Goal: Transaction & Acquisition: Book appointment/travel/reservation

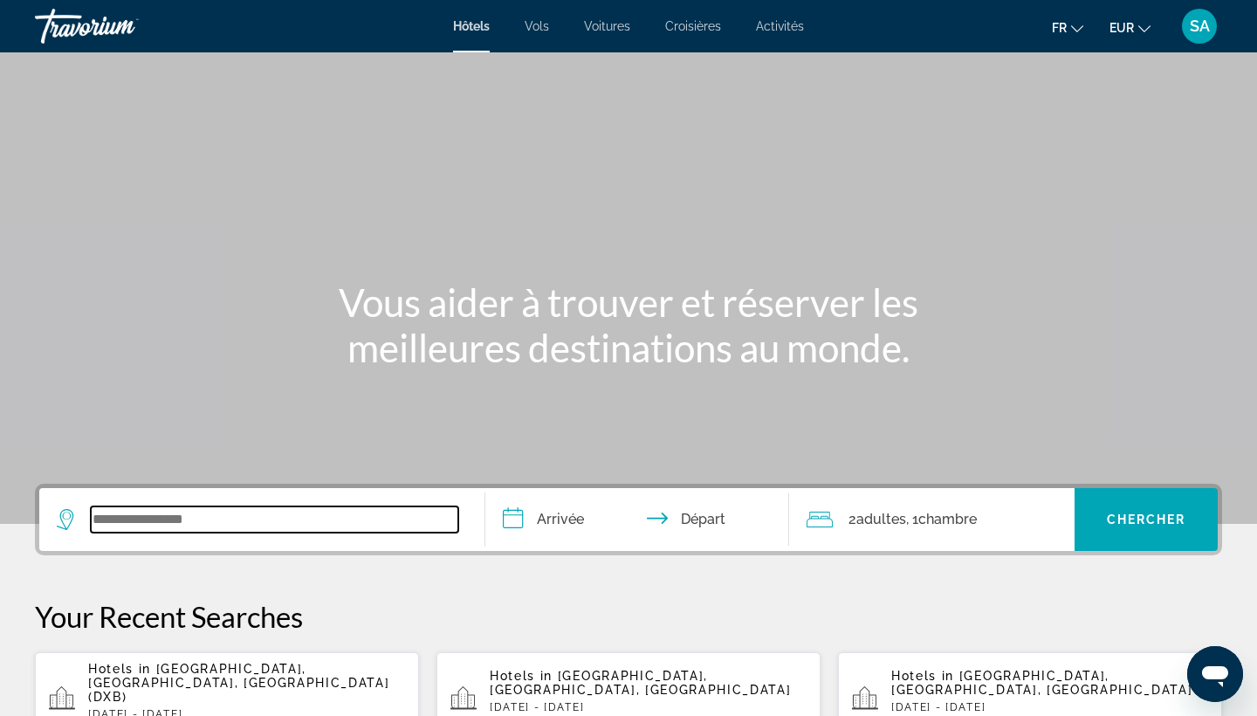
click at [433, 524] on input "Search widget" at bounding box center [274, 519] width 367 height 26
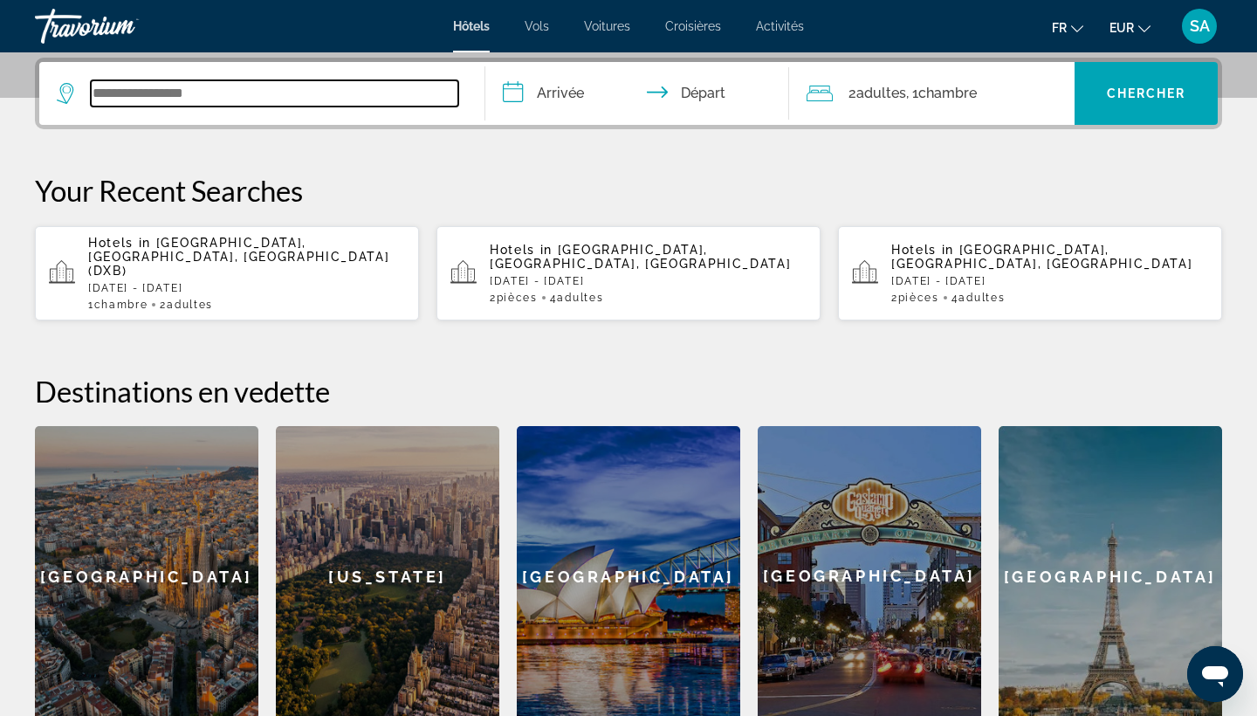
scroll to position [427, 0]
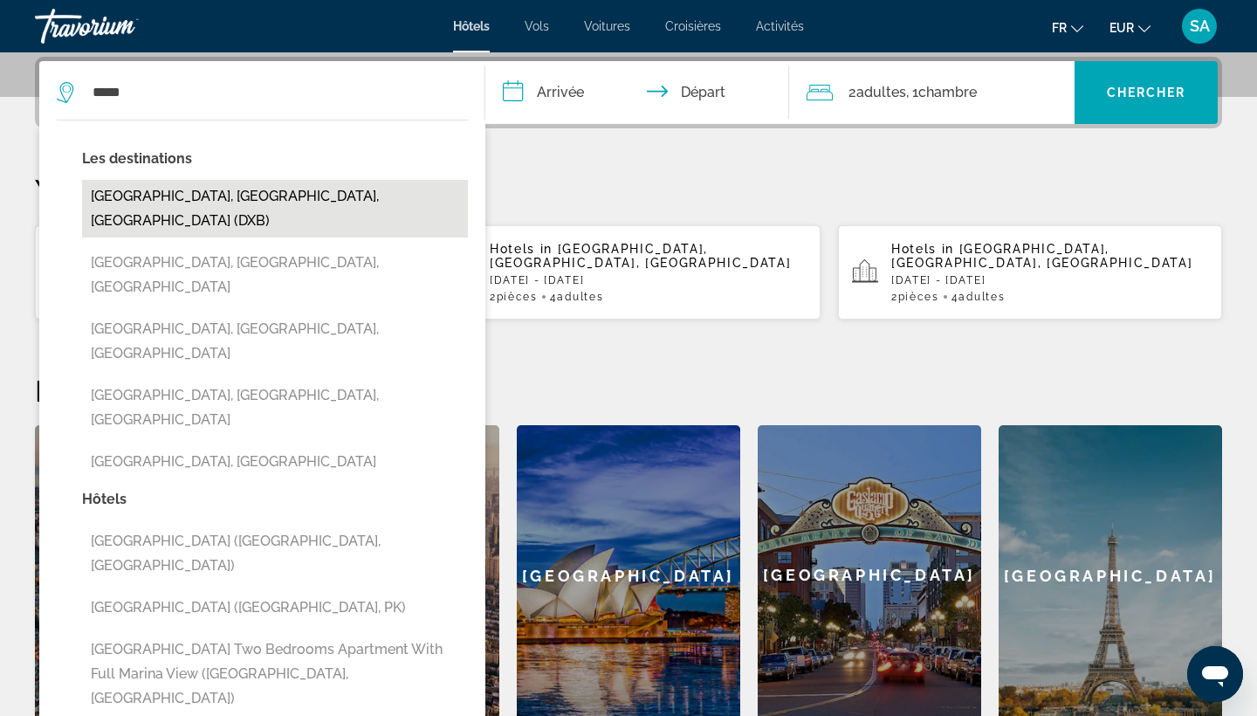
click at [419, 209] on button "[GEOGRAPHIC_DATA], [GEOGRAPHIC_DATA], [GEOGRAPHIC_DATA] (DXB)" at bounding box center [275, 209] width 386 height 58
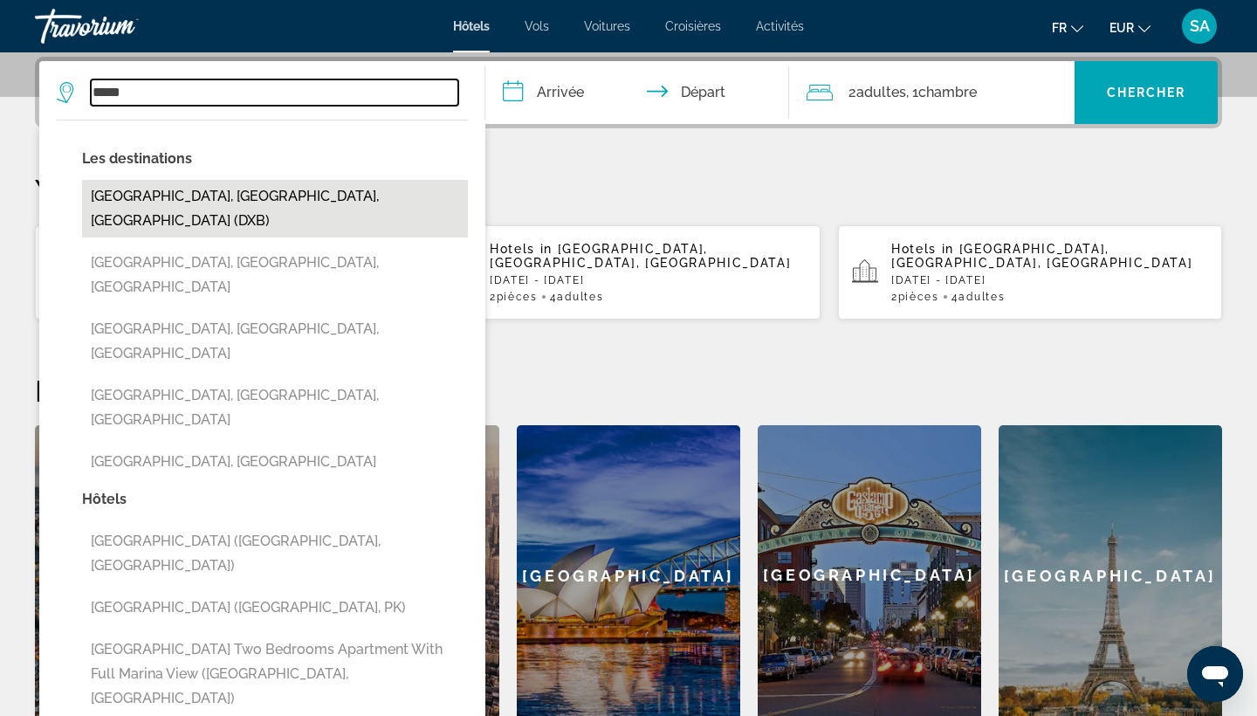
type input "**********"
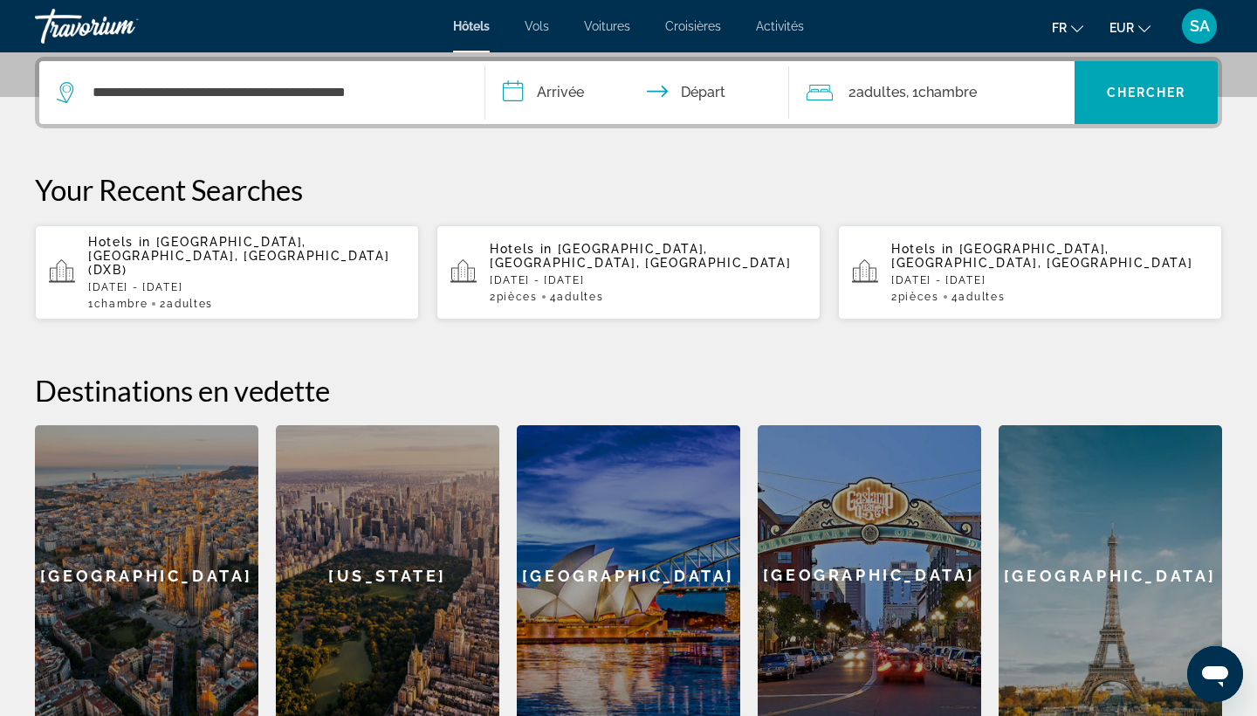
click at [574, 90] on input "**********" at bounding box center [640, 95] width 311 height 68
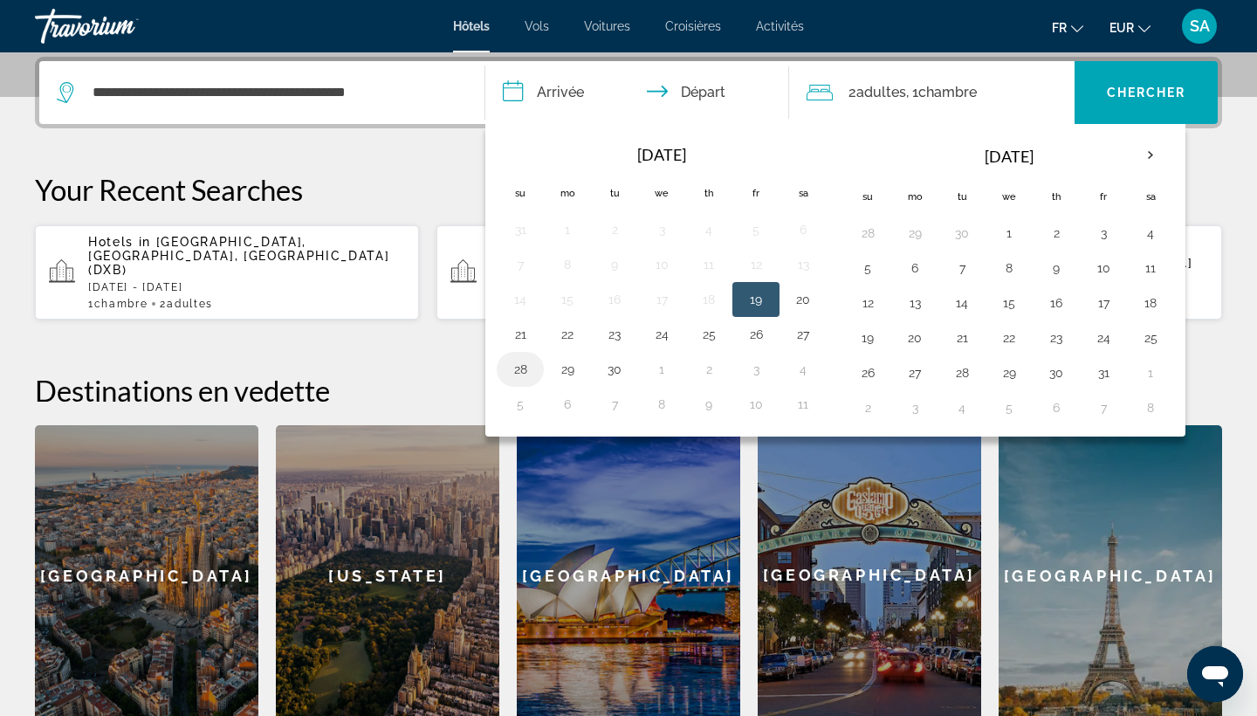
click at [527, 371] on button "28" at bounding box center [520, 369] width 28 height 24
click at [606, 373] on button "30" at bounding box center [614, 369] width 28 height 24
type input "**********"
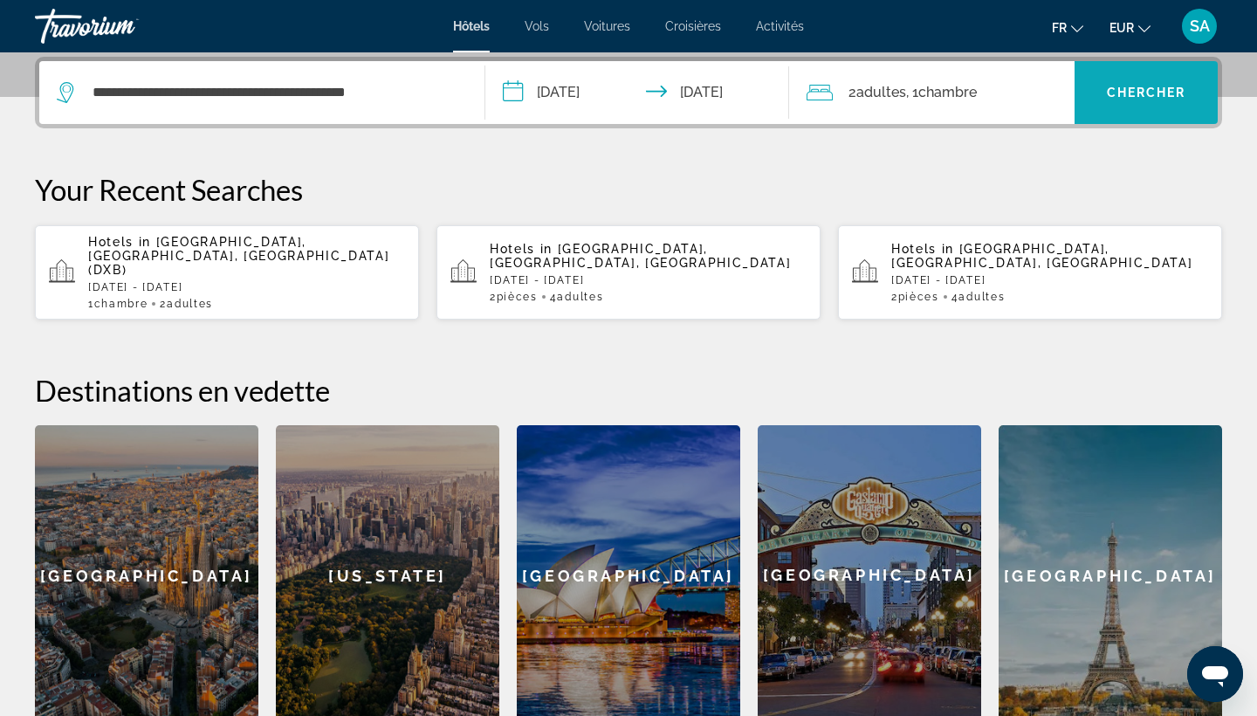
click at [1120, 93] on span "Chercher" at bounding box center [1145, 93] width 79 height 14
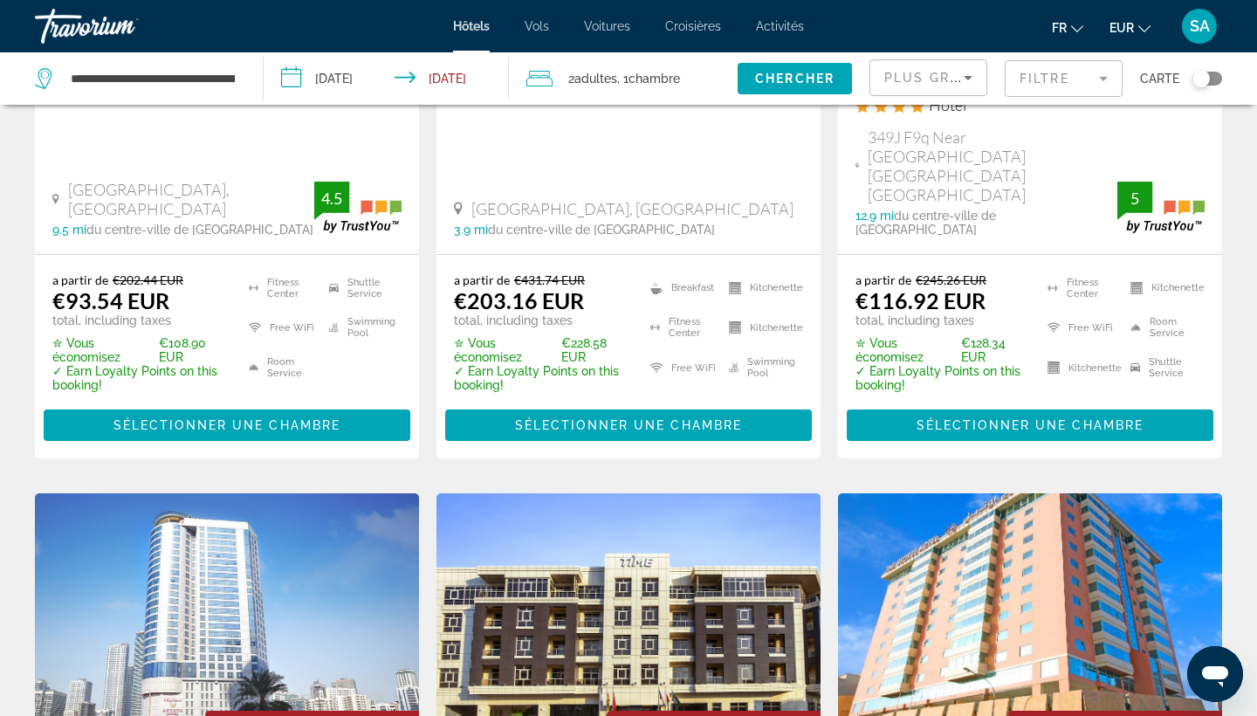
scroll to position [1861, 0]
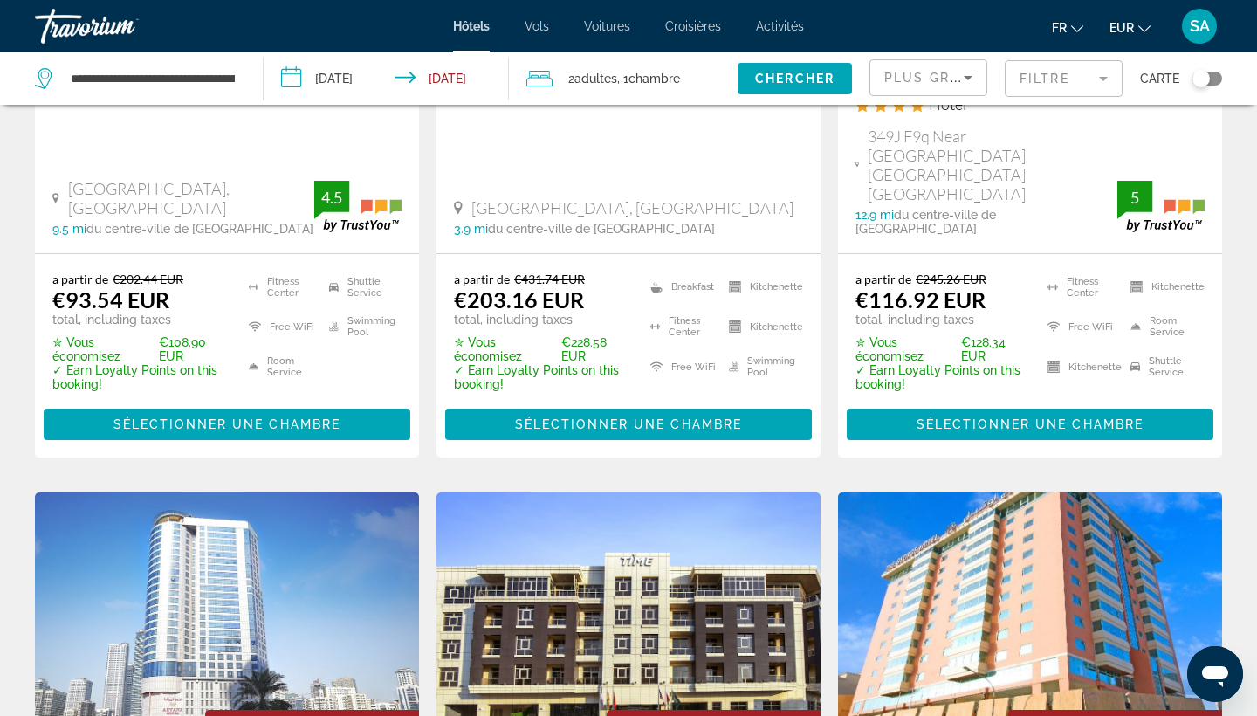
click at [1074, 76] on mat-form-field "Filtre" at bounding box center [1063, 78] width 118 height 37
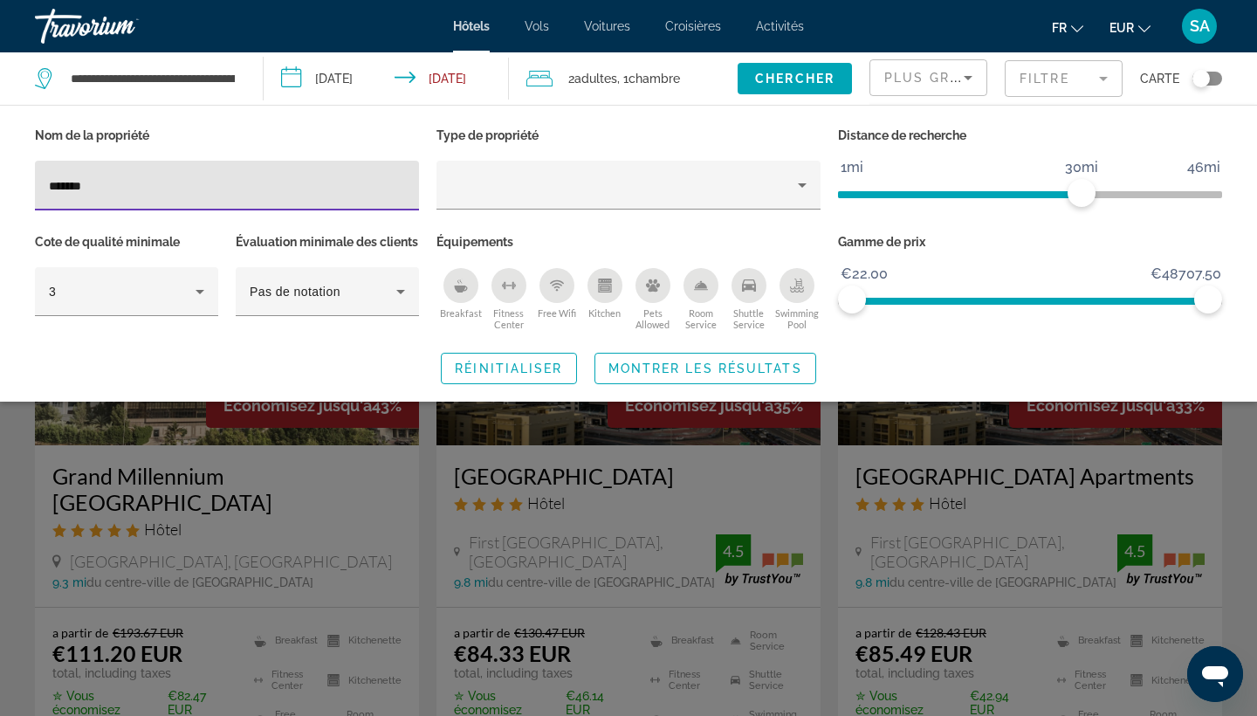
type input "*******"
drag, startPoint x: 1074, startPoint y: 76, endPoint x: 730, endPoint y: 497, distance: 543.2
click at [730, 497] on div "Search widget" at bounding box center [628, 489] width 1257 height 454
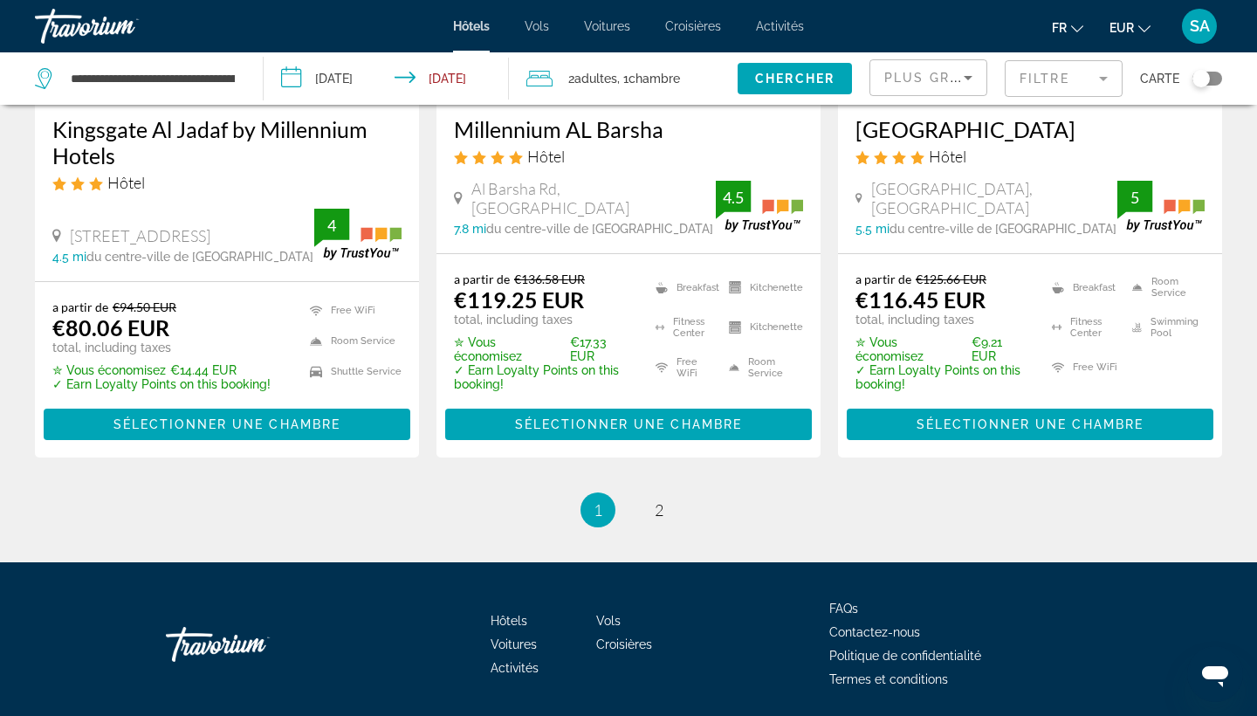
scroll to position [2423, 0]
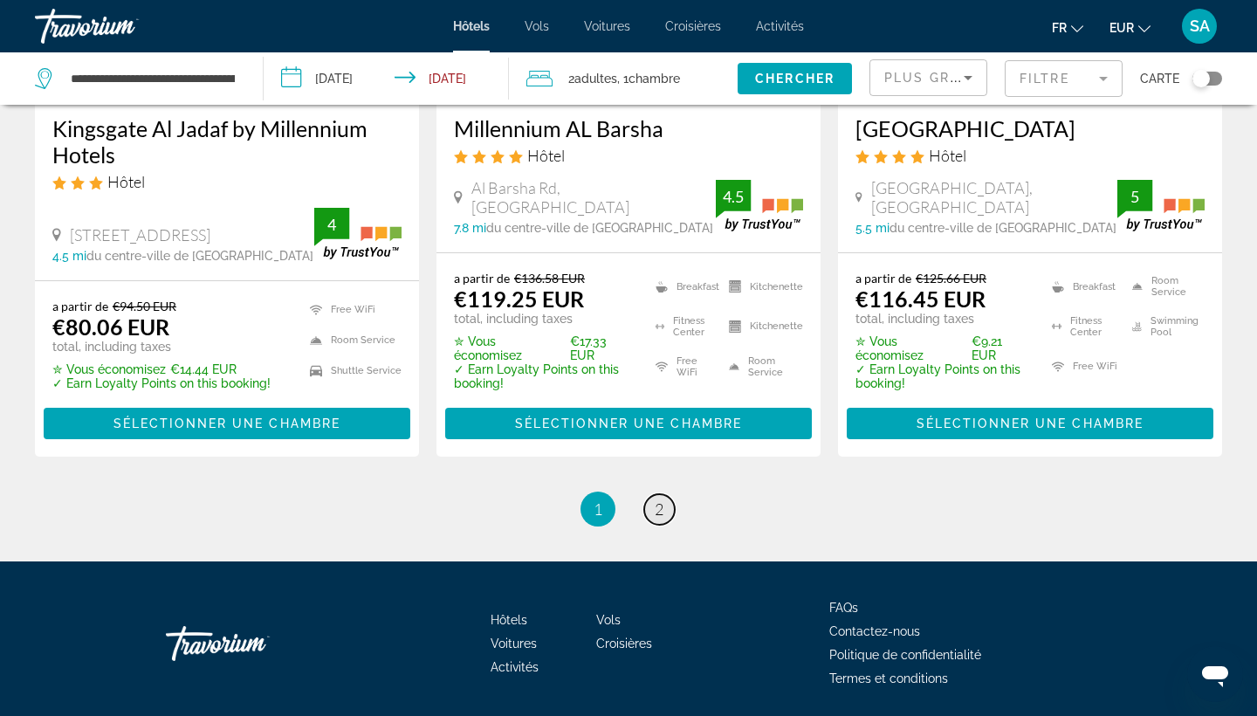
click at [660, 500] on span "2" at bounding box center [658, 508] width 9 height 19
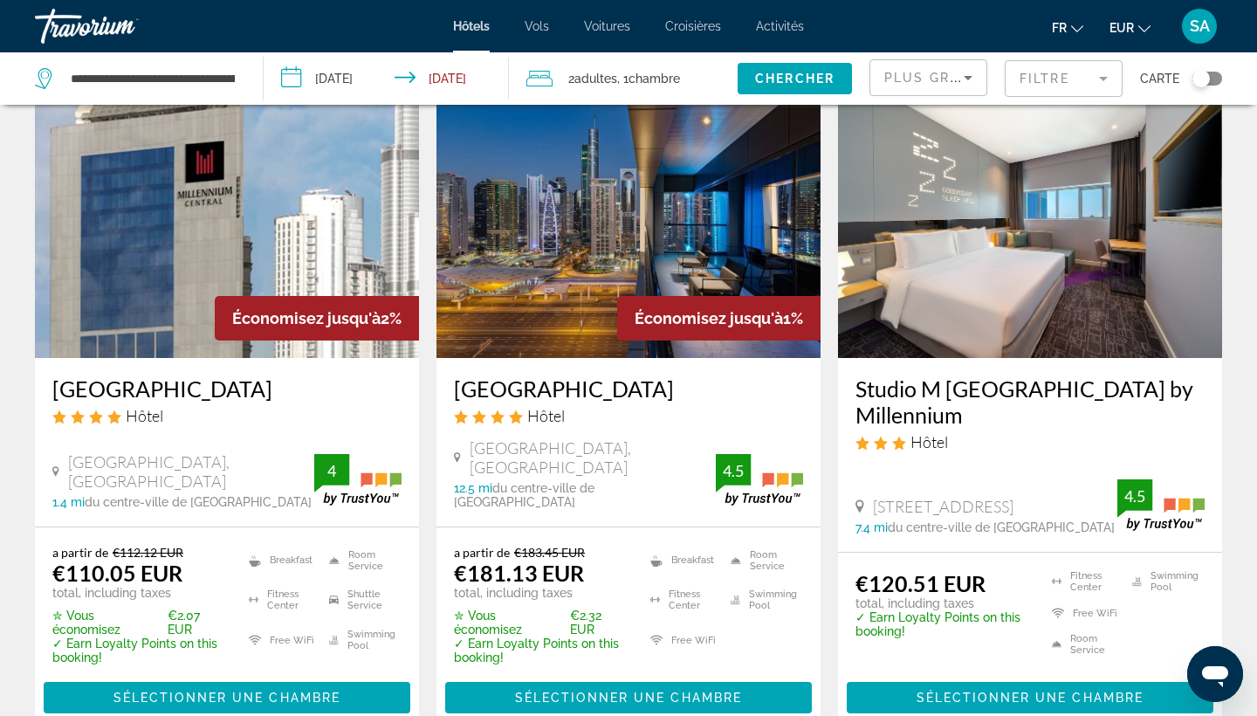
scroll to position [91, 0]
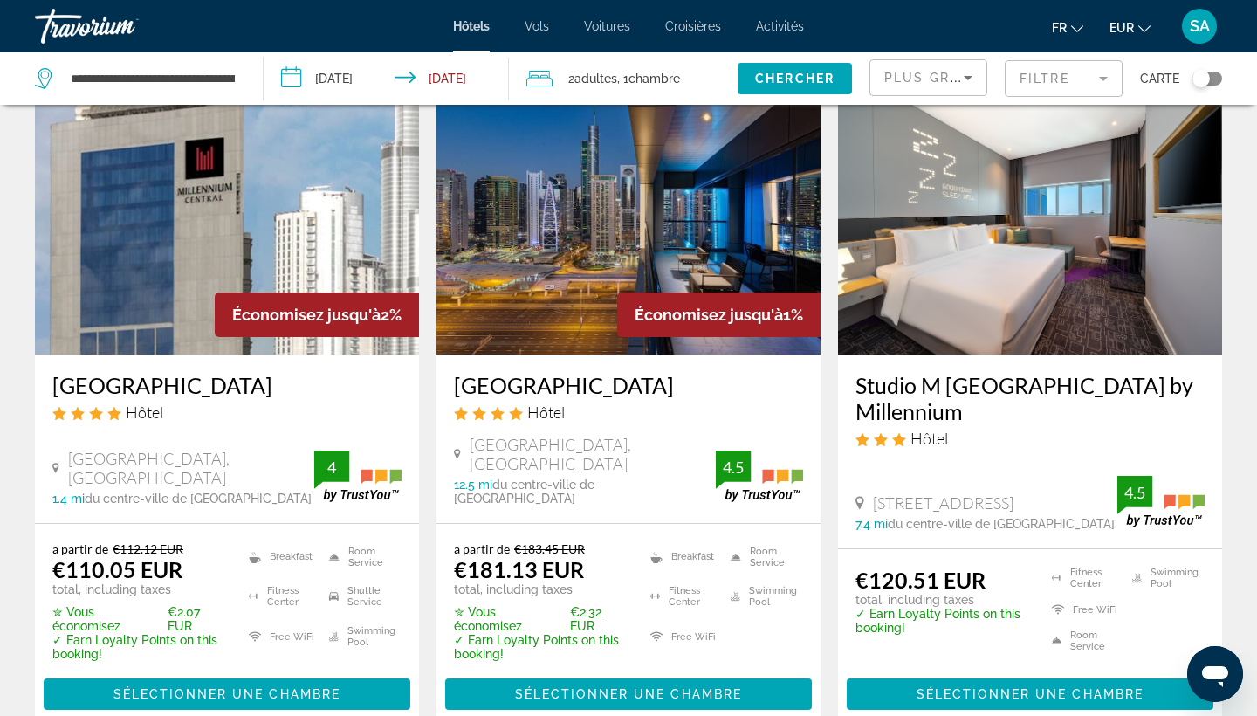
click at [635, 67] on span ", 1 Chambre pièces" at bounding box center [648, 78] width 63 height 24
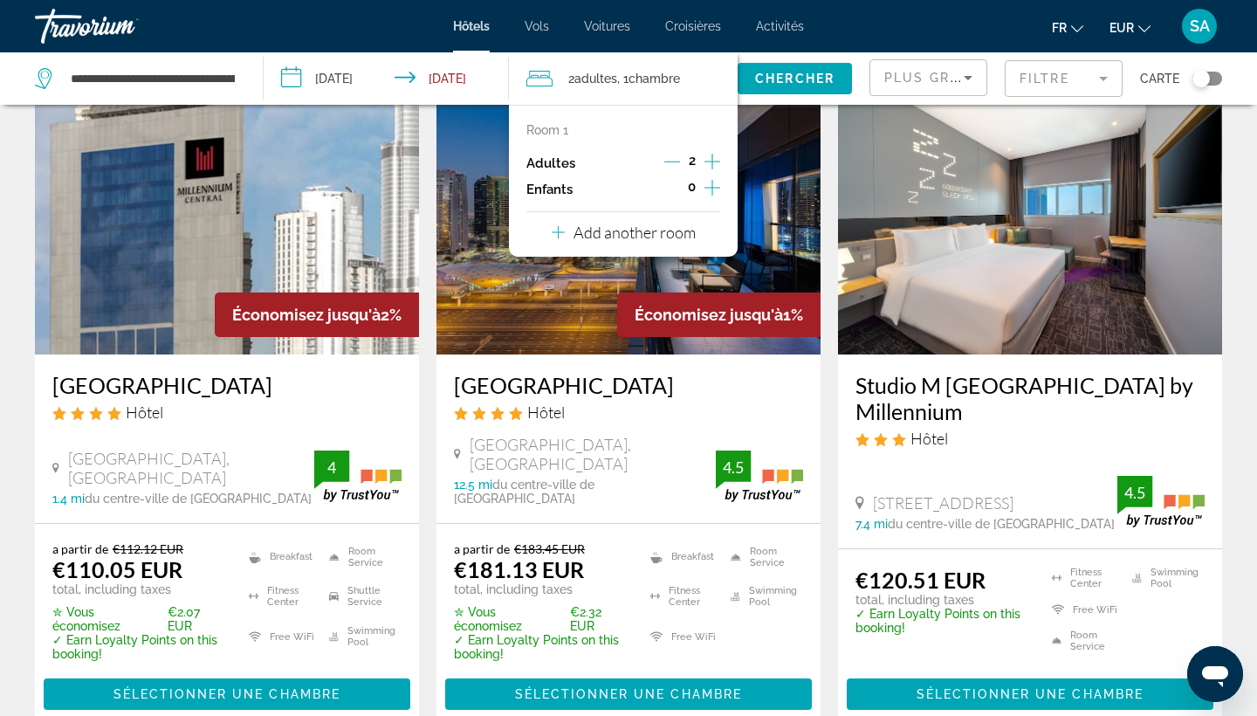
click at [680, 236] on p "Add another room" at bounding box center [634, 232] width 122 height 19
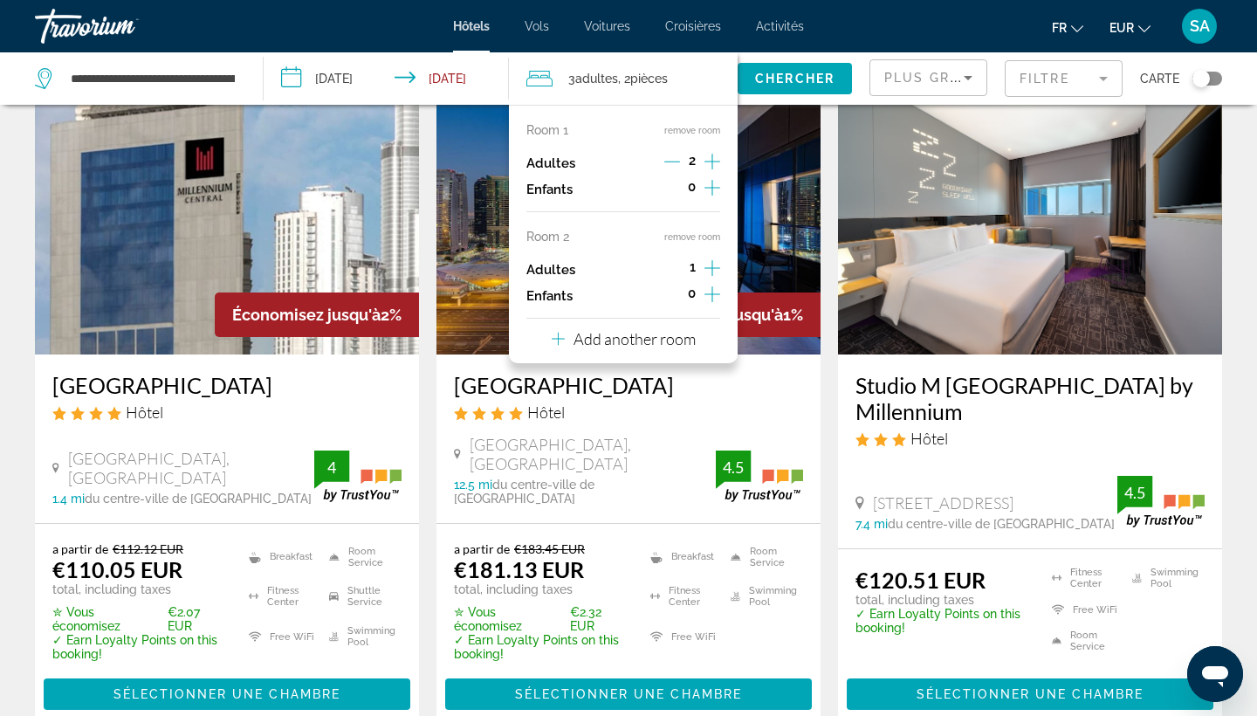
click at [716, 277] on icon "Increment adults" at bounding box center [712, 267] width 16 height 21
click at [807, 84] on span "Chercher" at bounding box center [794, 79] width 79 height 14
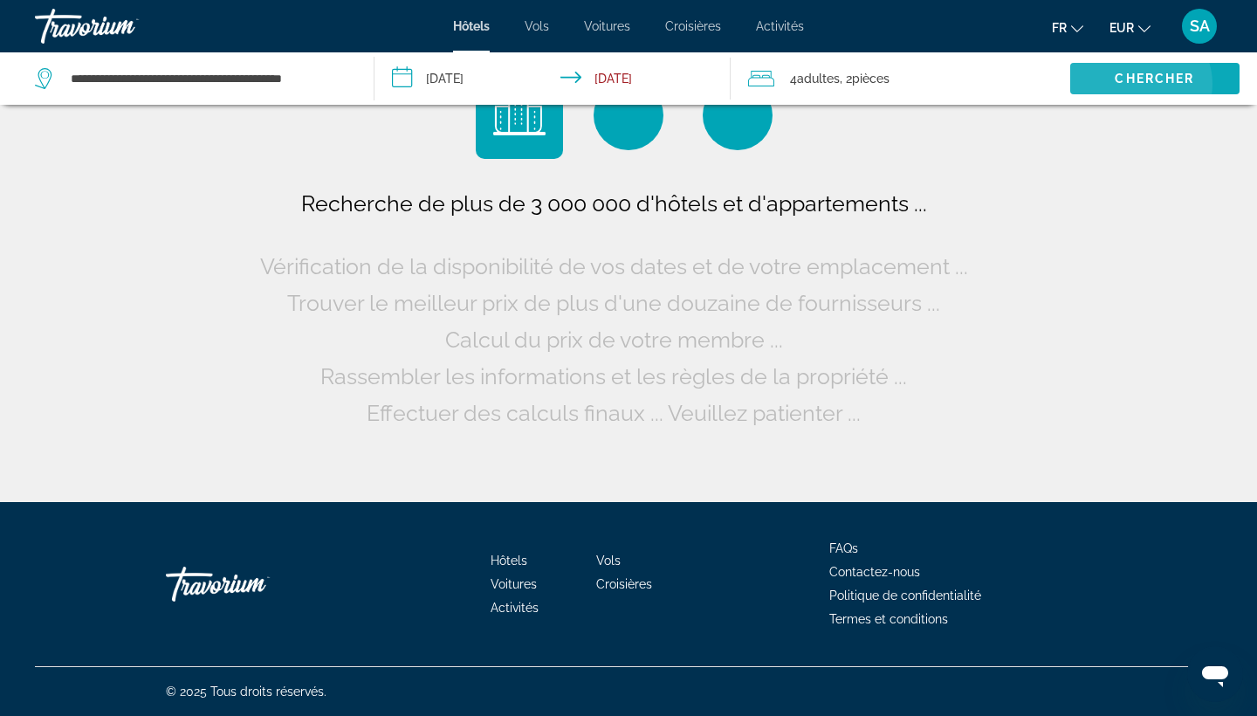
scroll to position [0, 0]
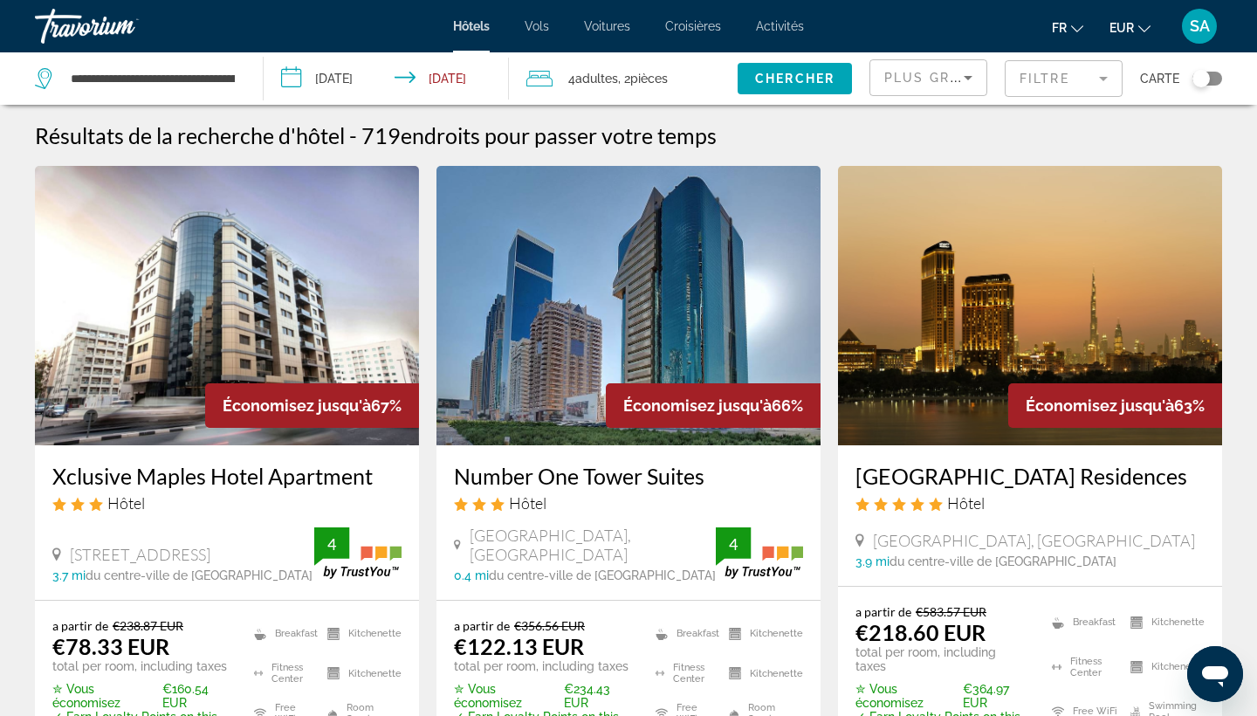
click at [1038, 84] on mat-form-field "Filtre" at bounding box center [1063, 78] width 118 height 37
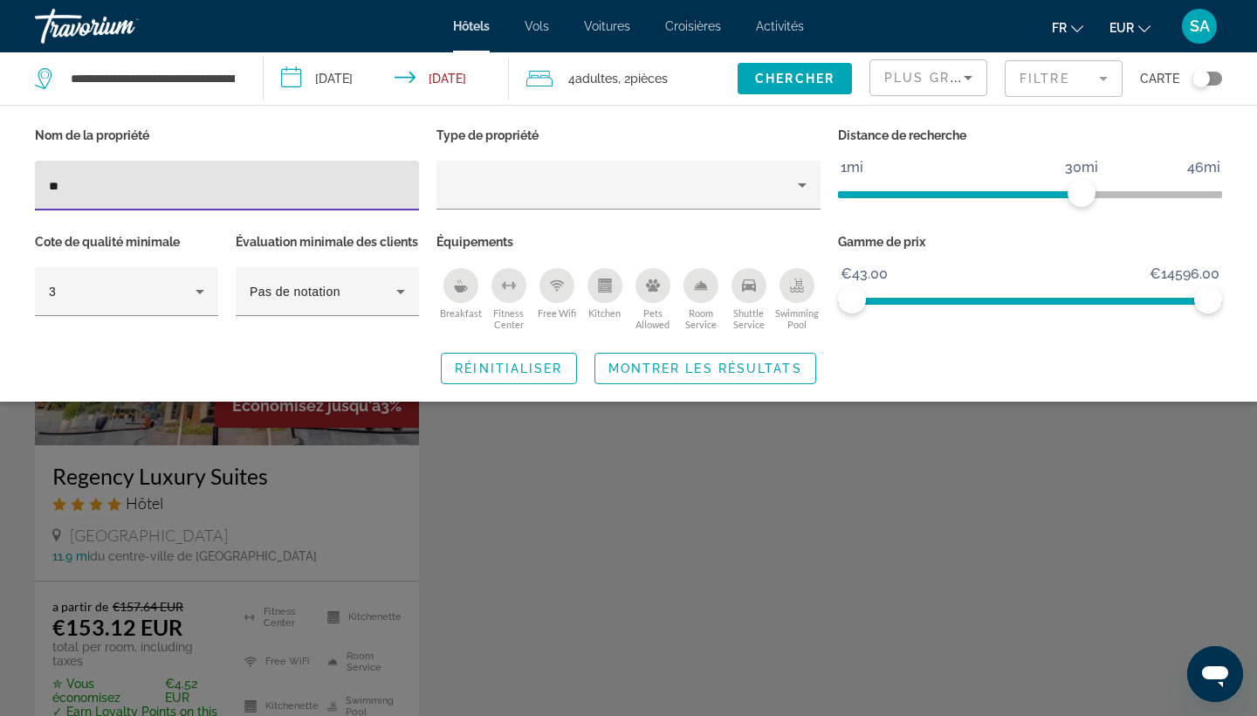
type input "*"
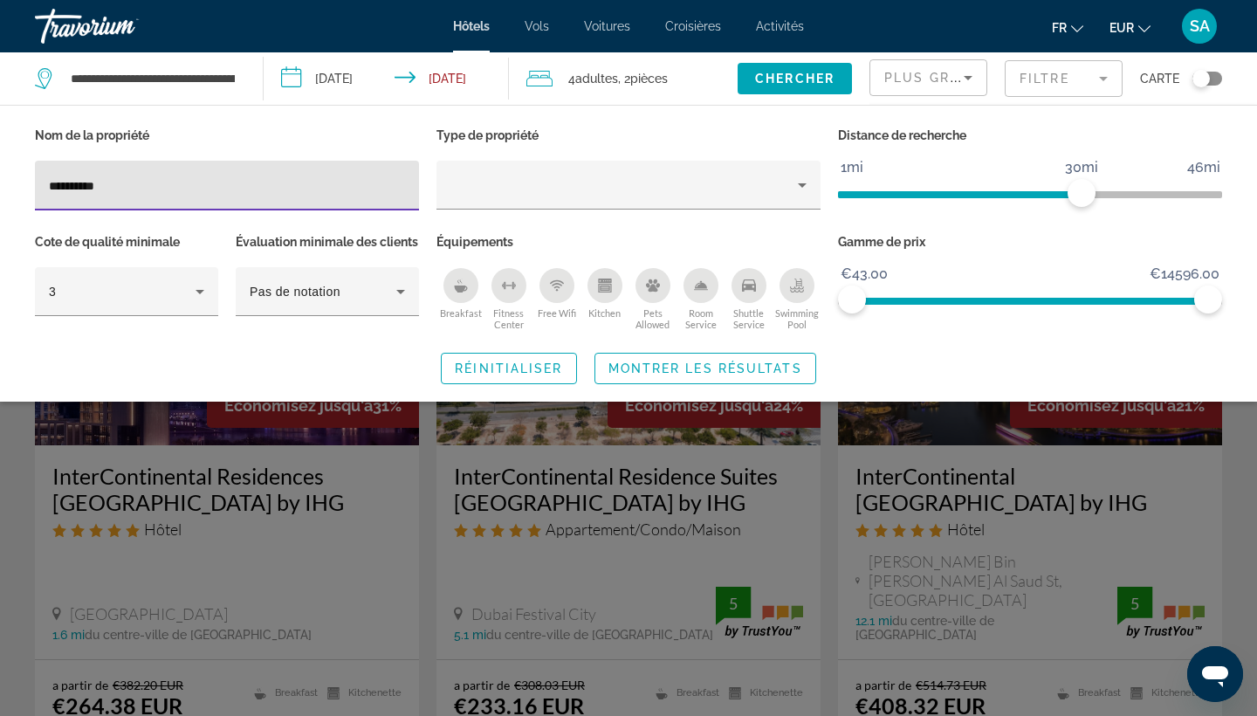
type input "**********"
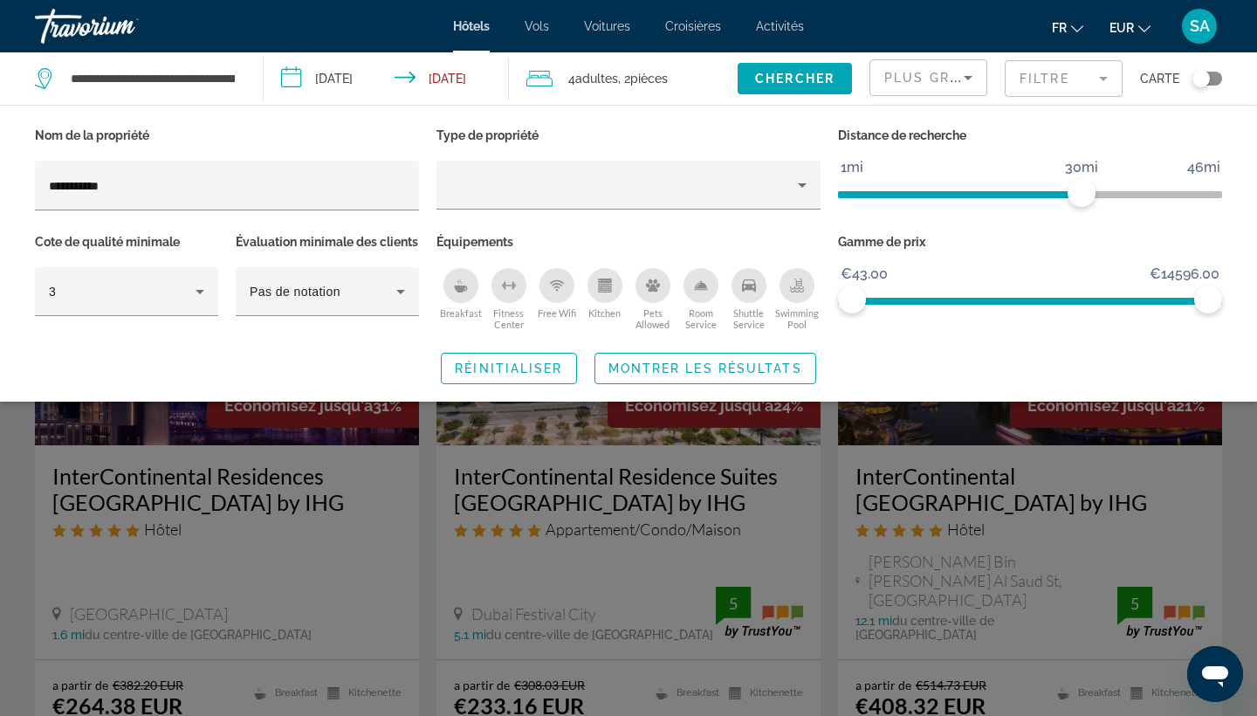
drag, startPoint x: 203, startPoint y: 520, endPoint x: 943, endPoint y: 535, distance: 740.1
click at [943, 535] on div "Search widget" at bounding box center [628, 489] width 1257 height 454
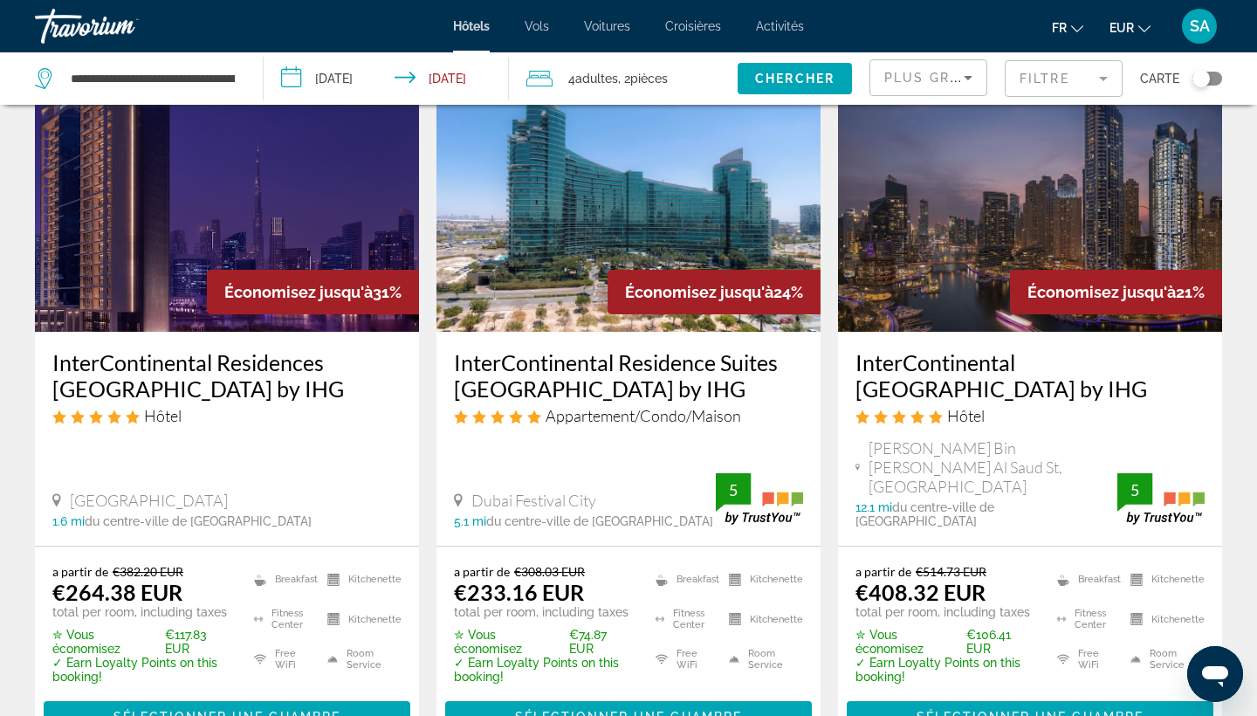
scroll to position [116, 0]
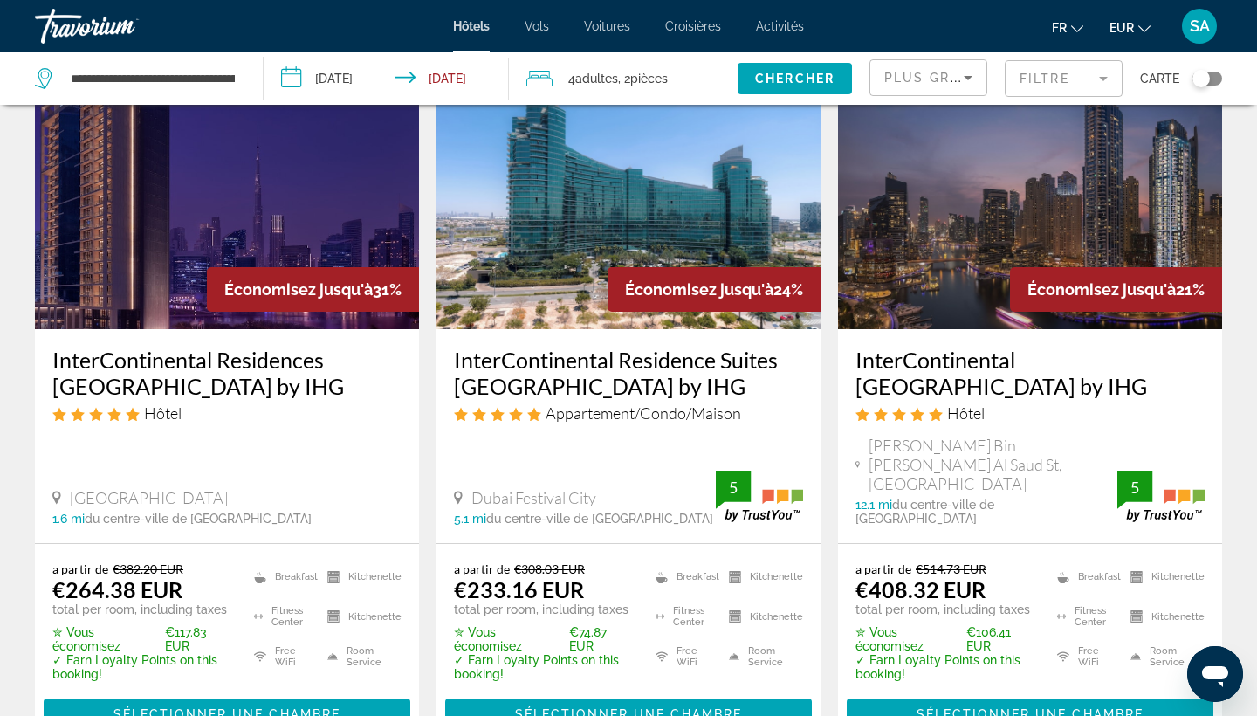
click at [296, 229] on img "Main content" at bounding box center [227, 189] width 384 height 279
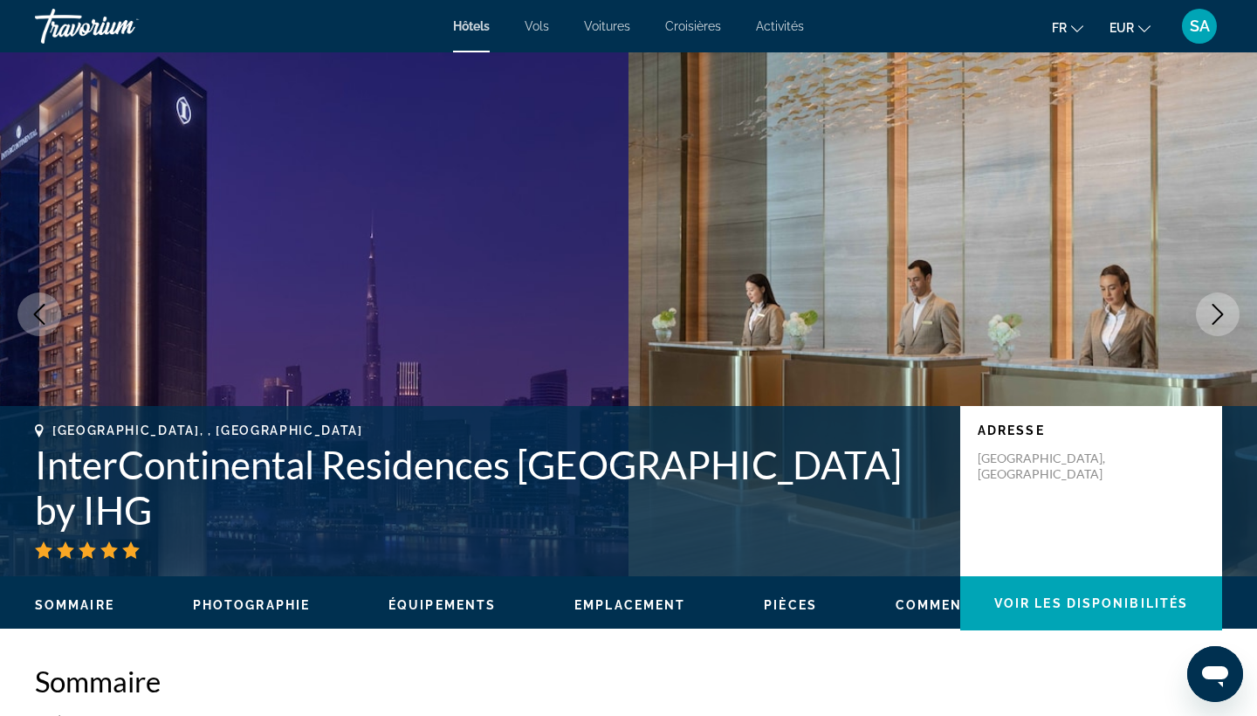
click at [1217, 311] on icon "Next image" at bounding box center [1217, 314] width 21 height 21
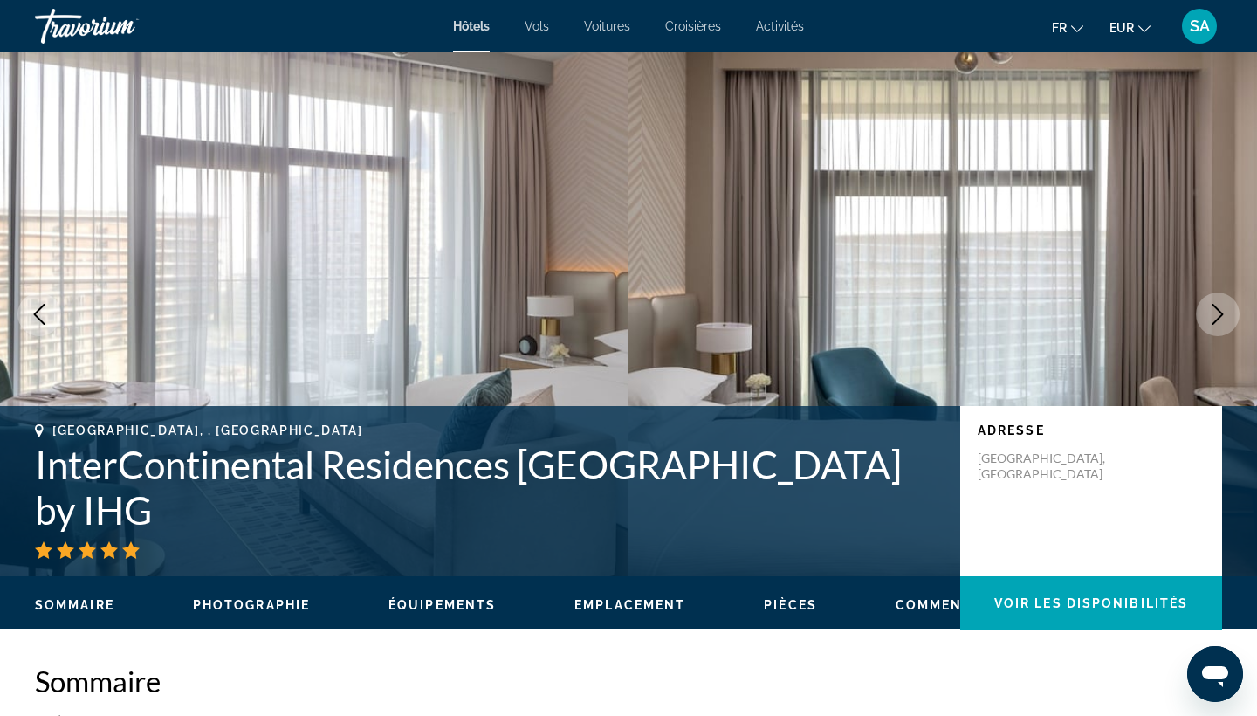
click at [1217, 311] on icon "Next image" at bounding box center [1217, 314] width 21 height 21
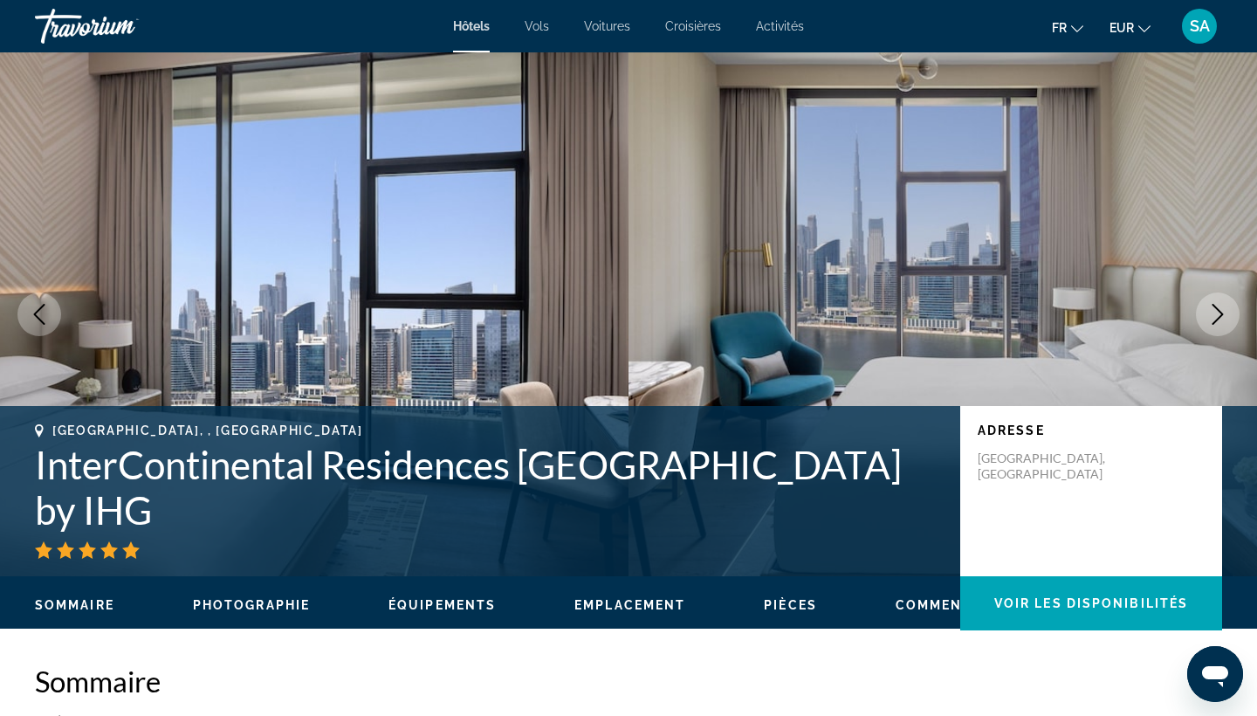
click at [1217, 311] on icon "Next image" at bounding box center [1217, 314] width 21 height 21
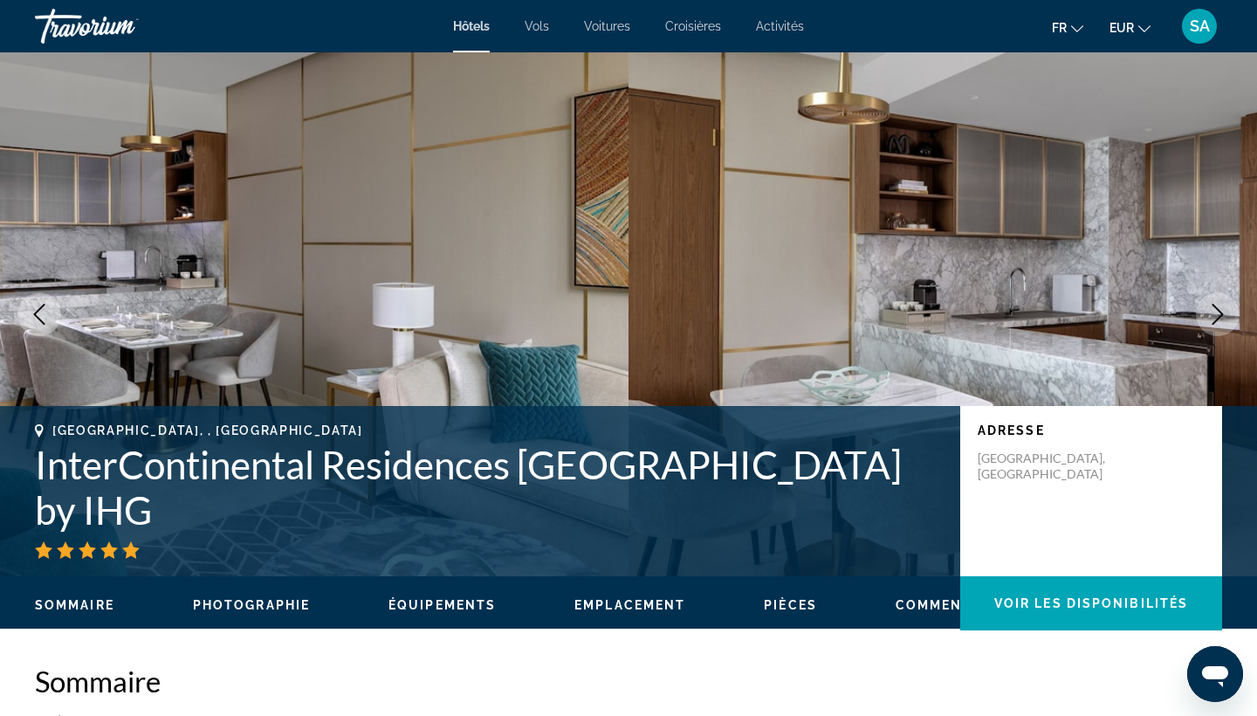
click at [1217, 311] on icon "Next image" at bounding box center [1217, 314] width 21 height 21
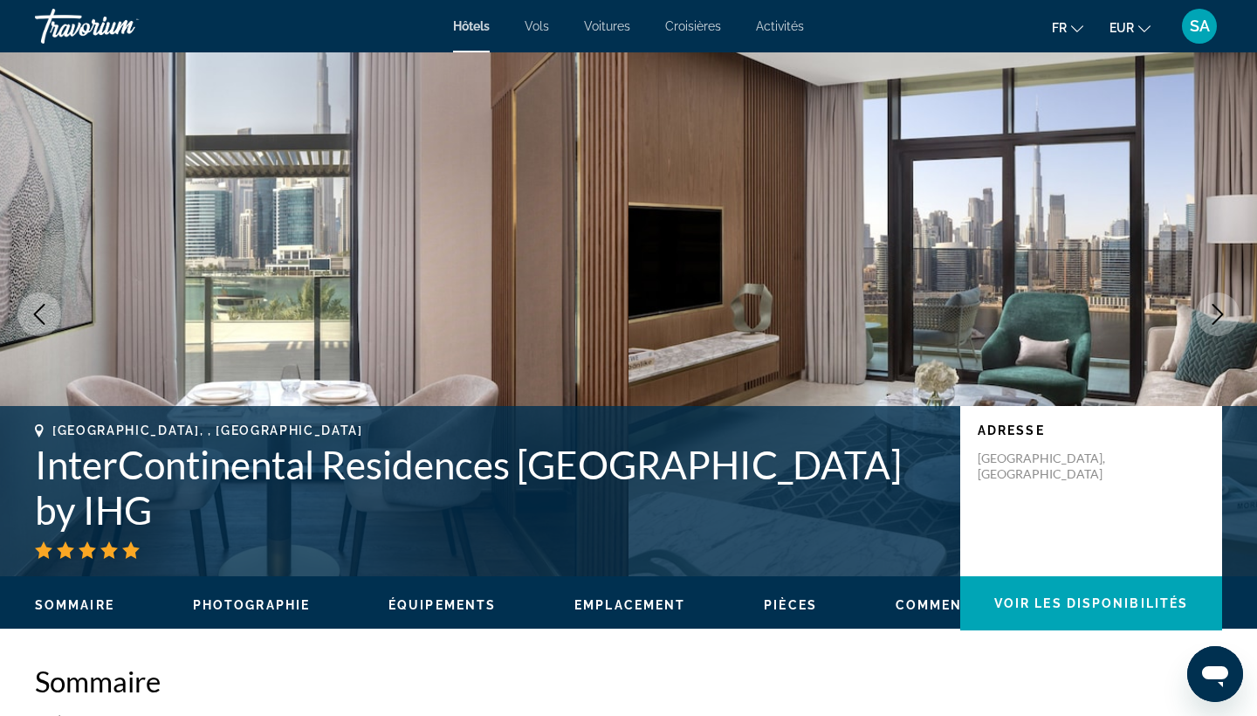
click at [1217, 311] on icon "Next image" at bounding box center [1217, 314] width 21 height 21
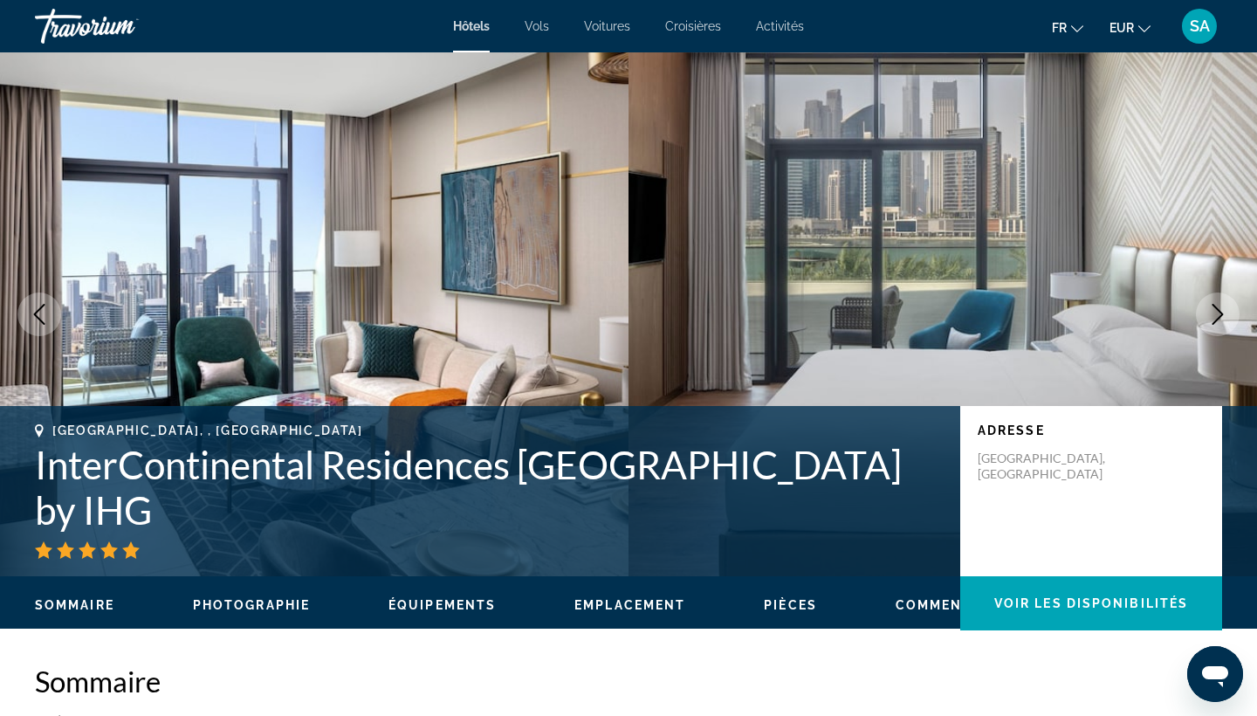
click at [1217, 312] on icon "Next image" at bounding box center [1217, 314] width 21 height 21
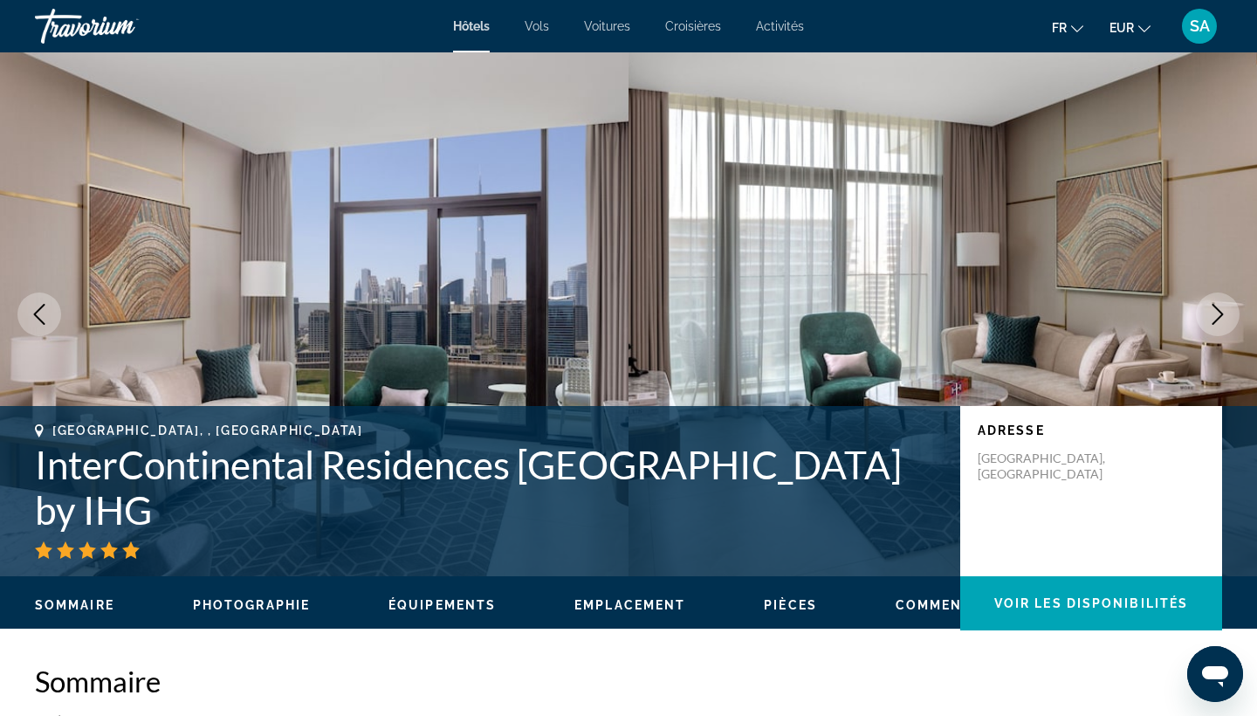
click at [1217, 312] on icon "Next image" at bounding box center [1217, 314] width 21 height 21
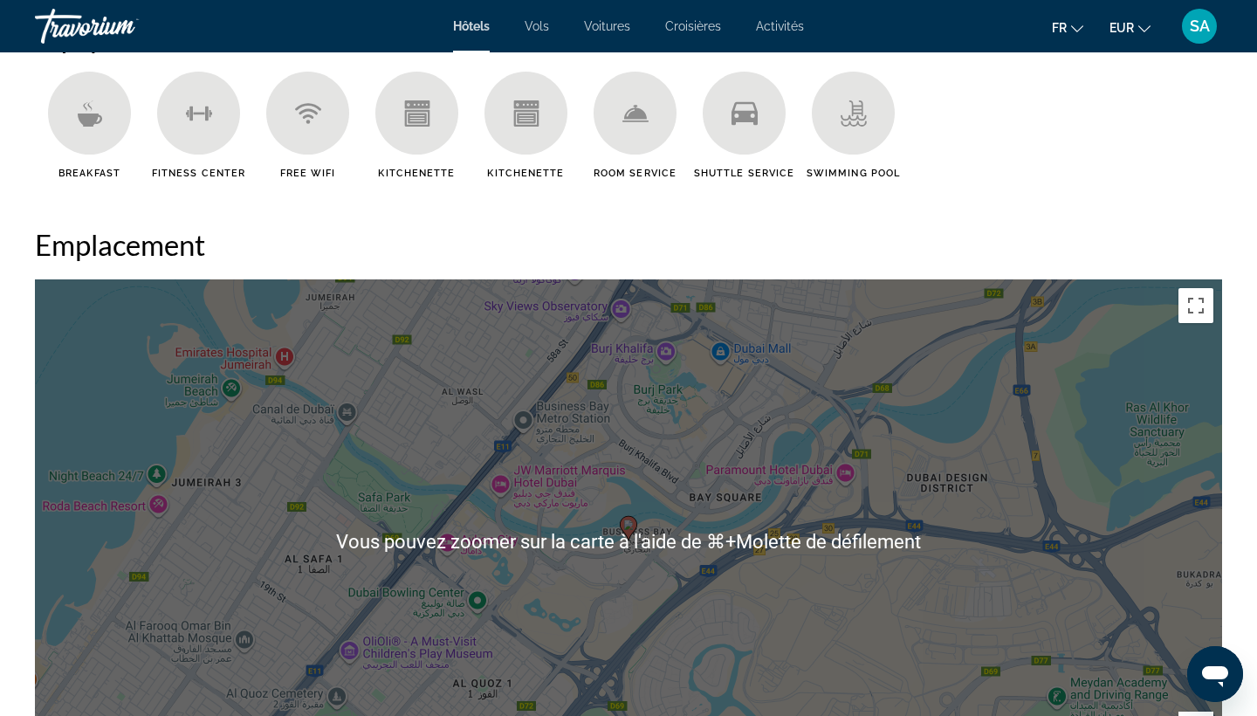
scroll to position [1599, 0]
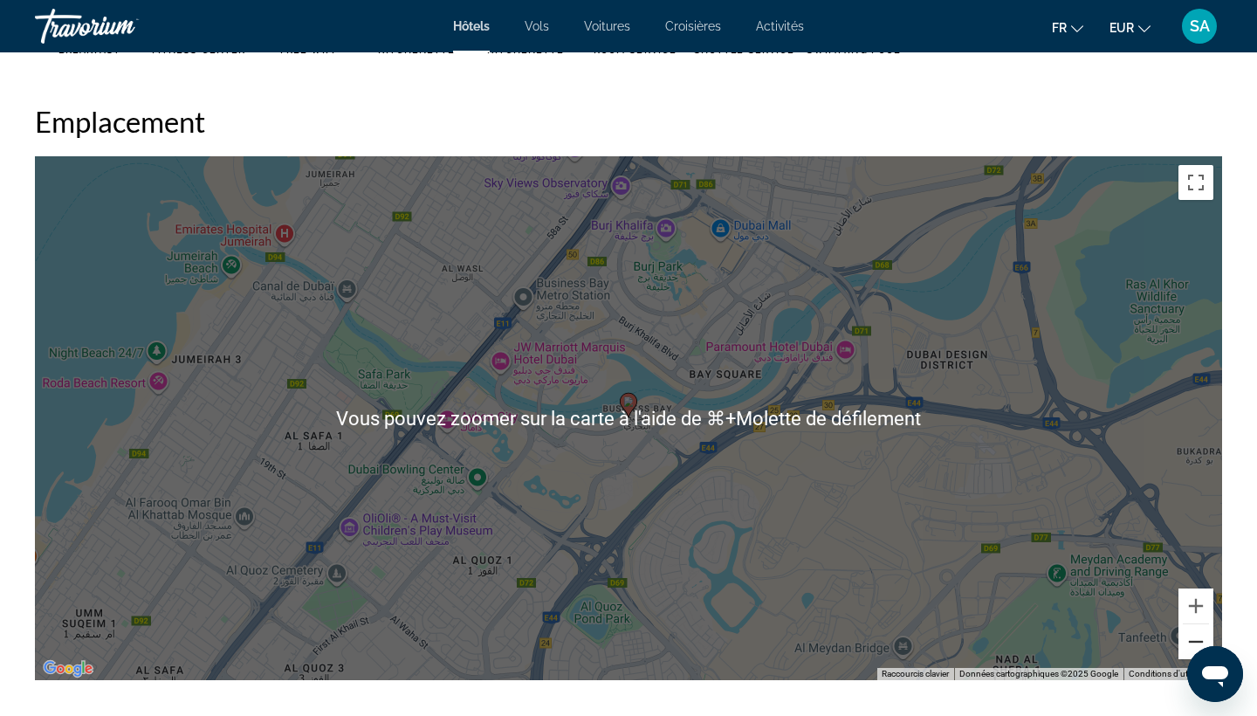
click at [1191, 637] on button "Zoom arrière" at bounding box center [1195, 641] width 35 height 35
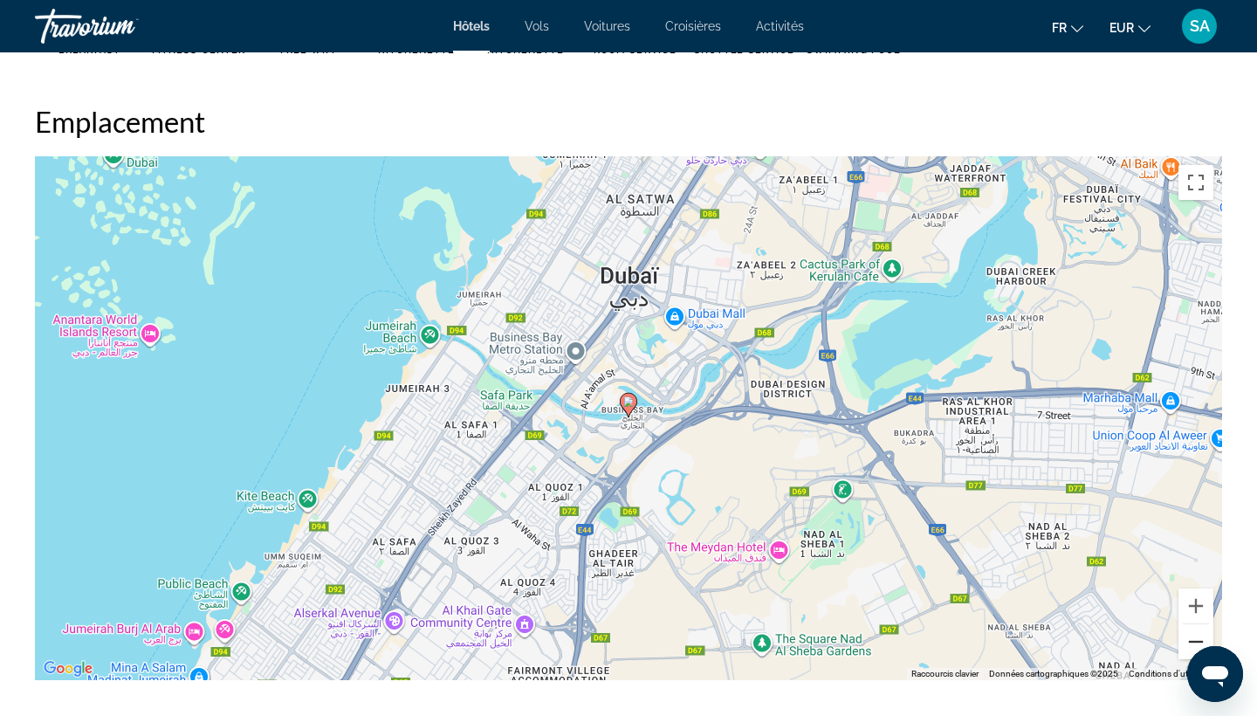
click at [1191, 637] on button "Zoom arrière" at bounding box center [1195, 641] width 35 height 35
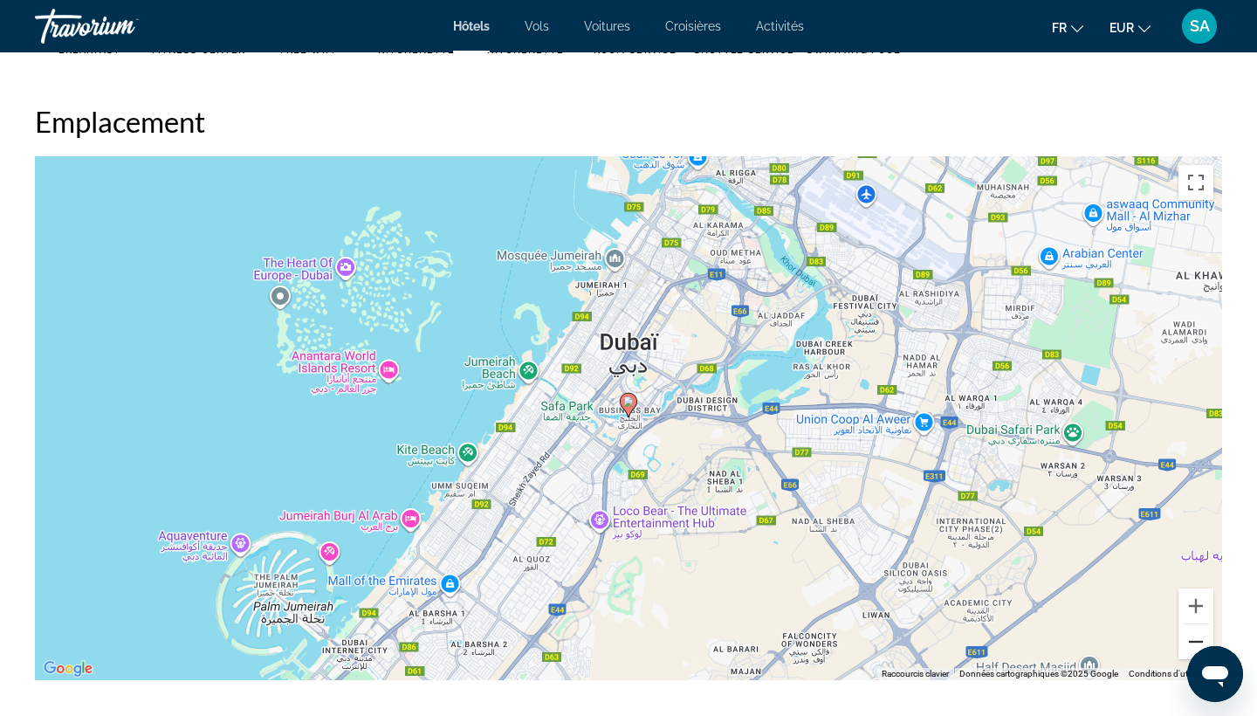
click at [1191, 638] on button "Zoom arrière" at bounding box center [1195, 641] width 35 height 35
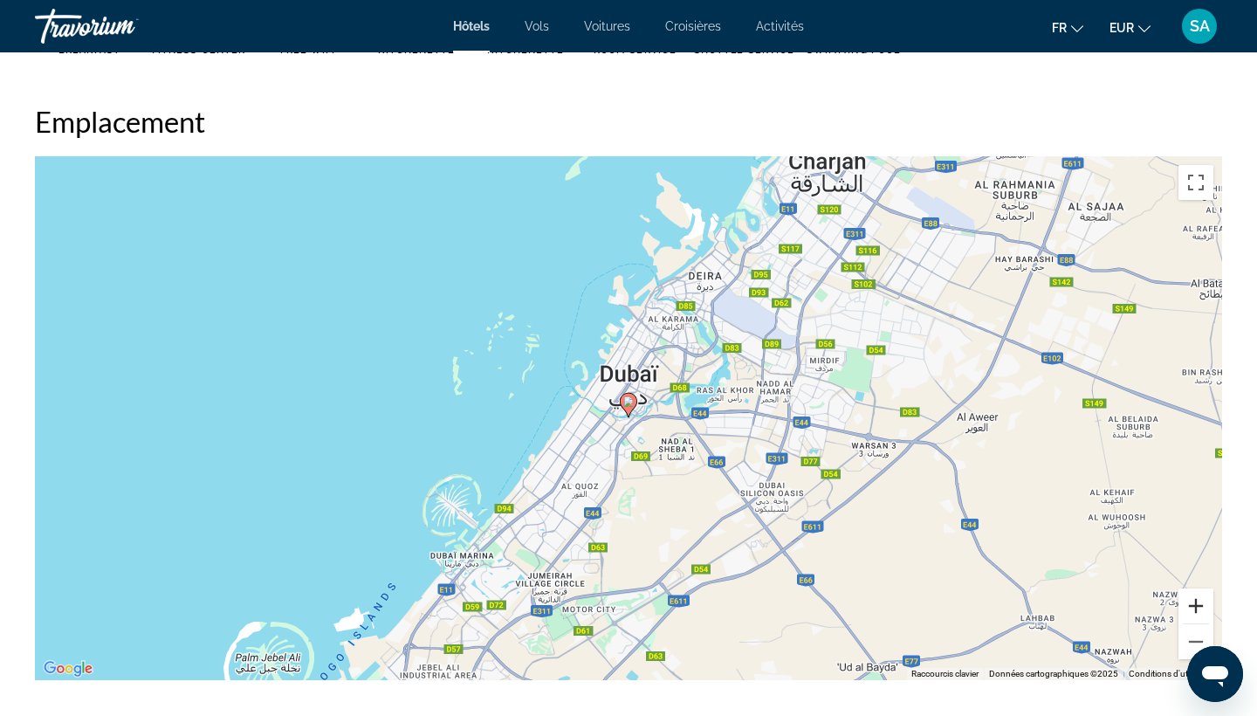
click at [1193, 604] on button "Zoom avant" at bounding box center [1195, 605] width 35 height 35
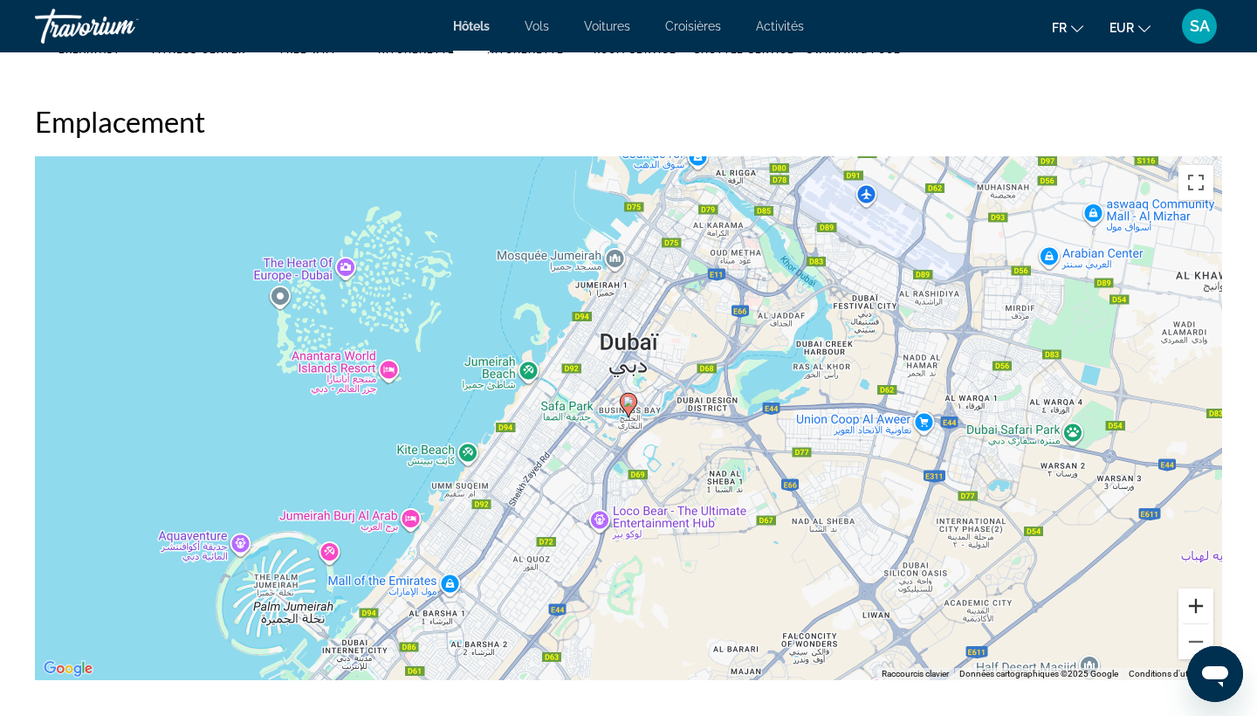
click at [1193, 604] on button "Zoom avant" at bounding box center [1195, 605] width 35 height 35
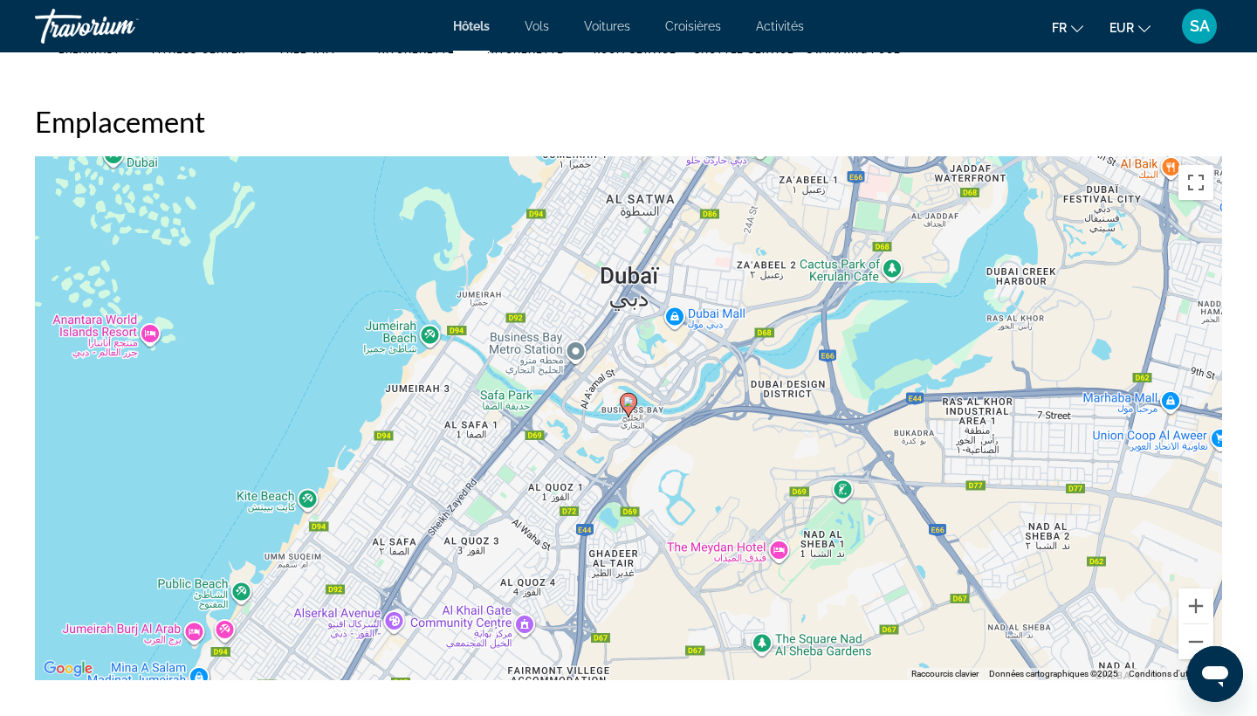
click at [676, 311] on div "Pour activer le glissement avec le clavier, appuyez sur Alt+Entrée. Une fois ce…" at bounding box center [628, 418] width 1187 height 524
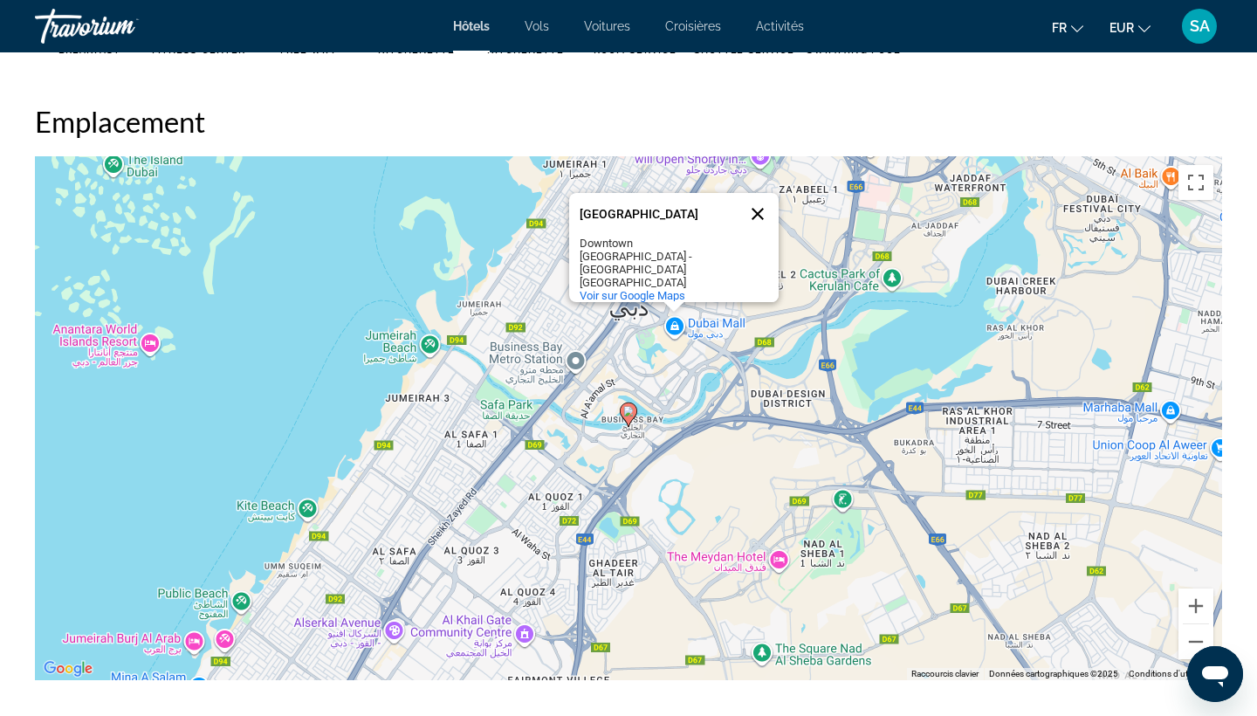
click at [757, 228] on button "Fermer" at bounding box center [757, 214] width 42 height 42
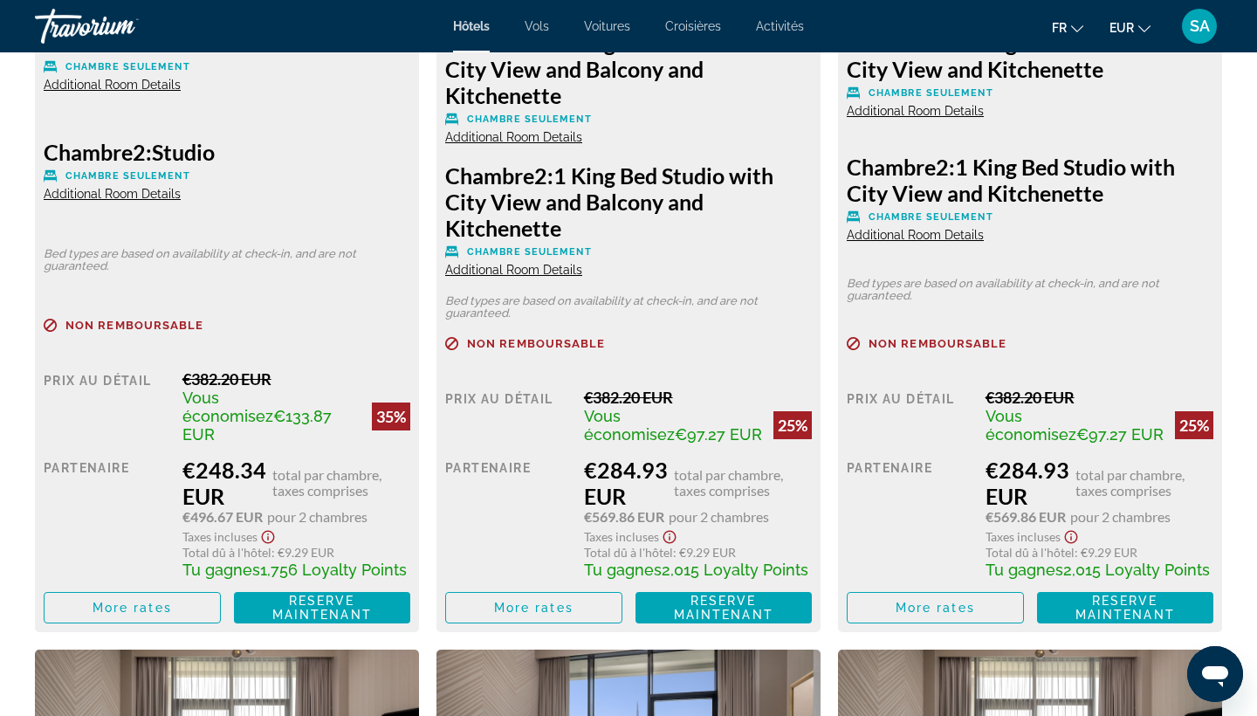
scroll to position [2689, 0]
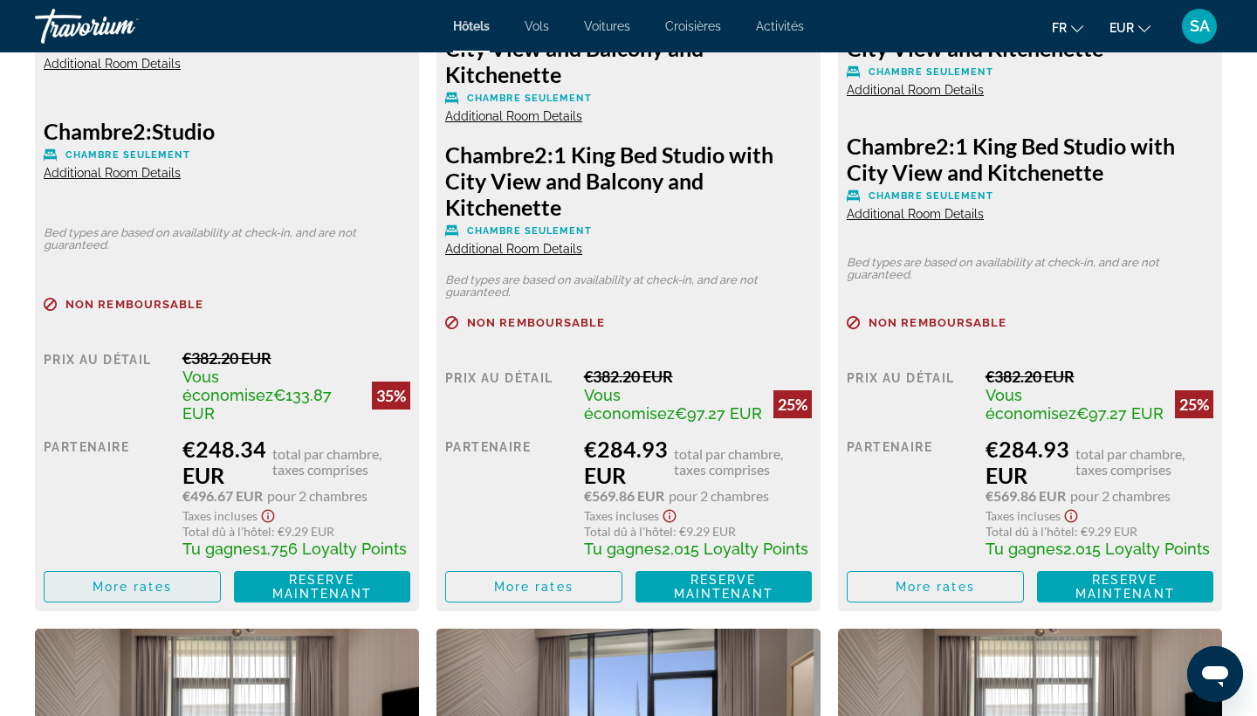
click at [91, 579] on span "Main content" at bounding box center [132, 586] width 175 height 42
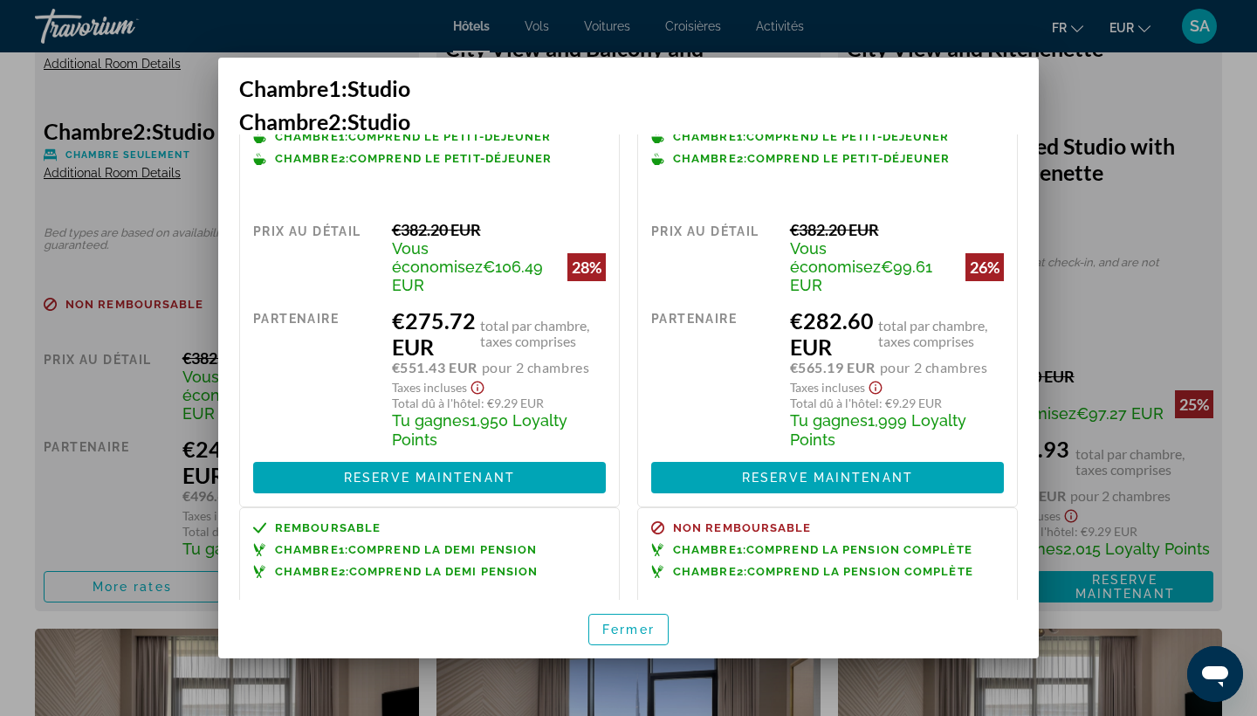
scroll to position [477, 0]
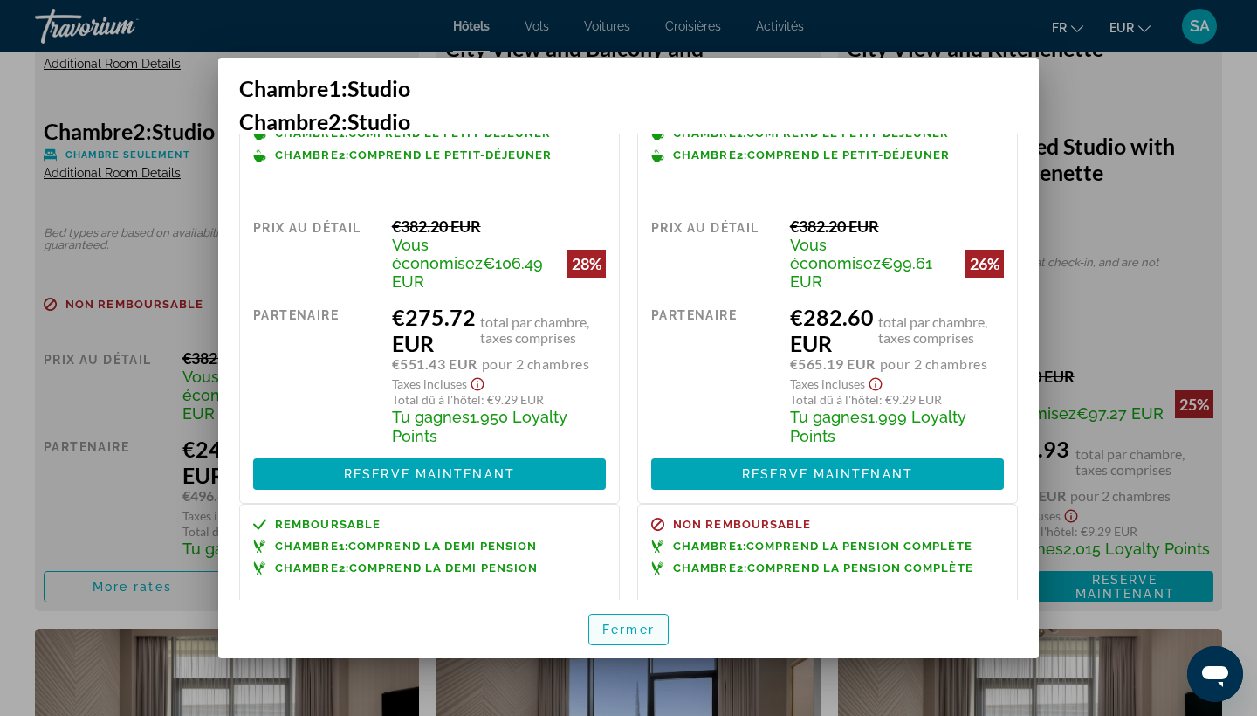
click at [644, 630] on span "Fermer" at bounding box center [628, 629] width 52 height 14
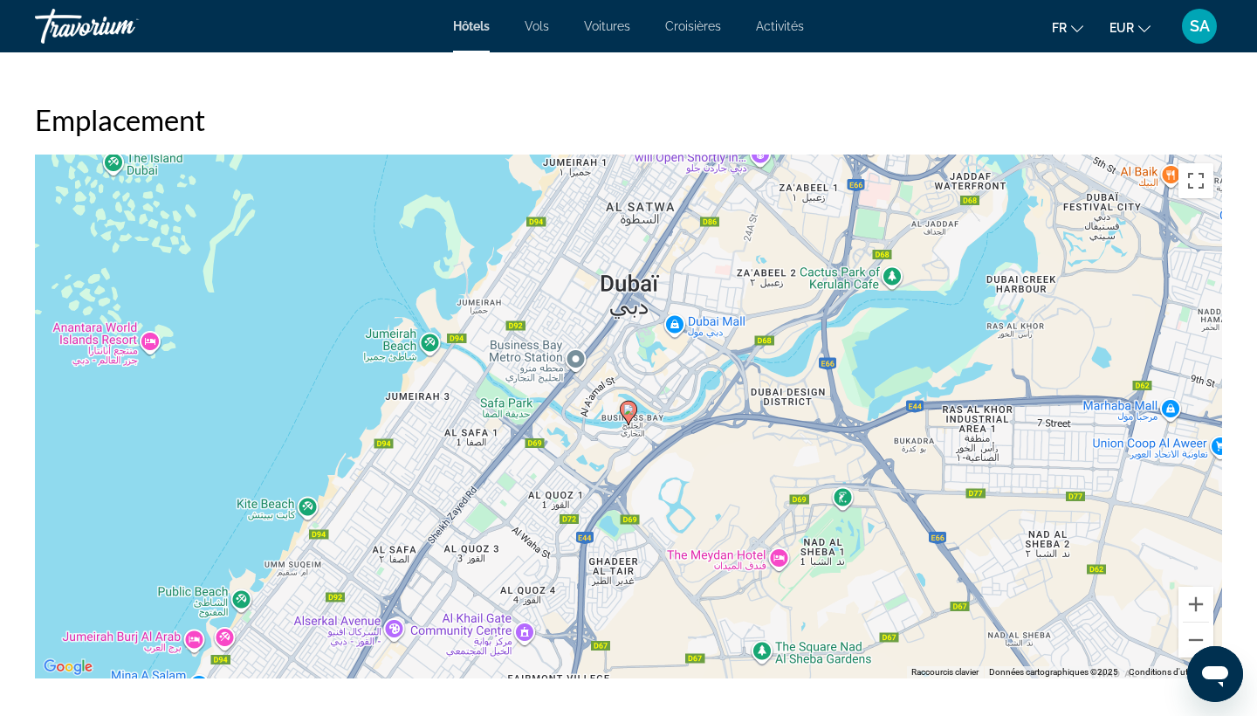
scroll to position [1408, 0]
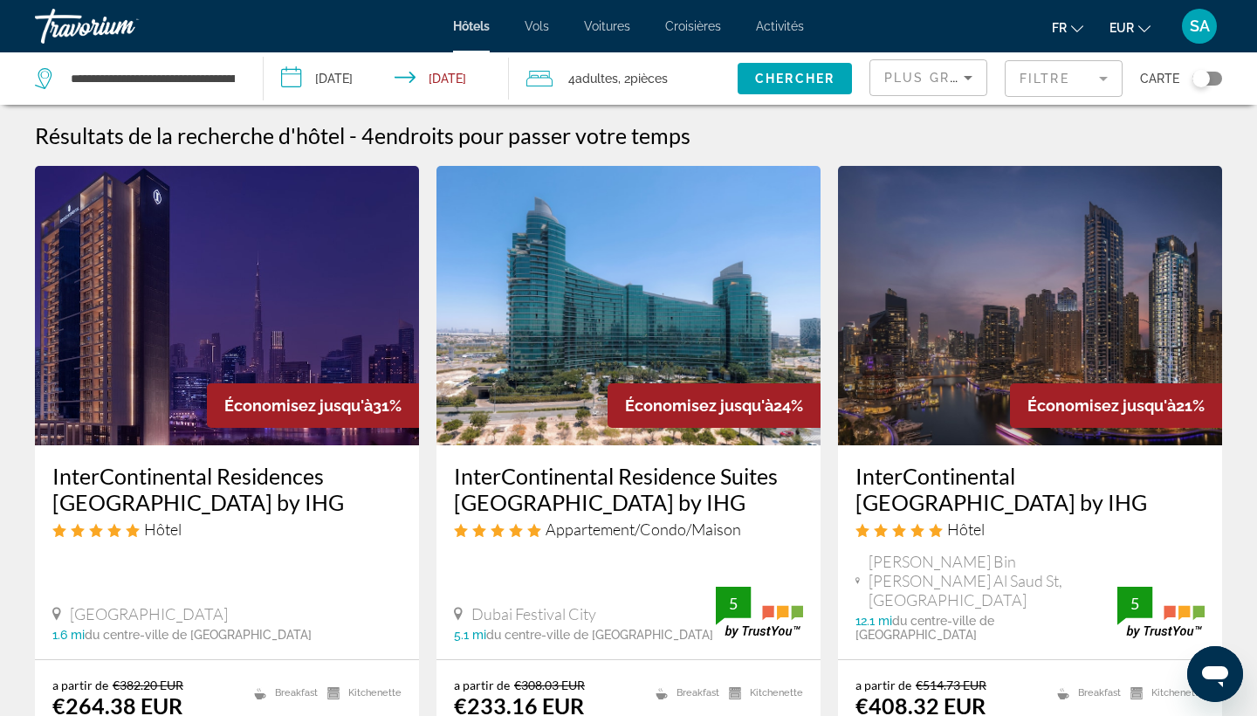
click at [1044, 77] on mat-form-field "Filtre" at bounding box center [1063, 78] width 118 height 37
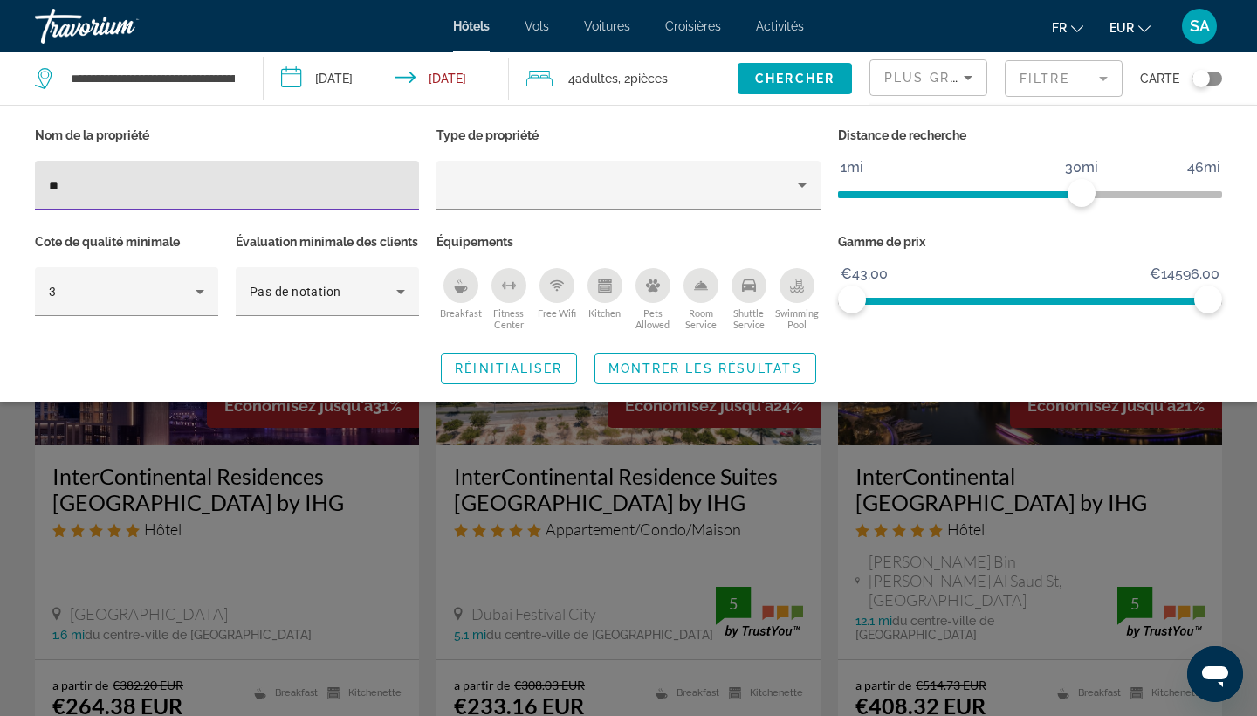
type input "*"
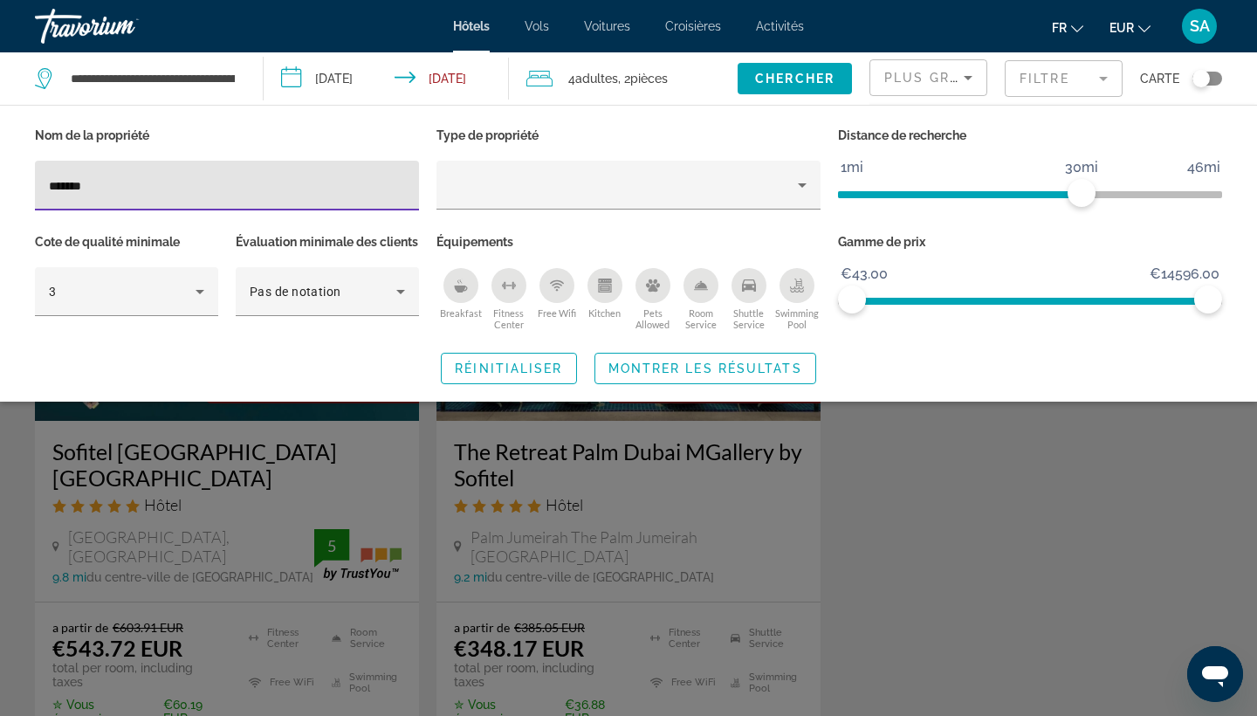
scroll to position [730, 0]
type input "*"
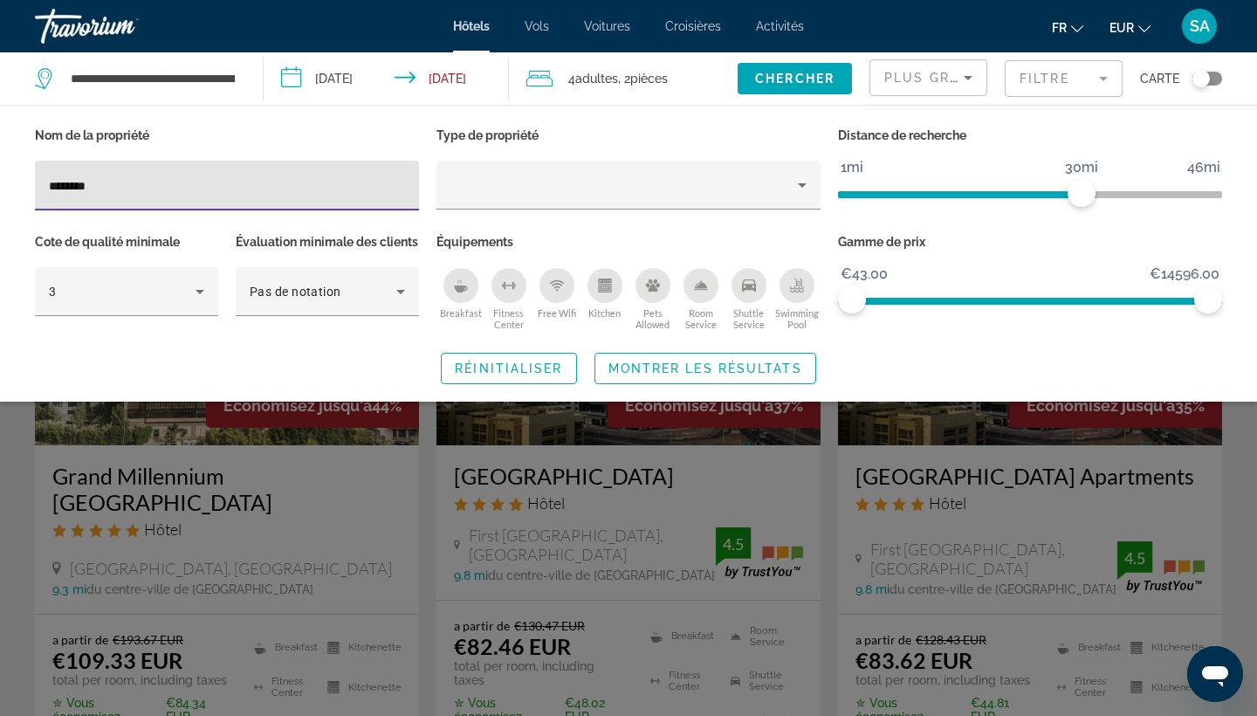
type input "********"
drag, startPoint x: 540, startPoint y: 500, endPoint x: 641, endPoint y: 540, distance: 108.9
click at [641, 540] on div "Search widget" at bounding box center [628, 489] width 1257 height 454
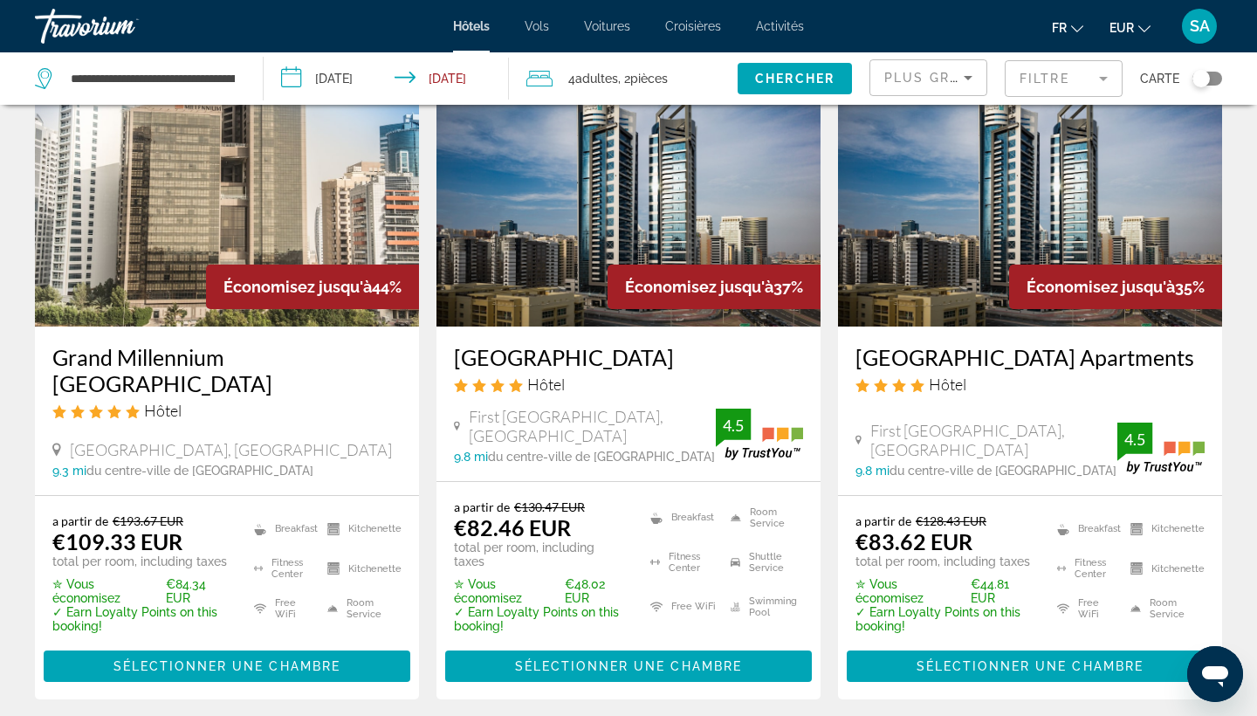
scroll to position [140, 0]
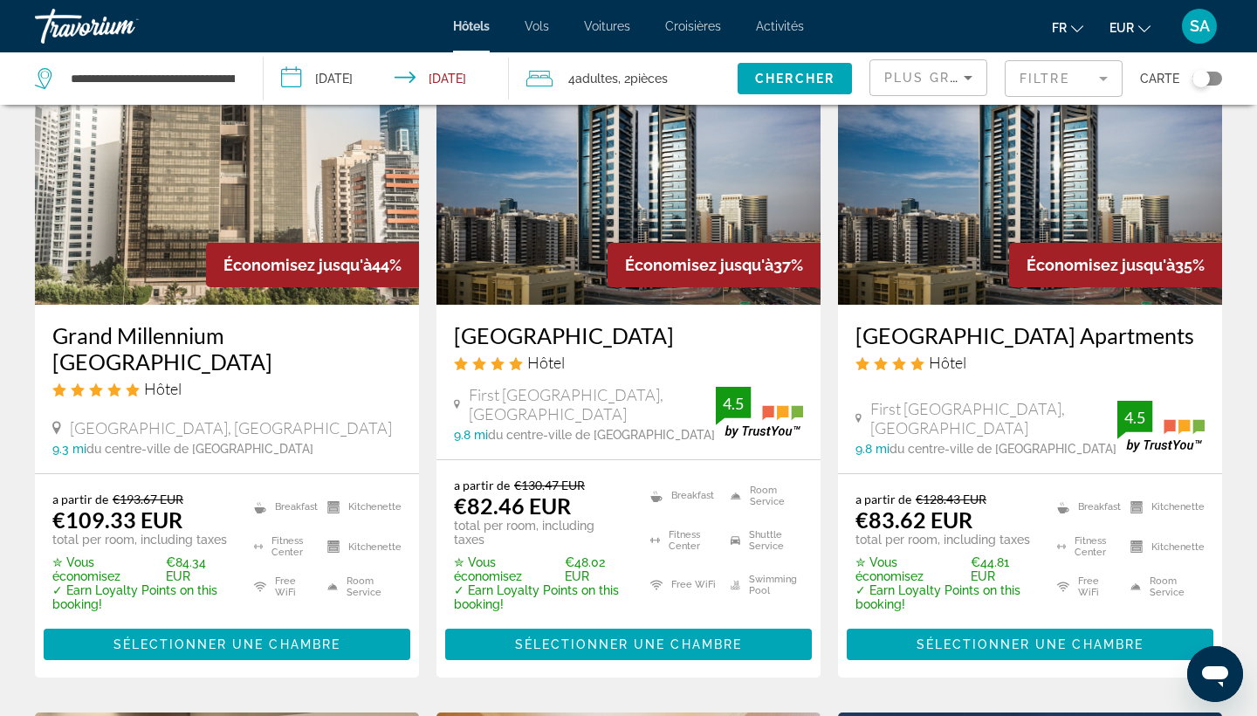
click at [640, 216] on img "Main content" at bounding box center [628, 164] width 384 height 279
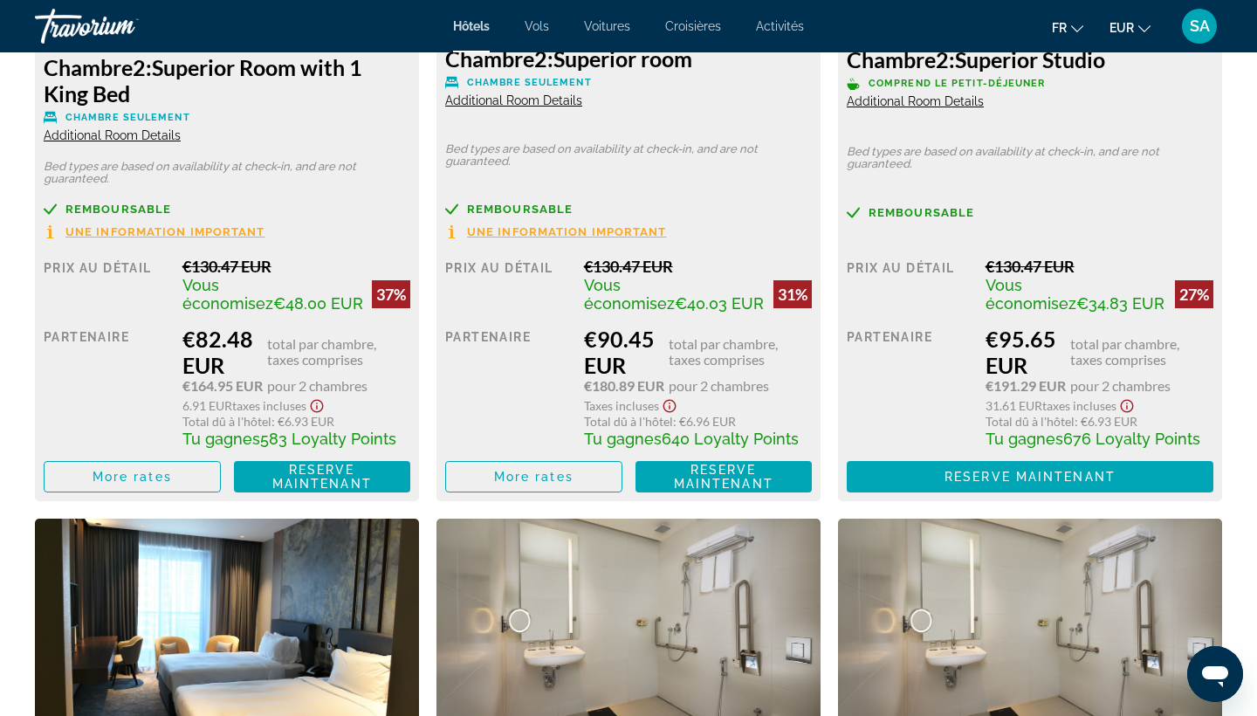
scroll to position [2724, 0]
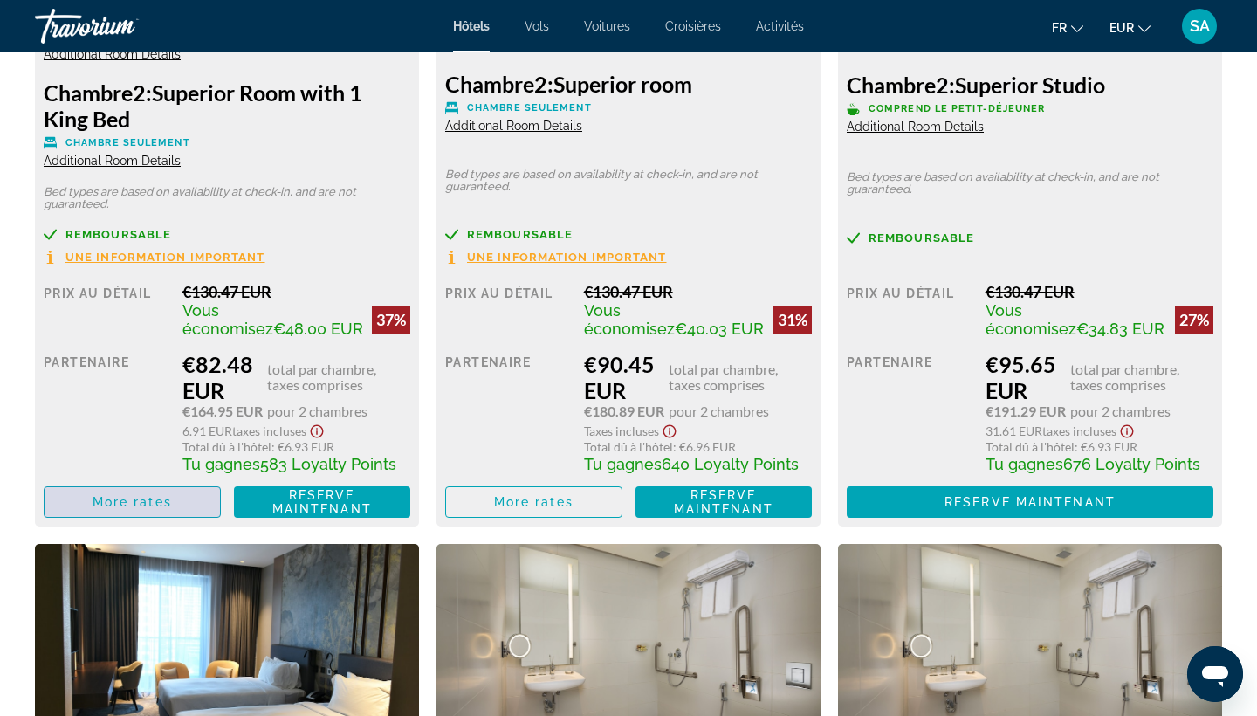
click at [168, 499] on span "Main content" at bounding box center [132, 502] width 175 height 42
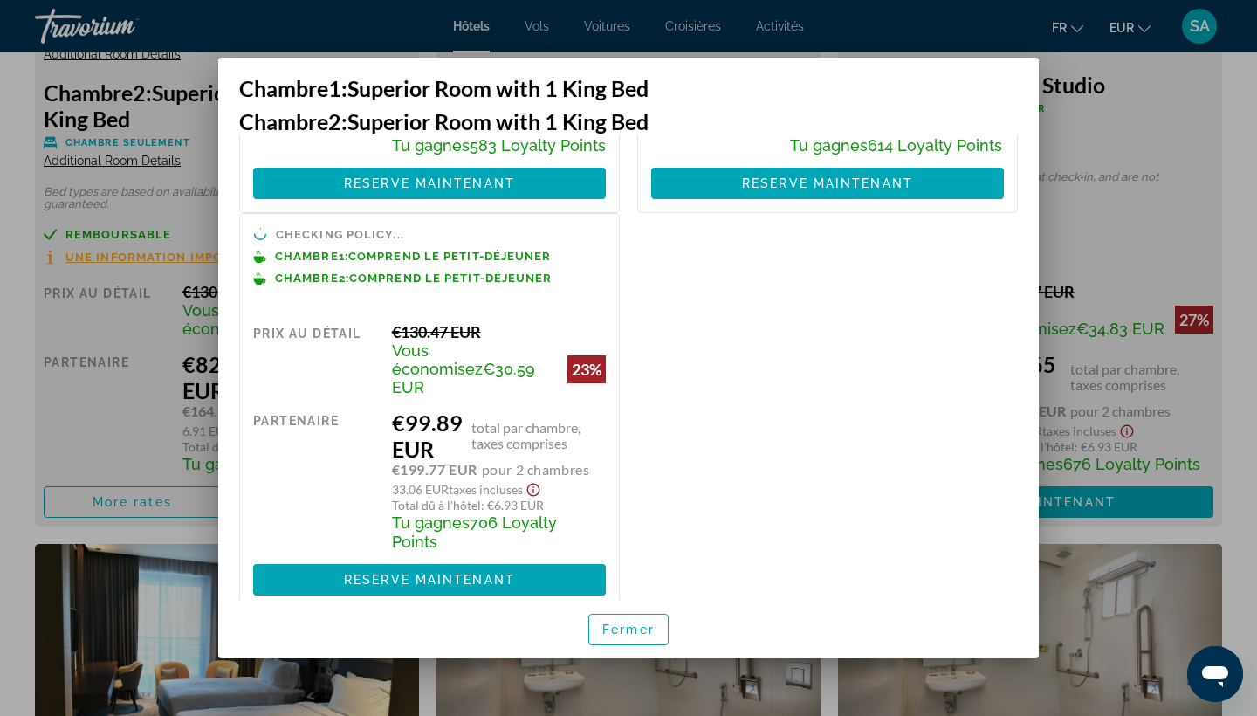
scroll to position [334, 0]
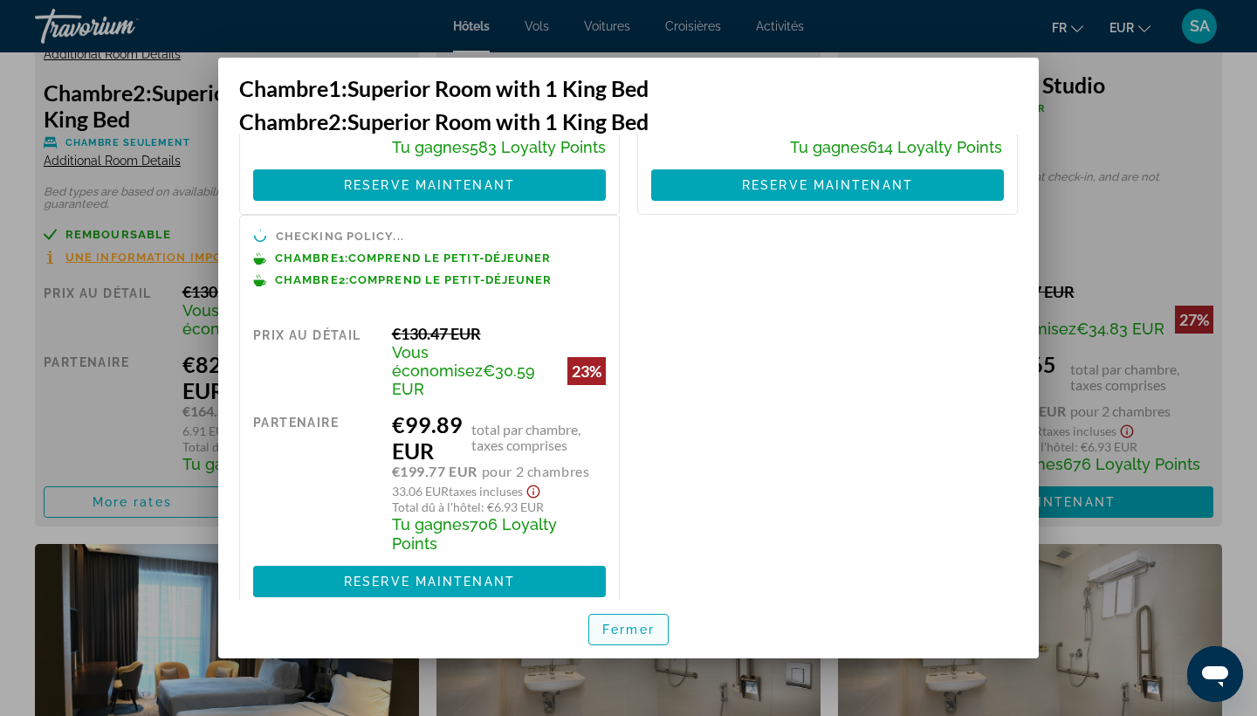
click at [654, 624] on span "button" at bounding box center [628, 629] width 79 height 42
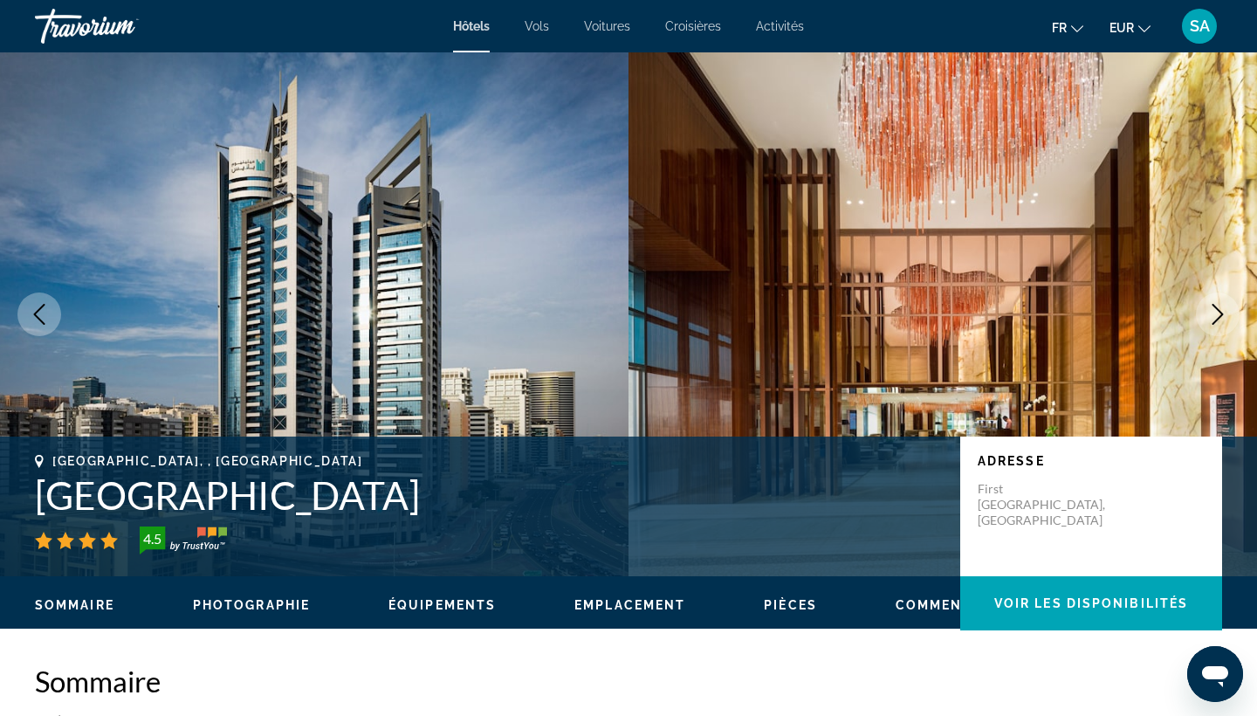
scroll to position [0, 0]
click at [1213, 316] on icon "Next image" at bounding box center [1217, 314] width 21 height 21
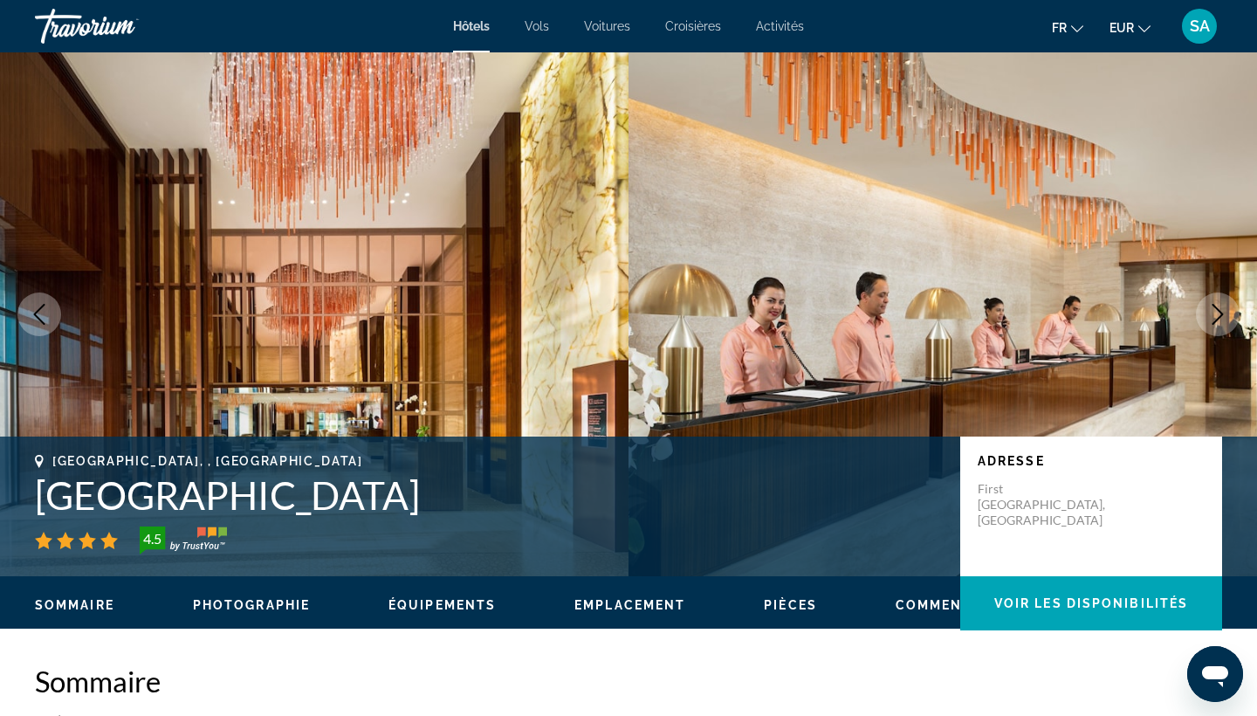
click at [1213, 316] on icon "Next image" at bounding box center [1217, 314] width 21 height 21
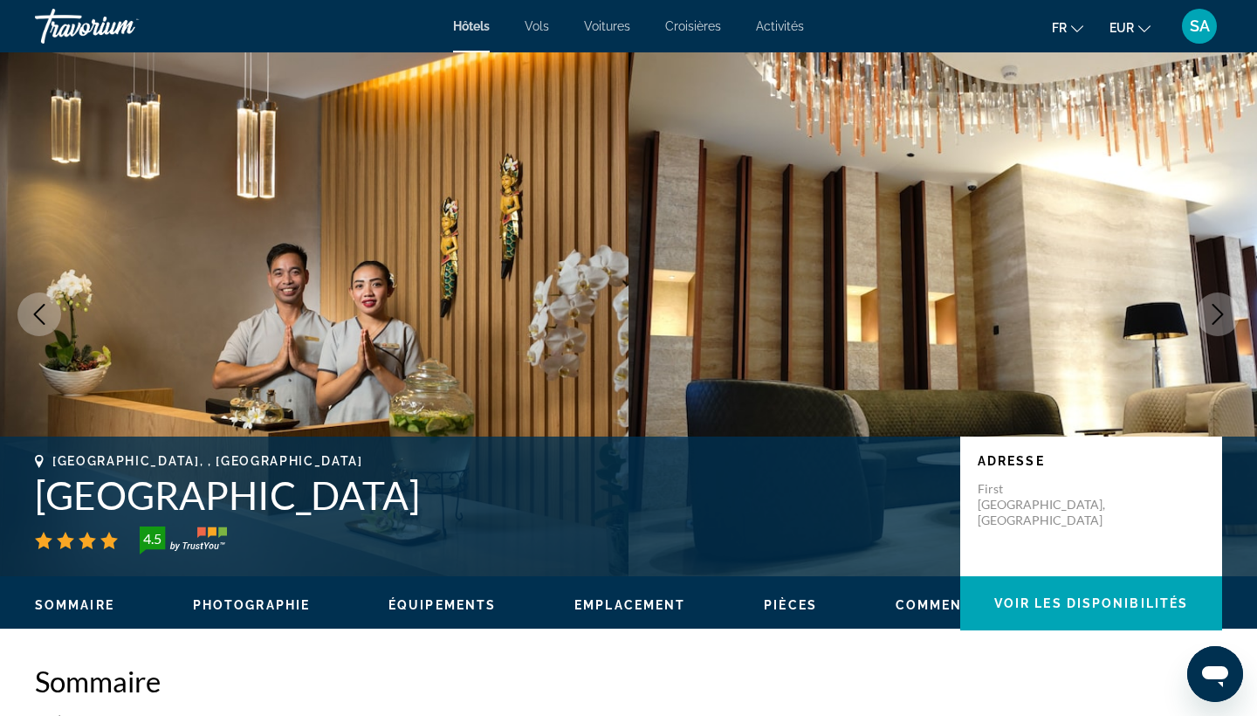
click at [1213, 316] on icon "Next image" at bounding box center [1217, 314] width 21 height 21
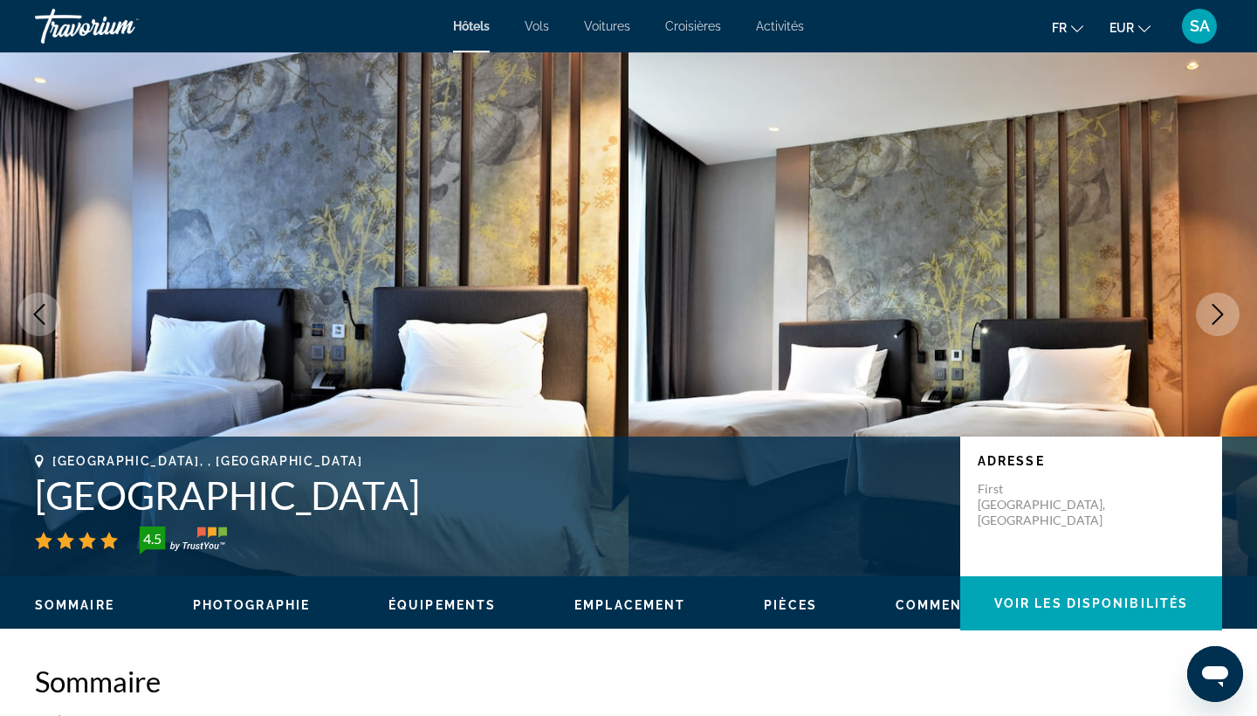
click at [1213, 316] on icon "Next image" at bounding box center [1217, 314] width 21 height 21
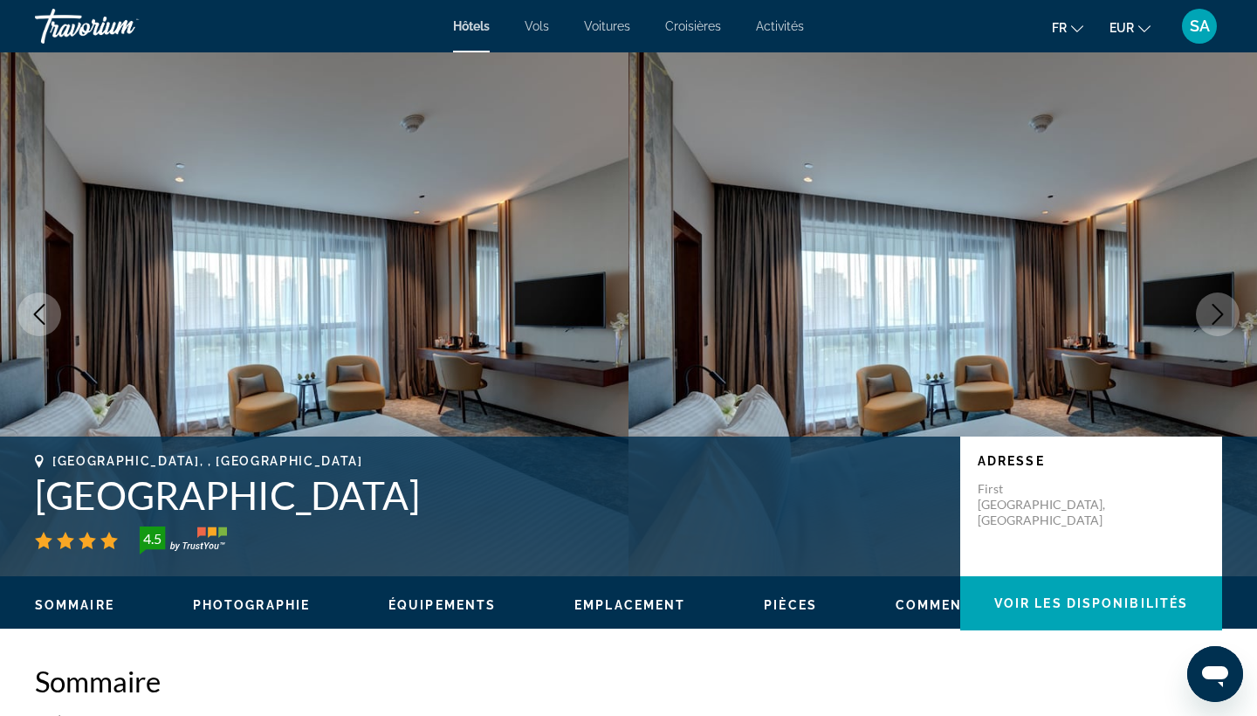
click at [1213, 316] on icon "Next image" at bounding box center [1217, 314] width 21 height 21
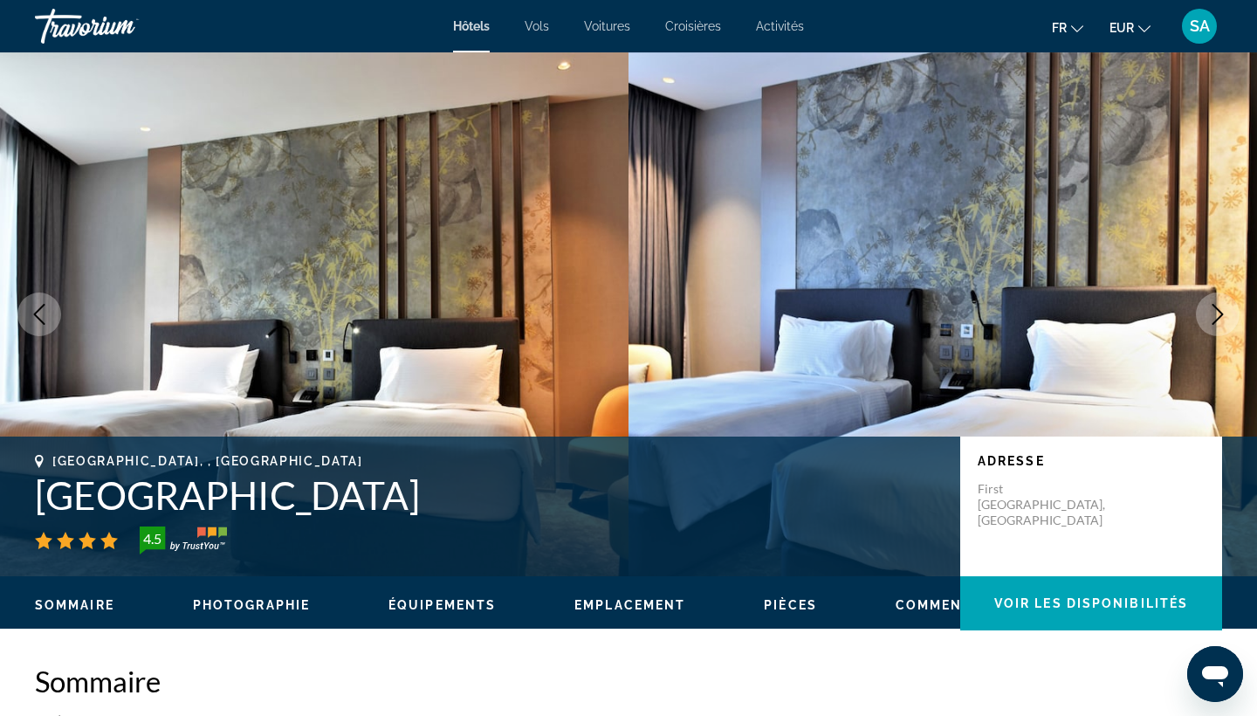
click at [1213, 316] on icon "Next image" at bounding box center [1217, 314] width 21 height 21
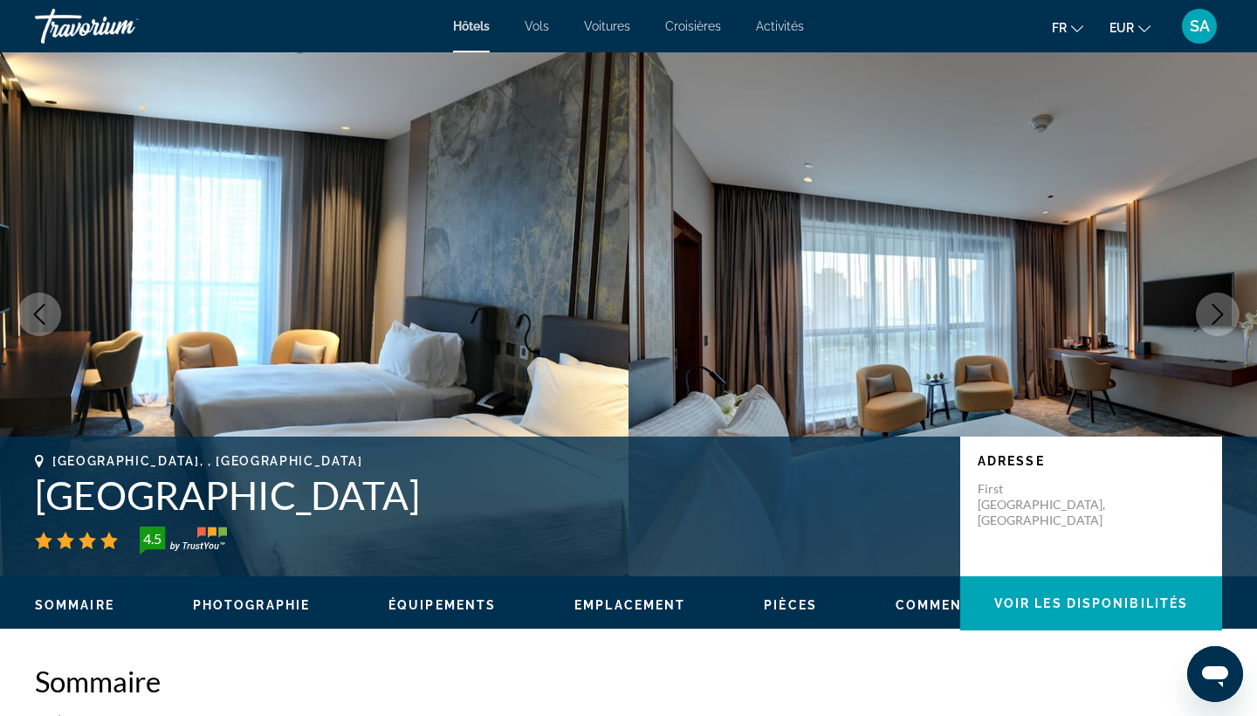
click at [1213, 316] on icon "Next image" at bounding box center [1217, 314] width 21 height 21
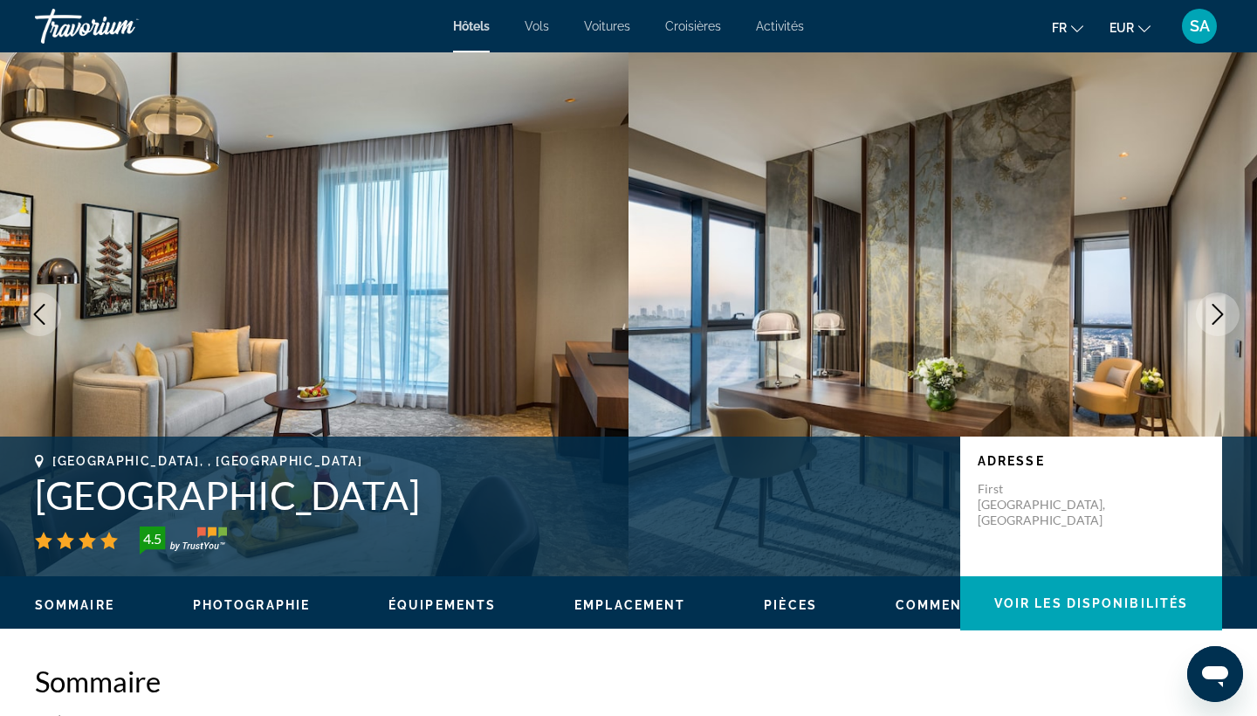
click at [1213, 317] on icon "Next image" at bounding box center [1217, 314] width 21 height 21
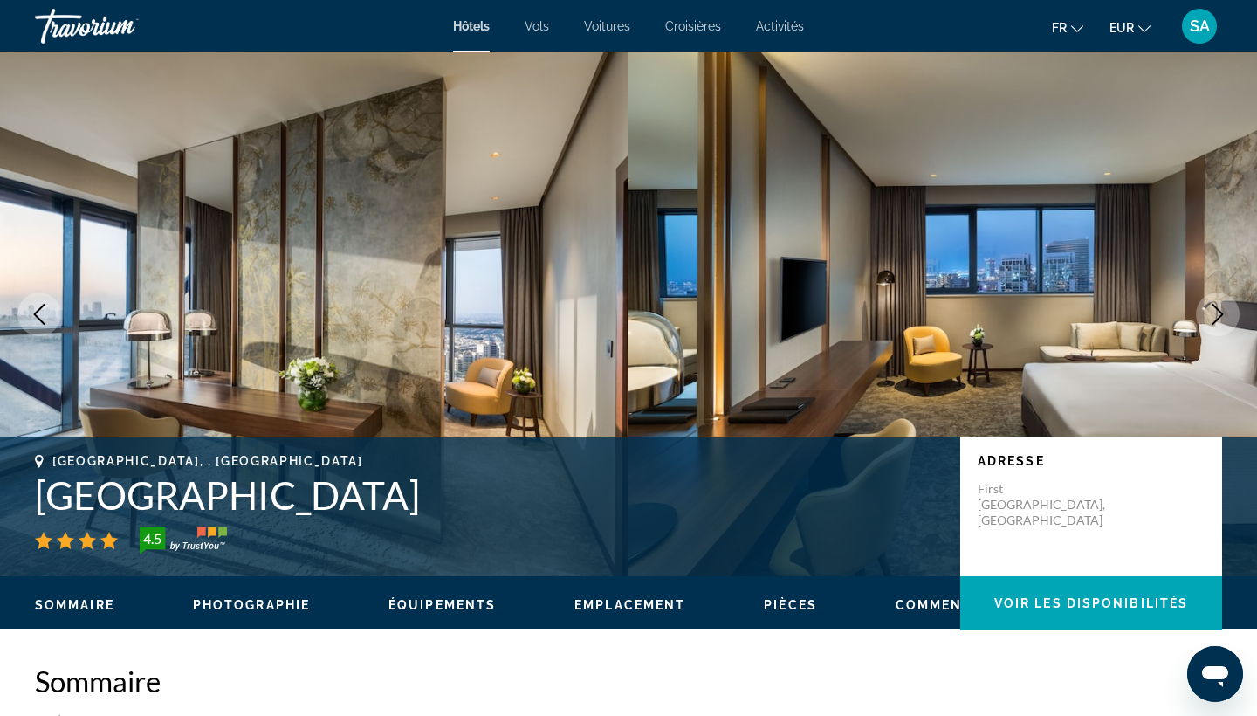
click at [1213, 317] on icon "Next image" at bounding box center [1217, 314] width 21 height 21
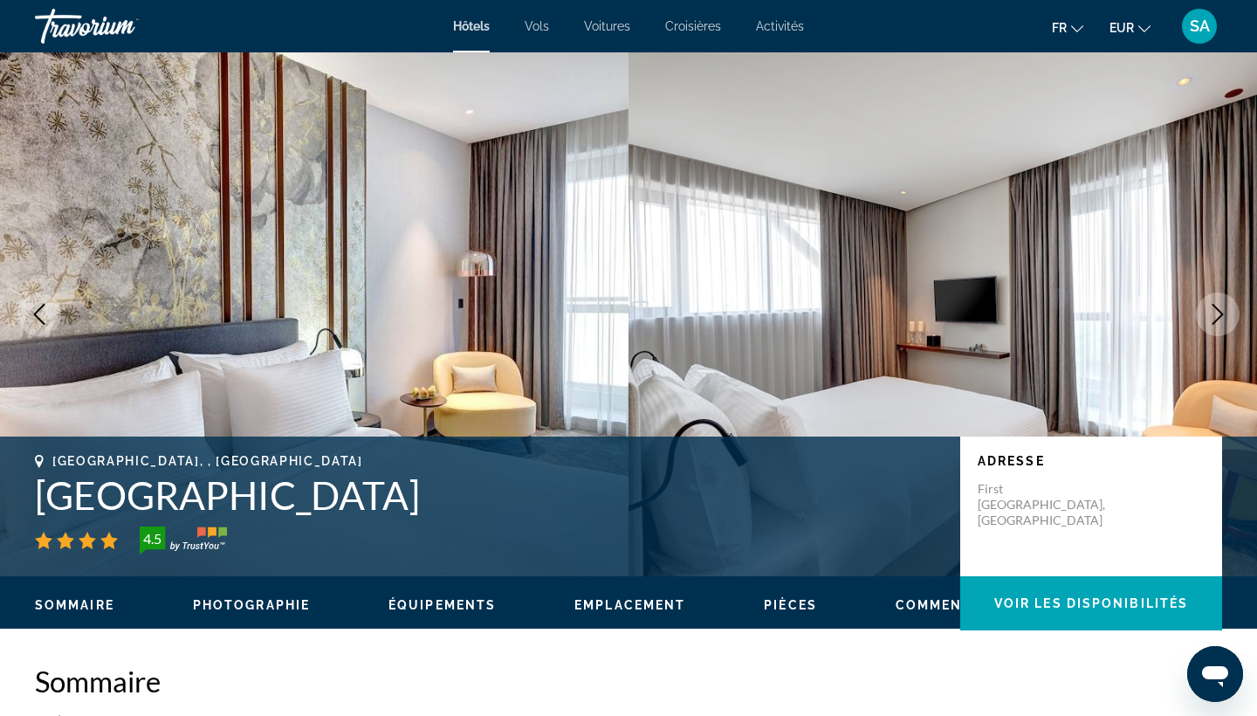
click at [1213, 317] on icon "Next image" at bounding box center [1217, 314] width 21 height 21
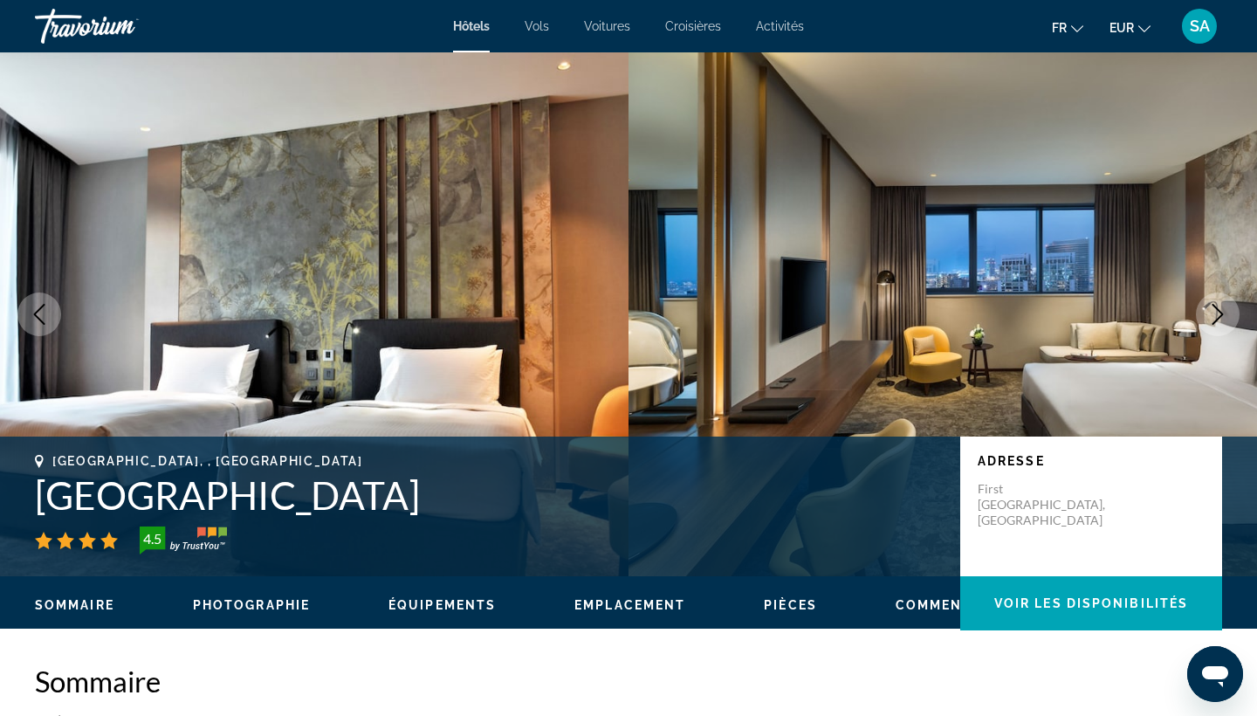
click at [1213, 317] on icon "Next image" at bounding box center [1217, 314] width 21 height 21
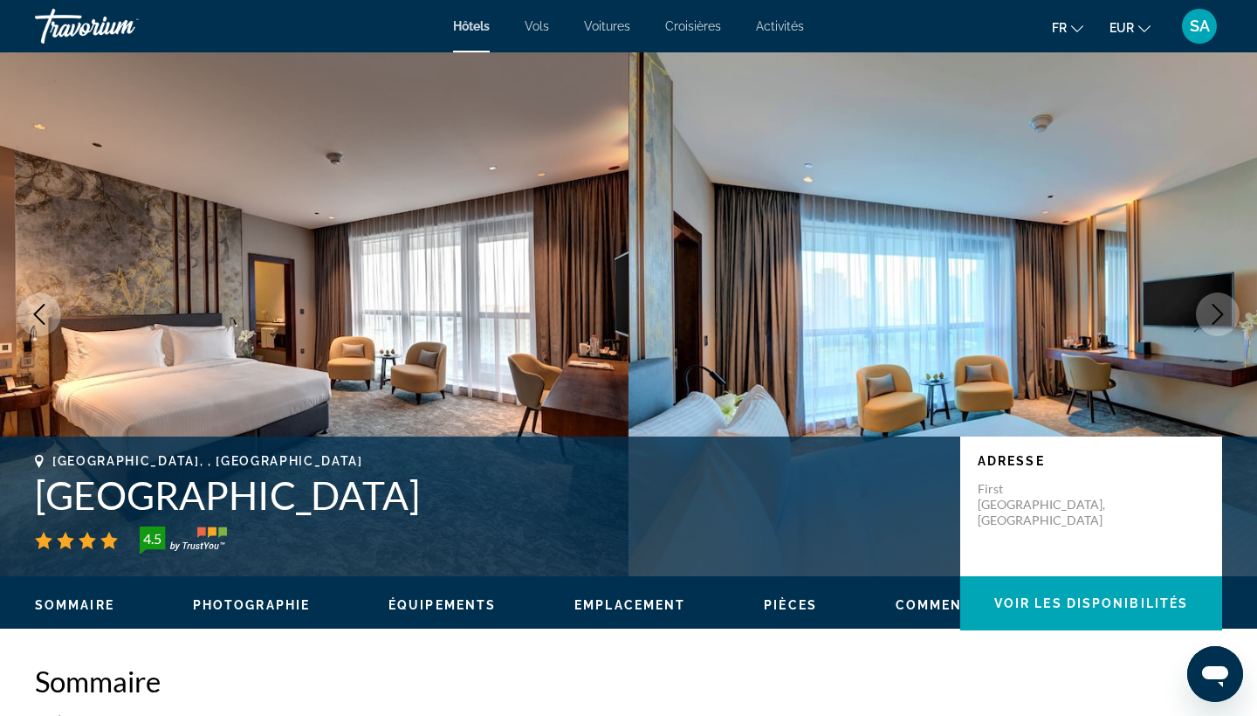
click at [1213, 317] on icon "Next image" at bounding box center [1217, 314] width 21 height 21
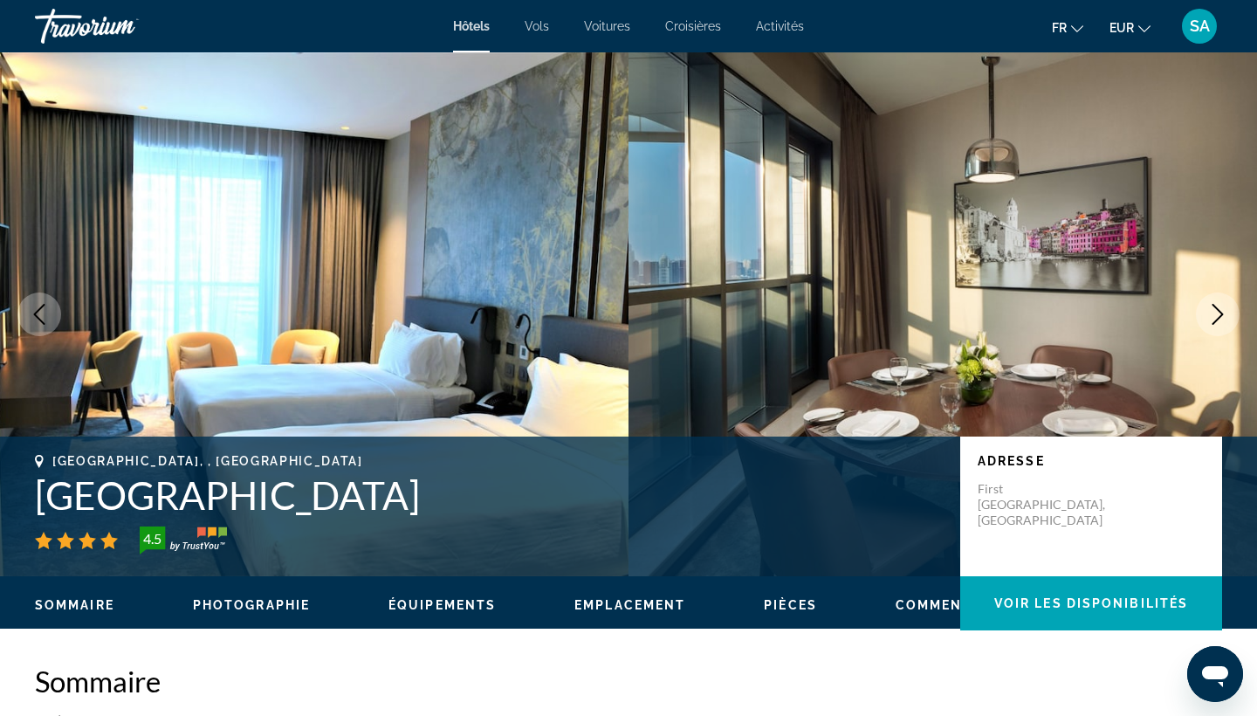
click at [1213, 317] on icon "Next image" at bounding box center [1217, 314] width 21 height 21
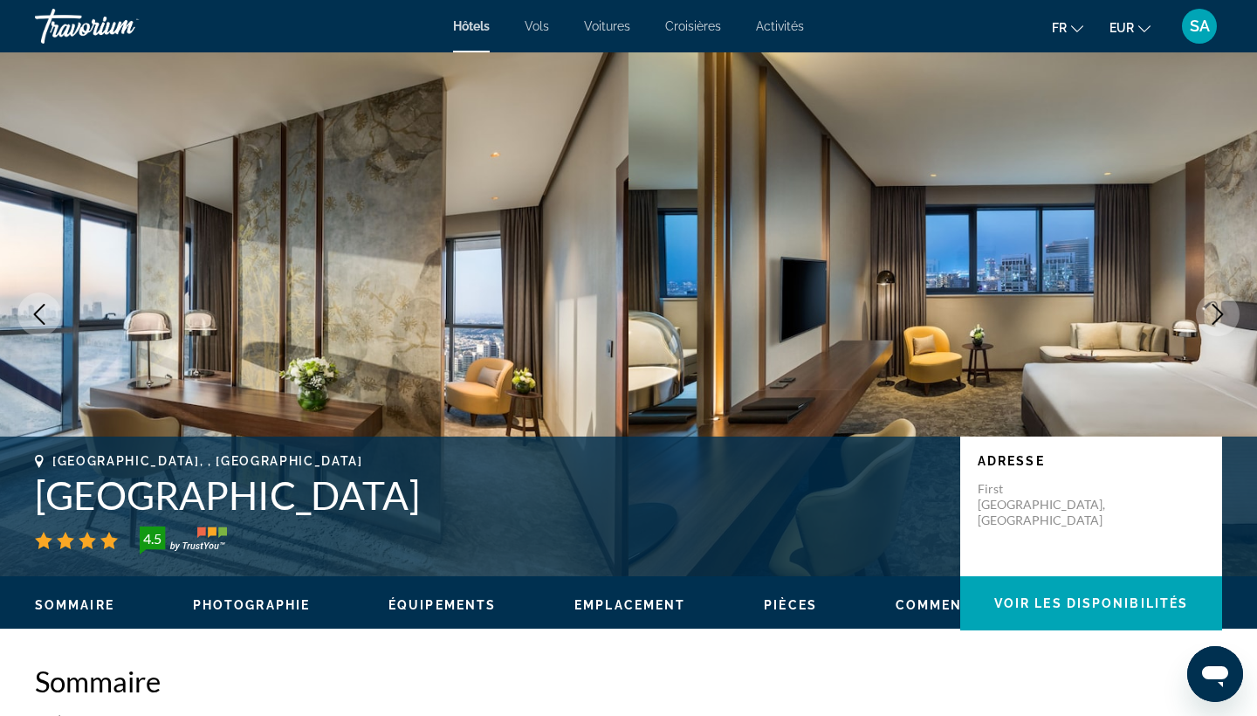
click at [1213, 317] on icon "Next image" at bounding box center [1217, 314] width 21 height 21
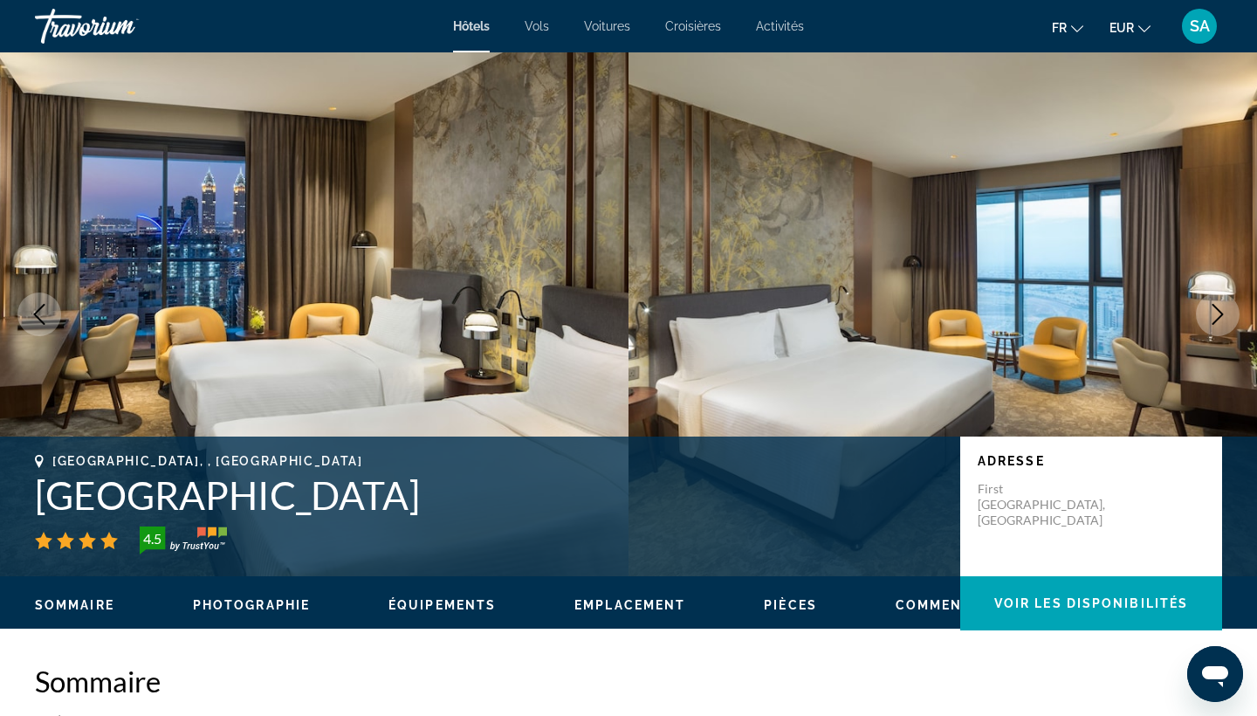
click at [1213, 317] on icon "Next image" at bounding box center [1217, 314] width 21 height 21
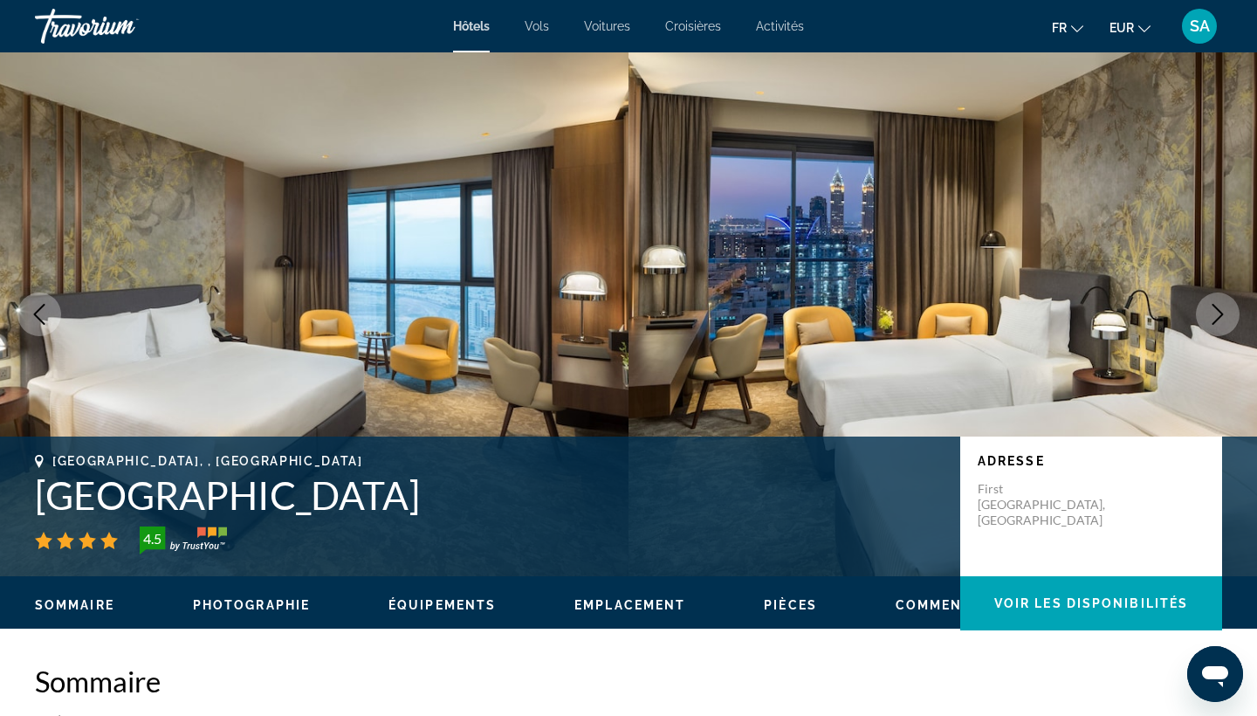
click at [1213, 317] on icon "Next image" at bounding box center [1217, 314] width 21 height 21
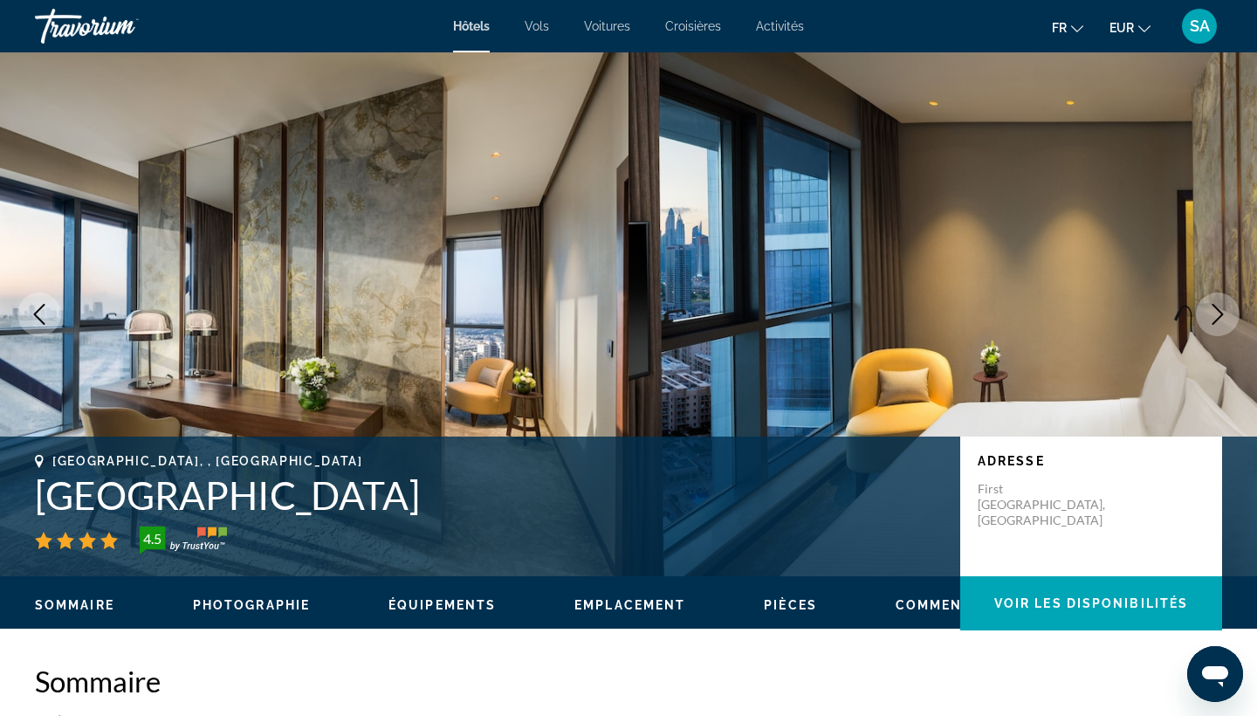
click at [1213, 317] on icon "Next image" at bounding box center [1217, 314] width 21 height 21
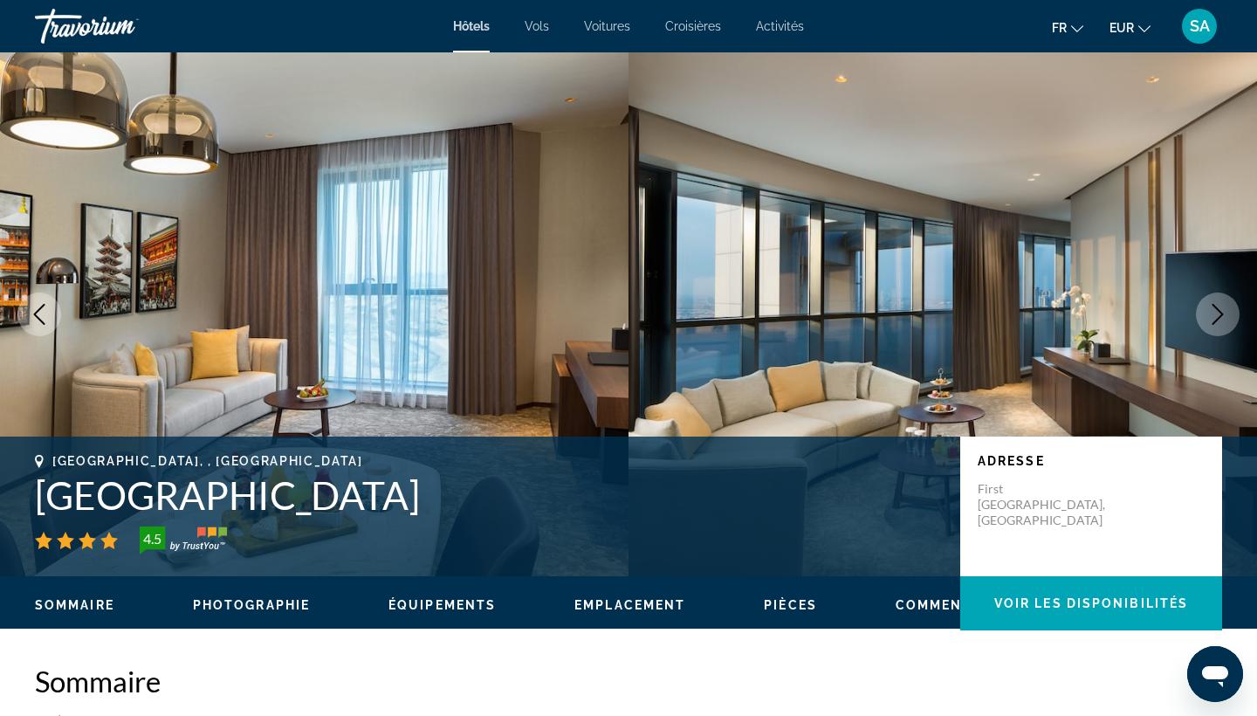
click at [1213, 317] on icon "Next image" at bounding box center [1217, 314] width 21 height 21
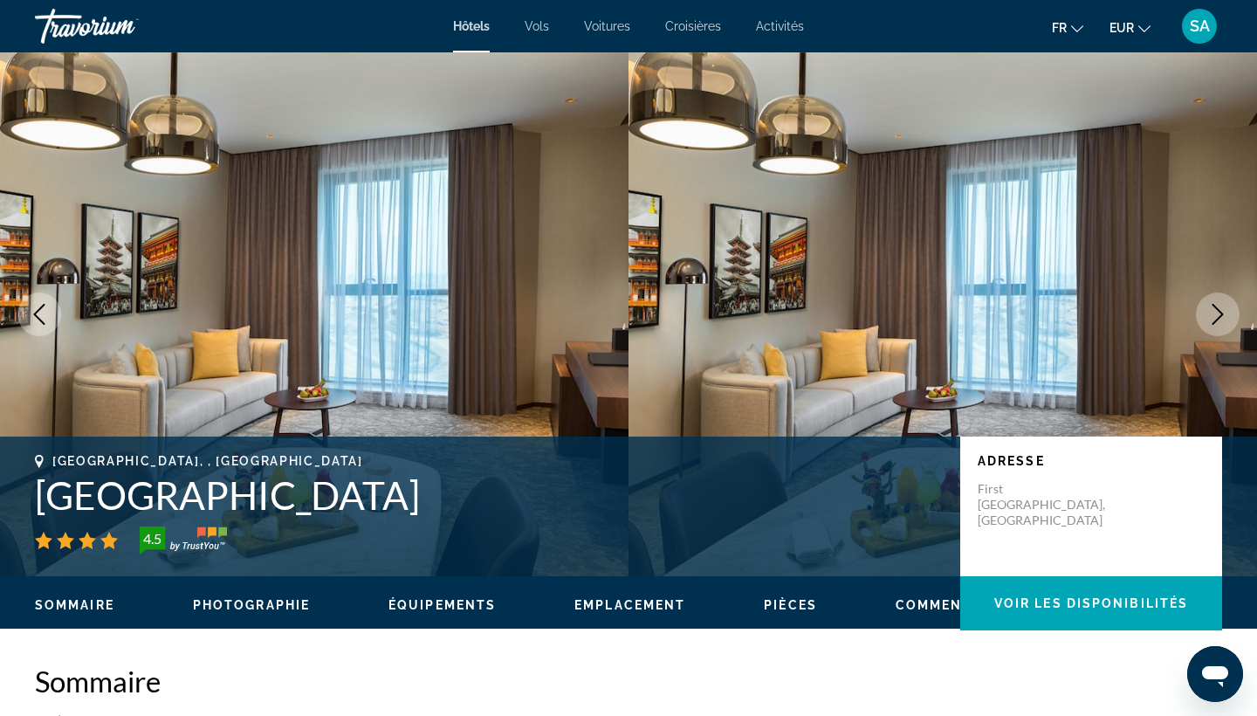
click at [1213, 317] on icon "Next image" at bounding box center [1217, 314] width 21 height 21
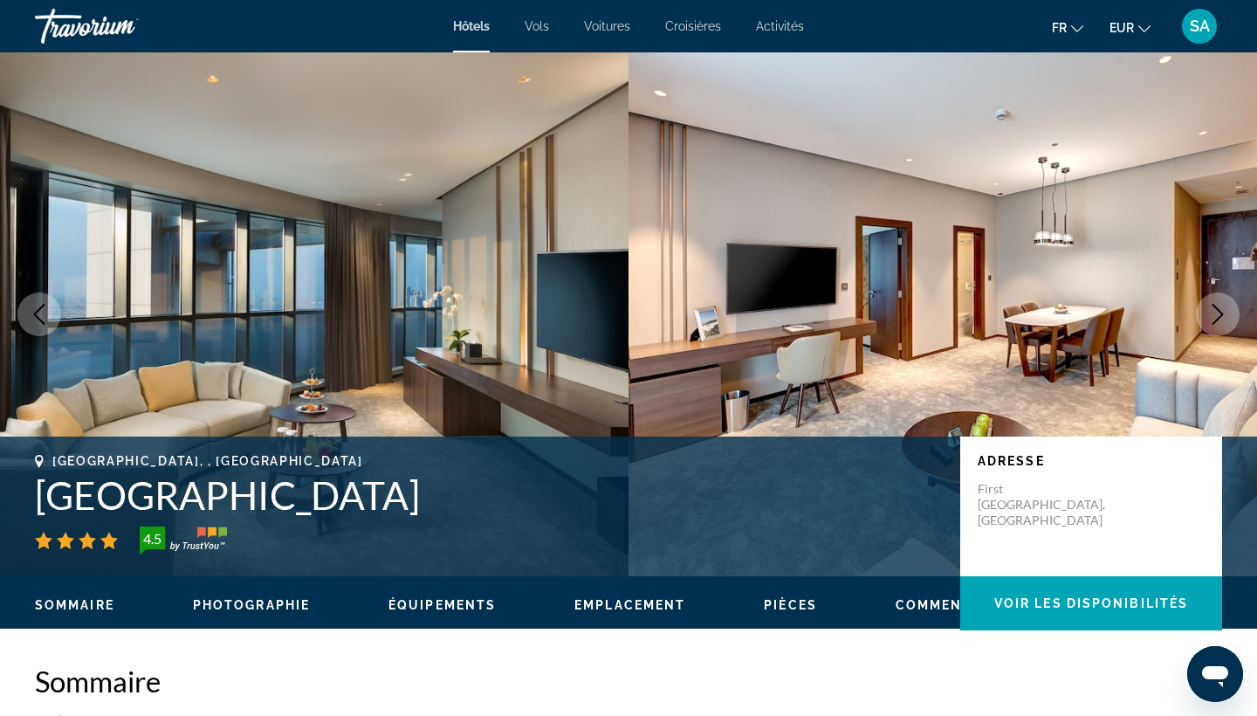
click at [1213, 318] on icon "Next image" at bounding box center [1217, 314] width 21 height 21
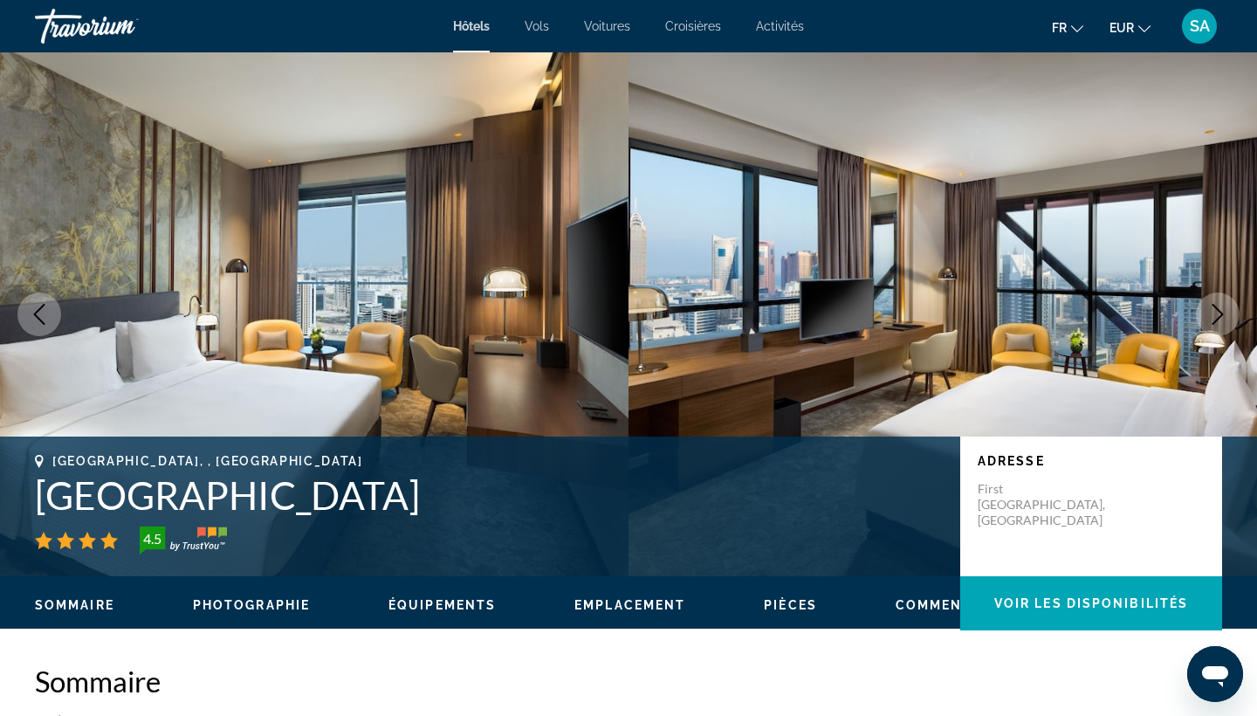
click at [1213, 318] on icon "Next image" at bounding box center [1217, 314] width 21 height 21
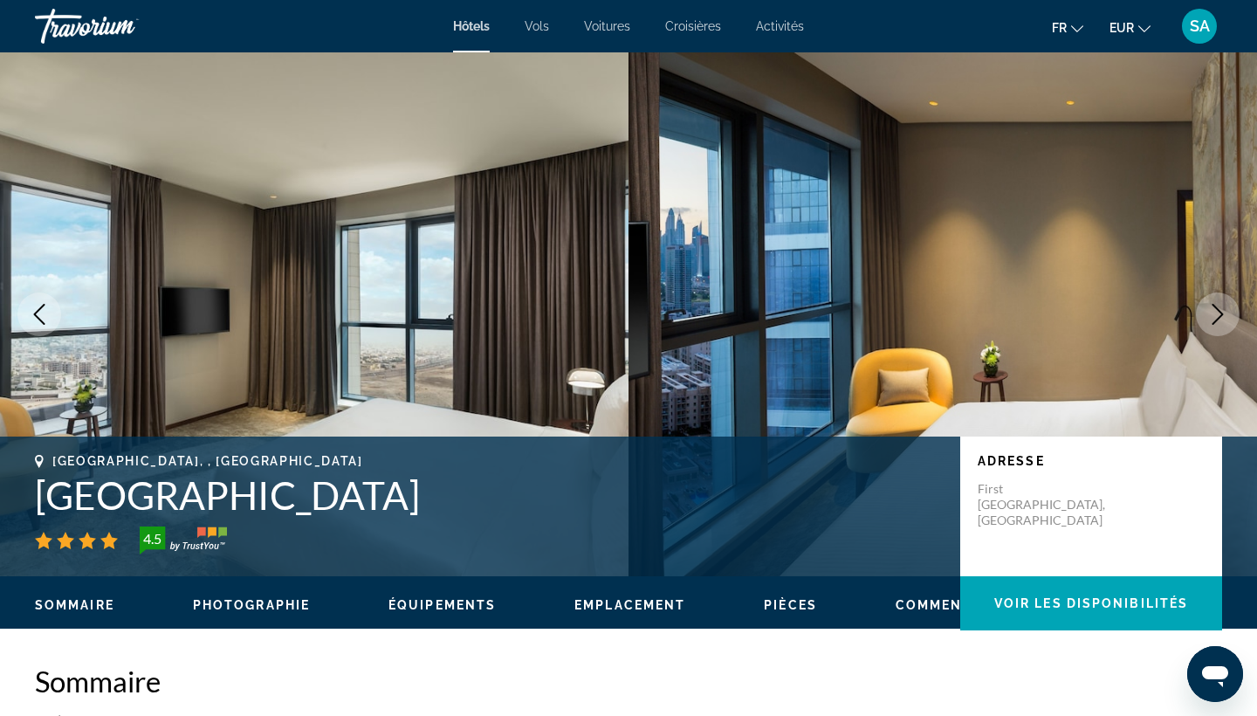
click at [1213, 318] on icon "Next image" at bounding box center [1217, 314] width 21 height 21
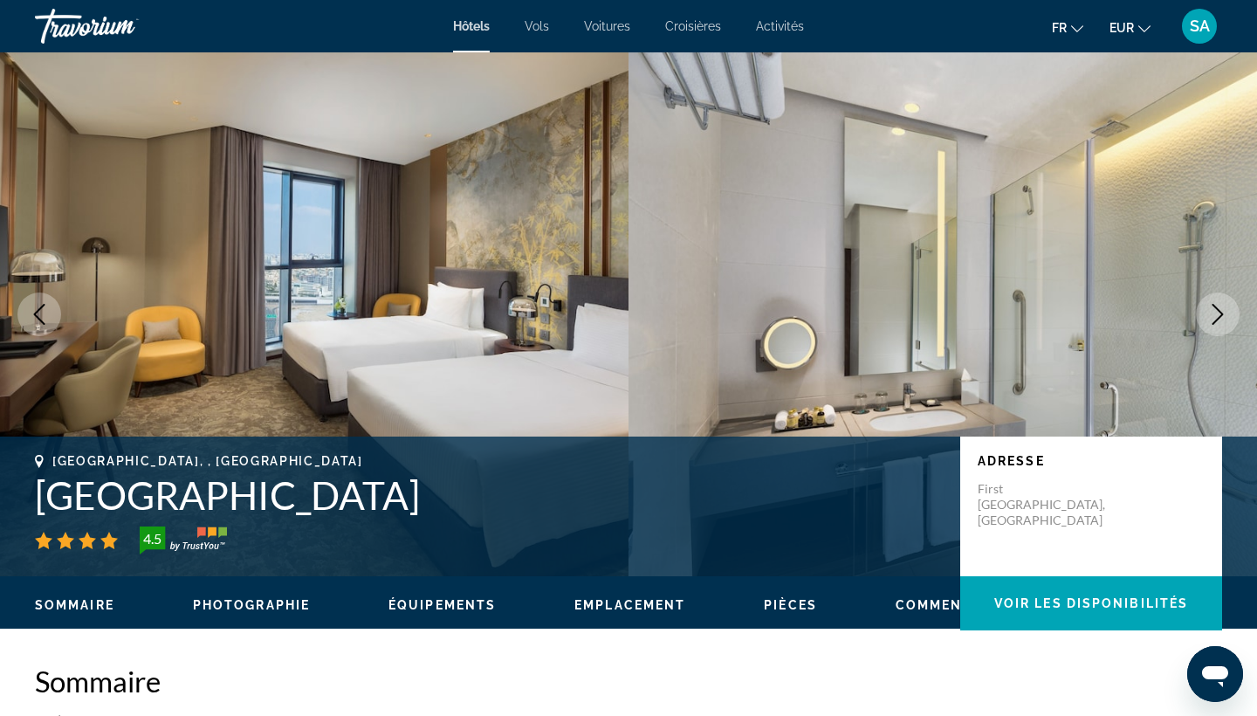
click at [1213, 318] on icon "Next image" at bounding box center [1217, 314] width 21 height 21
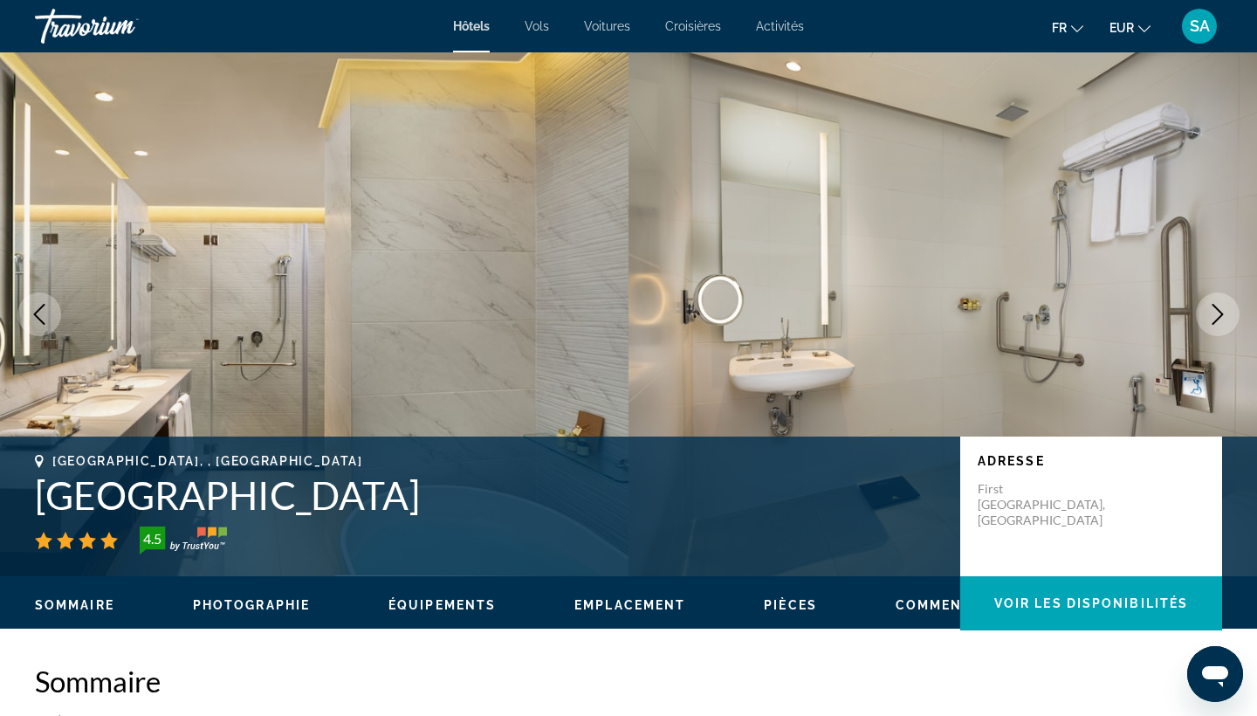
click at [1213, 318] on icon "Next image" at bounding box center [1217, 314] width 21 height 21
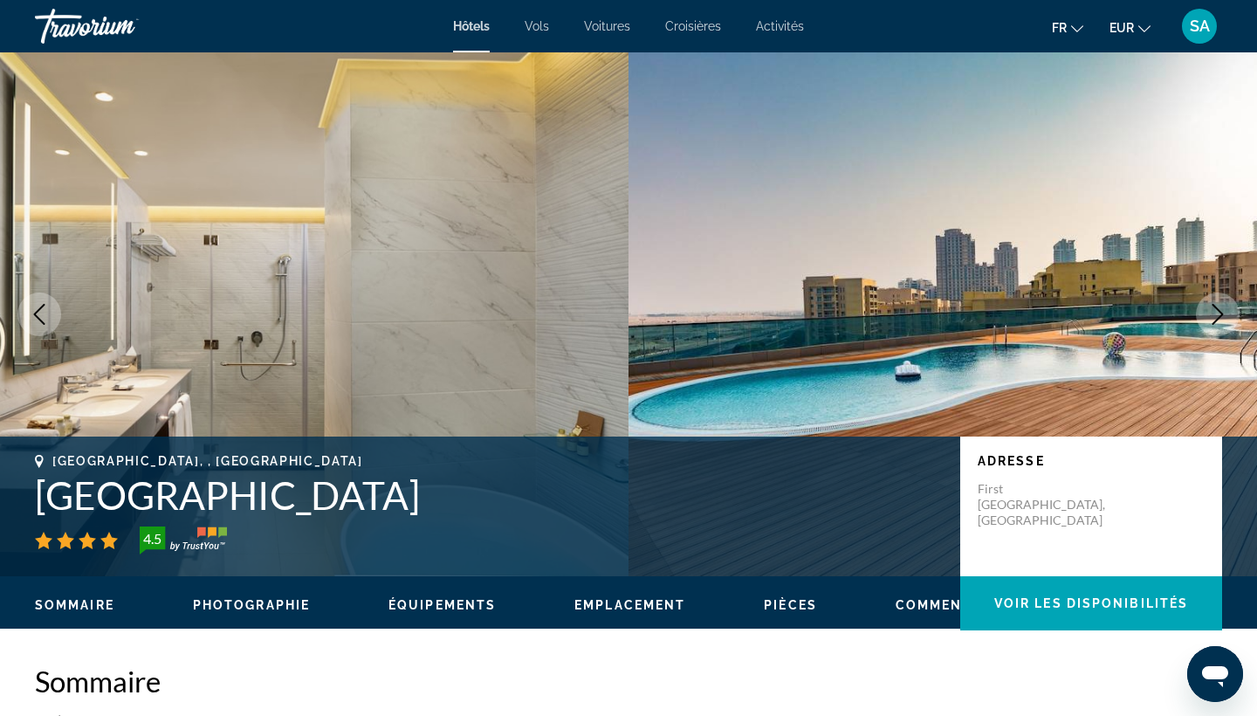
click at [1213, 318] on icon "Next image" at bounding box center [1217, 314] width 21 height 21
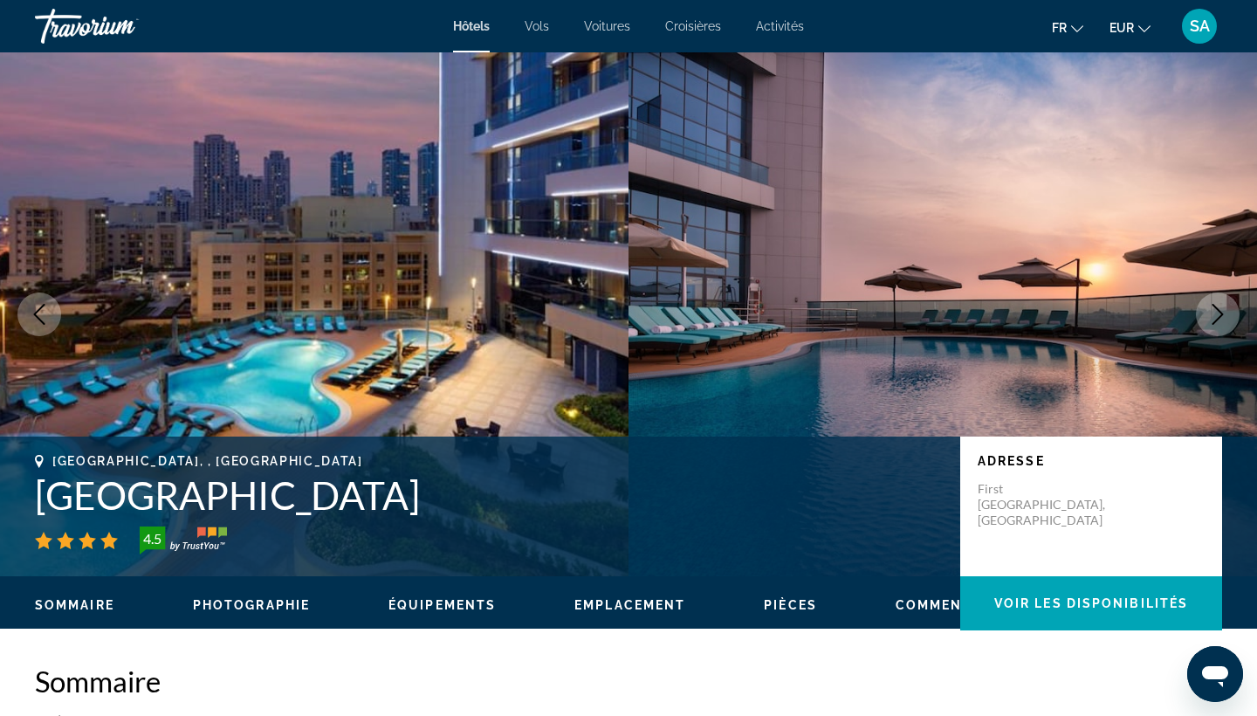
click at [1214, 318] on icon "Next image" at bounding box center [1217, 314] width 21 height 21
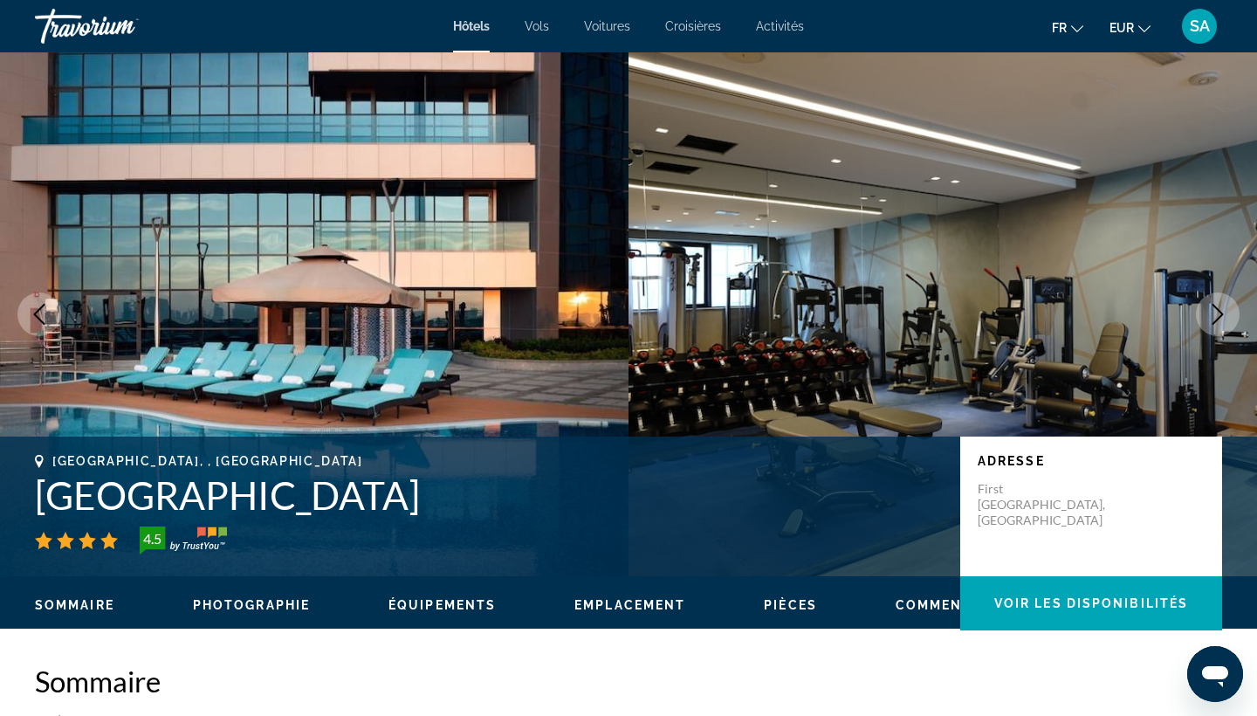
click at [1213, 317] on icon "Next image" at bounding box center [1217, 314] width 21 height 21
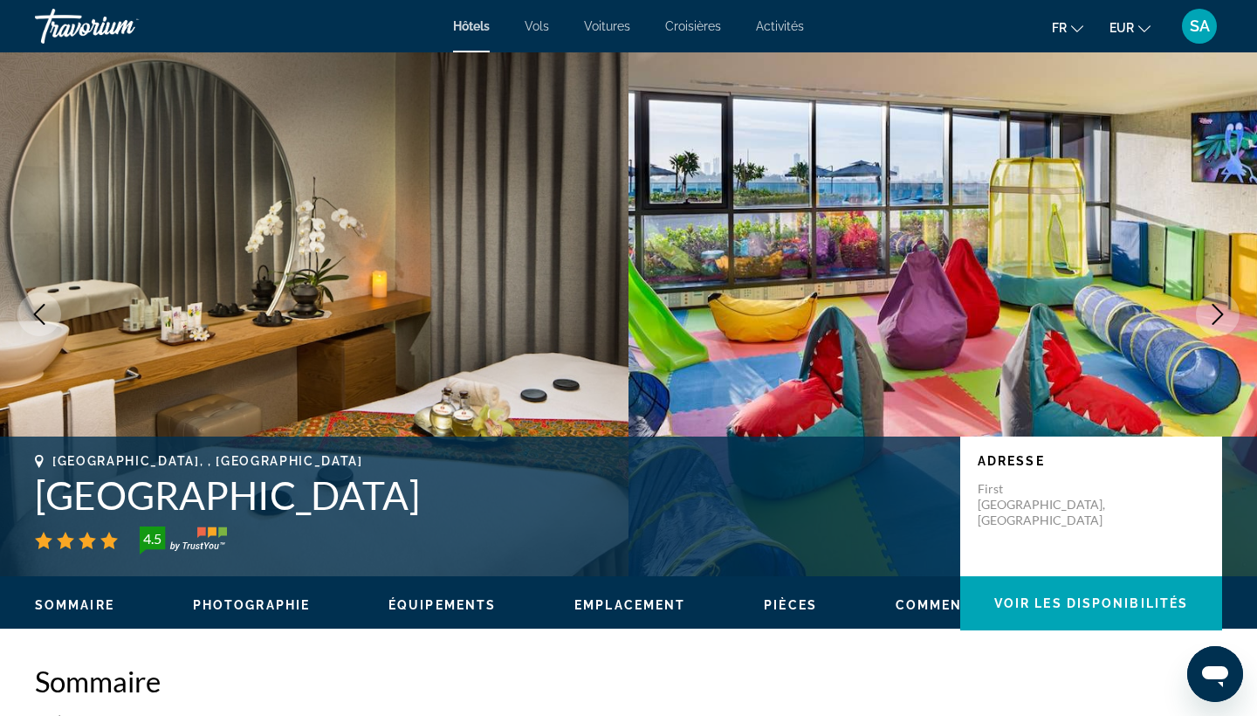
click at [1213, 318] on icon "Next image" at bounding box center [1217, 314] width 21 height 21
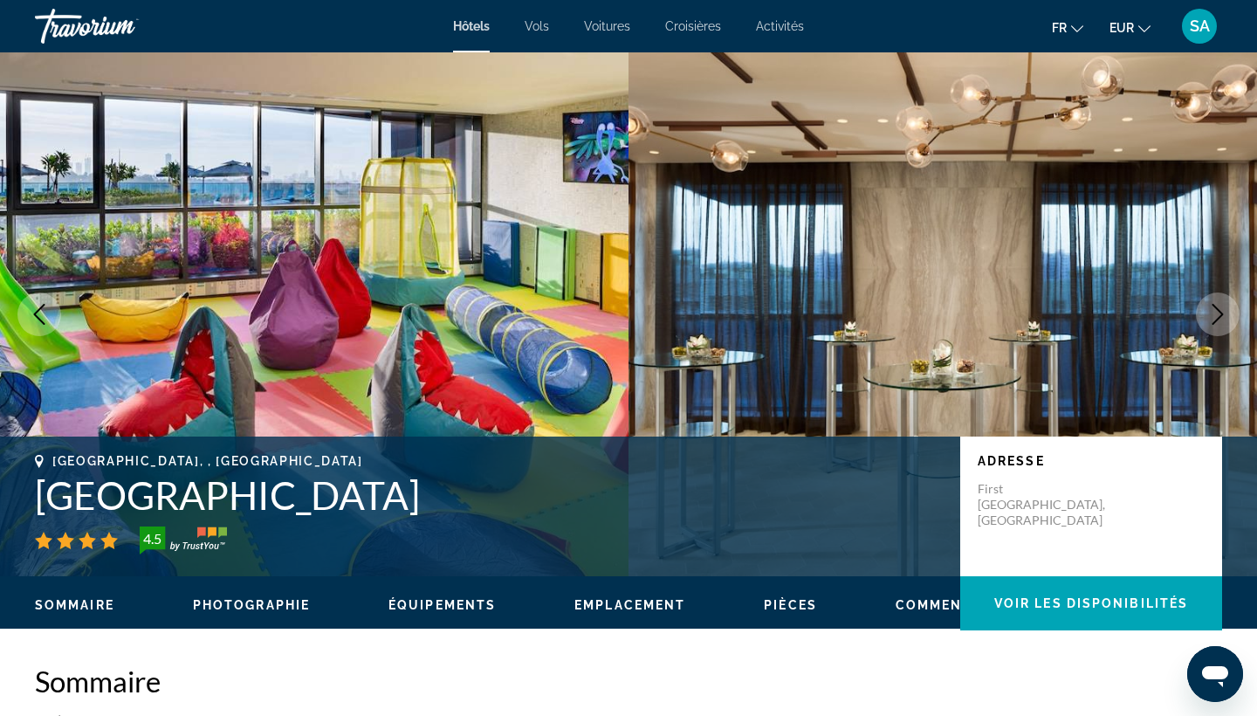
click at [1213, 319] on icon "Next image" at bounding box center [1217, 314] width 21 height 21
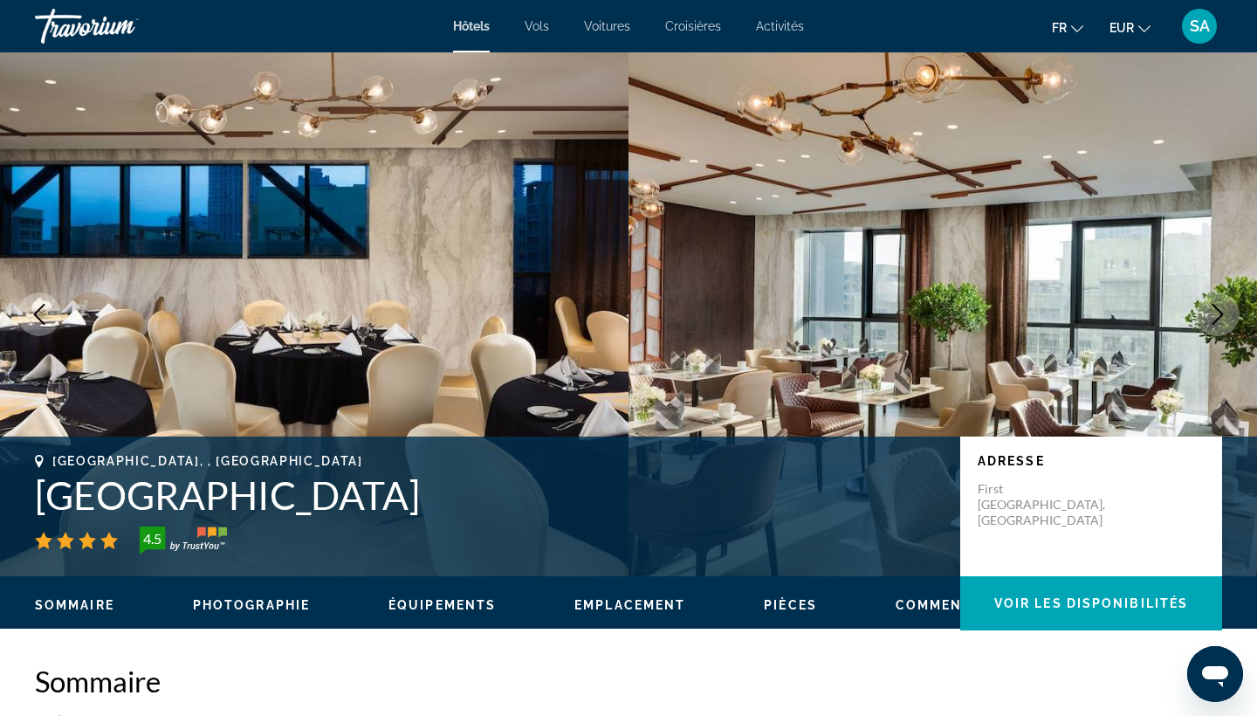
click at [1213, 319] on icon "Next image" at bounding box center [1217, 314] width 21 height 21
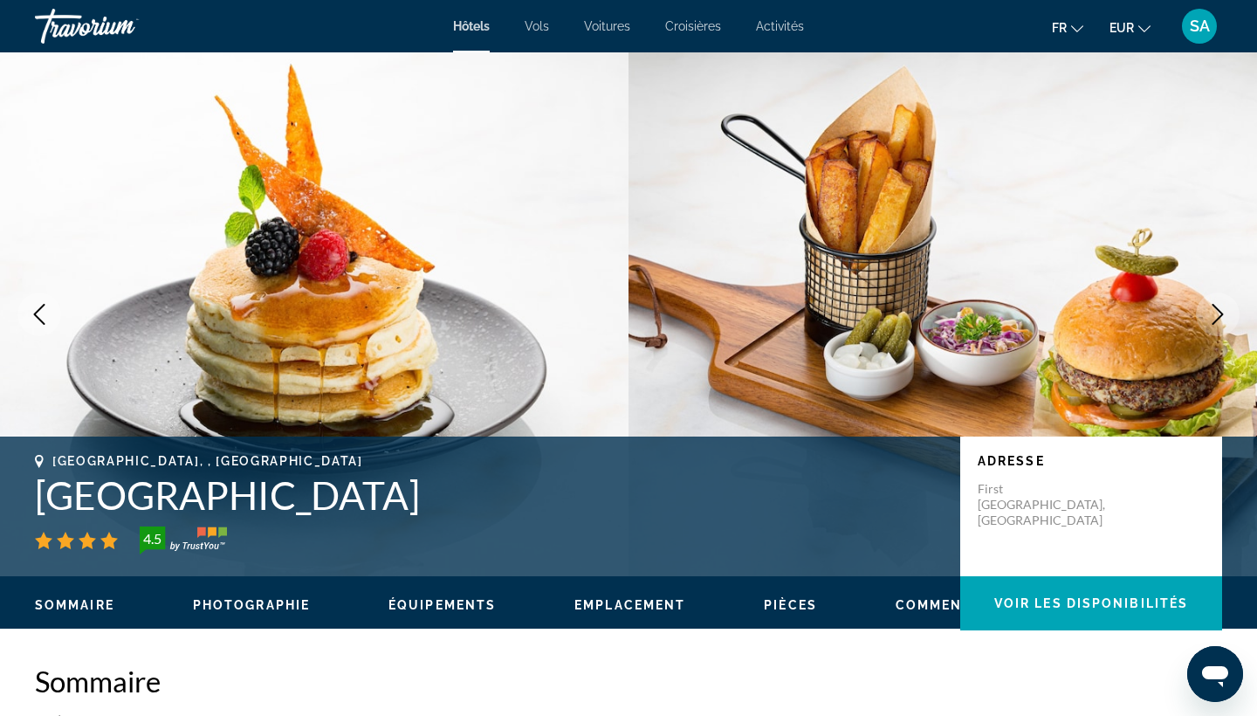
click at [1213, 319] on icon "Next image" at bounding box center [1217, 314] width 21 height 21
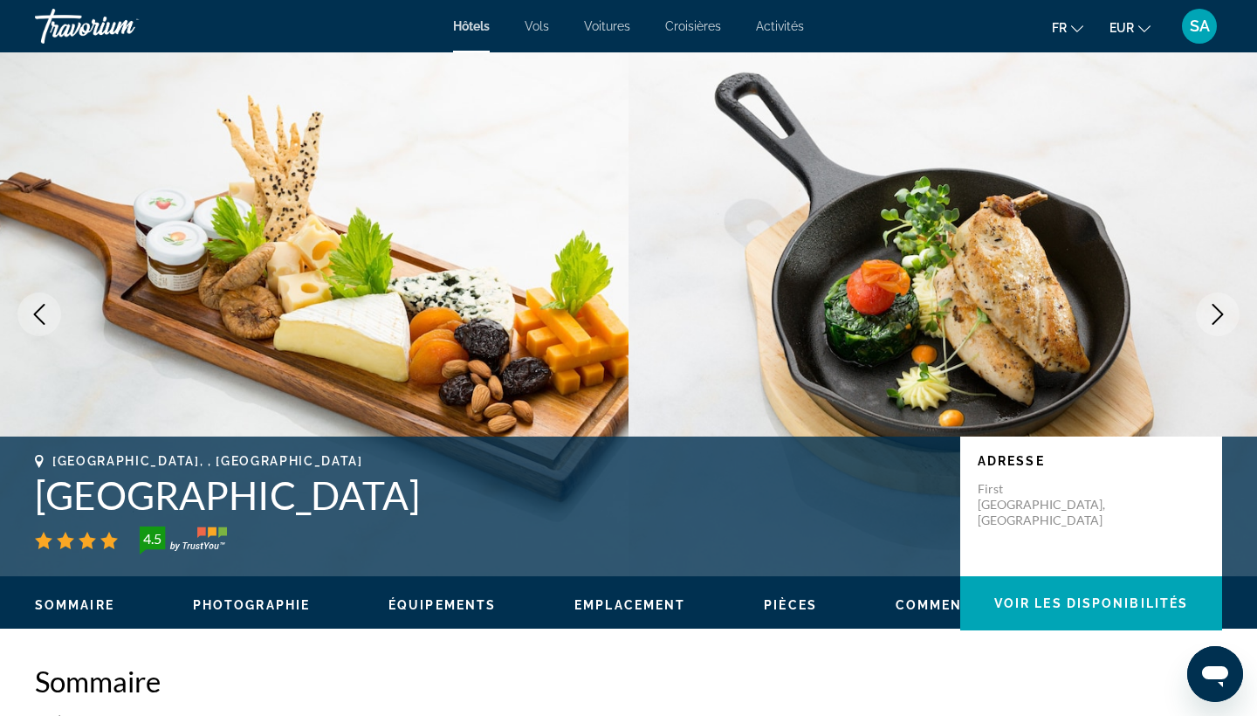
click at [1213, 319] on icon "Next image" at bounding box center [1217, 314] width 21 height 21
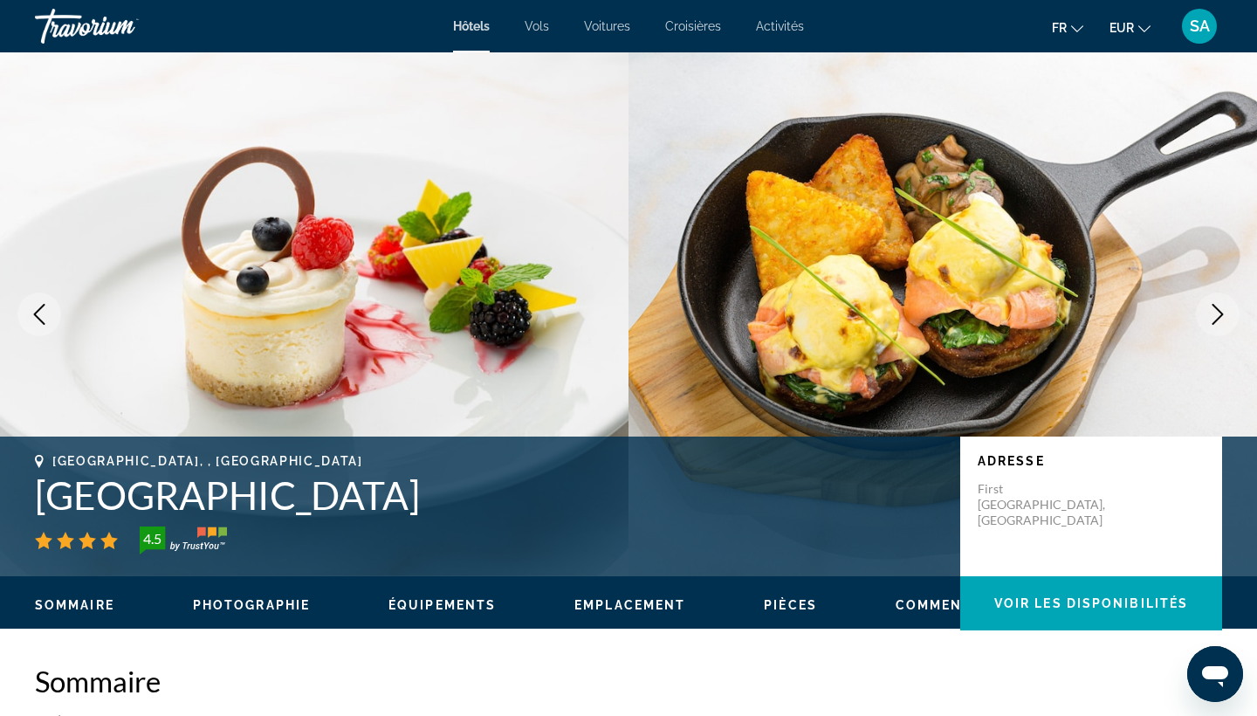
click at [1213, 319] on icon "Next image" at bounding box center [1217, 314] width 21 height 21
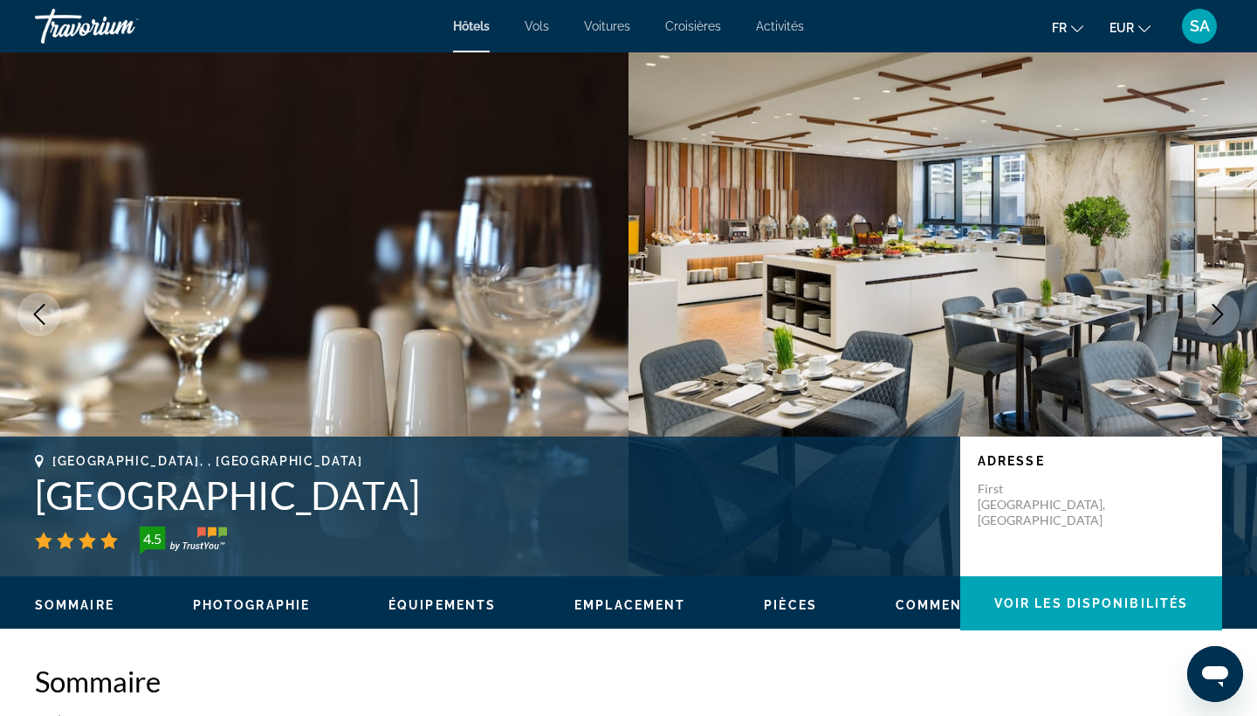
click at [1213, 319] on icon "Next image" at bounding box center [1217, 314] width 21 height 21
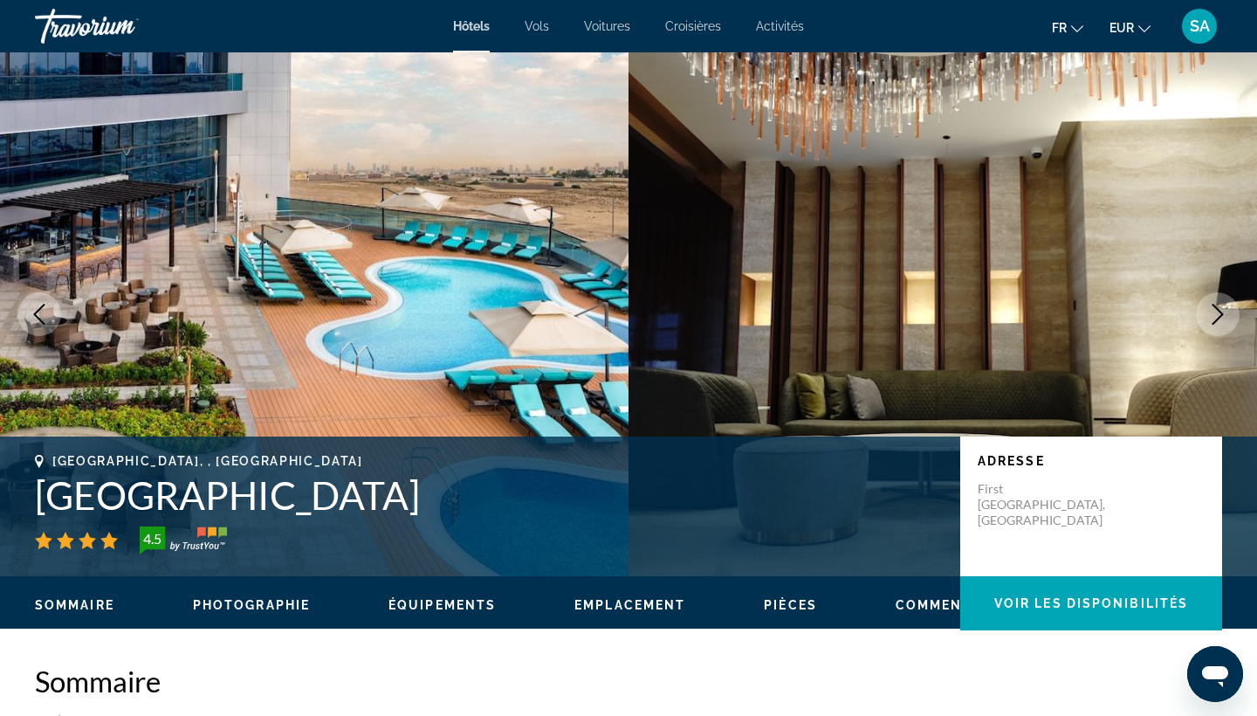
click at [1213, 319] on icon "Next image" at bounding box center [1217, 314] width 21 height 21
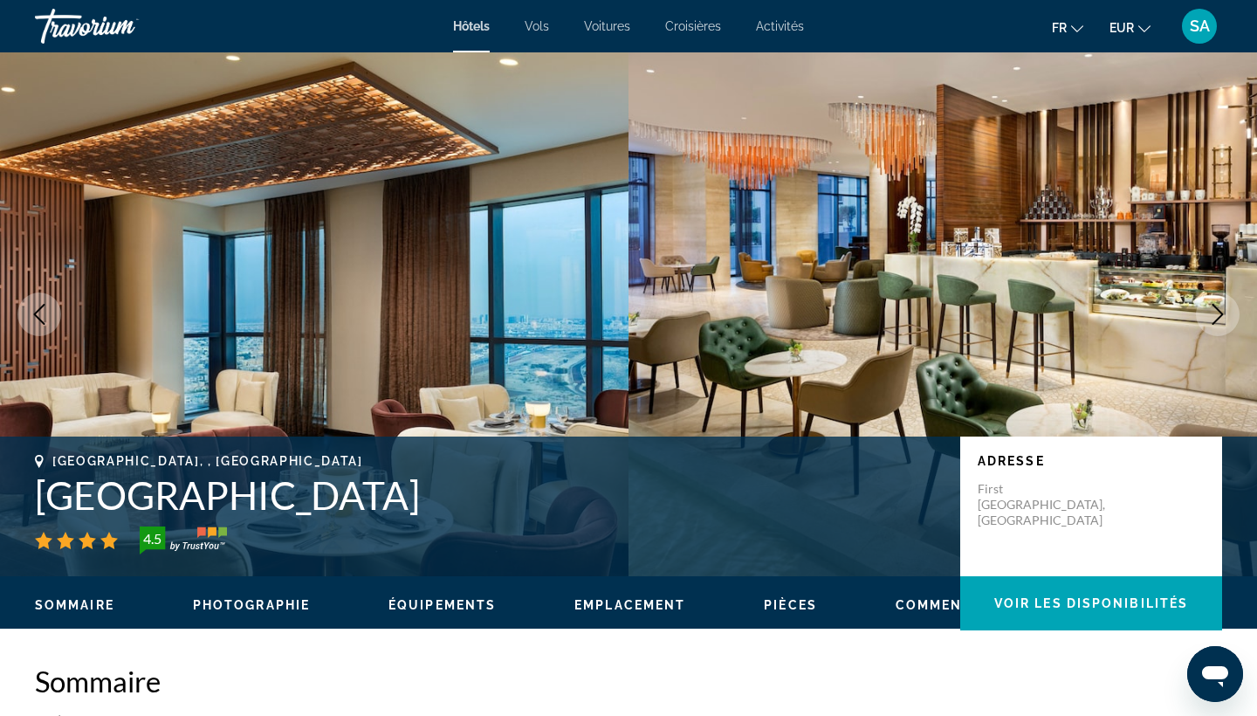
click at [1213, 319] on icon "Next image" at bounding box center [1217, 314] width 21 height 21
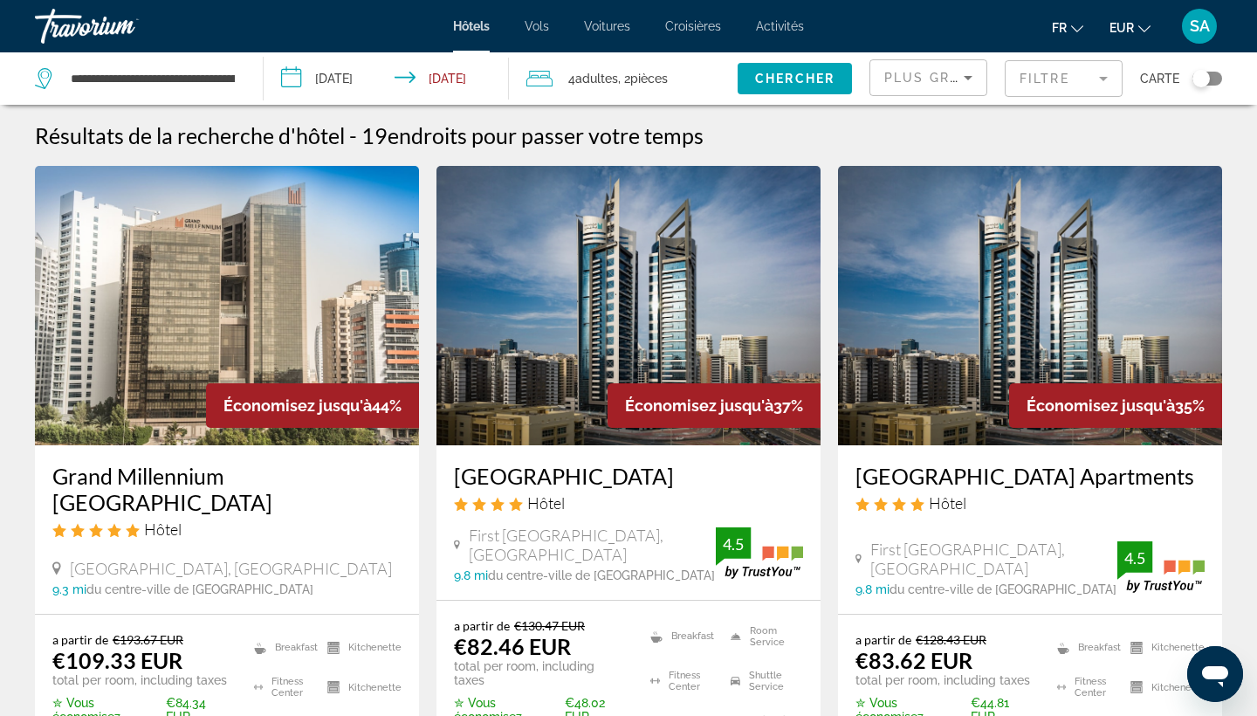
click at [1085, 71] on mat-form-field "Filtre" at bounding box center [1063, 78] width 118 height 37
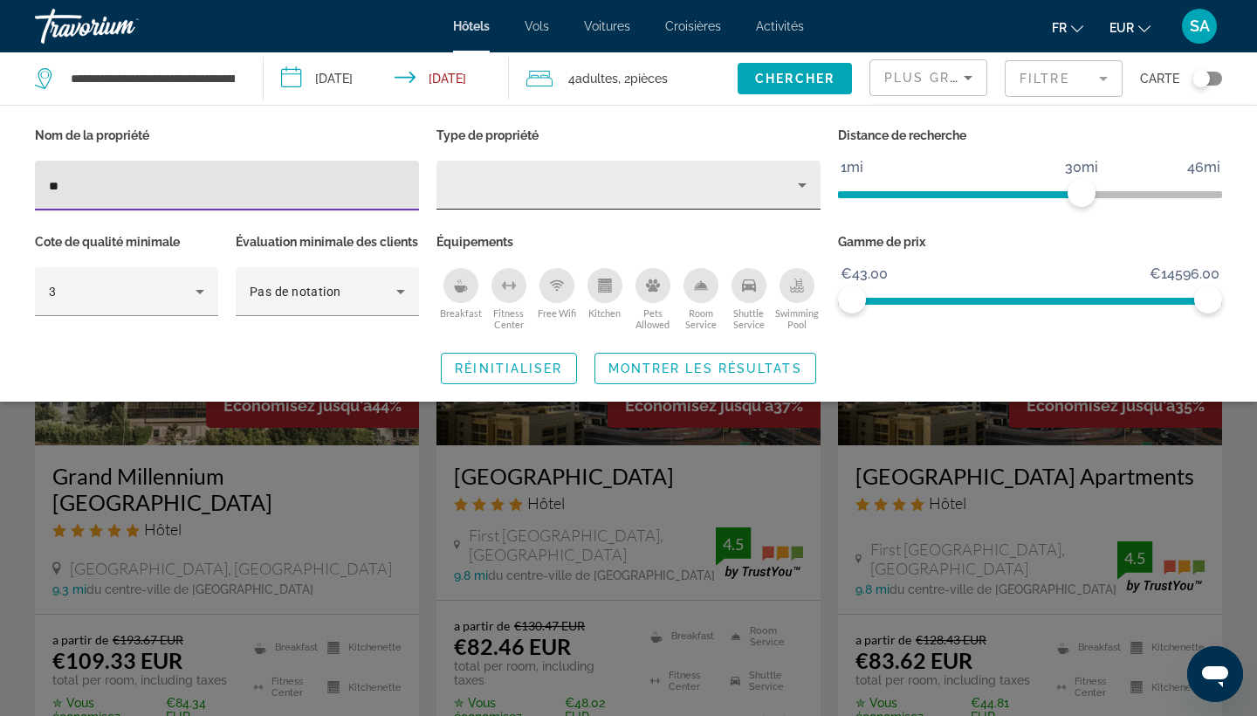
type input "*"
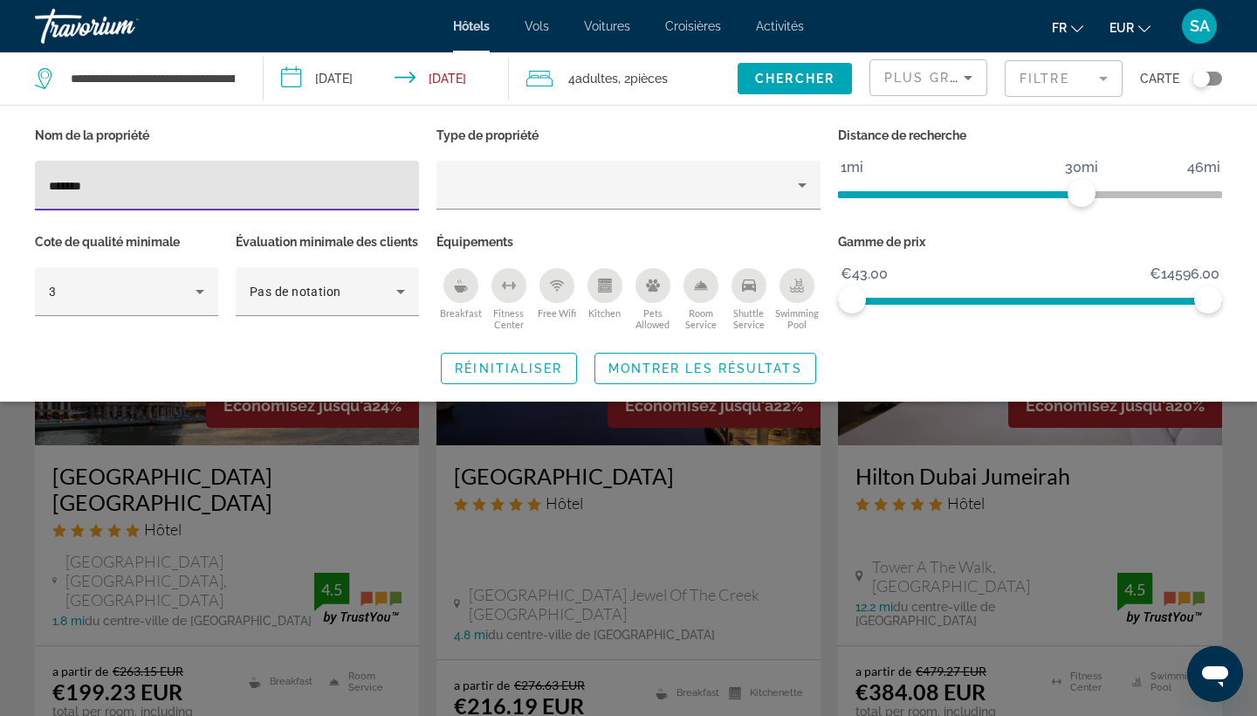
type input "******"
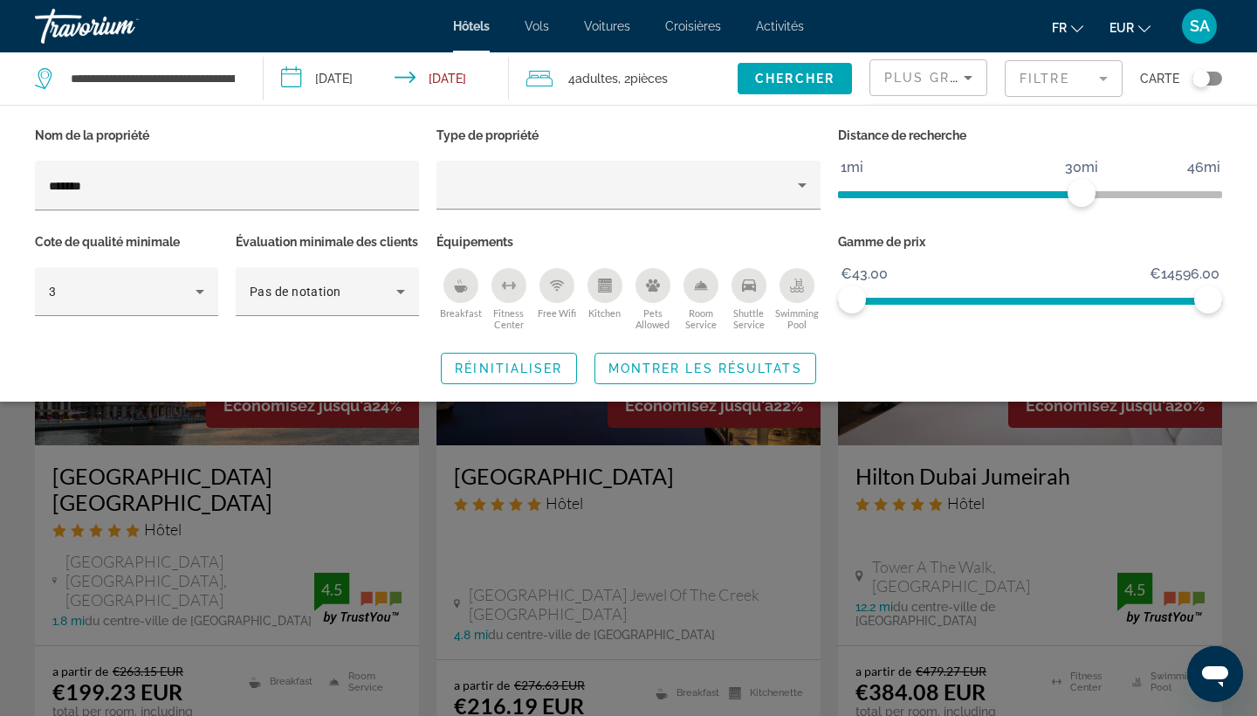
click at [1012, 579] on div "Search widget" at bounding box center [628, 489] width 1257 height 454
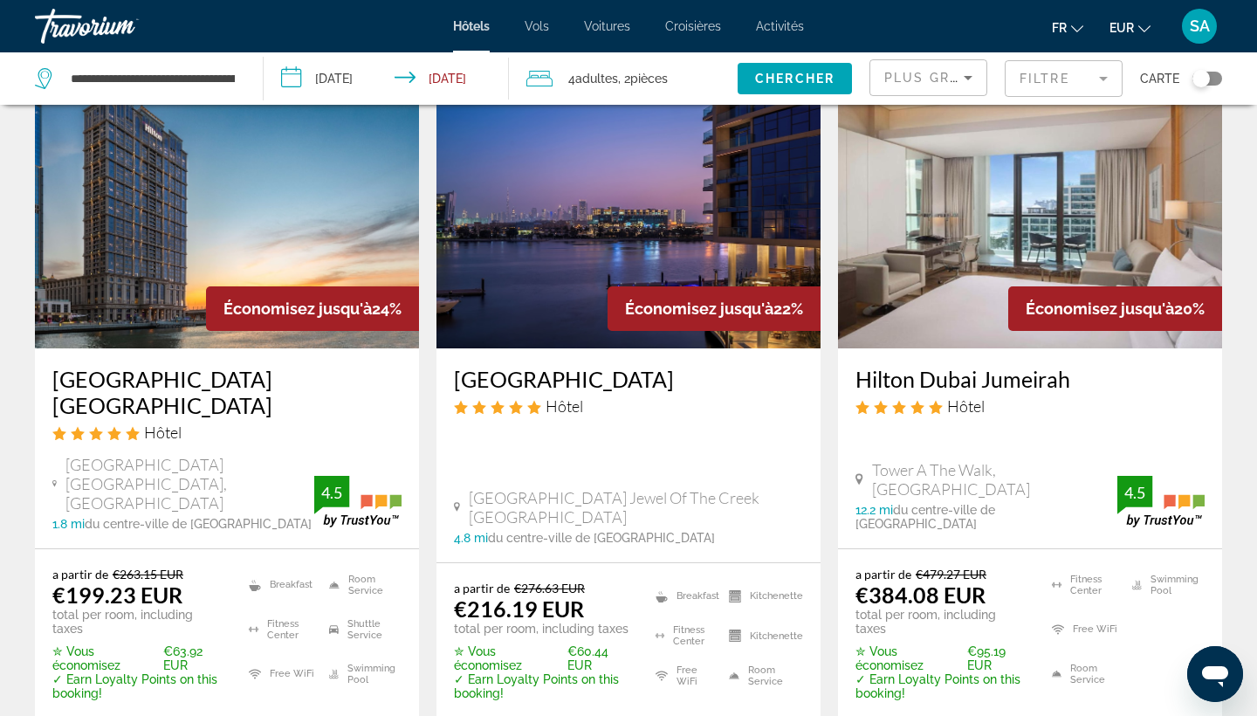
scroll to position [92, 0]
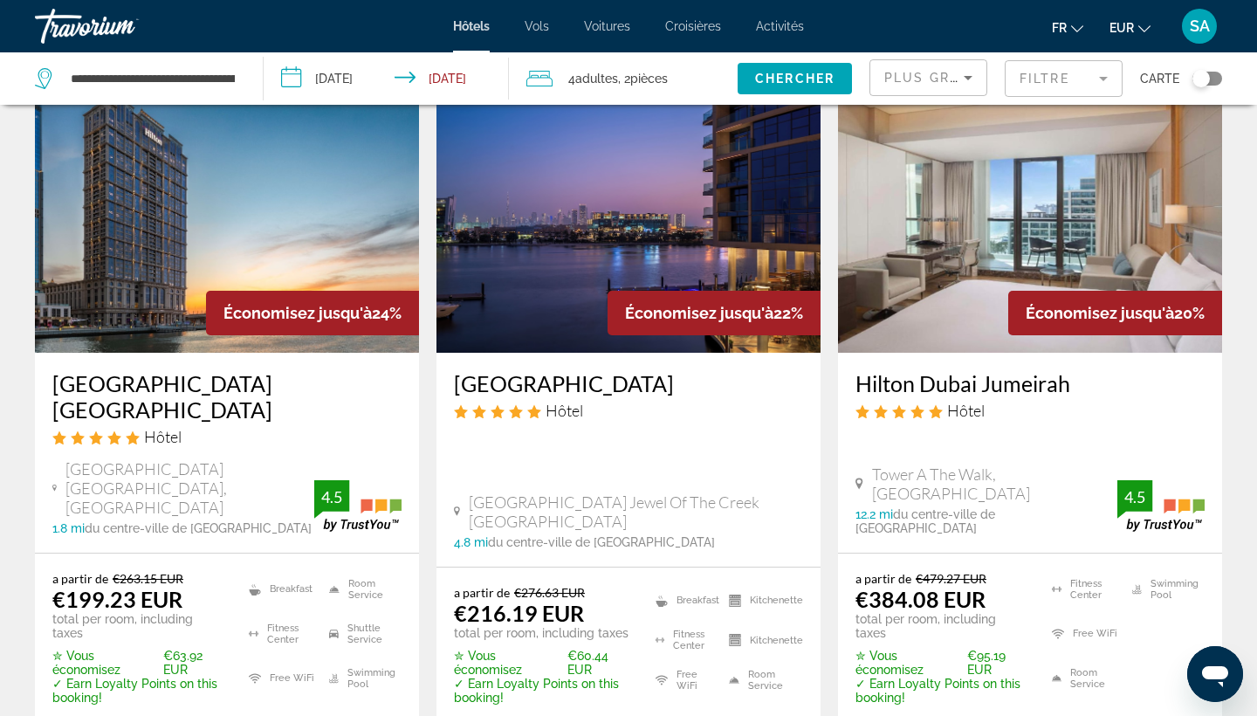
click at [980, 296] on img "Main content" at bounding box center [1030, 212] width 384 height 279
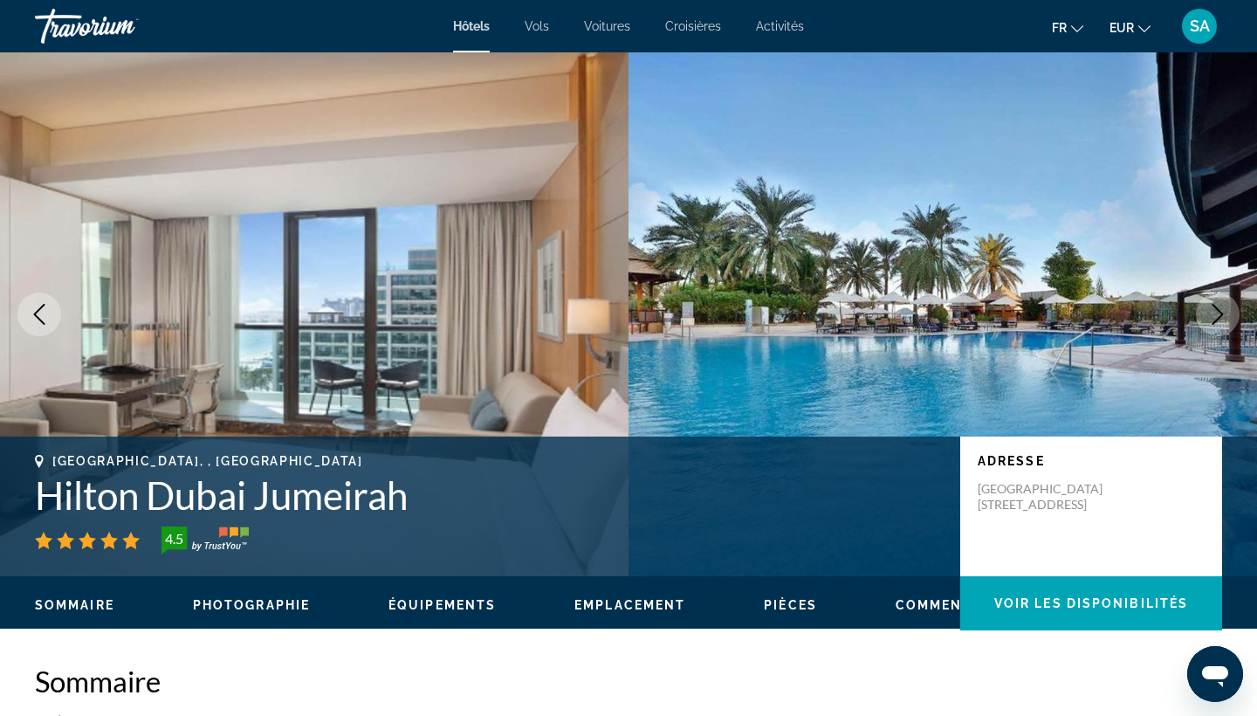
click at [1216, 314] on icon "Next image" at bounding box center [1217, 314] width 21 height 21
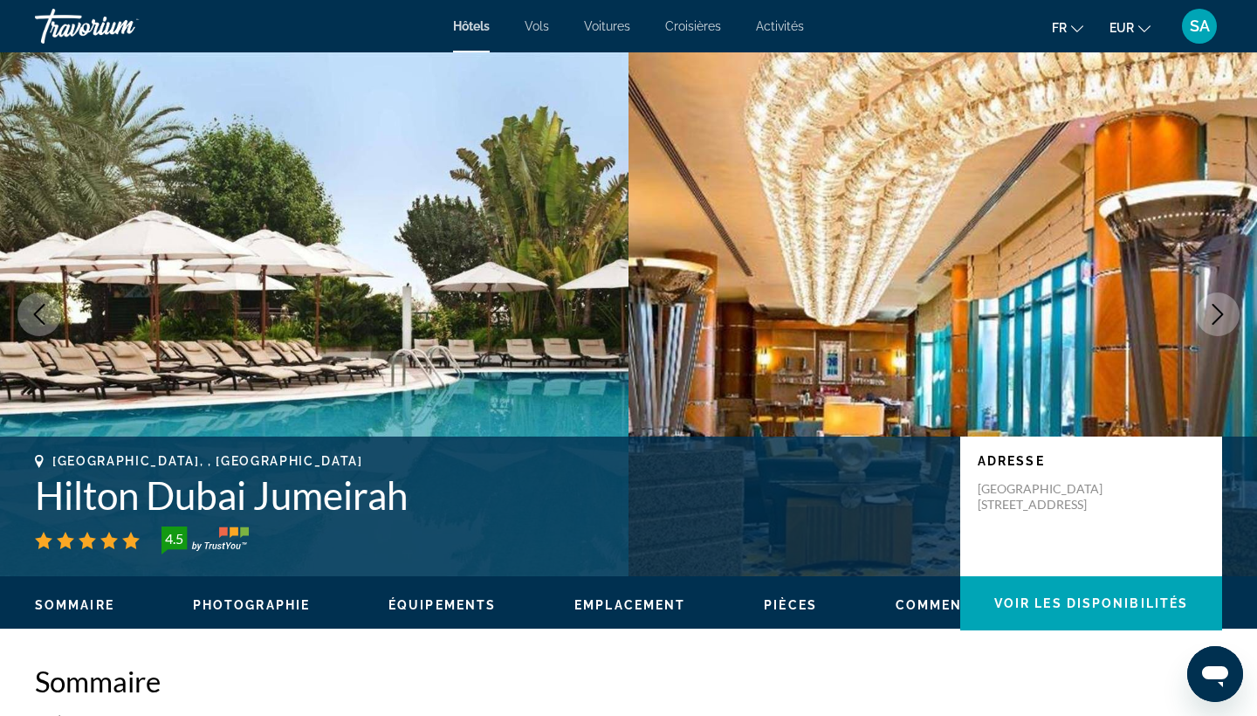
click at [1216, 315] on icon "Next image" at bounding box center [1217, 314] width 21 height 21
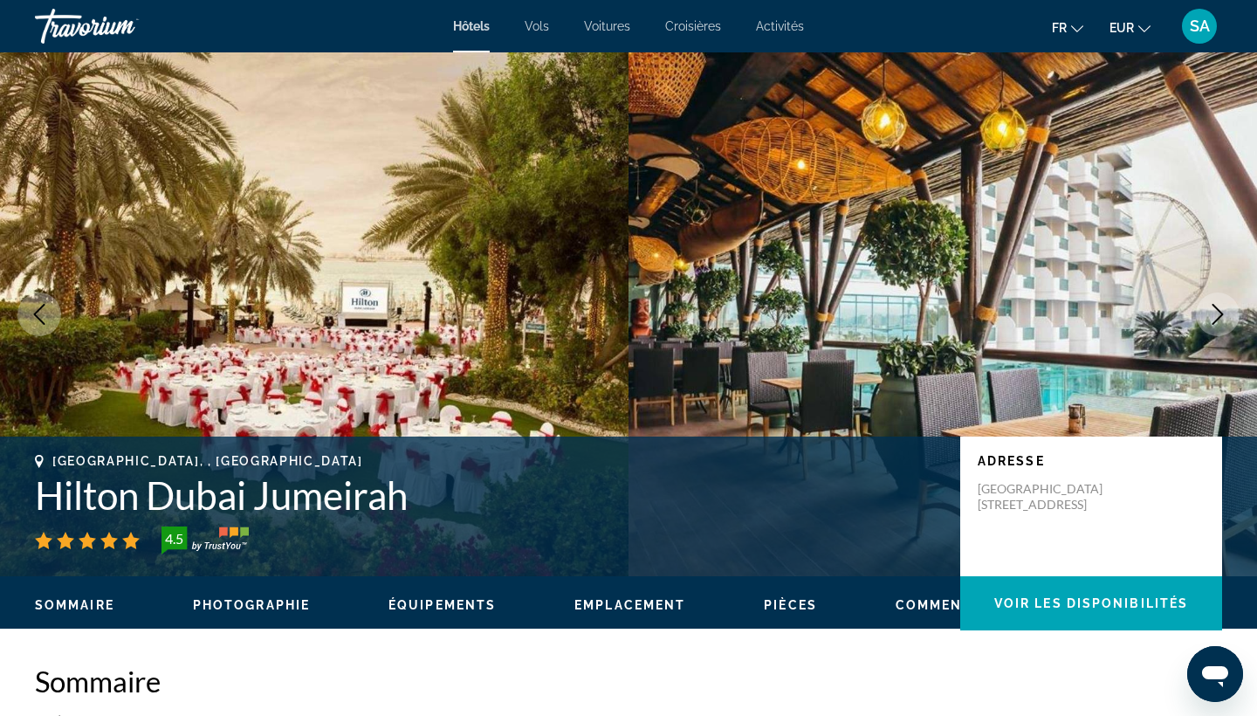
click at [1216, 315] on icon "Next image" at bounding box center [1217, 314] width 21 height 21
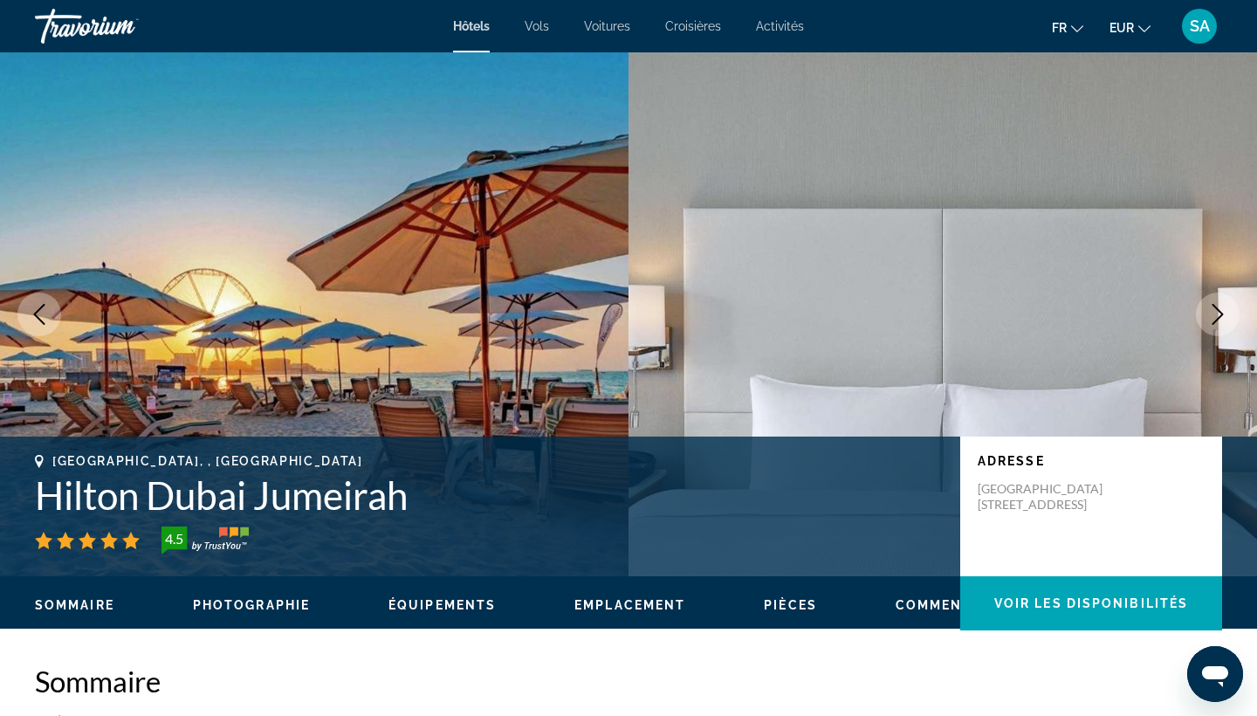
click at [1216, 315] on icon "Next image" at bounding box center [1217, 314] width 21 height 21
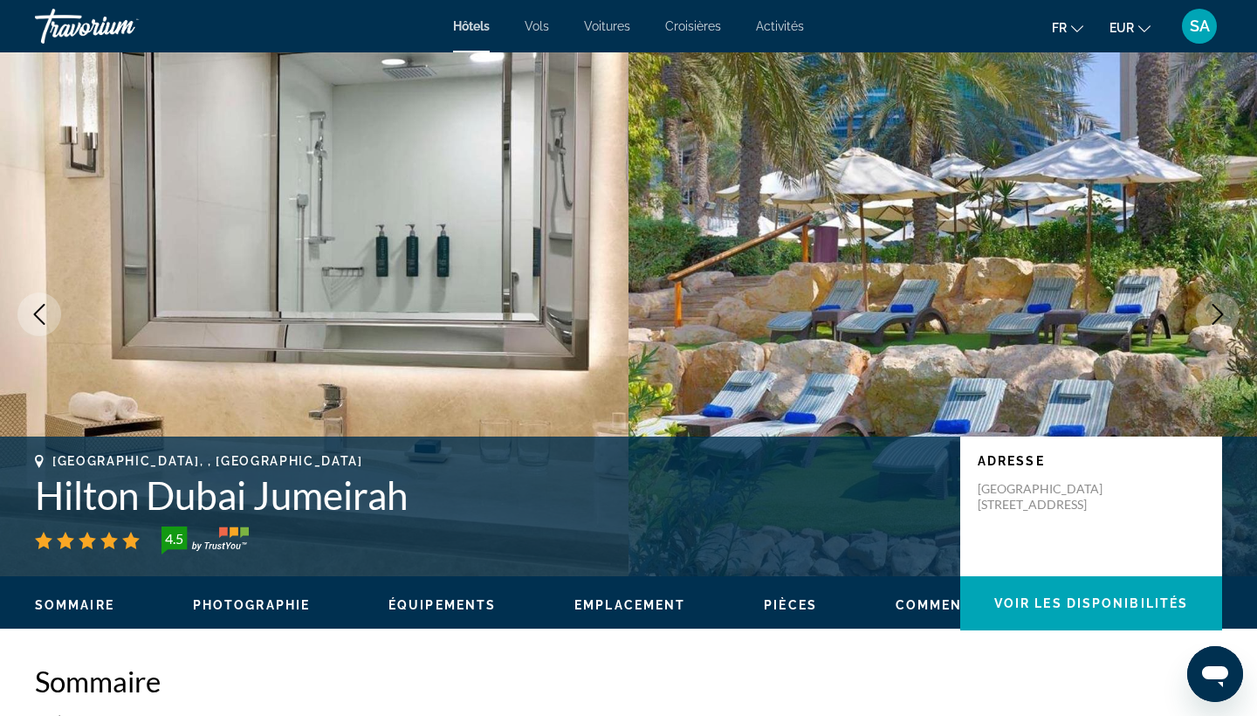
click at [37, 314] on icon "Previous image" at bounding box center [39, 314] width 21 height 21
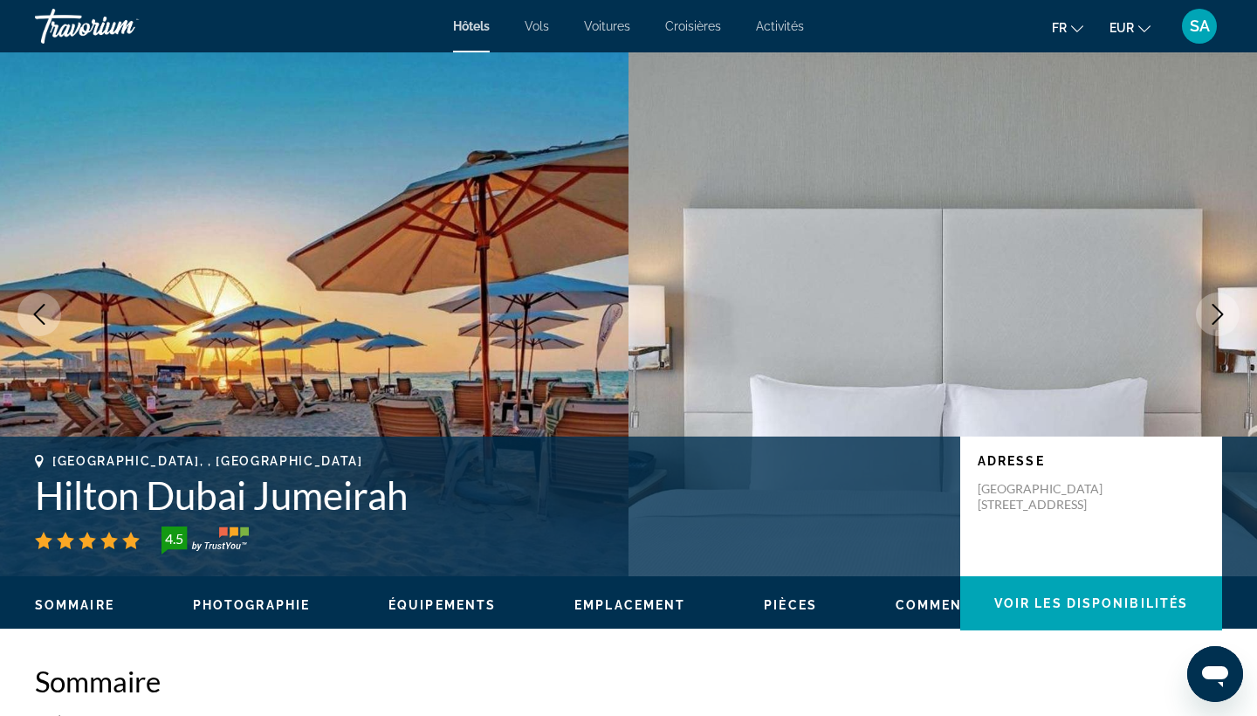
click at [37, 314] on icon "Previous image" at bounding box center [39, 314] width 21 height 21
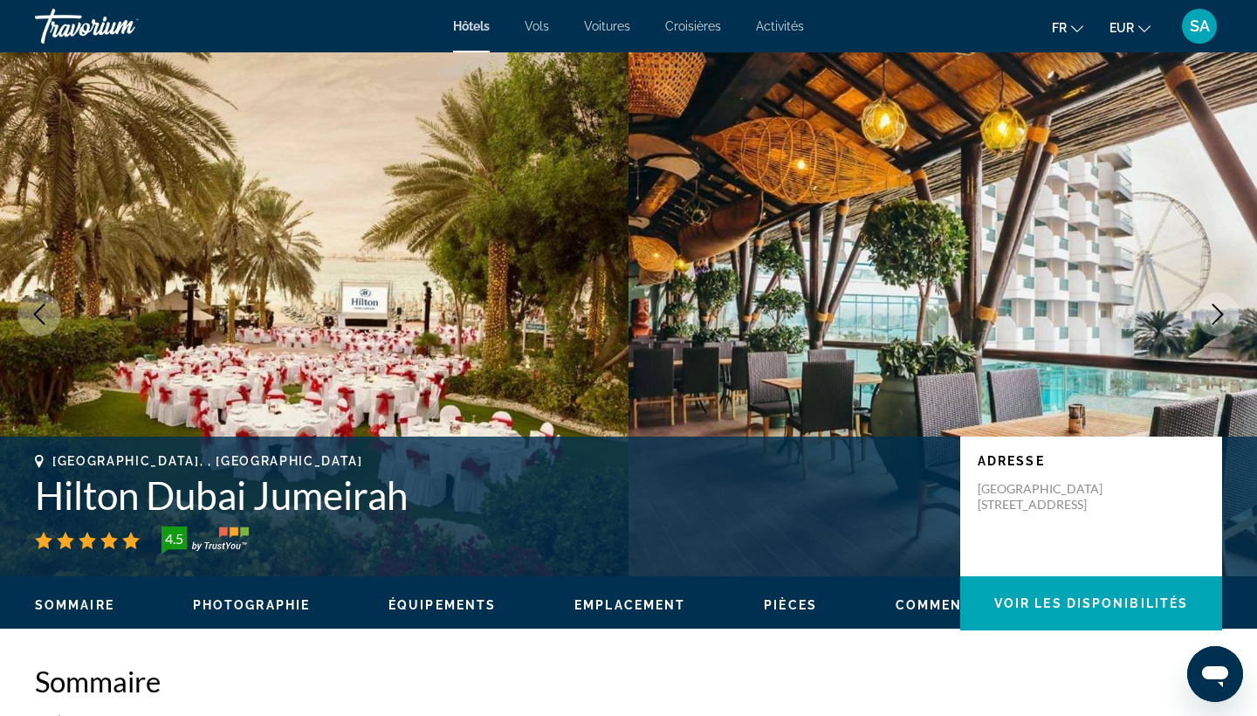
click at [37, 314] on icon "Previous image" at bounding box center [39, 314] width 21 height 21
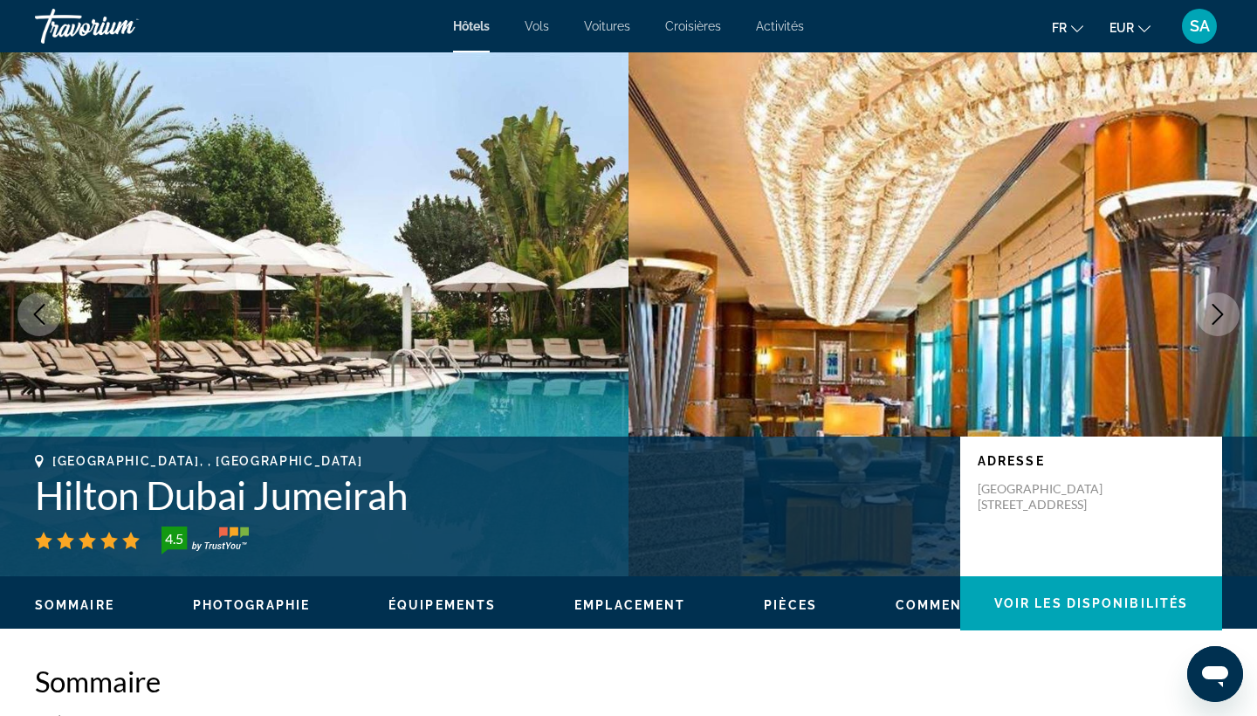
click at [37, 314] on icon "Previous image" at bounding box center [39, 314] width 21 height 21
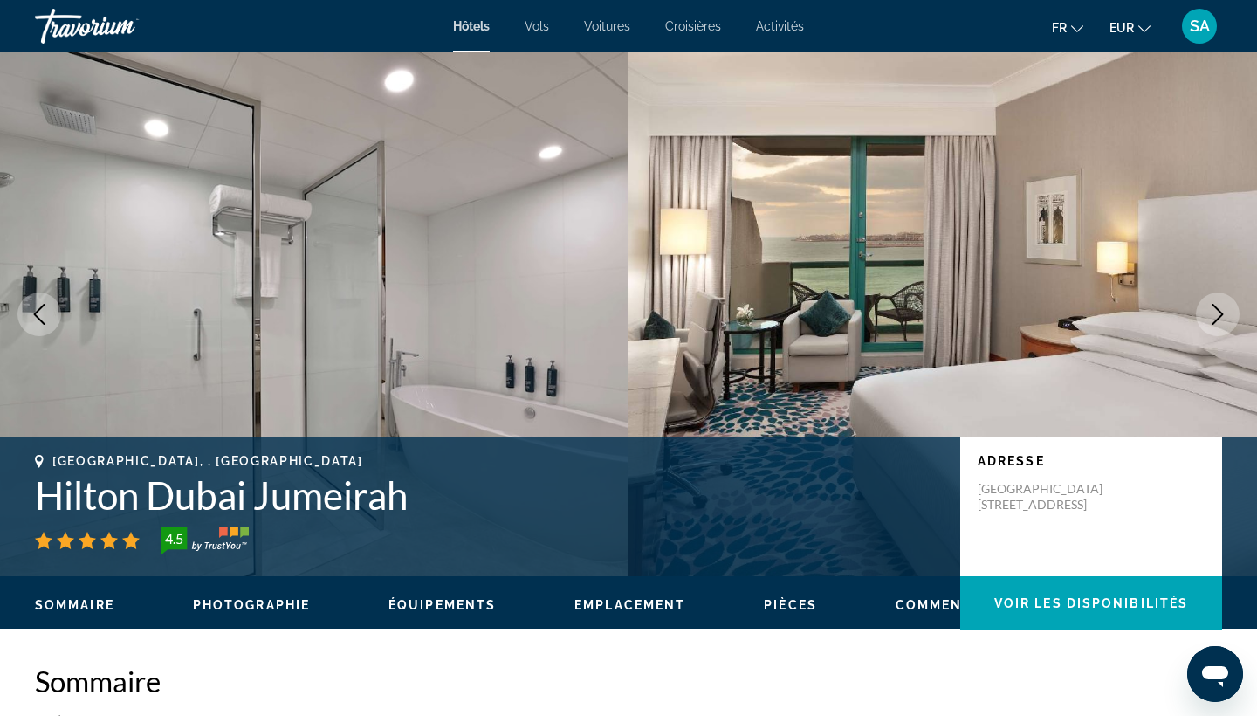
click at [37, 314] on icon "Previous image" at bounding box center [39, 314] width 21 height 21
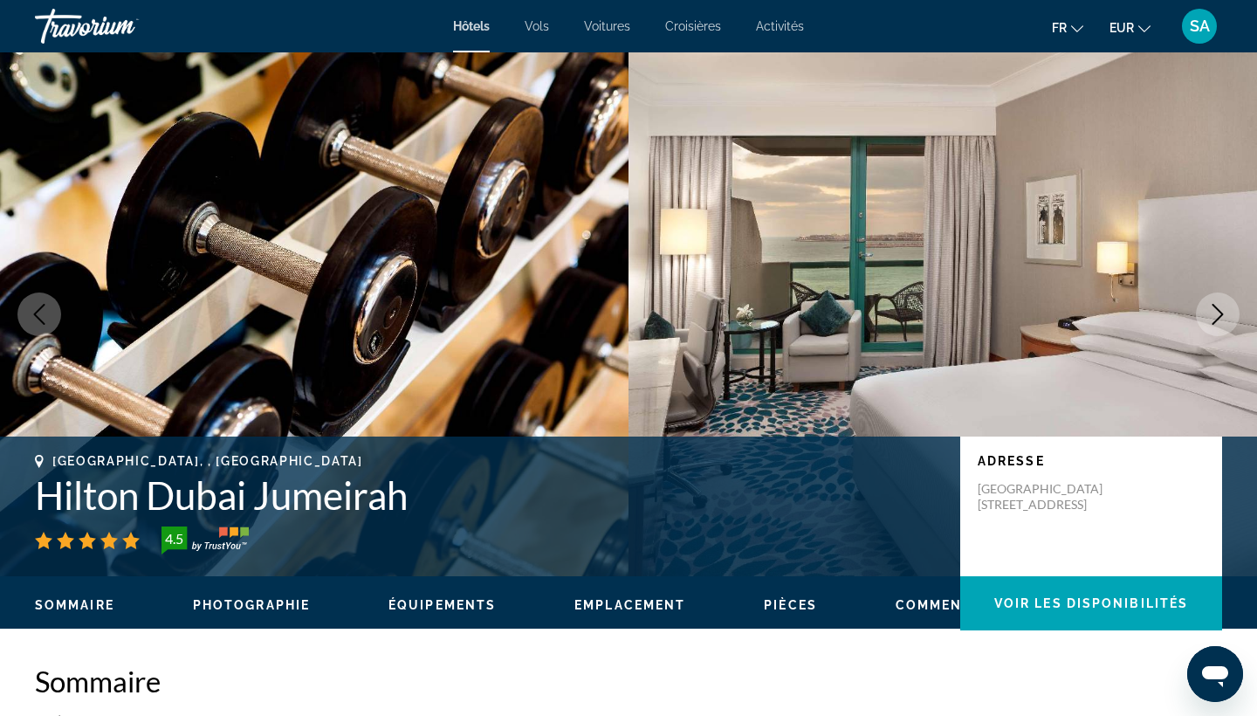
click at [37, 314] on icon "Previous image" at bounding box center [39, 314] width 21 height 21
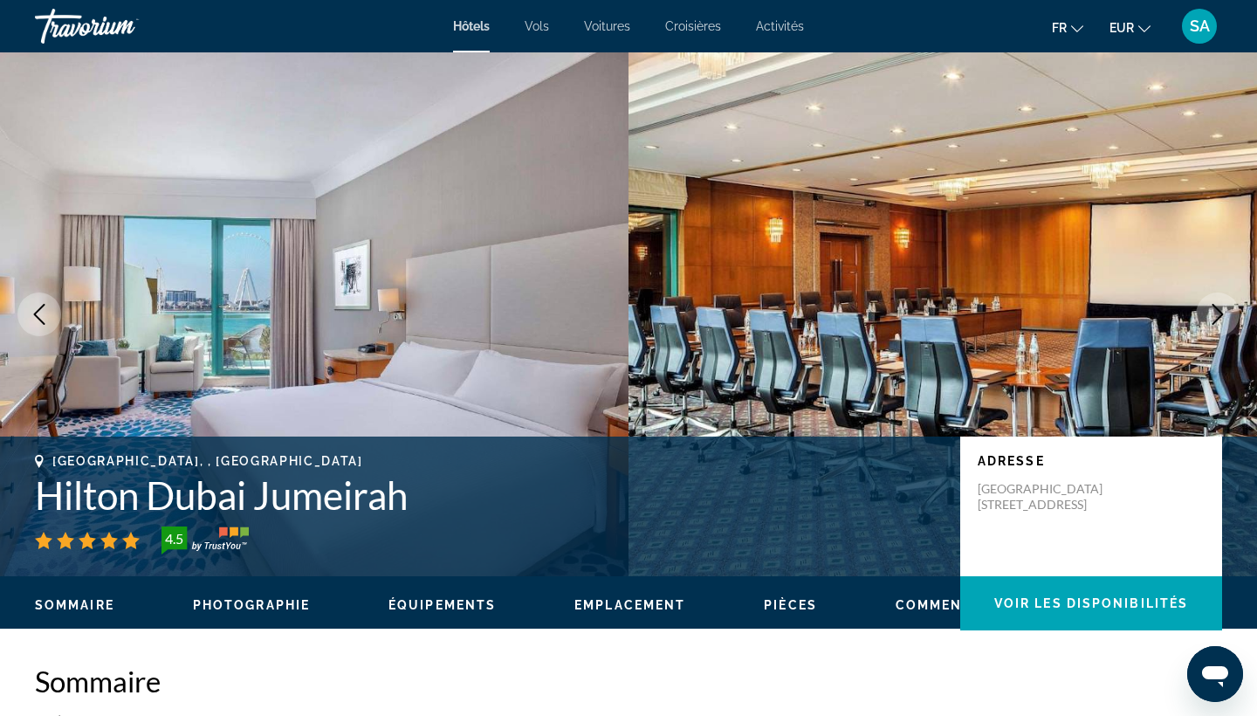
click at [1220, 320] on icon "Next image" at bounding box center [1217, 314] width 21 height 21
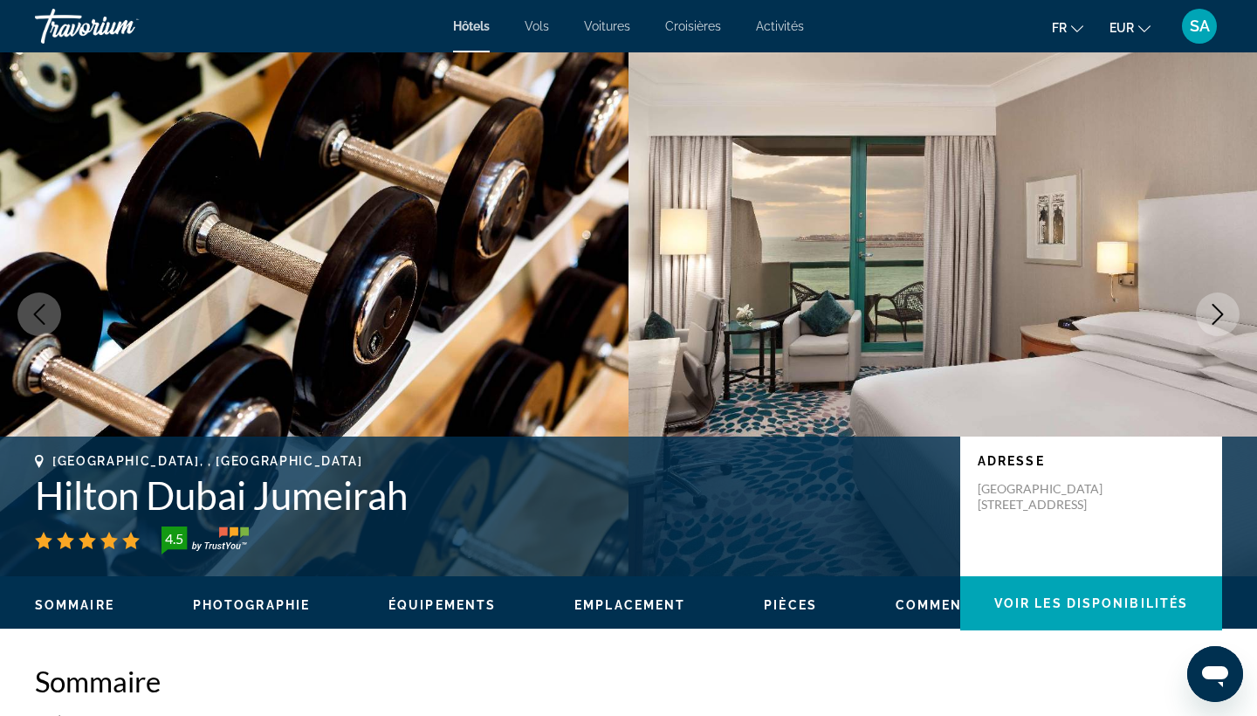
click at [1220, 320] on icon "Next image" at bounding box center [1217, 314] width 21 height 21
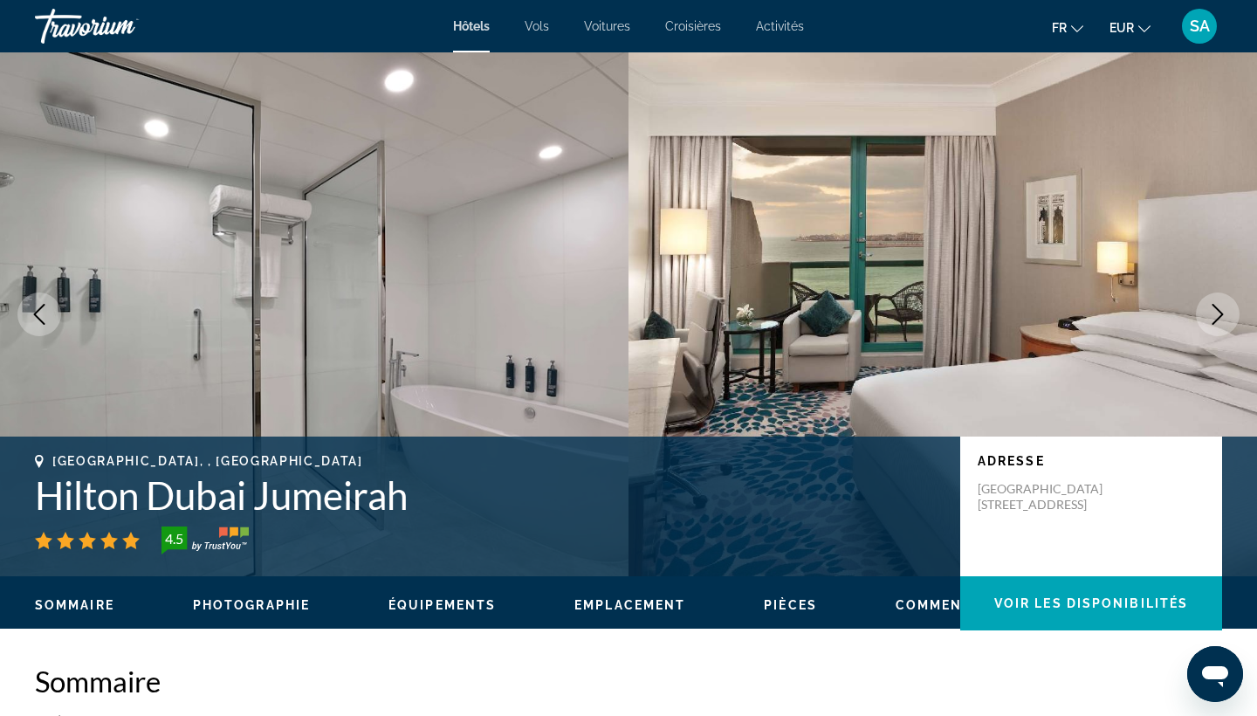
click at [1220, 320] on icon "Next image" at bounding box center [1217, 314] width 21 height 21
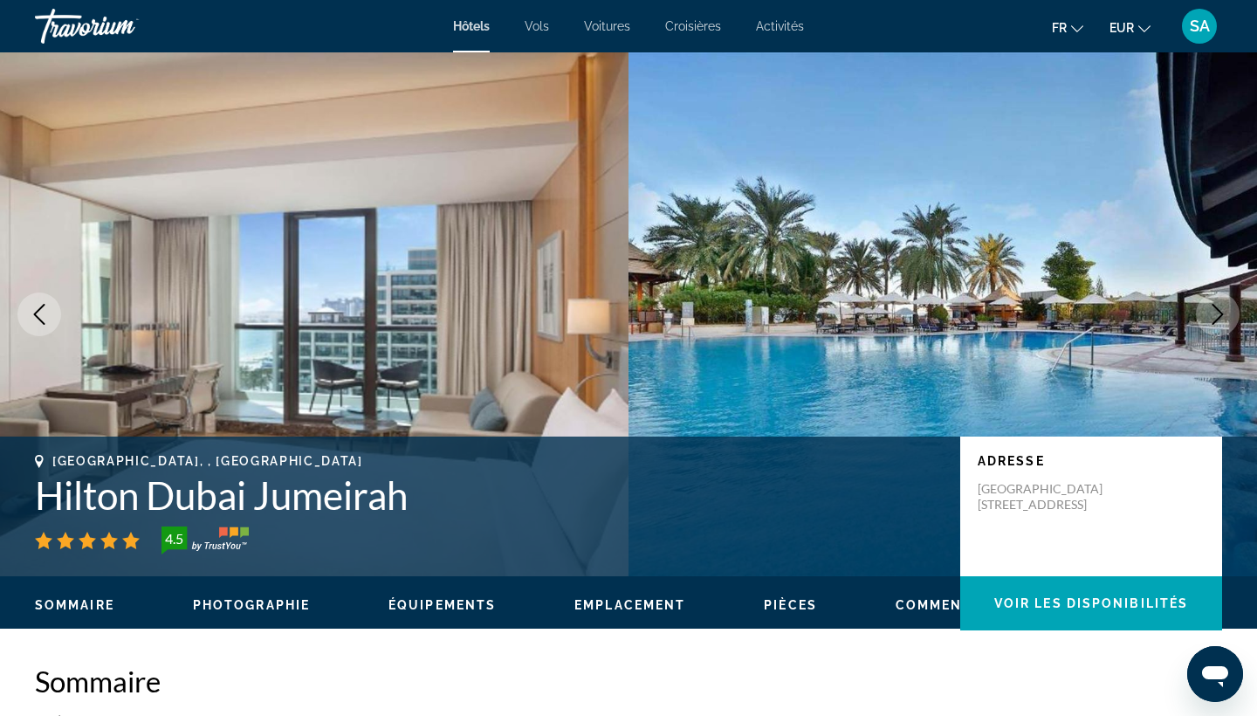
click at [1220, 321] on icon "Next image" at bounding box center [1217, 314] width 21 height 21
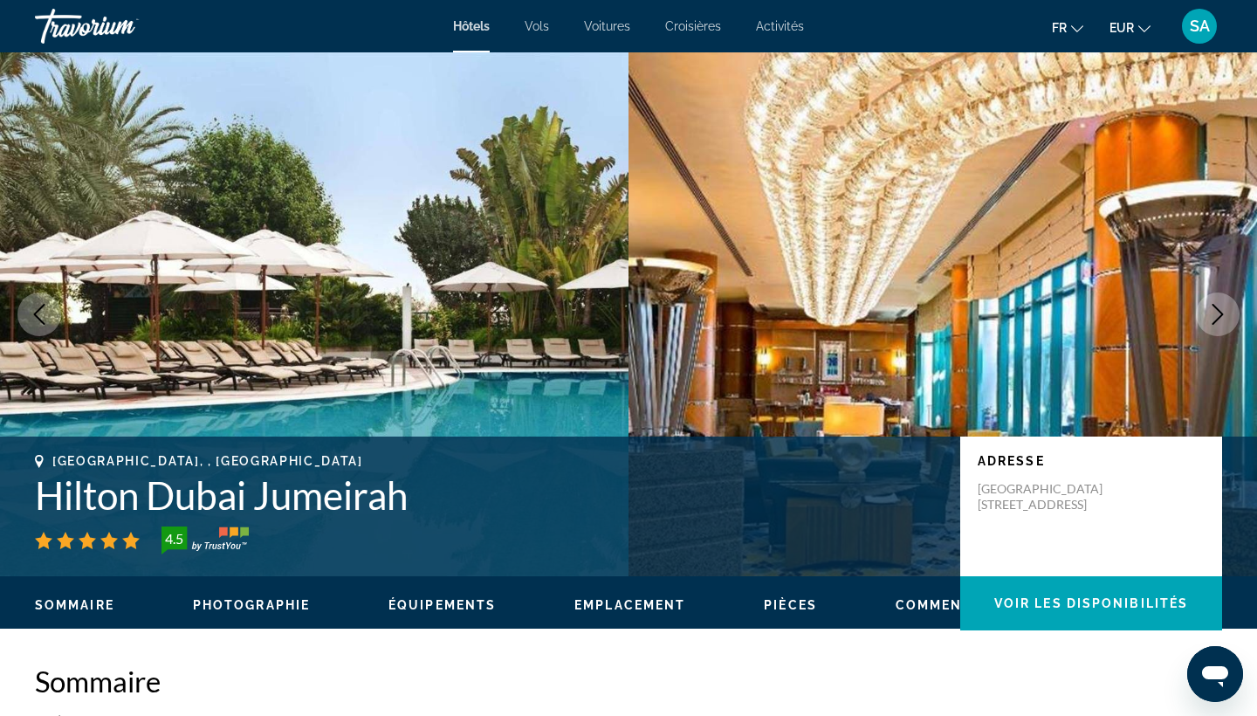
click at [1220, 321] on icon "Next image" at bounding box center [1217, 314] width 21 height 21
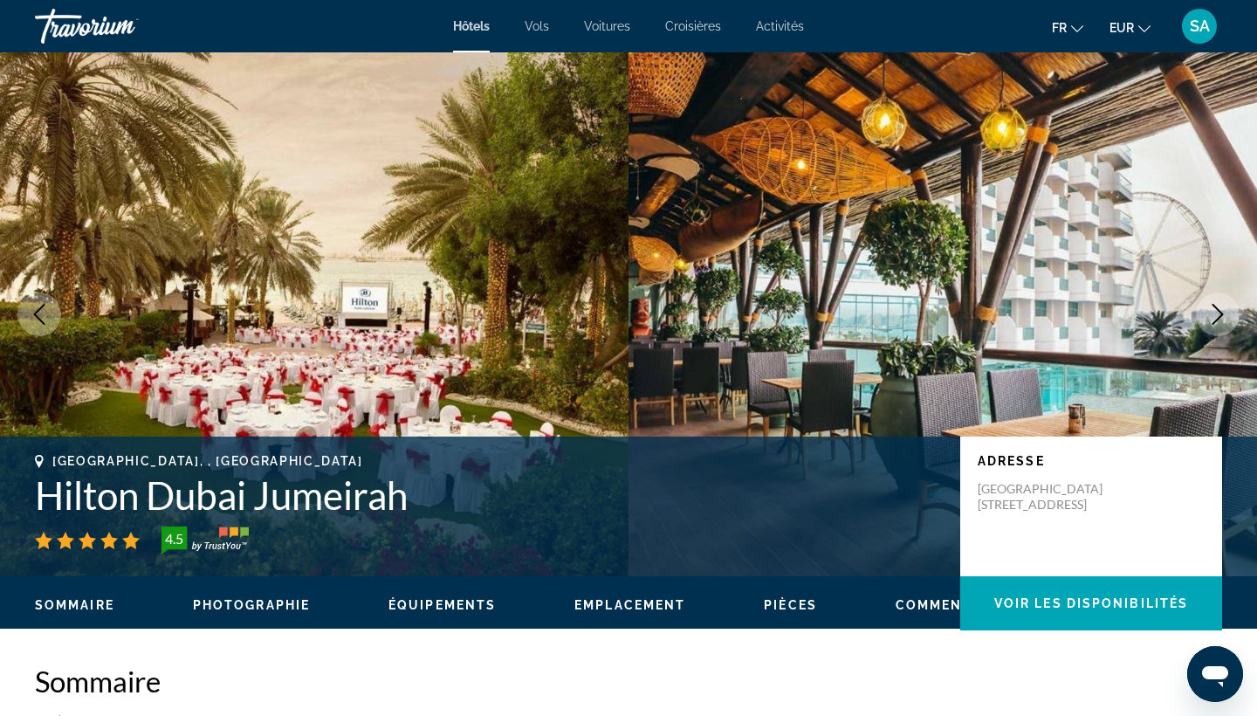
click at [1220, 321] on icon "Next image" at bounding box center [1217, 314] width 21 height 21
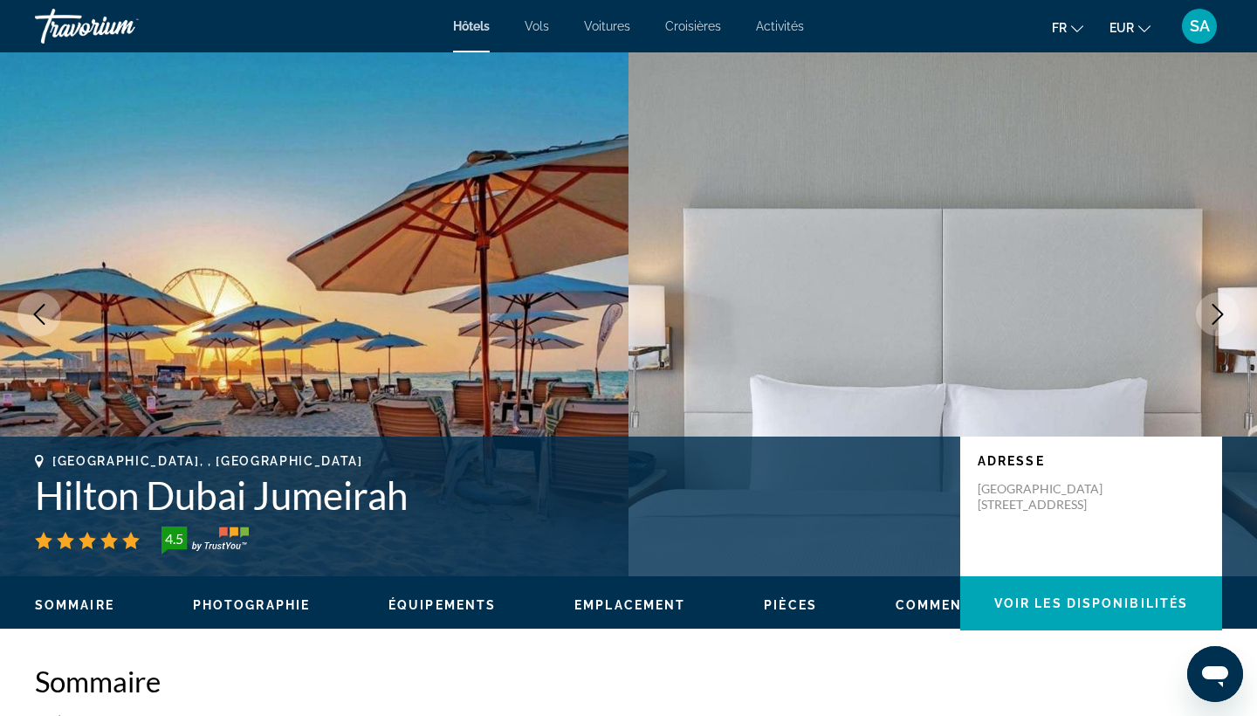
click at [1220, 321] on icon "Next image" at bounding box center [1217, 314] width 21 height 21
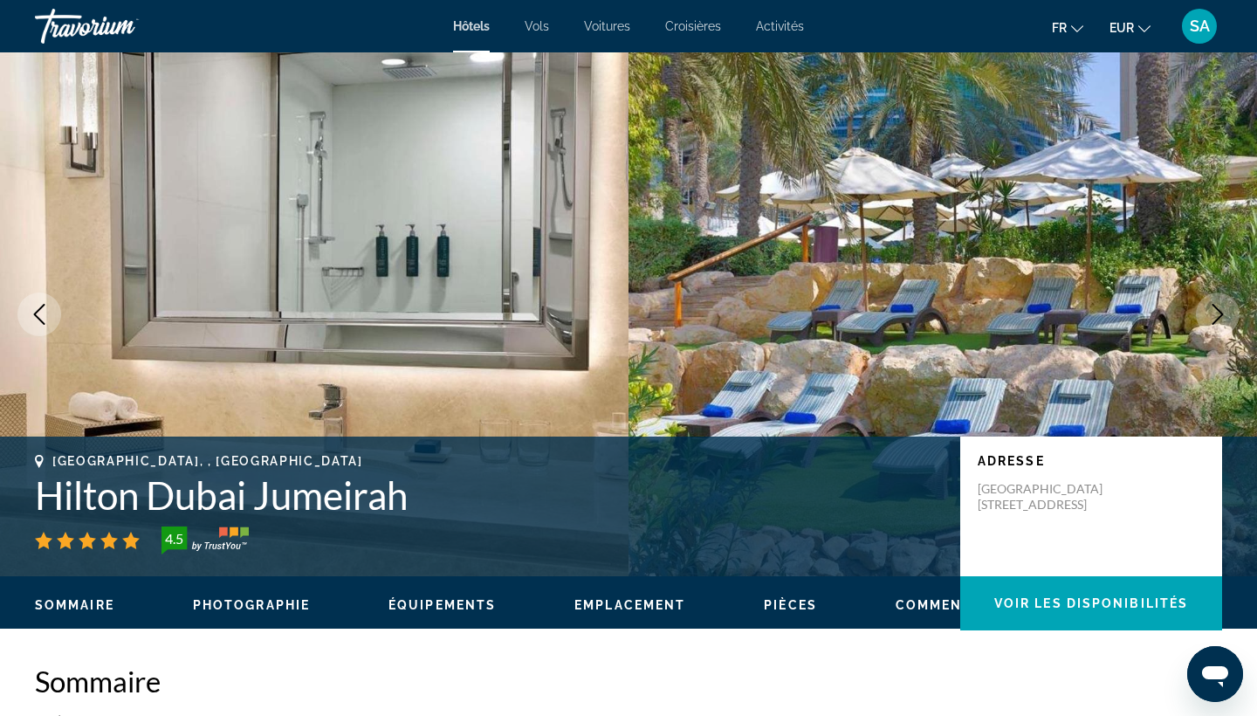
click at [1202, 316] on button "Next image" at bounding box center [1217, 314] width 44 height 44
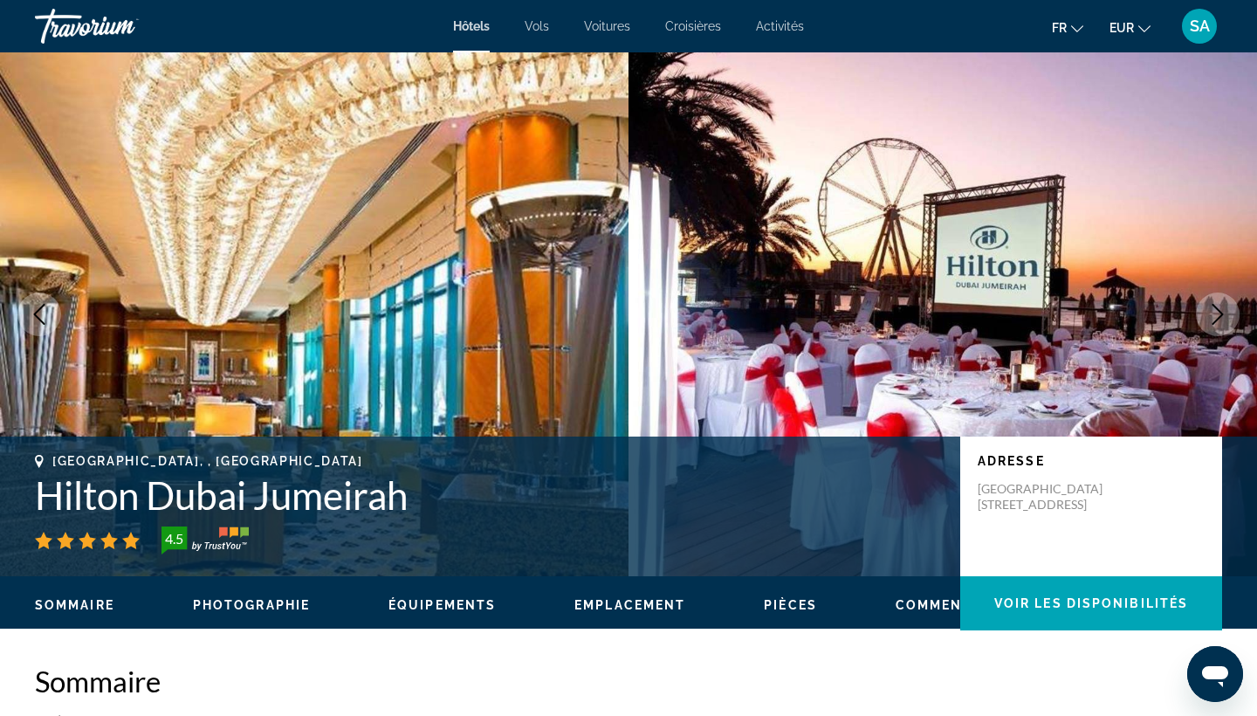
click at [1211, 312] on icon "Next image" at bounding box center [1217, 314] width 21 height 21
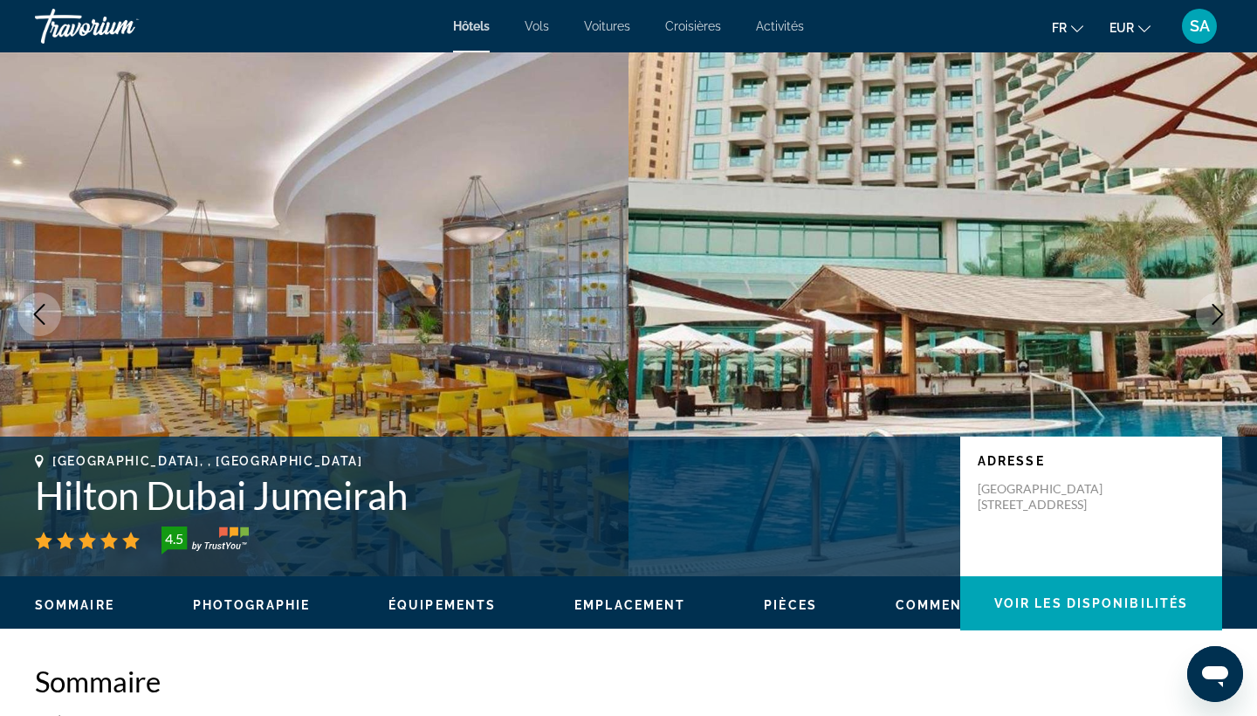
click at [1211, 312] on icon "Next image" at bounding box center [1217, 314] width 21 height 21
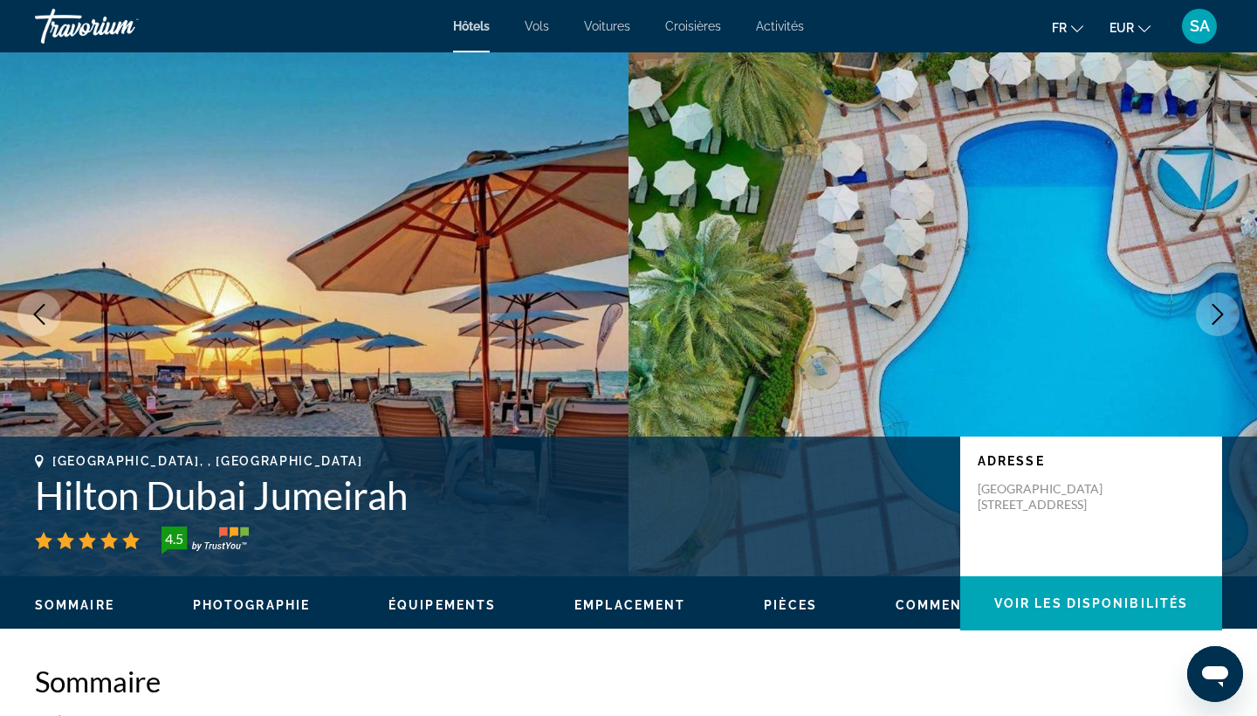
click at [1211, 313] on icon "Next image" at bounding box center [1217, 314] width 21 height 21
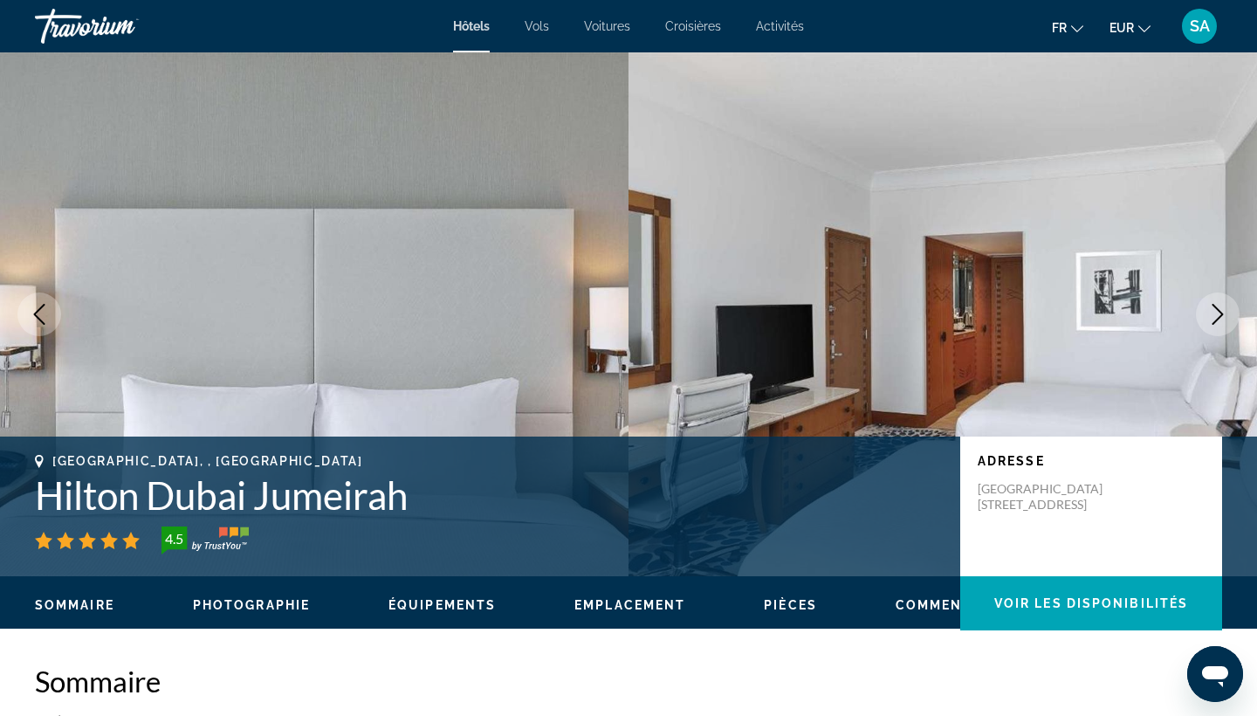
click at [1211, 313] on icon "Next image" at bounding box center [1217, 314] width 21 height 21
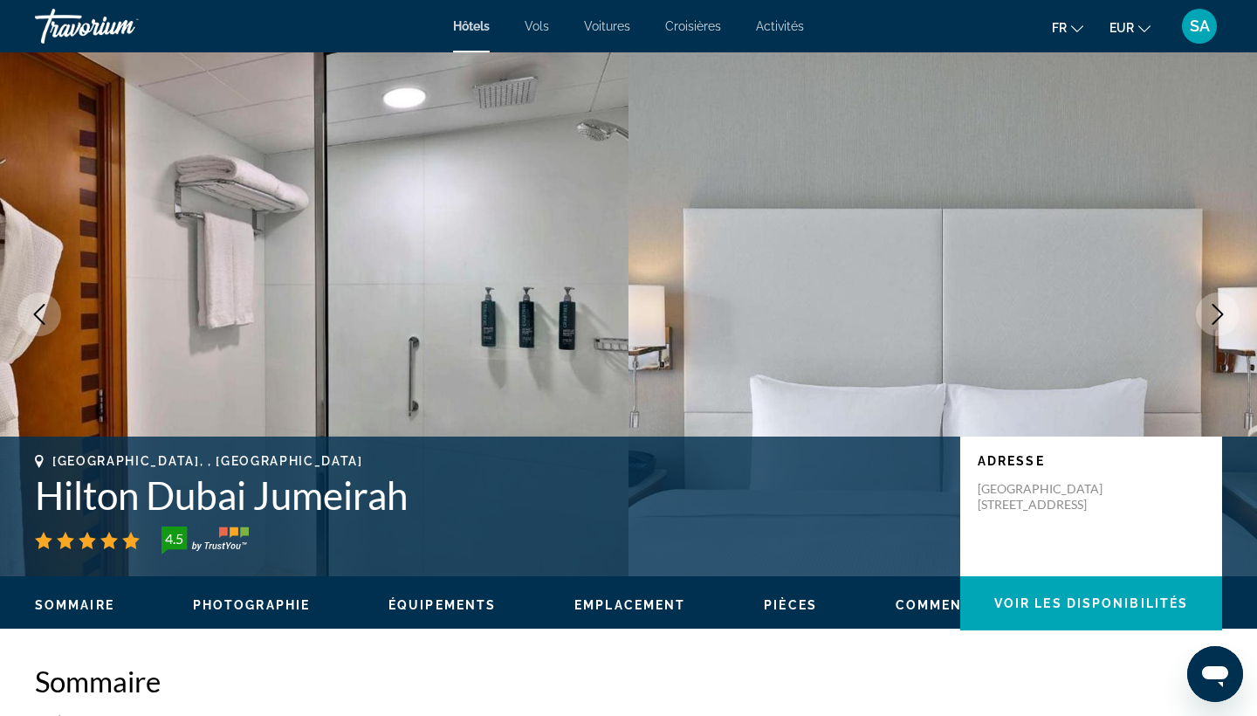
click at [1211, 313] on icon "Next image" at bounding box center [1217, 314] width 21 height 21
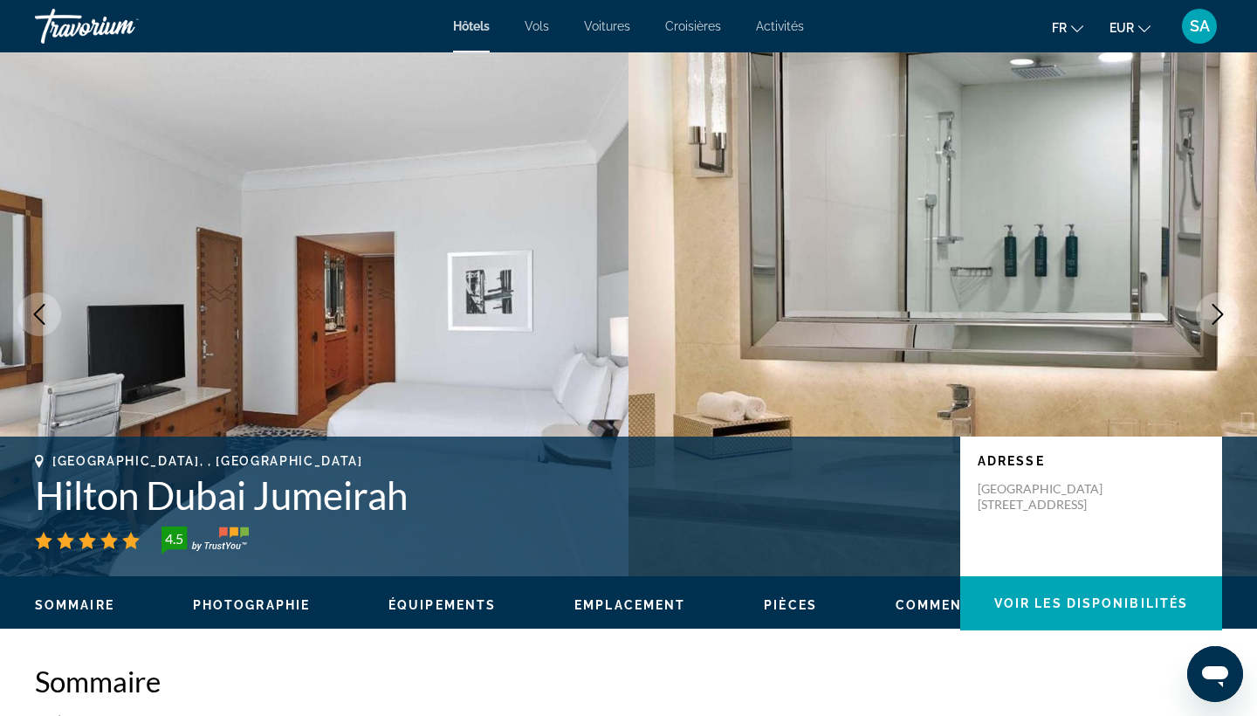
click at [1211, 313] on icon "Next image" at bounding box center [1217, 314] width 21 height 21
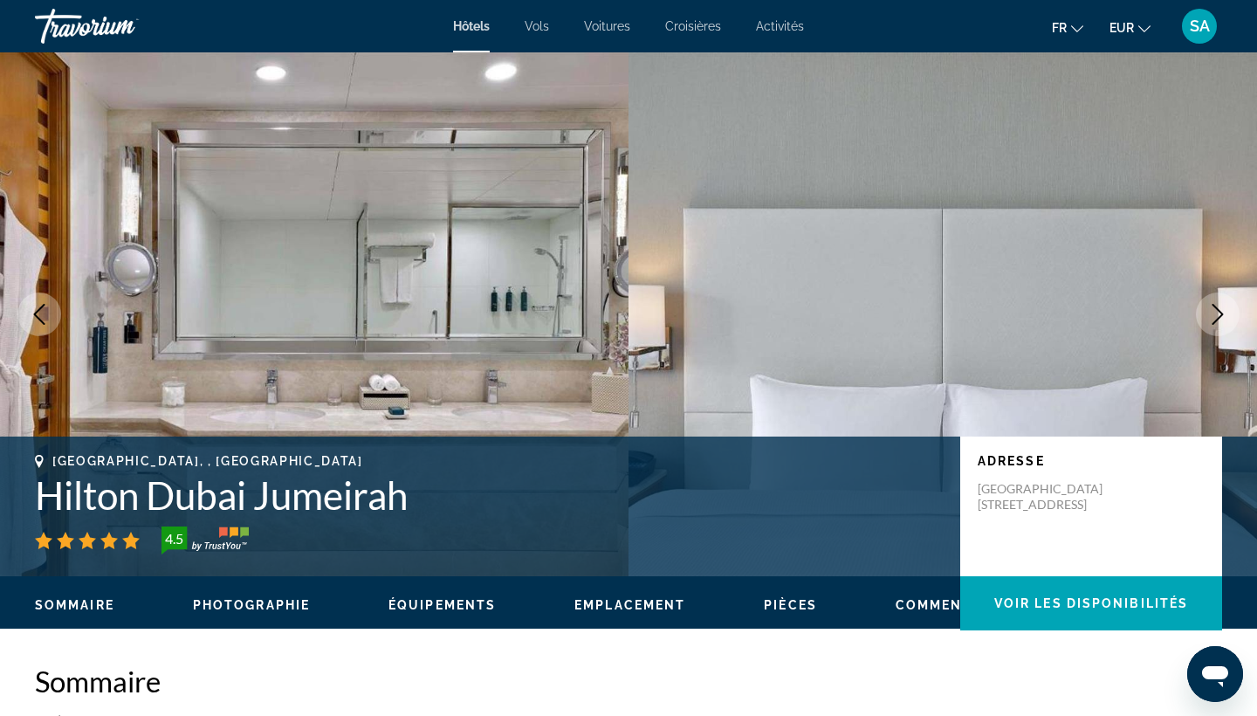
click at [1211, 313] on icon "Next image" at bounding box center [1217, 314] width 21 height 21
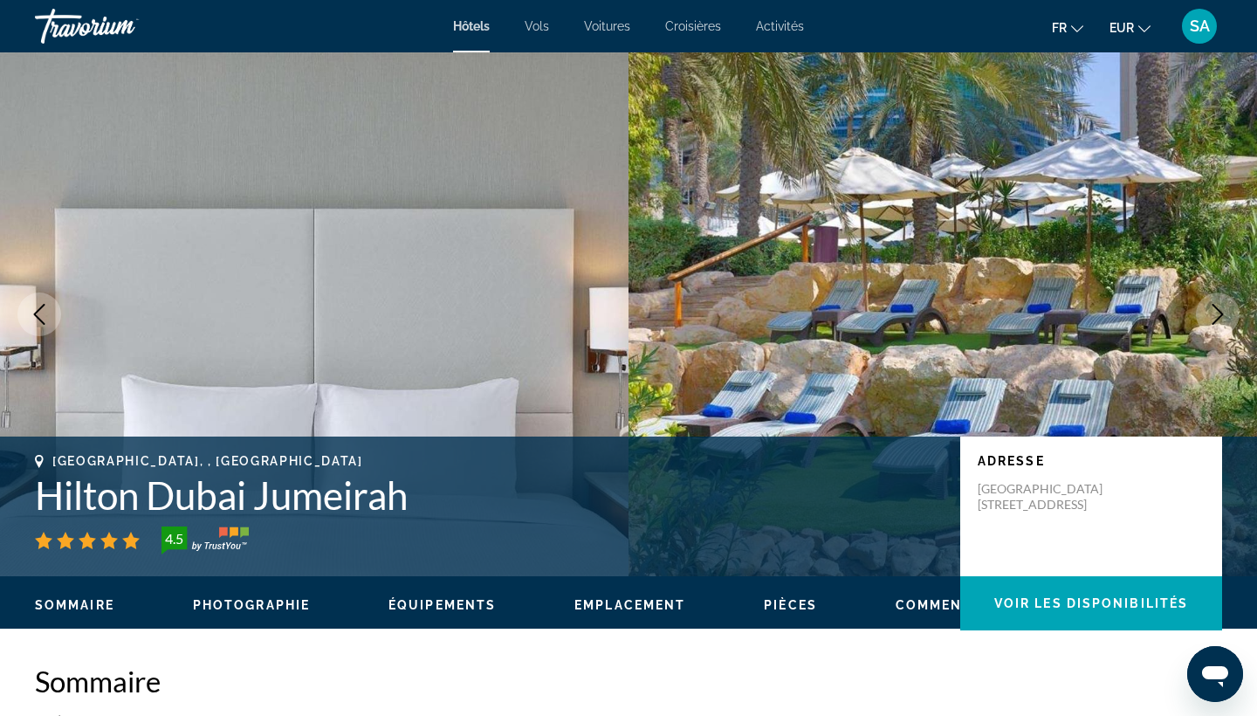
click at [1211, 313] on icon "Next image" at bounding box center [1217, 314] width 21 height 21
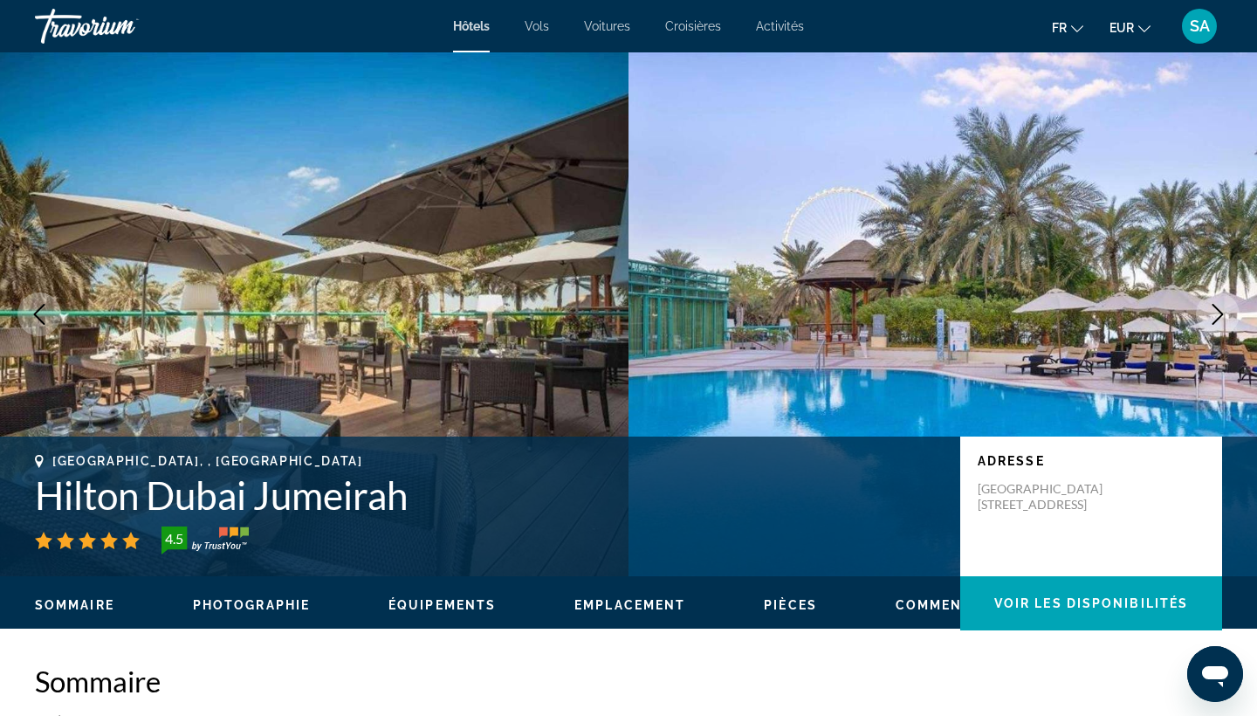
click at [1211, 313] on icon "Next image" at bounding box center [1217, 314] width 21 height 21
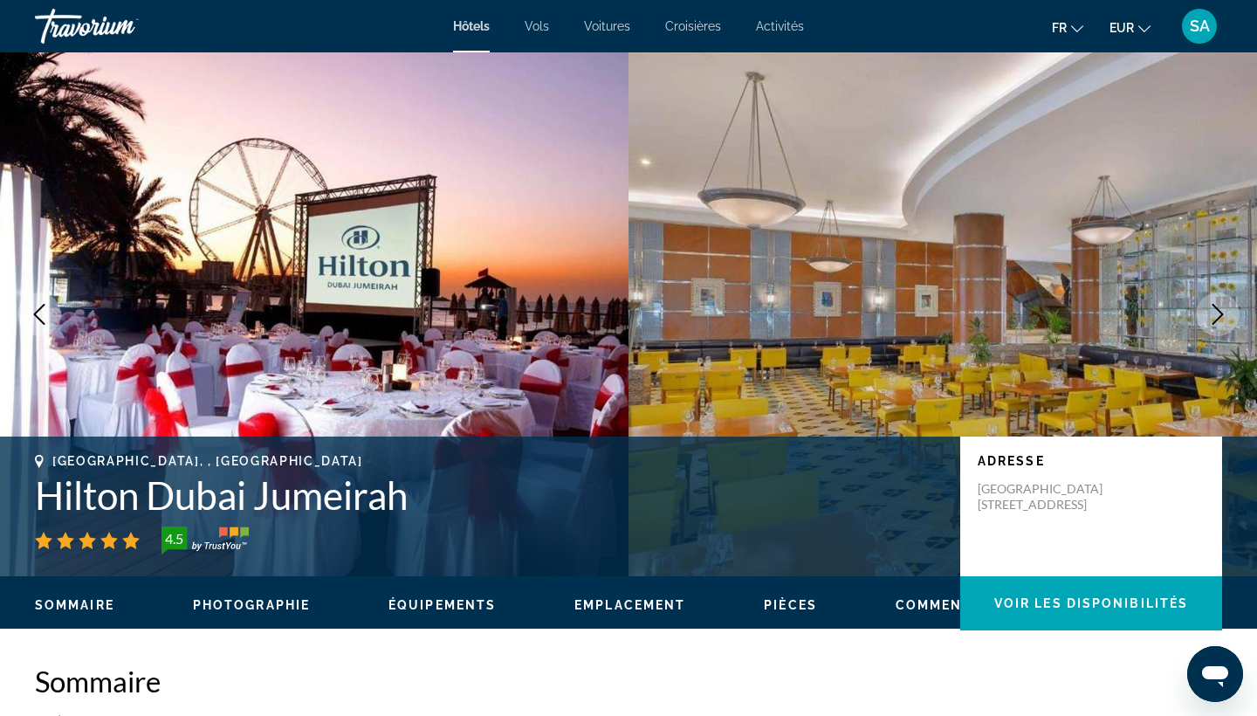
click at [1210, 313] on icon "Next image" at bounding box center [1217, 314] width 21 height 21
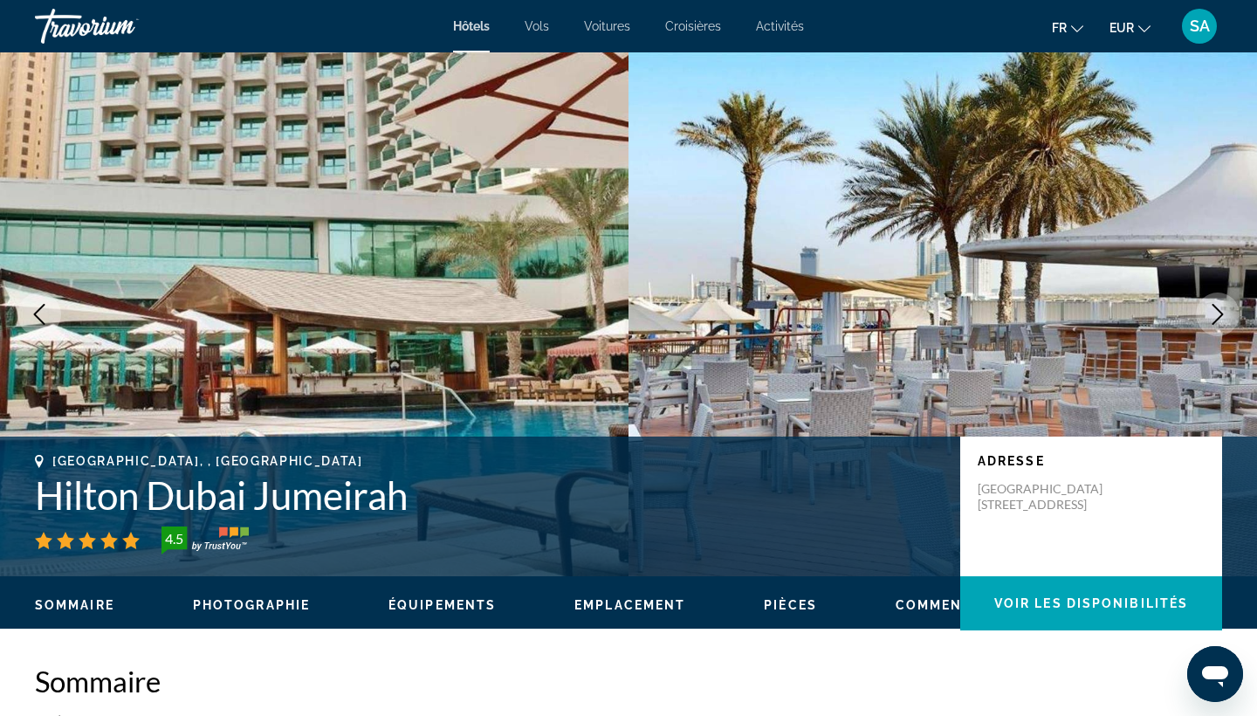
click at [1210, 313] on icon "Next image" at bounding box center [1217, 314] width 21 height 21
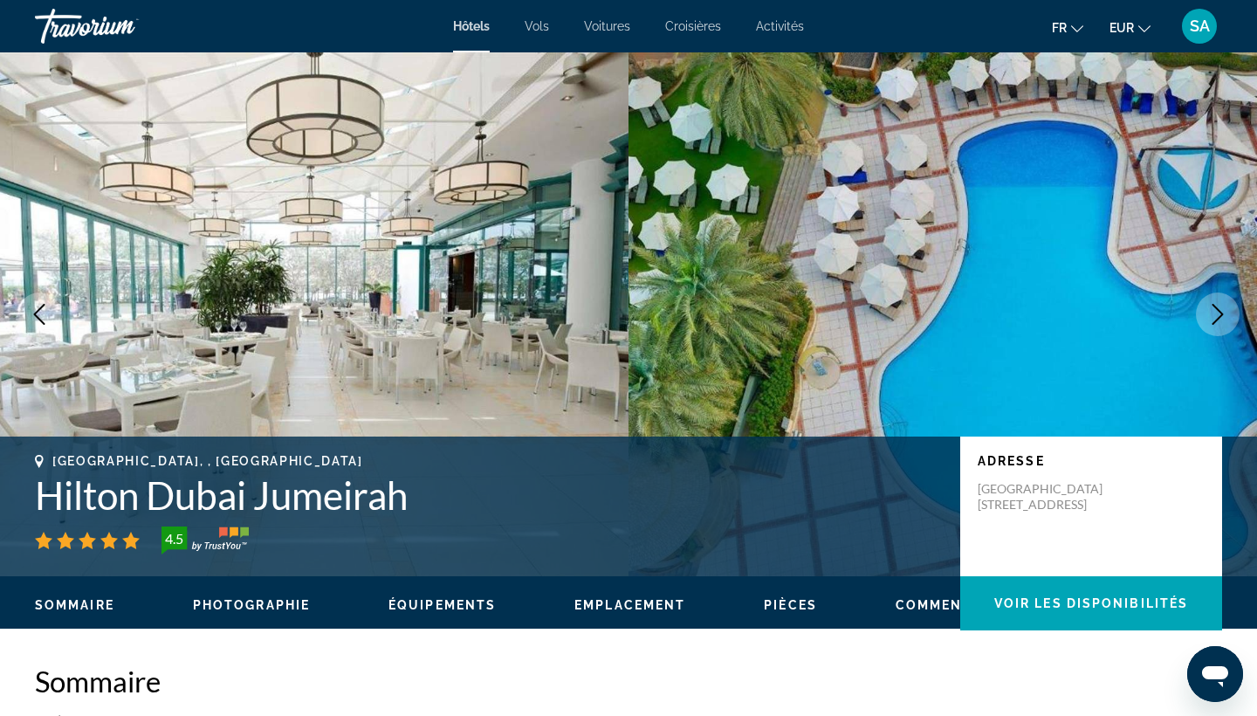
click at [1210, 313] on icon "Next image" at bounding box center [1217, 314] width 21 height 21
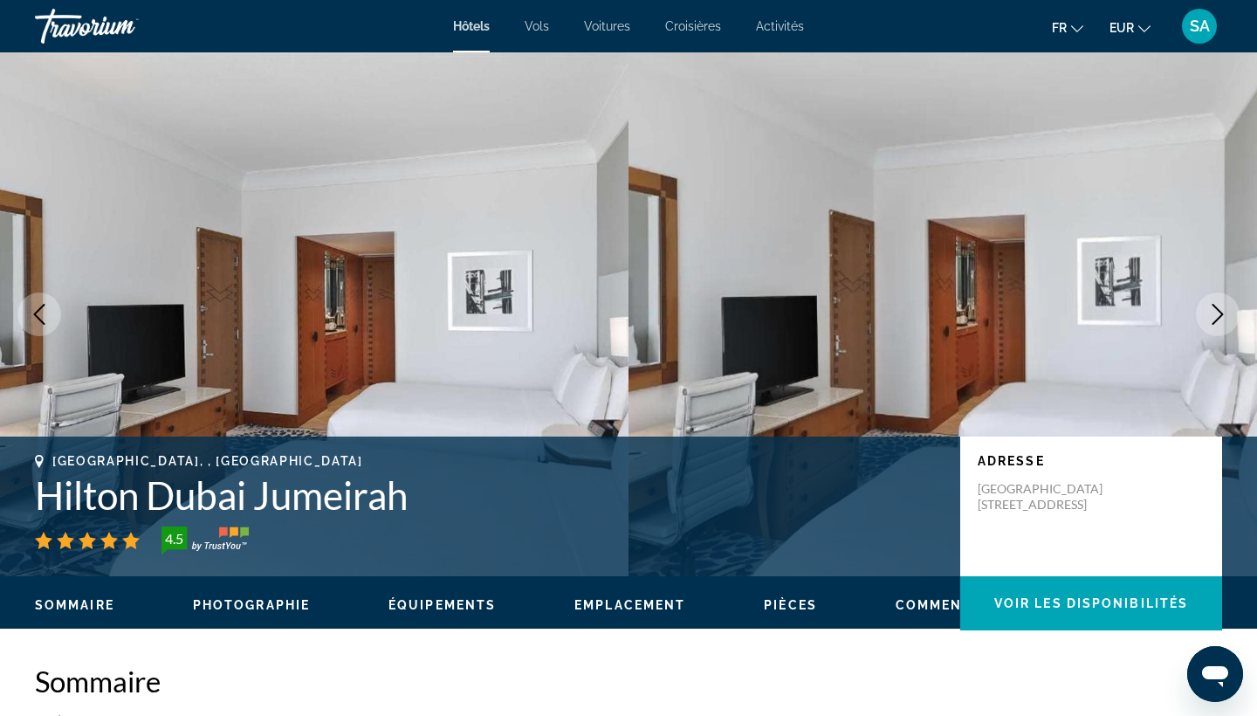
click at [1210, 313] on icon "Next image" at bounding box center [1217, 314] width 21 height 21
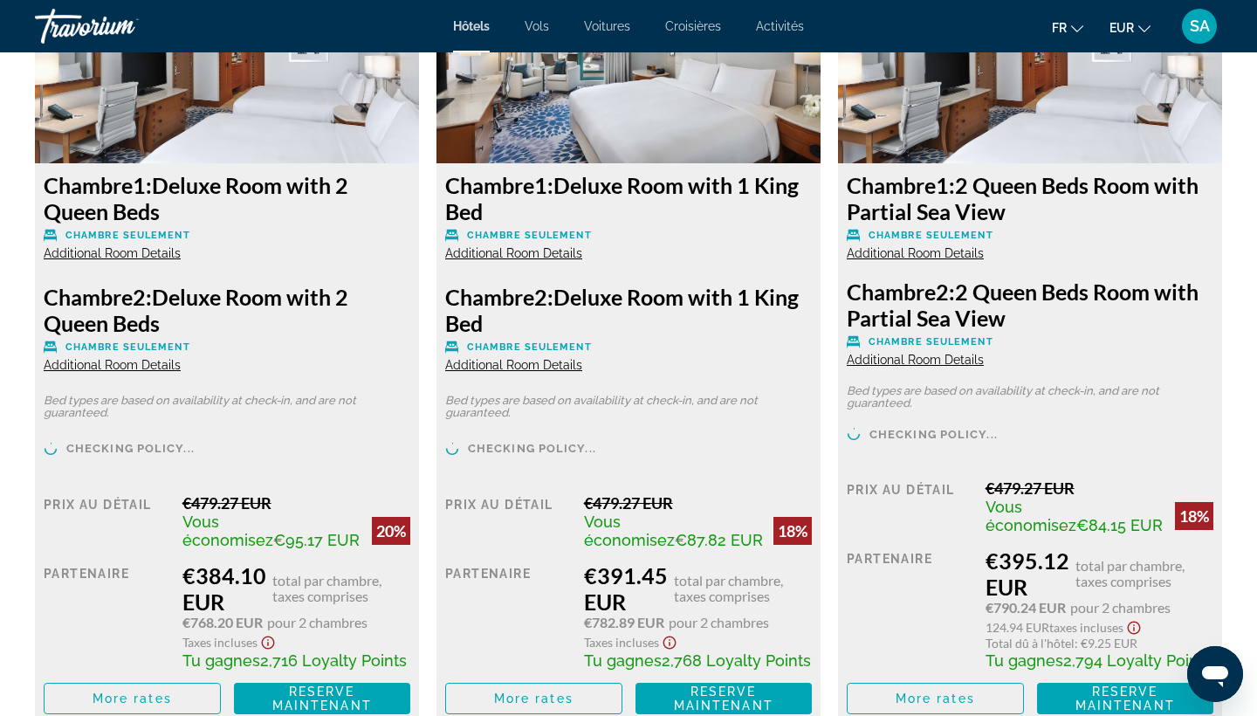
scroll to position [2488, 0]
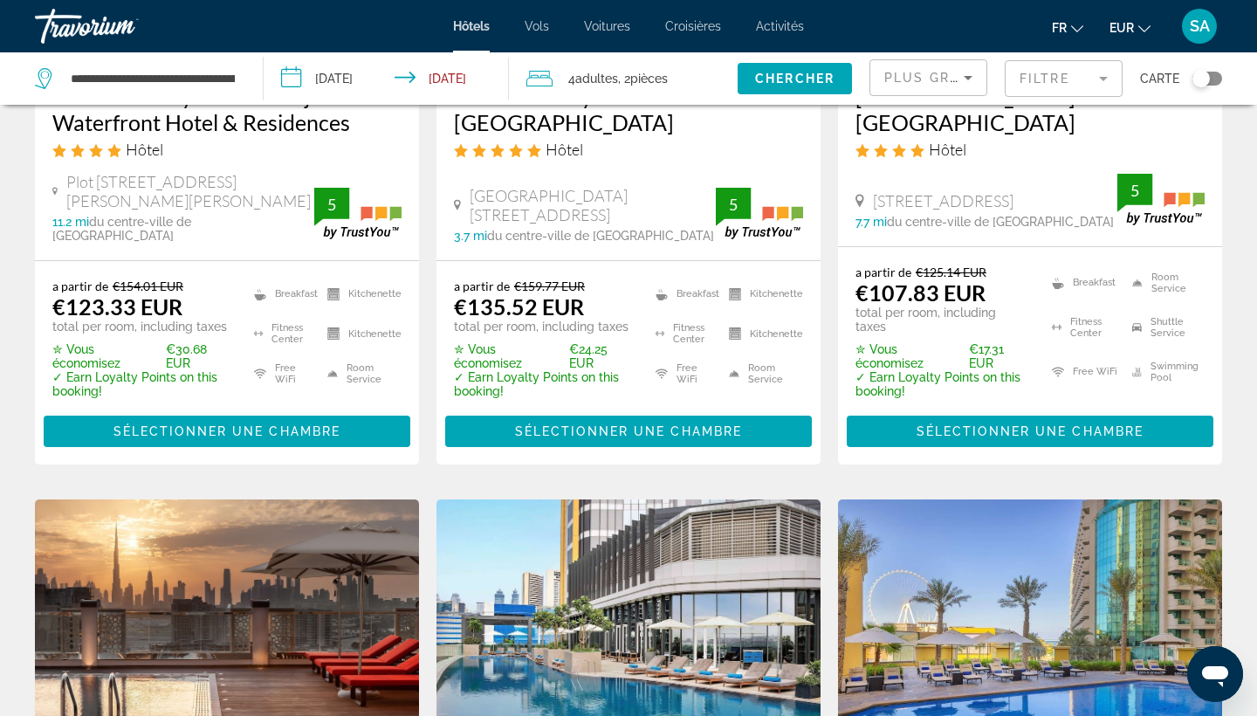
scroll to position [1113, 0]
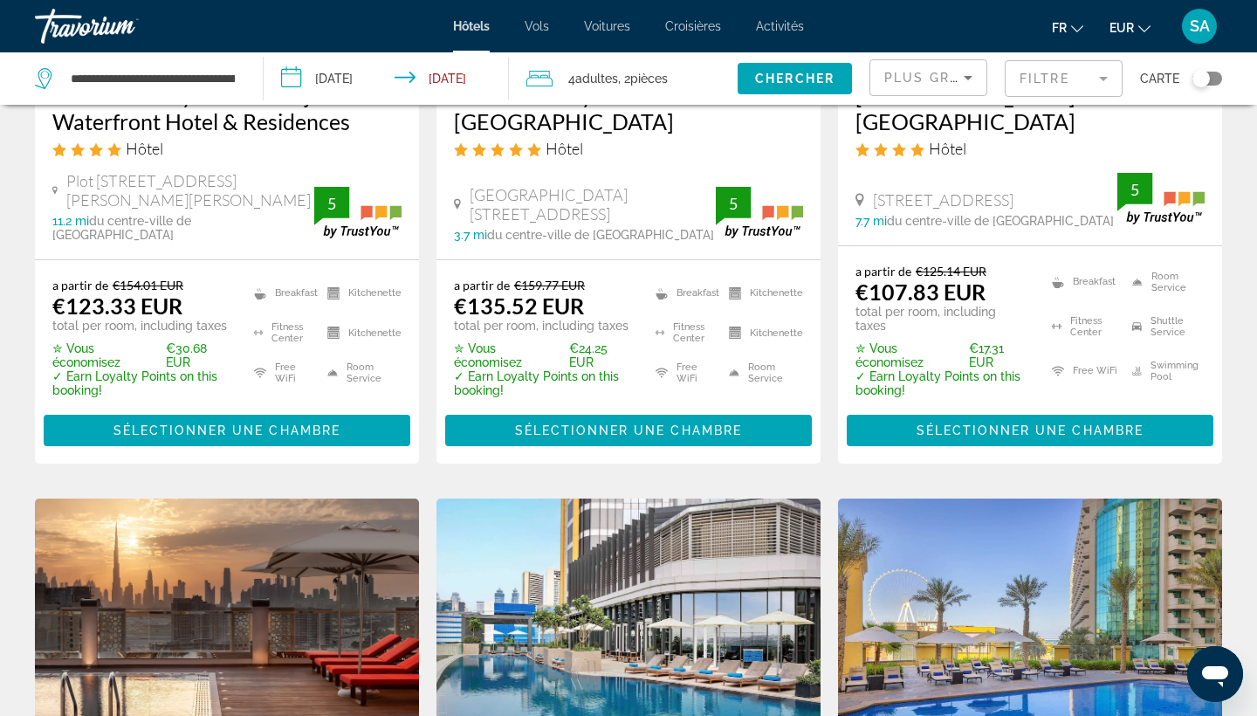
click at [1063, 75] on mat-form-field "Filtre" at bounding box center [1063, 78] width 118 height 37
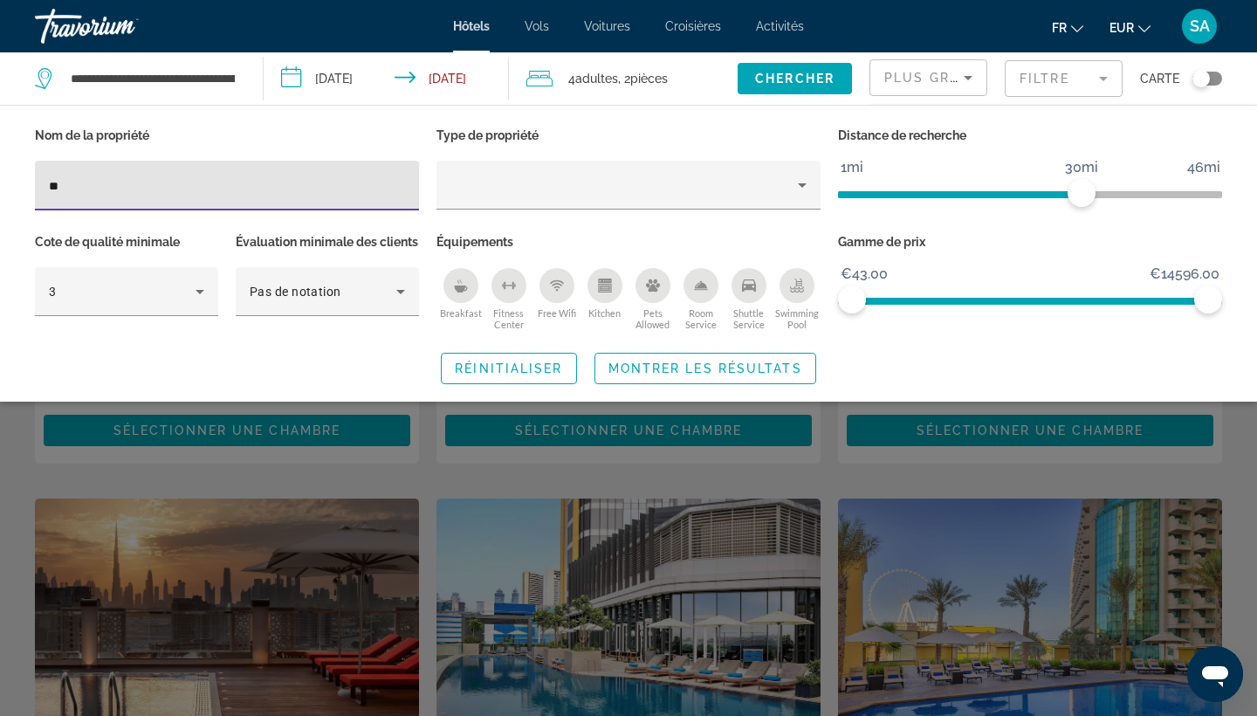
type input "*"
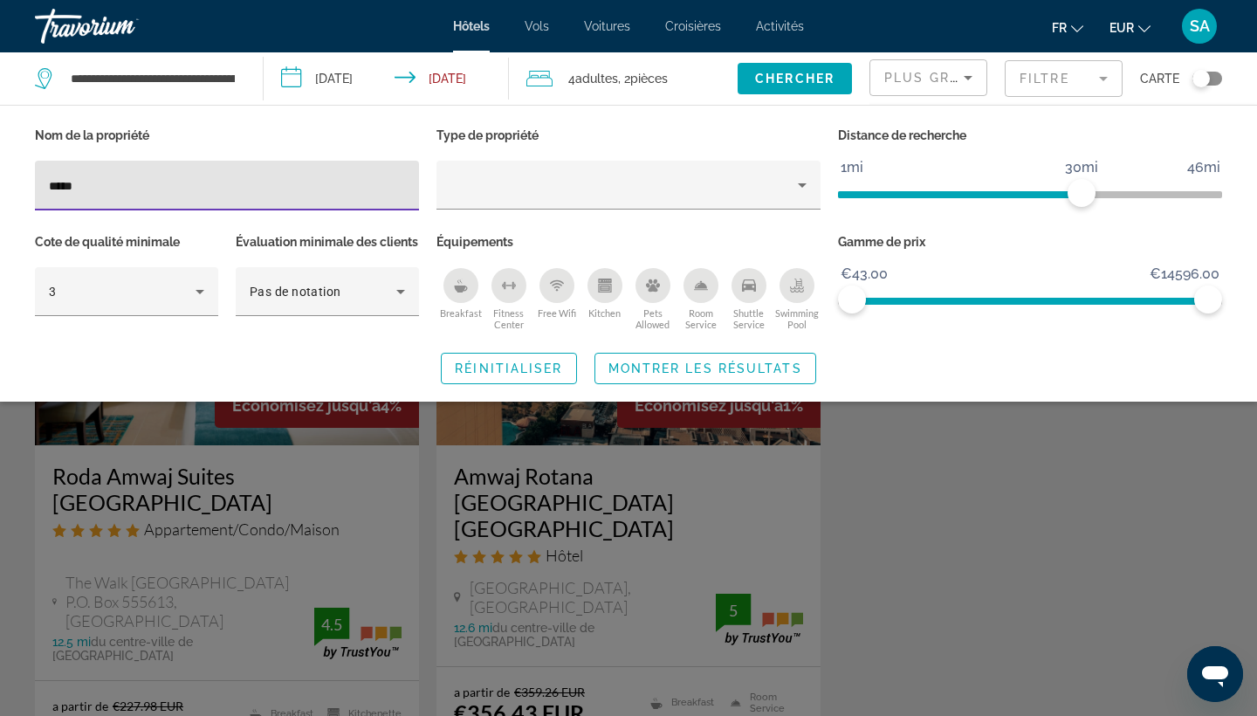
type input "*****"
click at [640, 583] on div "Search widget" at bounding box center [628, 489] width 1257 height 454
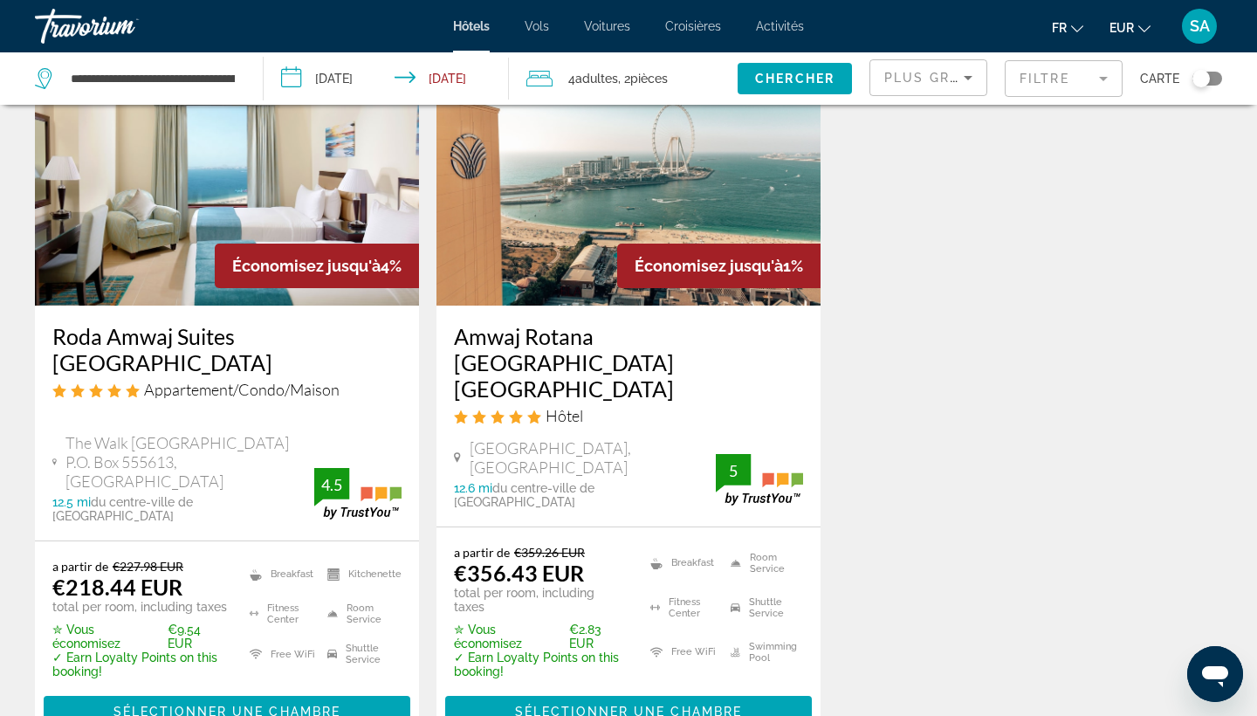
scroll to position [146, 0]
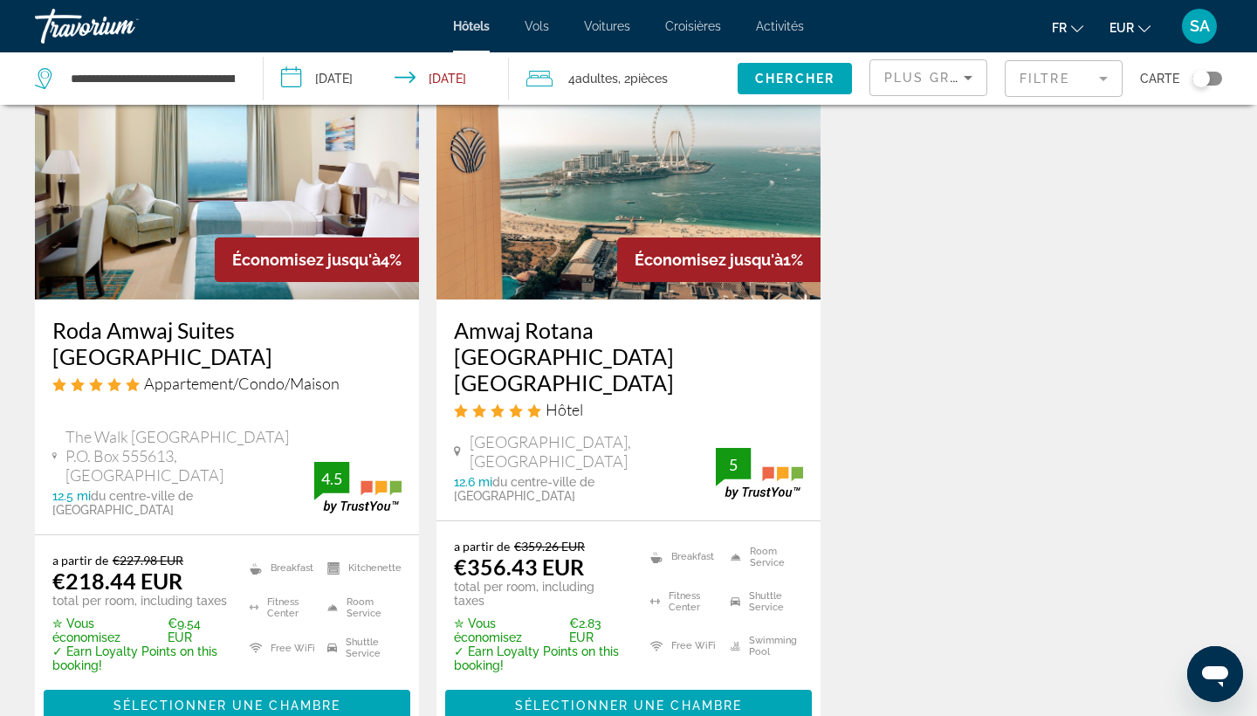
click at [1079, 80] on mat-form-field "Filtre" at bounding box center [1063, 78] width 118 height 37
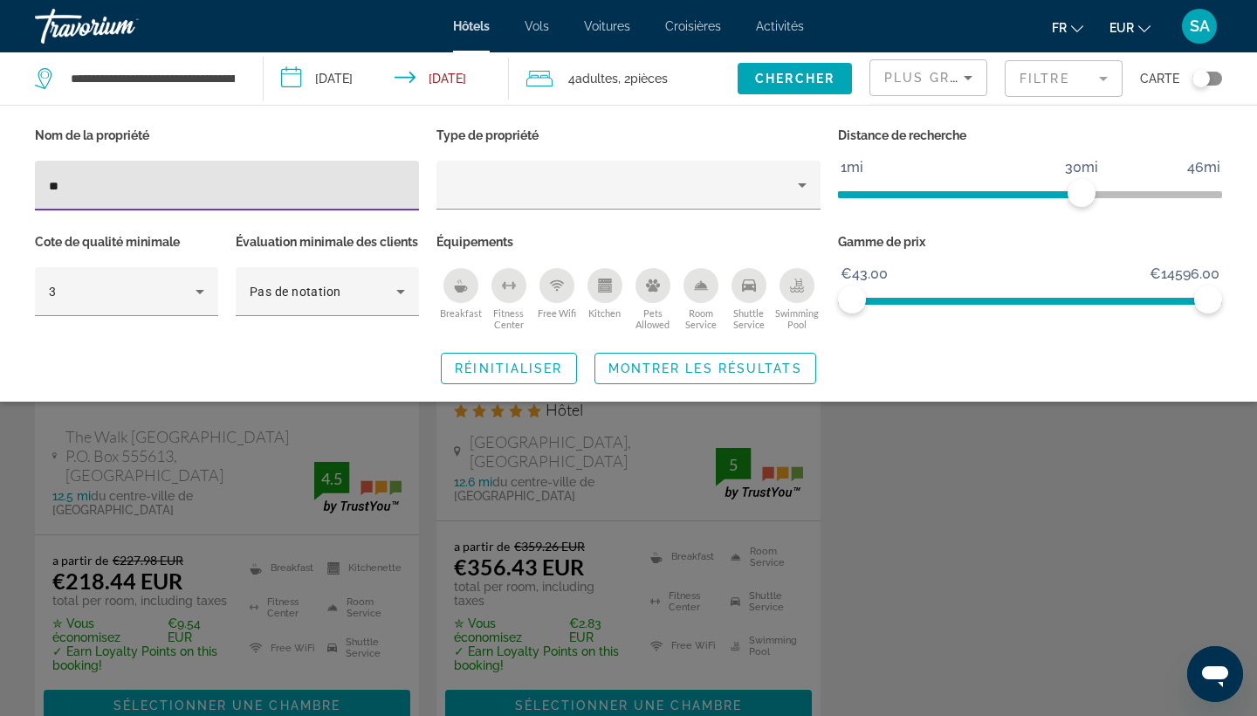
type input "*"
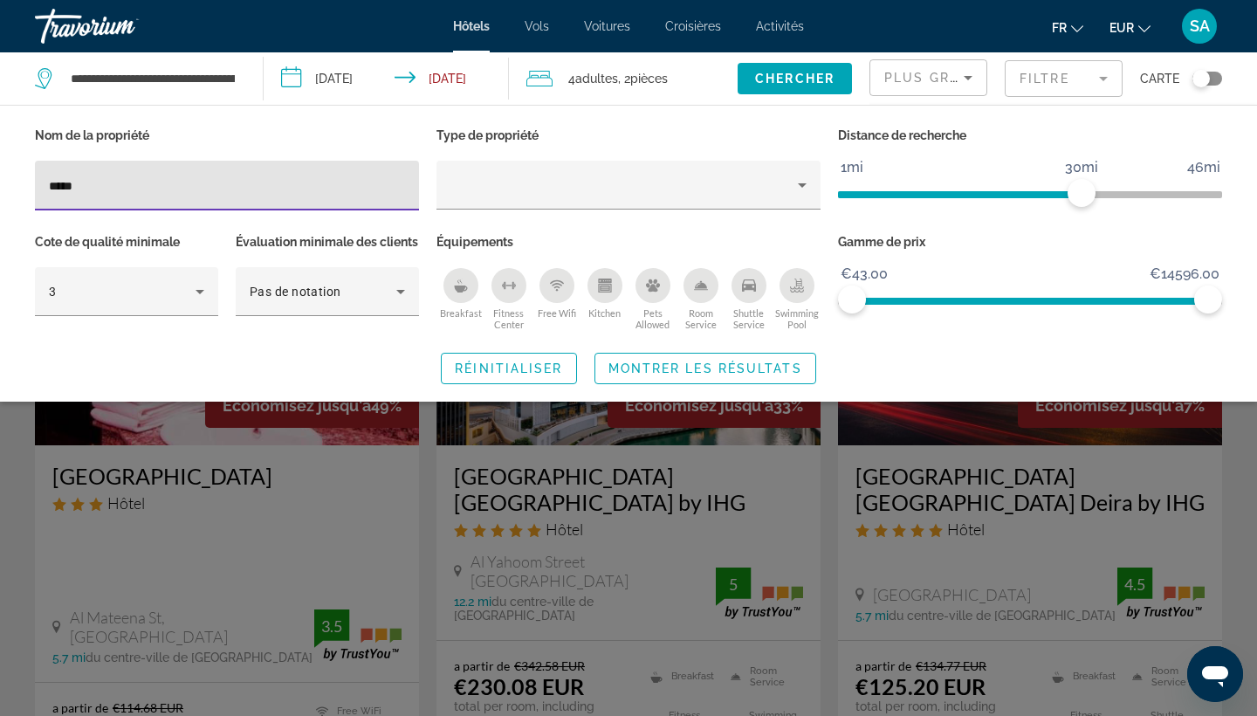
type input "*****"
click at [666, 534] on div "Search widget" at bounding box center [628, 489] width 1257 height 454
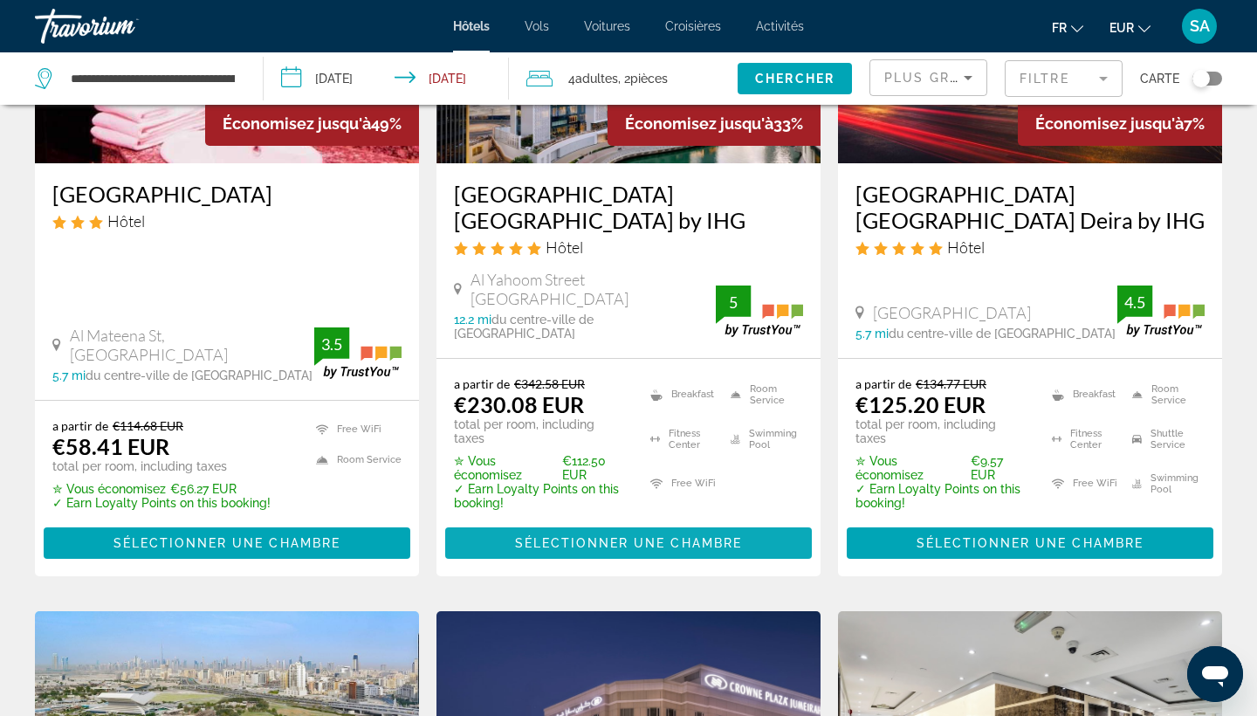
scroll to position [283, 0]
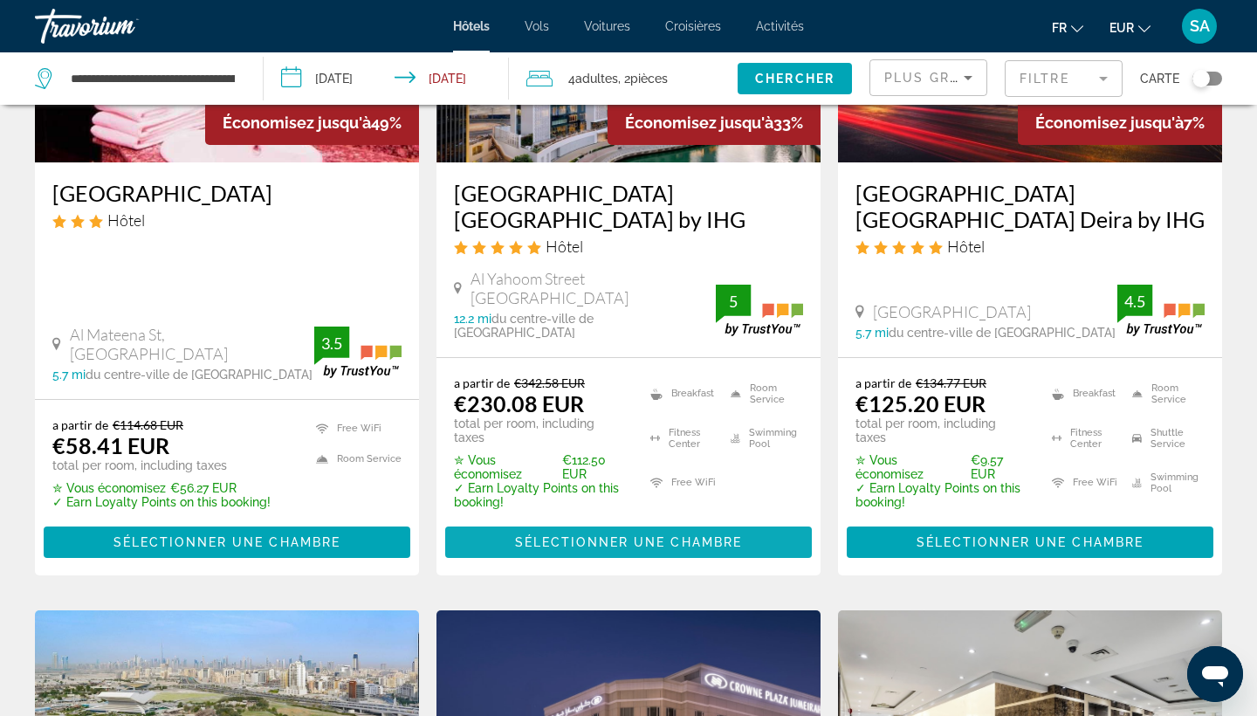
click at [659, 535] on span "Sélectionner une chambre" at bounding box center [628, 542] width 227 height 14
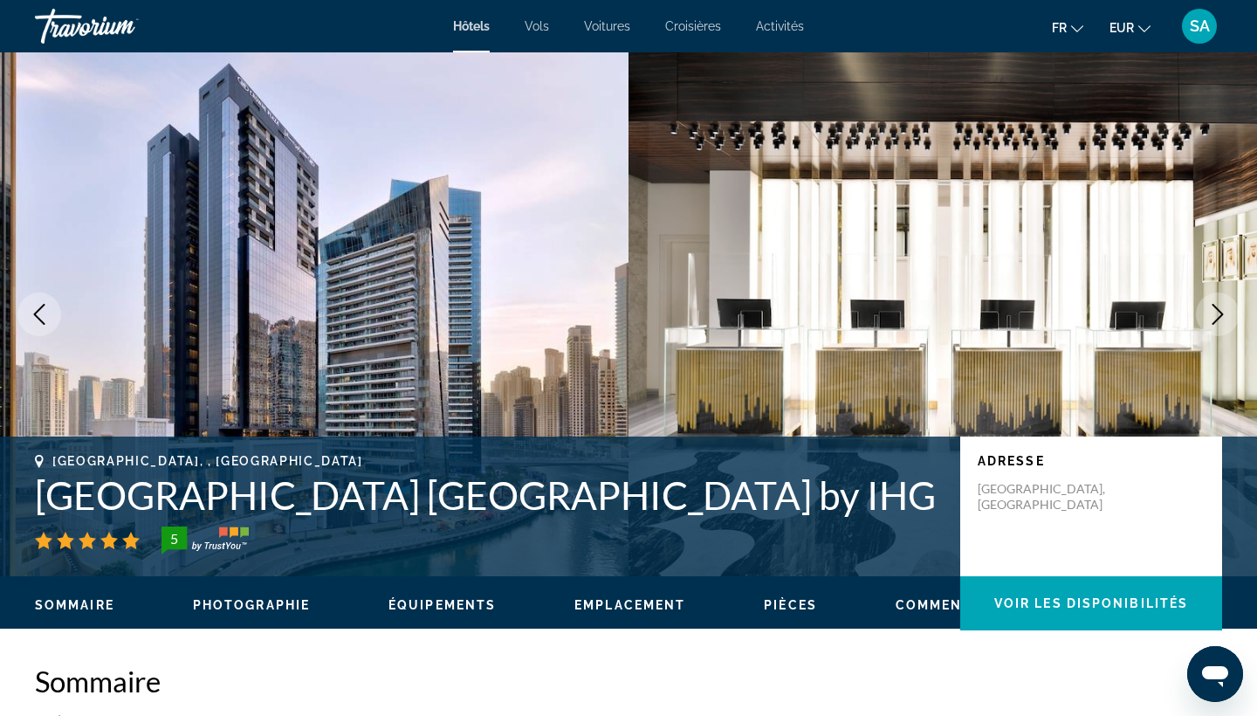
click at [1215, 308] on icon "Next image" at bounding box center [1217, 314] width 21 height 21
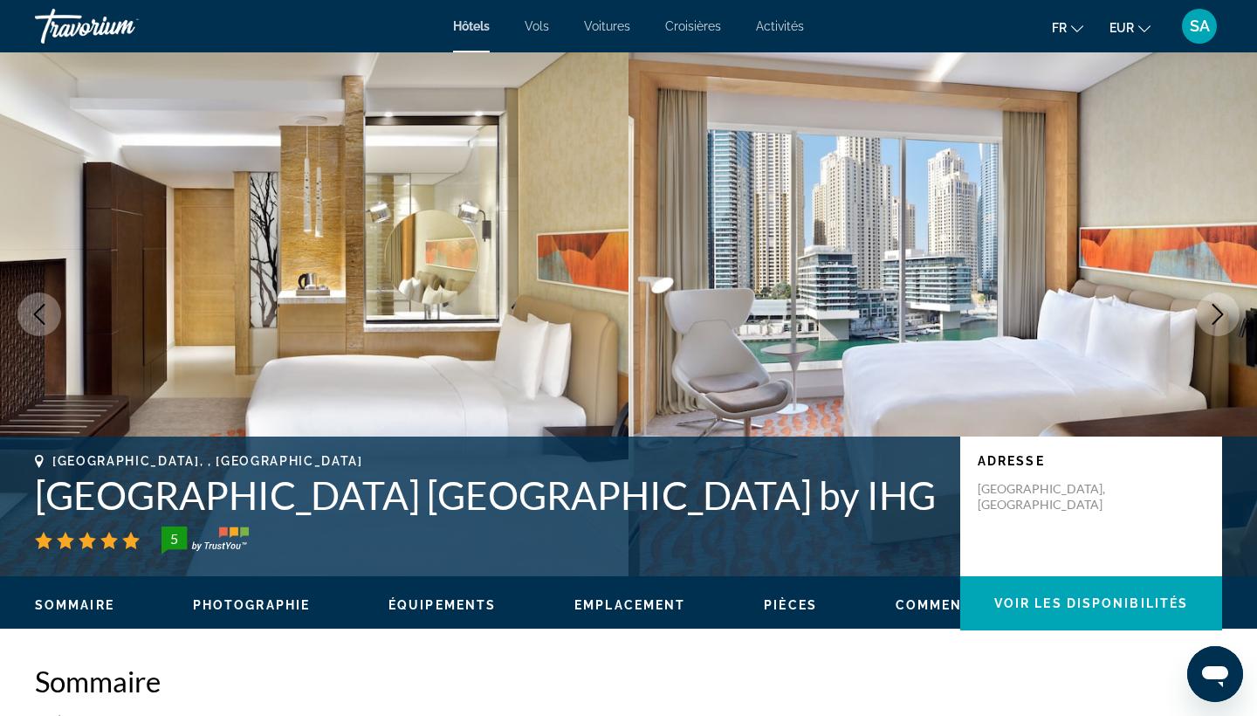
click at [1215, 309] on icon "Next image" at bounding box center [1217, 314] width 21 height 21
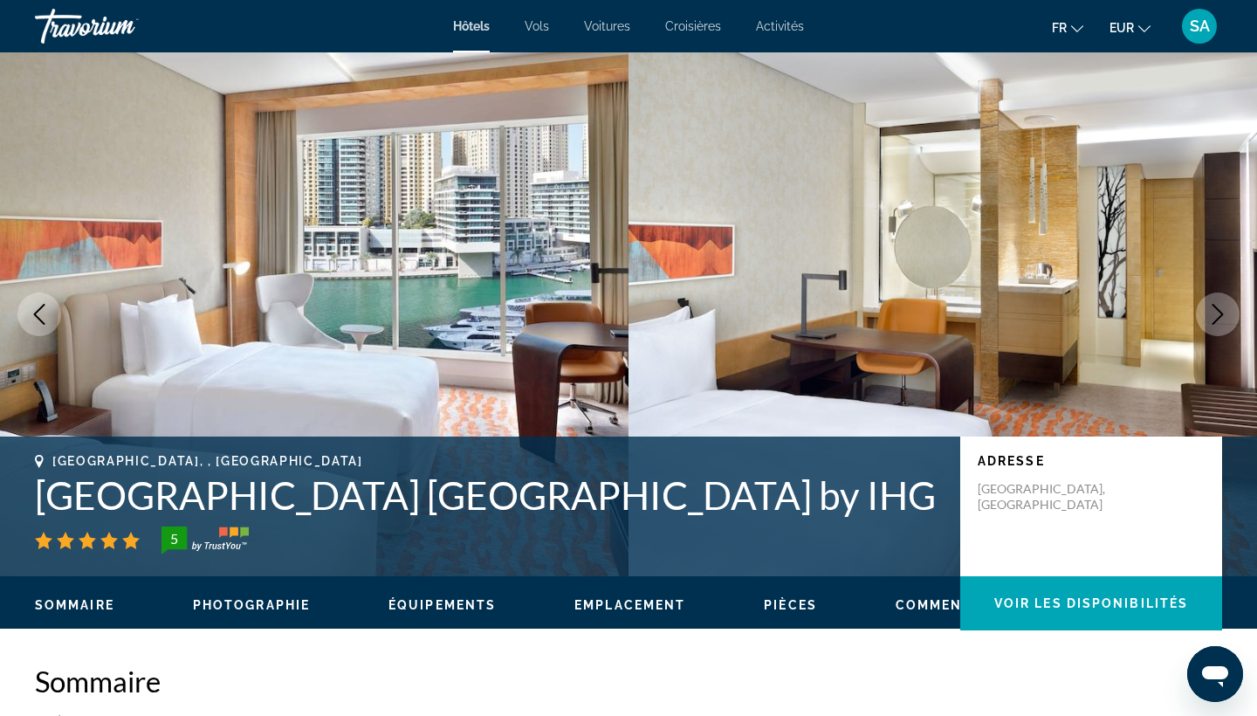
click at [1215, 309] on icon "Next image" at bounding box center [1217, 314] width 21 height 21
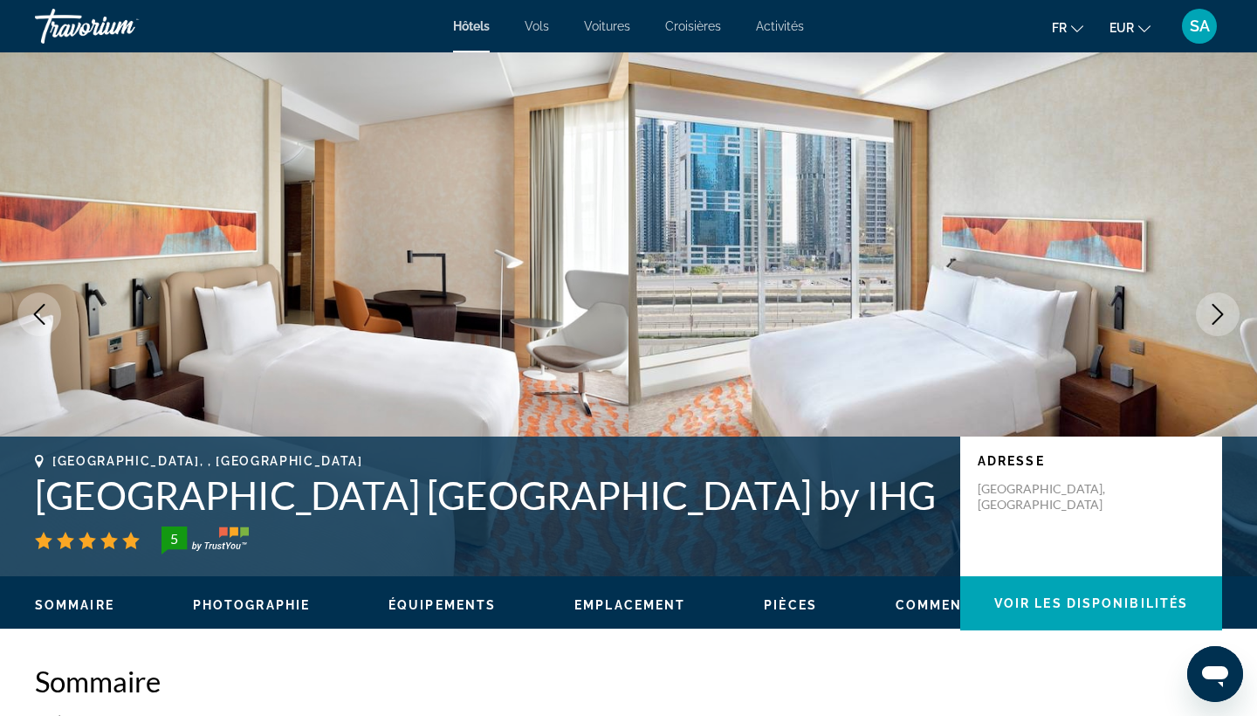
click at [1215, 309] on icon "Next image" at bounding box center [1217, 314] width 21 height 21
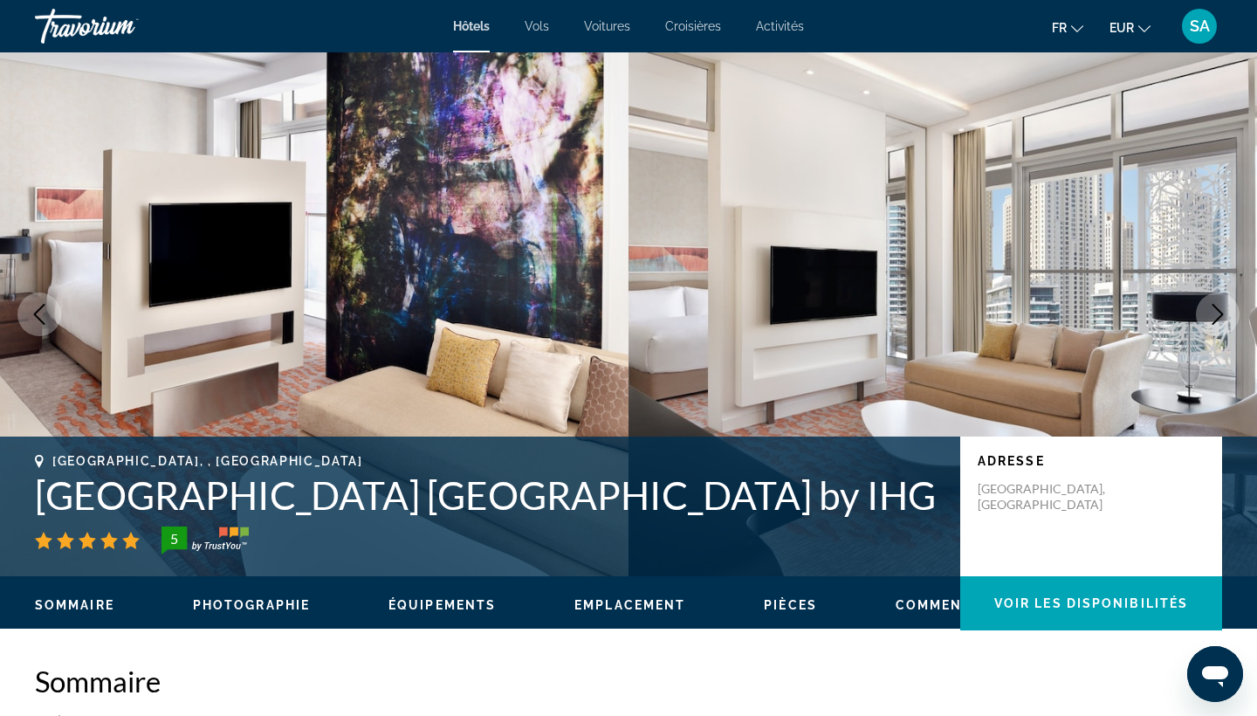
click at [1216, 311] on icon "Next image" at bounding box center [1217, 314] width 21 height 21
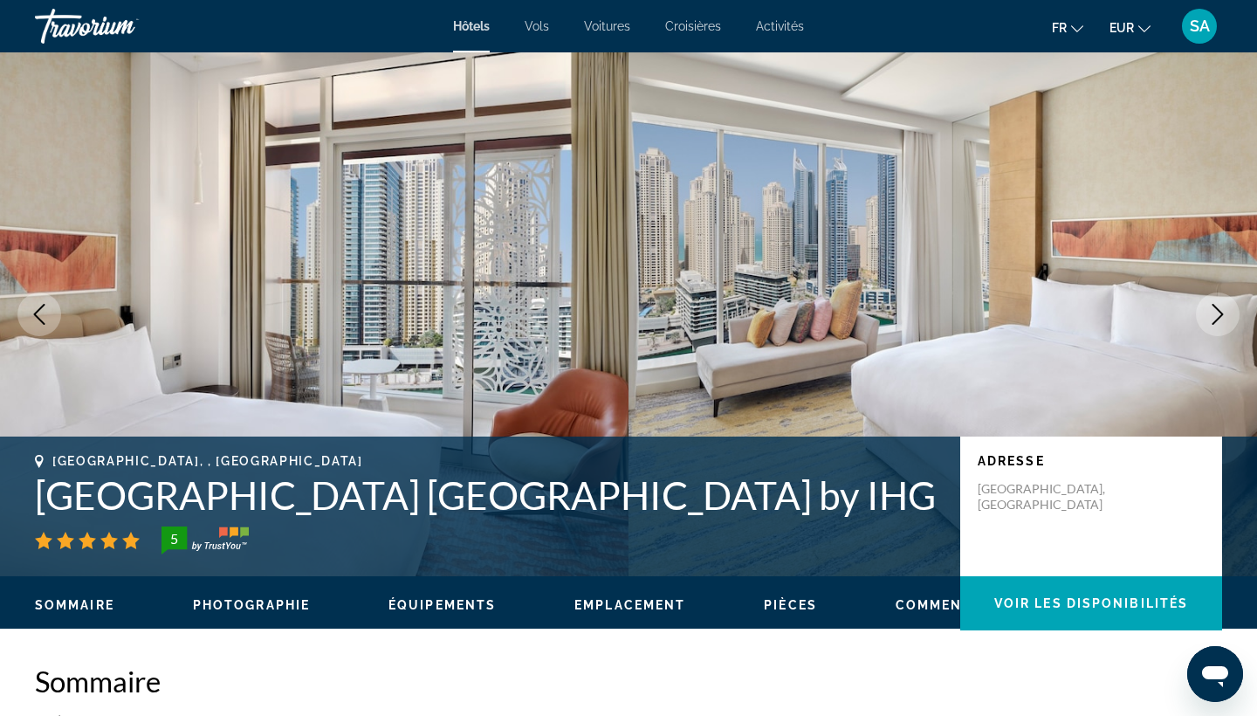
click at [1216, 311] on icon "Next image" at bounding box center [1217, 314] width 21 height 21
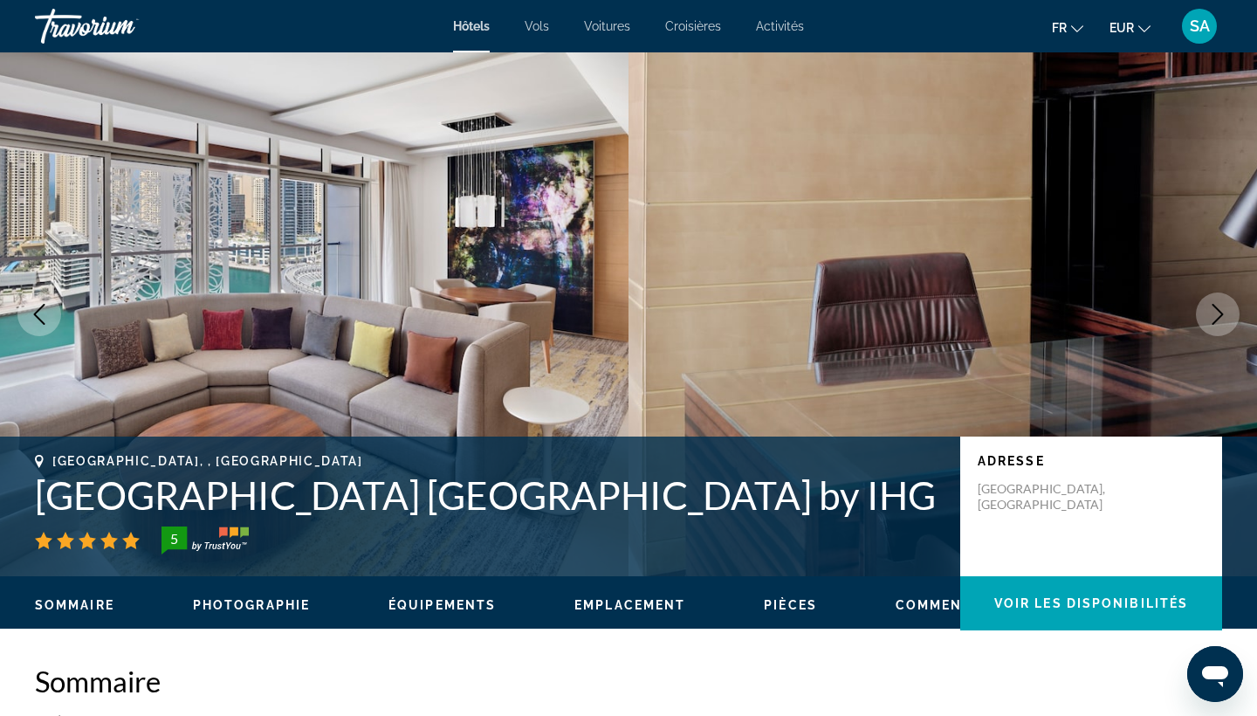
click at [1216, 311] on icon "Next image" at bounding box center [1217, 314] width 21 height 21
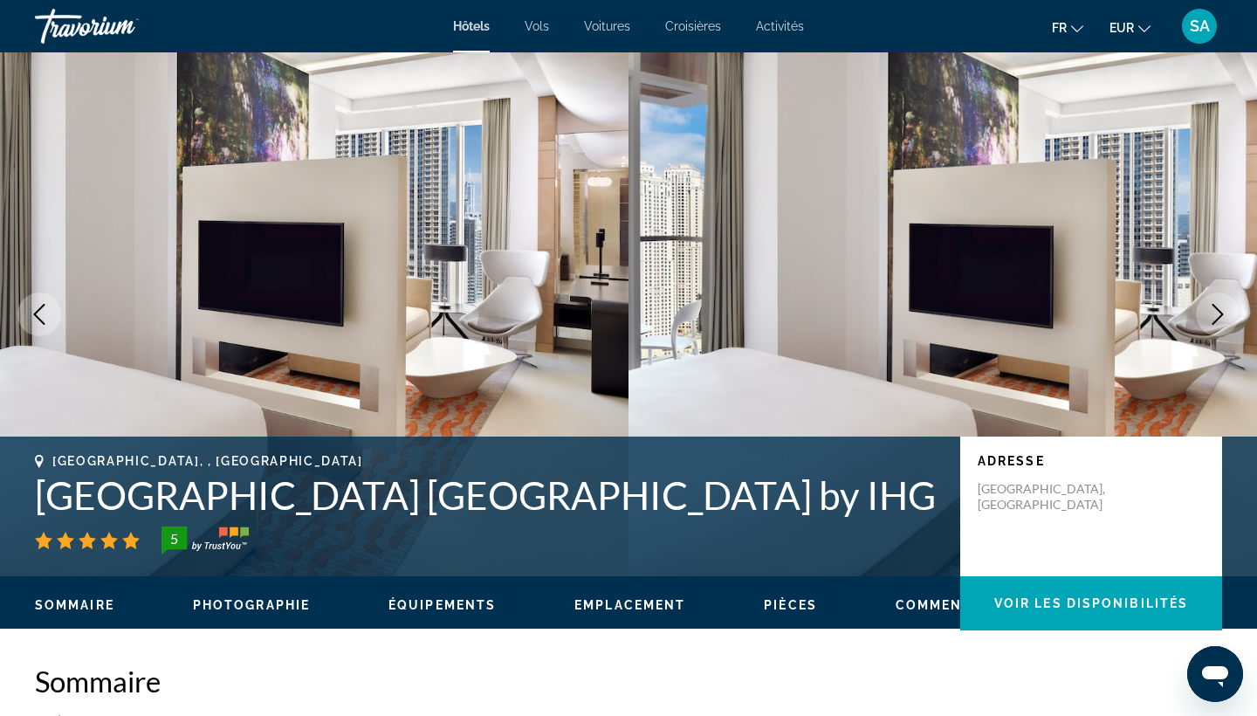
click at [1216, 311] on icon "Next image" at bounding box center [1217, 314] width 21 height 21
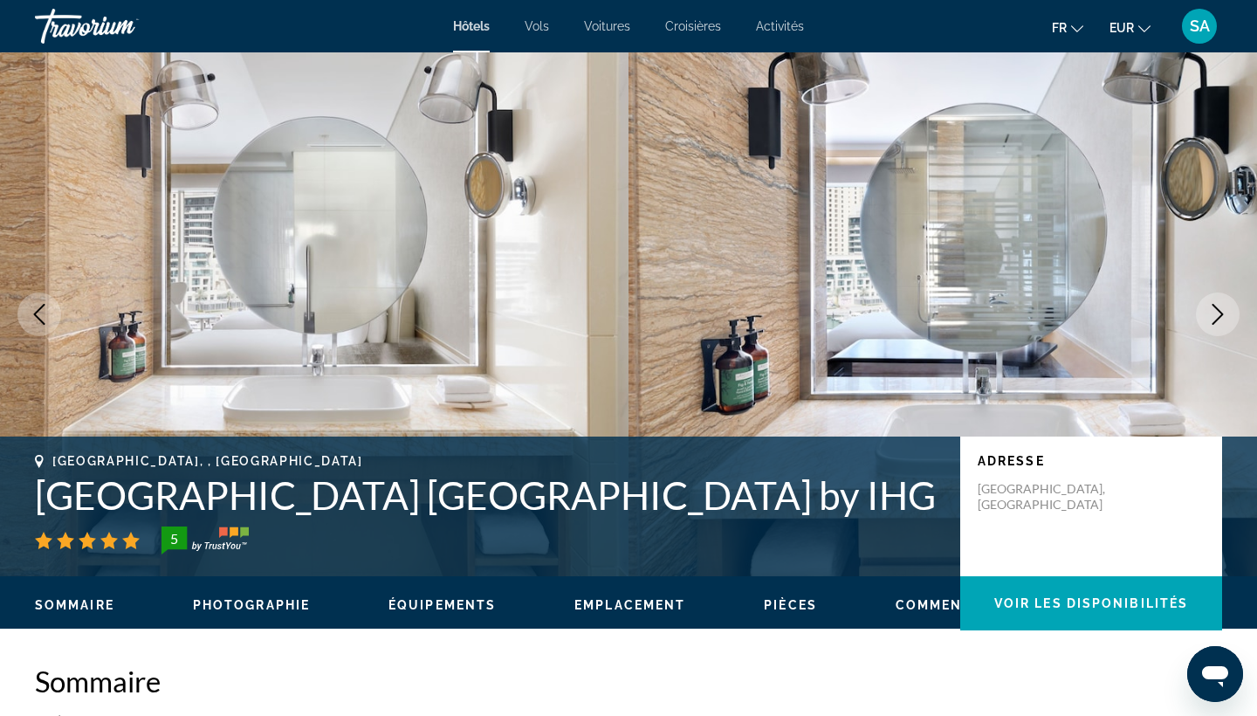
click at [1216, 311] on icon "Next image" at bounding box center [1217, 314] width 21 height 21
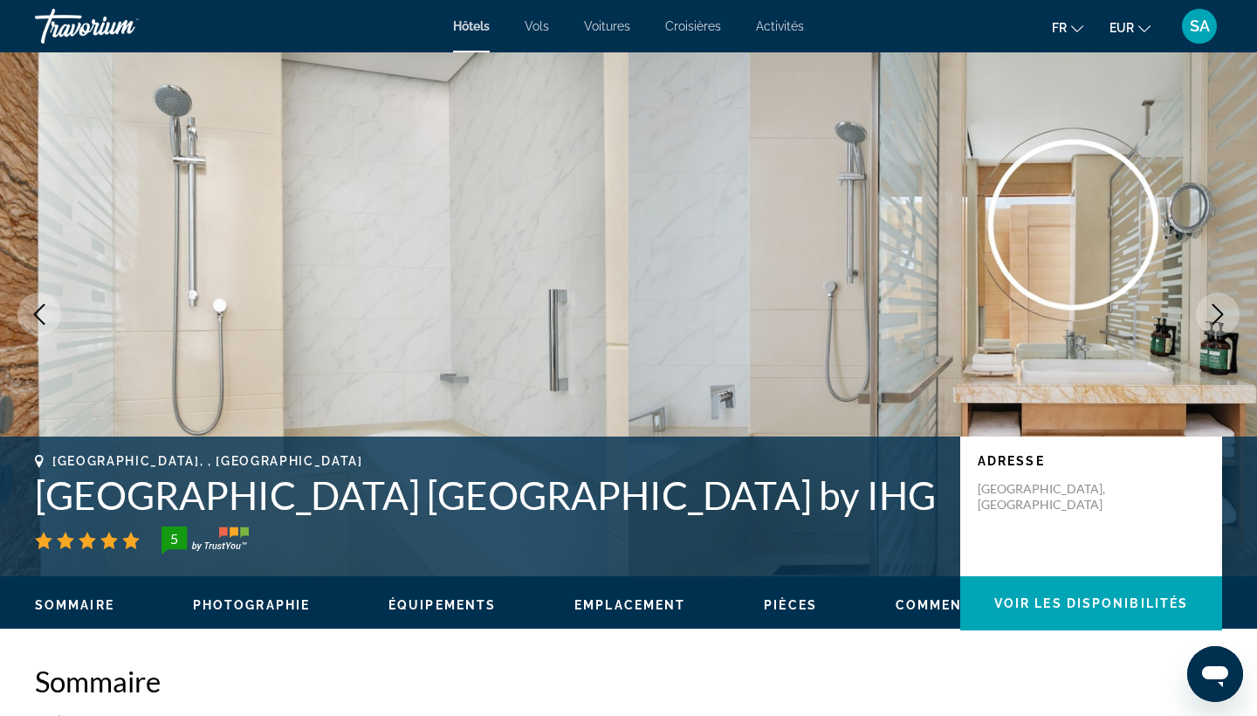
click at [1216, 311] on icon "Next image" at bounding box center [1217, 314] width 21 height 21
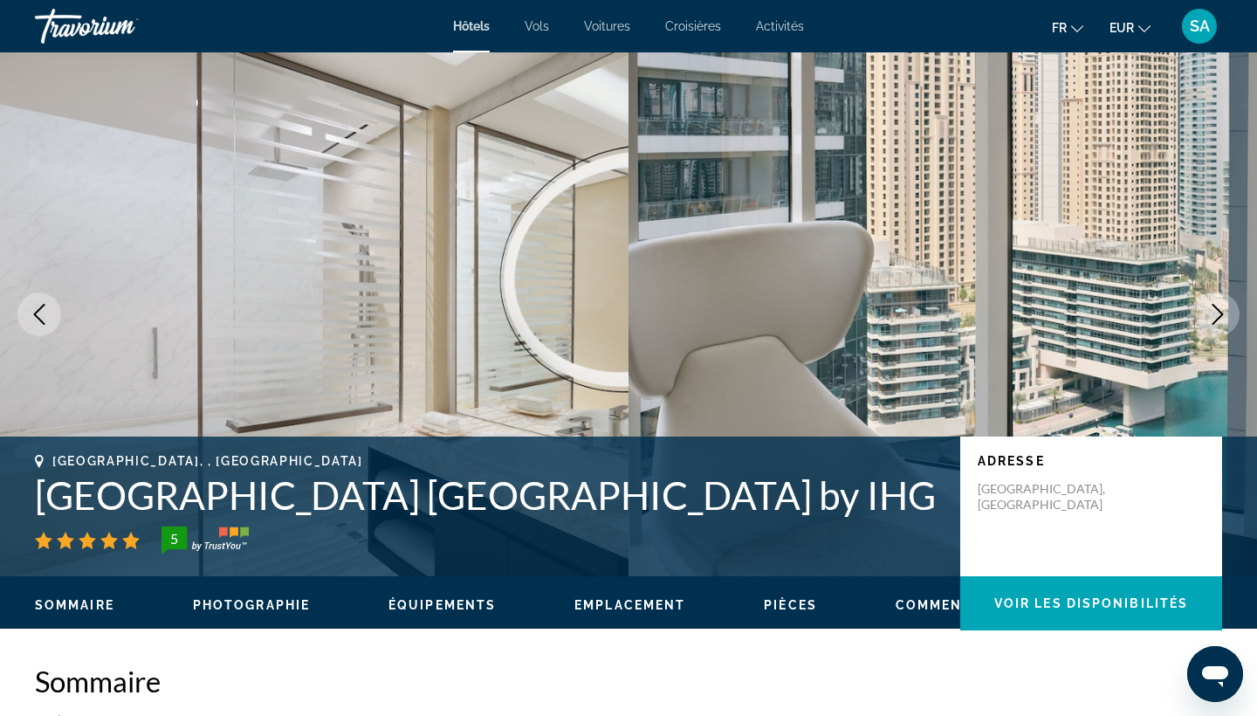
click at [1216, 311] on icon "Next image" at bounding box center [1217, 314] width 21 height 21
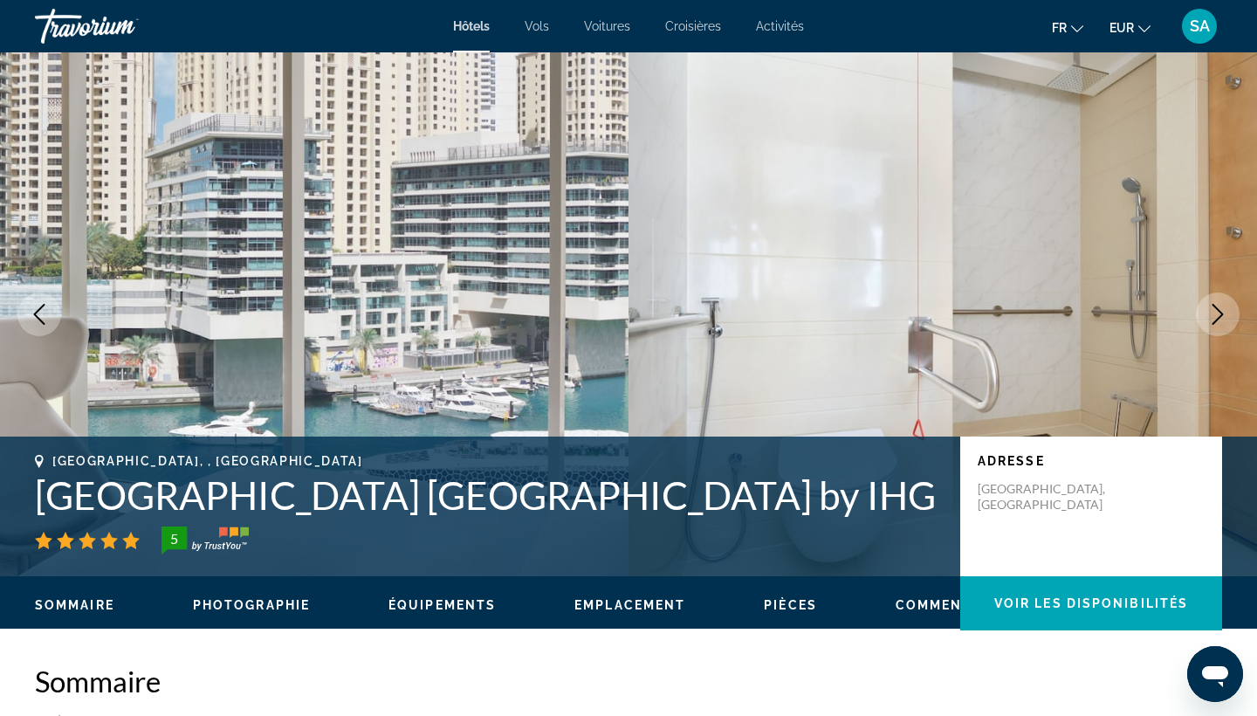
click at [1216, 311] on icon "Next image" at bounding box center [1217, 314] width 21 height 21
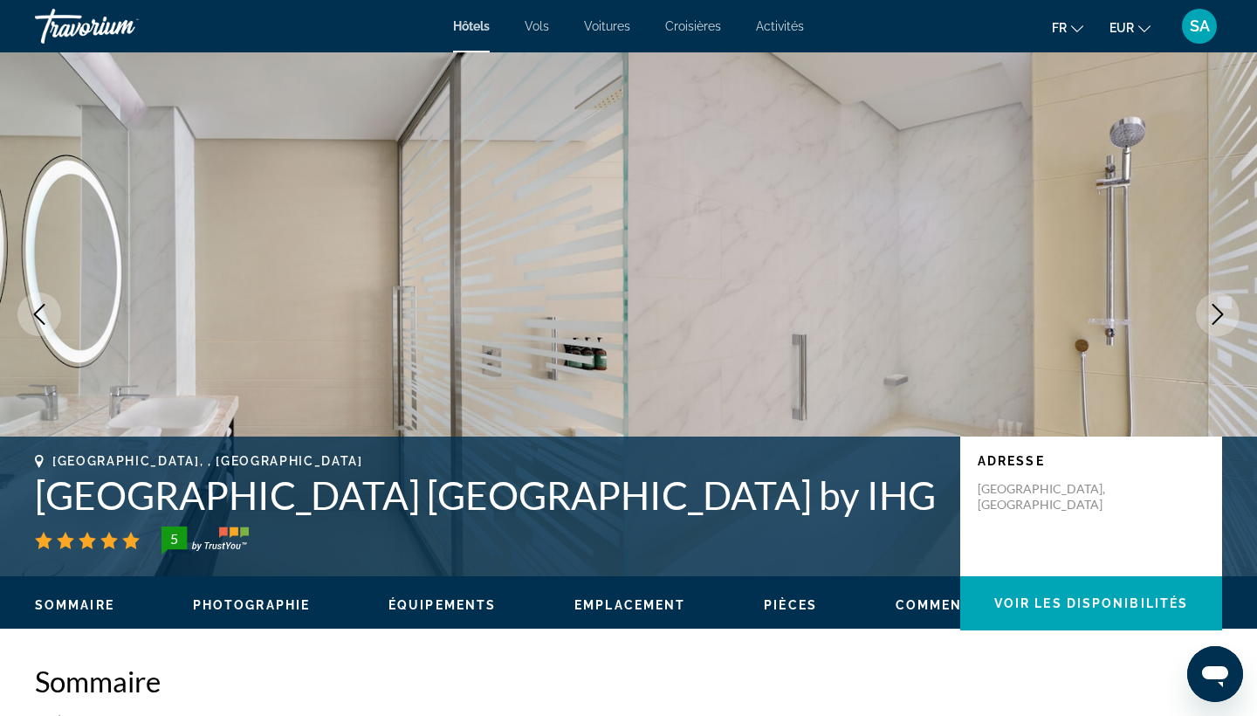
click at [1216, 311] on icon "Next image" at bounding box center [1217, 314] width 21 height 21
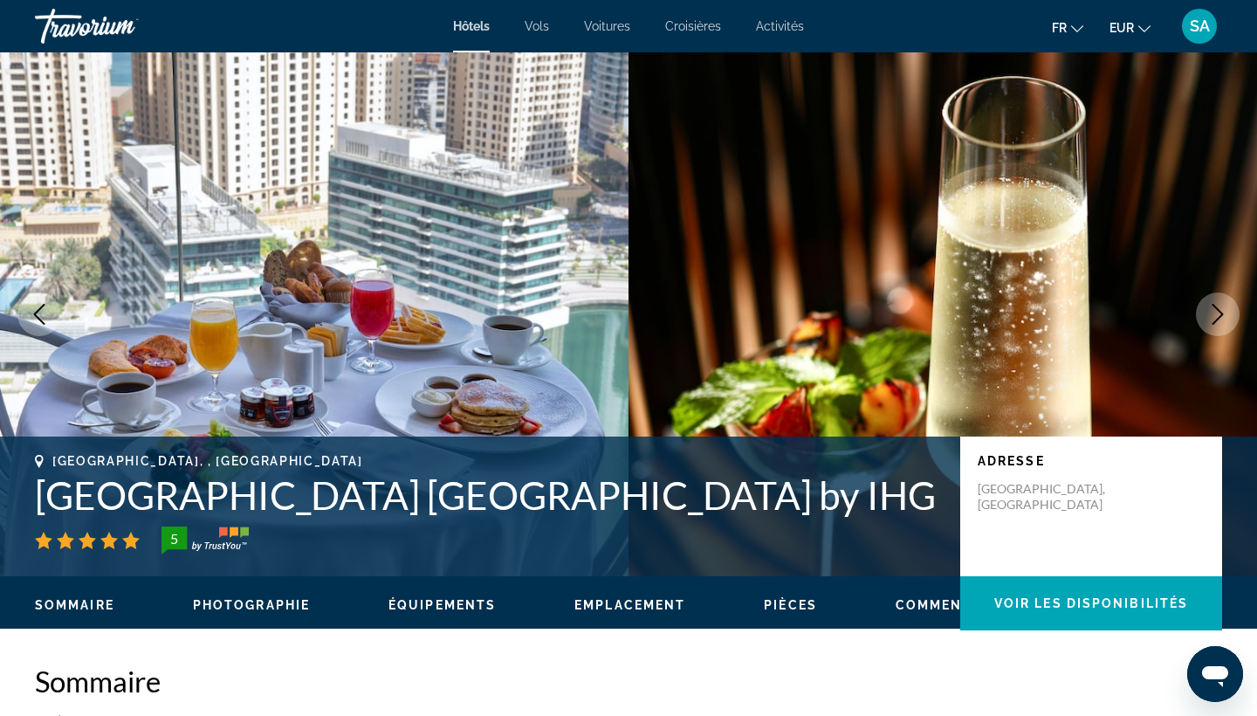
click at [1216, 311] on icon "Next image" at bounding box center [1217, 314] width 21 height 21
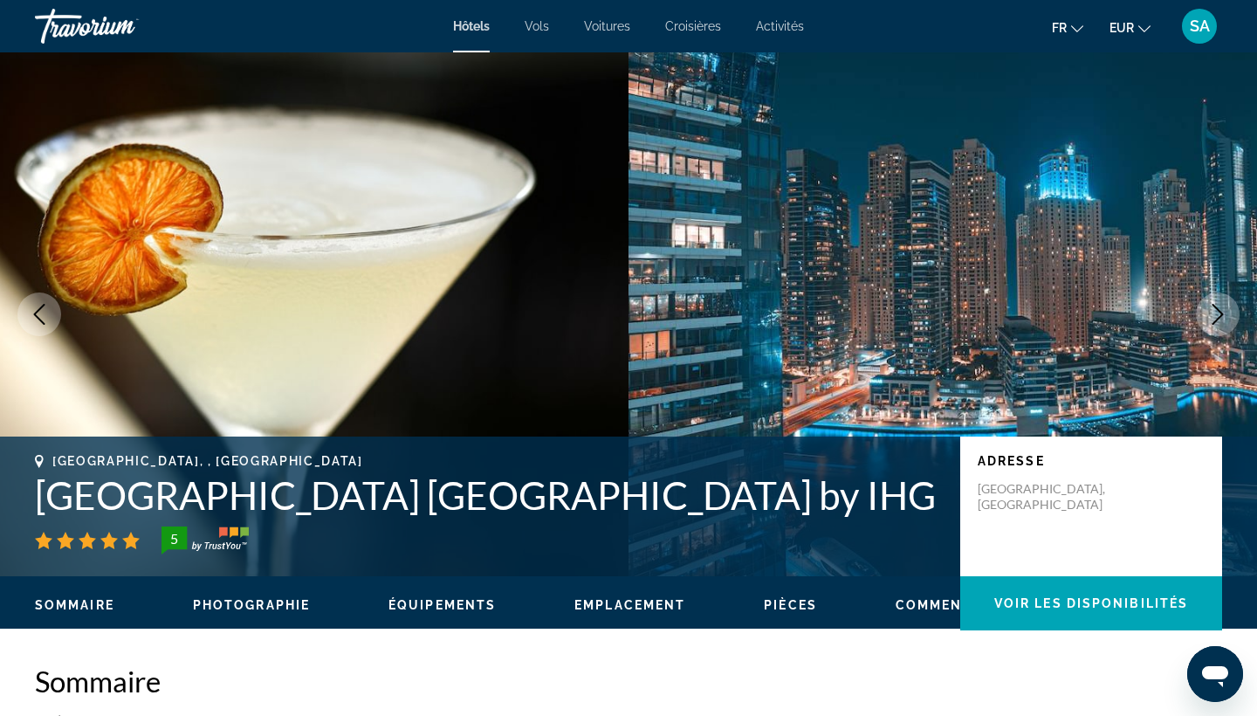
click at [1216, 311] on icon "Next image" at bounding box center [1217, 314] width 21 height 21
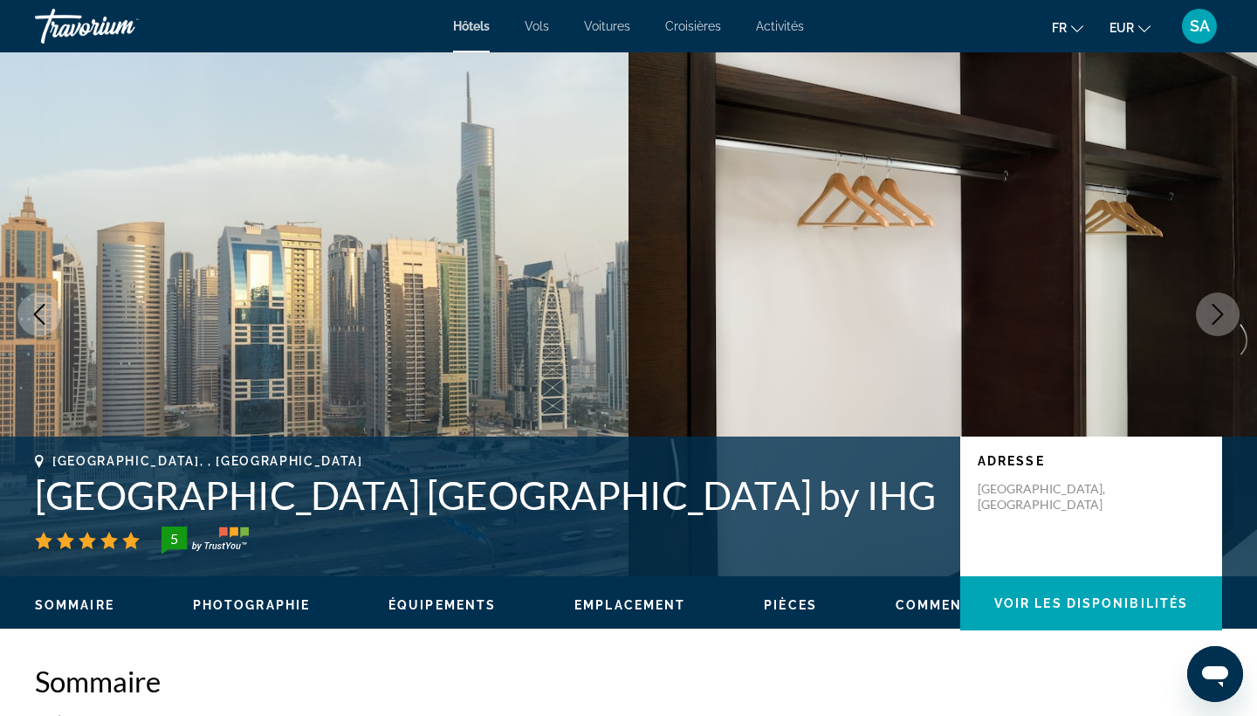
click at [1216, 311] on icon "Next image" at bounding box center [1217, 314] width 21 height 21
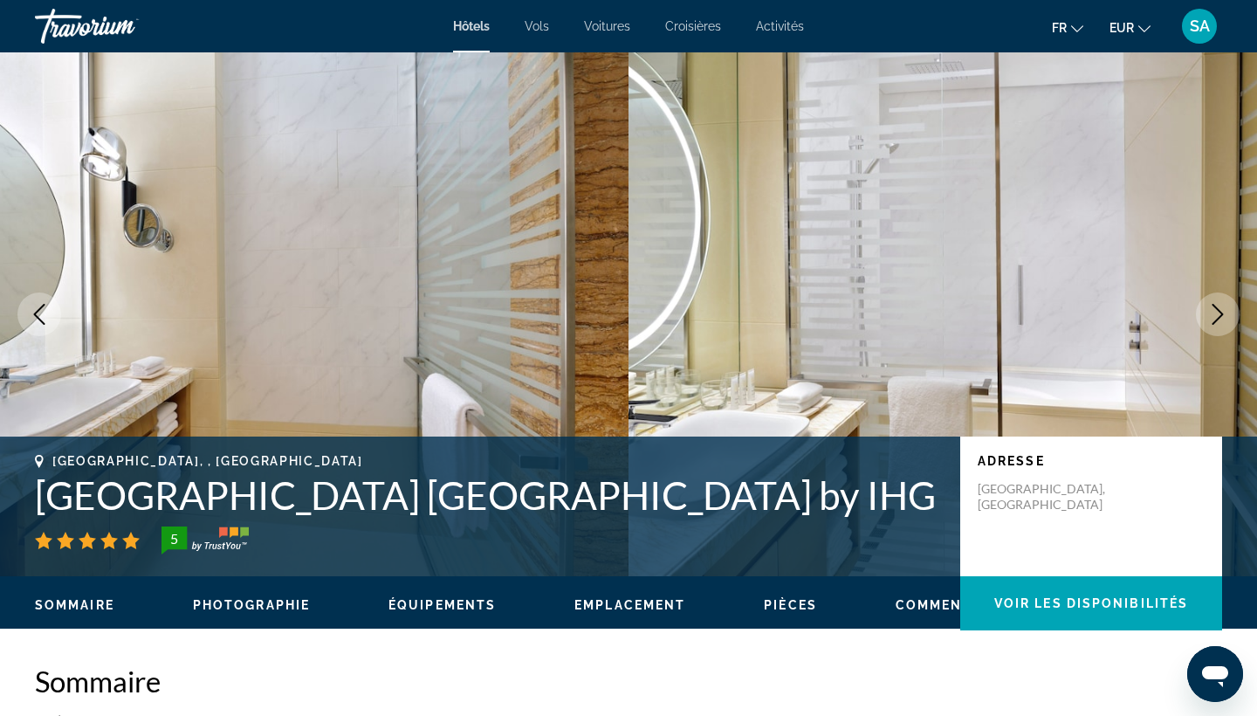
click at [1216, 311] on icon "Next image" at bounding box center [1217, 314] width 21 height 21
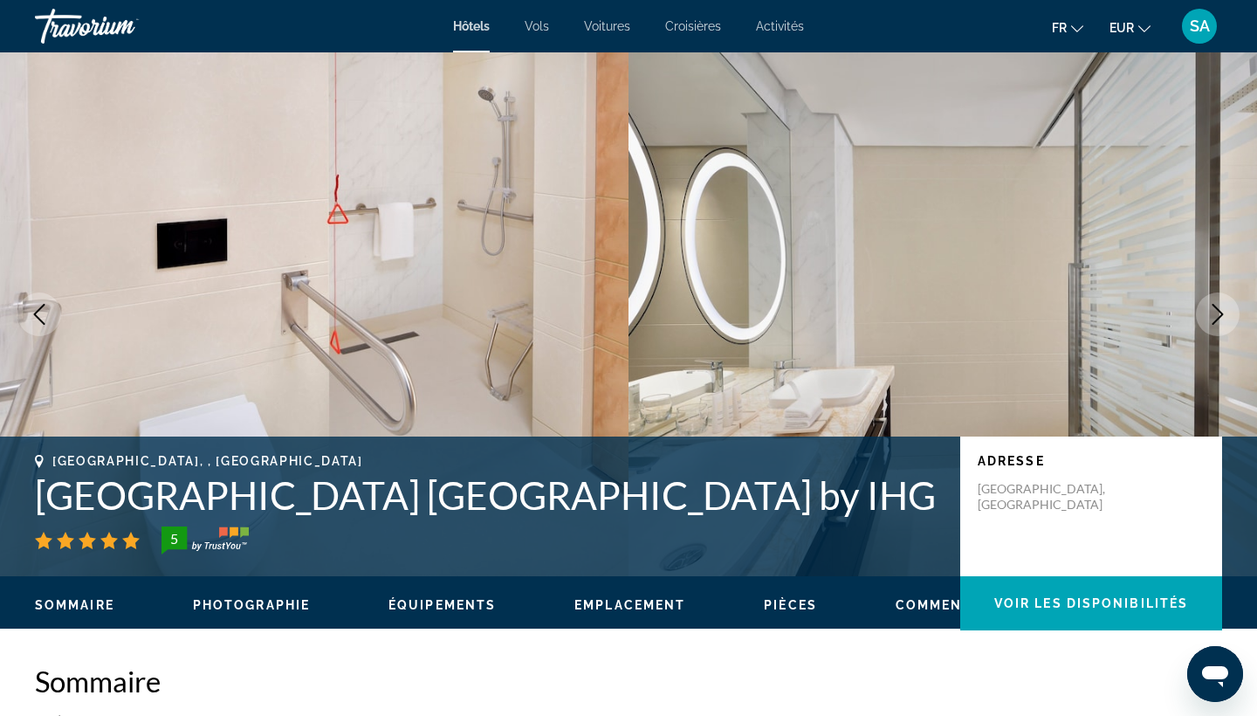
click at [1216, 311] on icon "Next image" at bounding box center [1217, 314] width 21 height 21
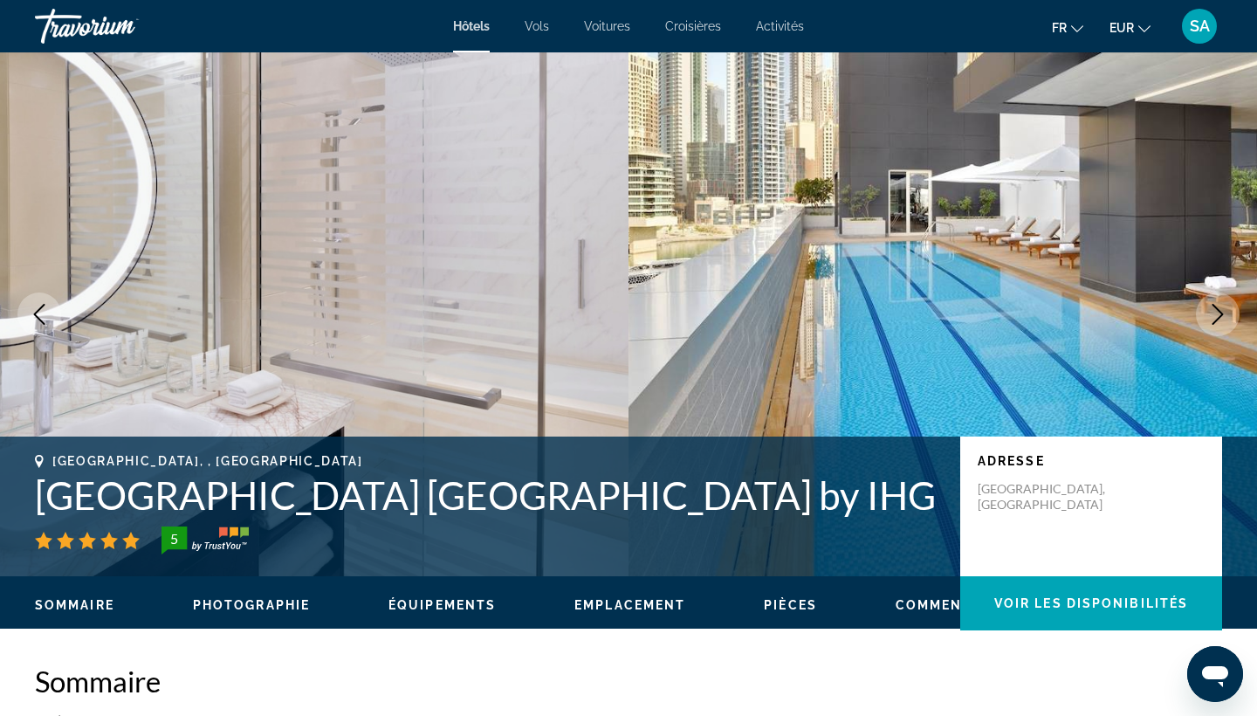
click at [1216, 311] on icon "Next image" at bounding box center [1217, 314] width 21 height 21
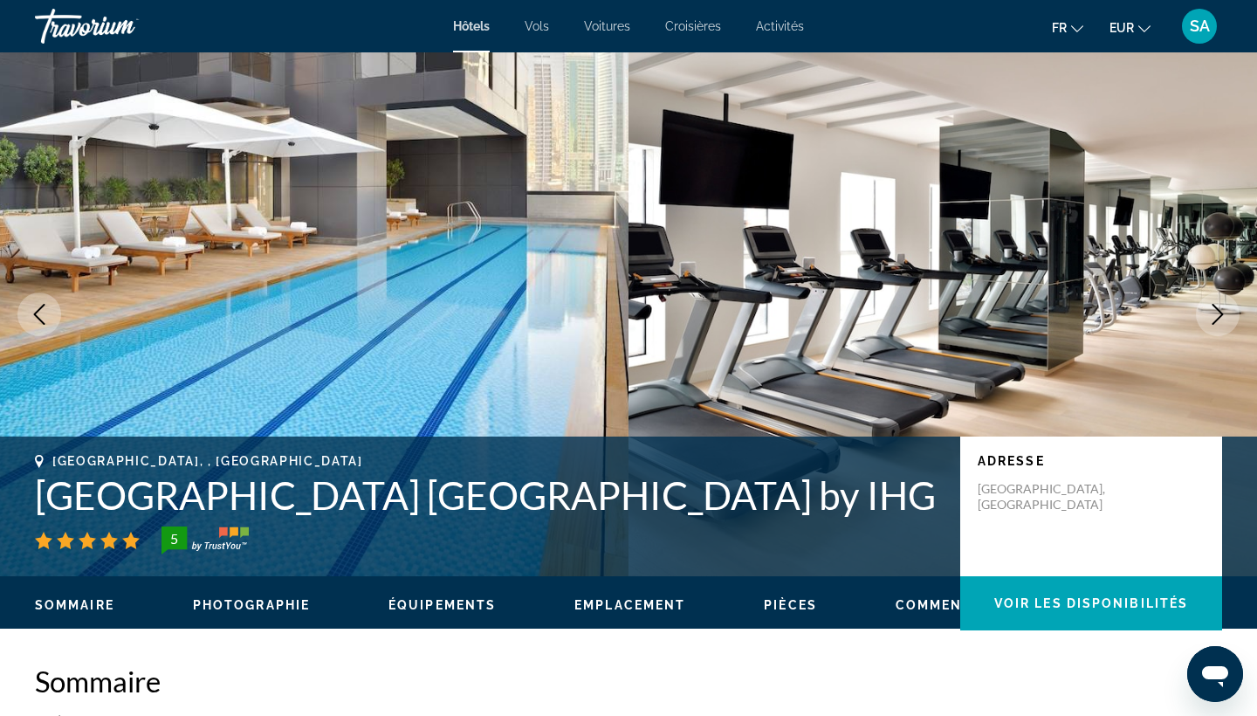
click at [1216, 311] on icon "Next image" at bounding box center [1217, 314] width 21 height 21
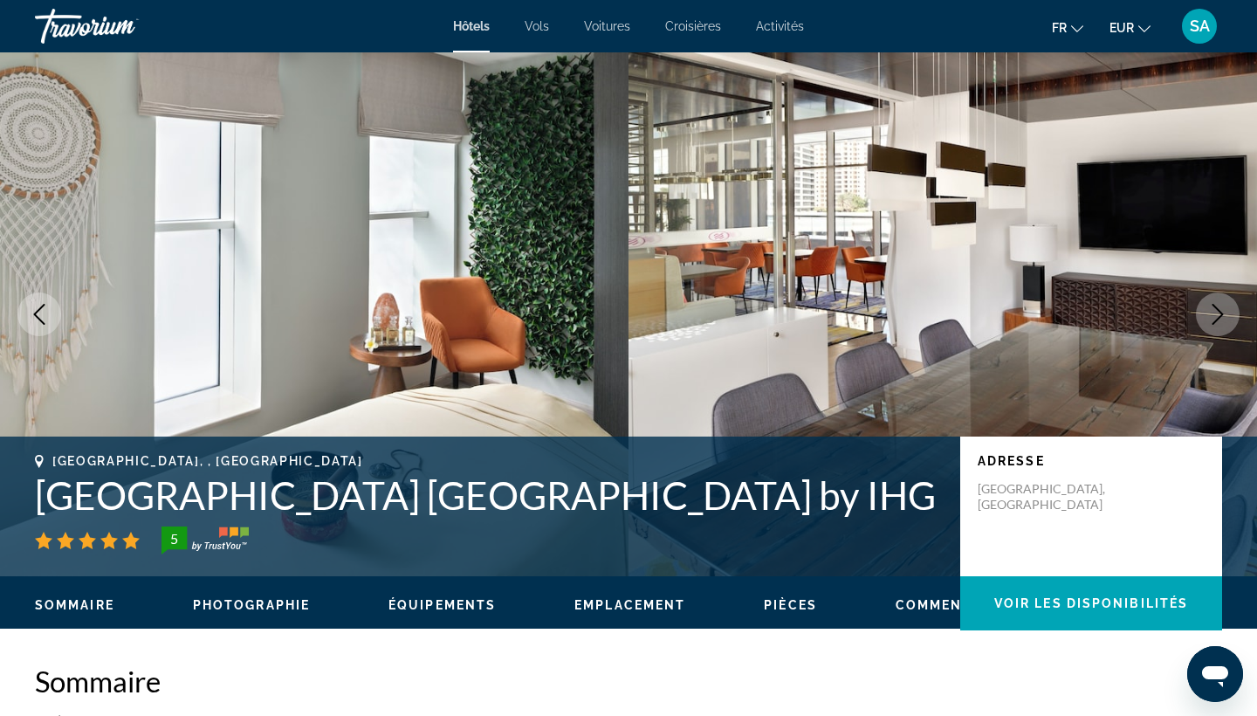
click at [1216, 311] on icon "Next image" at bounding box center [1217, 314] width 21 height 21
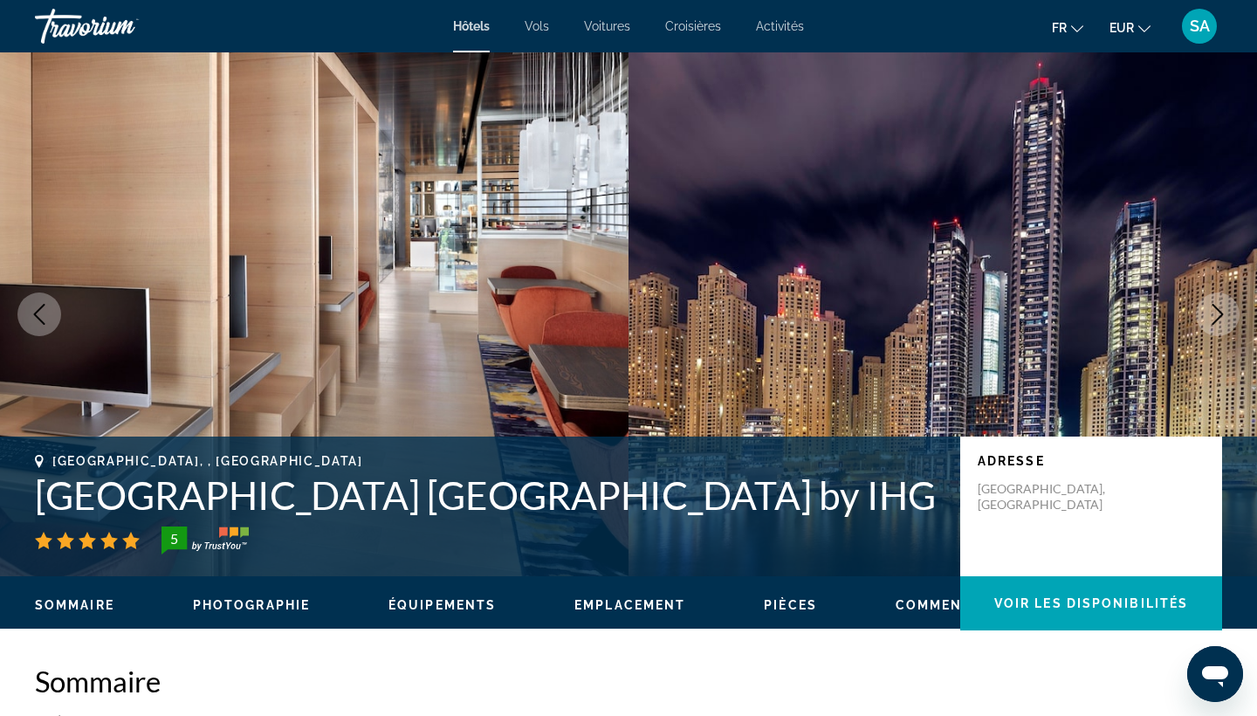
click at [1216, 311] on icon "Next image" at bounding box center [1217, 314] width 21 height 21
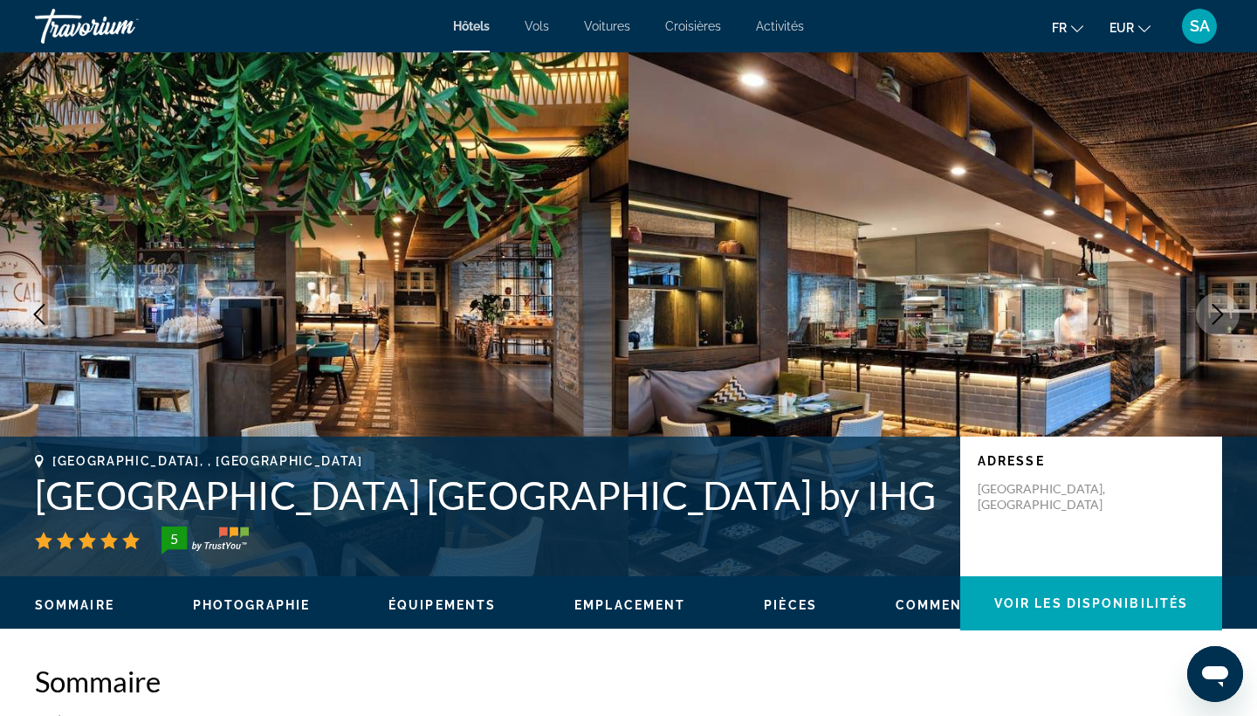
click at [1216, 311] on icon "Next image" at bounding box center [1217, 314] width 21 height 21
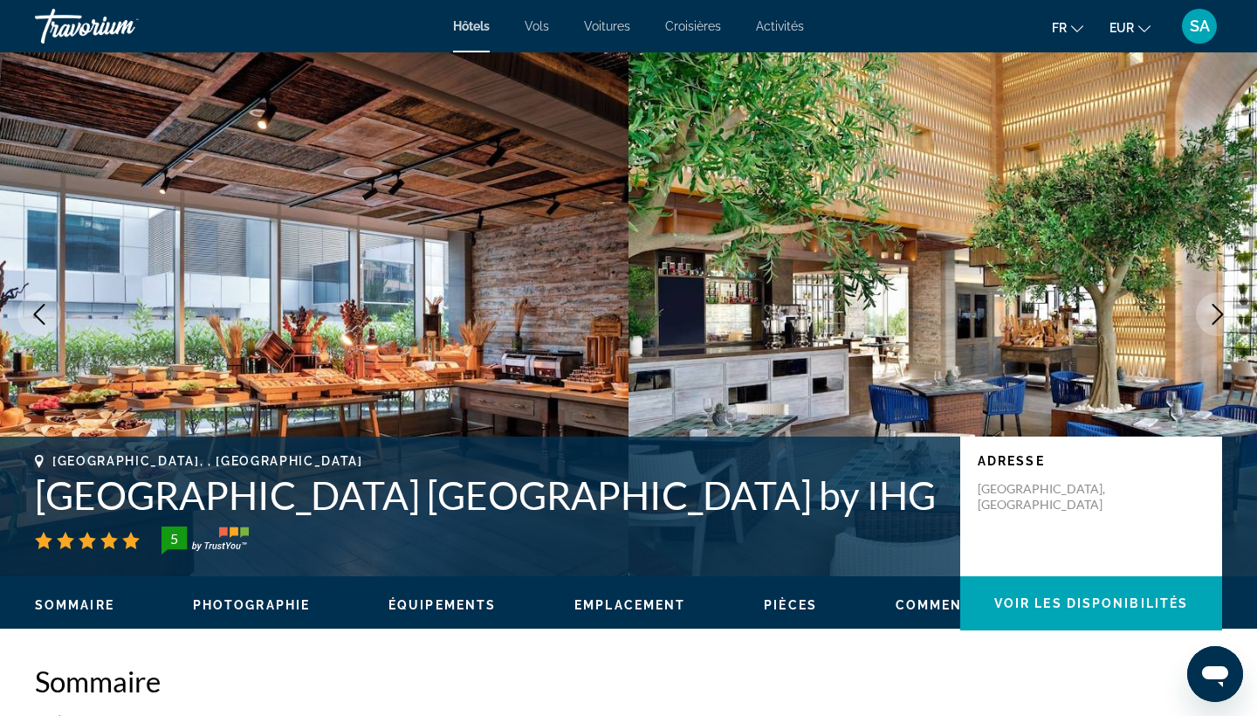
click at [1216, 311] on icon "Next image" at bounding box center [1217, 314] width 21 height 21
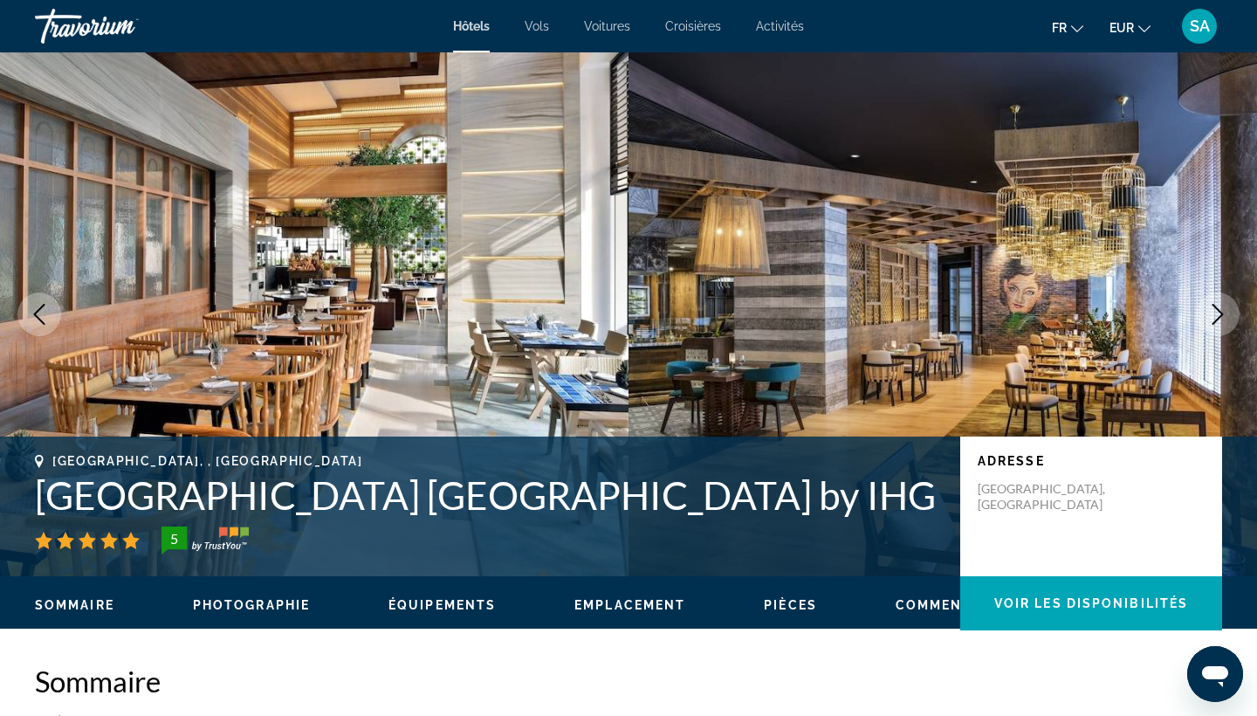
click at [1216, 311] on icon "Next image" at bounding box center [1217, 314] width 21 height 21
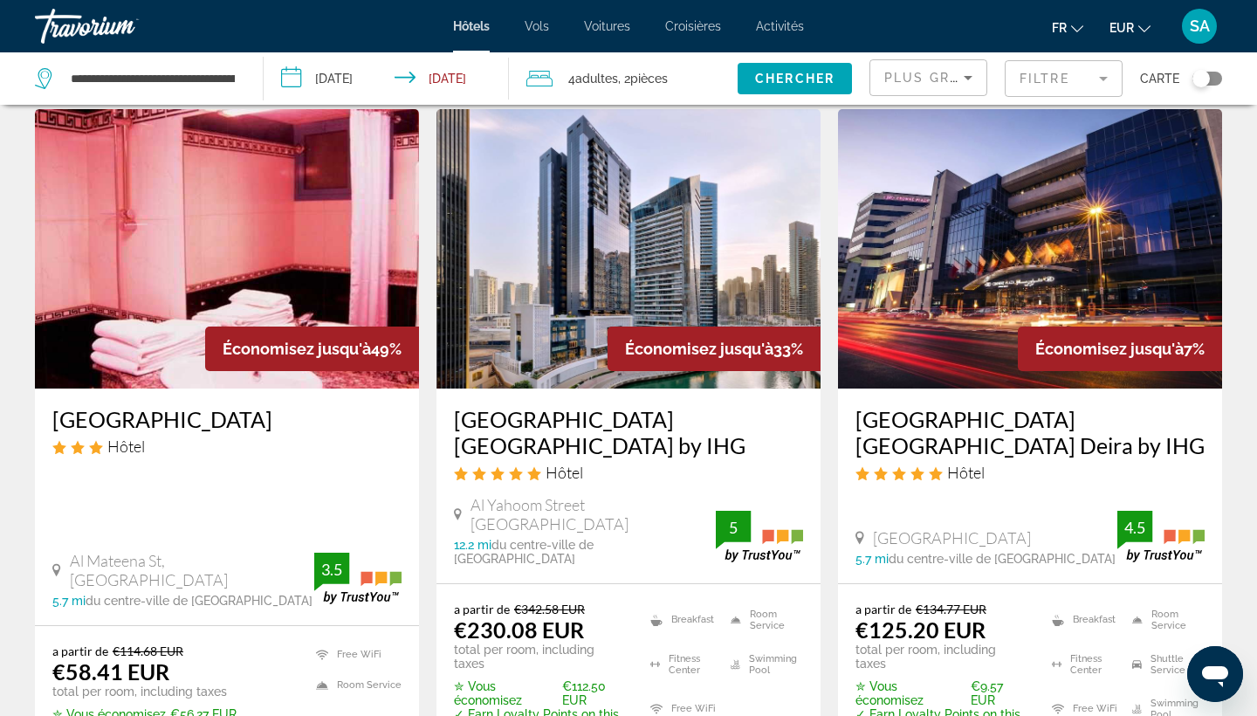
scroll to position [12, 0]
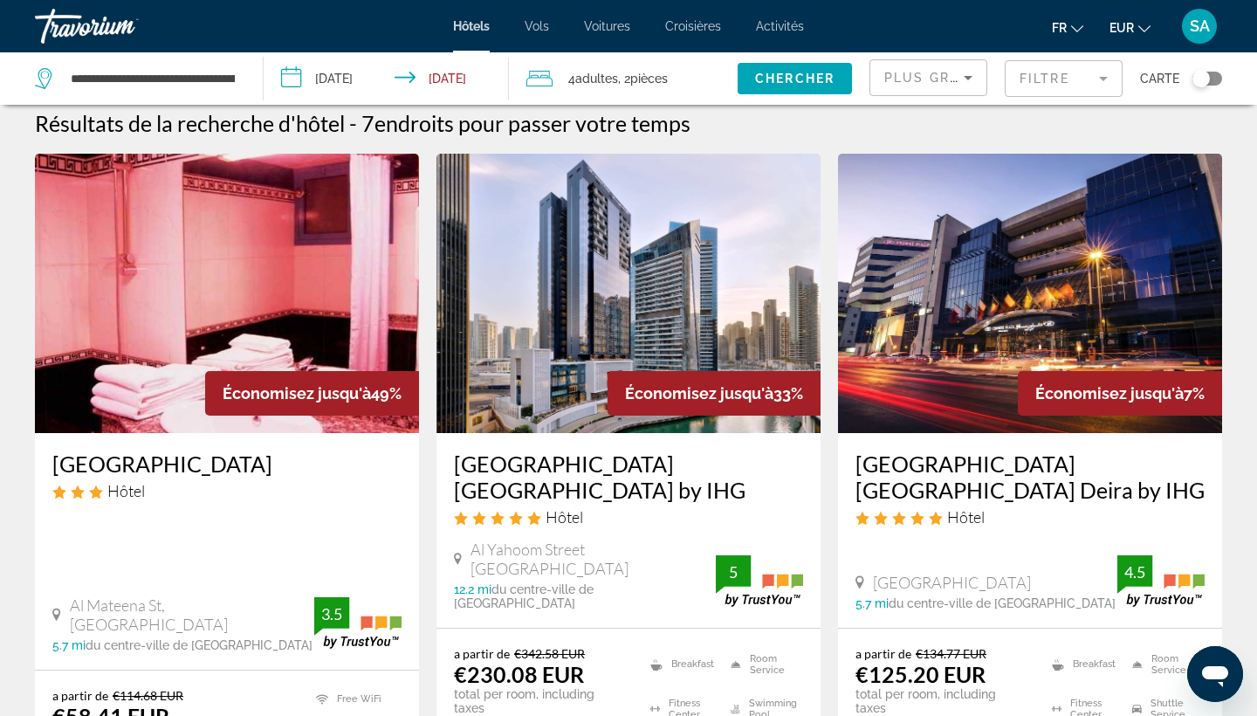
click at [1098, 80] on mat-form-field "Filtre" at bounding box center [1063, 78] width 118 height 37
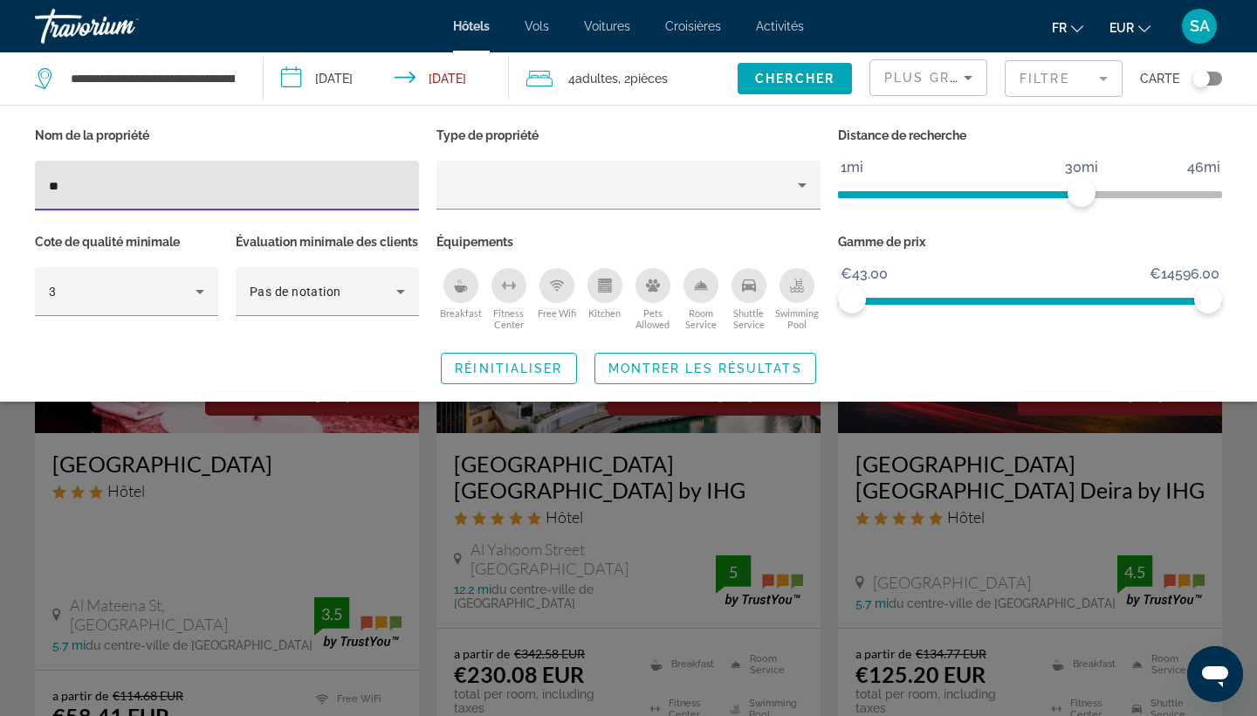
type input "*"
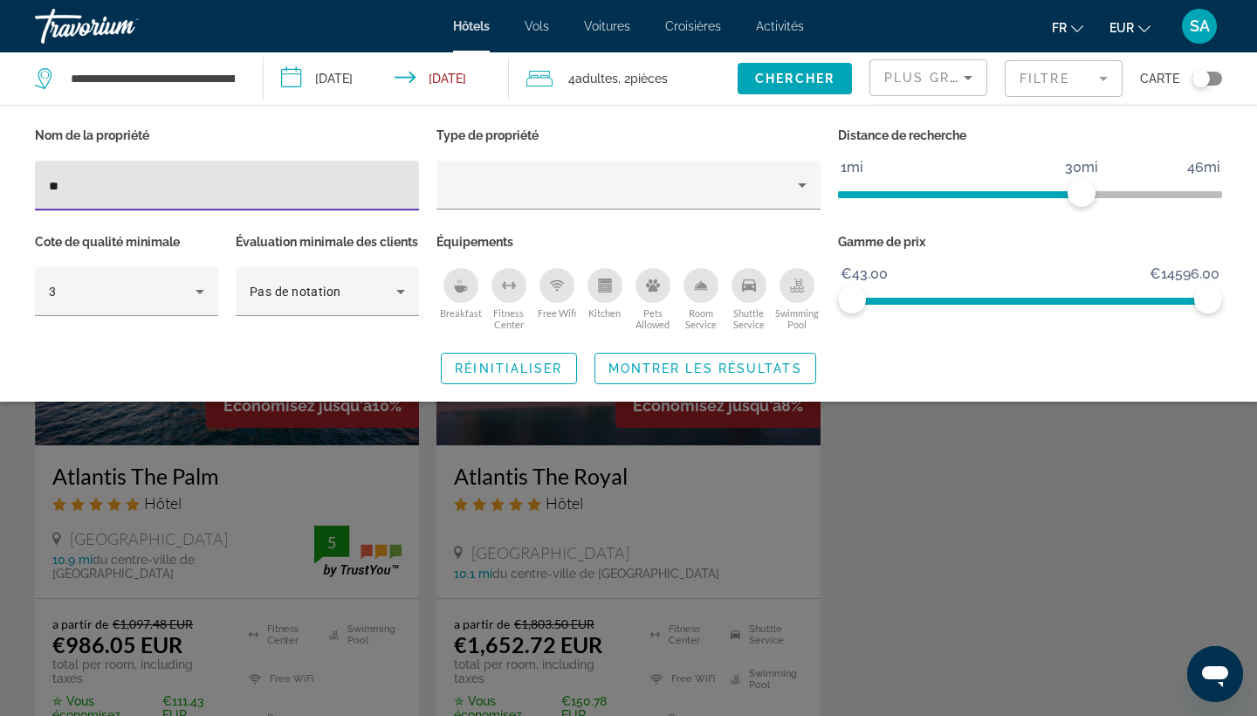
type input "*"
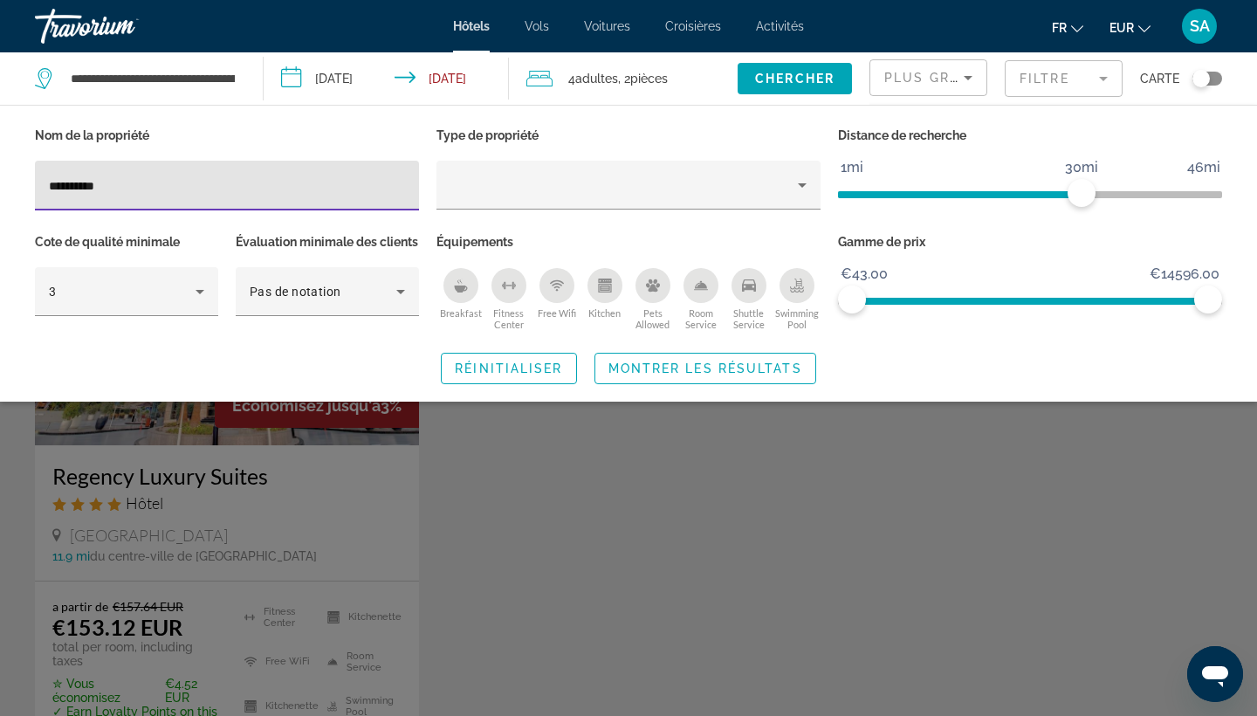
type input "**********"
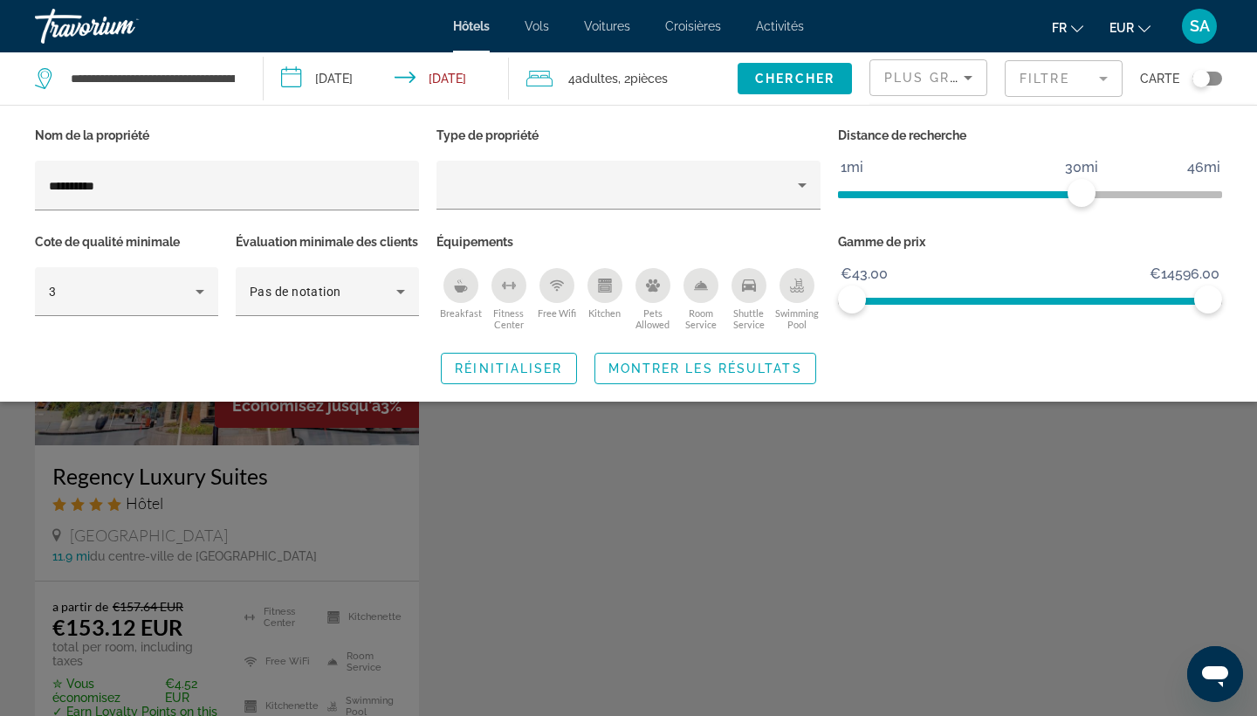
click at [294, 512] on div "Search widget" at bounding box center [628, 489] width 1257 height 454
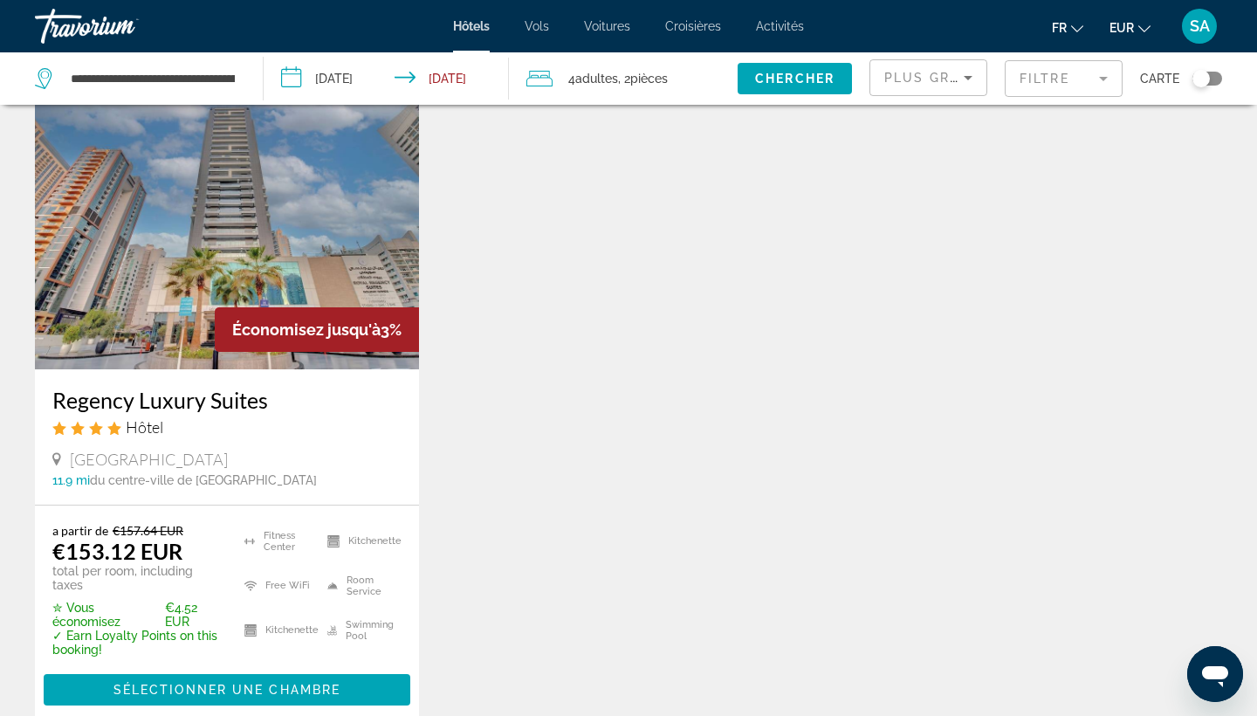
scroll to position [60, 0]
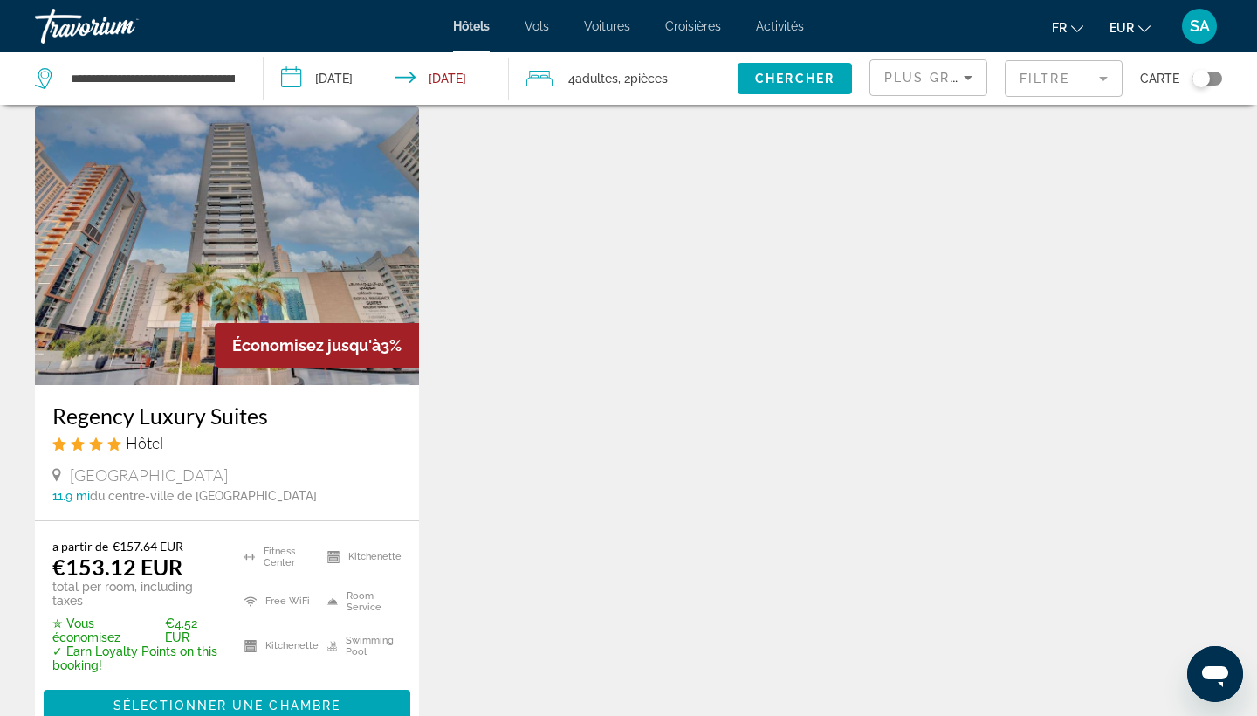
click at [1093, 81] on mat-form-field "Filtre" at bounding box center [1063, 78] width 118 height 37
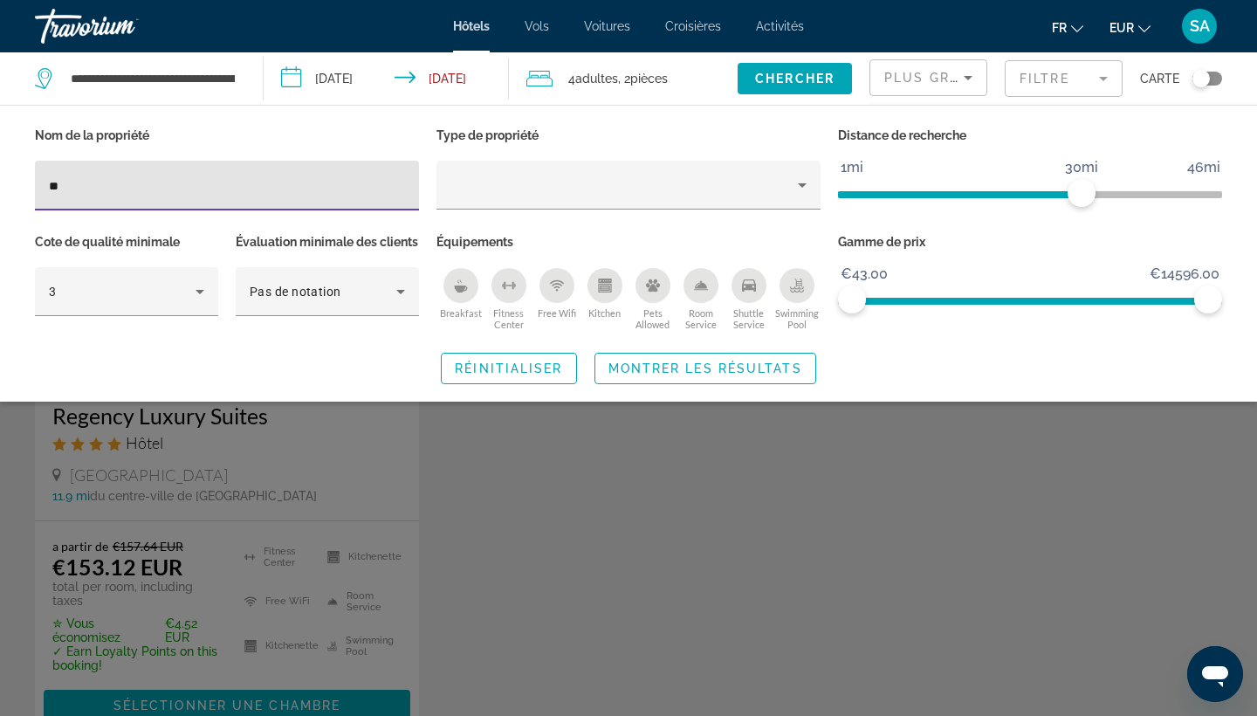
type input "*"
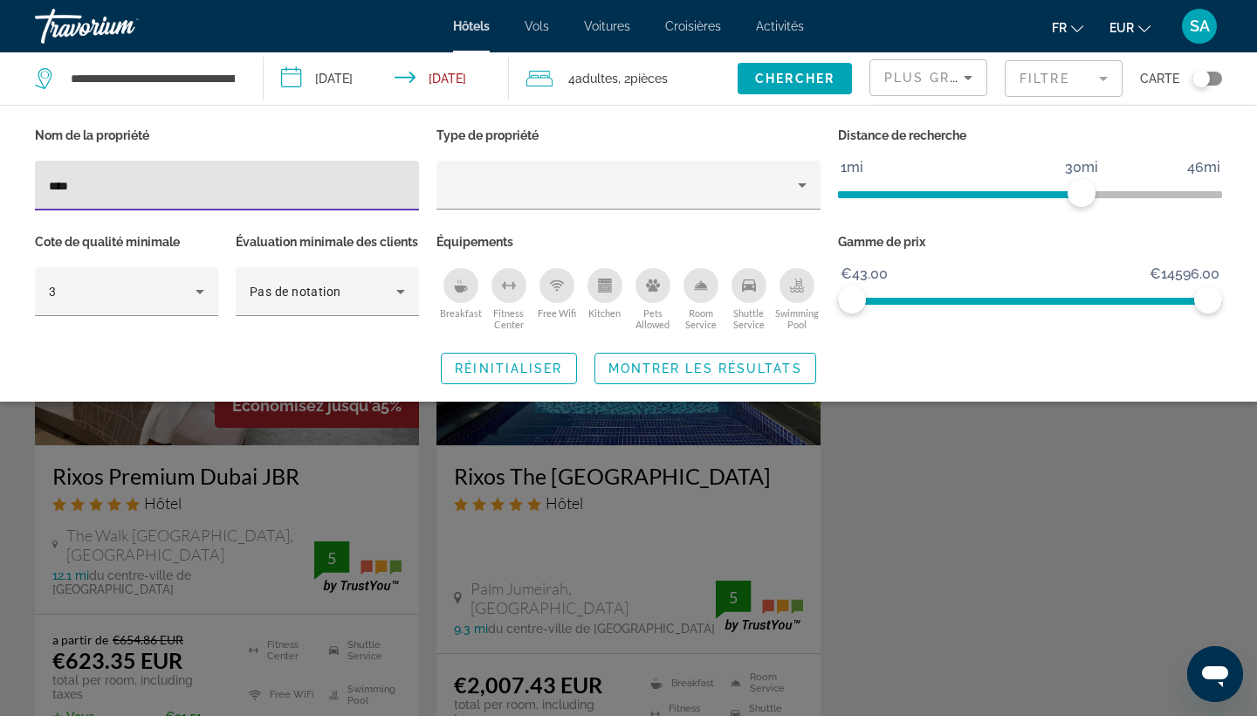
type input "****"
click at [675, 93] on div "4 Adulte Adultes , 2 Chambre pièces" at bounding box center [631, 78] width 211 height 52
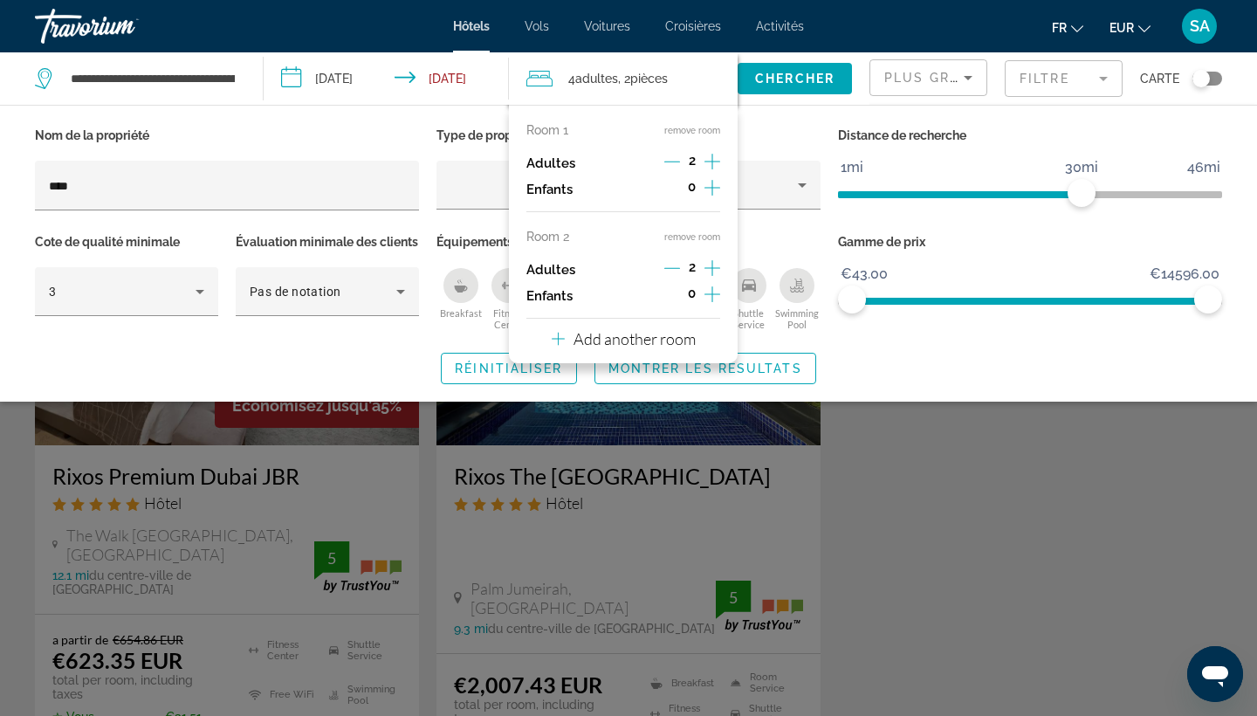
click at [347, 480] on div "Search widget" at bounding box center [628, 489] width 1257 height 454
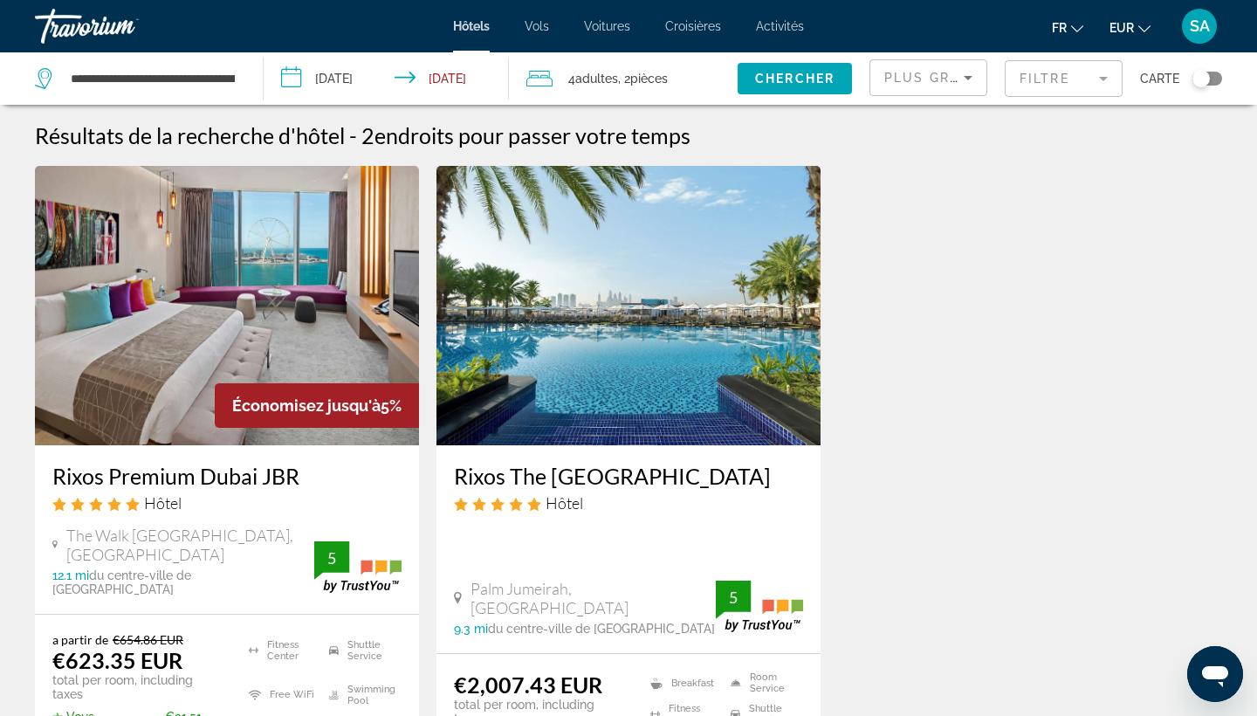
click at [378, 308] on img "Main content" at bounding box center [227, 305] width 384 height 279
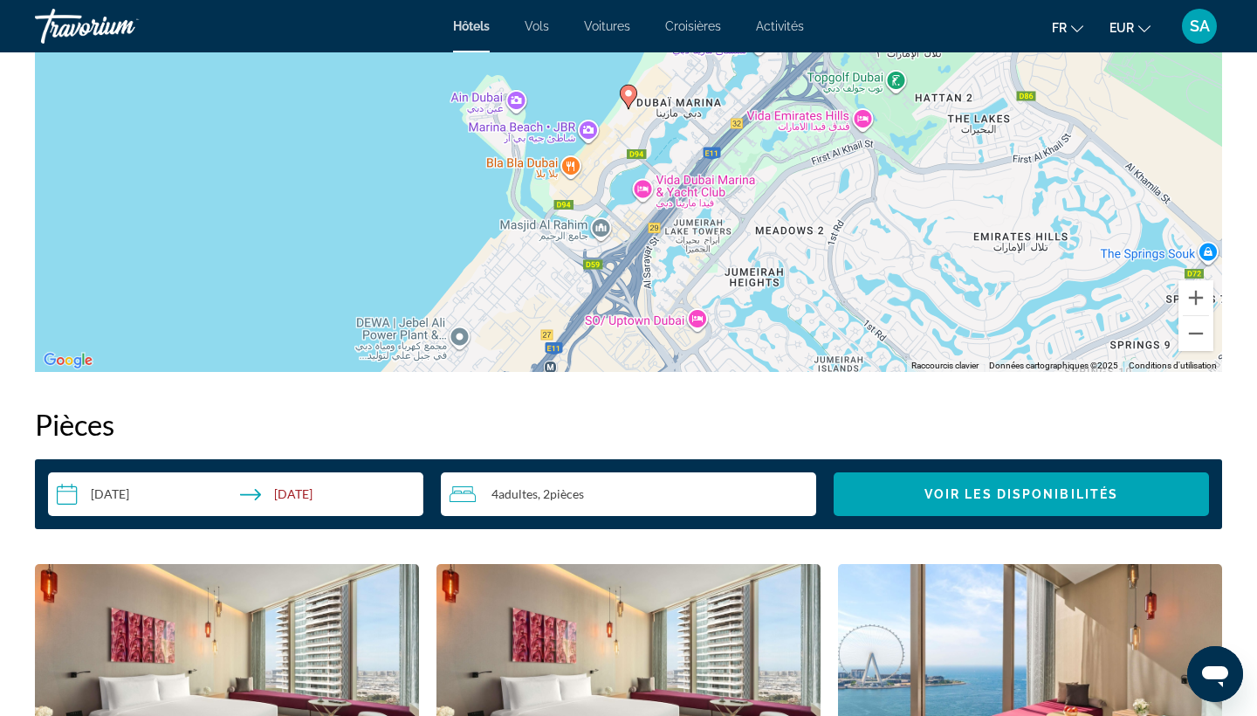
scroll to position [1910, 0]
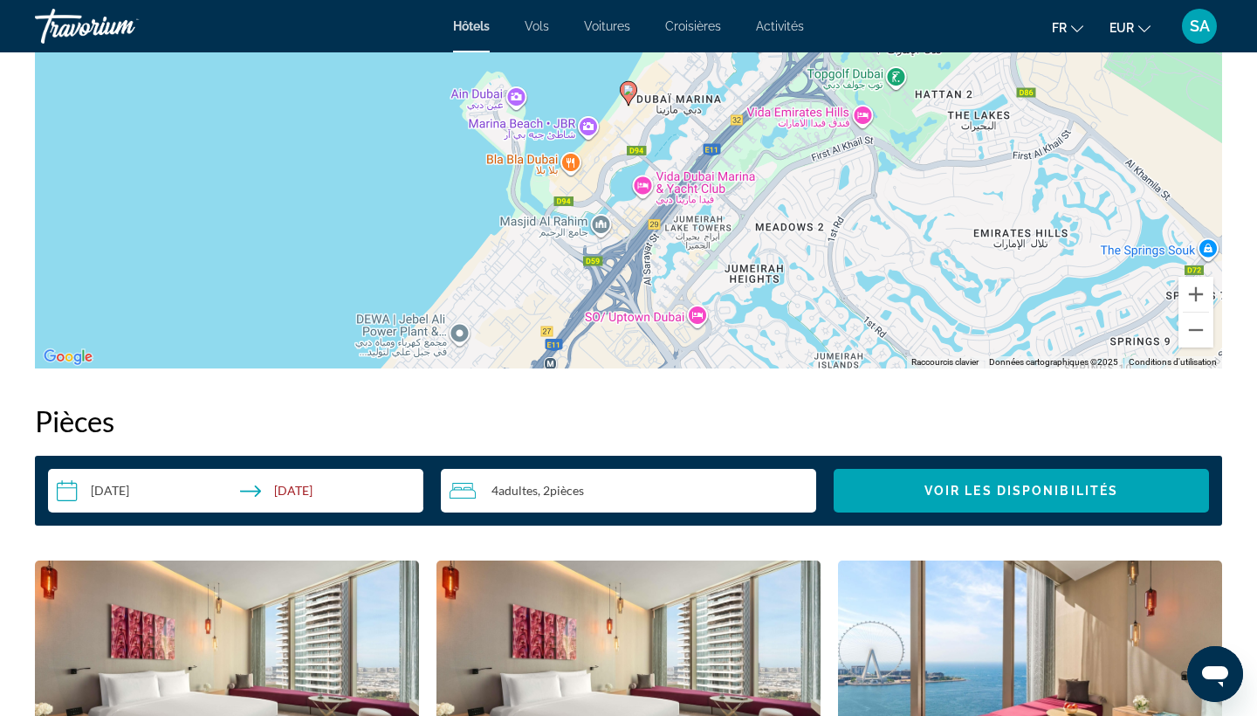
click at [572, 476] on div "4 Adulte Adultes , 2 Chambre pièces" at bounding box center [632, 491] width 366 height 44
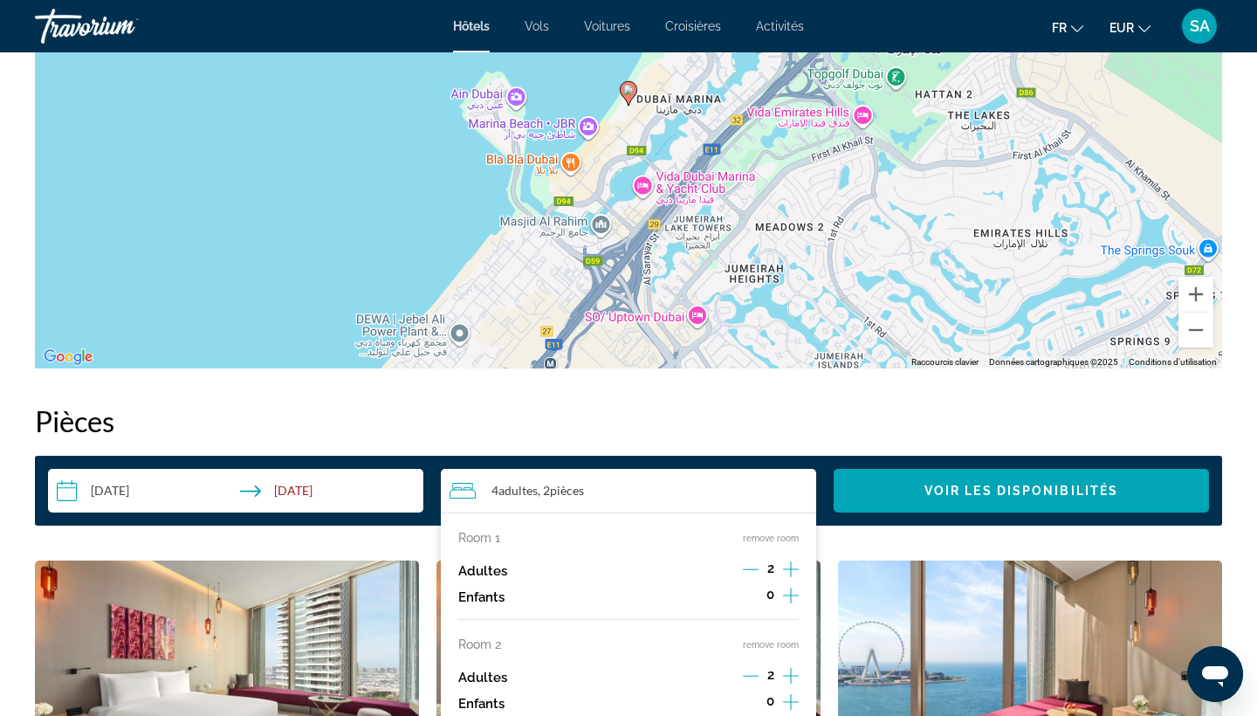
click at [763, 648] on button "remove room" at bounding box center [771, 644] width 56 height 11
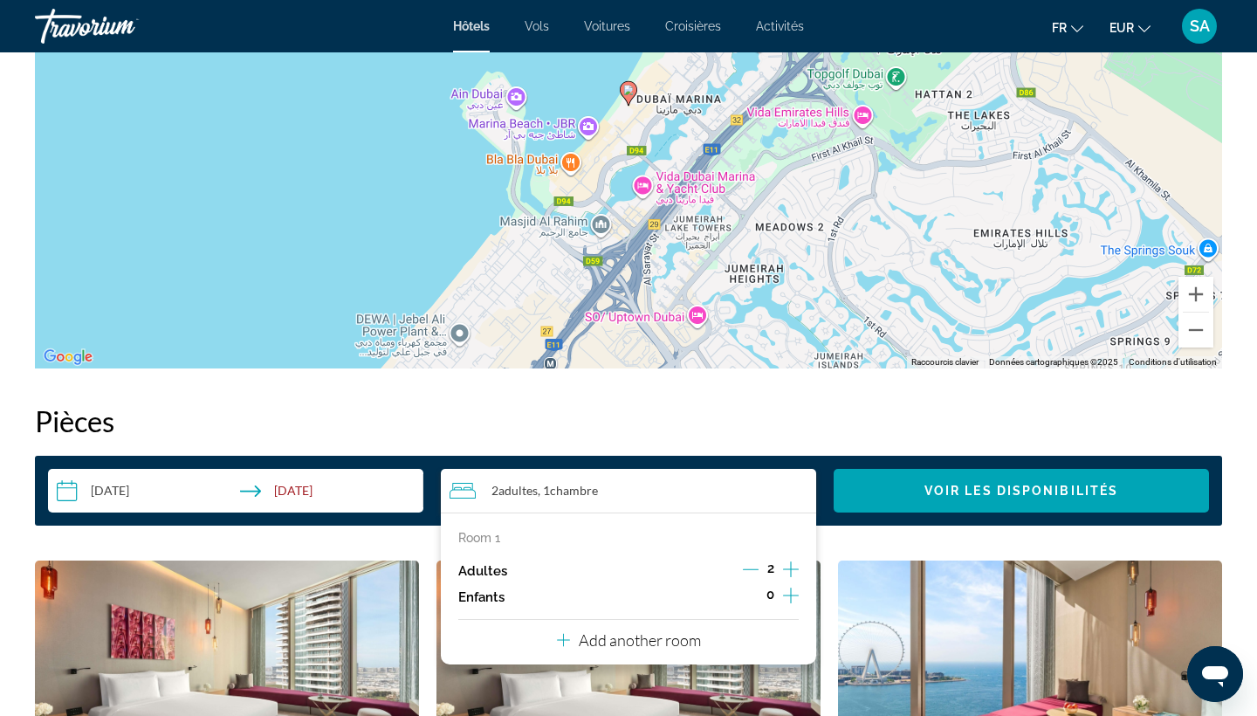
click at [790, 565] on icon "Increment adults" at bounding box center [791, 568] width 16 height 21
click at [896, 509] on span "Search widget" at bounding box center [1020, 490] width 375 height 42
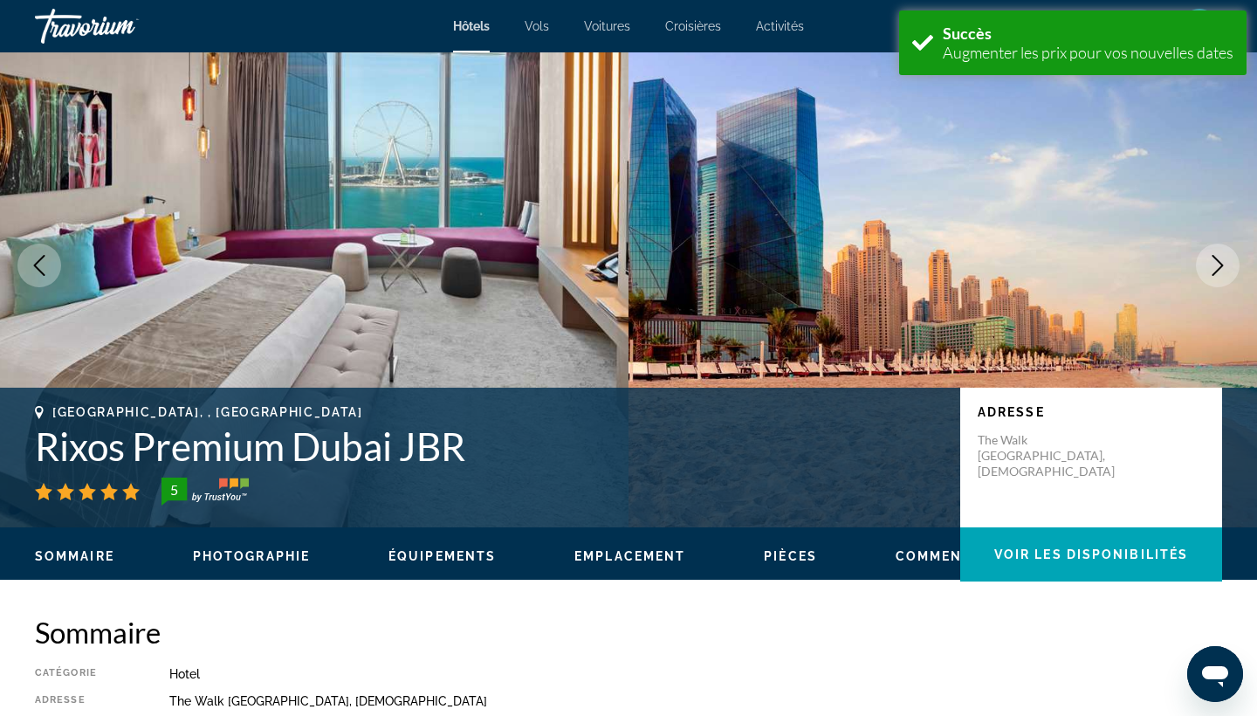
scroll to position [2209, 0]
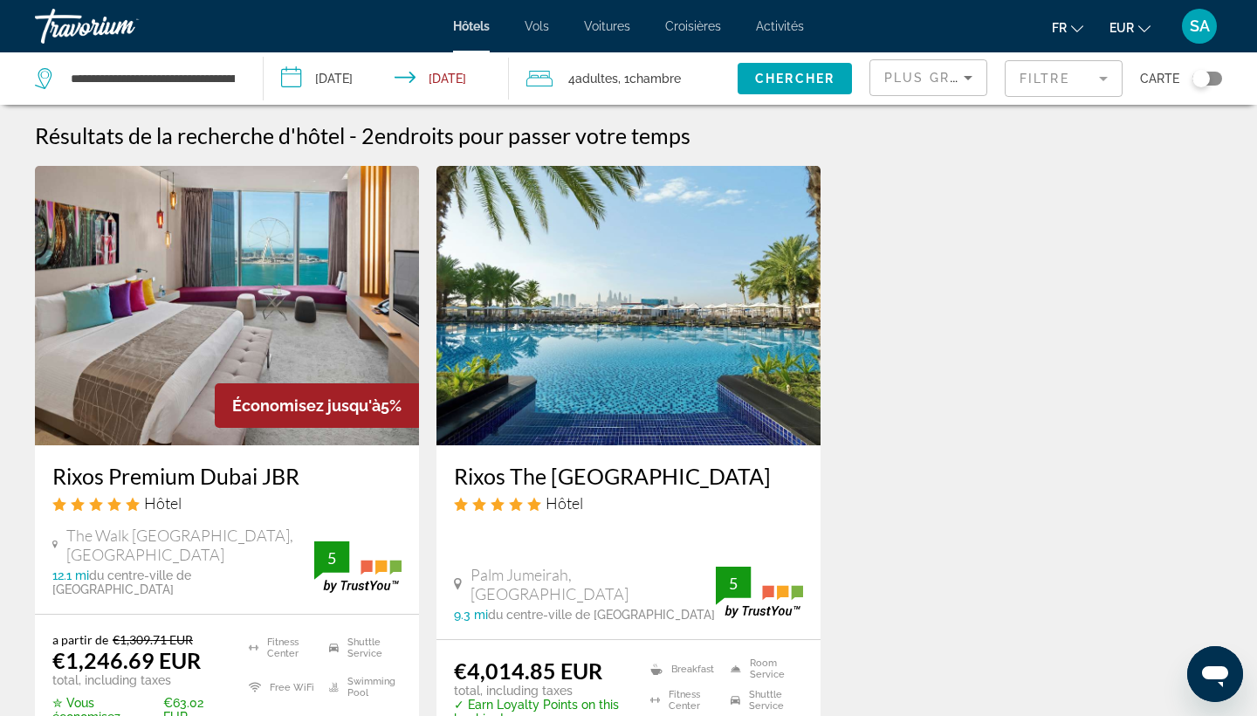
click at [1086, 81] on mat-form-field "Filtre" at bounding box center [1063, 78] width 118 height 37
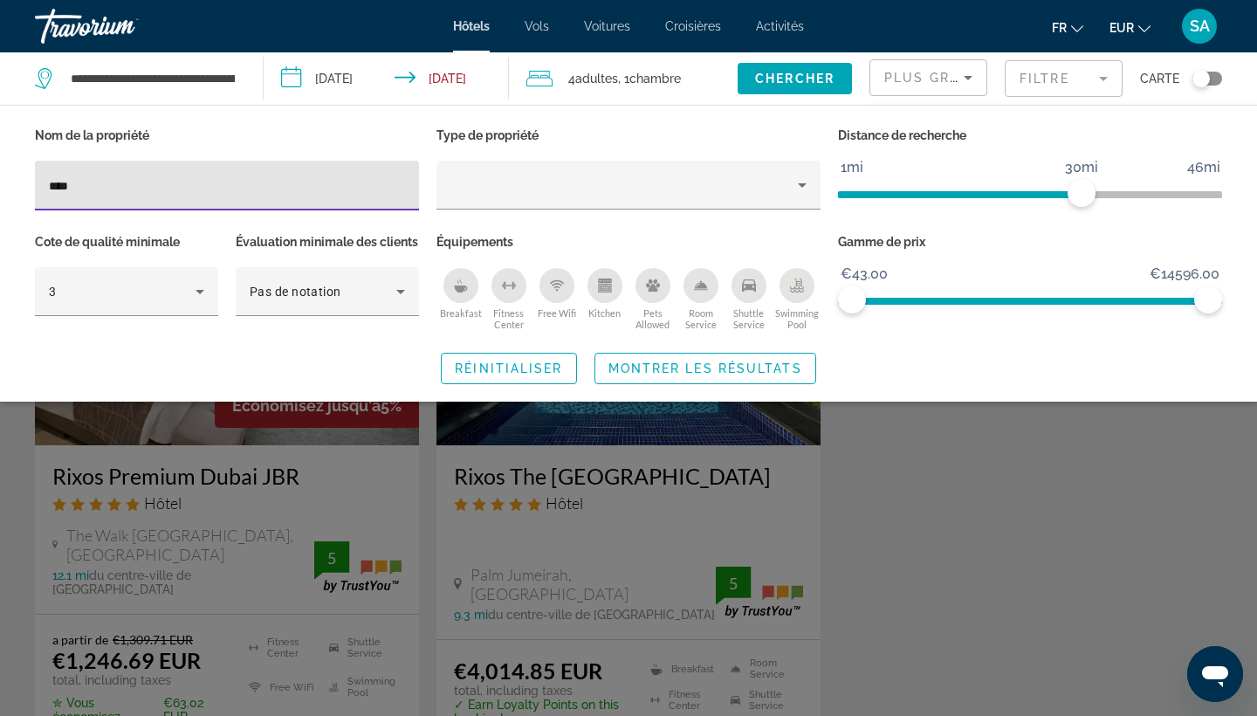
click at [982, 476] on div "Search widget" at bounding box center [628, 489] width 1257 height 454
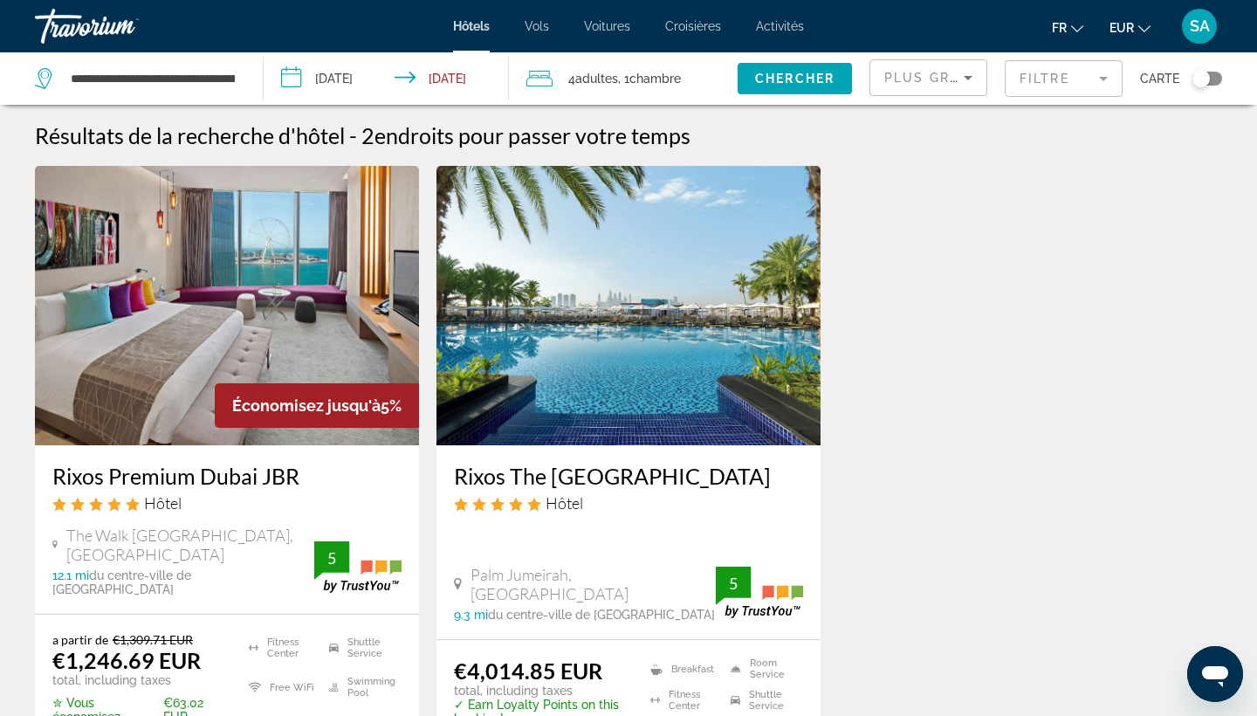
click at [1027, 78] on mat-form-field "Filtre" at bounding box center [1063, 78] width 118 height 37
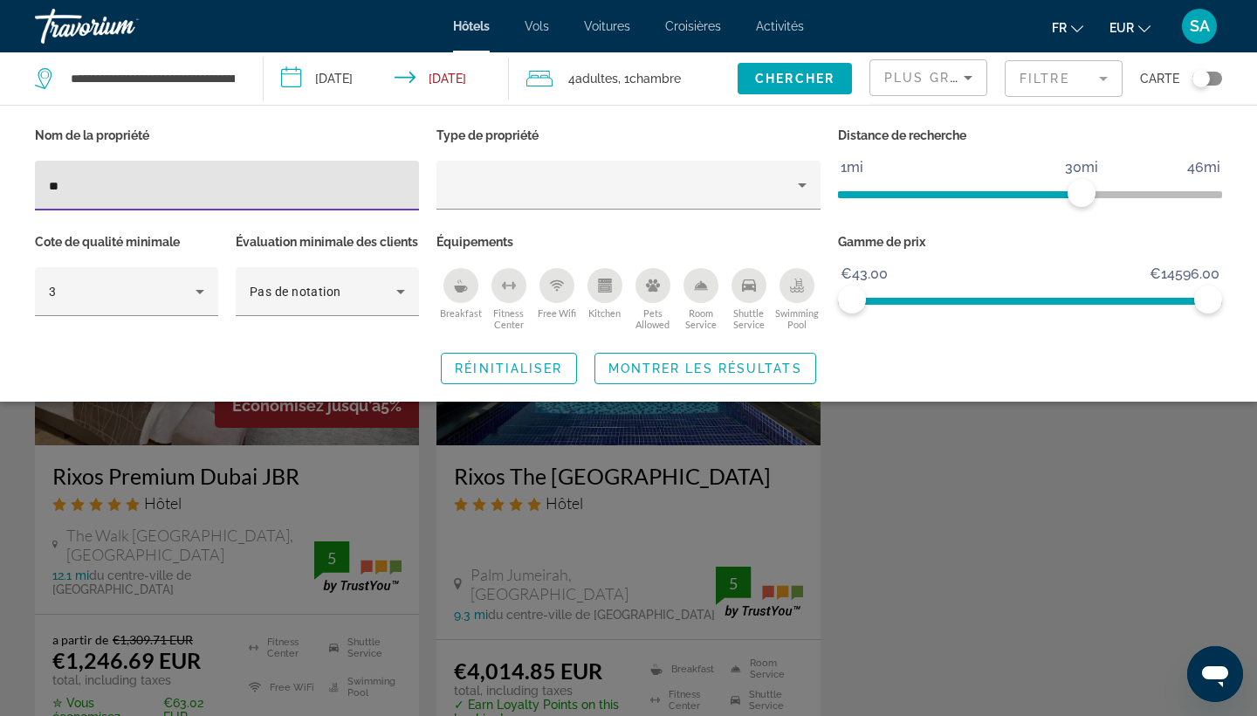
type input "*"
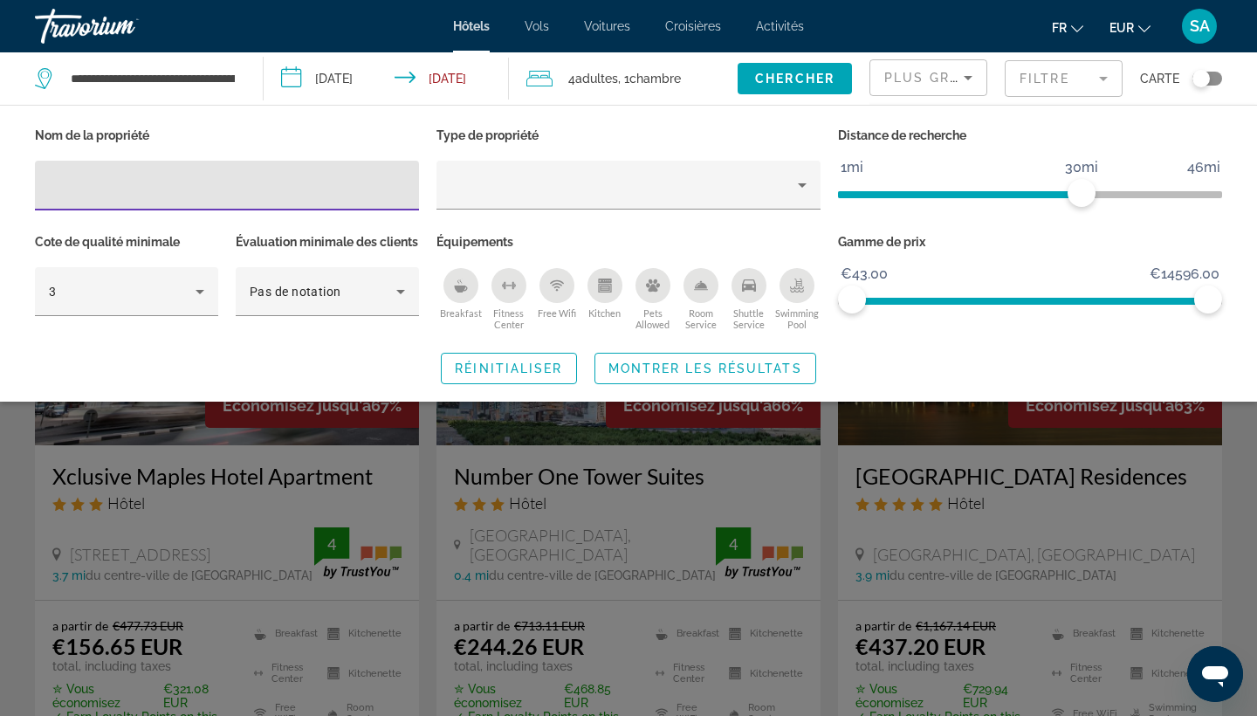
click at [820, 549] on div "Search widget" at bounding box center [628, 489] width 1257 height 454
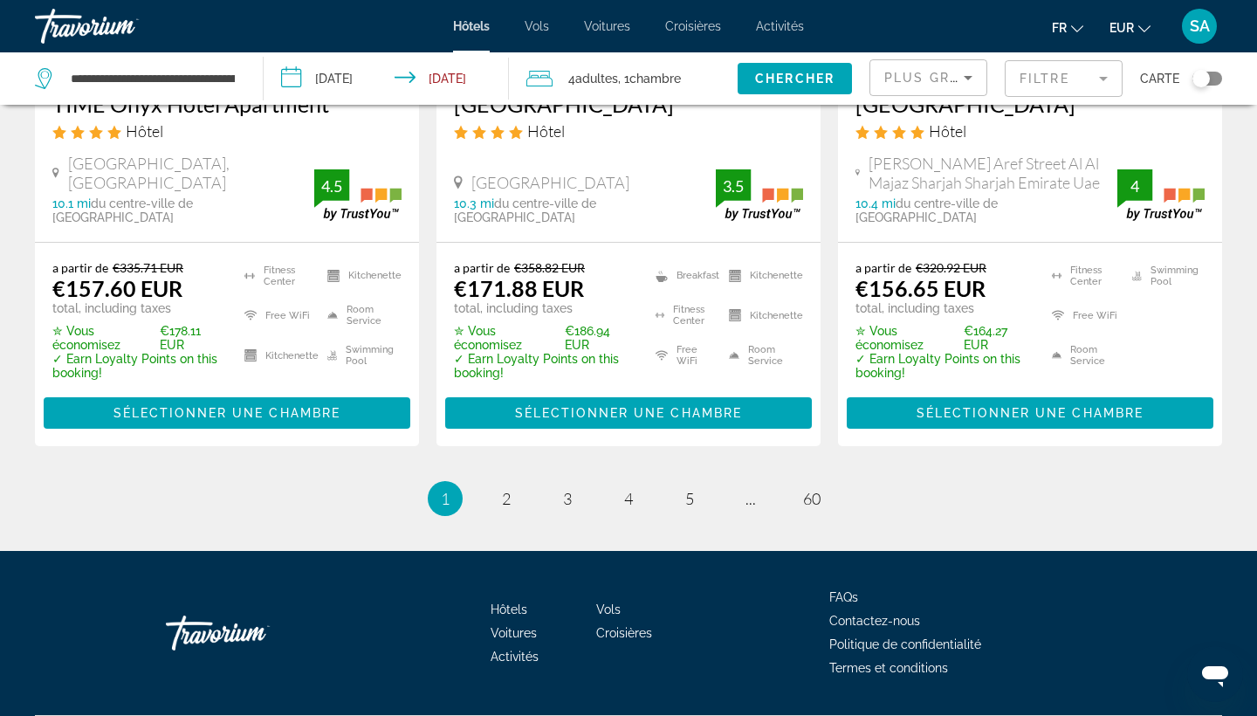
scroll to position [2482, 0]
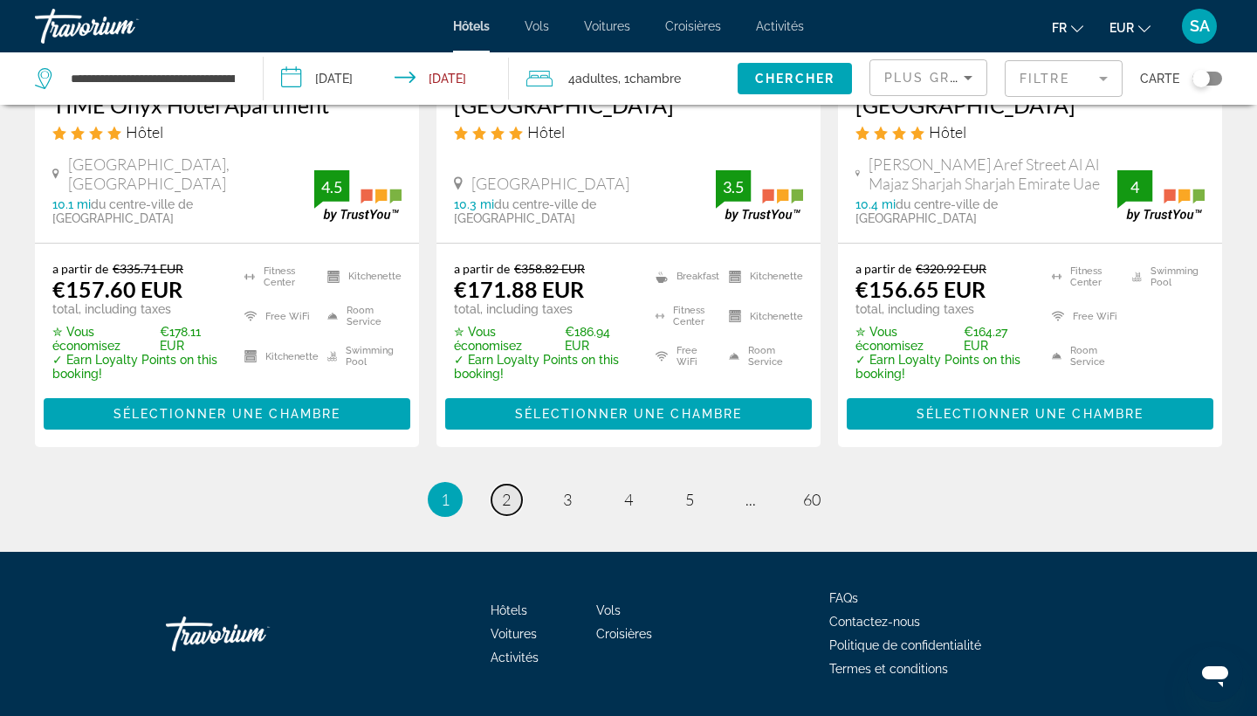
click at [502, 490] on span "2" at bounding box center [506, 499] width 9 height 19
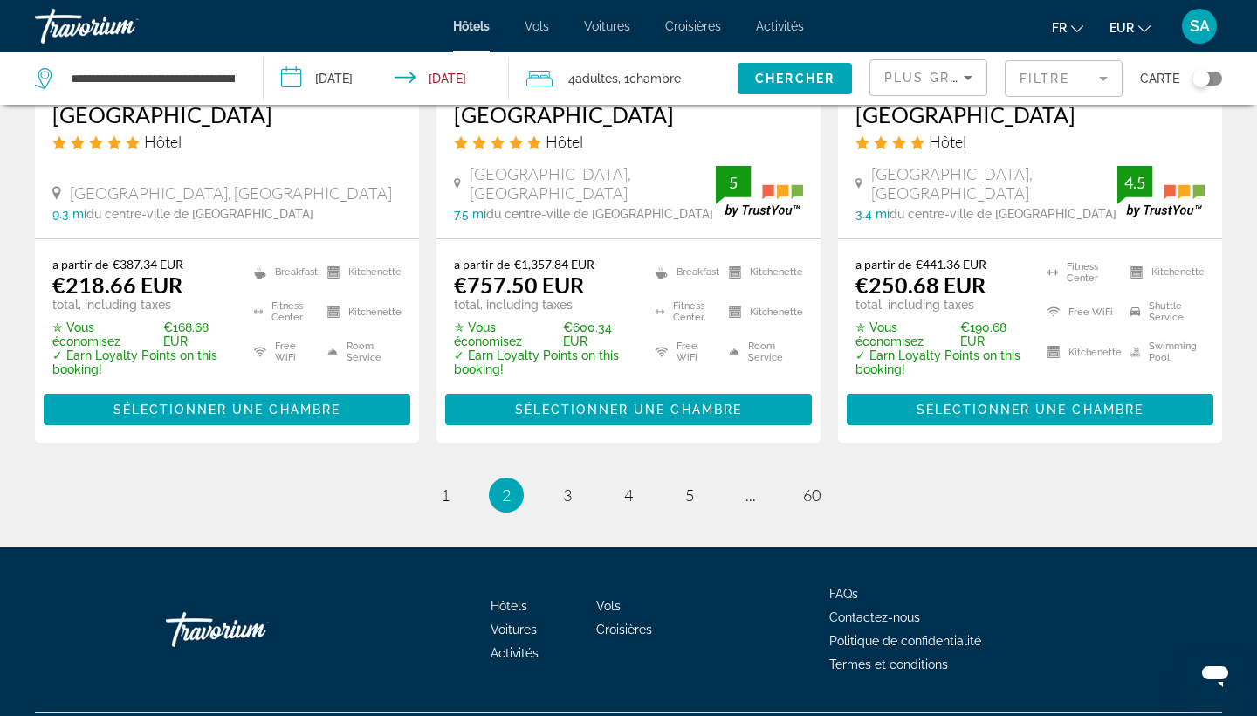
scroll to position [2476, 0]
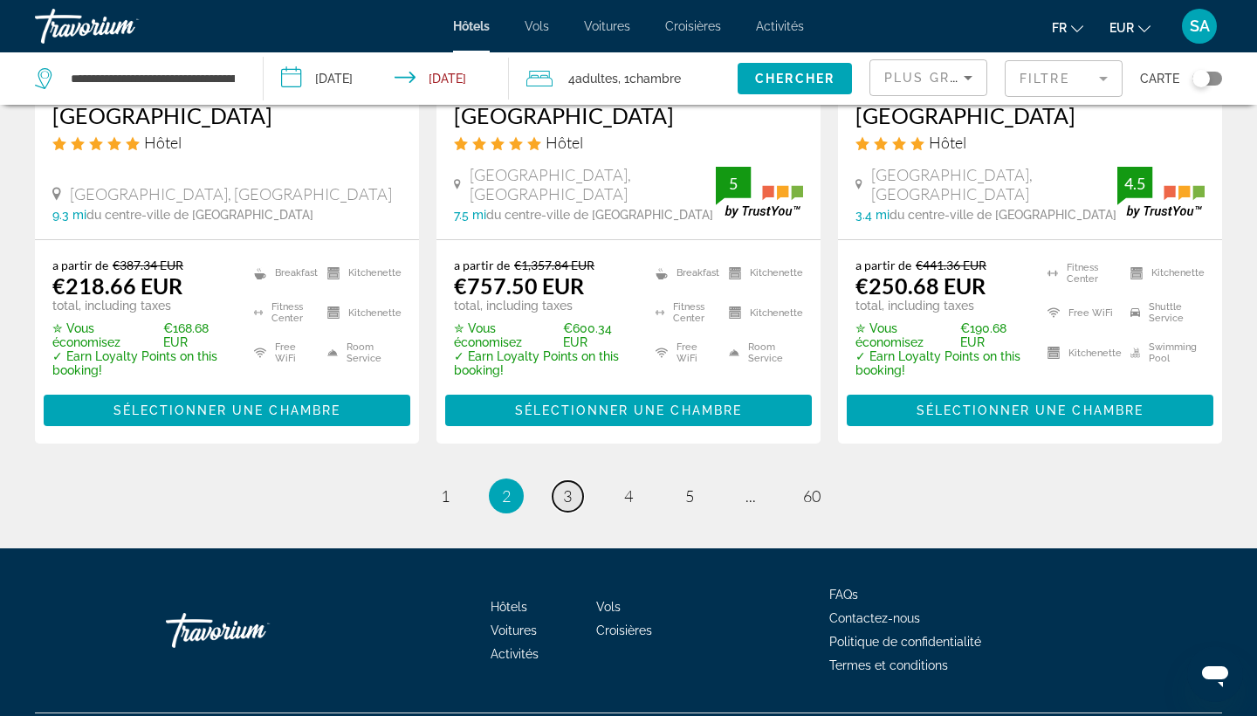
click at [575, 481] on link "page 3" at bounding box center [567, 496] width 31 height 31
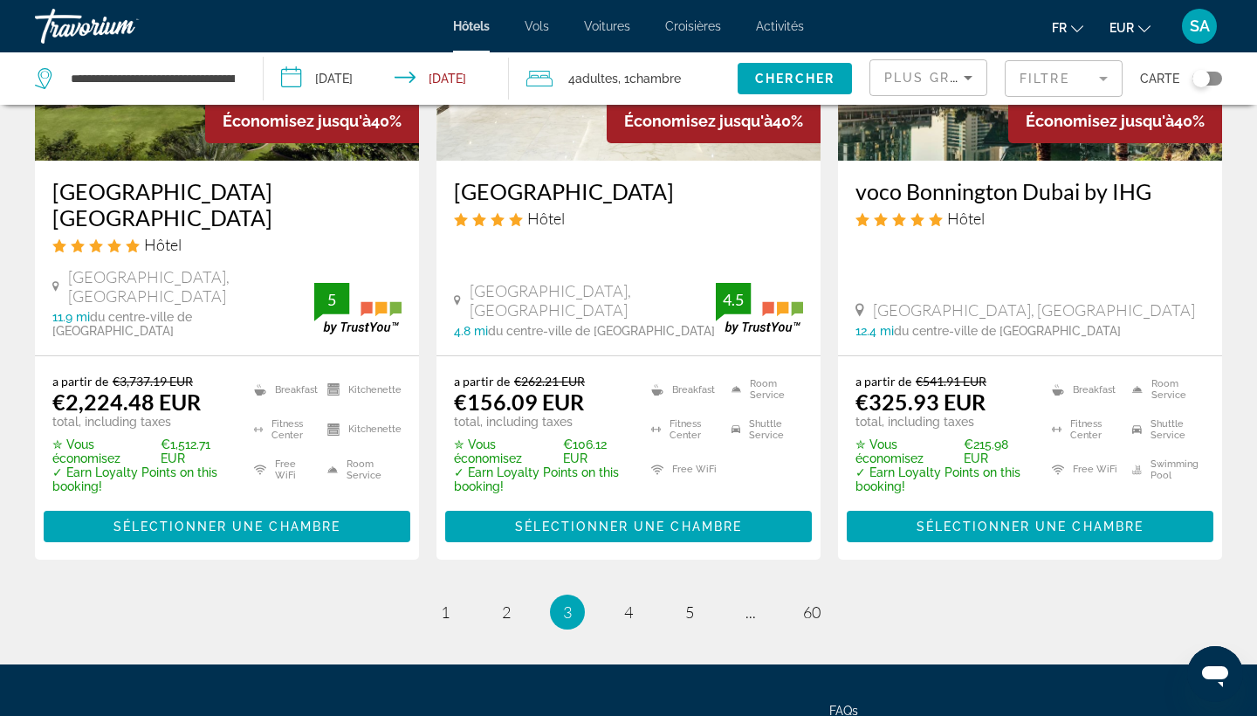
scroll to position [2433, 0]
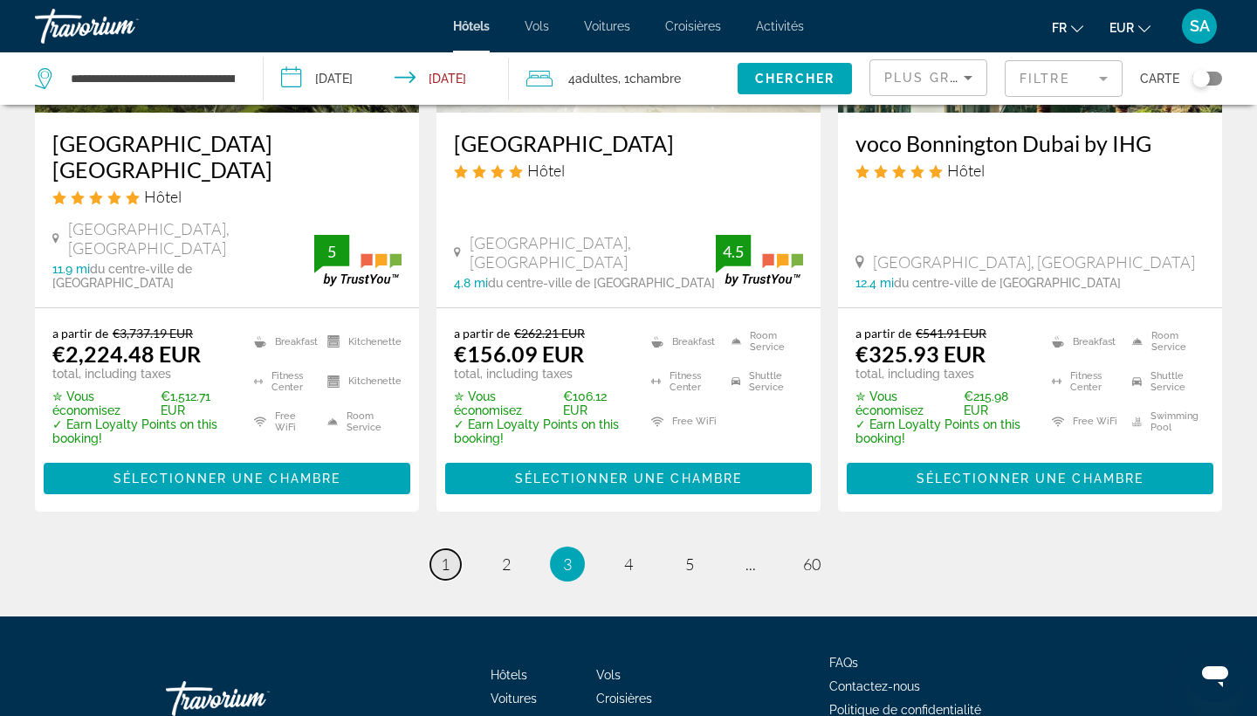
click at [450, 549] on link "page 1" at bounding box center [445, 564] width 31 height 31
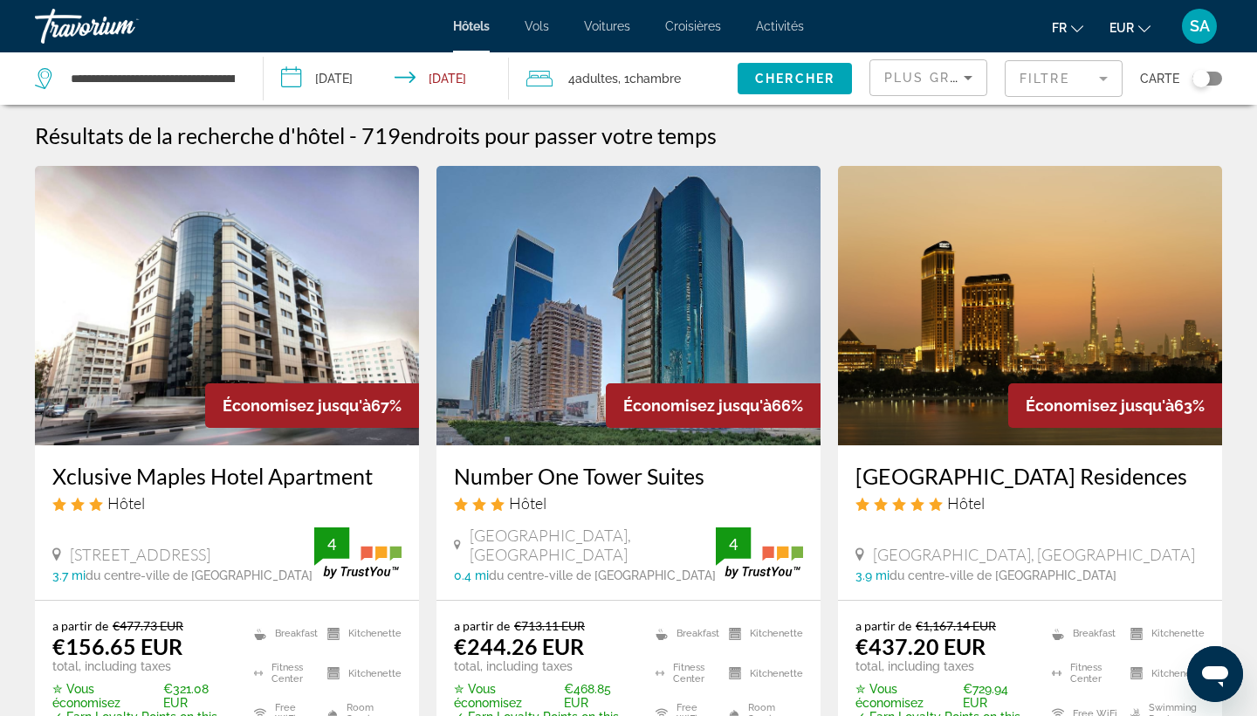
click at [623, 70] on span ", 1 Chambre pièces" at bounding box center [649, 78] width 63 height 24
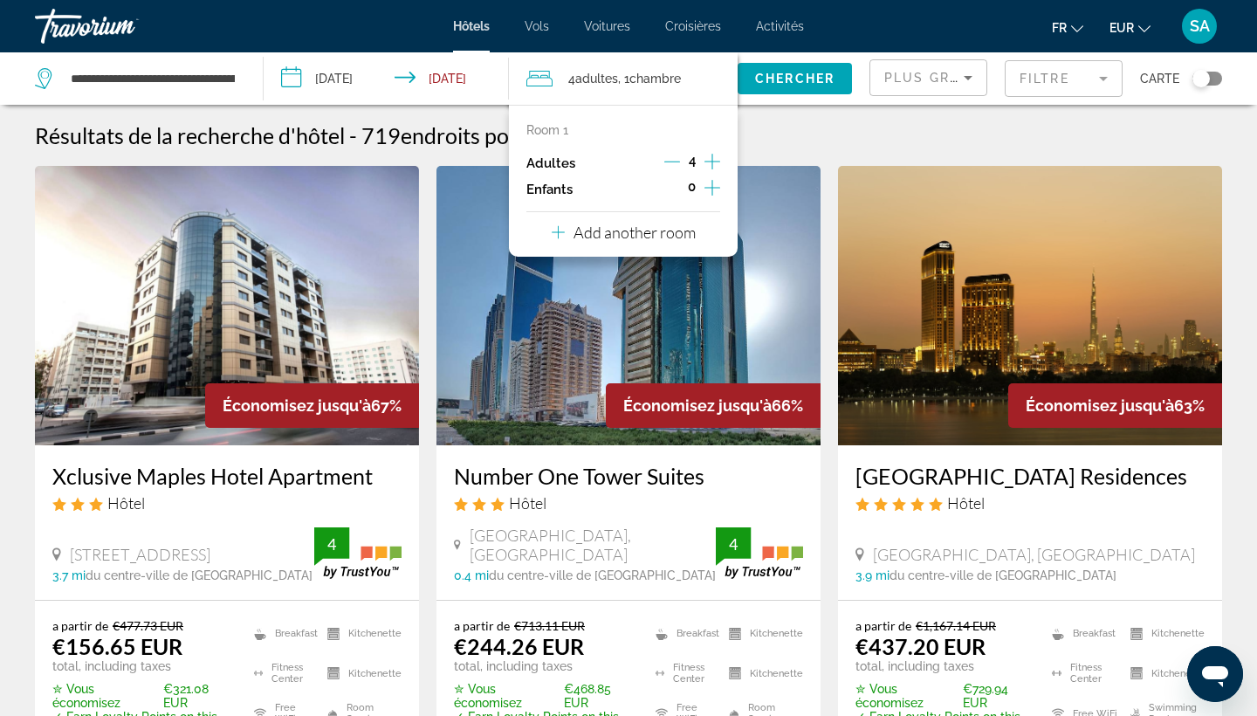
click at [850, 135] on div "Résultats de la recherche d'hôtel - 719 endroits pour passer votre temps" at bounding box center [628, 135] width 1187 height 26
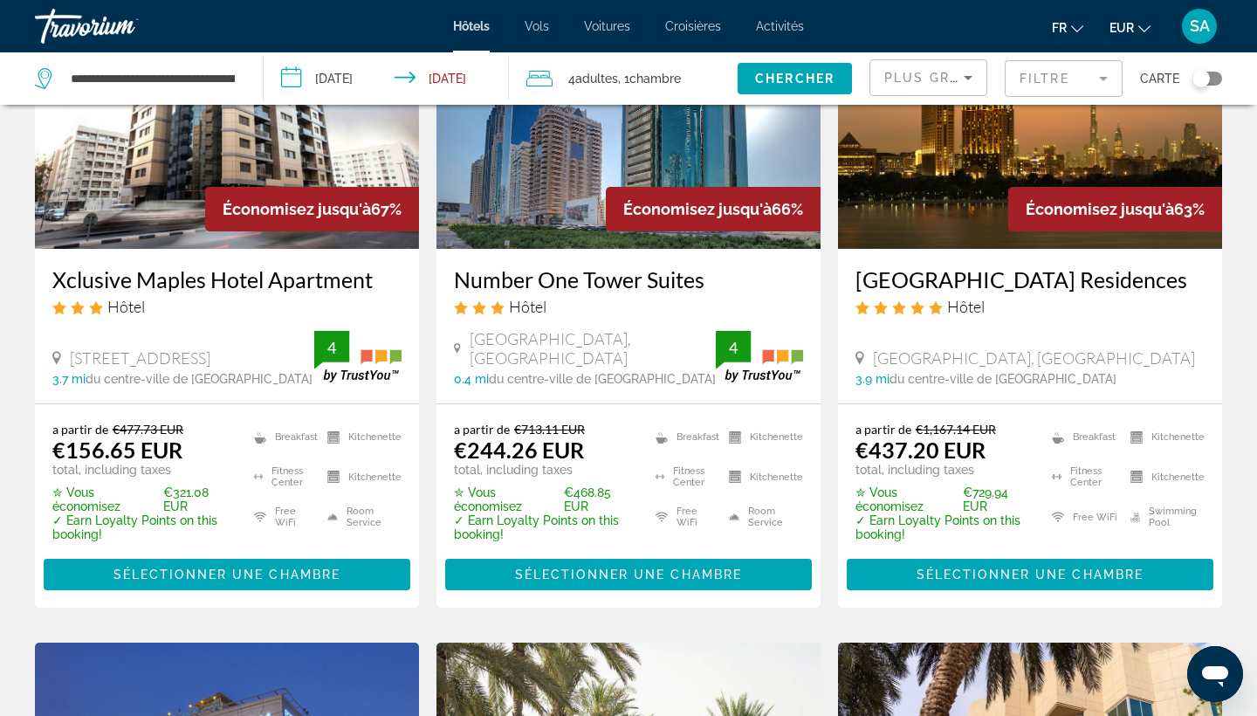
scroll to position [199, 0]
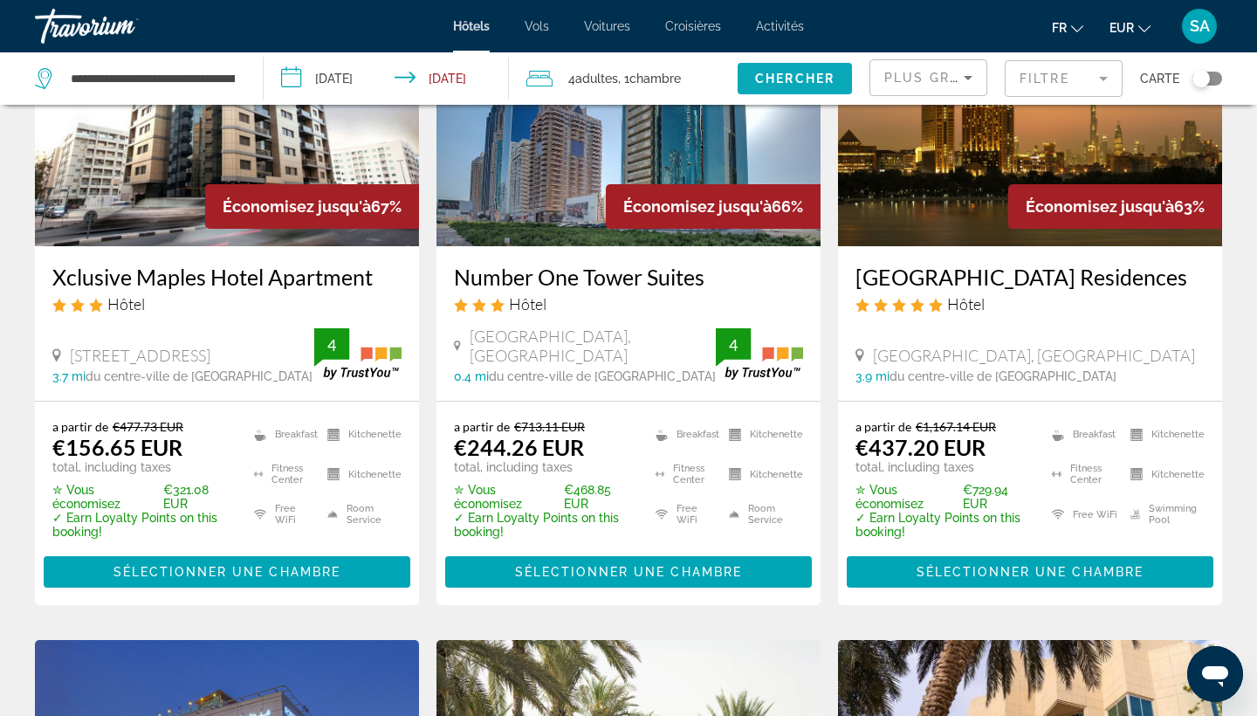
click at [835, 65] on span "Search widget" at bounding box center [794, 79] width 114 height 42
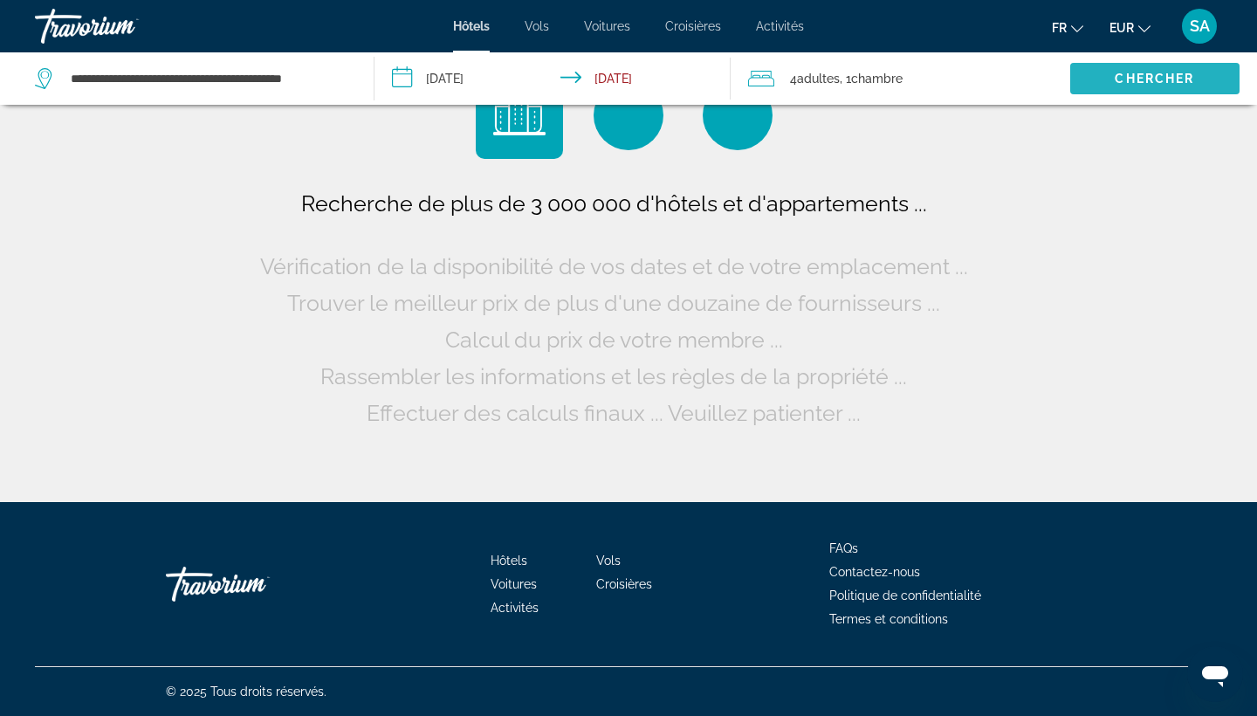
scroll to position [0, 0]
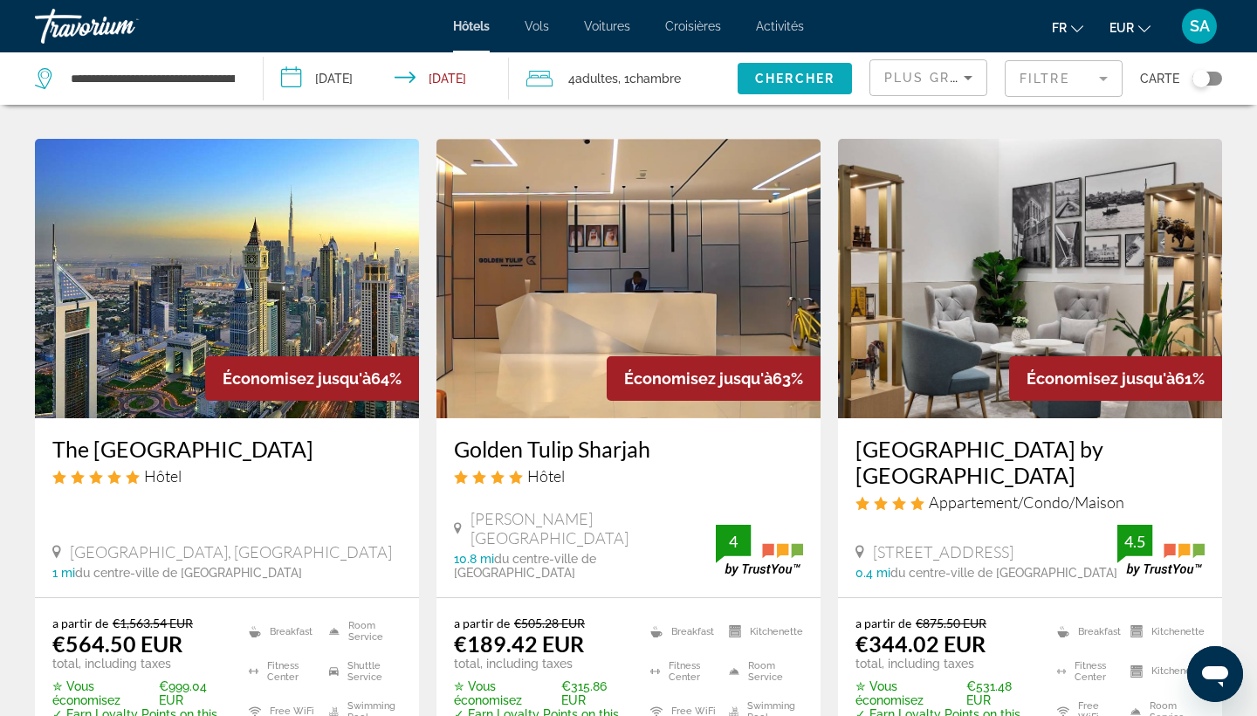
scroll to position [1490, 0]
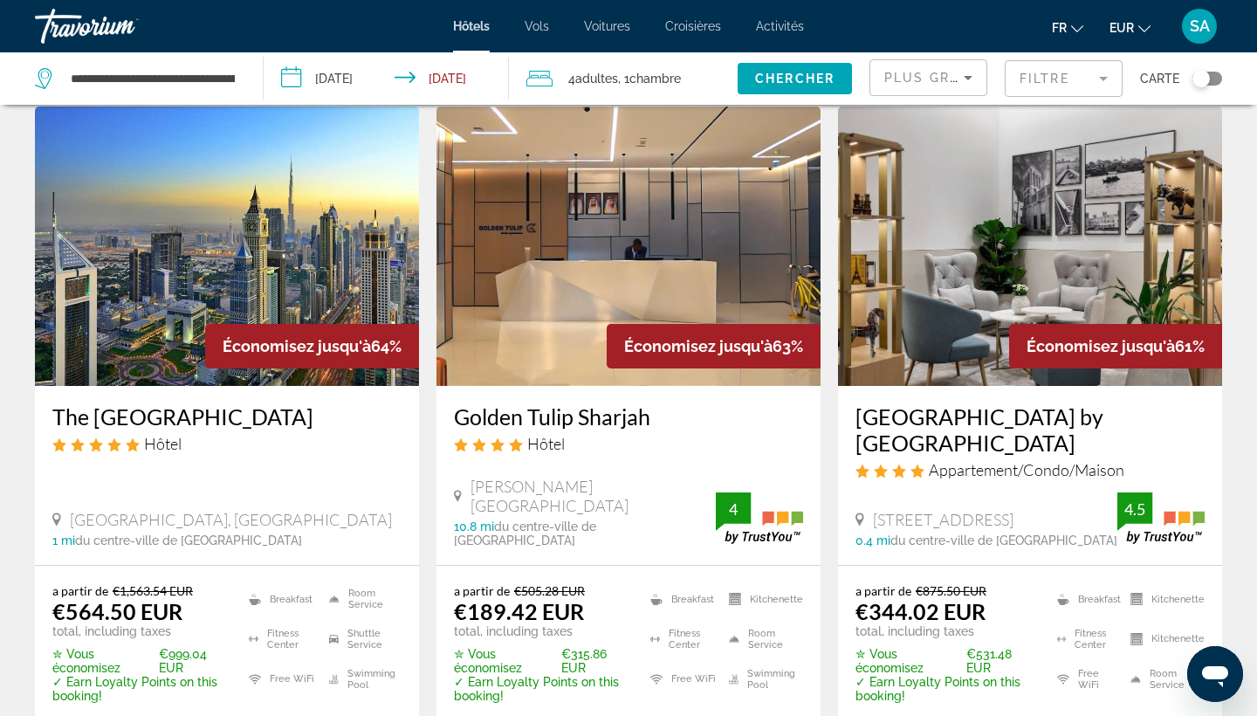
click at [1216, 72] on div "Toggle map" at bounding box center [1207, 79] width 30 height 14
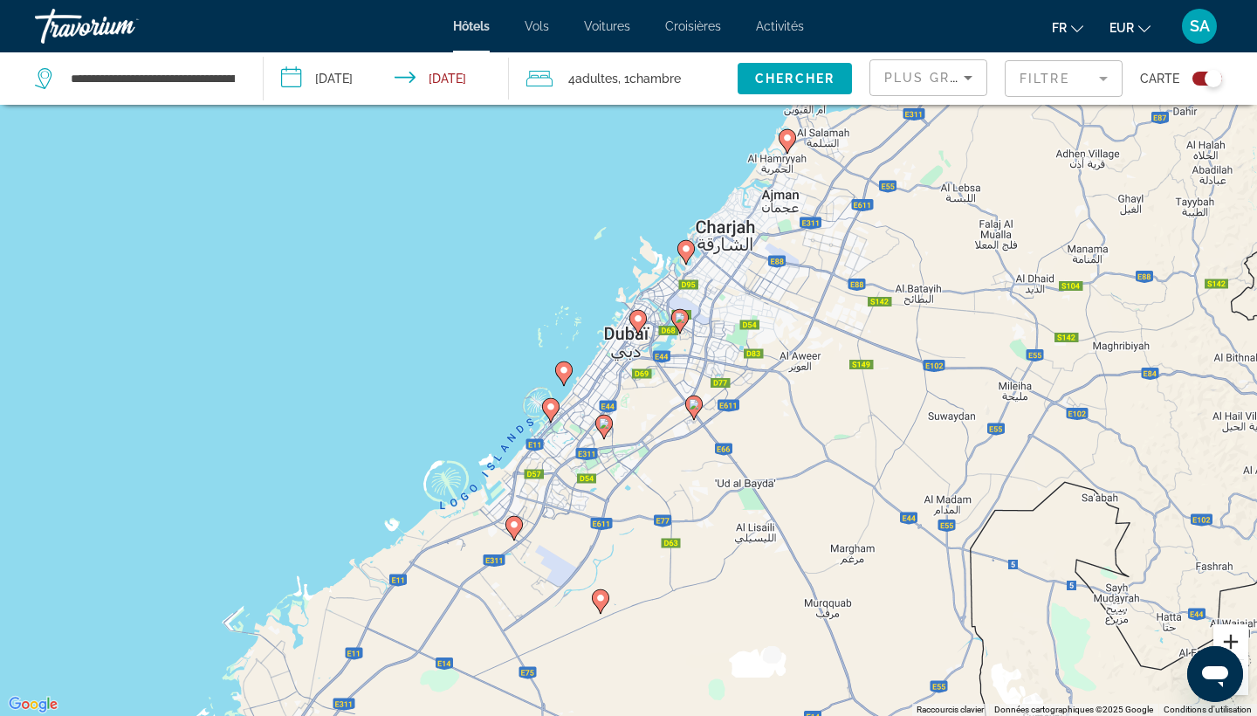
click at [1235, 642] on button "Zoom avant" at bounding box center [1230, 641] width 35 height 35
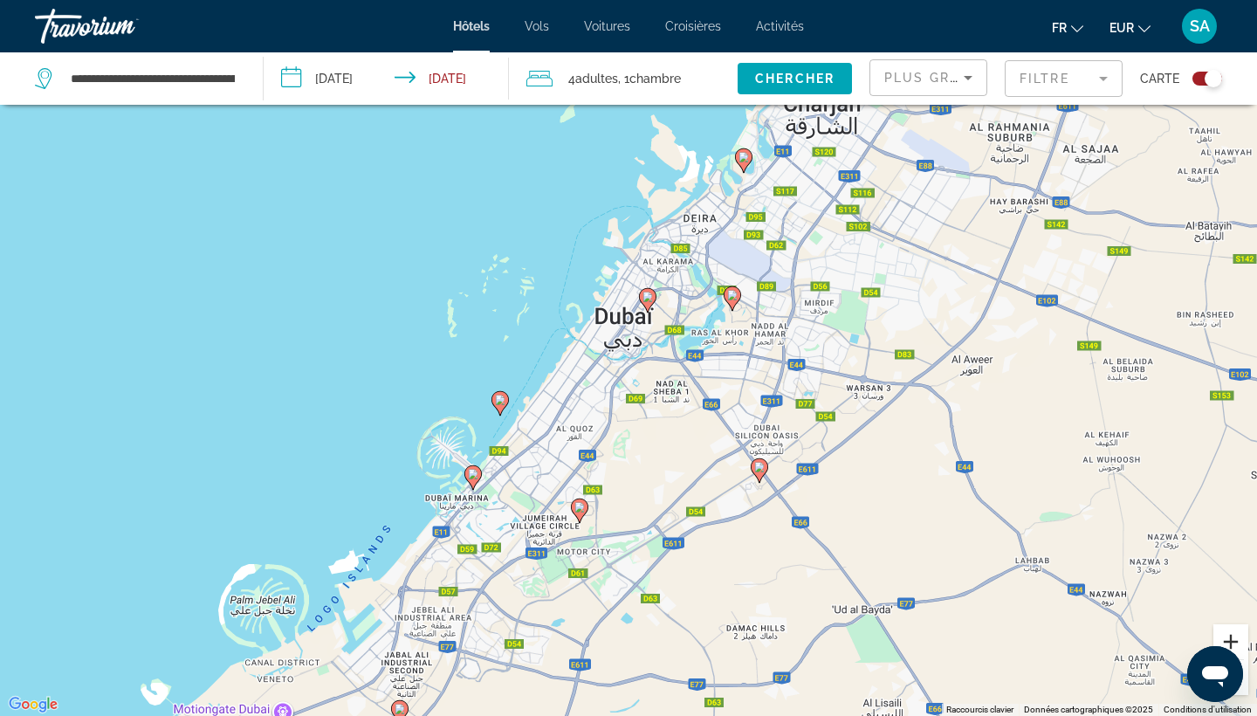
click at [1235, 643] on button "Zoom avant" at bounding box center [1230, 641] width 35 height 35
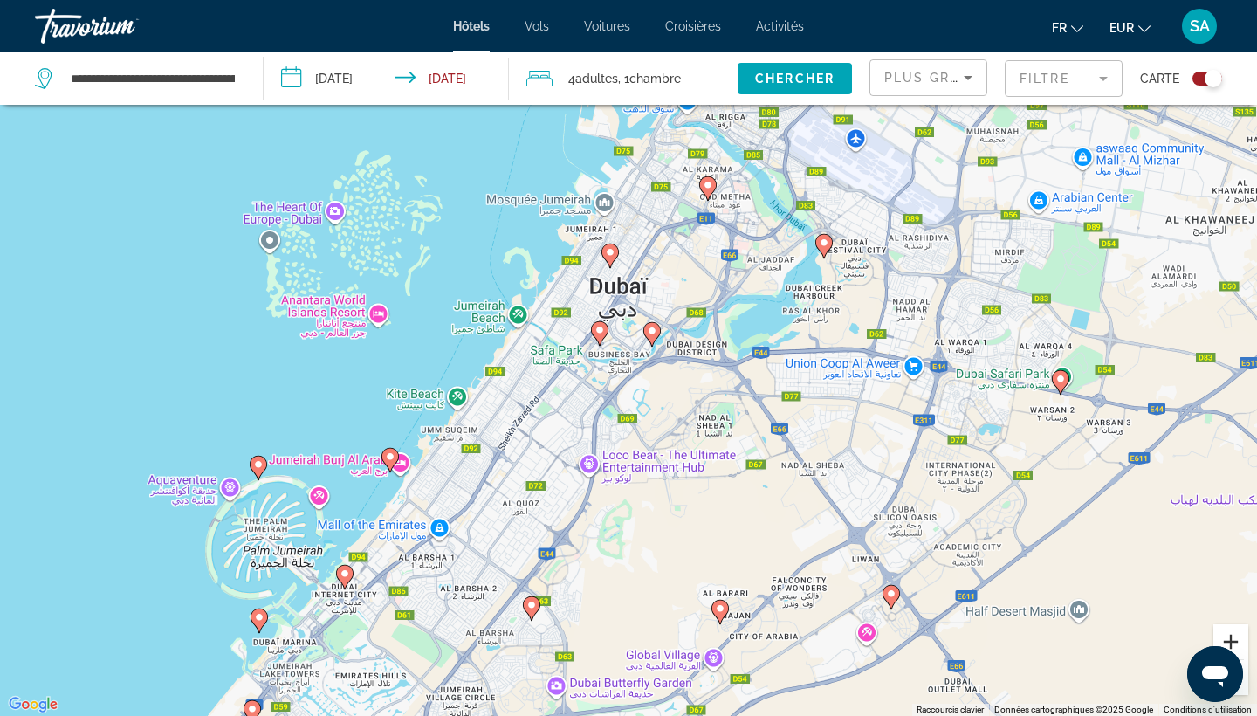
click at [1232, 640] on button "Zoom avant" at bounding box center [1230, 641] width 35 height 35
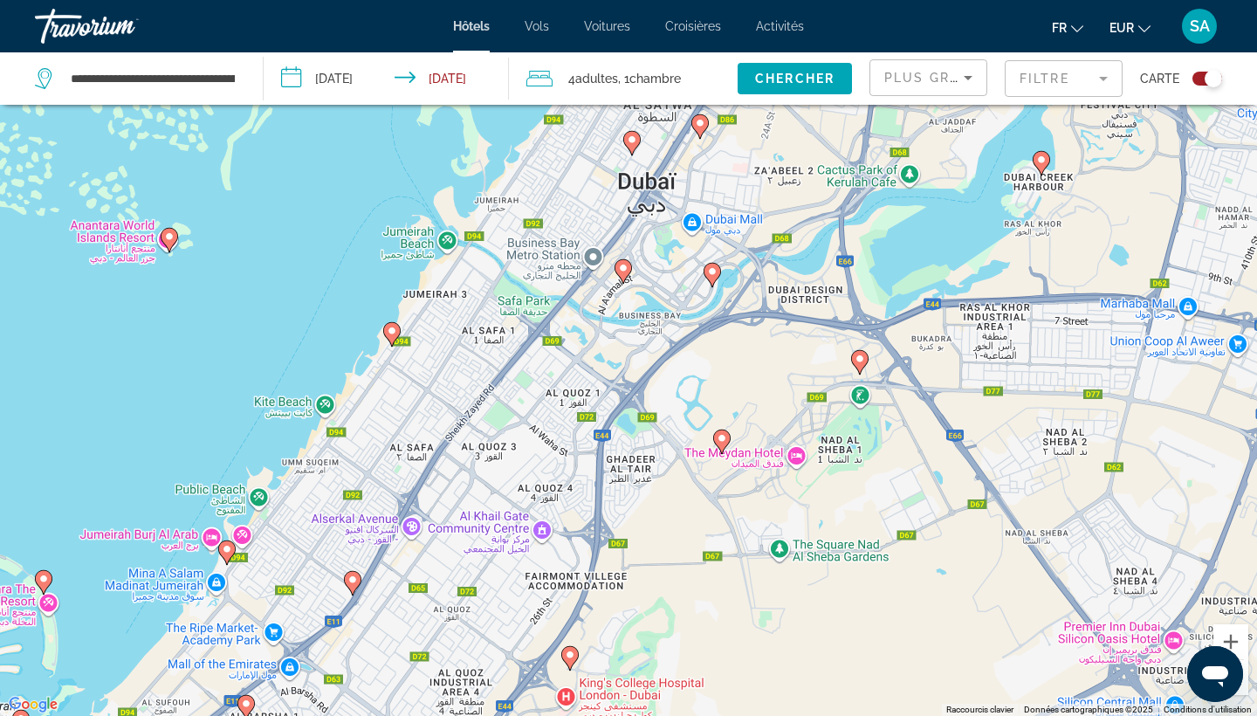
drag, startPoint x: 843, startPoint y: 560, endPoint x: 976, endPoint y: 491, distance: 150.3
click at [976, 491] on div "Pour activer le glissement avec le clavier, appuyez sur Alt+Entrée. Une fois ce…" at bounding box center [628, 358] width 1257 height 716
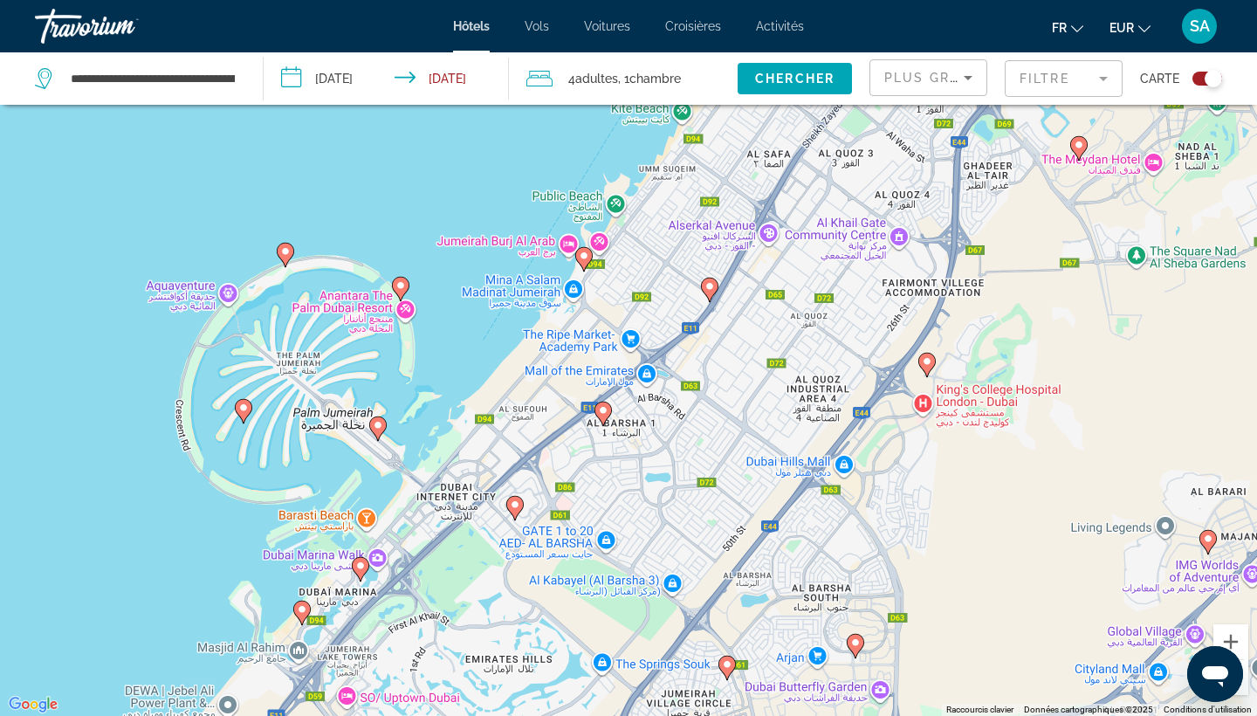
drag, startPoint x: 671, startPoint y: 584, endPoint x: 815, endPoint y: 330, distance: 291.9
click at [815, 330] on div "Pour activer le glissement avec le clavier, appuyez sur Alt+Entrée. Une fois ce…" at bounding box center [628, 358] width 1257 height 716
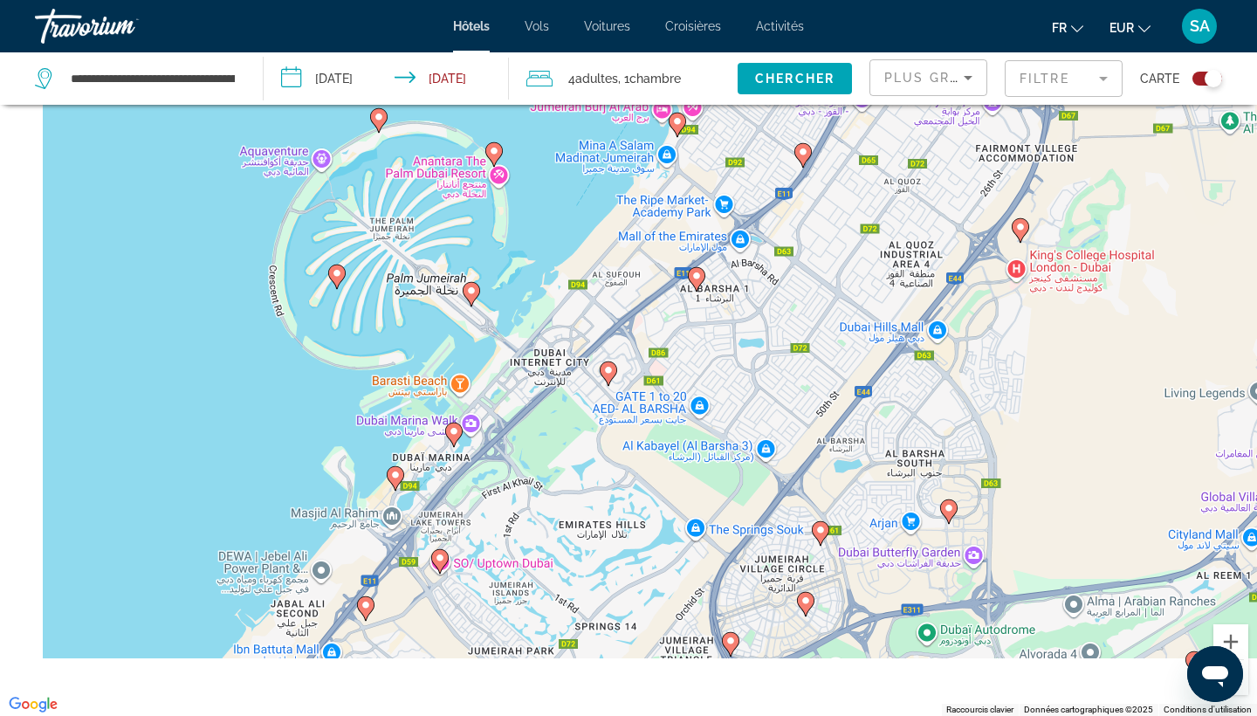
drag, startPoint x: 503, startPoint y: 513, endPoint x: 610, endPoint y: 347, distance: 197.5
click at [610, 347] on div "Pour activer le glissement avec le clavier, appuyez sur Alt+Entrée. Une fois ce…" at bounding box center [628, 358] width 1257 height 716
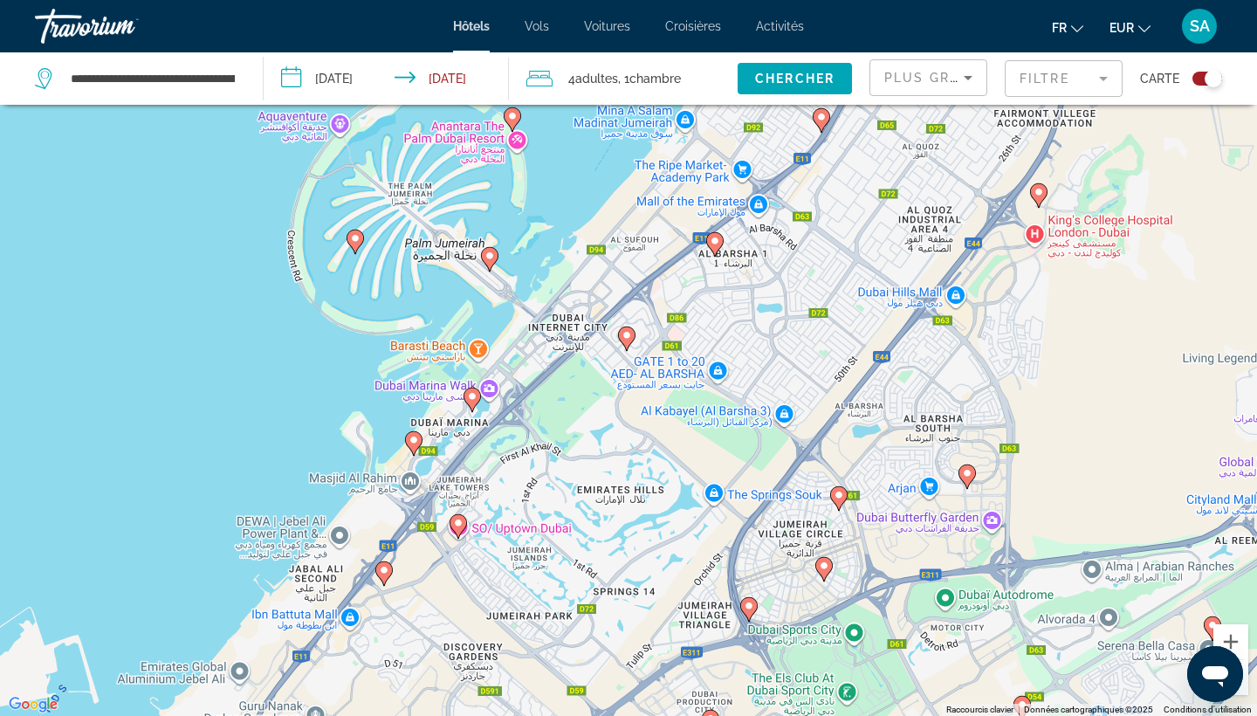
click at [474, 400] on image "Main content" at bounding box center [472, 396] width 10 height 10
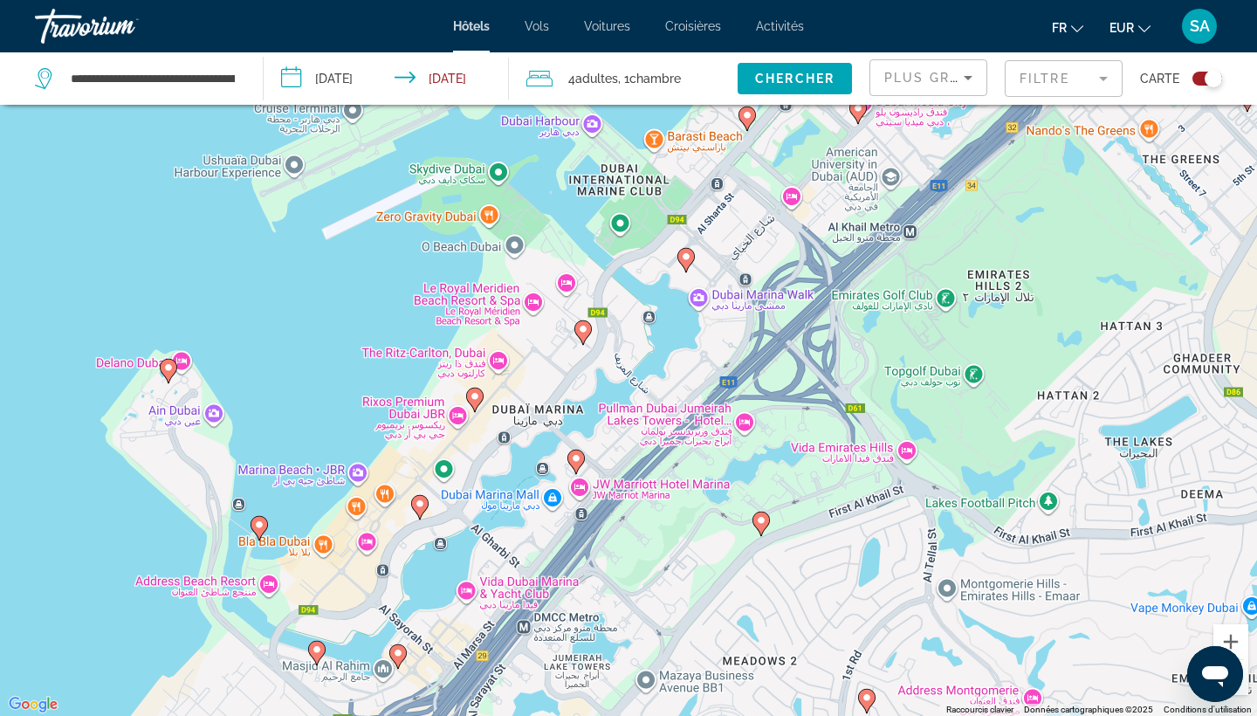
click at [689, 256] on image "Main content" at bounding box center [686, 256] width 10 height 10
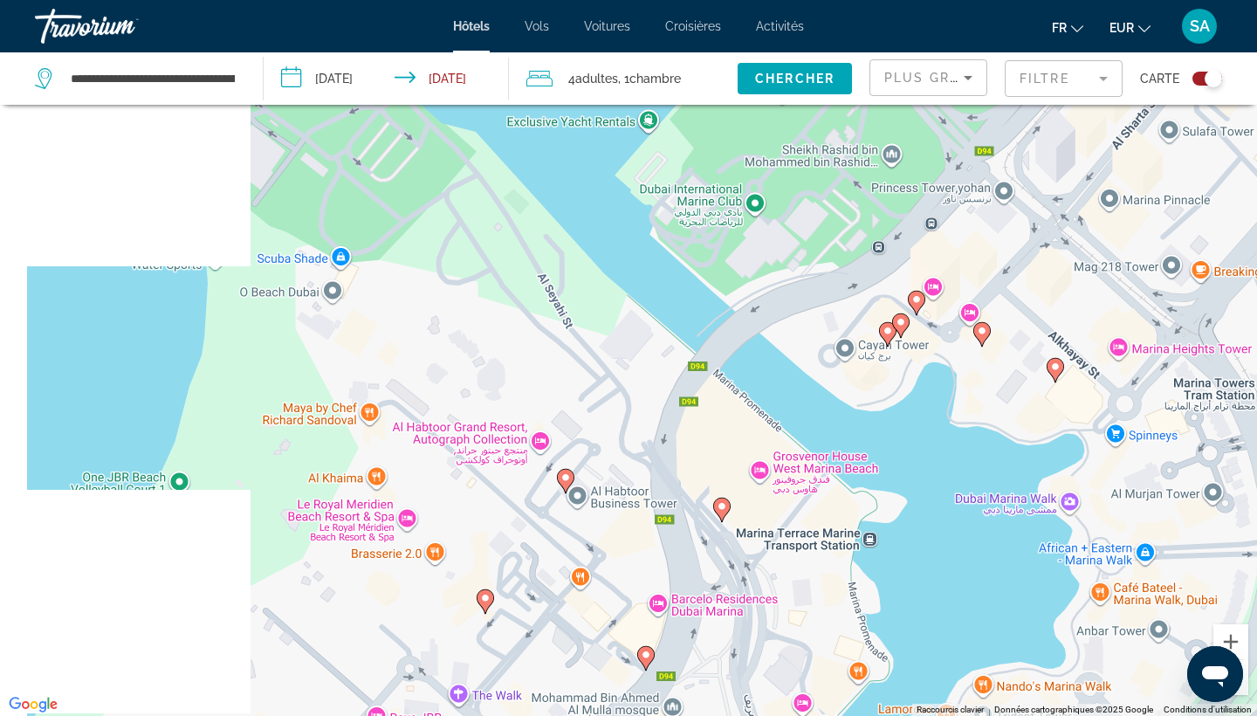
drag, startPoint x: 484, startPoint y: 360, endPoint x: 906, endPoint y: 373, distance: 421.6
click at [906, 373] on div "Pour naviguer, appuyez sur les touches fléchées. Pour activer le glissement ave…" at bounding box center [628, 358] width 1257 height 716
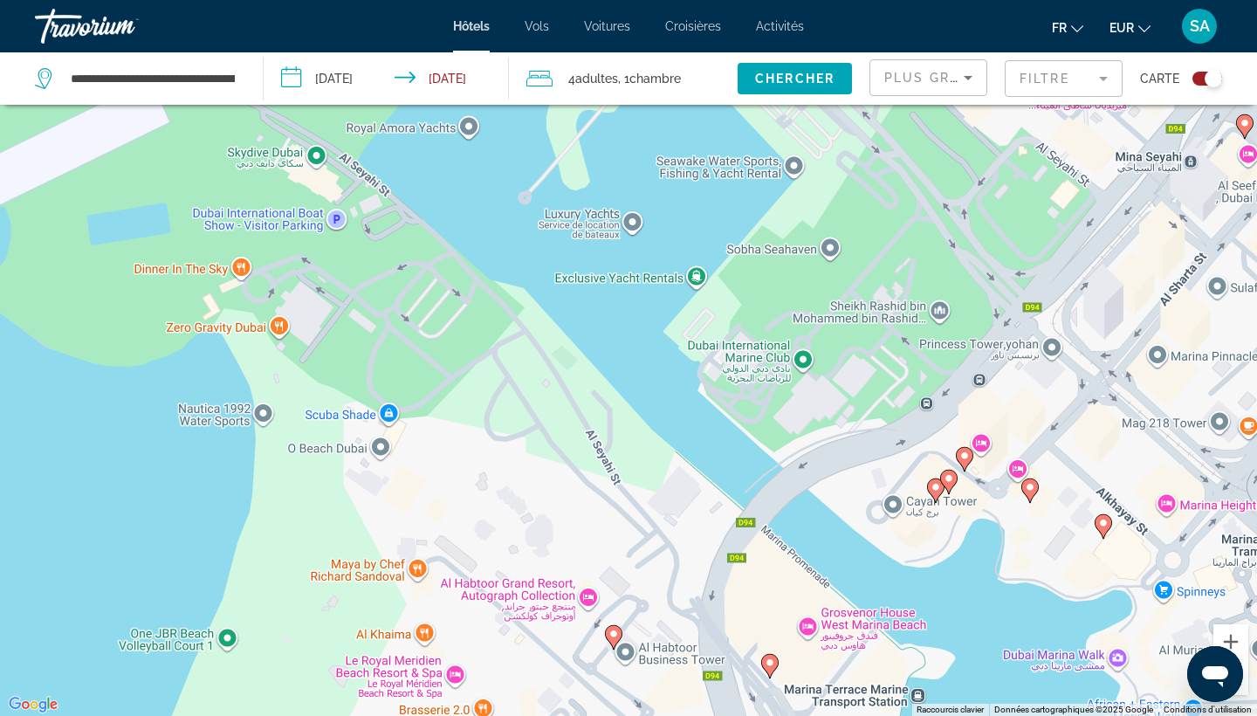
drag, startPoint x: 654, startPoint y: 352, endPoint x: 695, endPoint y: 557, distance: 209.1
click at [695, 557] on div "Pour naviguer, appuyez sur les touches fléchées. Pour activer le glissement ave…" at bounding box center [628, 358] width 1257 height 716
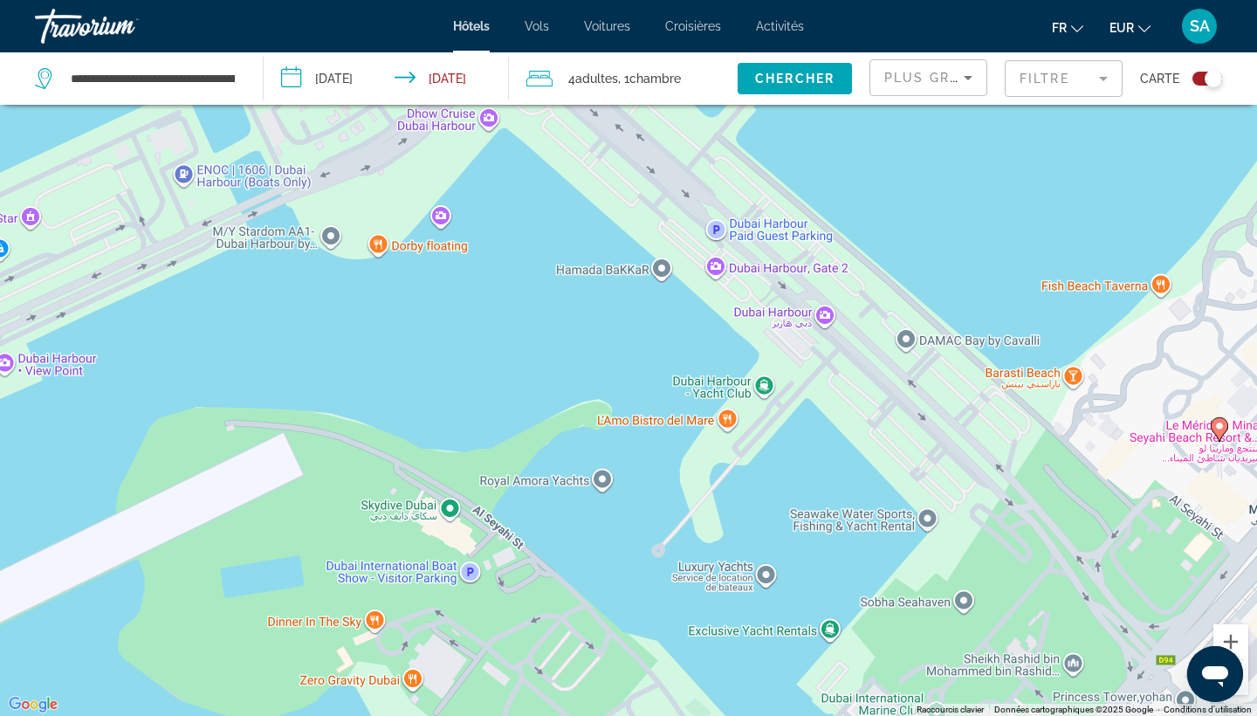
drag, startPoint x: 559, startPoint y: 432, endPoint x: 702, endPoint y: 677, distance: 283.5
click at [702, 677] on div "Pour naviguer, appuyez sur les touches fléchées. Pour activer le glissement ave…" at bounding box center [628, 358] width 1257 height 716
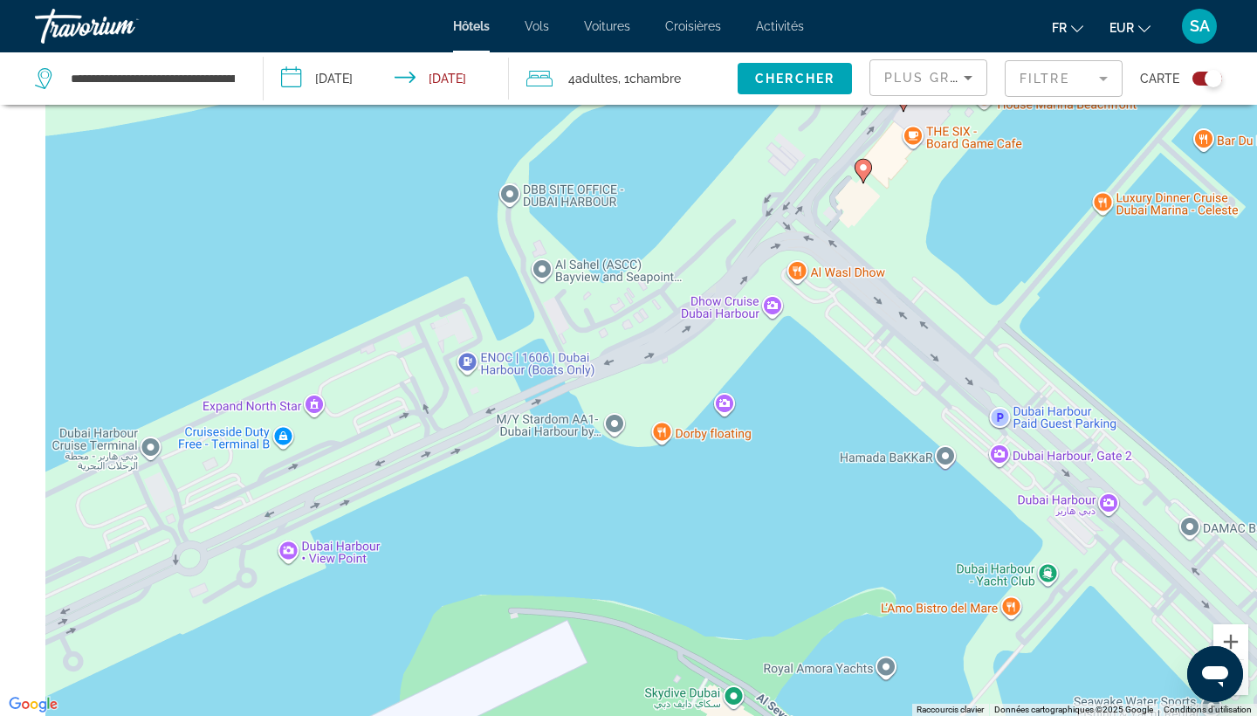
drag, startPoint x: 684, startPoint y: 533, endPoint x: 853, endPoint y: 669, distance: 217.2
click at [853, 669] on div "Pour naviguer, appuyez sur les touches fléchées. Pour activer le glissement ave…" at bounding box center [628, 358] width 1257 height 716
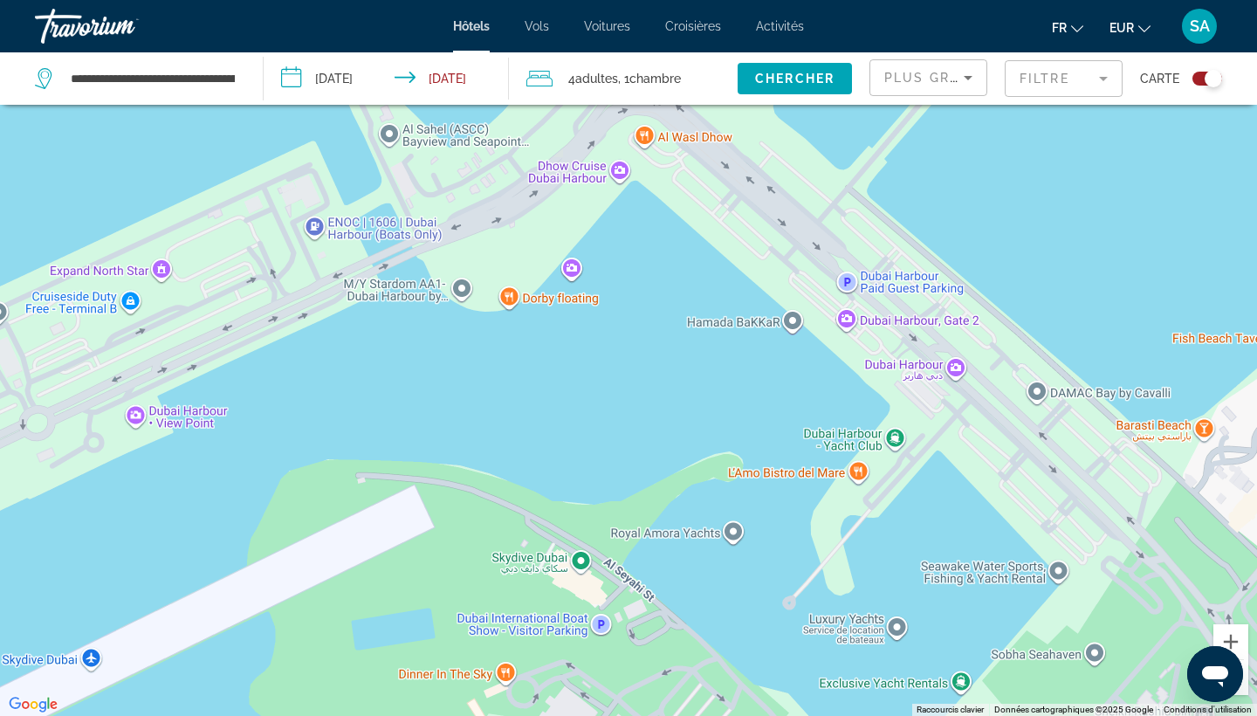
drag, startPoint x: 863, startPoint y: 563, endPoint x: 524, endPoint y: 338, distance: 407.3
click at [524, 338] on div "Pour naviguer, appuyez sur les touches fléchées. Pour activer le glissement ave…" at bounding box center [628, 358] width 1257 height 716
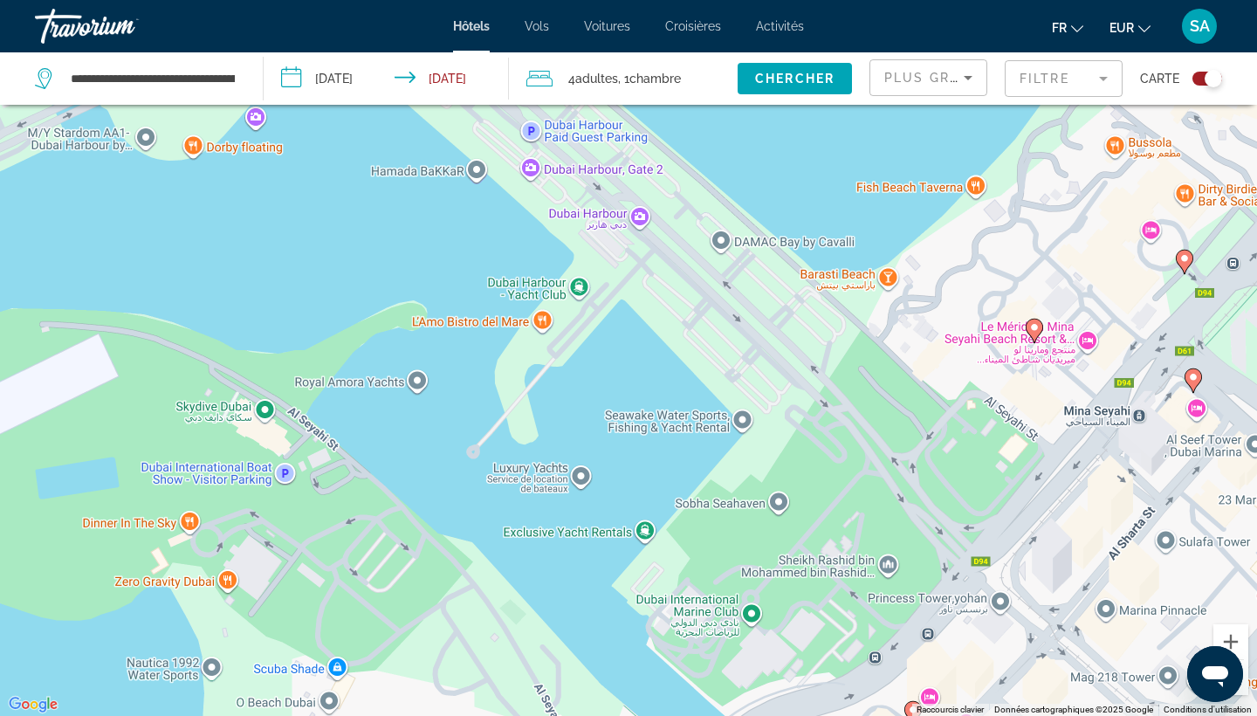
drag, startPoint x: 676, startPoint y: 95, endPoint x: 180, endPoint y: 110, distance: 496.7
click at [180, 110] on div "**********" at bounding box center [628, 410] width 1257 height 820
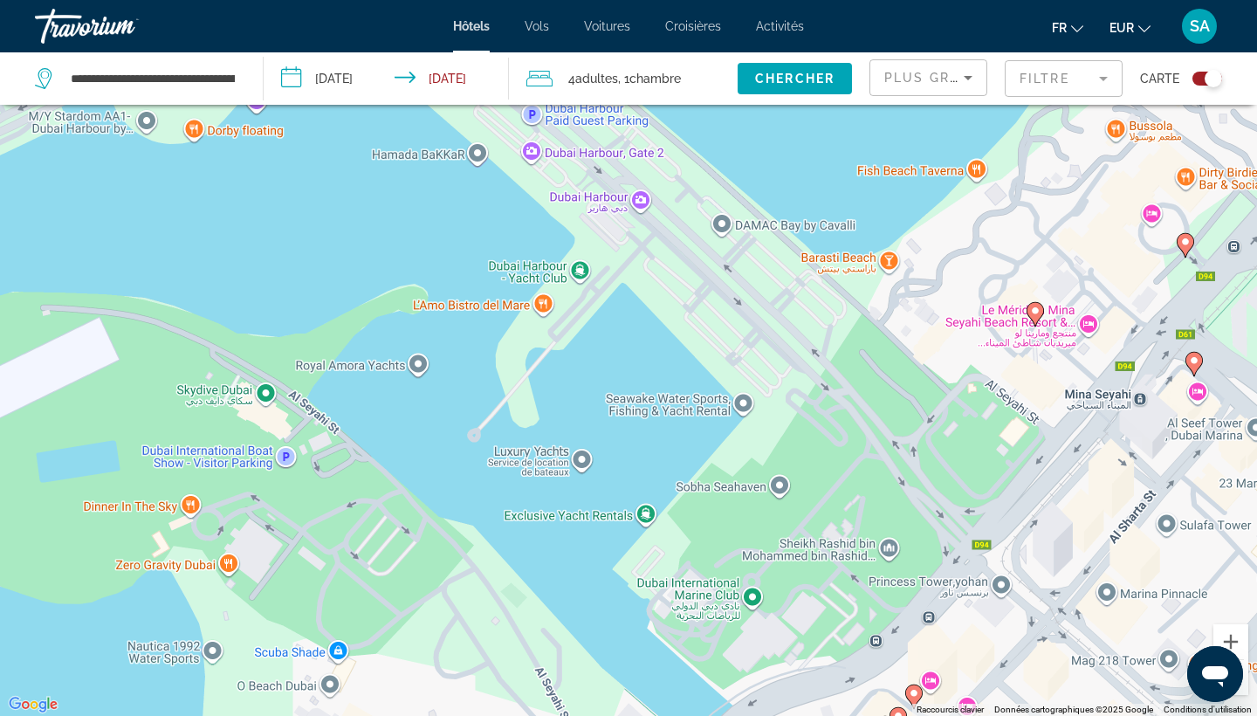
drag, startPoint x: 551, startPoint y: 305, endPoint x: 706, endPoint y: 54, distance: 295.4
click at [706, 54] on div "**********" at bounding box center [628, 410] width 1257 height 820
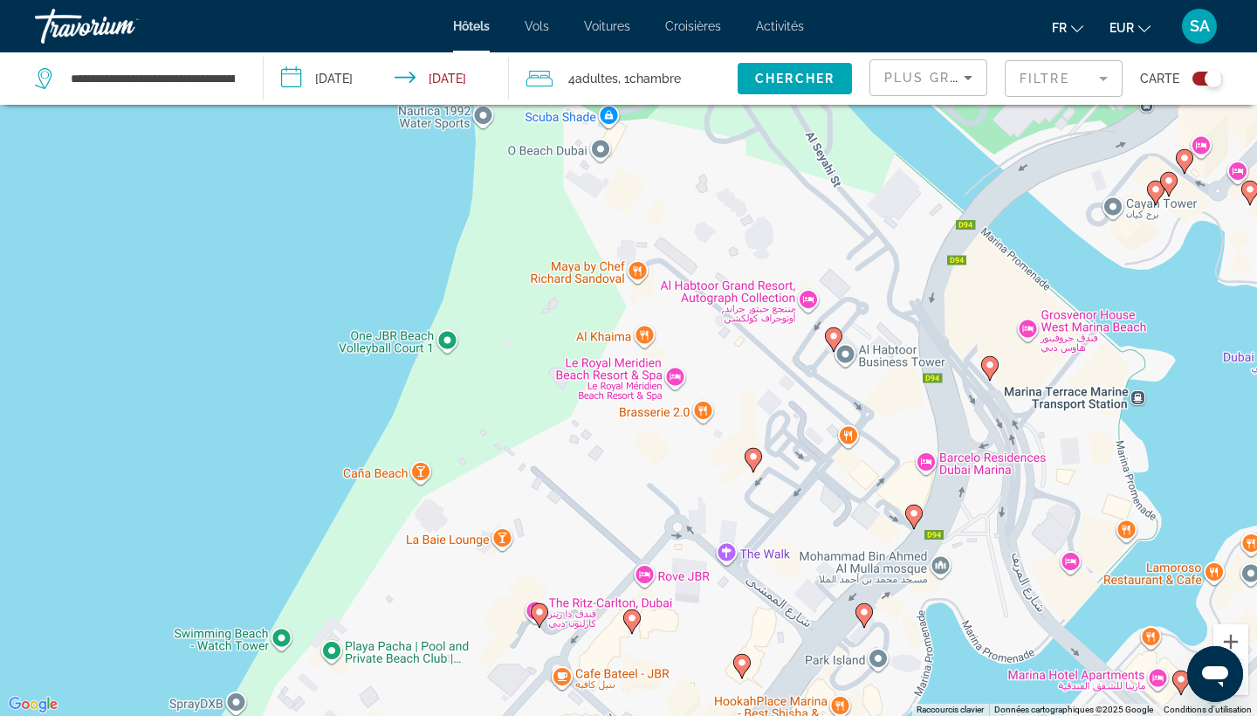
drag, startPoint x: 548, startPoint y: 497, endPoint x: 603, endPoint y: 114, distance: 387.0
click at [603, 114] on div "Pour naviguer, appuyez sur les touches fléchées. Pour activer le glissement ave…" at bounding box center [628, 358] width 1257 height 716
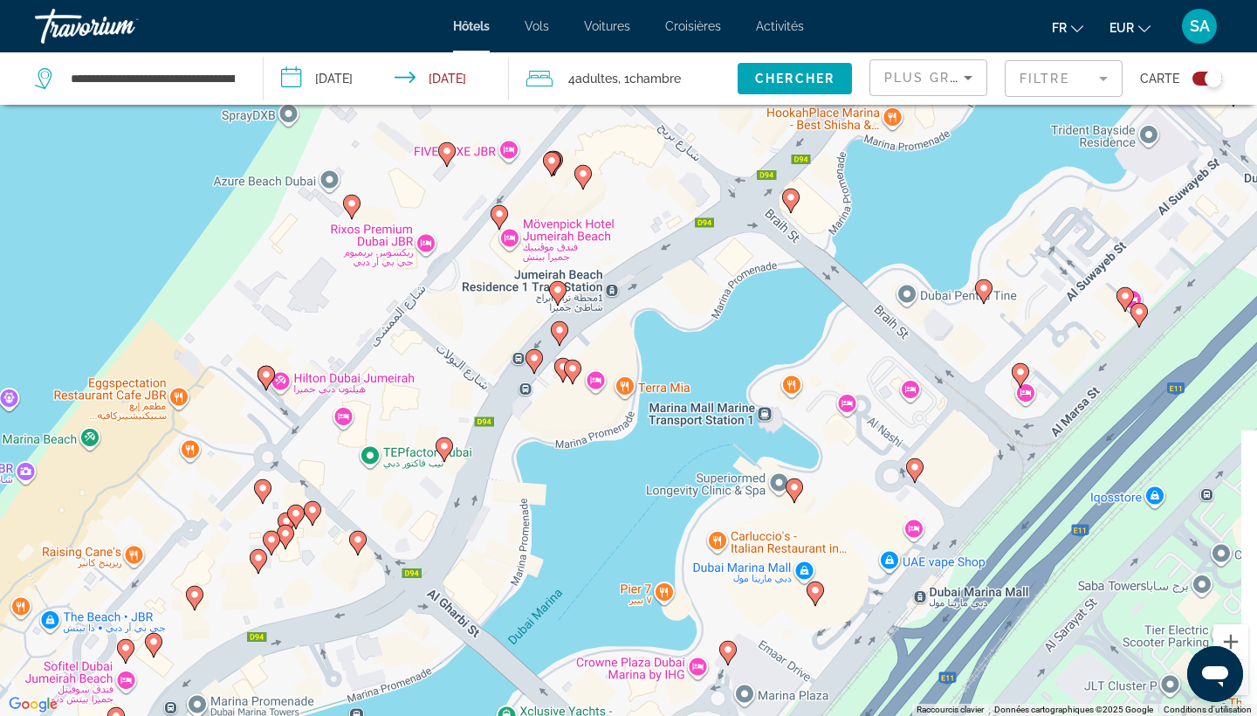
drag, startPoint x: 599, startPoint y: 403, endPoint x: 428, endPoint y: 315, distance: 191.6
click at [428, 315] on div "Pour naviguer, appuyez sur les touches fléchées. Pour activer le glissement ave…" at bounding box center [628, 358] width 1257 height 716
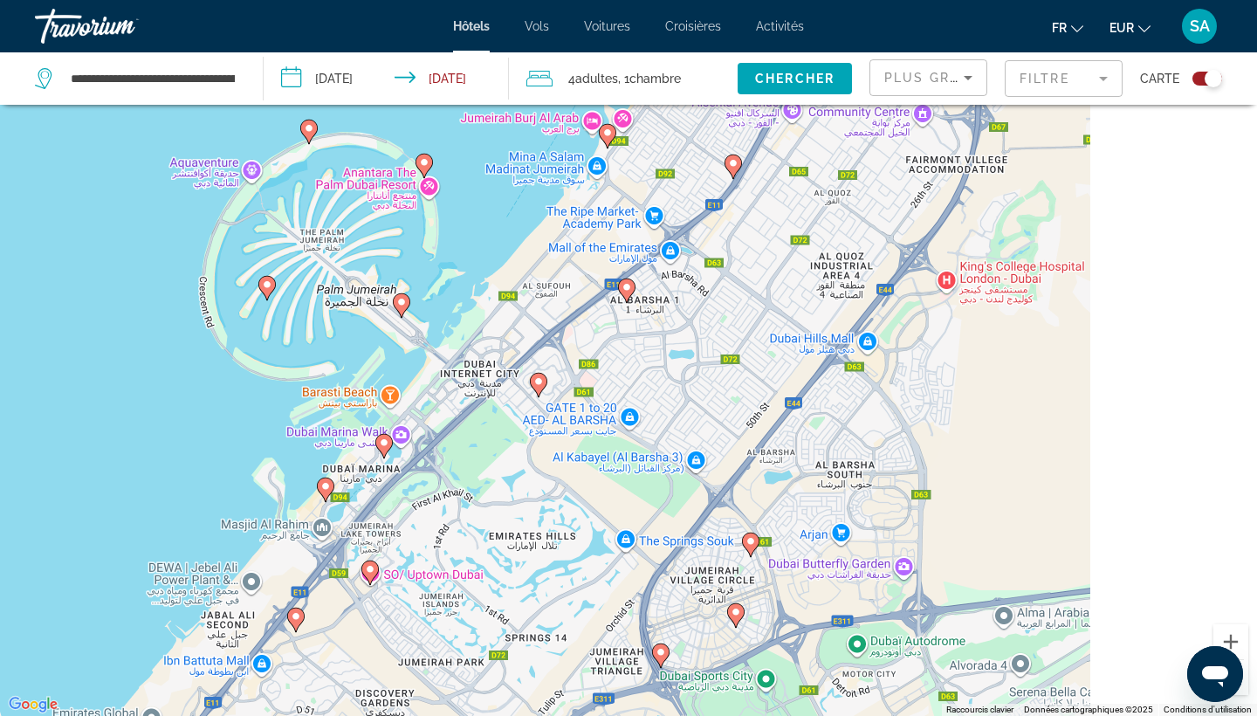
drag, startPoint x: 1103, startPoint y: 619, endPoint x: 267, endPoint y: 531, distance: 840.5
click at [267, 531] on div "Pour naviguer, appuyez sur les touches fléchées. Pour activer le glissement ave…" at bounding box center [628, 358] width 1257 height 716
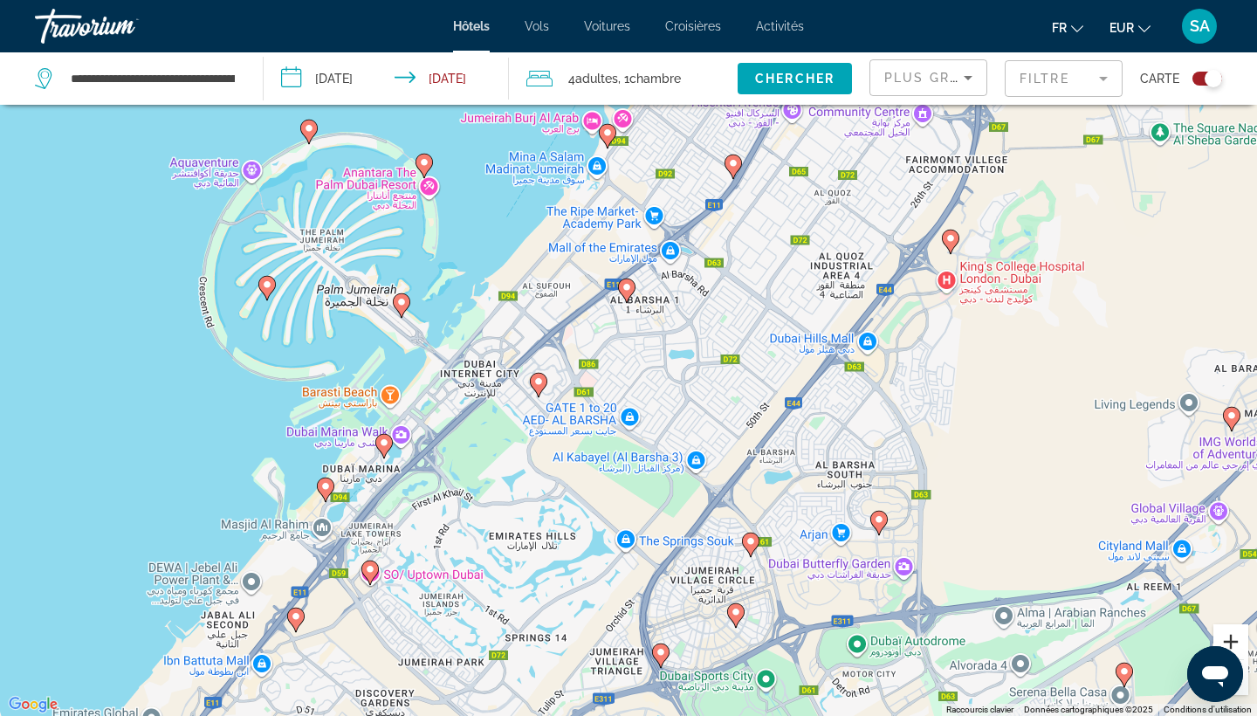
click at [1224, 634] on button "Zoom avant" at bounding box center [1230, 641] width 35 height 35
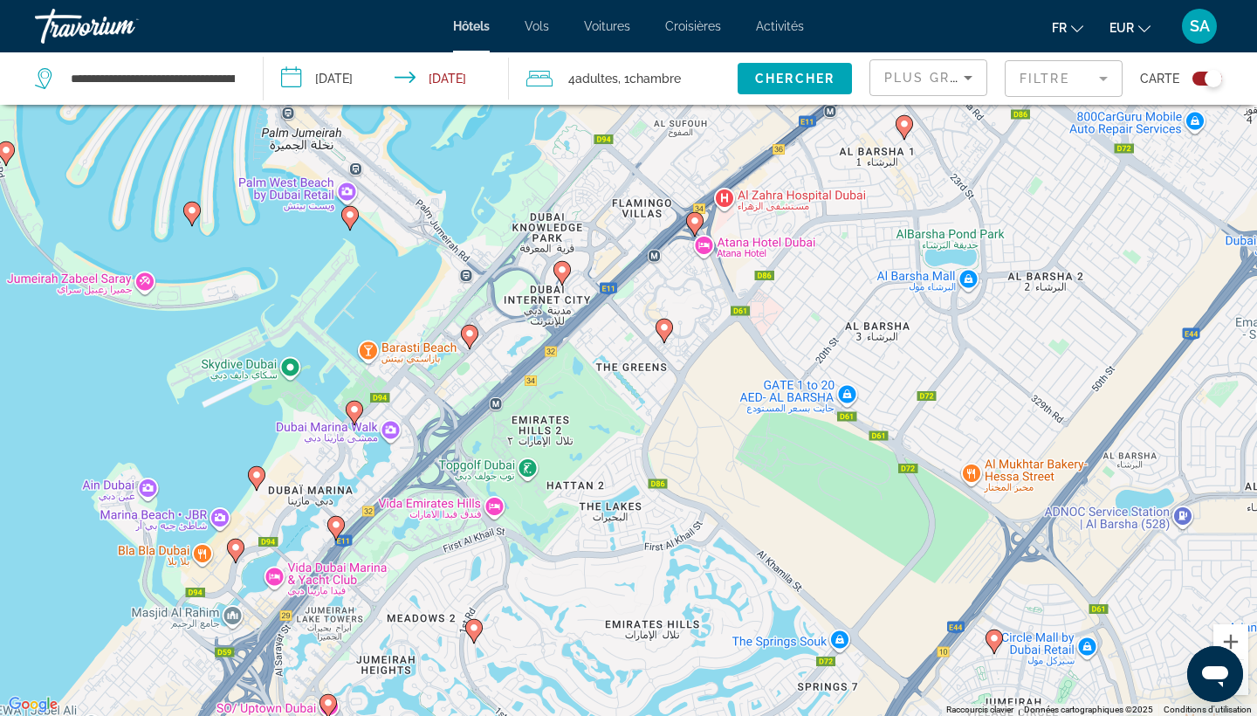
drag, startPoint x: 682, startPoint y: 605, endPoint x: 902, endPoint y: 510, distance: 239.6
click at [902, 510] on div "Pour naviguer, appuyez sur les touches fléchées. Pour activer le glissement ave…" at bounding box center [628, 358] width 1257 height 716
click at [1235, 643] on button "Zoom avant" at bounding box center [1230, 641] width 35 height 35
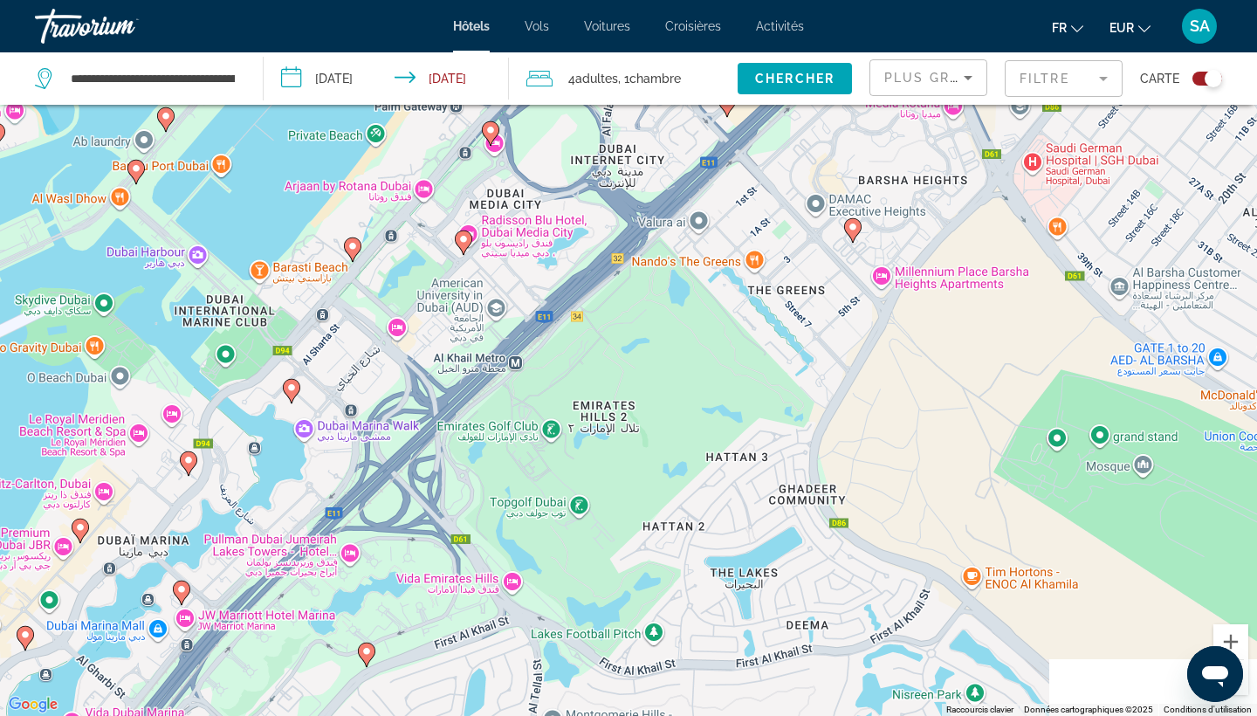
drag, startPoint x: 636, startPoint y: 595, endPoint x: 901, endPoint y: 448, distance: 303.5
click at [901, 448] on div "Pour naviguer, appuyez sur les touches fléchées. Pour activer le glissement ave…" at bounding box center [628, 358] width 1257 height 716
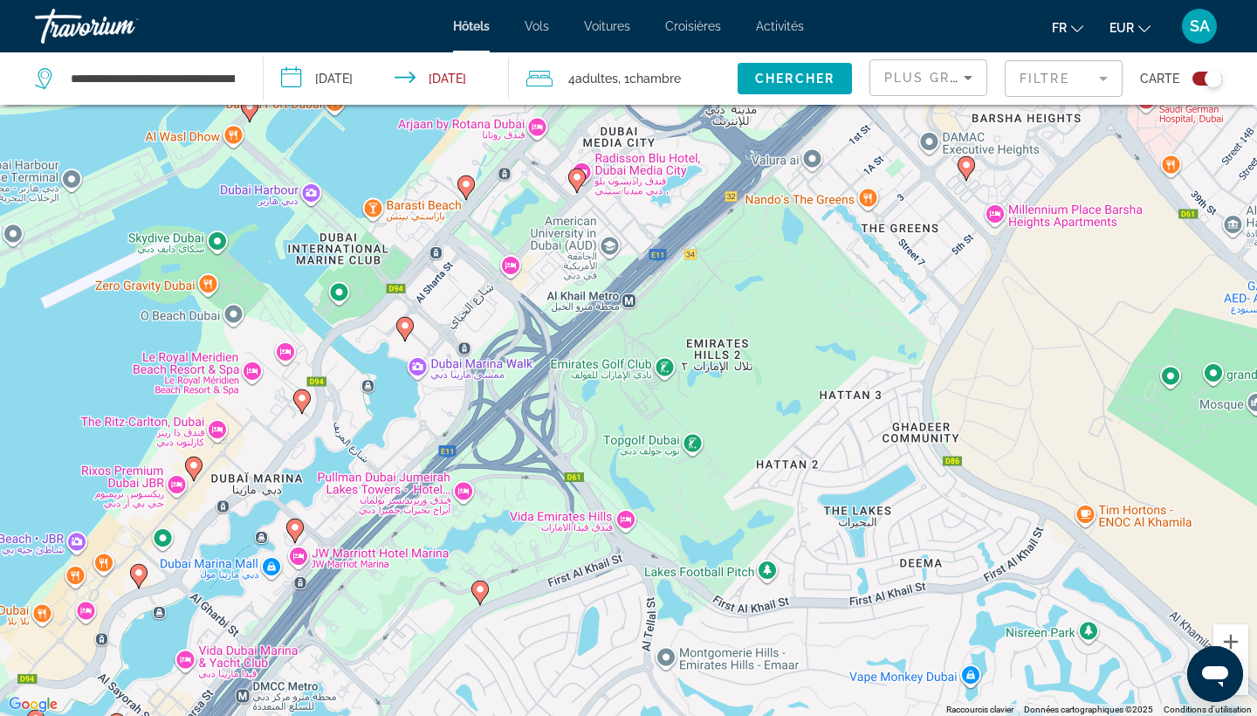
click at [300, 405] on icon "Main content" at bounding box center [302, 401] width 16 height 23
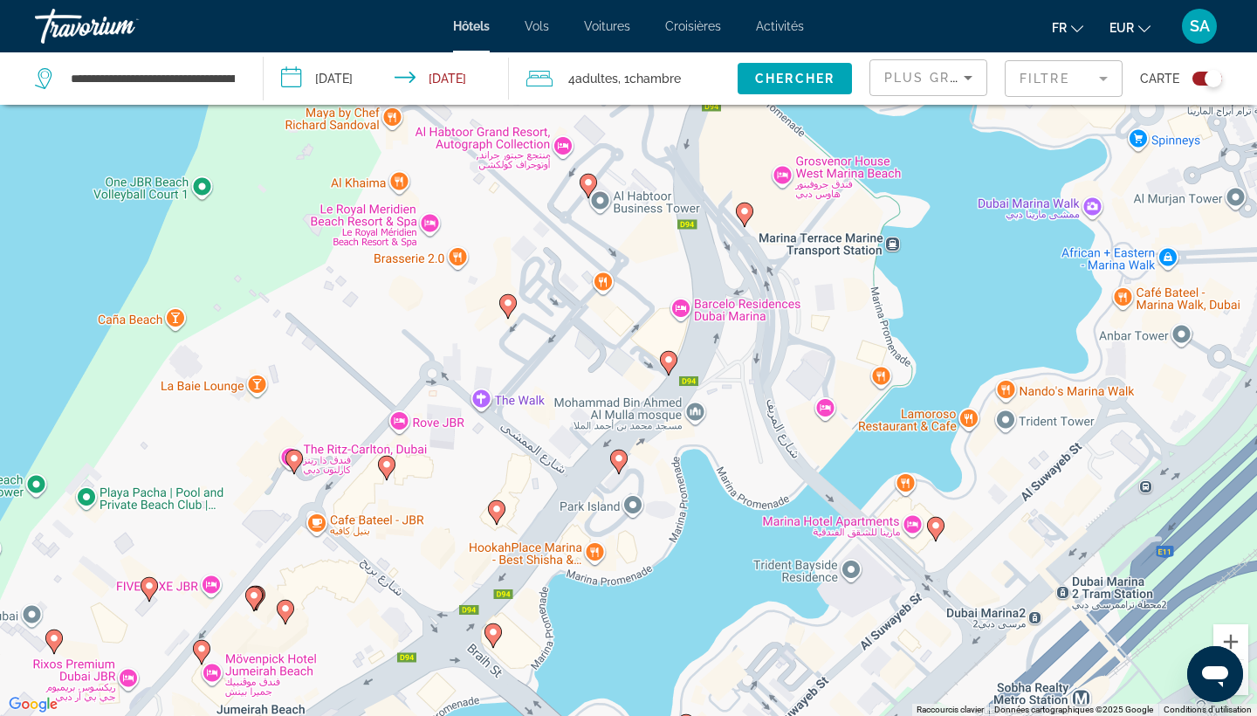
click at [673, 366] on icon "Main content" at bounding box center [669, 363] width 16 height 23
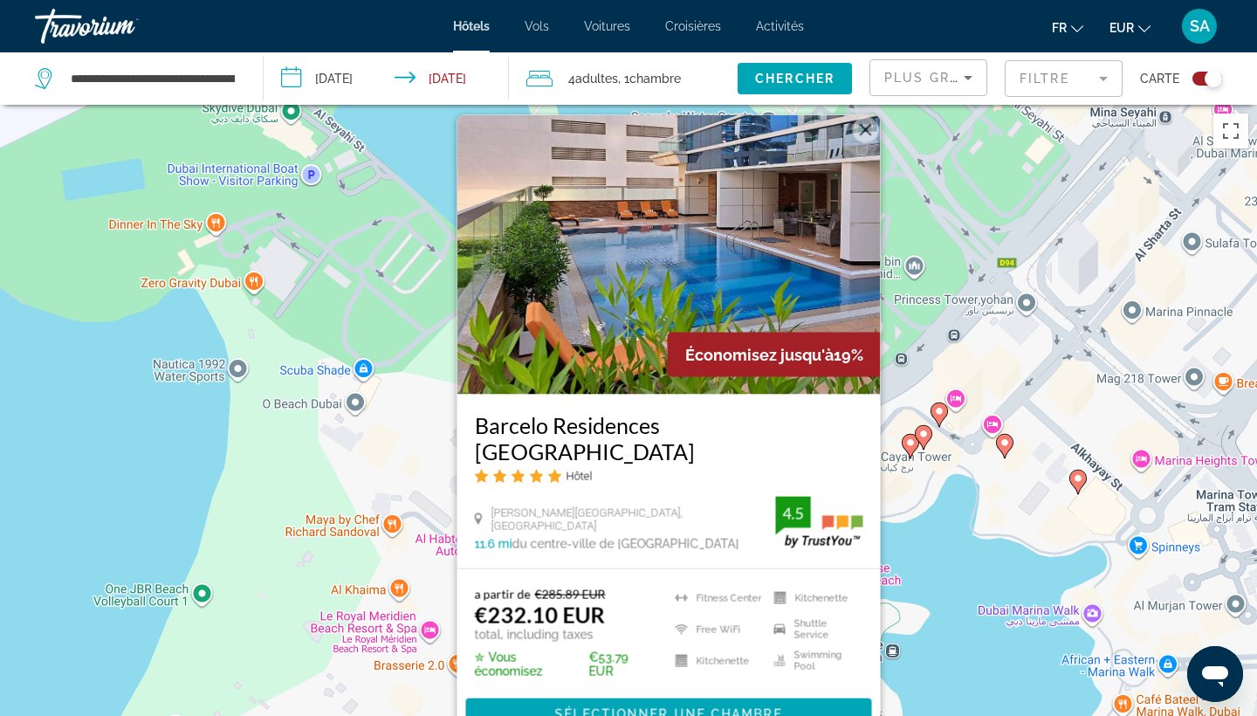
click at [1010, 608] on div "Pour activer le glissement avec le clavier, appuyez sur Alt+Entrée. Une fois ce…" at bounding box center [628, 463] width 1257 height 716
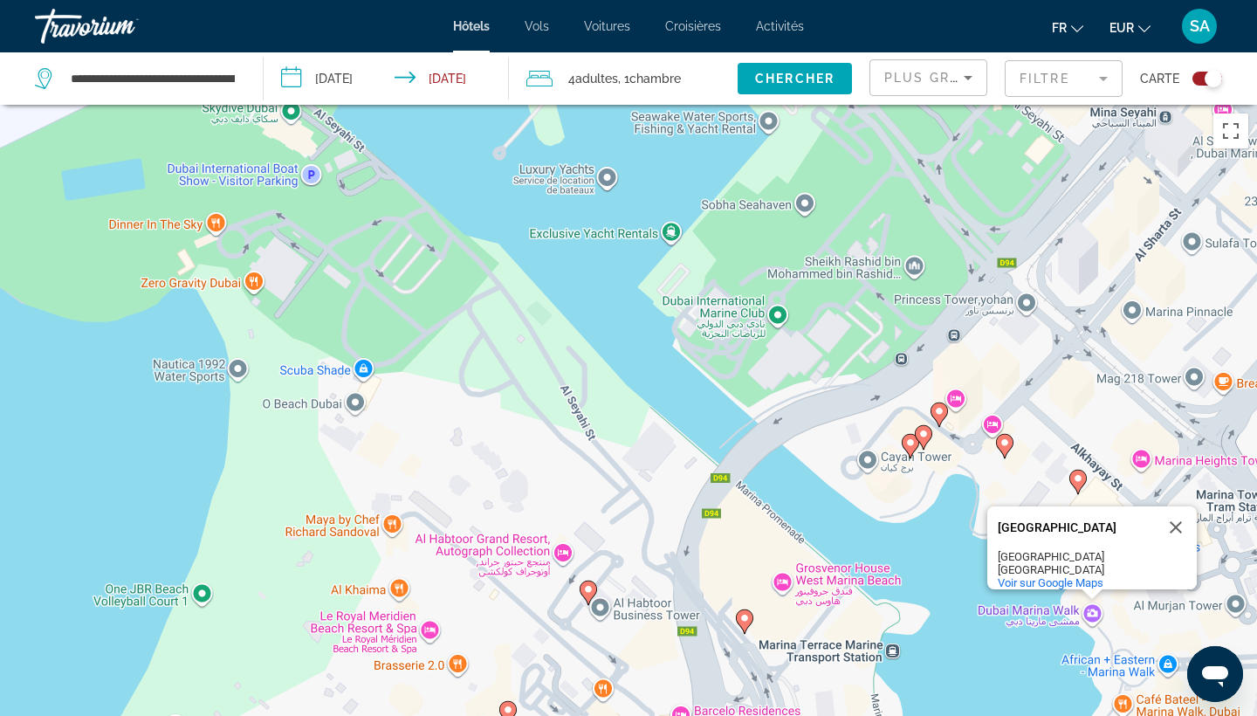
click at [604, 592] on div "Pour activer le glissement avec le clavier, appuyez sur Alt+Entrée. Une fois ce…" at bounding box center [628, 463] width 1257 height 716
click at [591, 593] on image "Main content" at bounding box center [588, 589] width 10 height 10
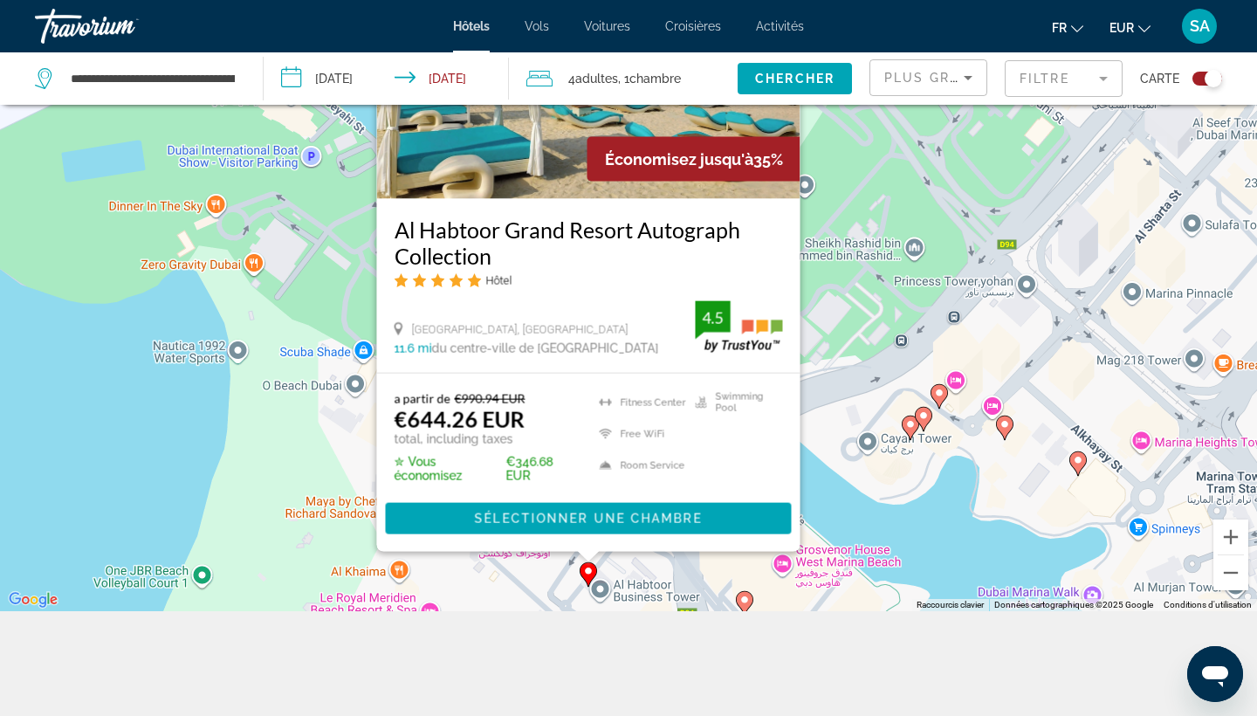
scroll to position [209, 0]
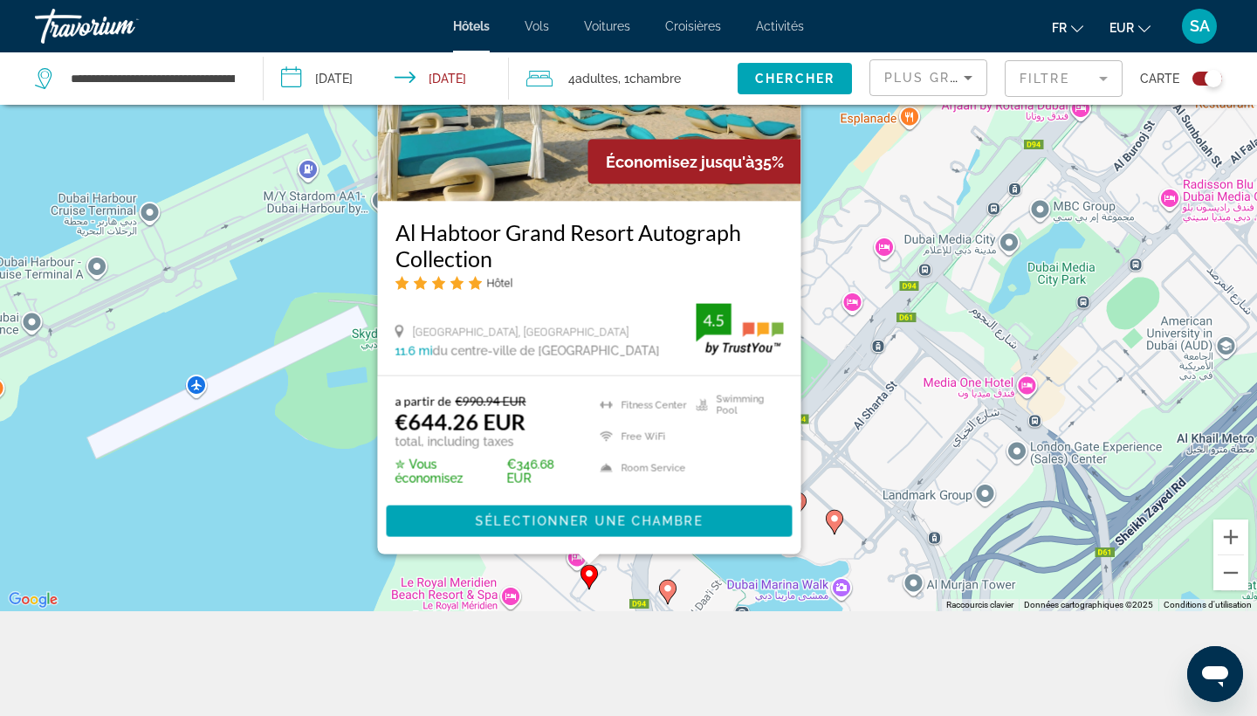
click at [794, 571] on div "Pour activer le glissement avec le clavier, appuyez sur Alt+Entrée. Une fois ce…" at bounding box center [628, 253] width 1257 height 716
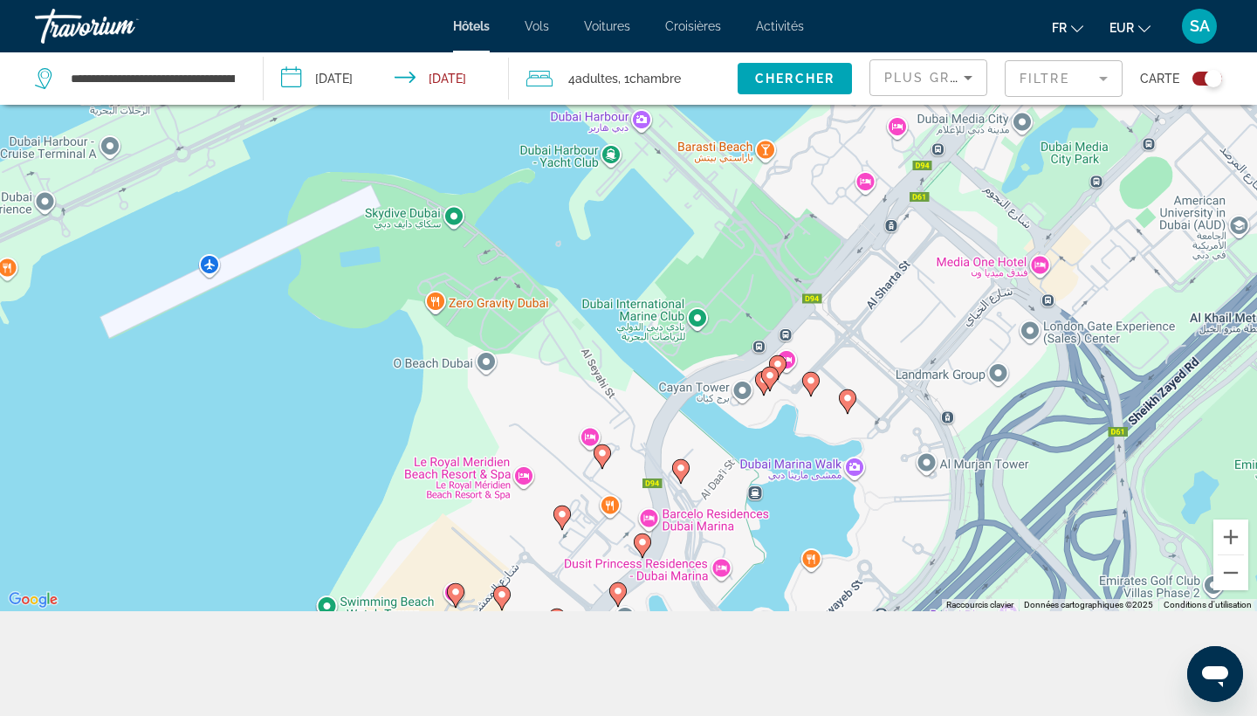
drag, startPoint x: 679, startPoint y: 575, endPoint x: 693, endPoint y: 445, distance: 130.8
click at [693, 445] on div "Pour activer le glissement avec le clavier, appuyez sur Alt+Entrée. Une fois ce…" at bounding box center [628, 253] width 1257 height 716
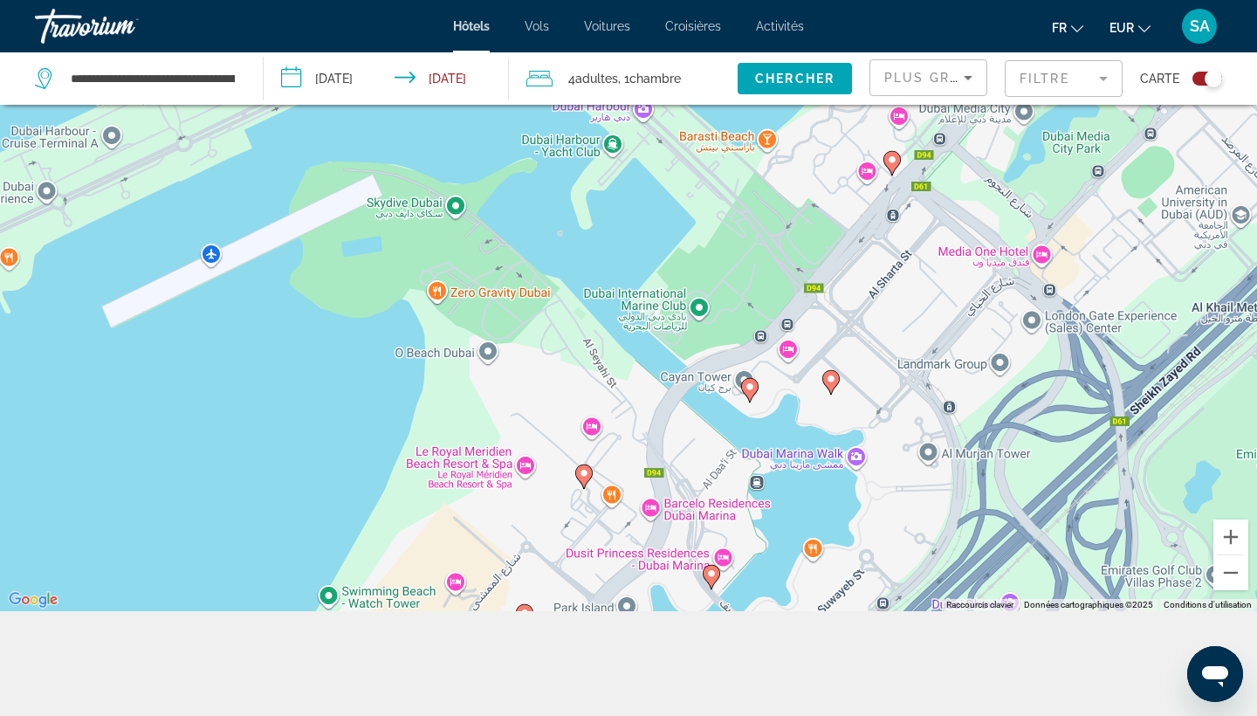
click at [714, 576] on image "Main content" at bounding box center [711, 573] width 10 height 10
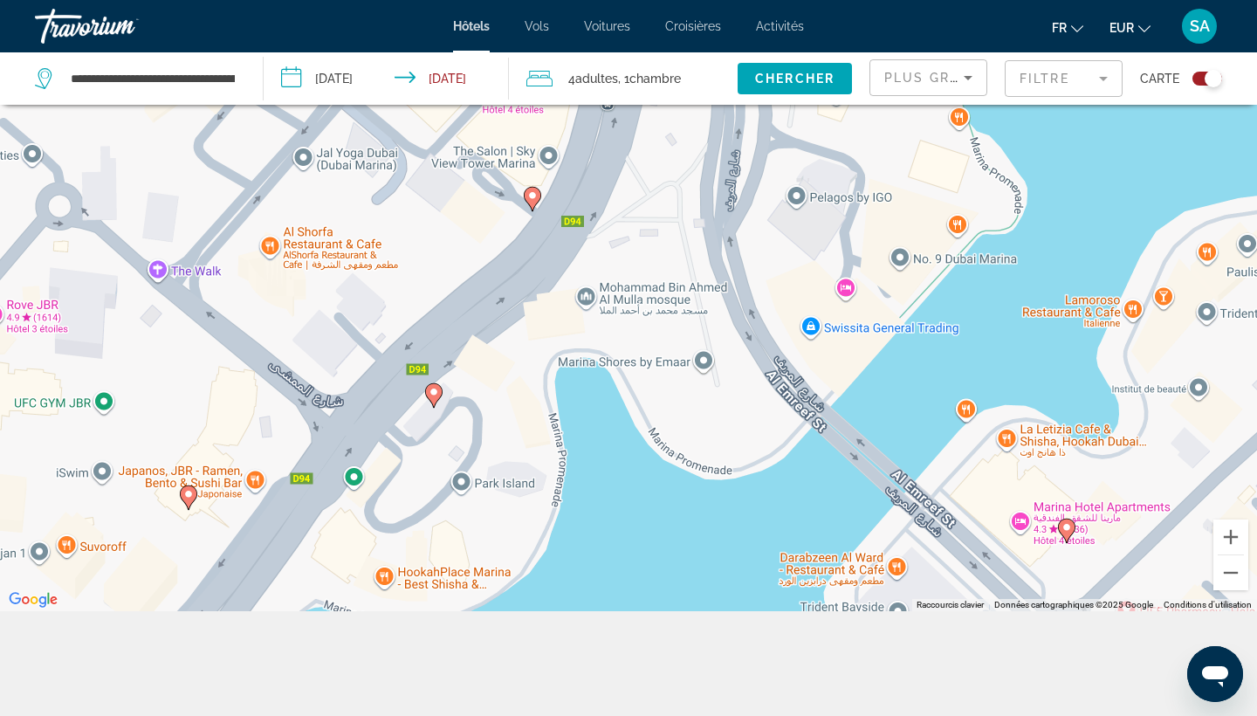
drag, startPoint x: 521, startPoint y: 343, endPoint x: 694, endPoint y: 464, distance: 211.1
click at [694, 464] on div "Pour naviguer, appuyez sur les touches fléchées. Pour activer le glissement ave…" at bounding box center [628, 253] width 1257 height 716
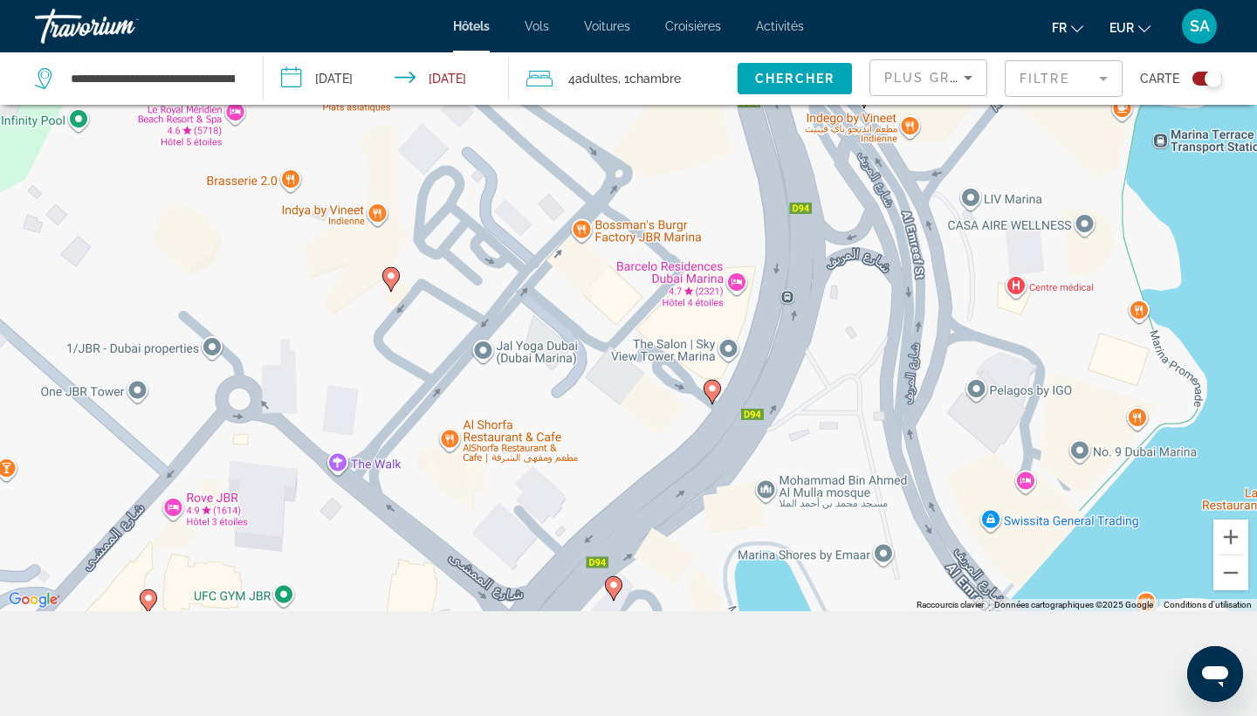
drag, startPoint x: 348, startPoint y: 188, endPoint x: 511, endPoint y: 369, distance: 243.4
click at [511, 369] on div "Pour naviguer, appuyez sur les touches fléchées. Pour activer le glissement ave…" at bounding box center [628, 253] width 1257 height 716
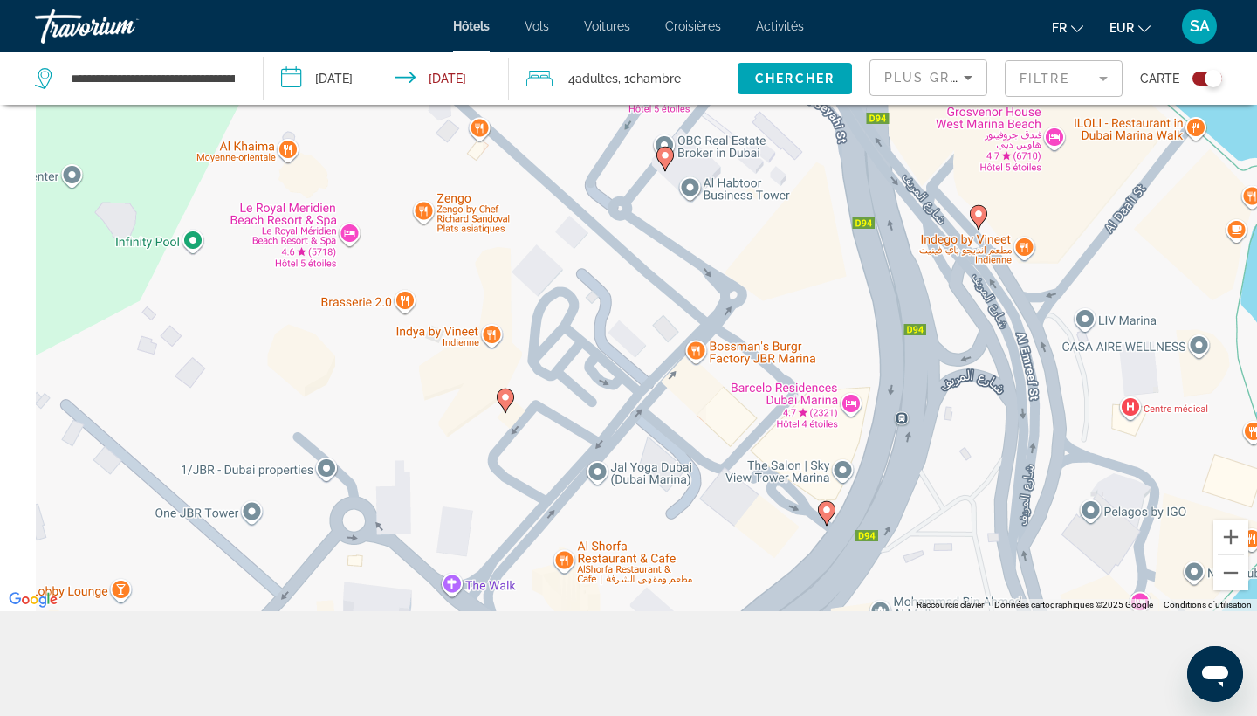
drag, startPoint x: 511, startPoint y: 368, endPoint x: 646, endPoint y: 514, distance: 198.2
click at [646, 514] on div "Pour naviguer, appuyez sur les touches fléchées. Pour activer le glissement ave…" at bounding box center [628, 253] width 1257 height 716
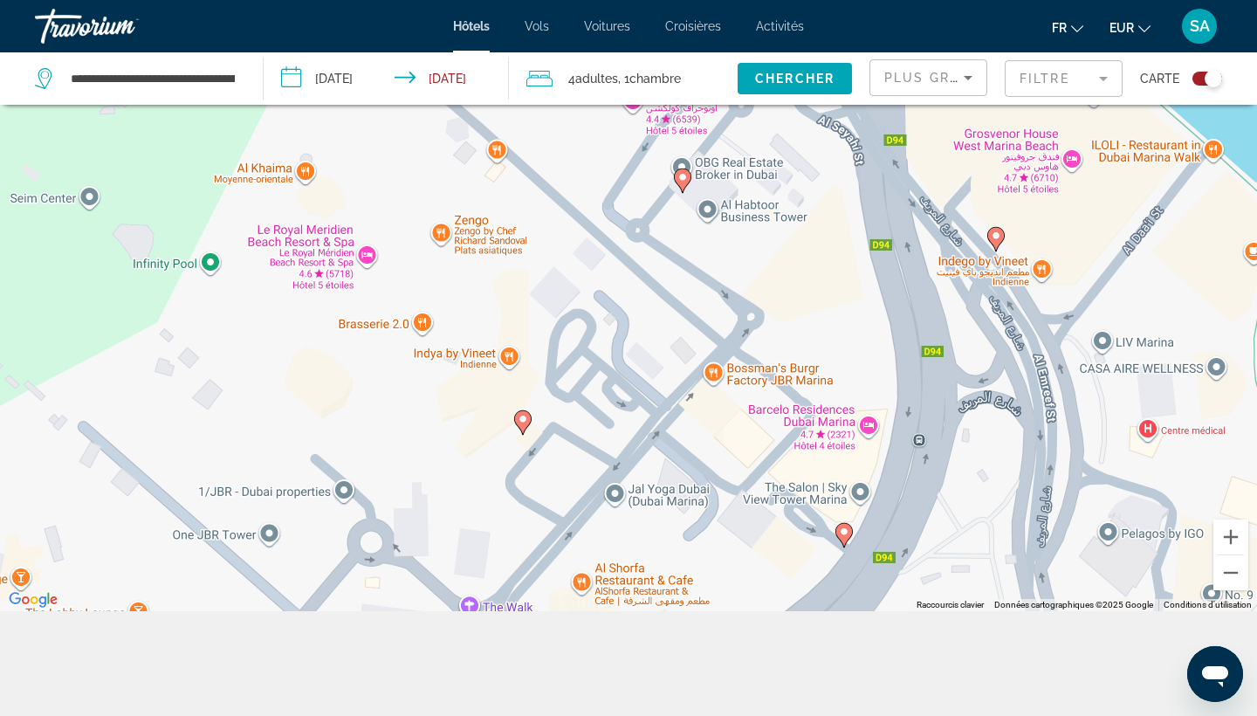
click at [520, 423] on image "Main content" at bounding box center [522, 419] width 10 height 10
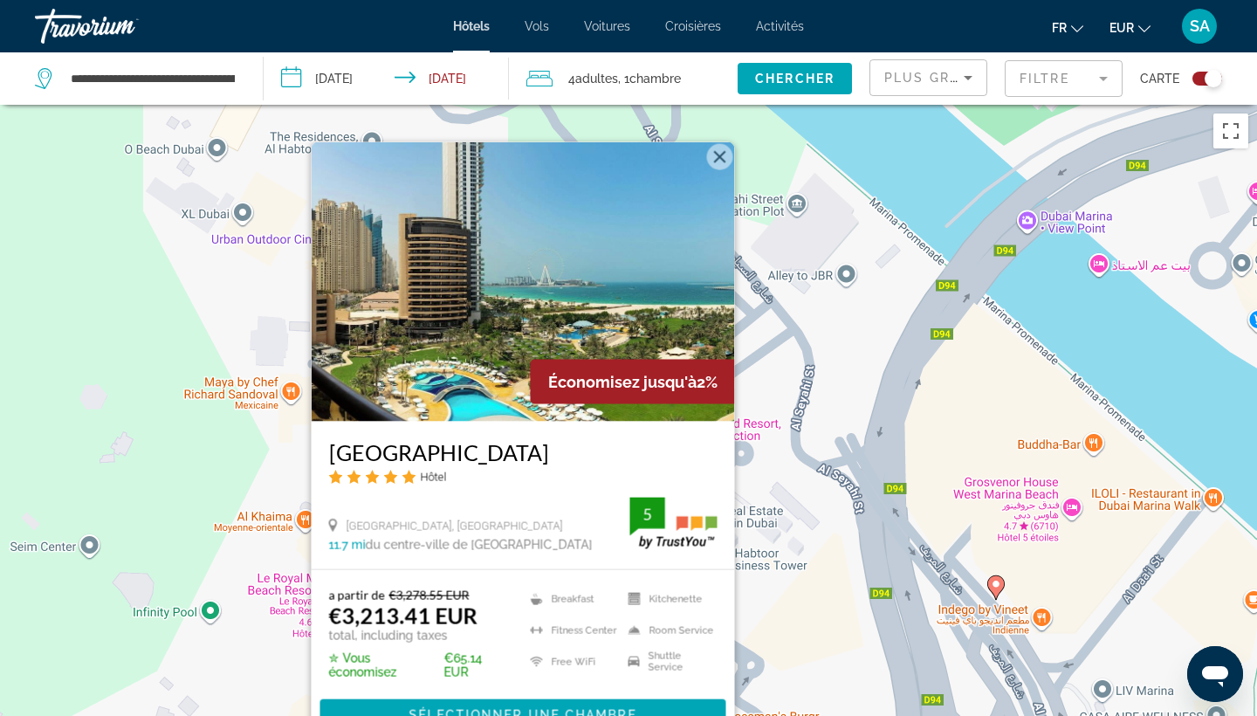
click at [237, 462] on div "Pour activer le glissement avec le clavier, appuyez sur Alt+Entrée. Une fois ce…" at bounding box center [628, 463] width 1257 height 716
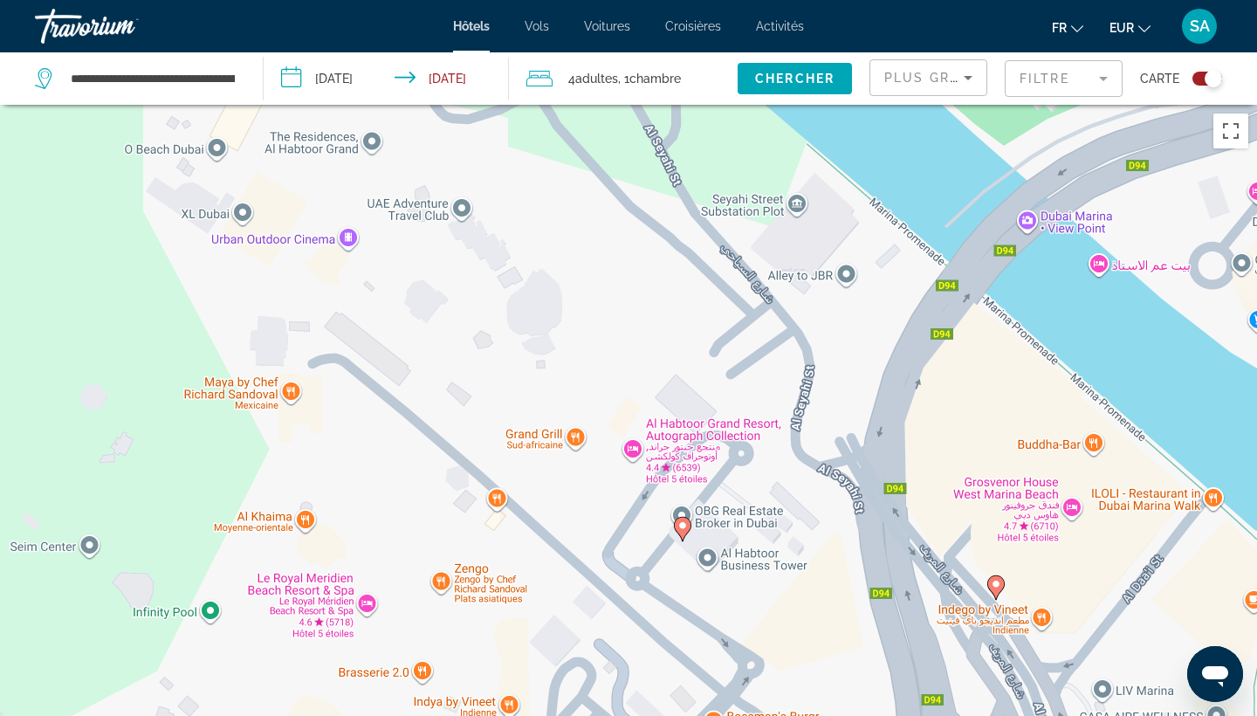
click at [684, 531] on icon "Main content" at bounding box center [683, 528] width 16 height 23
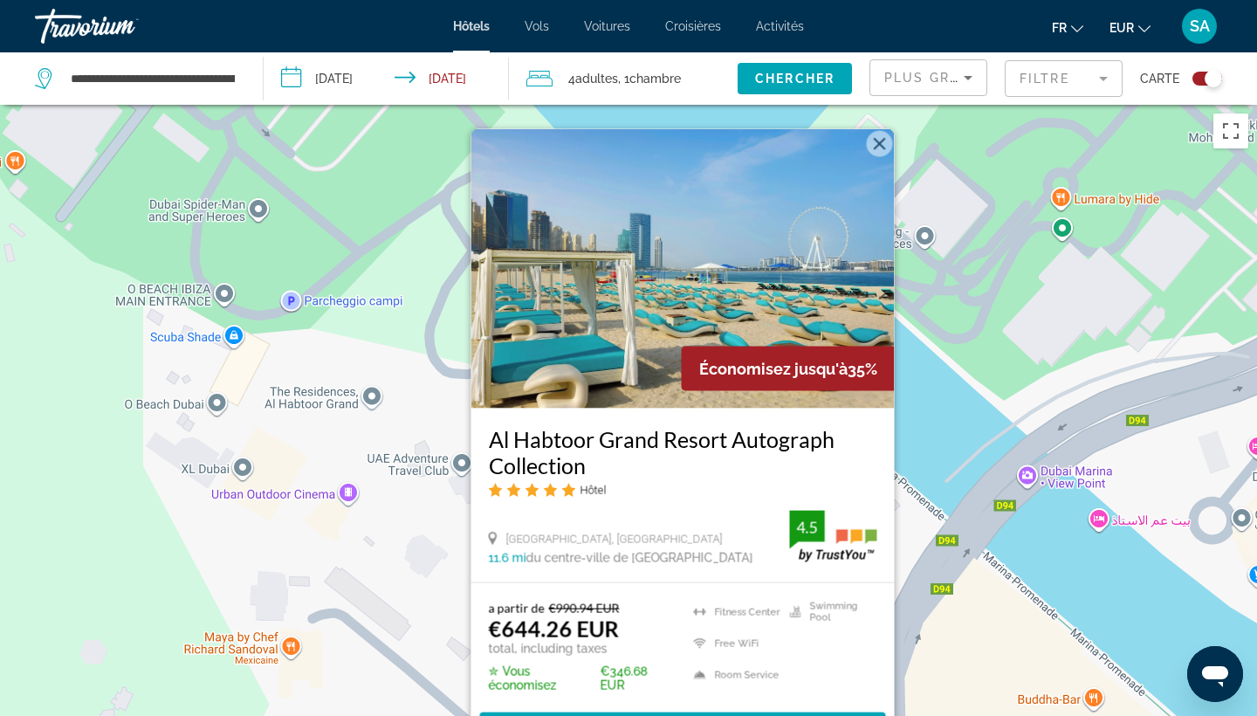
click at [350, 527] on div "Pour activer le glissement avec le clavier, appuyez sur Alt+Entrée. Une fois ce…" at bounding box center [628, 463] width 1257 height 716
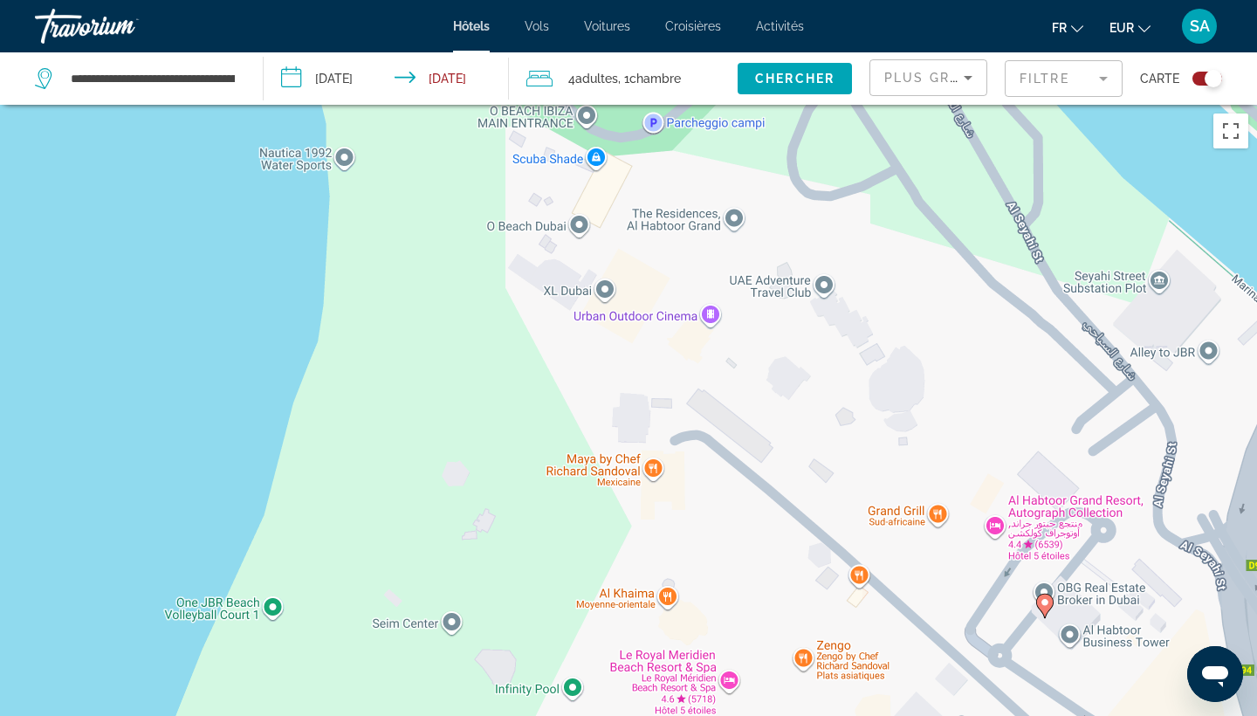
drag, startPoint x: 353, startPoint y: 525, endPoint x: 717, endPoint y: 346, distance: 406.6
click at [717, 346] on div "Pour activer le glissement avec le clavier, appuyez sur Alt+Entrée. Une fois ce…" at bounding box center [628, 463] width 1257 height 716
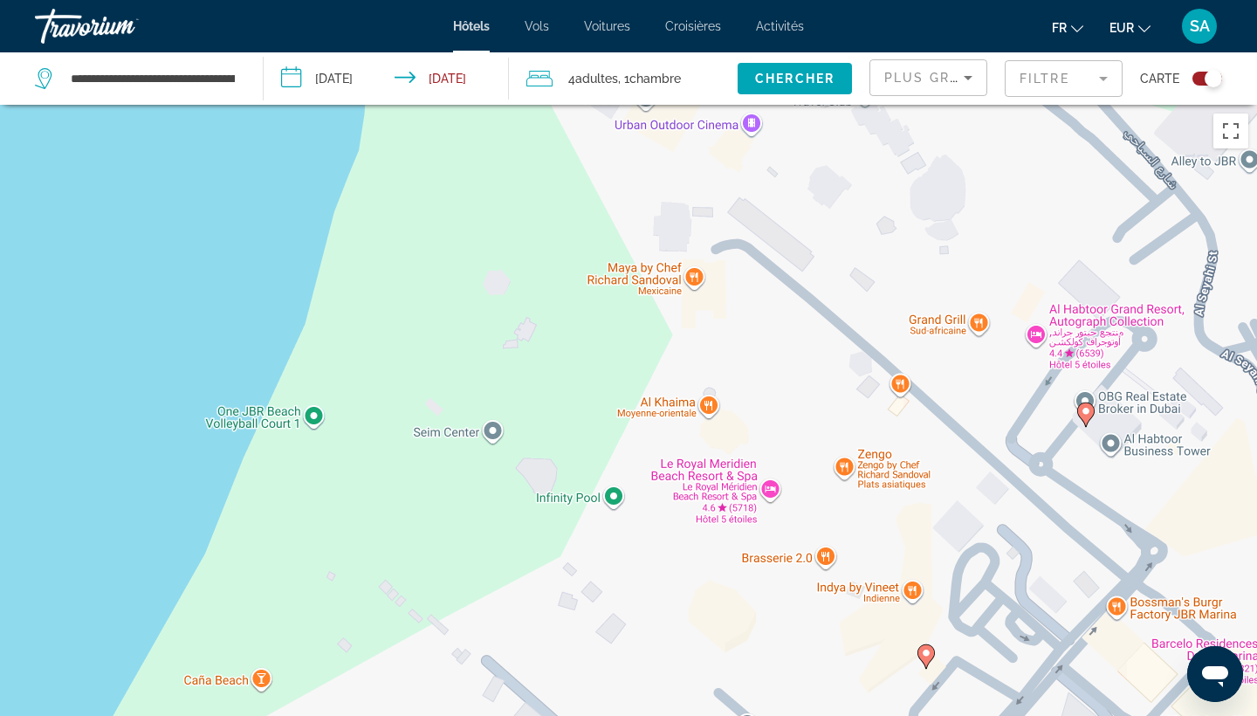
drag, startPoint x: 717, startPoint y: 349, endPoint x: 717, endPoint y: 173, distance: 176.3
click at [717, 173] on div "Pour activer le glissement avec le clavier, appuyez sur Alt+Entrée. Une fois ce…" at bounding box center [628, 463] width 1257 height 716
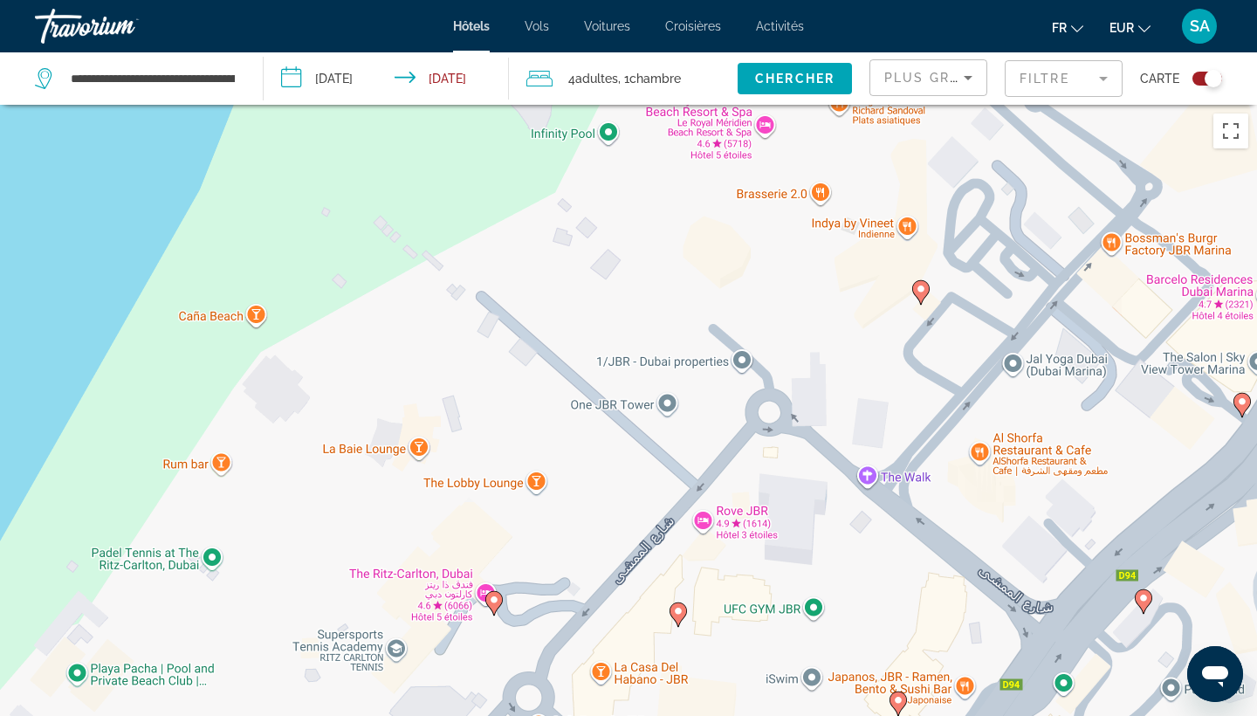
drag, startPoint x: 655, startPoint y: 502, endPoint x: 650, endPoint y: 220, distance: 281.9
click at [650, 220] on div "Pour activer le glissement avec le clavier, appuyez sur Alt+Entrée. Une fois ce…" at bounding box center [628, 463] width 1257 height 716
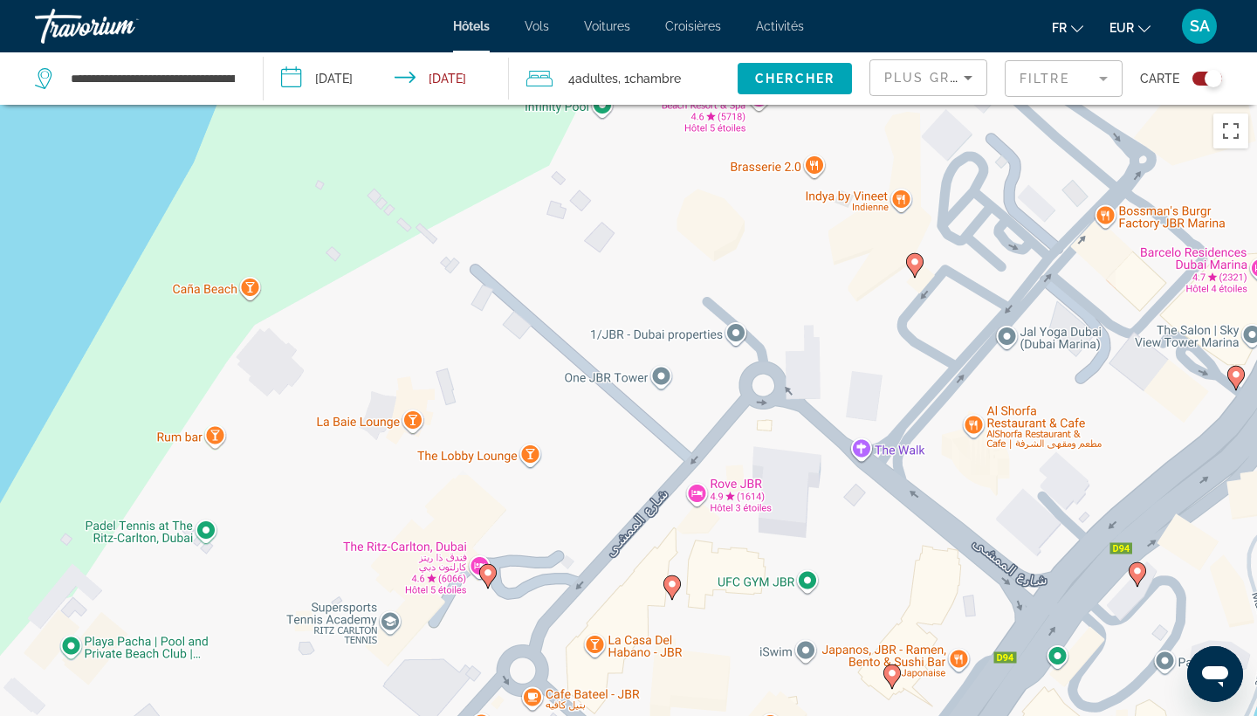
drag, startPoint x: 650, startPoint y: 220, endPoint x: 650, endPoint y: 96, distance: 123.9
click at [650, 105] on div "**********" at bounding box center [628, 515] width 1257 height 820
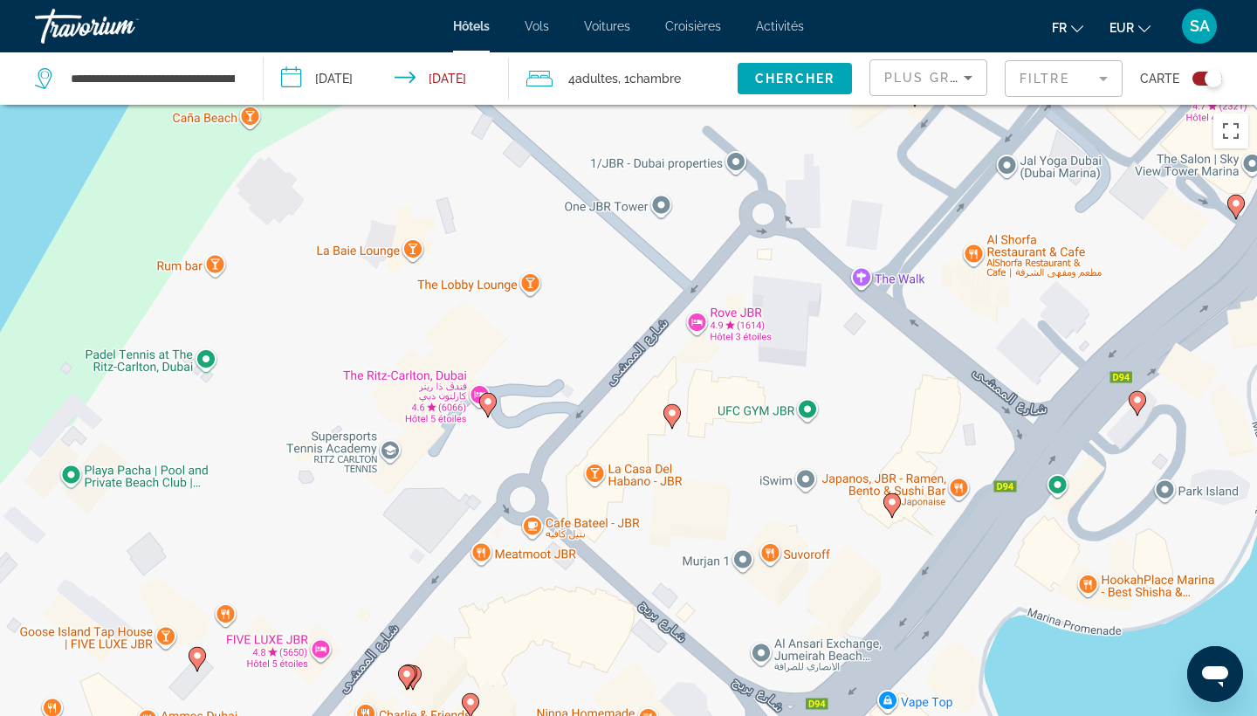
click at [490, 406] on image "Main content" at bounding box center [488, 401] width 10 height 10
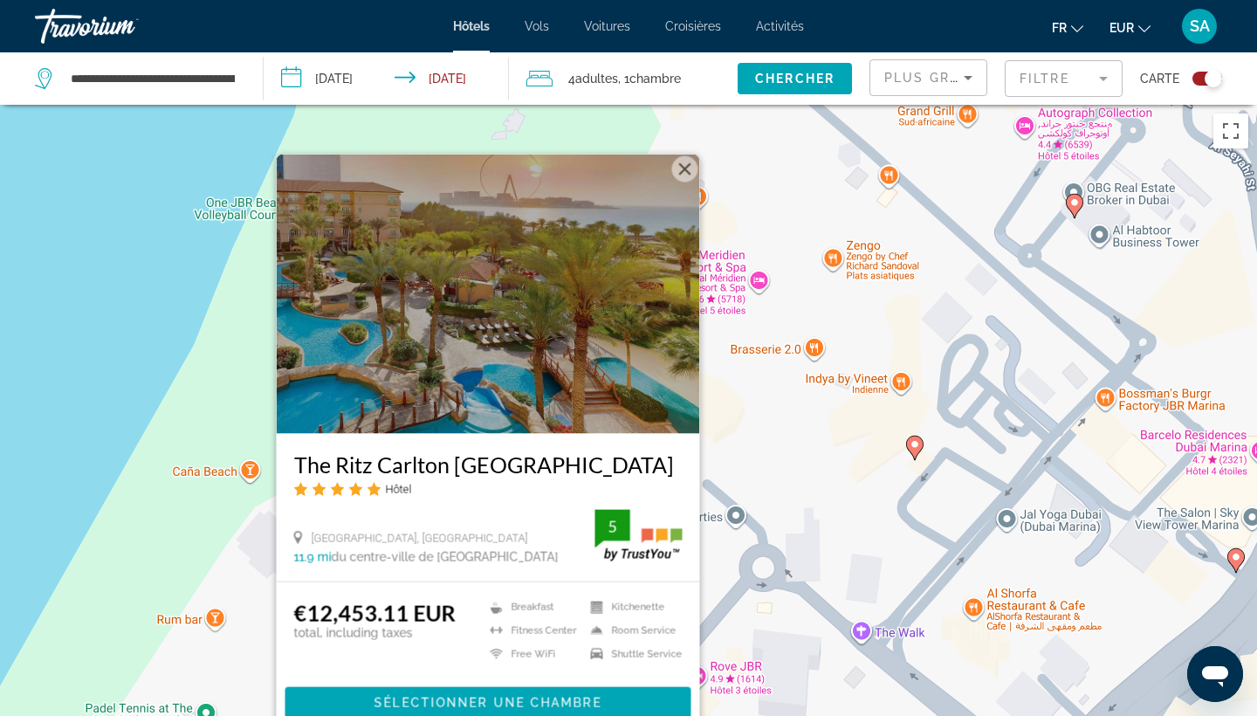
click at [742, 449] on div "Pour activer le glissement avec le clavier, appuyez sur Alt+Entrée. Une fois ce…" at bounding box center [628, 463] width 1257 height 716
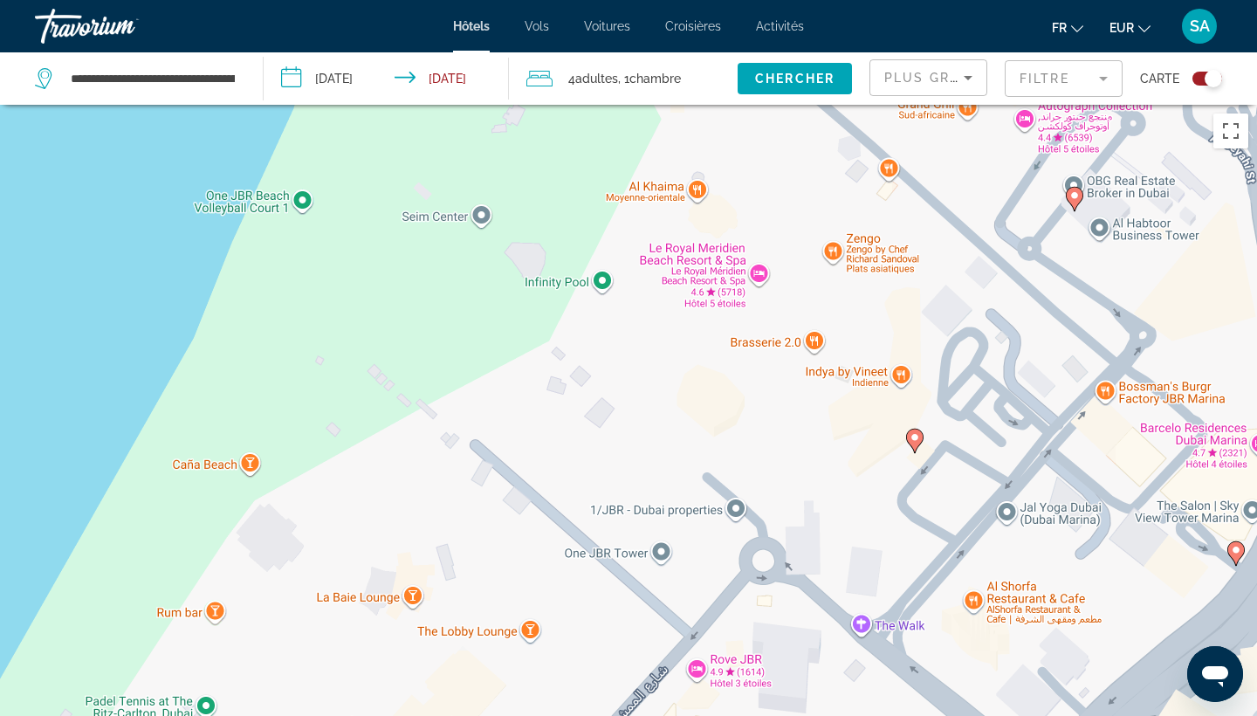
drag, startPoint x: 664, startPoint y: 586, endPoint x: 652, endPoint y: 263, distance: 323.1
click at [652, 263] on div "Pour activer le glissement avec le clavier, appuyez sur Alt+Entrée. Une fois ce…" at bounding box center [628, 463] width 1257 height 716
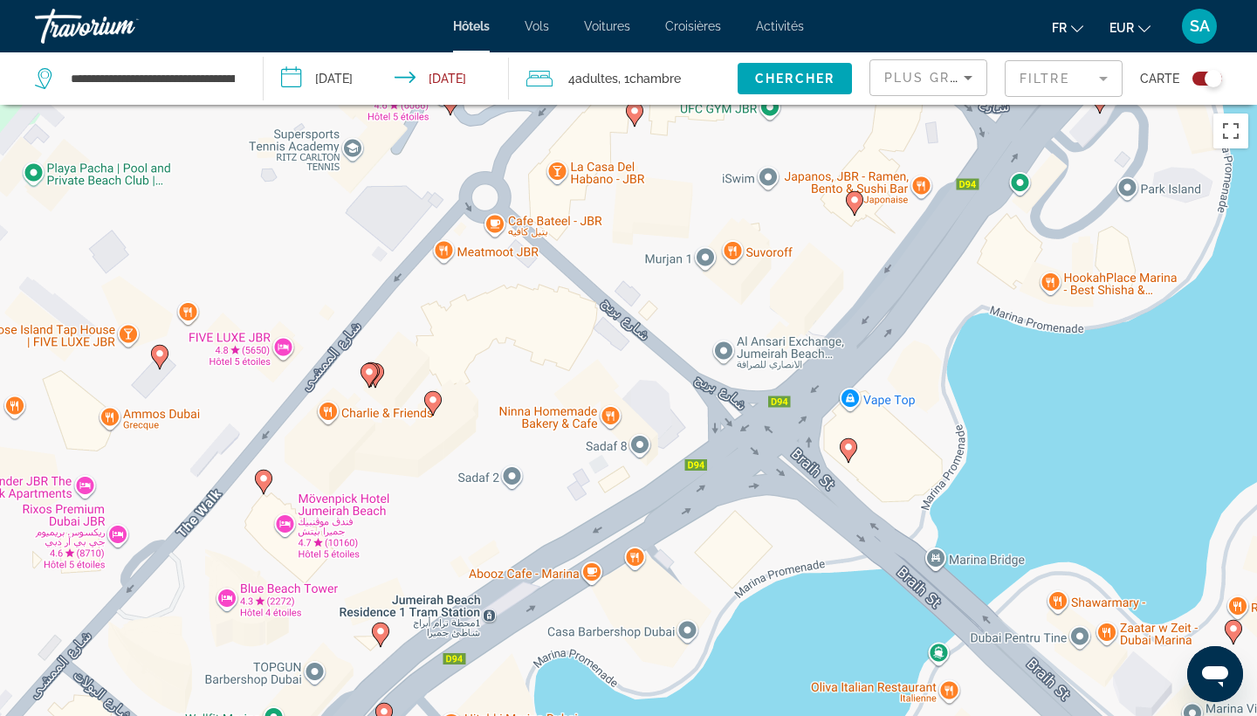
click at [436, 402] on image "Main content" at bounding box center [433, 399] width 10 height 10
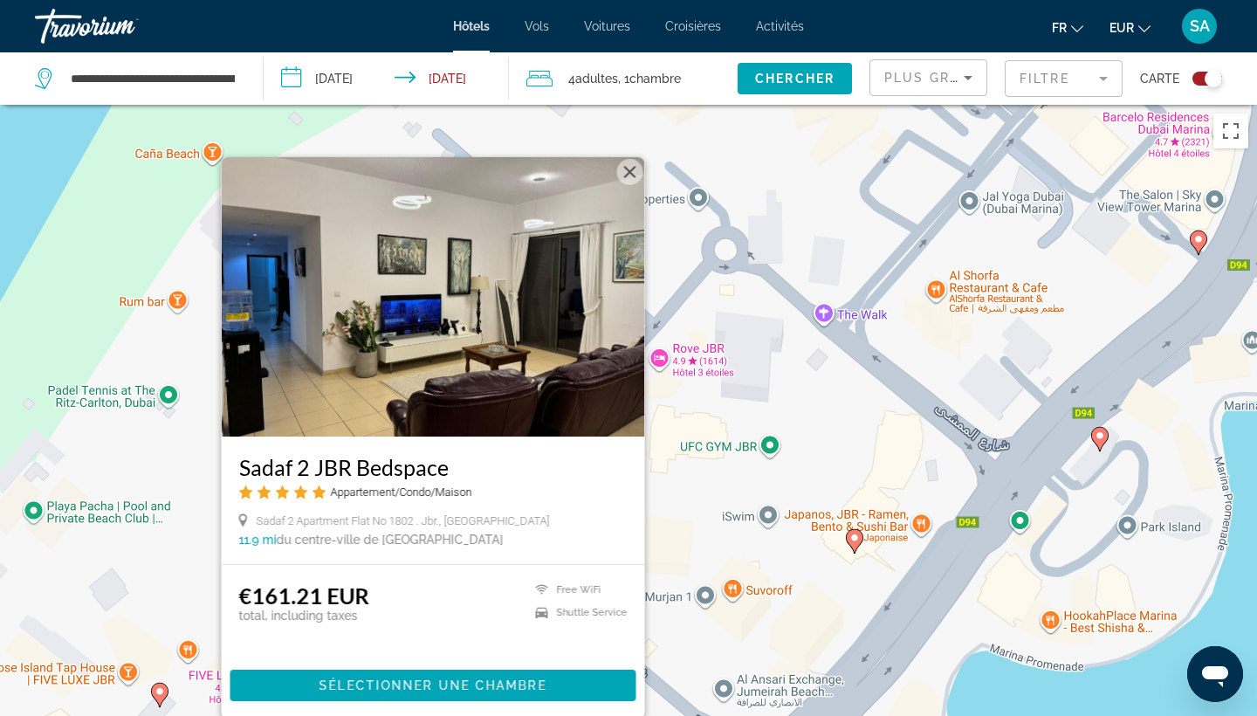
click at [853, 546] on icon "Main content" at bounding box center [854, 541] width 16 height 23
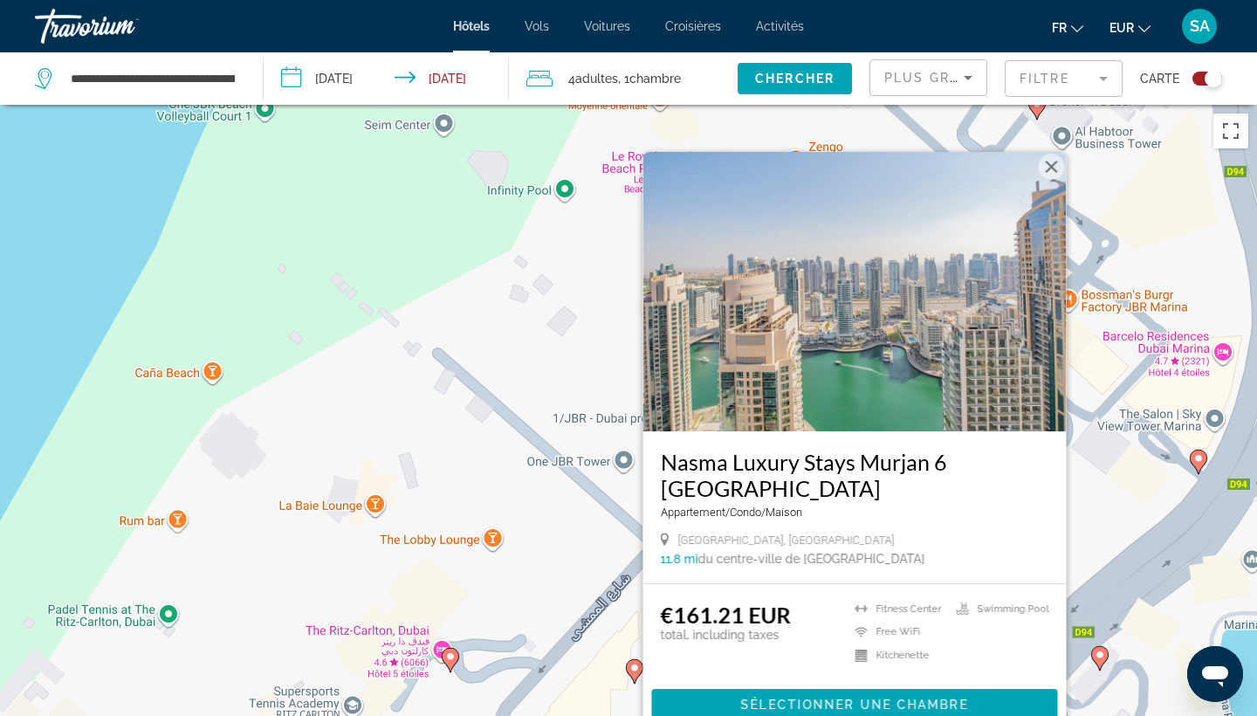
click at [894, 362] on img "Main content" at bounding box center [854, 291] width 423 height 279
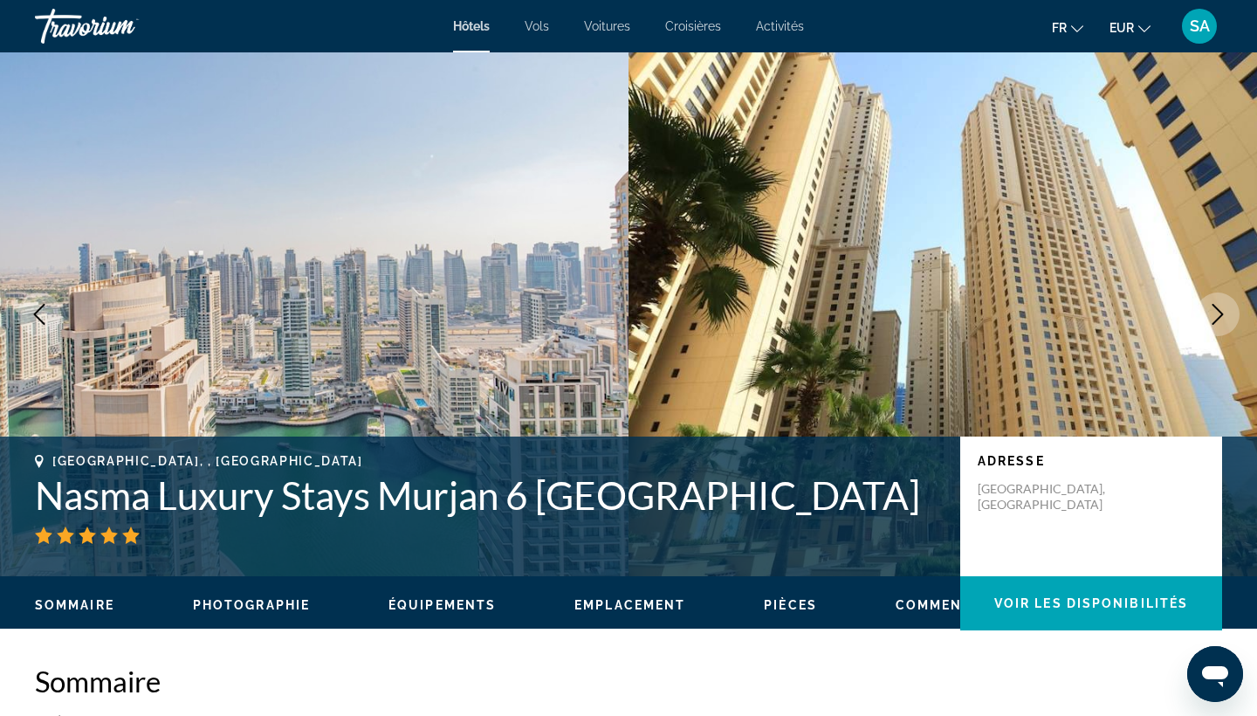
click at [1219, 317] on icon "Next image" at bounding box center [1217, 314] width 11 height 21
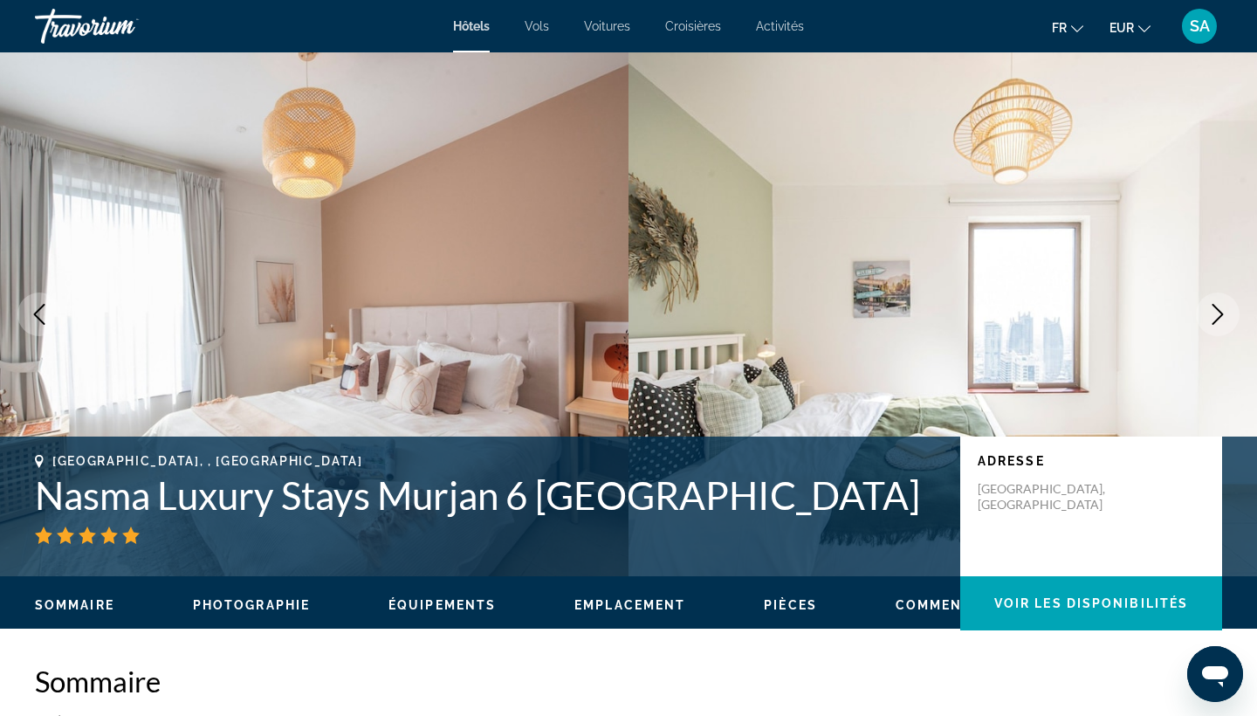
click at [1219, 318] on icon "Next image" at bounding box center [1217, 314] width 11 height 21
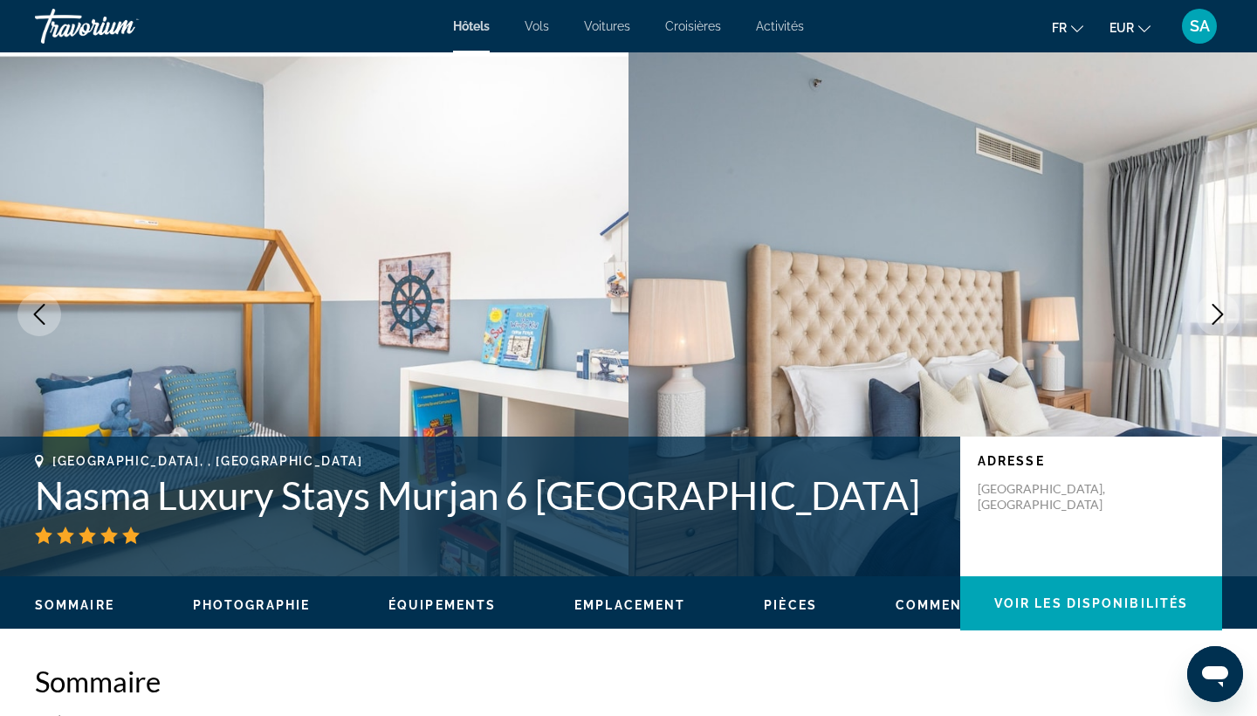
click at [1219, 318] on icon "Next image" at bounding box center [1217, 314] width 11 height 21
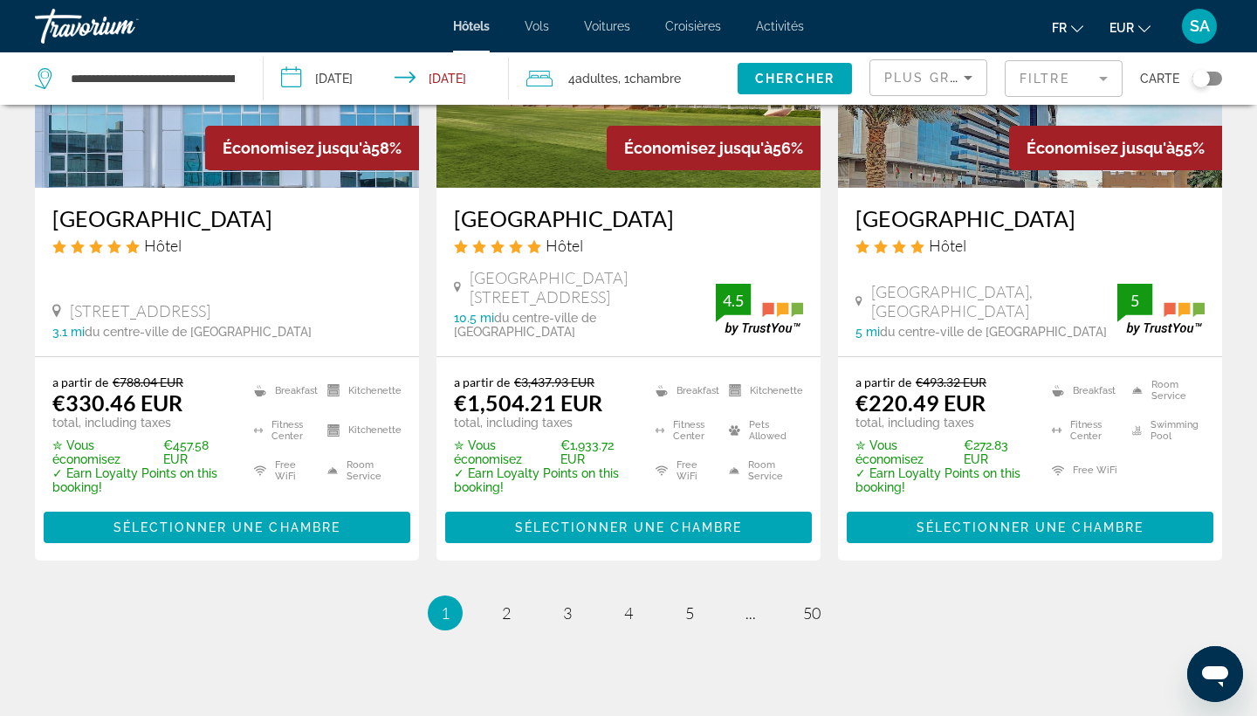
scroll to position [2385, 0]
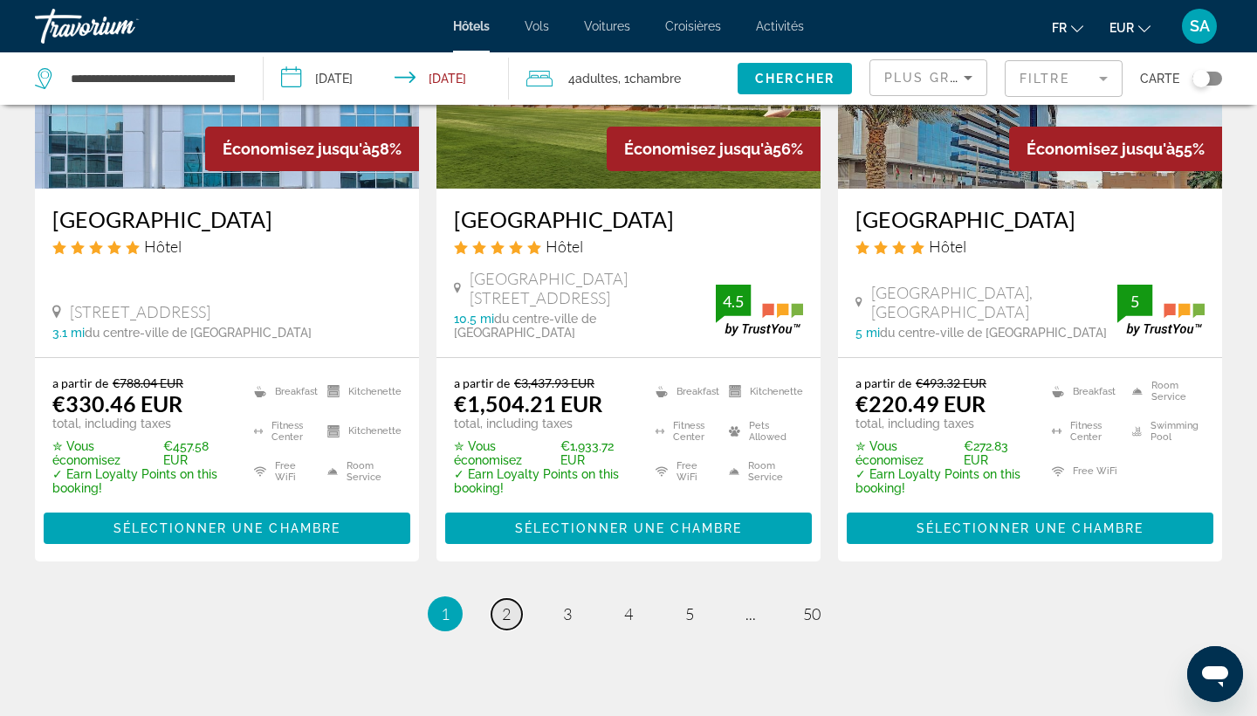
click at [502, 604] on span "2" at bounding box center [506, 613] width 9 height 19
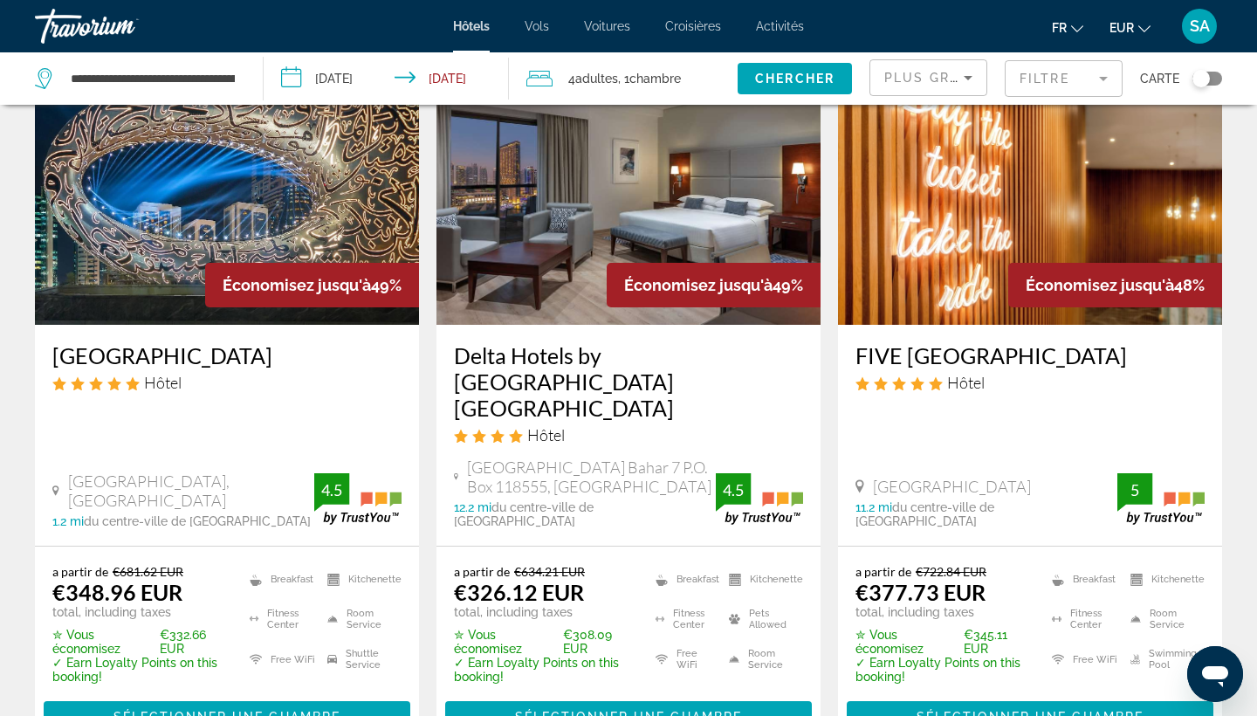
scroll to position [832, 0]
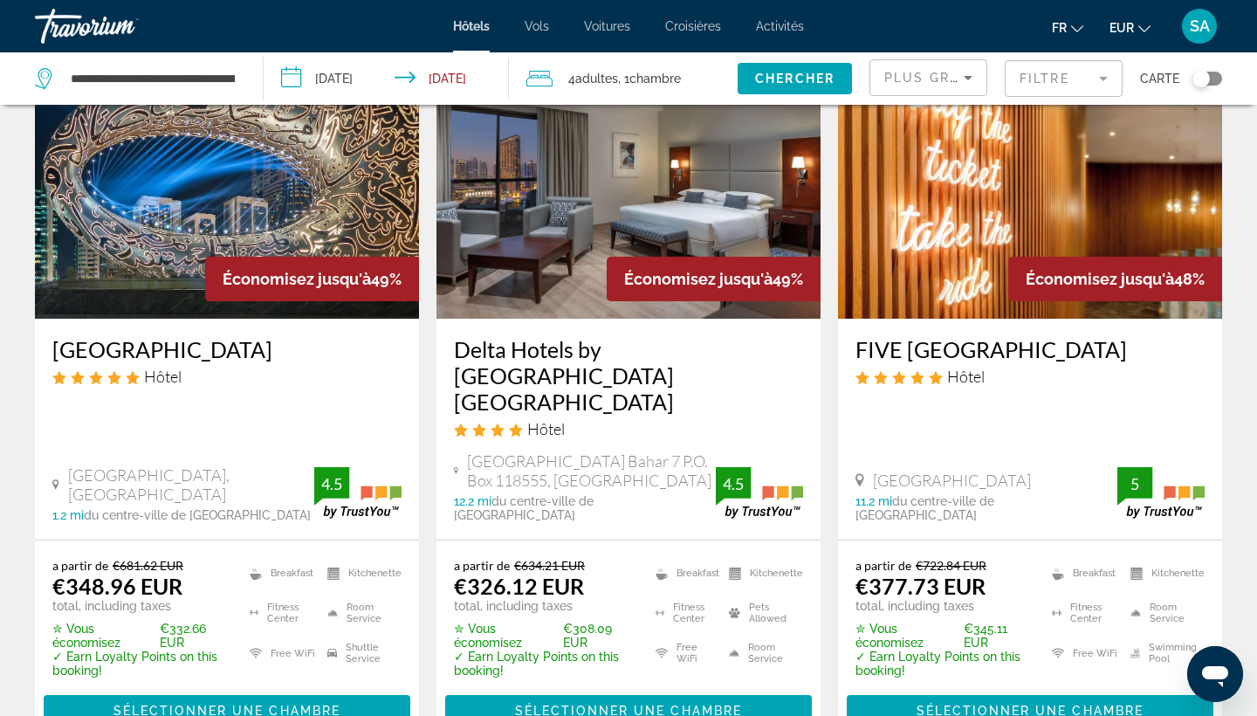
click at [660, 204] on img "Main content" at bounding box center [628, 178] width 384 height 279
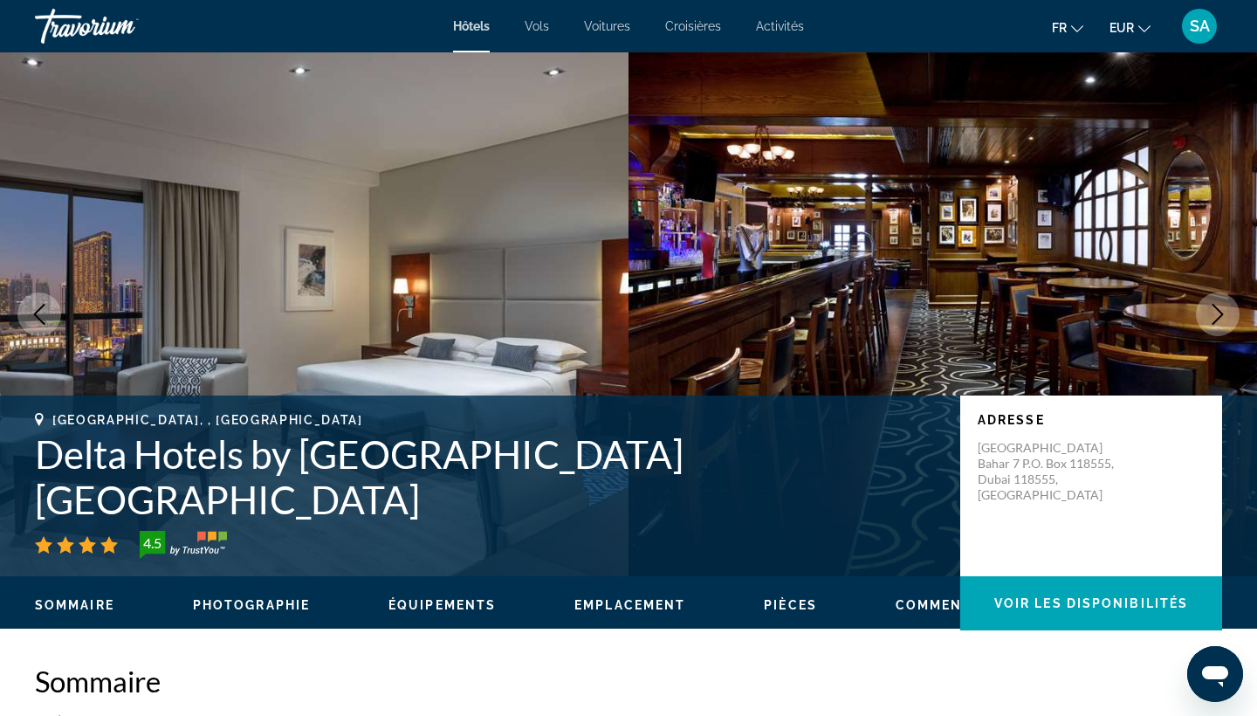
click at [1219, 313] on icon "Next image" at bounding box center [1217, 314] width 21 height 21
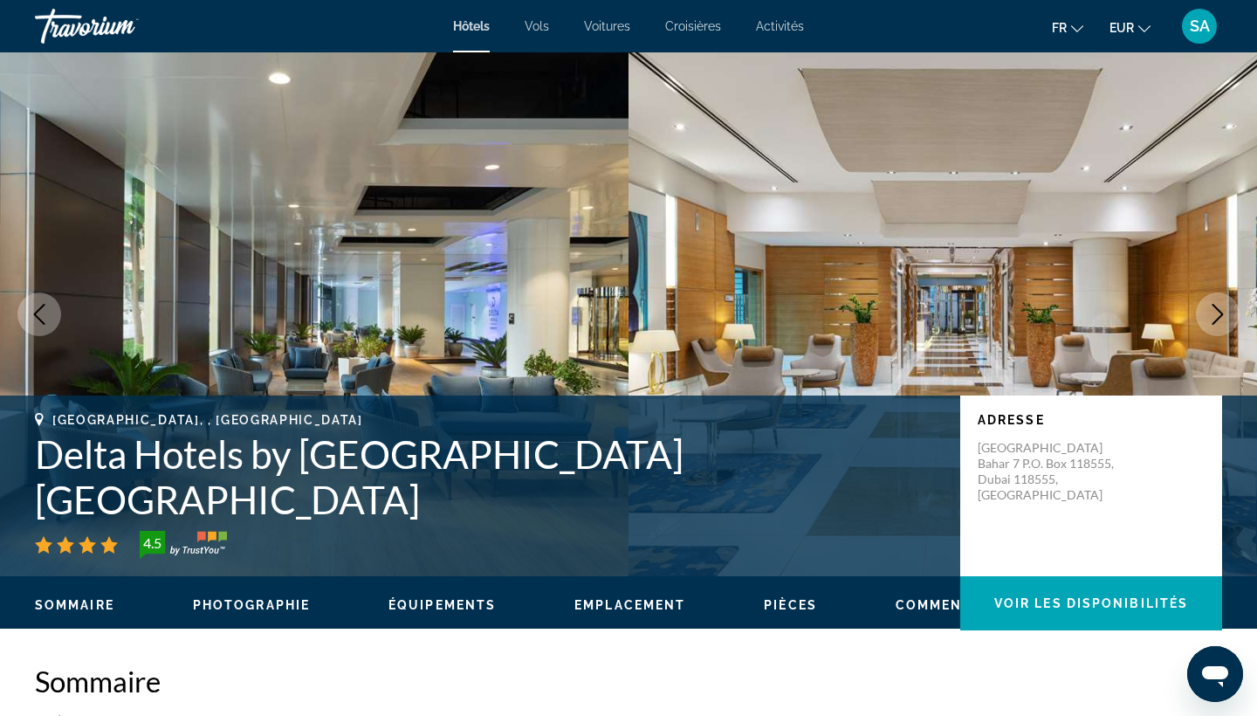
click at [1219, 313] on icon "Next image" at bounding box center [1217, 314] width 21 height 21
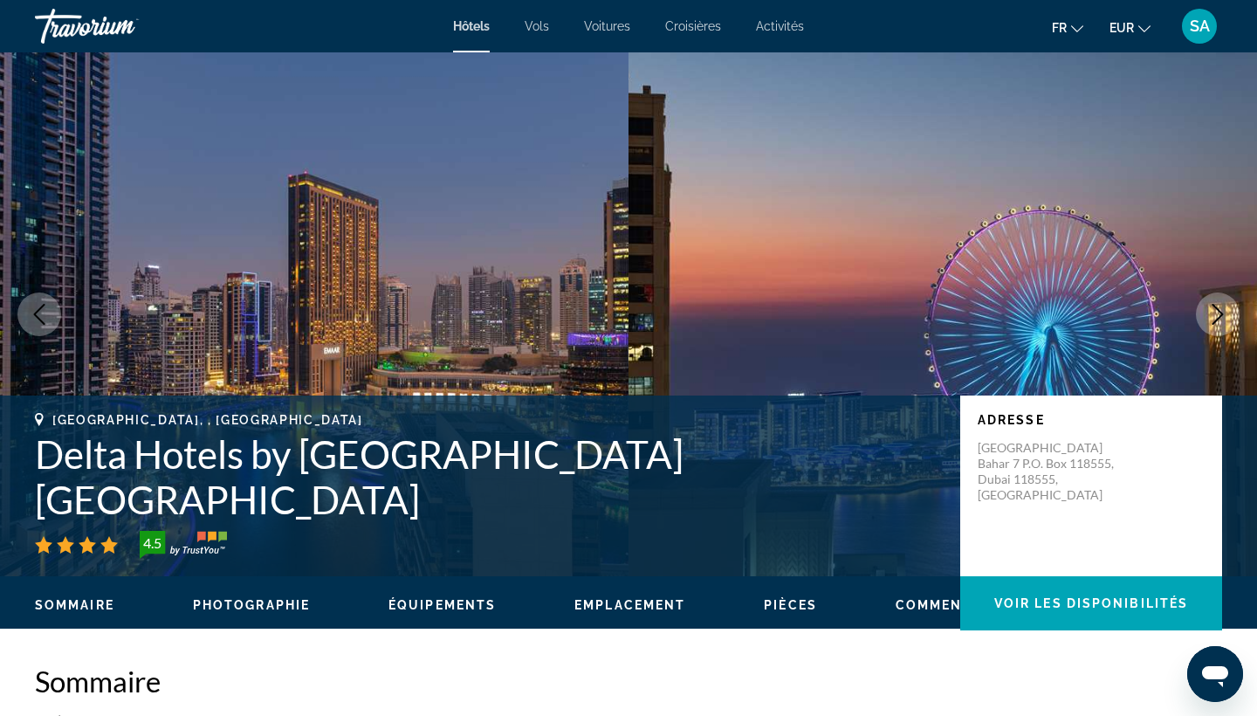
click at [1219, 313] on icon "Next image" at bounding box center [1217, 314] width 21 height 21
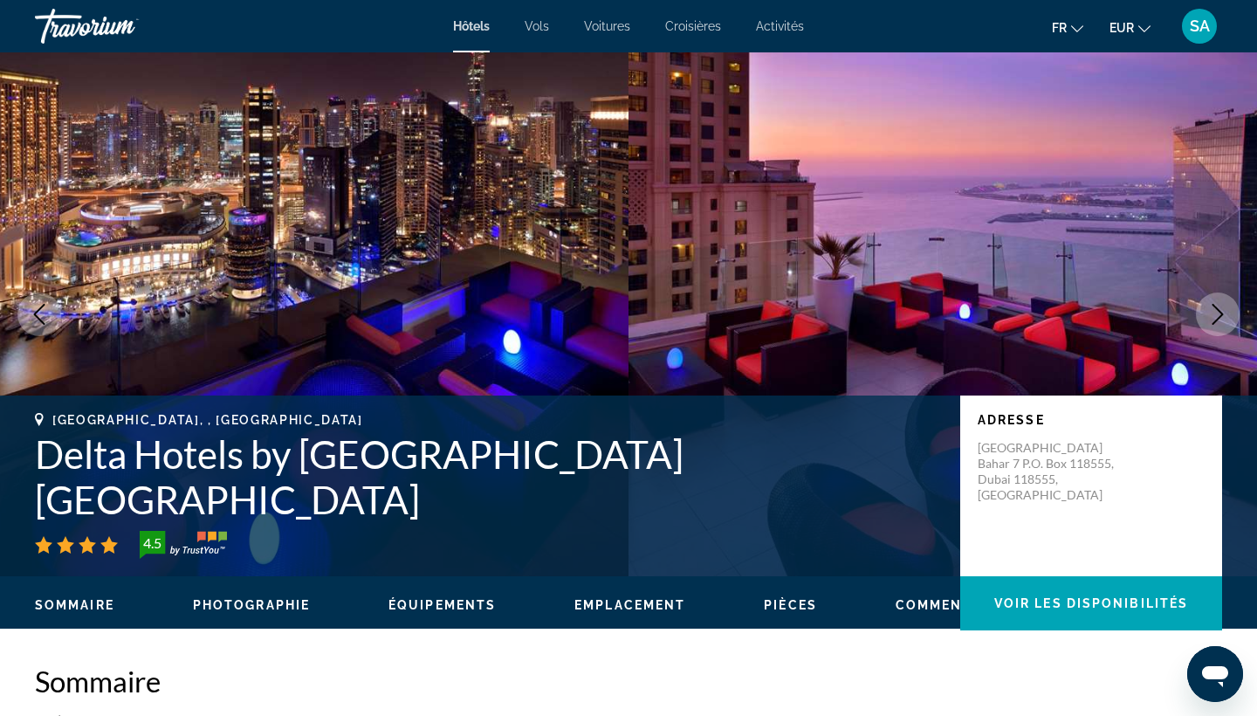
click at [1219, 313] on icon "Next image" at bounding box center [1217, 314] width 21 height 21
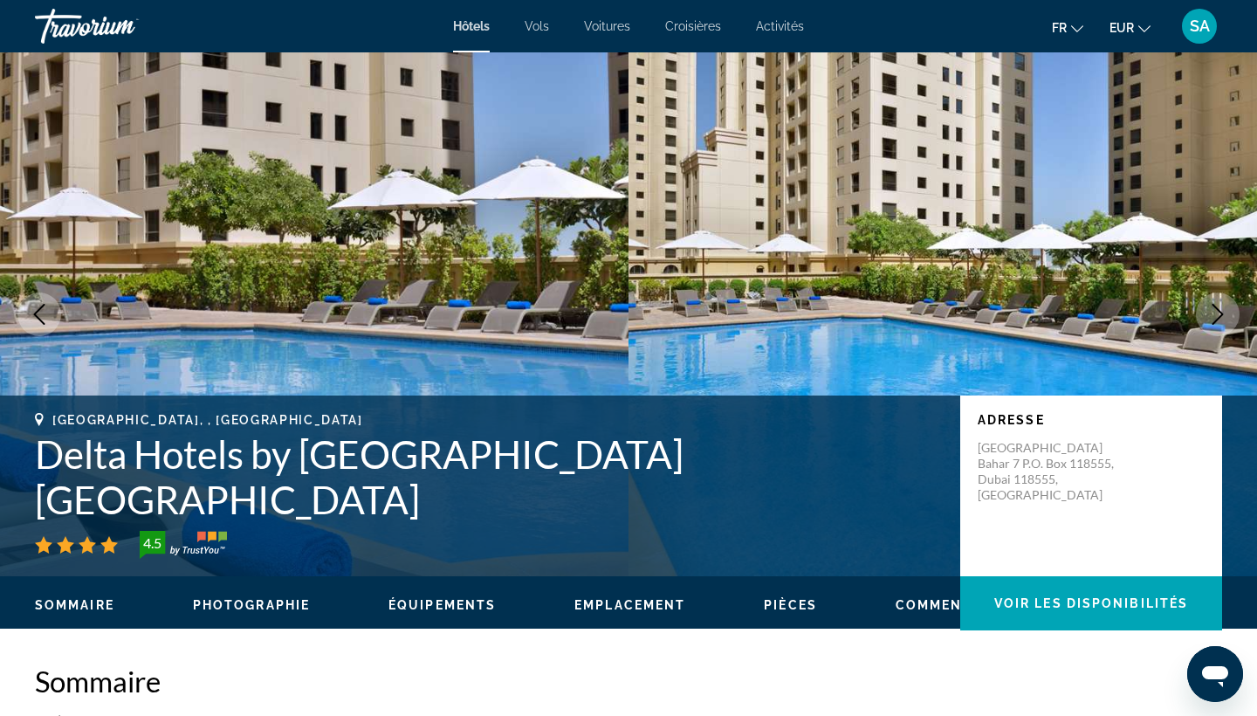
click at [1219, 313] on icon "Next image" at bounding box center [1217, 314] width 21 height 21
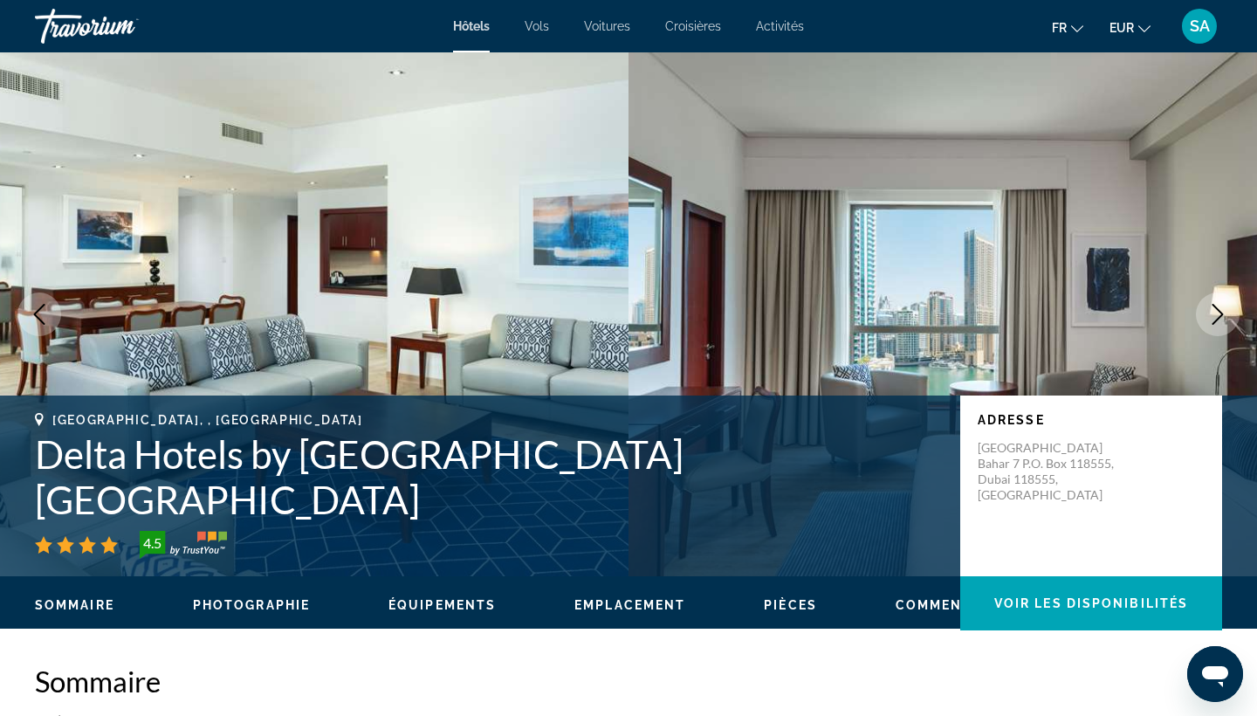
click at [1219, 313] on icon "Next image" at bounding box center [1217, 314] width 21 height 21
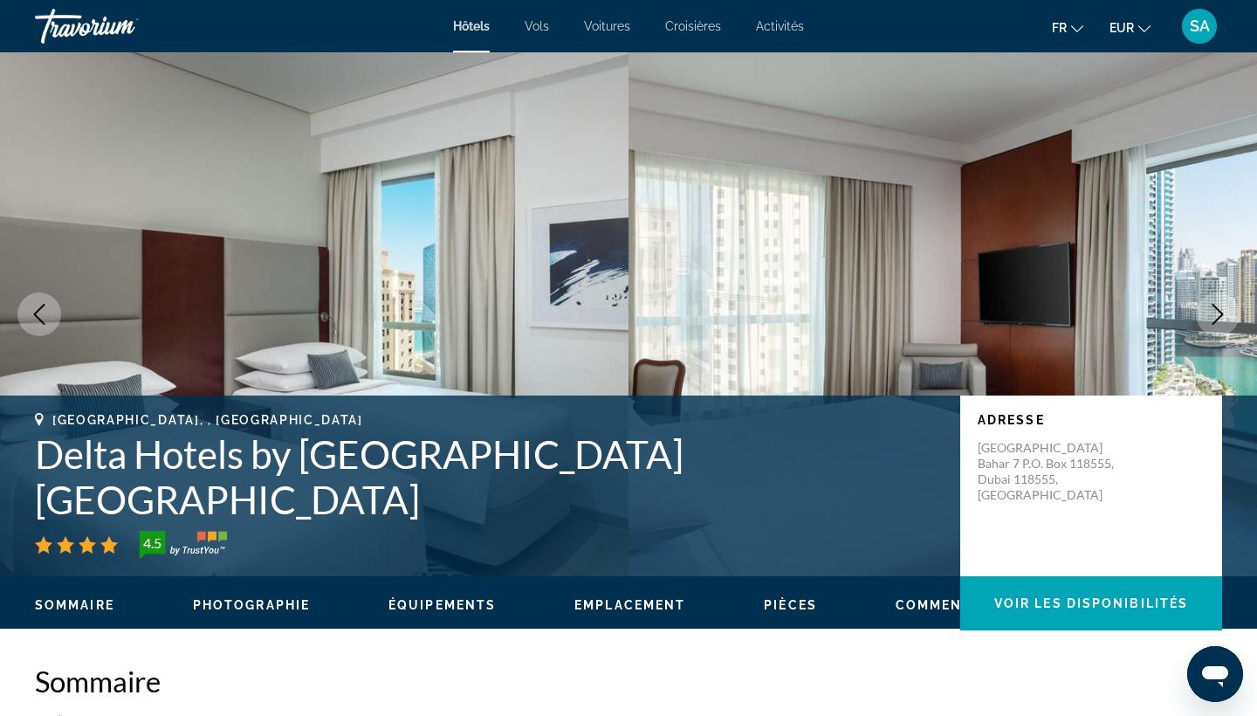
click at [1219, 313] on icon "Next image" at bounding box center [1217, 314] width 21 height 21
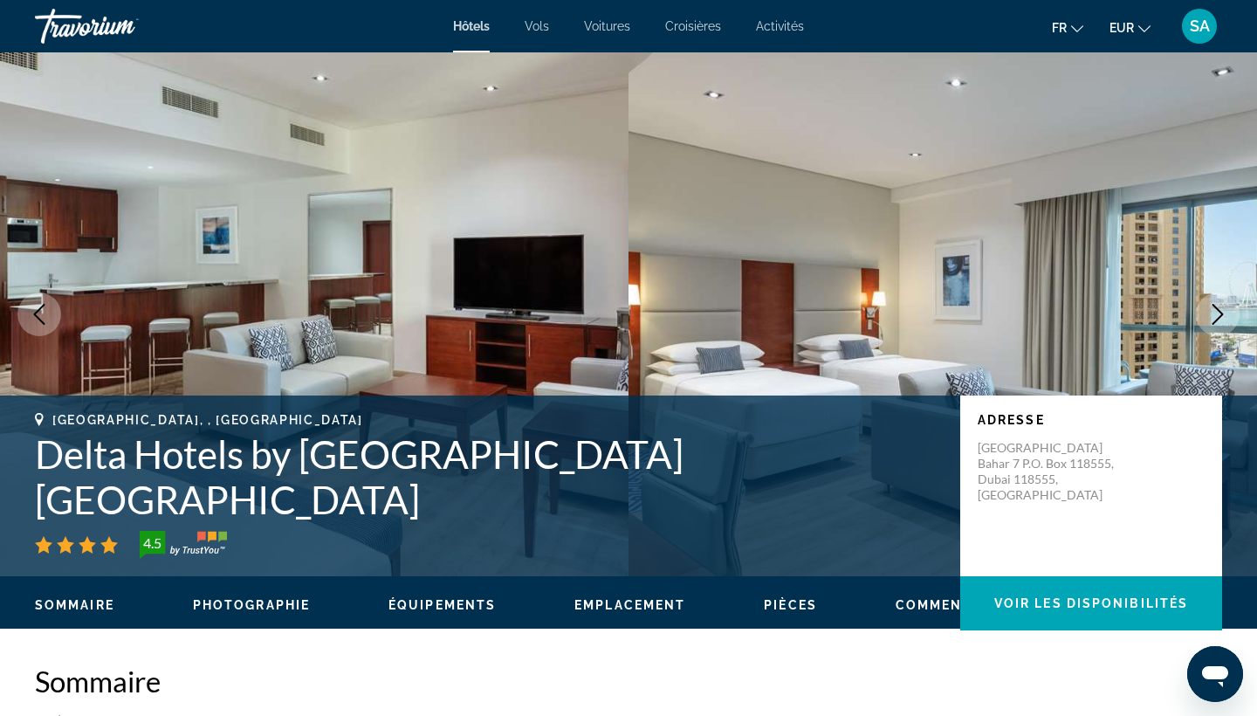
click at [1219, 313] on icon "Next image" at bounding box center [1217, 314] width 21 height 21
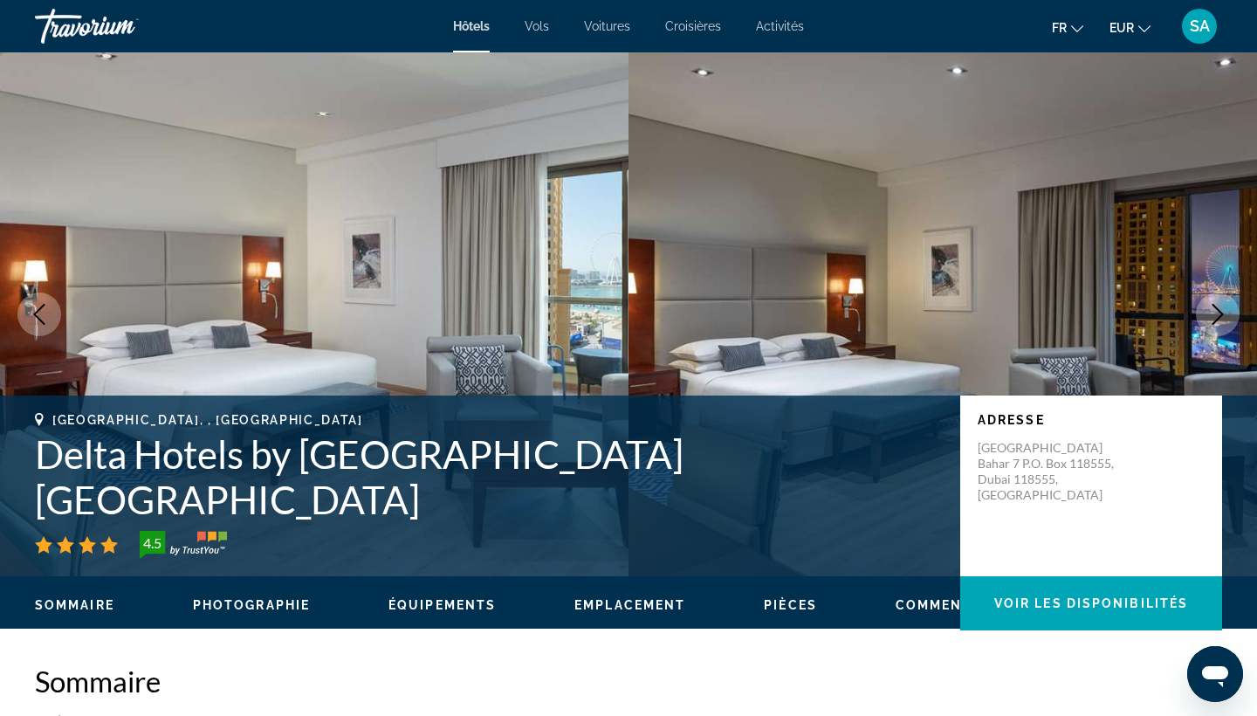
click at [1219, 313] on icon "Next image" at bounding box center [1217, 314] width 21 height 21
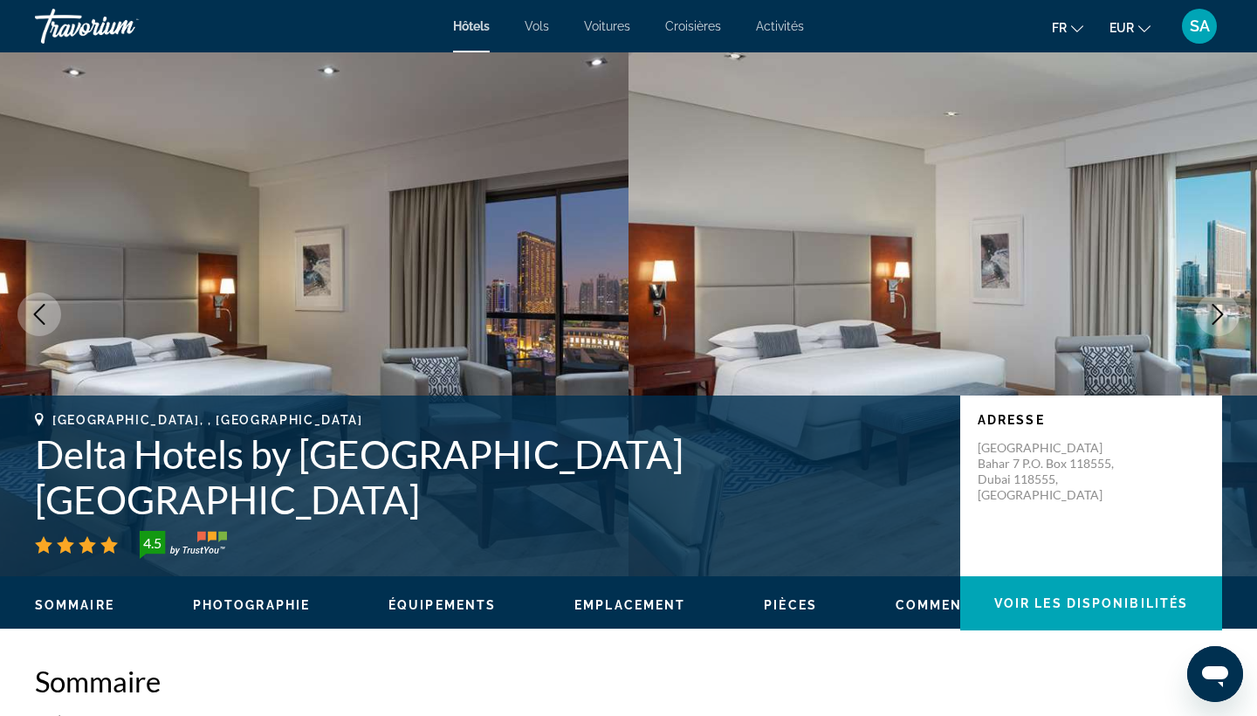
click at [1219, 313] on icon "Next image" at bounding box center [1217, 314] width 21 height 21
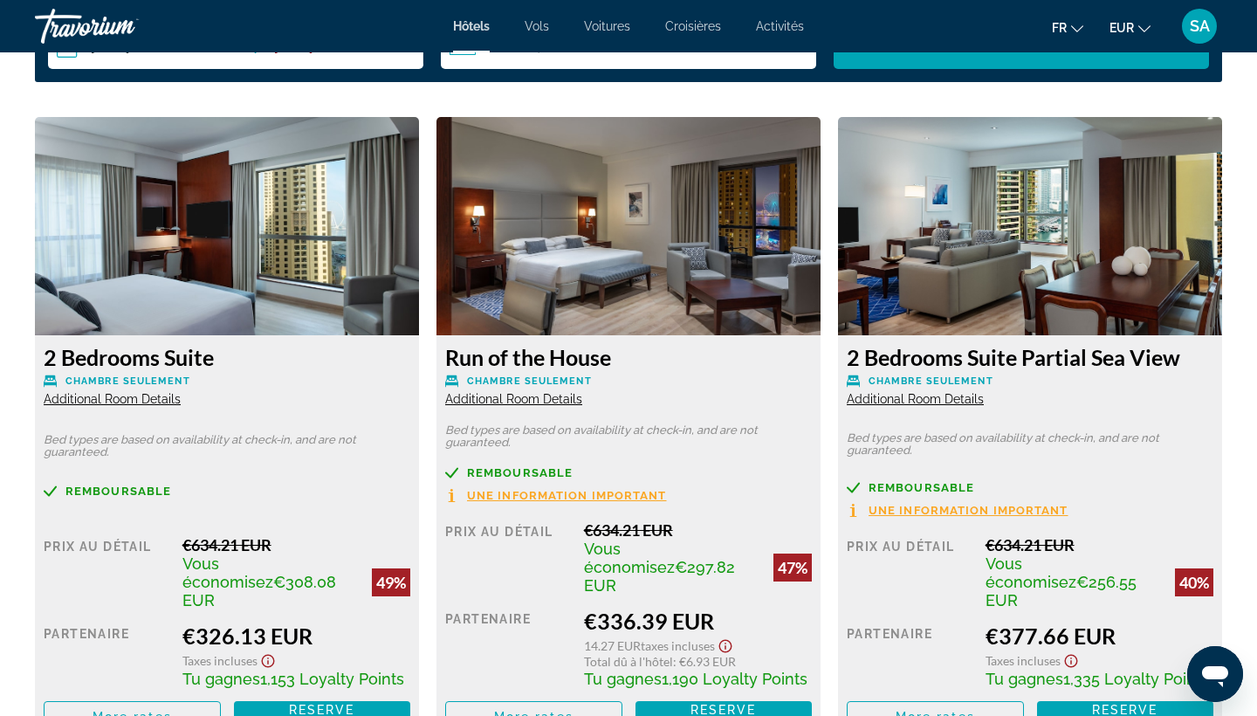
scroll to position [2355, 0]
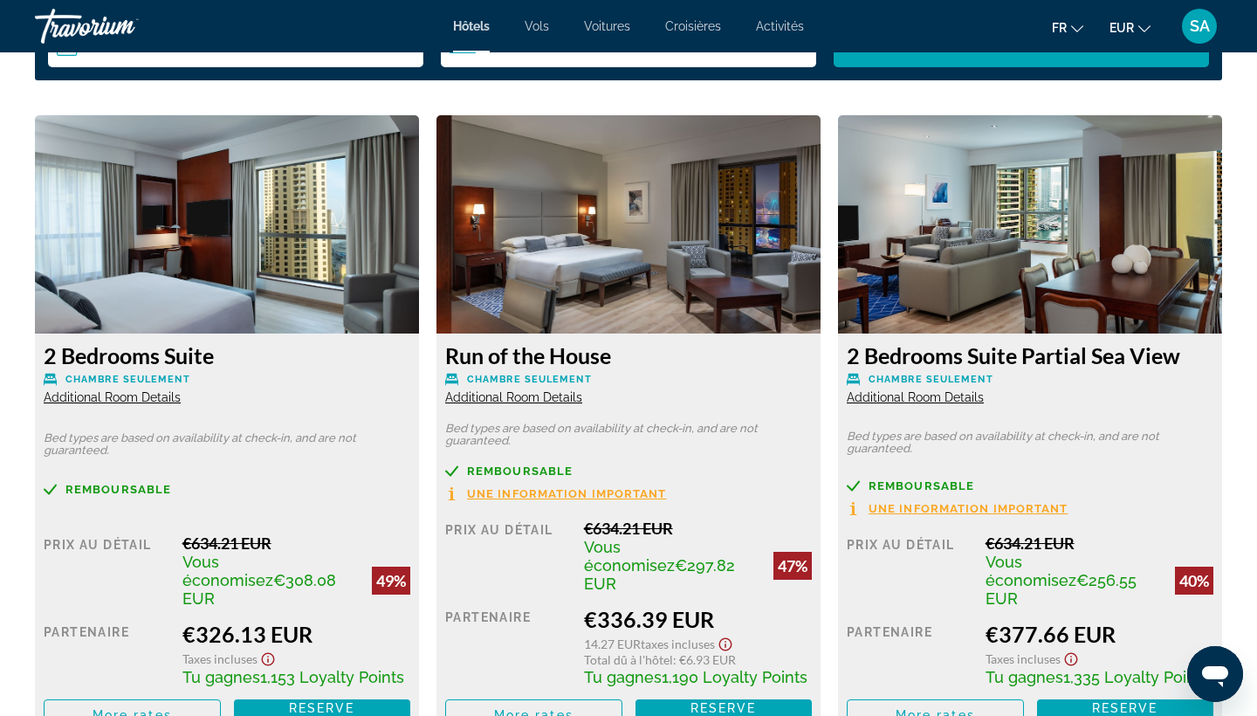
click at [914, 450] on p "Bed types are based on availability at check-in, and are not guaranteed." at bounding box center [1029, 442] width 366 height 24
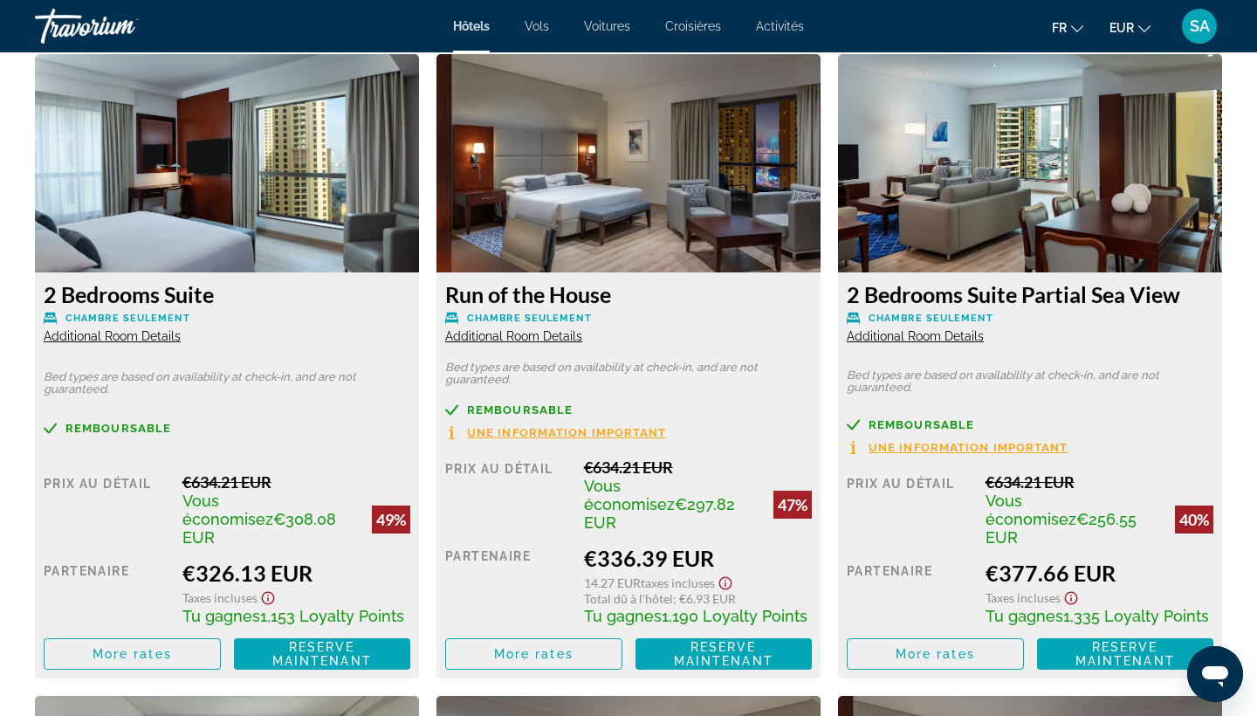
scroll to position [2444, 0]
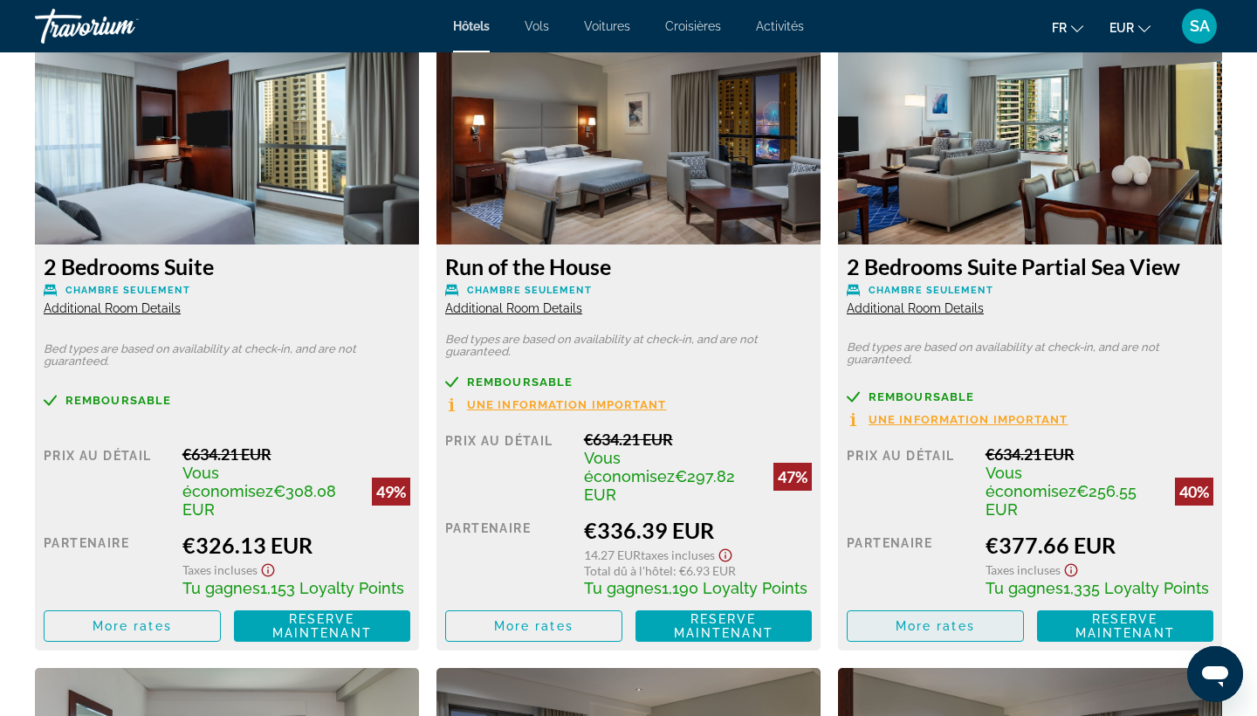
click at [951, 619] on span "More rates" at bounding box center [934, 626] width 79 height 14
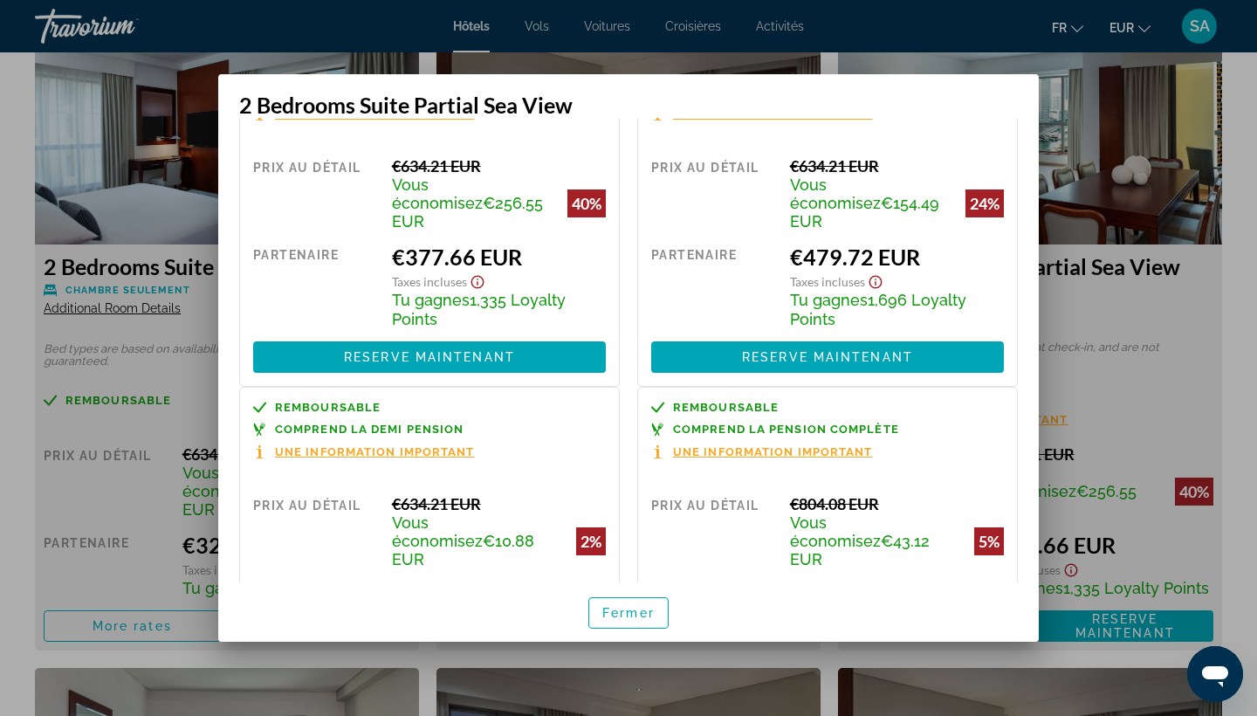
scroll to position [92, 0]
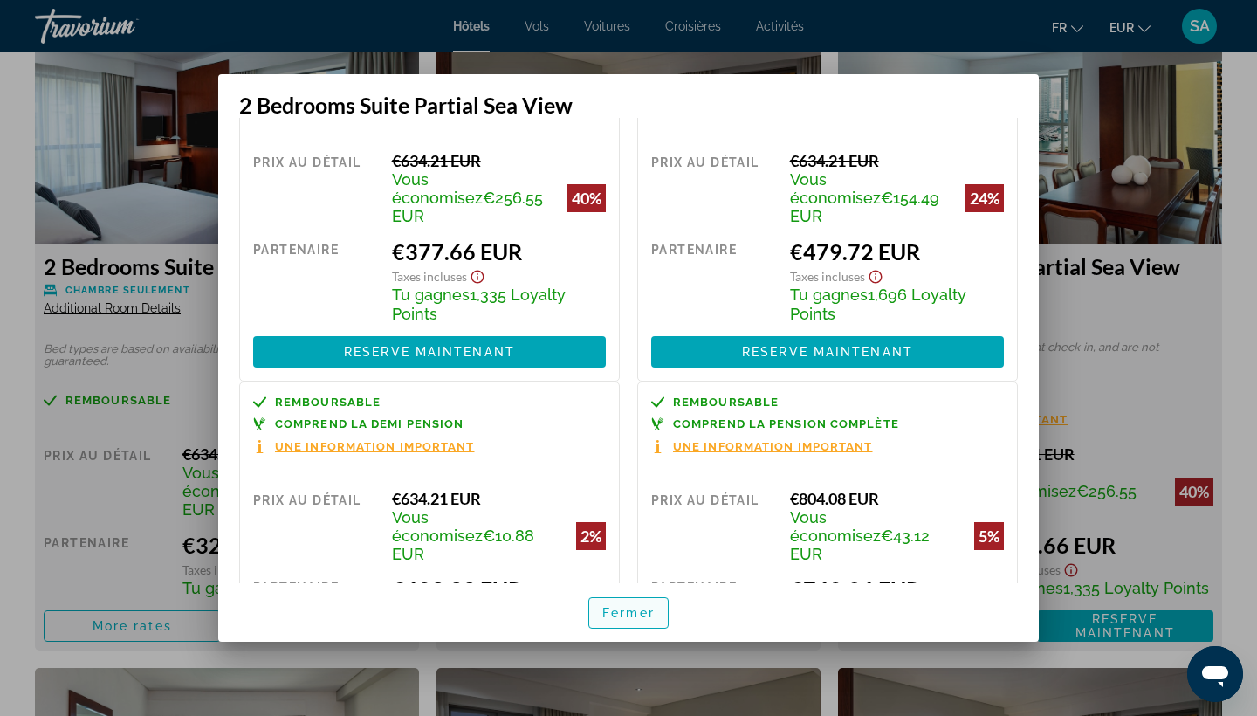
click at [628, 617] on span "Fermer" at bounding box center [628, 613] width 52 height 14
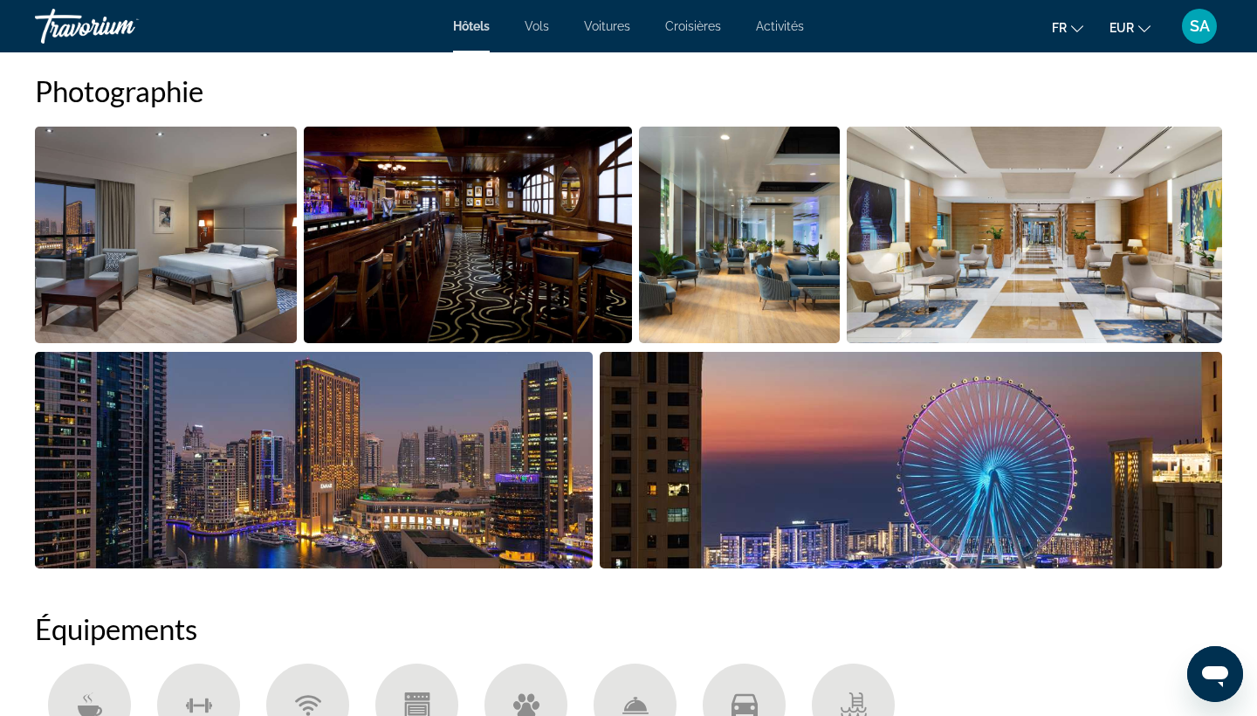
scroll to position [887, 0]
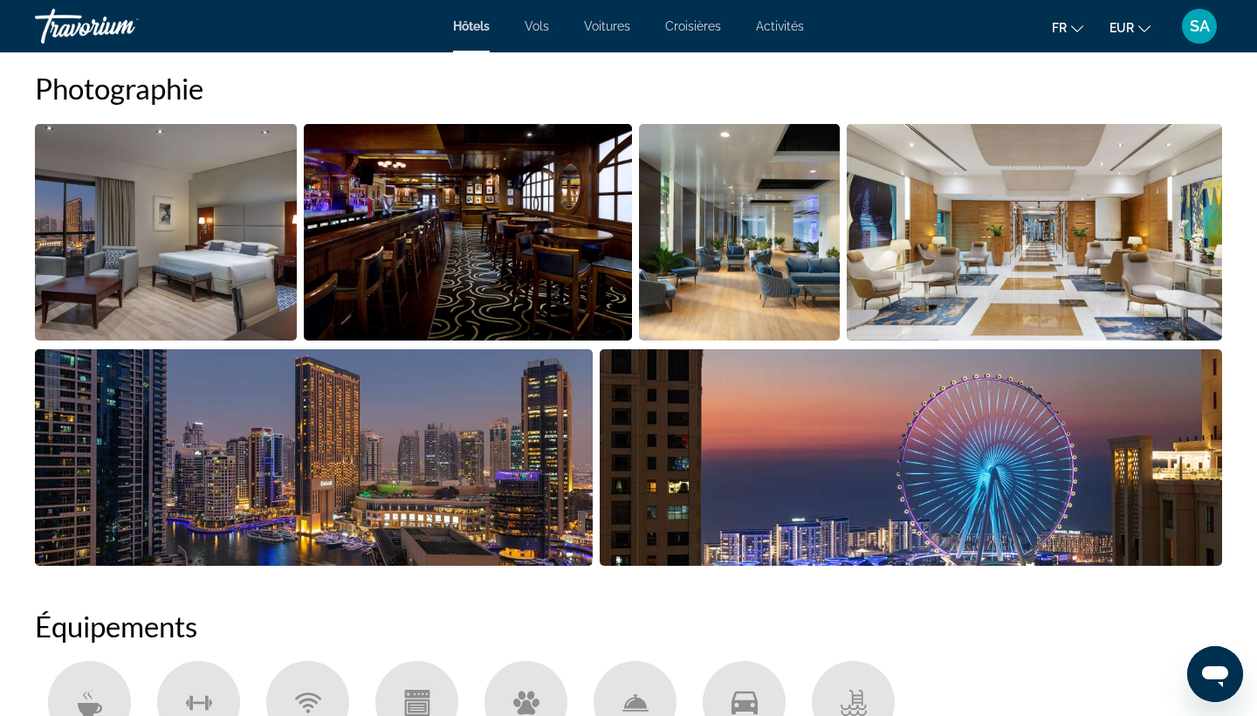
click at [918, 414] on img "Open full-screen image slider" at bounding box center [910, 457] width 623 height 216
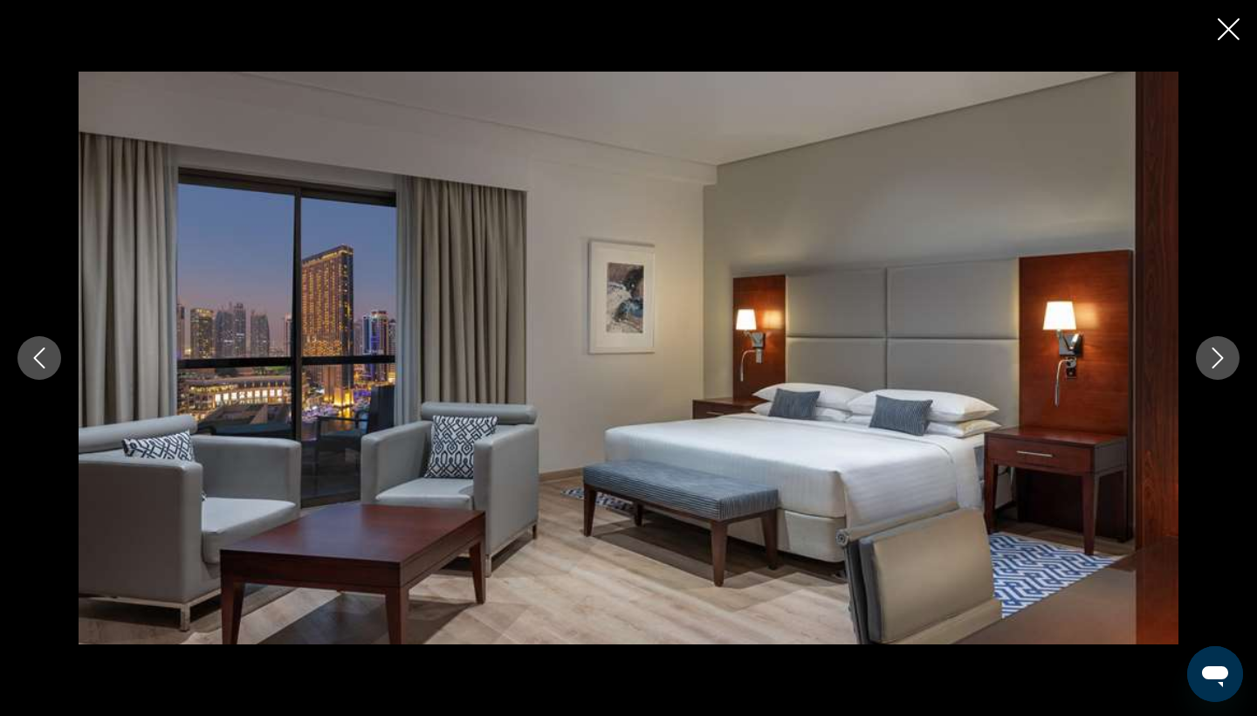
click at [1223, 359] on icon "Next image" at bounding box center [1217, 357] width 21 height 21
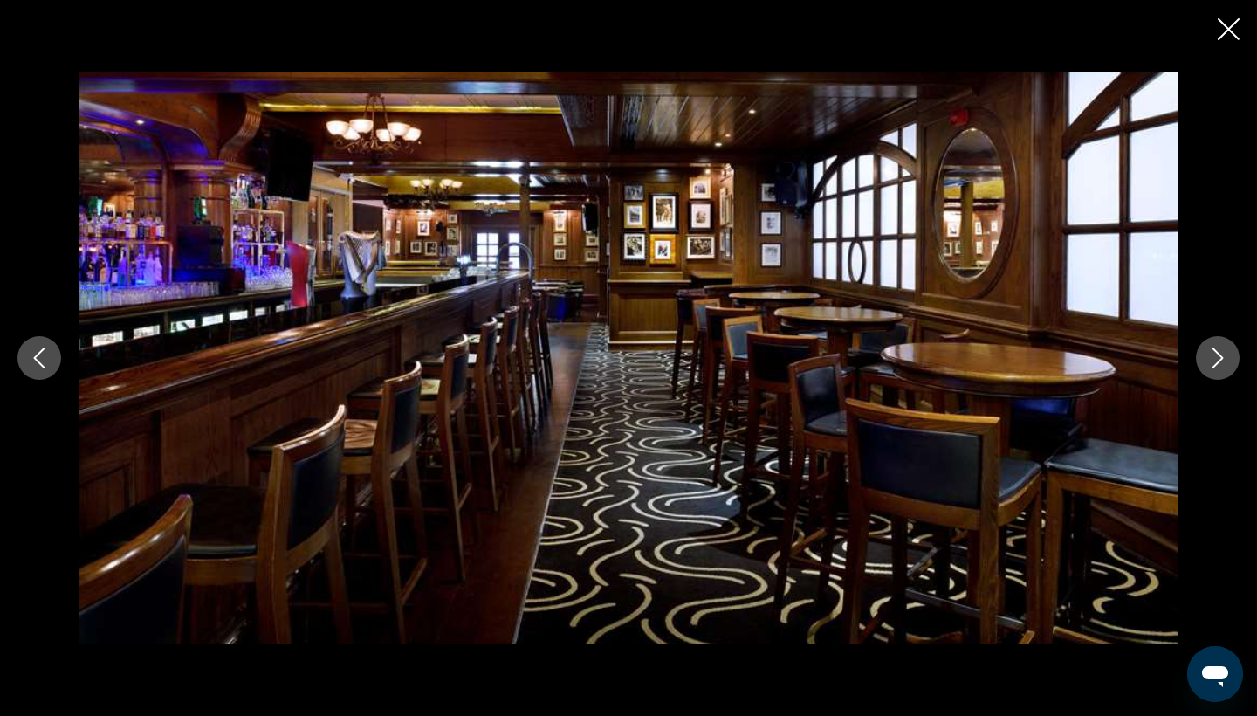
click at [1223, 360] on icon "Next image" at bounding box center [1217, 357] width 21 height 21
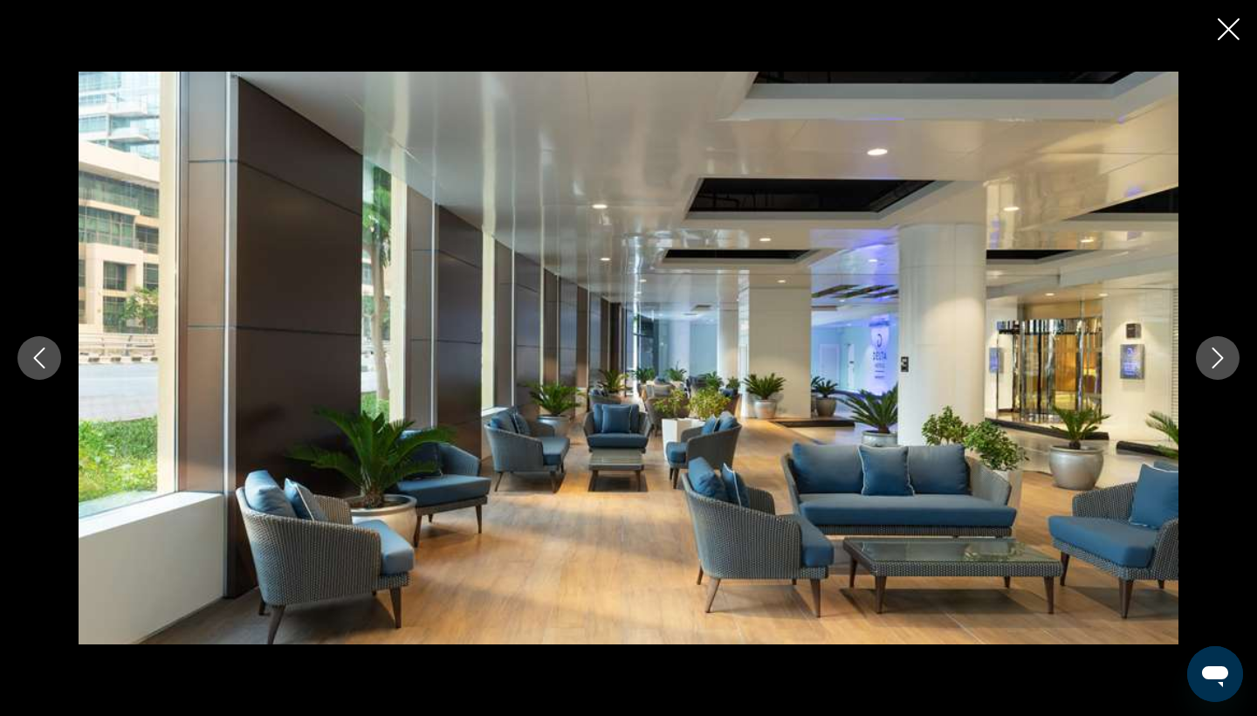
click at [1223, 360] on icon "Next image" at bounding box center [1217, 357] width 21 height 21
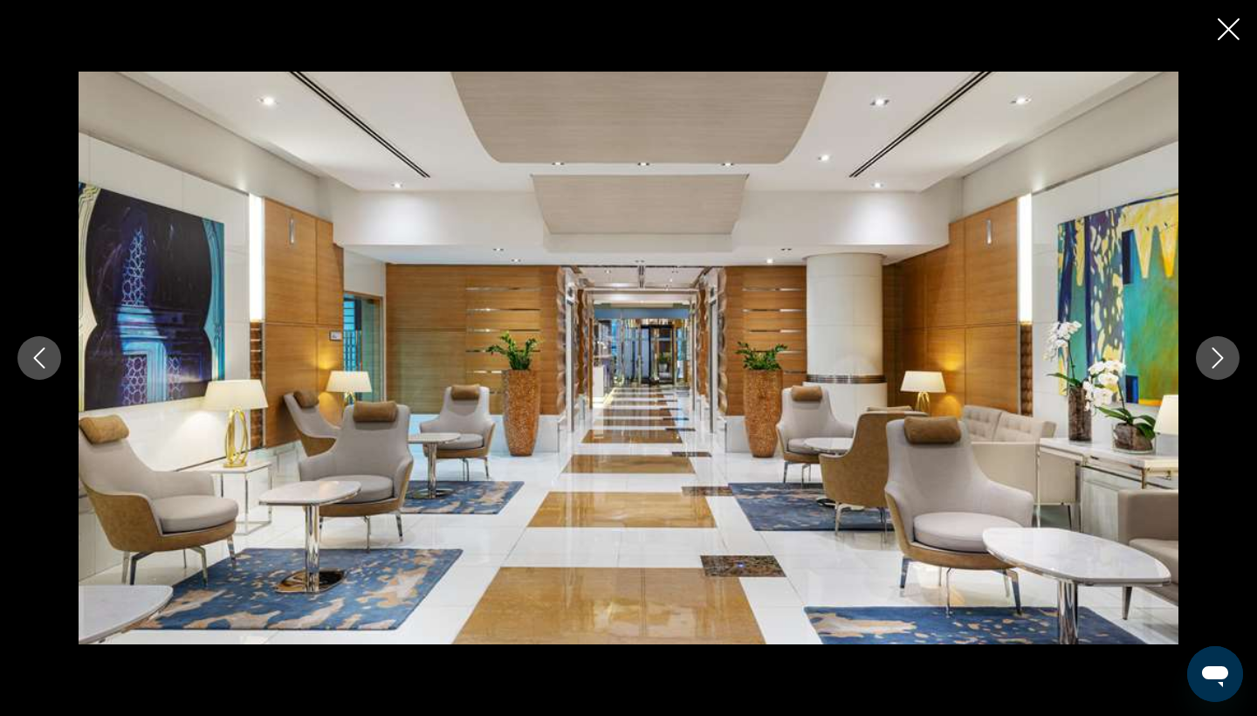
click at [1223, 360] on icon "Next image" at bounding box center [1217, 357] width 21 height 21
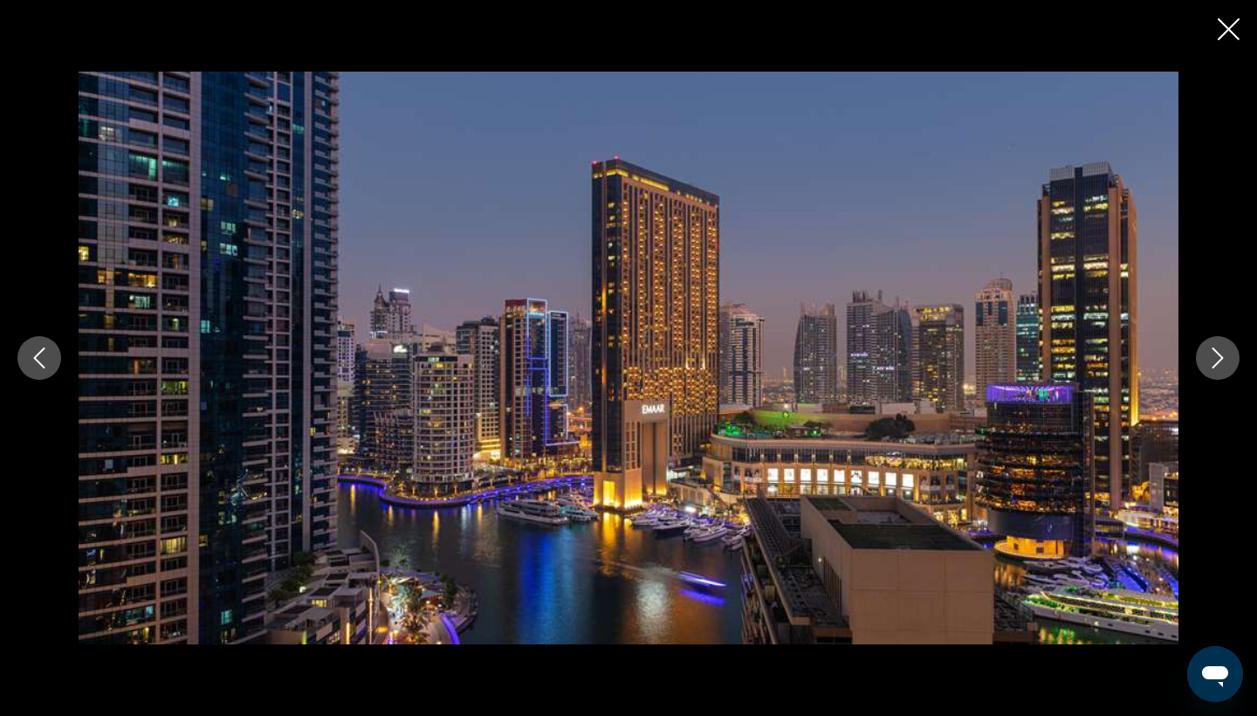
click at [1223, 360] on icon "Next image" at bounding box center [1217, 357] width 21 height 21
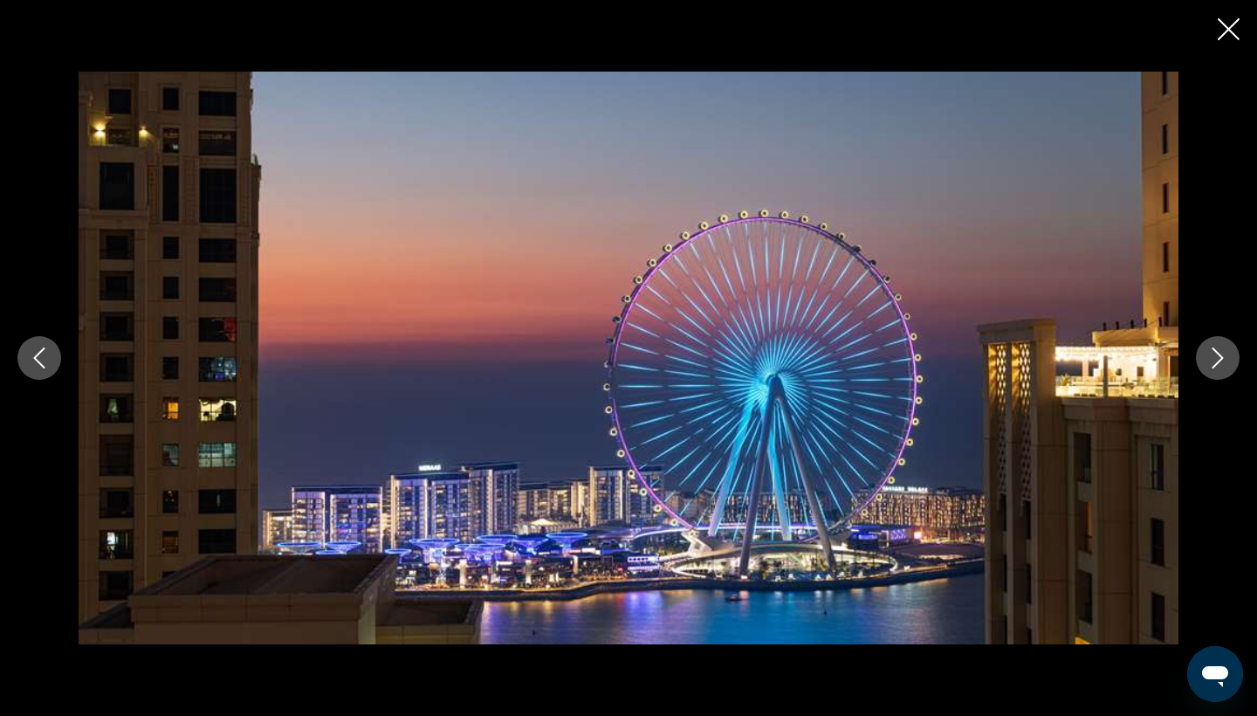
click at [1223, 360] on icon "Next image" at bounding box center [1217, 357] width 21 height 21
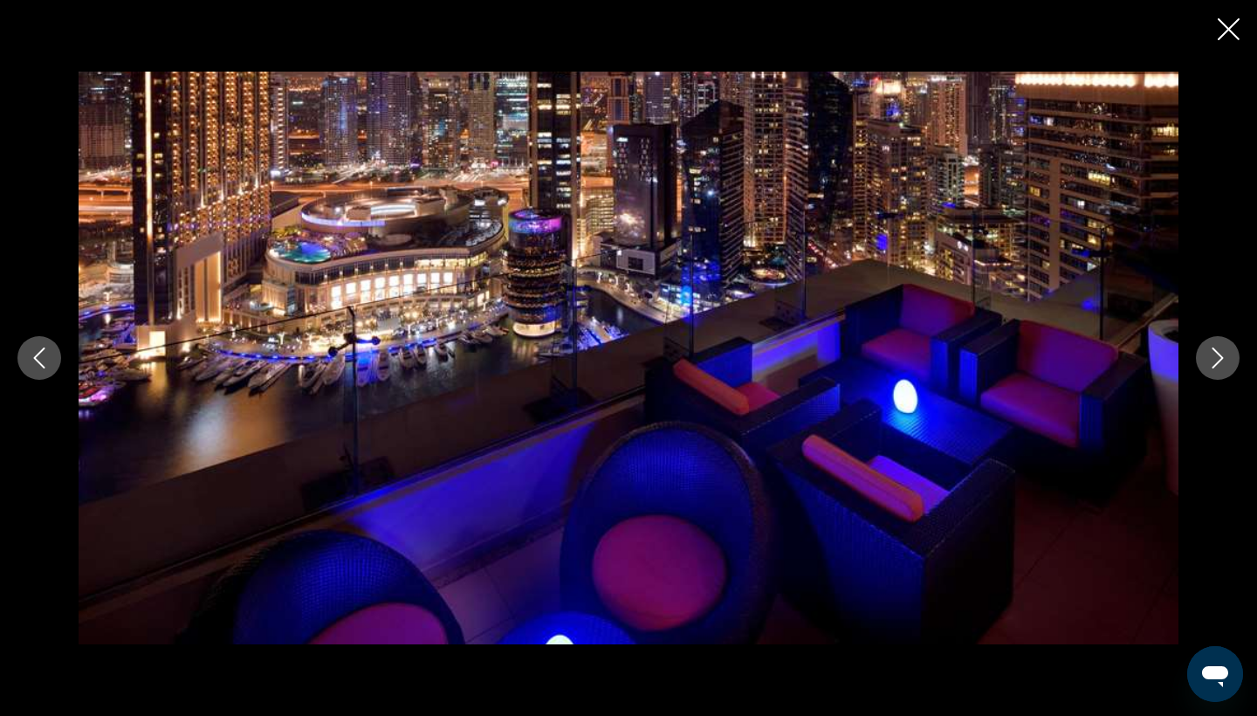
click at [1223, 360] on icon "Next image" at bounding box center [1217, 357] width 21 height 21
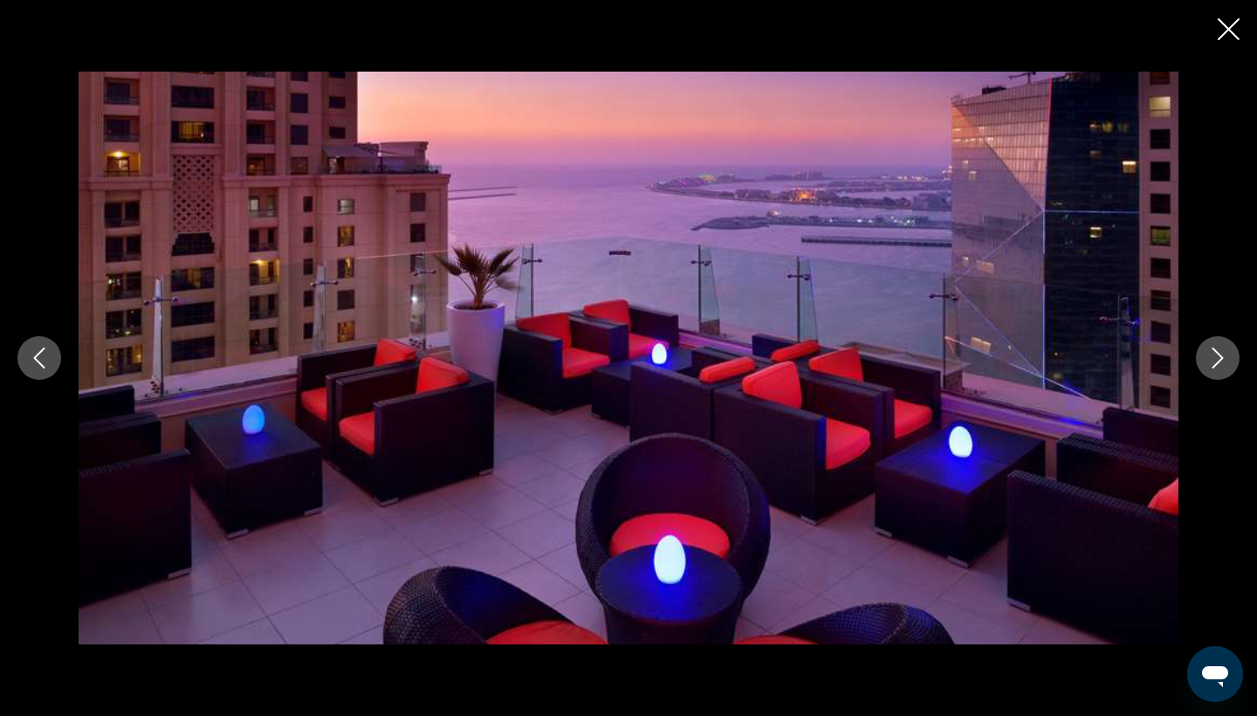
click at [1223, 360] on icon "Next image" at bounding box center [1217, 357] width 21 height 21
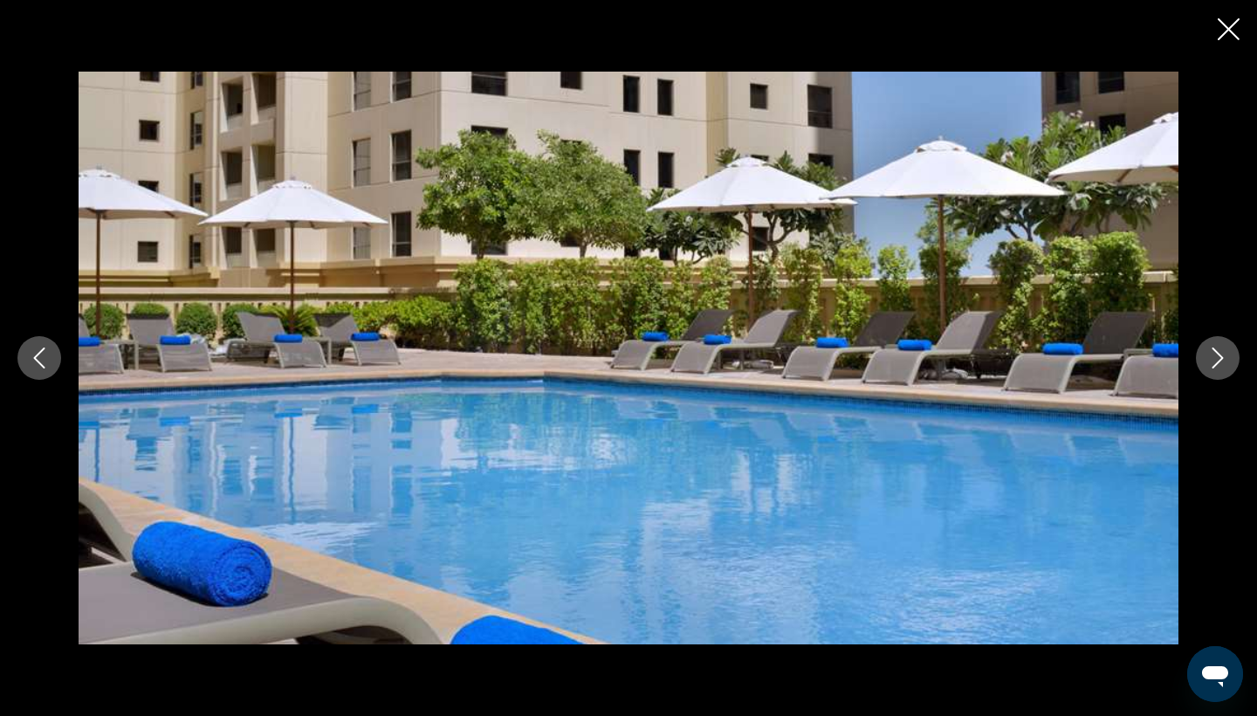
click at [1223, 360] on icon "Next image" at bounding box center [1217, 357] width 21 height 21
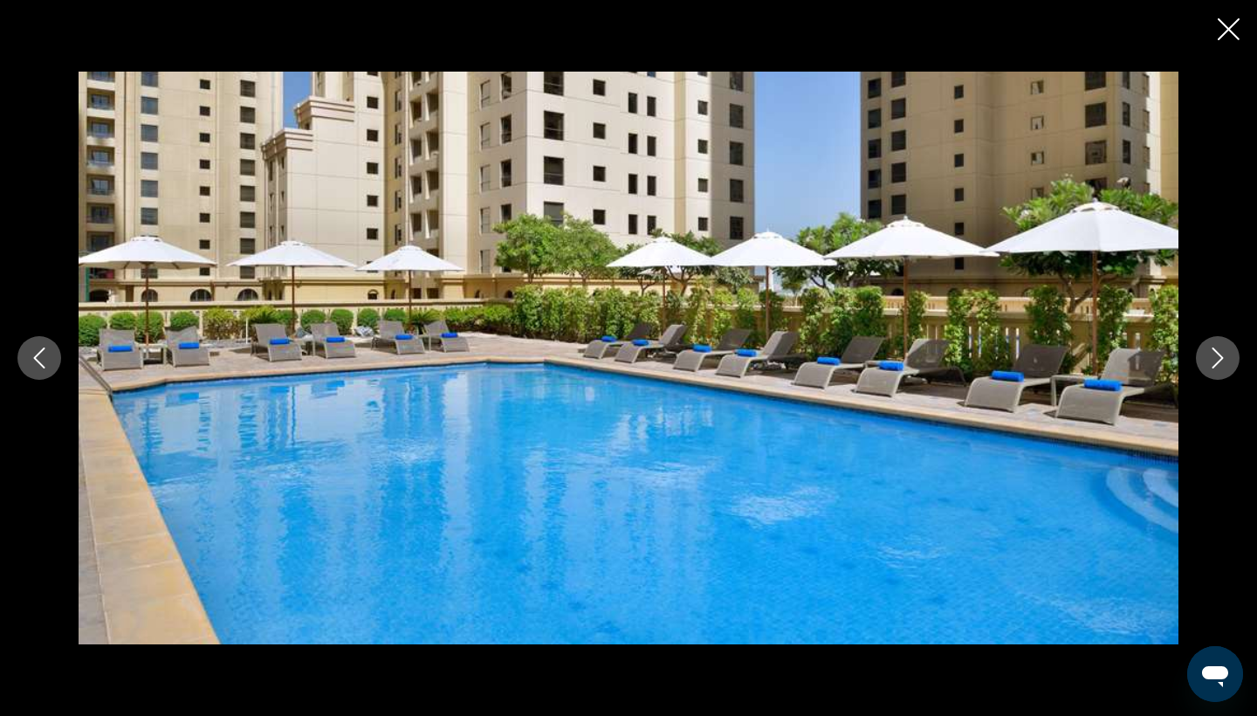
click at [1223, 360] on icon "Next image" at bounding box center [1217, 357] width 21 height 21
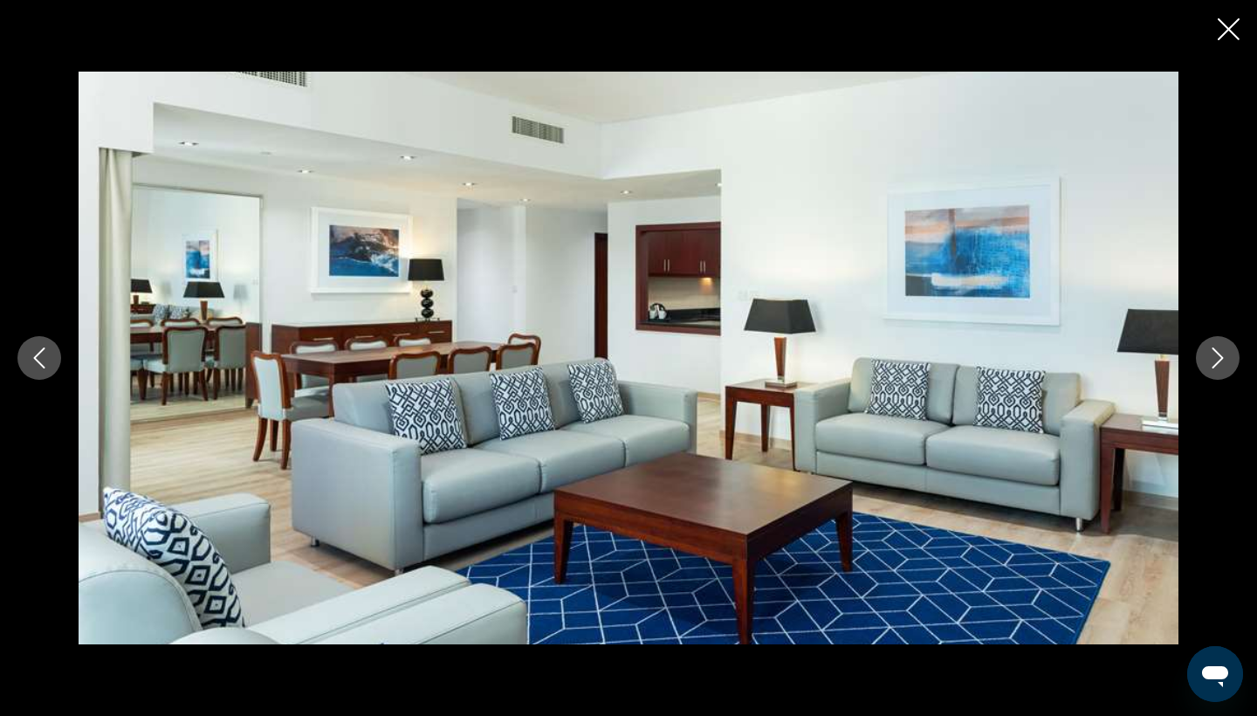
click at [1223, 360] on icon "Next image" at bounding box center [1217, 357] width 21 height 21
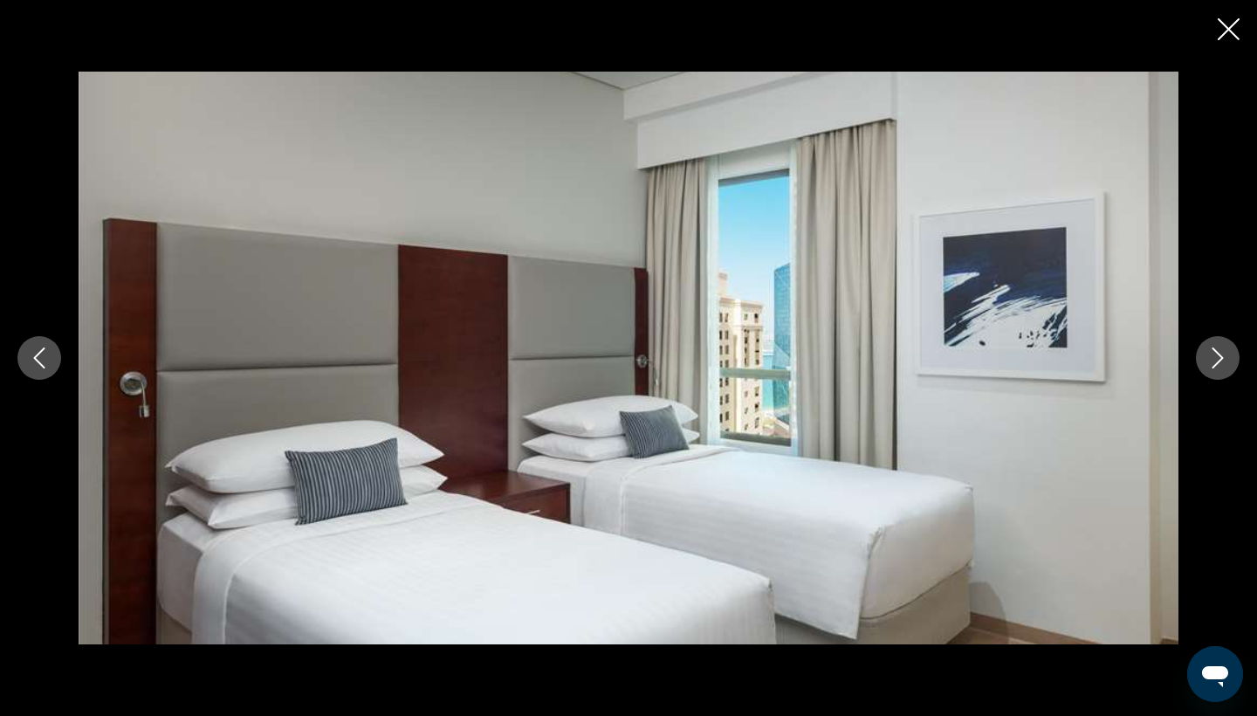
click at [1223, 360] on icon "Next image" at bounding box center [1217, 357] width 21 height 21
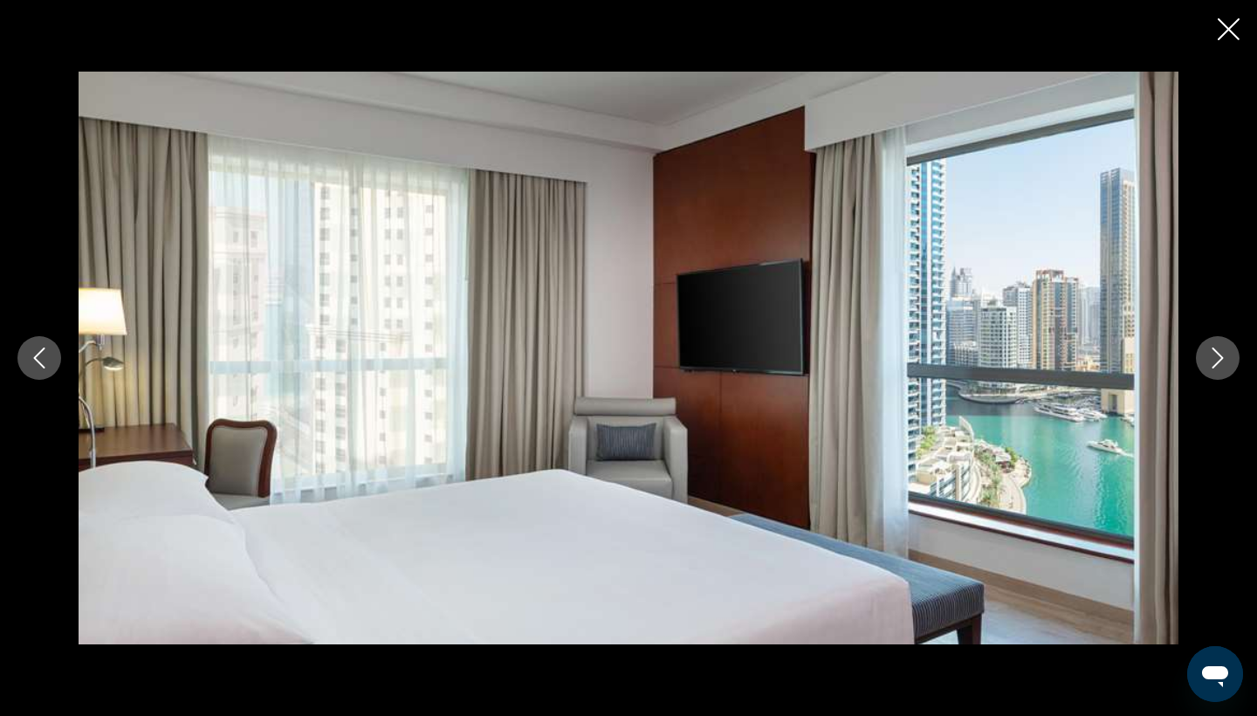
click at [1223, 360] on icon "Next image" at bounding box center [1217, 357] width 21 height 21
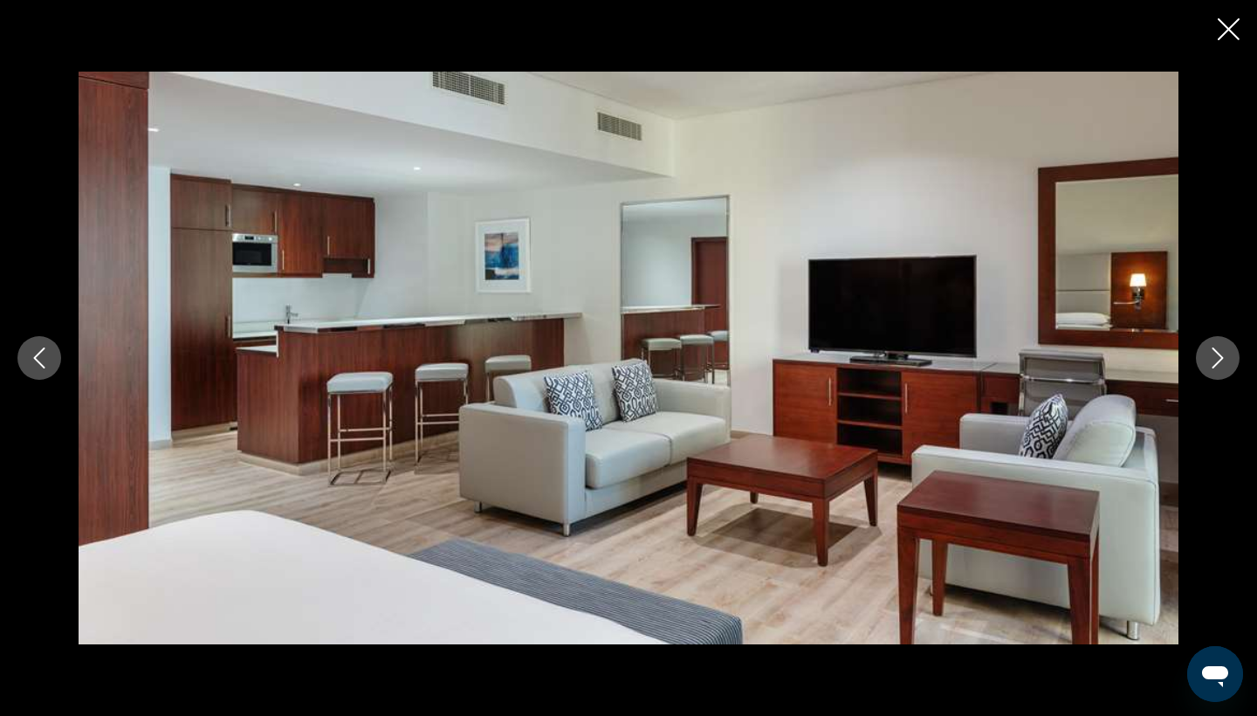
click at [1223, 360] on icon "Next image" at bounding box center [1217, 357] width 21 height 21
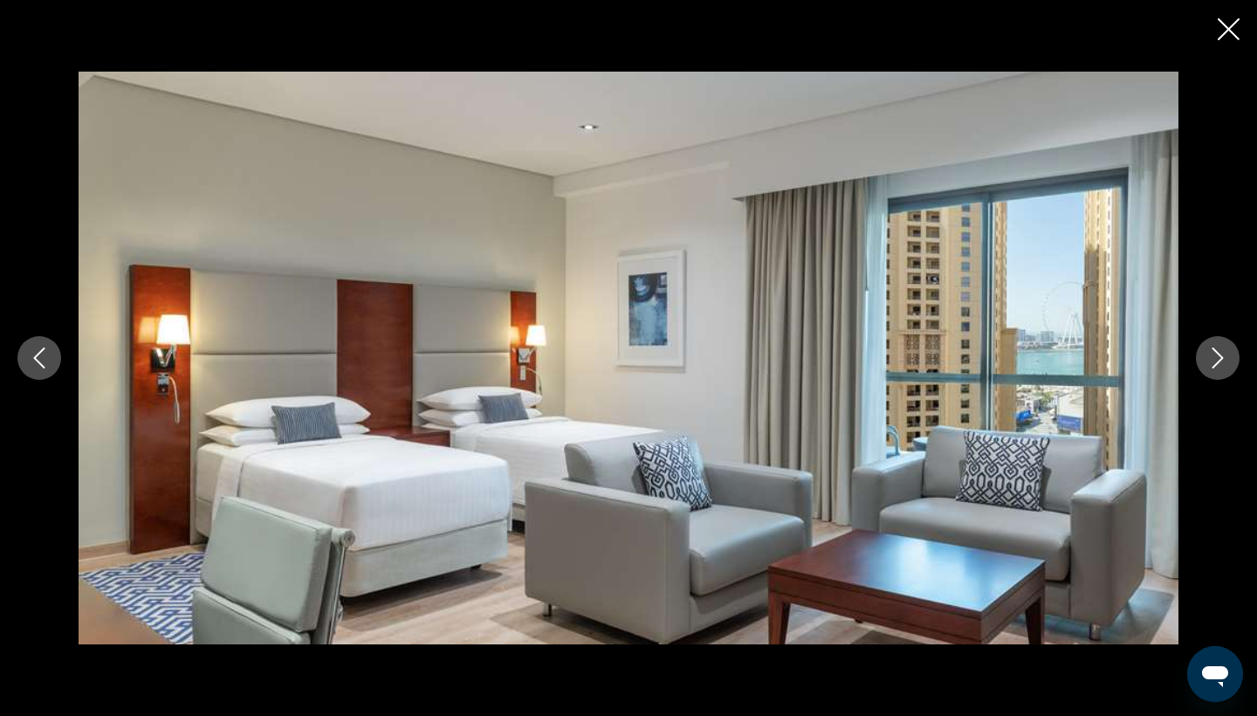
click at [1223, 360] on icon "Next image" at bounding box center [1217, 357] width 21 height 21
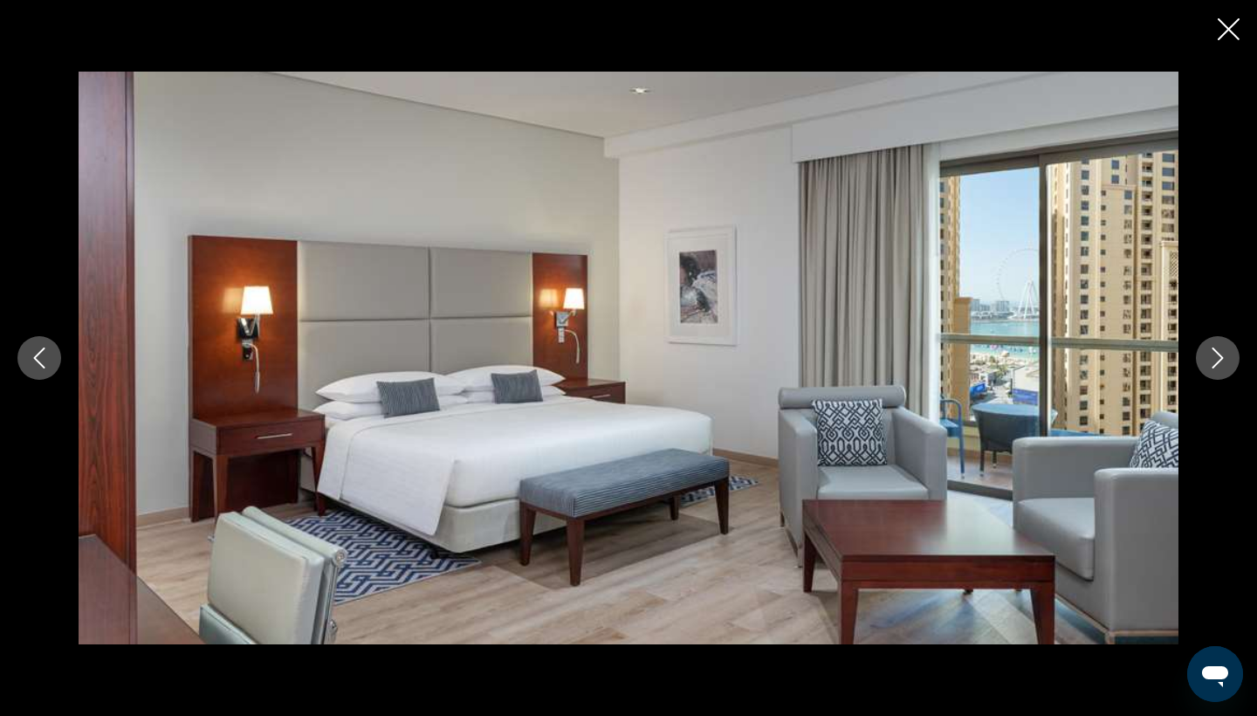
click at [1223, 360] on icon "Next image" at bounding box center [1217, 357] width 21 height 21
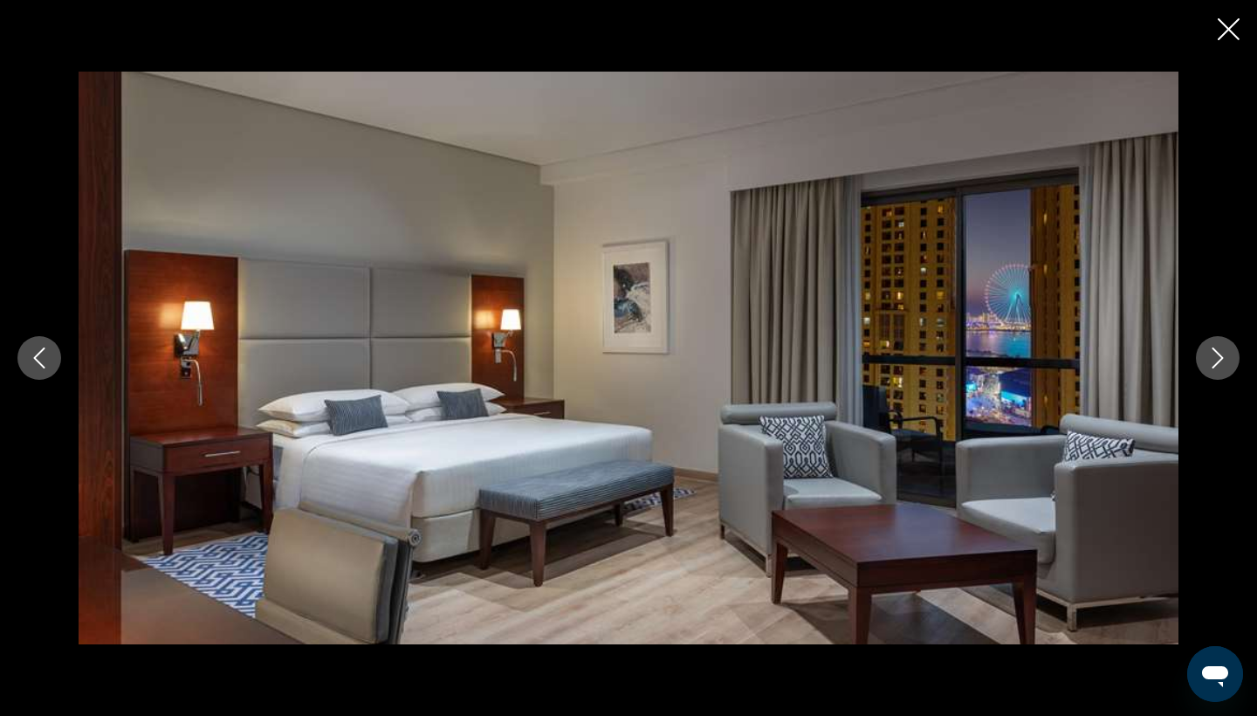
click at [1223, 361] on icon "Next image" at bounding box center [1217, 357] width 21 height 21
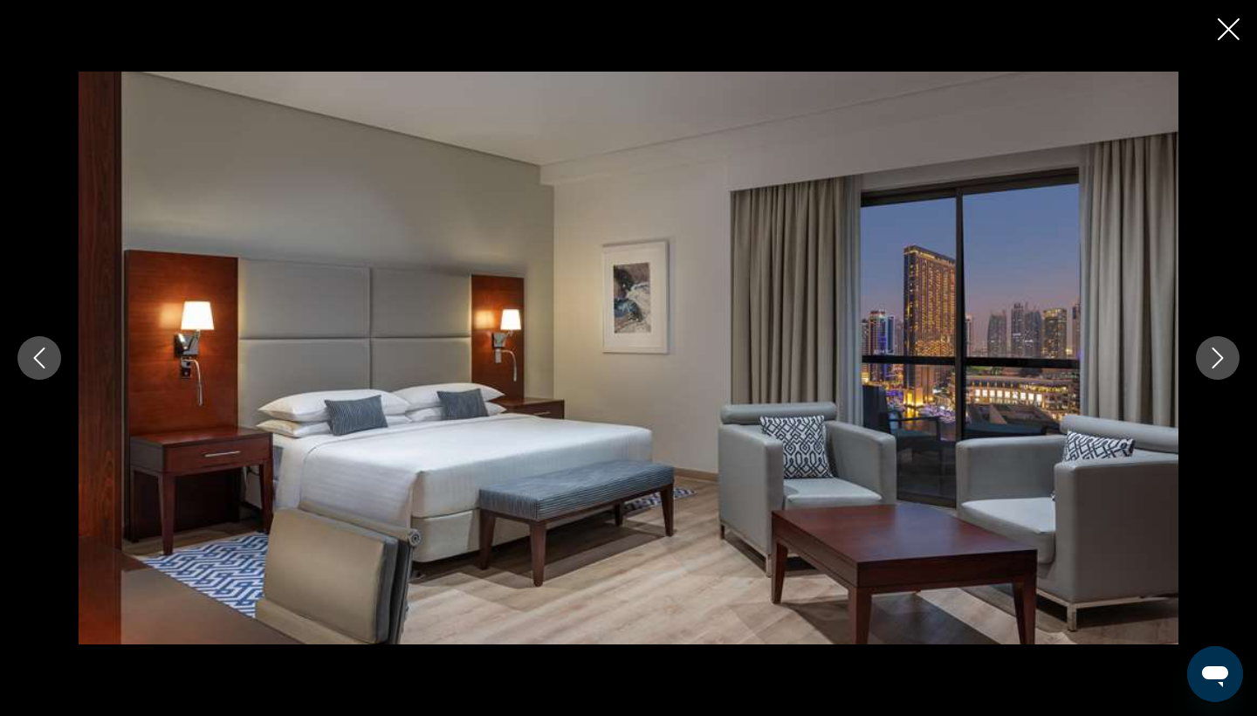
click at [1223, 361] on icon "Next image" at bounding box center [1217, 357] width 21 height 21
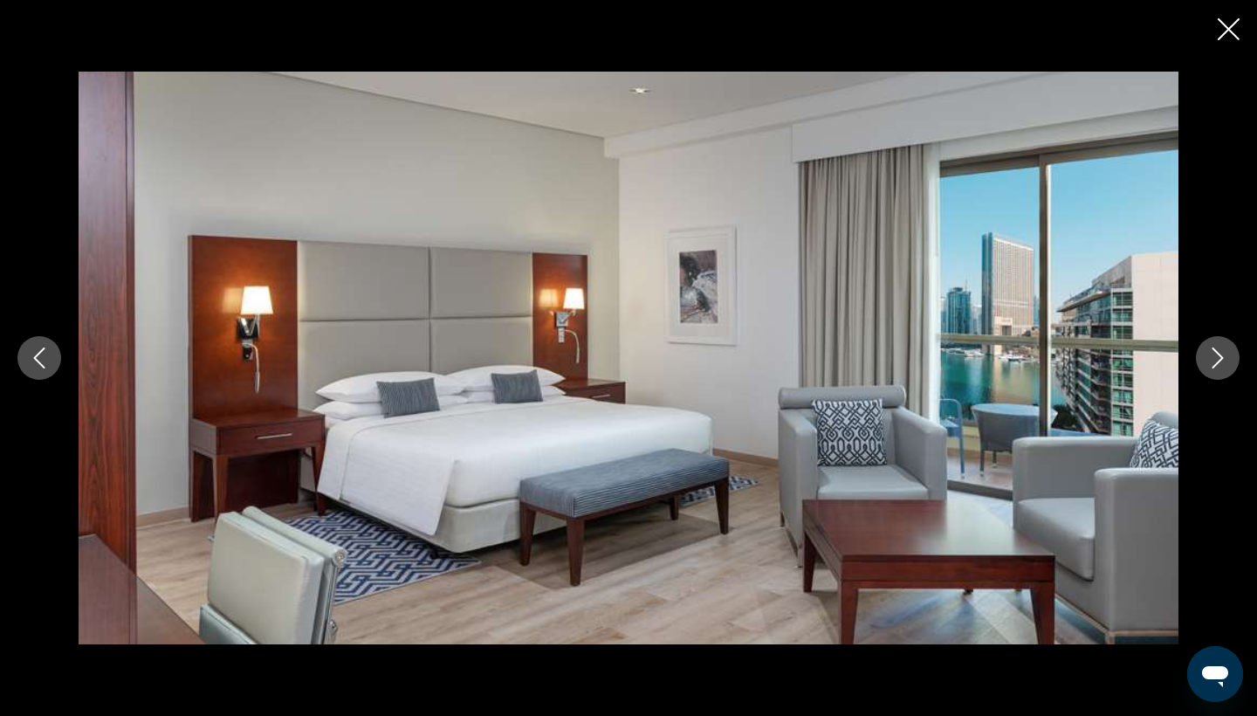
click at [1223, 361] on icon "Next image" at bounding box center [1217, 357] width 21 height 21
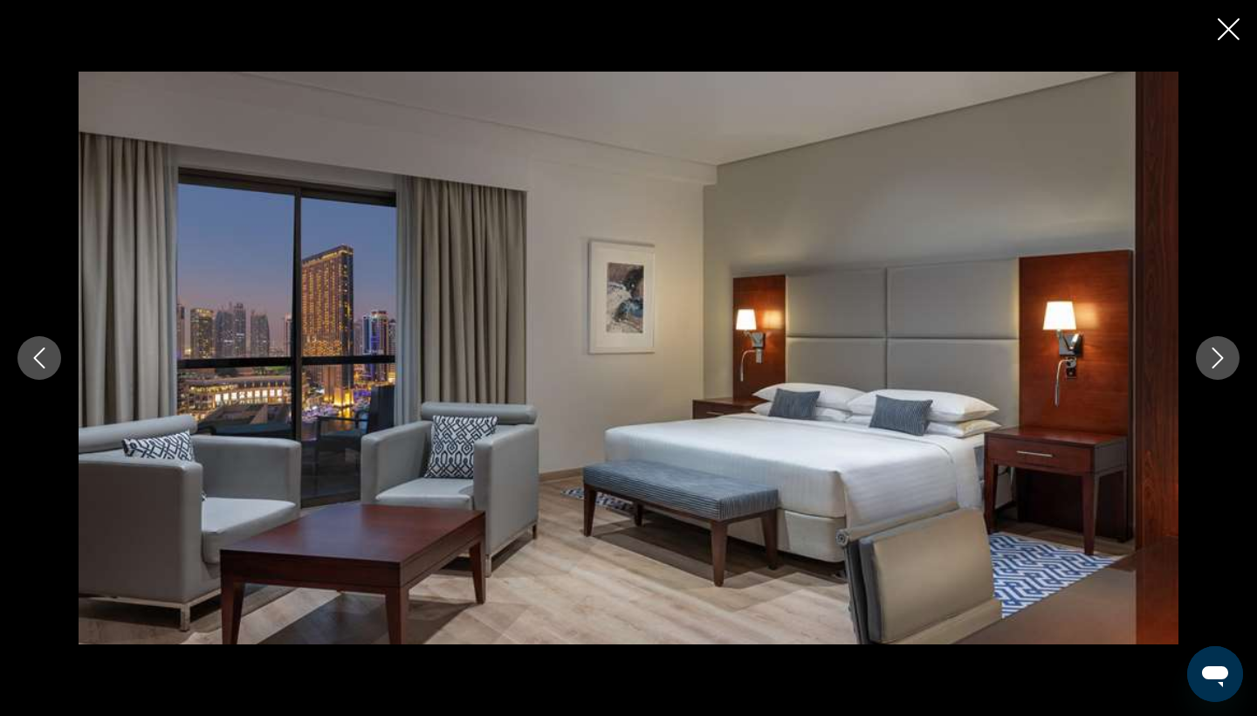
click at [1223, 361] on icon "Next image" at bounding box center [1217, 357] width 21 height 21
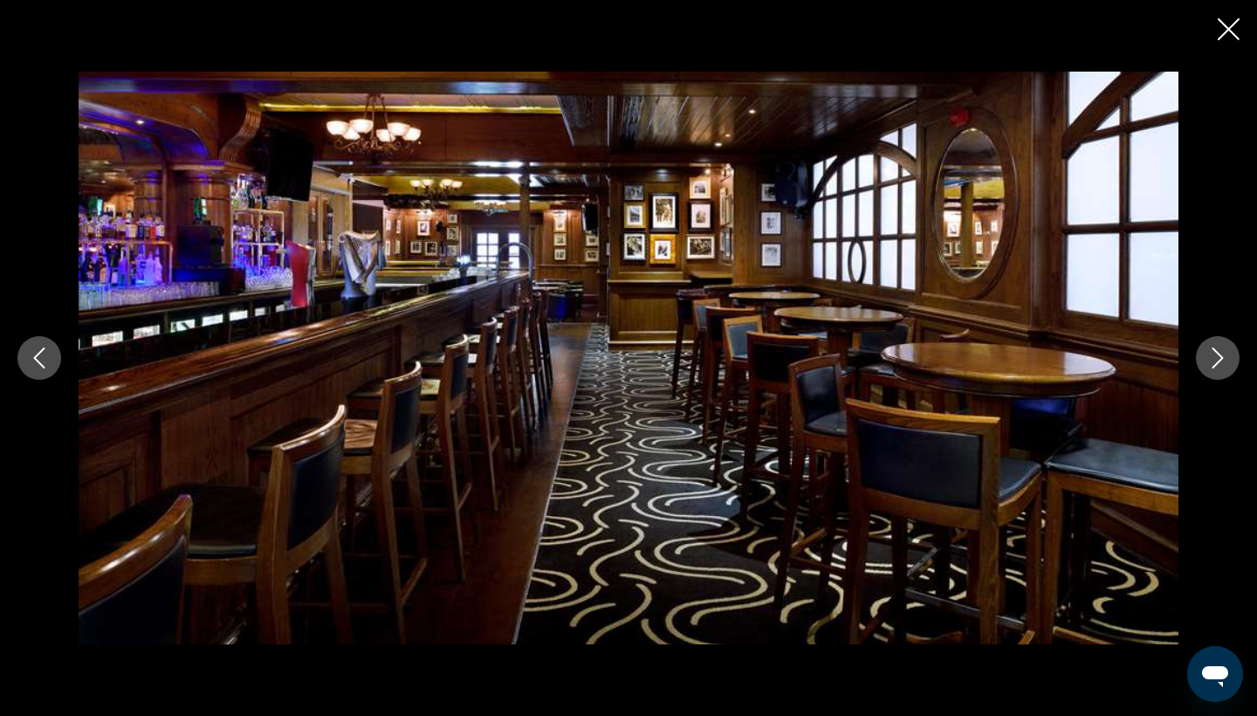
click at [1227, 27] on icon "Close slideshow" at bounding box center [1228, 29] width 22 height 22
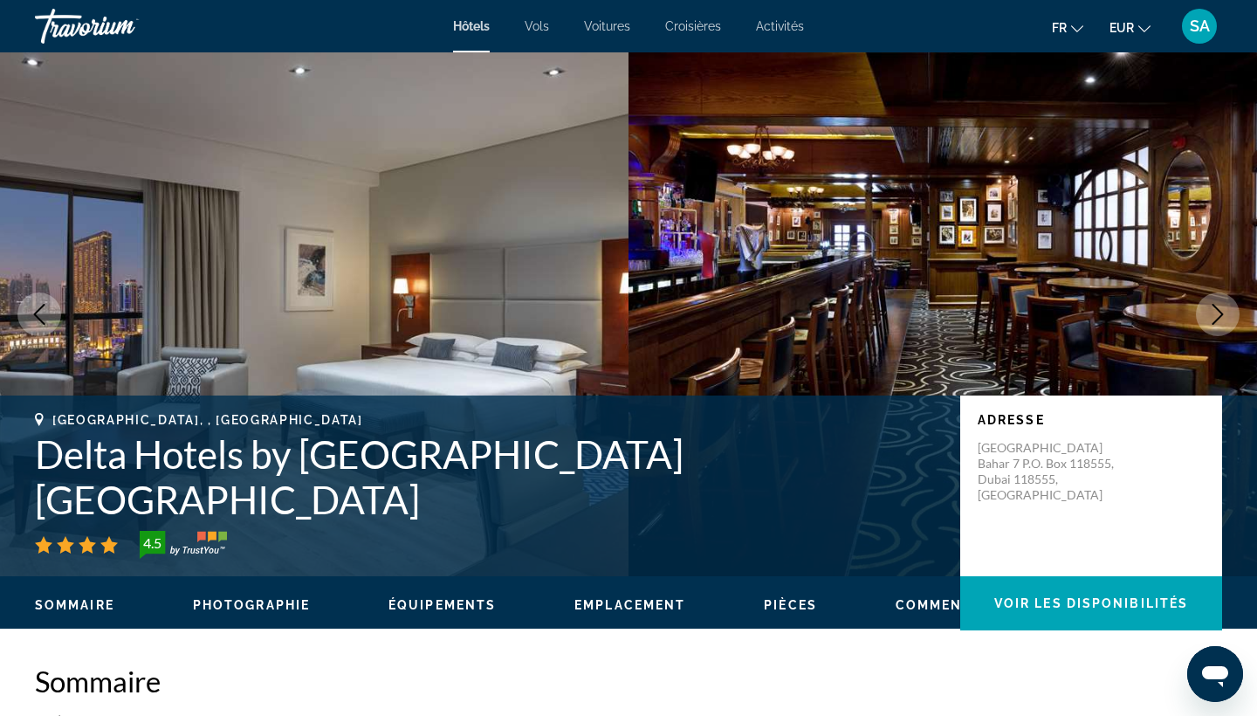
scroll to position [0, 0]
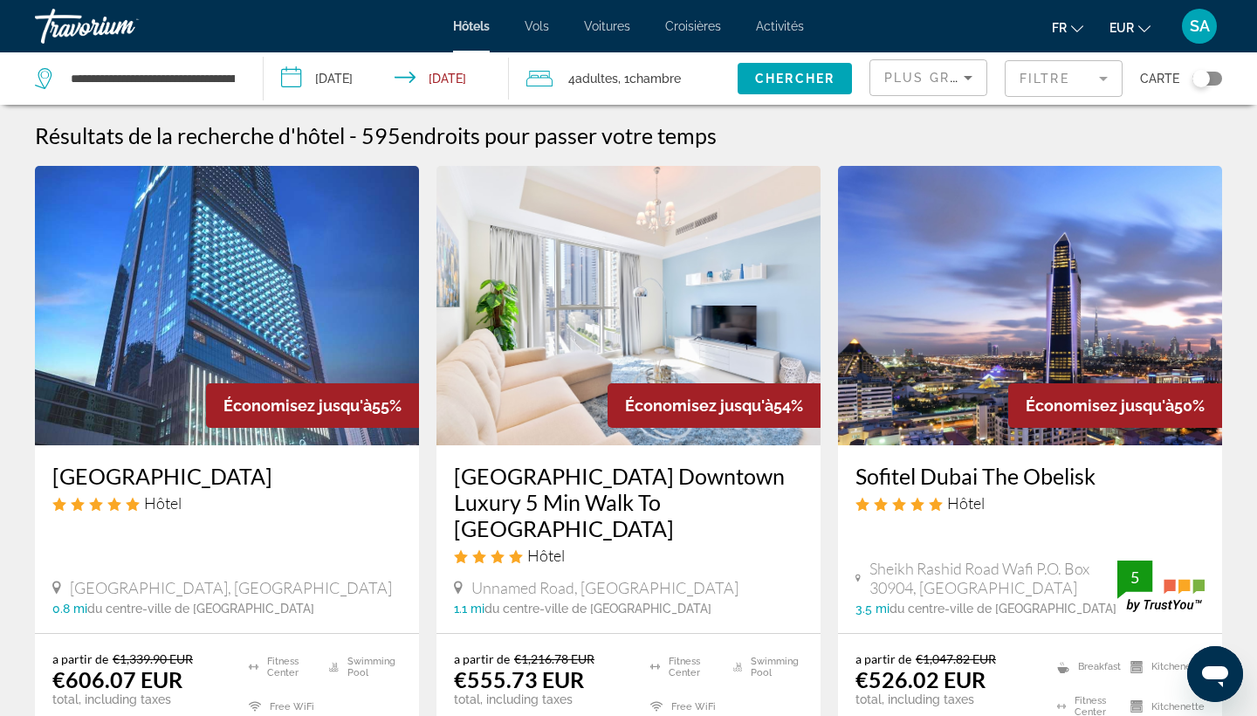
click at [642, 78] on span "Chambre" at bounding box center [654, 79] width 51 height 14
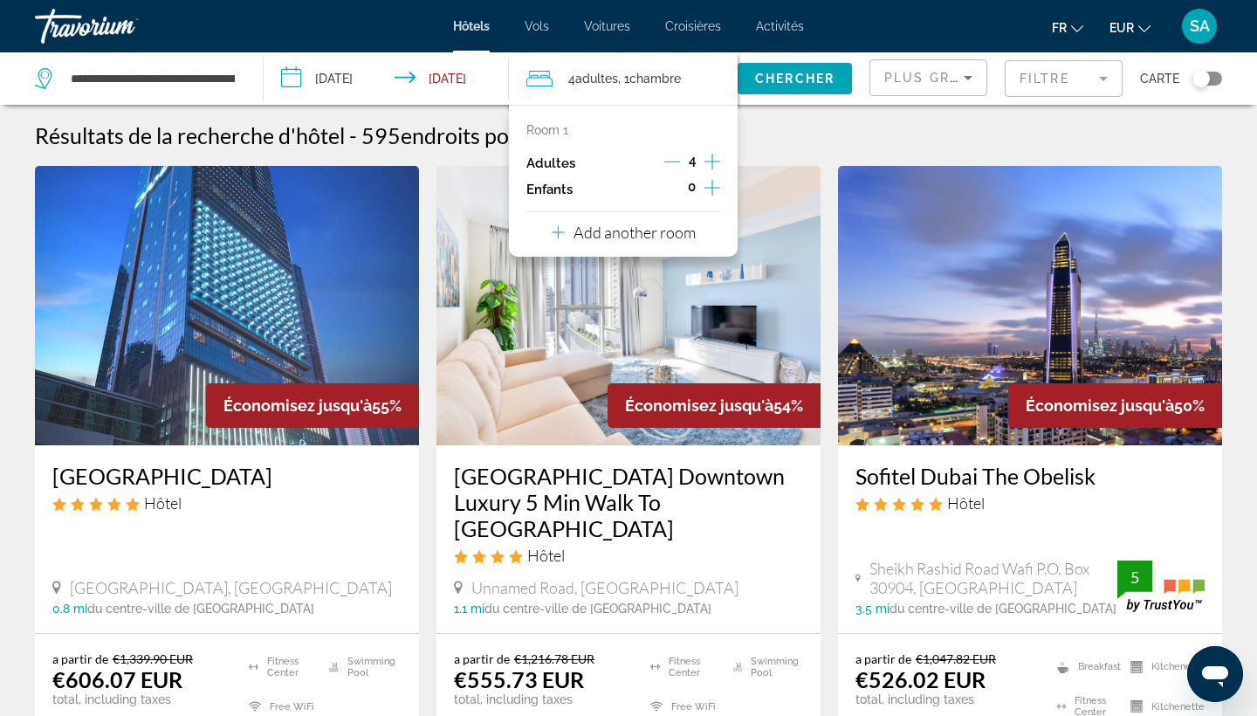
click at [675, 161] on icon "Decrement adults" at bounding box center [672, 162] width 16 height 16
click at [671, 242] on p "Add another room" at bounding box center [634, 232] width 122 height 19
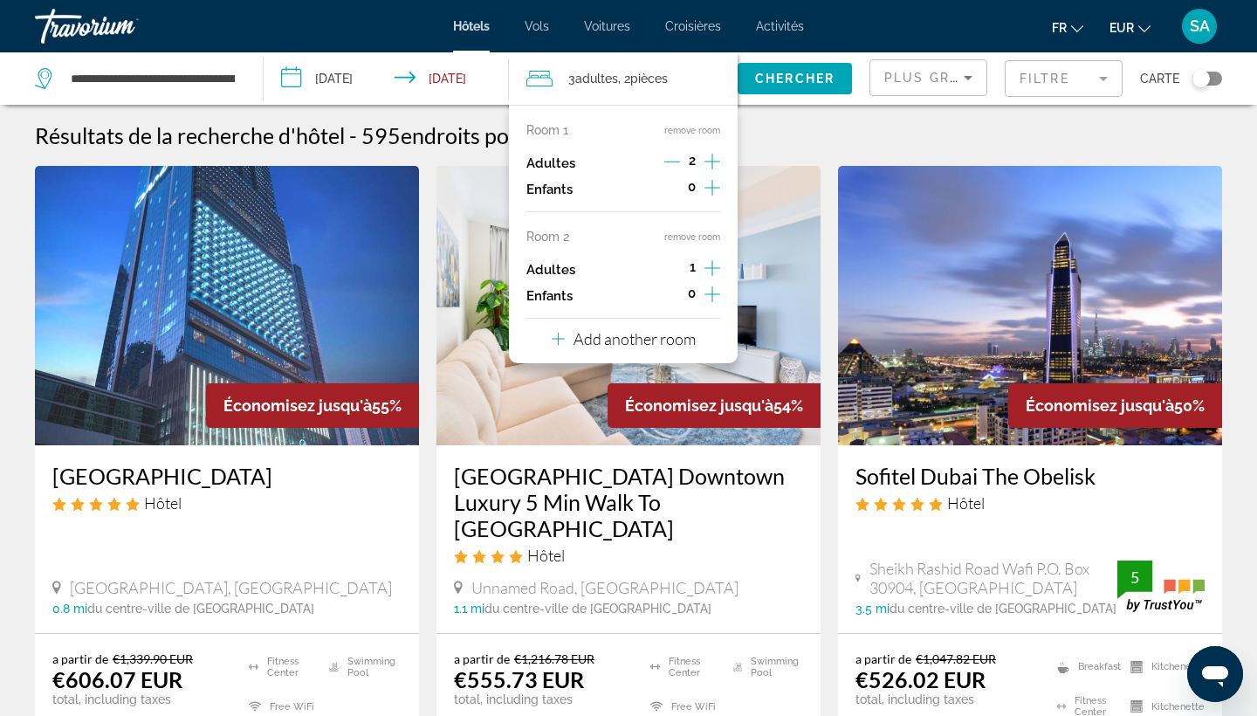
click at [715, 274] on icon "Increment adults" at bounding box center [712, 268] width 16 height 16
click at [662, 275] on div "Adultes 3" at bounding box center [623, 270] width 194 height 26
click at [675, 273] on icon "Decrement adults" at bounding box center [672, 268] width 16 height 16
click at [809, 69] on span "Search widget" at bounding box center [794, 79] width 114 height 42
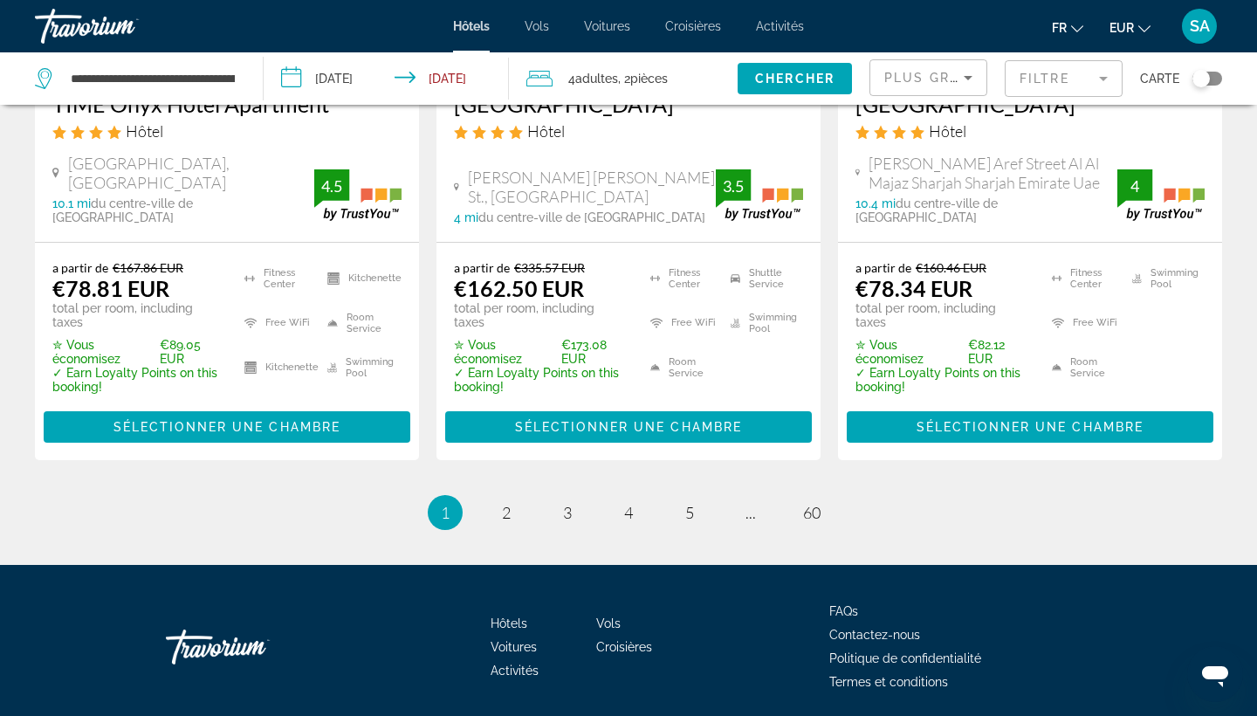
scroll to position [2494, 0]
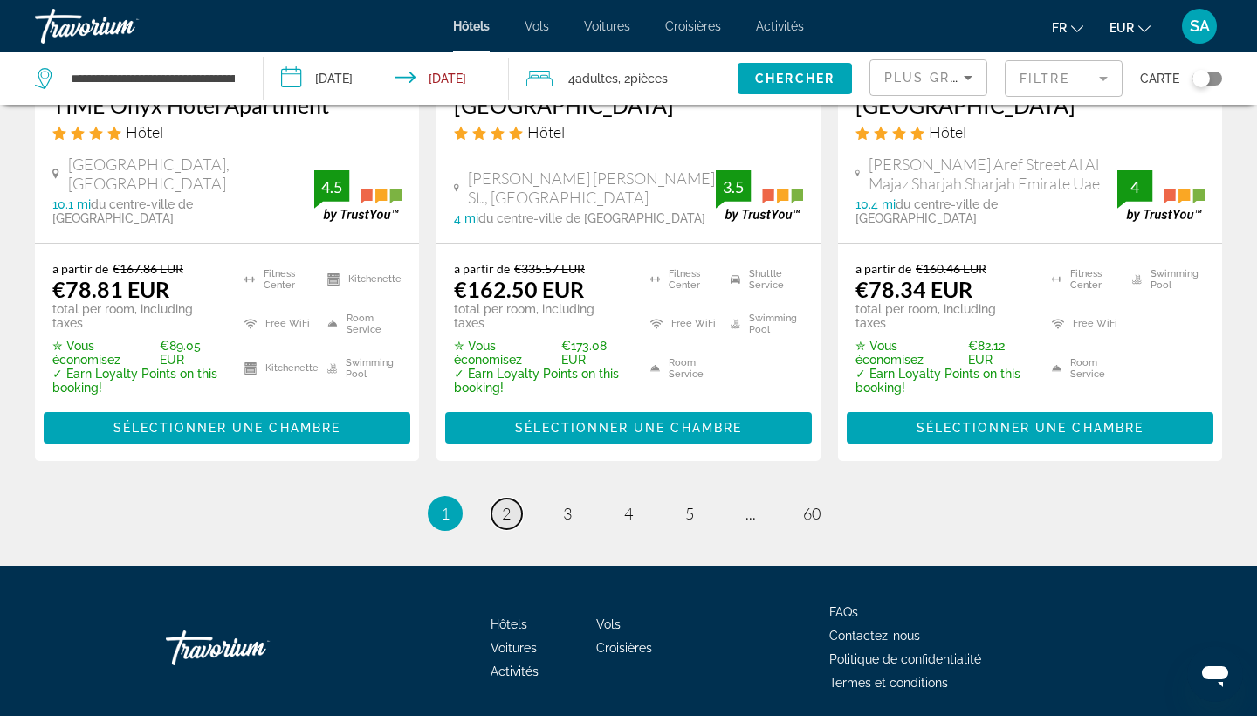
click at [508, 503] on span "2" at bounding box center [506, 512] width 9 height 19
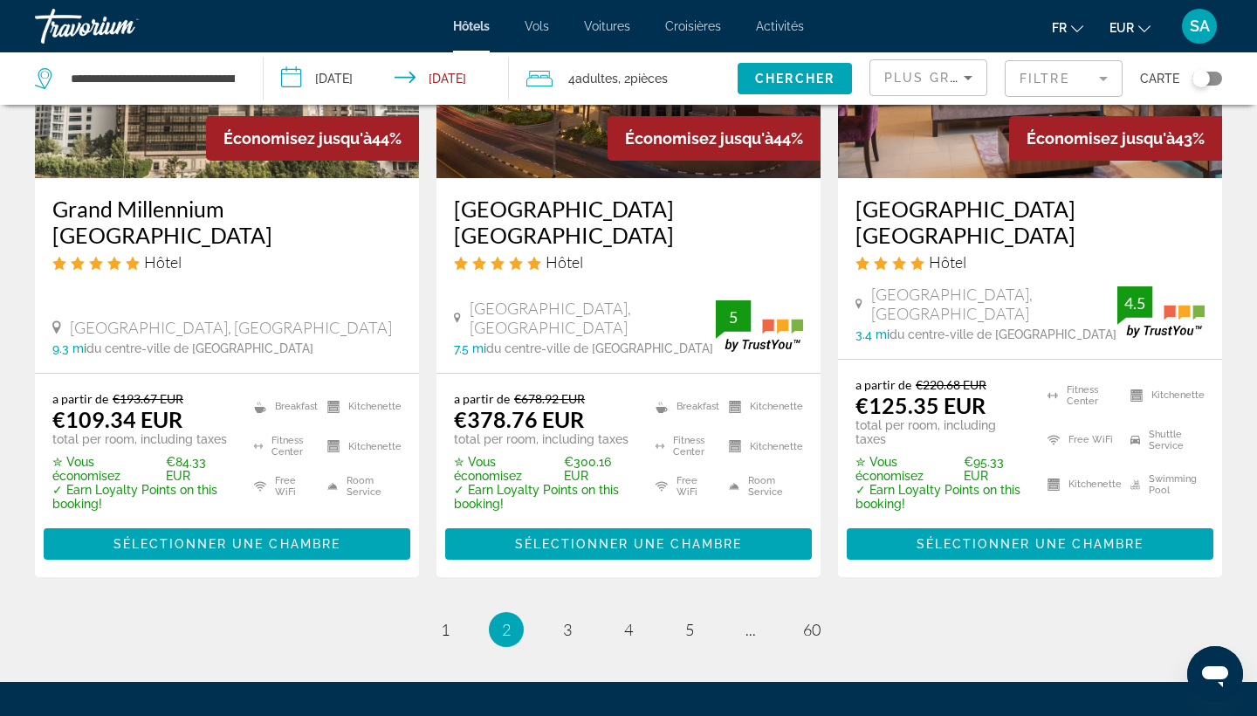
scroll to position [2489, 0]
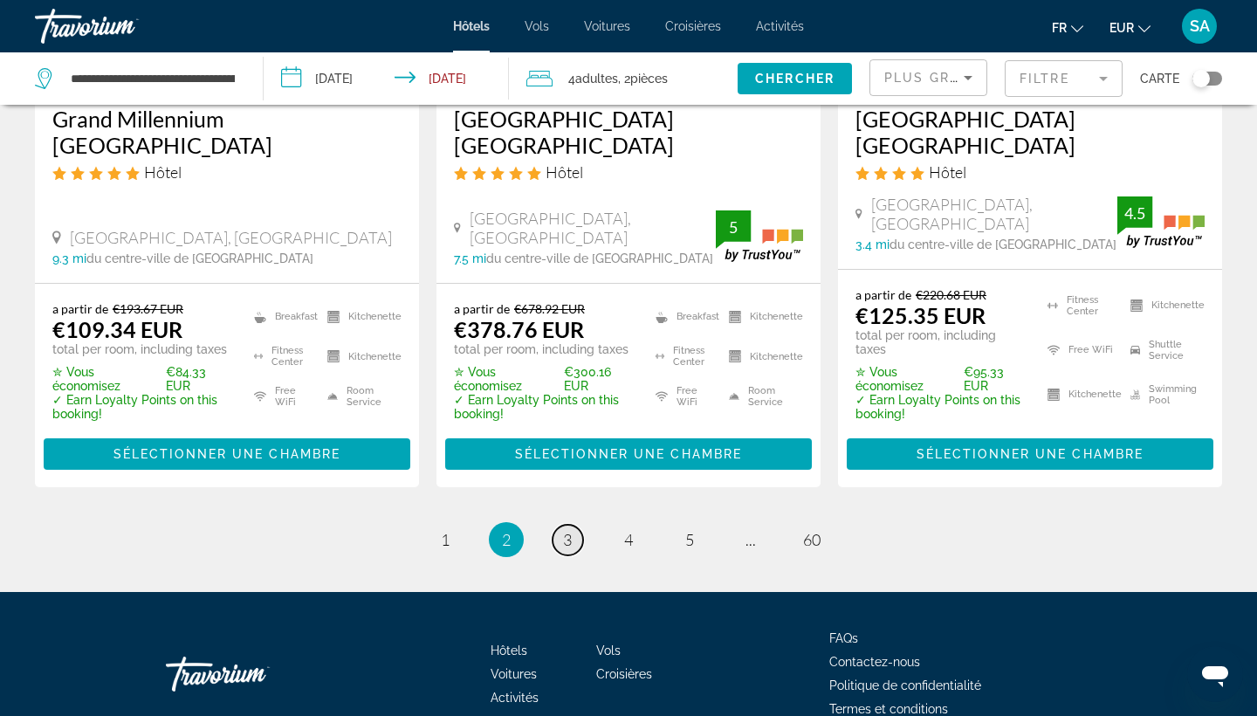
click at [558, 524] on link "page 3" at bounding box center [567, 539] width 31 height 31
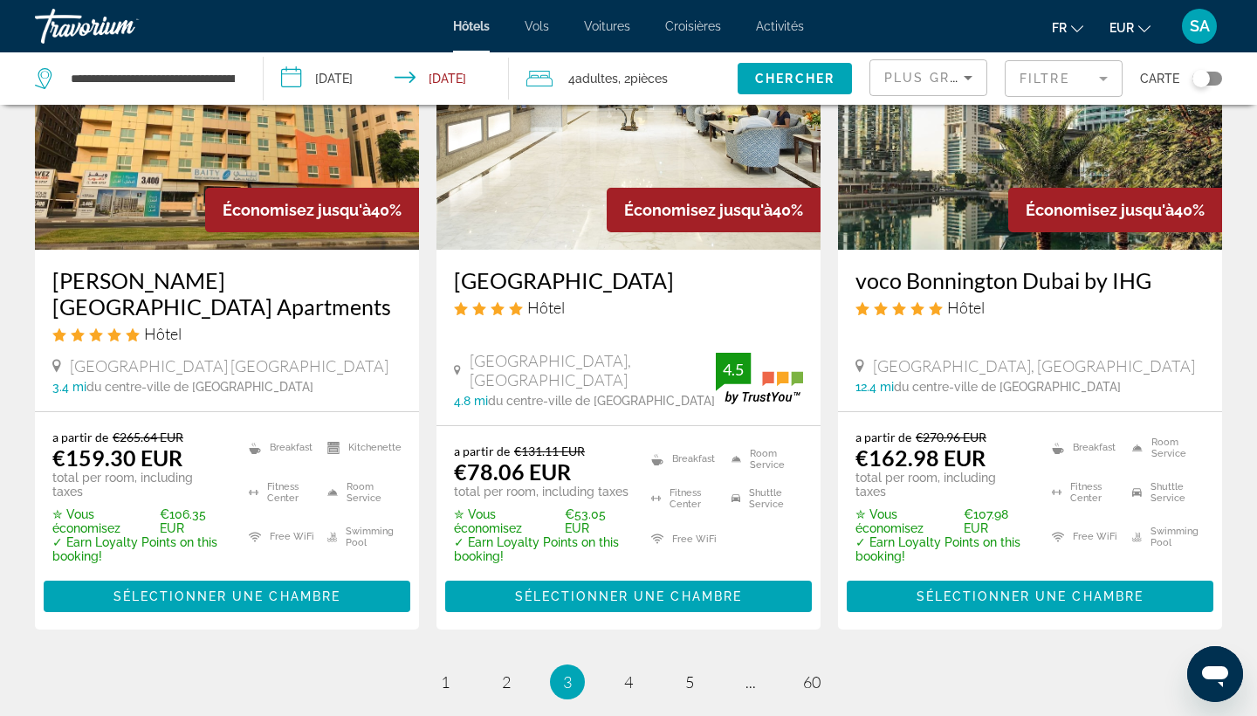
scroll to position [2353, 0]
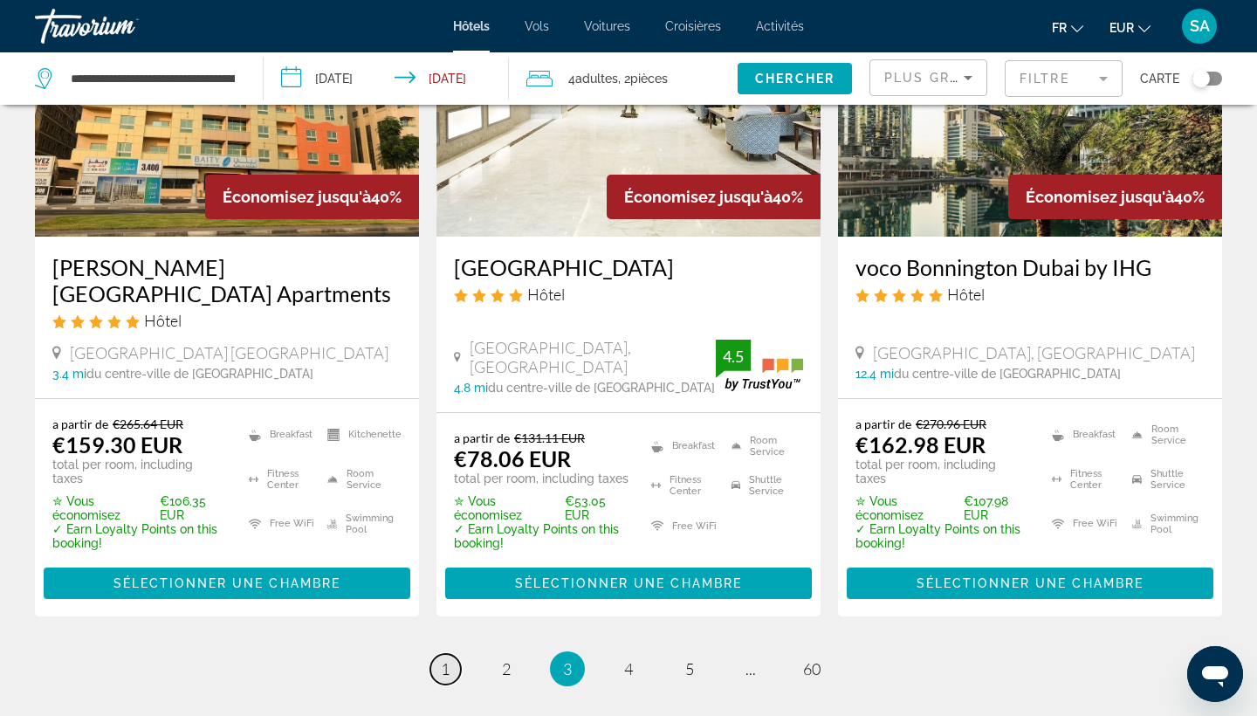
click at [441, 659] on span "1" at bounding box center [445, 668] width 9 height 19
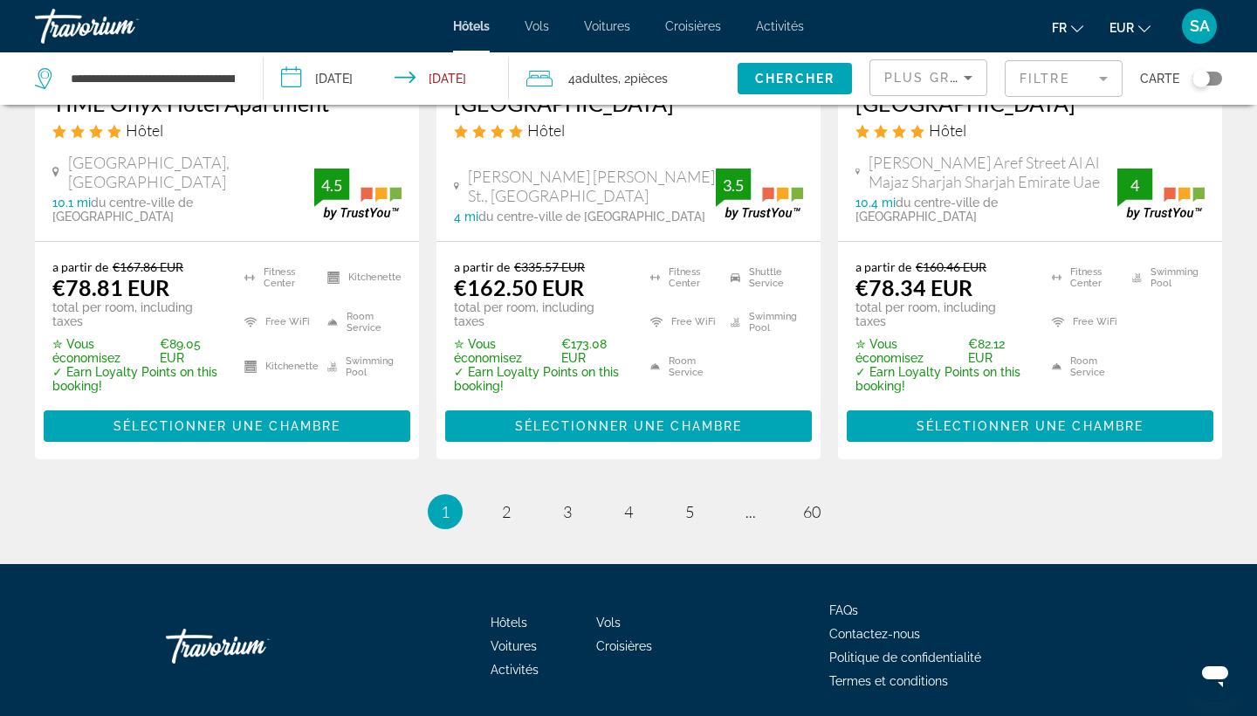
scroll to position [2494, 0]
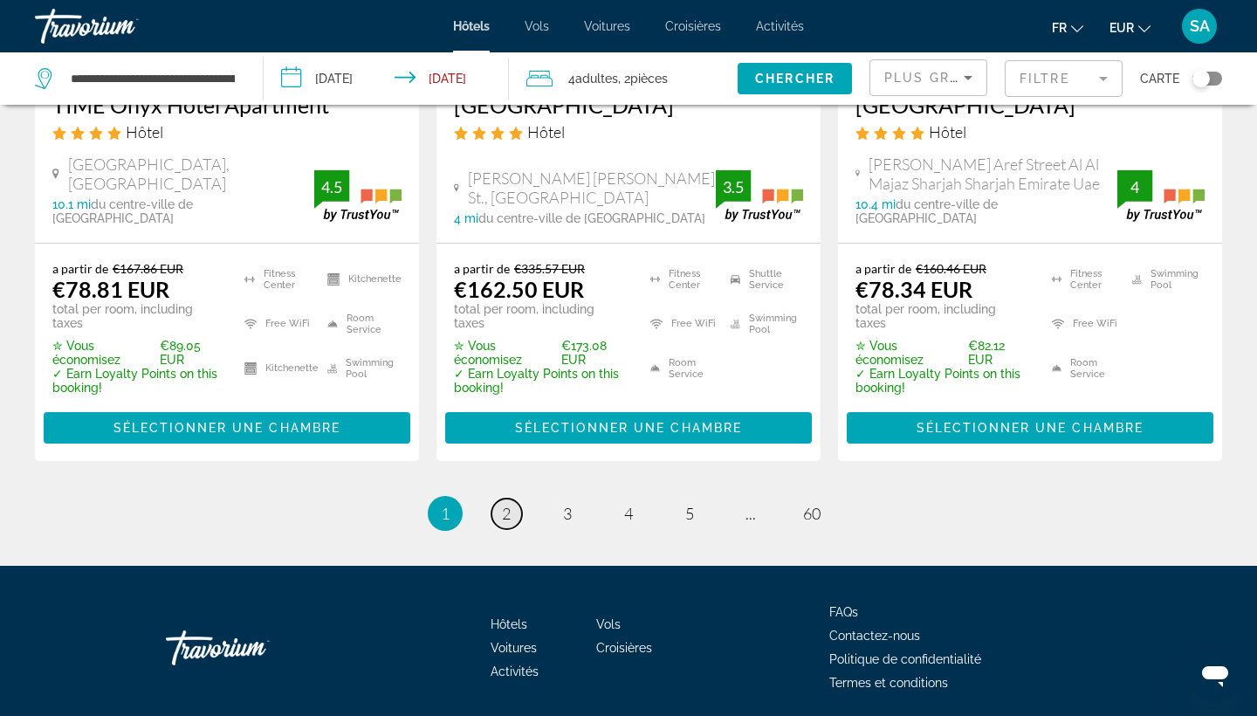
click at [502, 503] on span "2" at bounding box center [506, 512] width 9 height 19
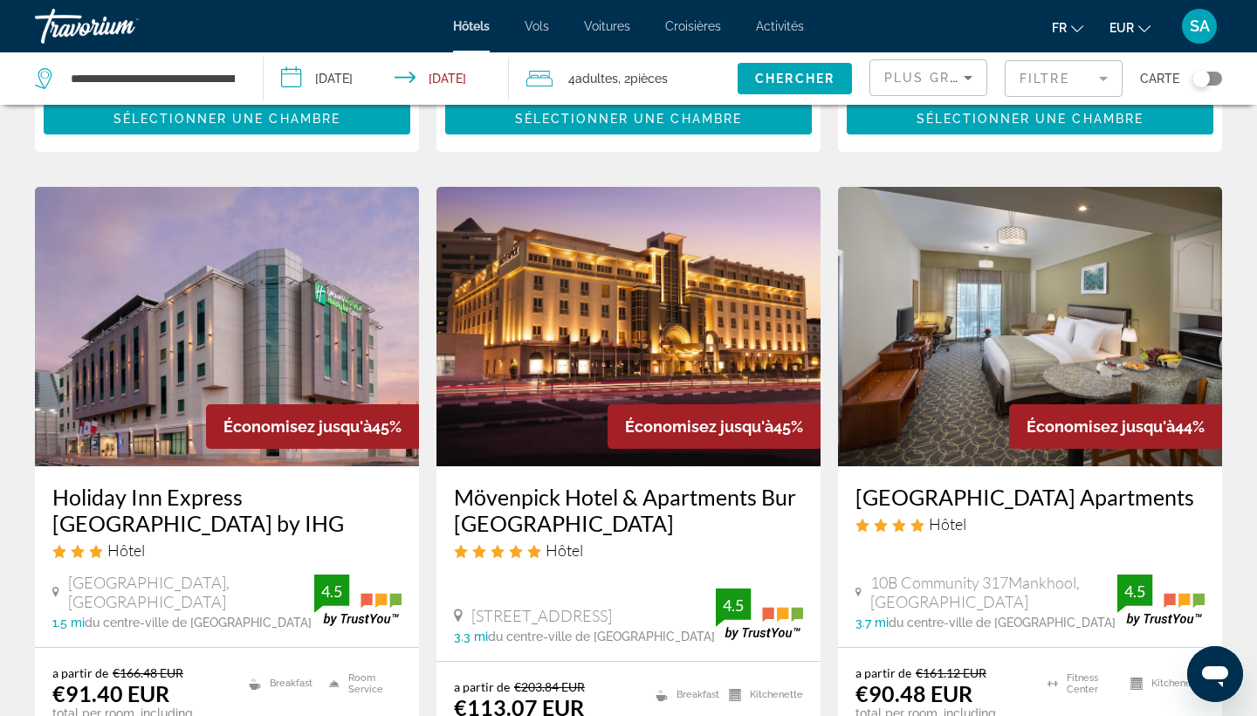
scroll to position [1402, 0]
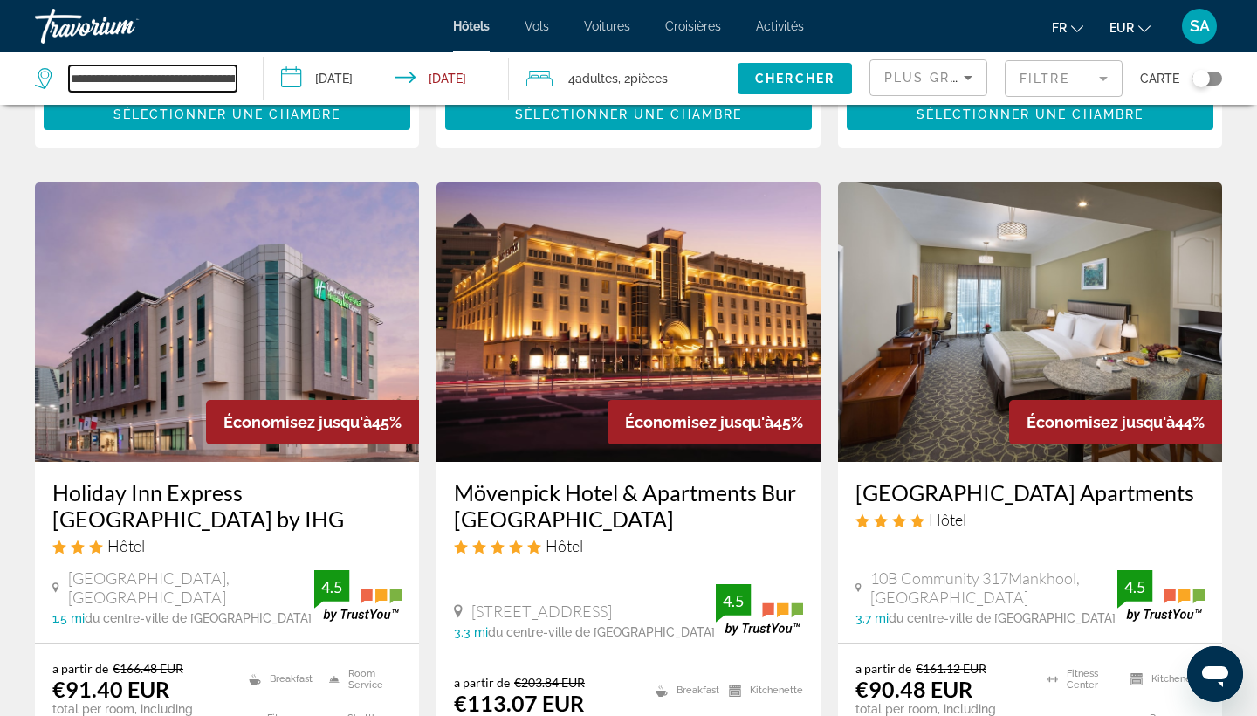
click at [155, 79] on input "**********" at bounding box center [153, 78] width 168 height 26
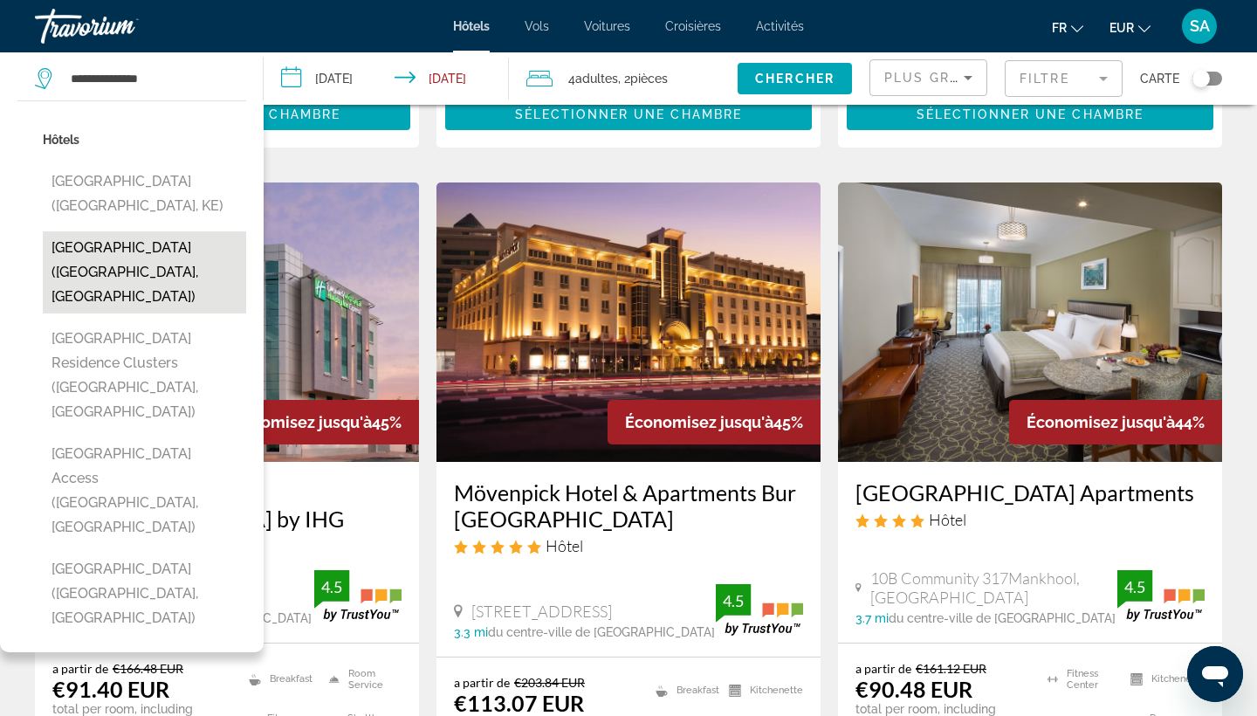
click at [100, 258] on button "[GEOGRAPHIC_DATA] ([GEOGRAPHIC_DATA], [GEOGRAPHIC_DATA])" at bounding box center [144, 272] width 203 height 82
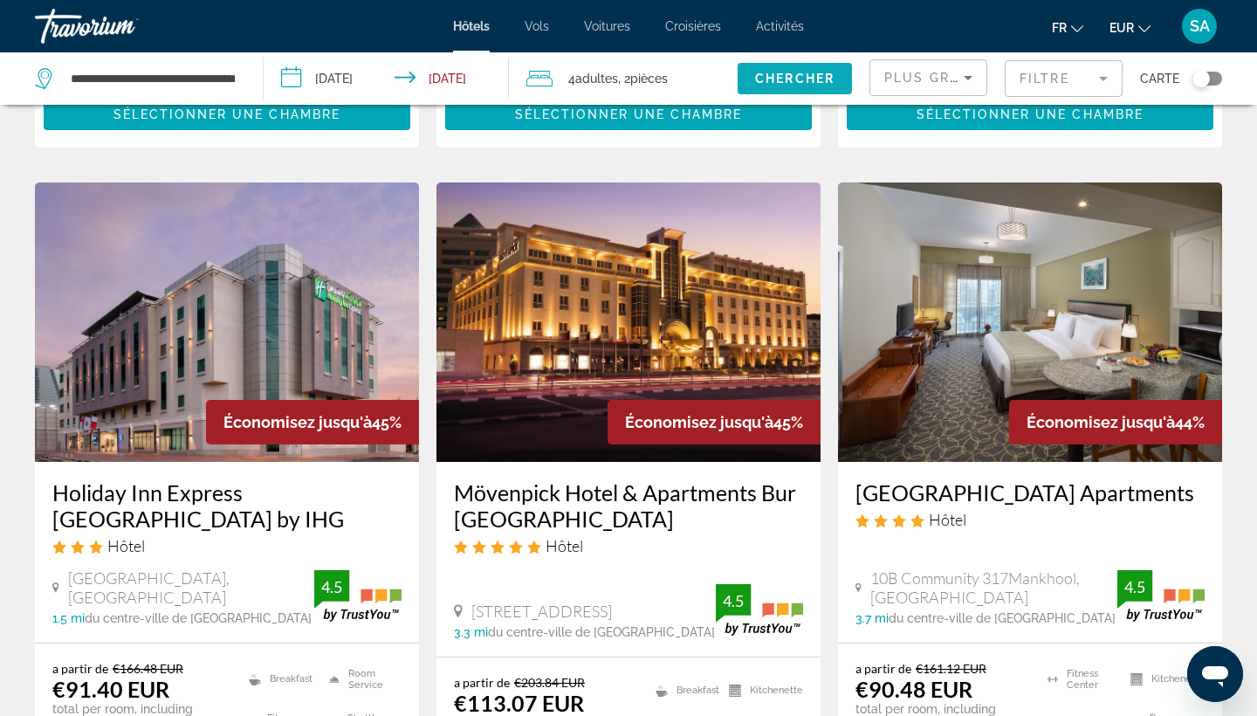
click at [798, 72] on span "Chercher" at bounding box center [794, 79] width 79 height 14
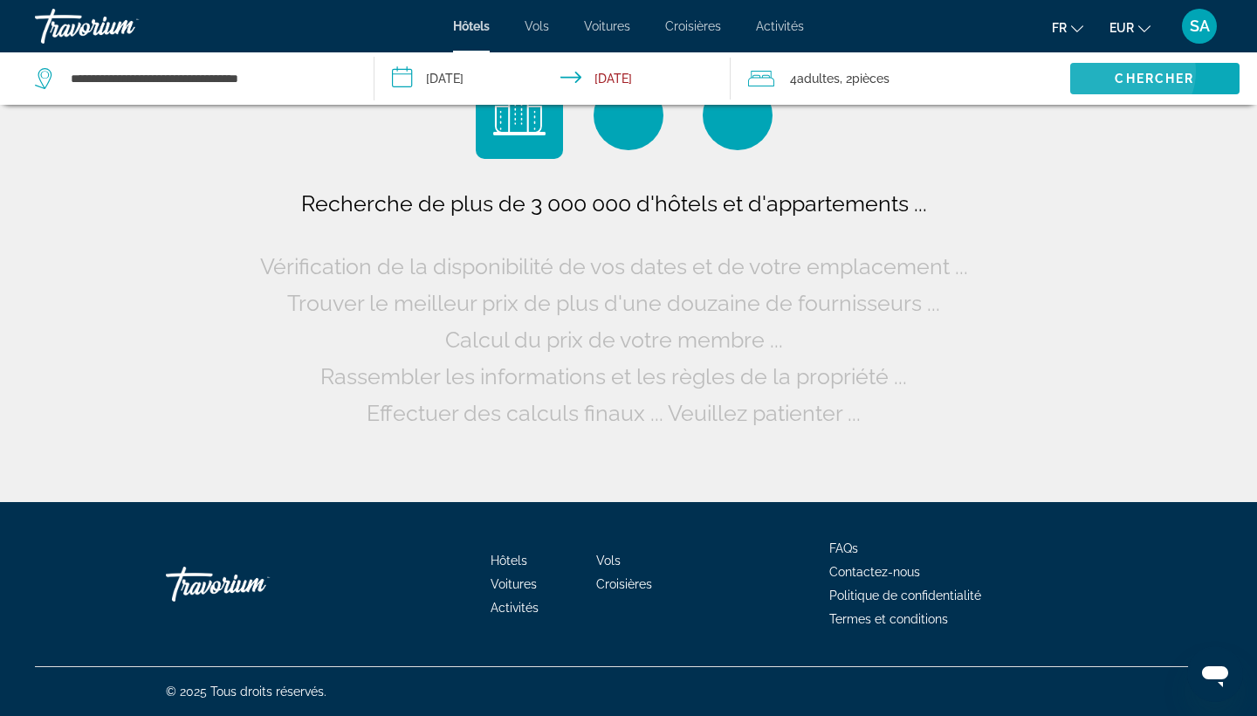
scroll to position [0, 0]
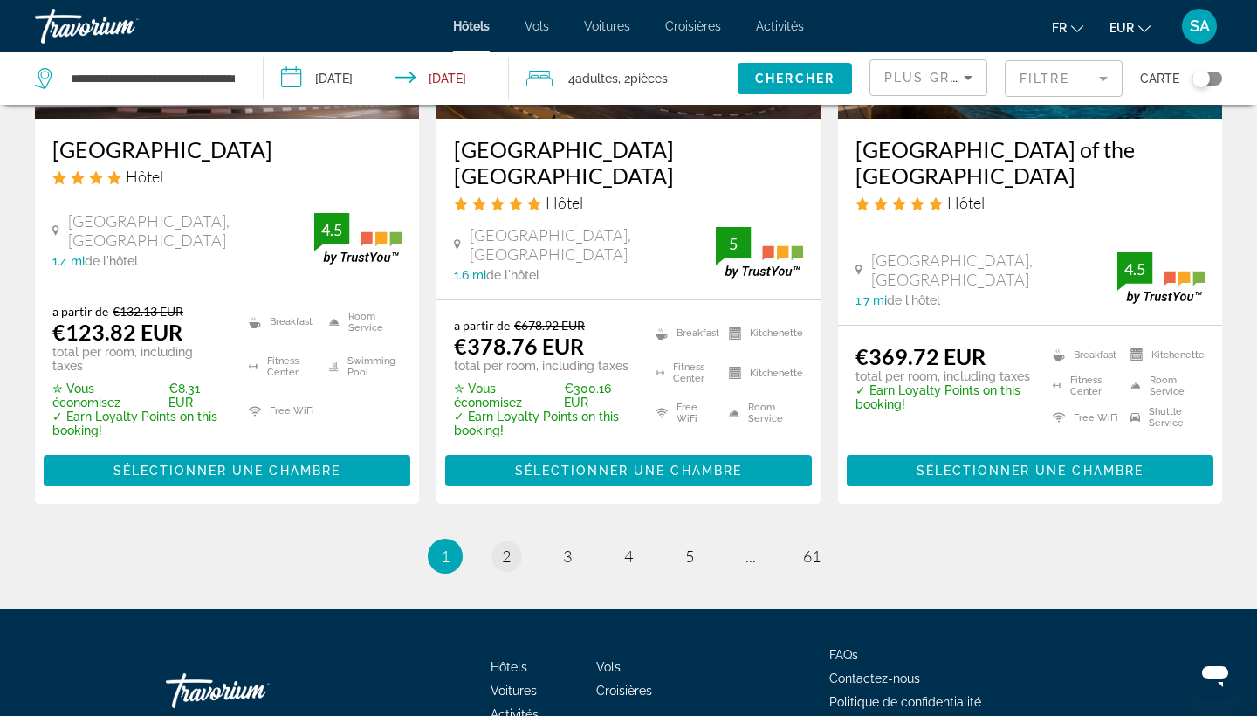
scroll to position [2464, 0]
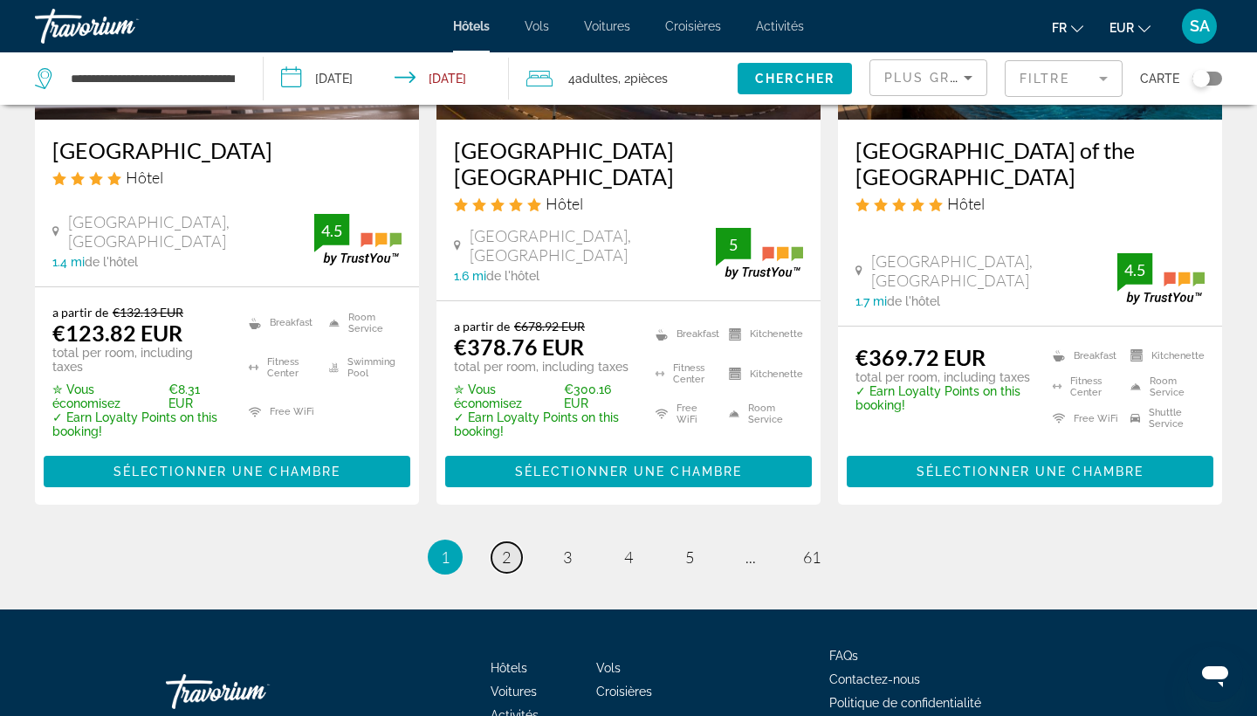
click at [505, 547] on span "2" at bounding box center [506, 556] width 9 height 19
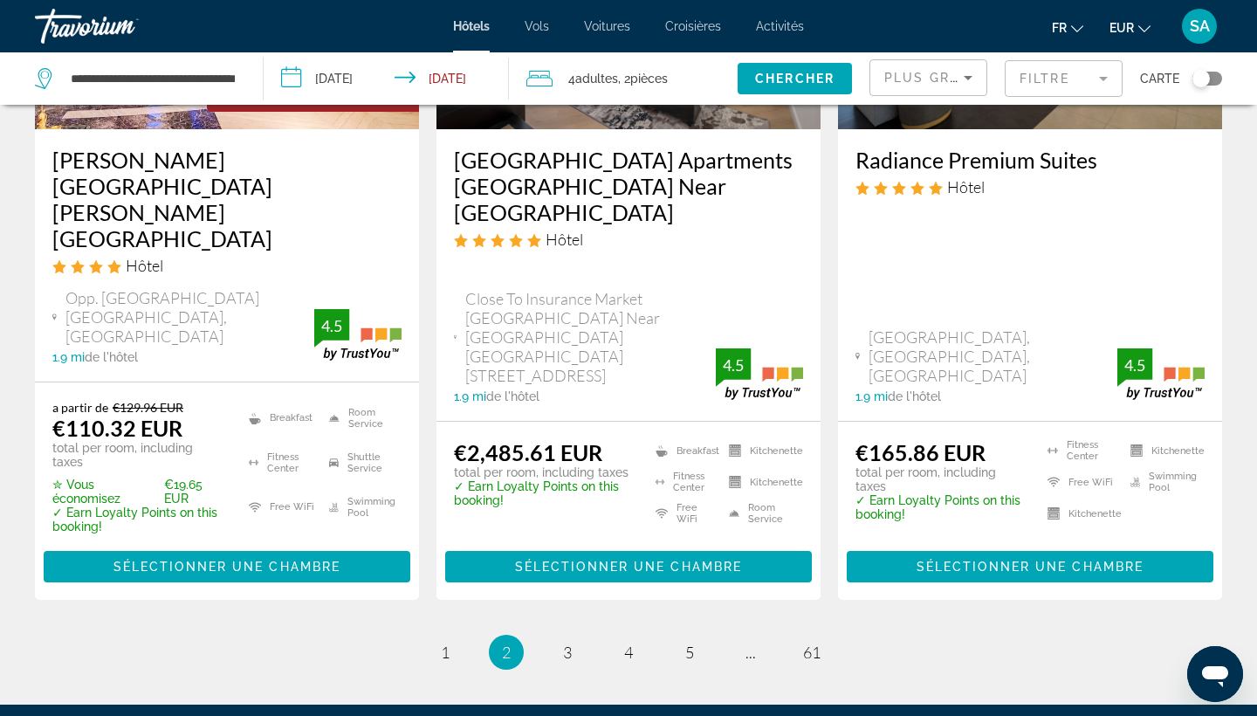
scroll to position [2503, 0]
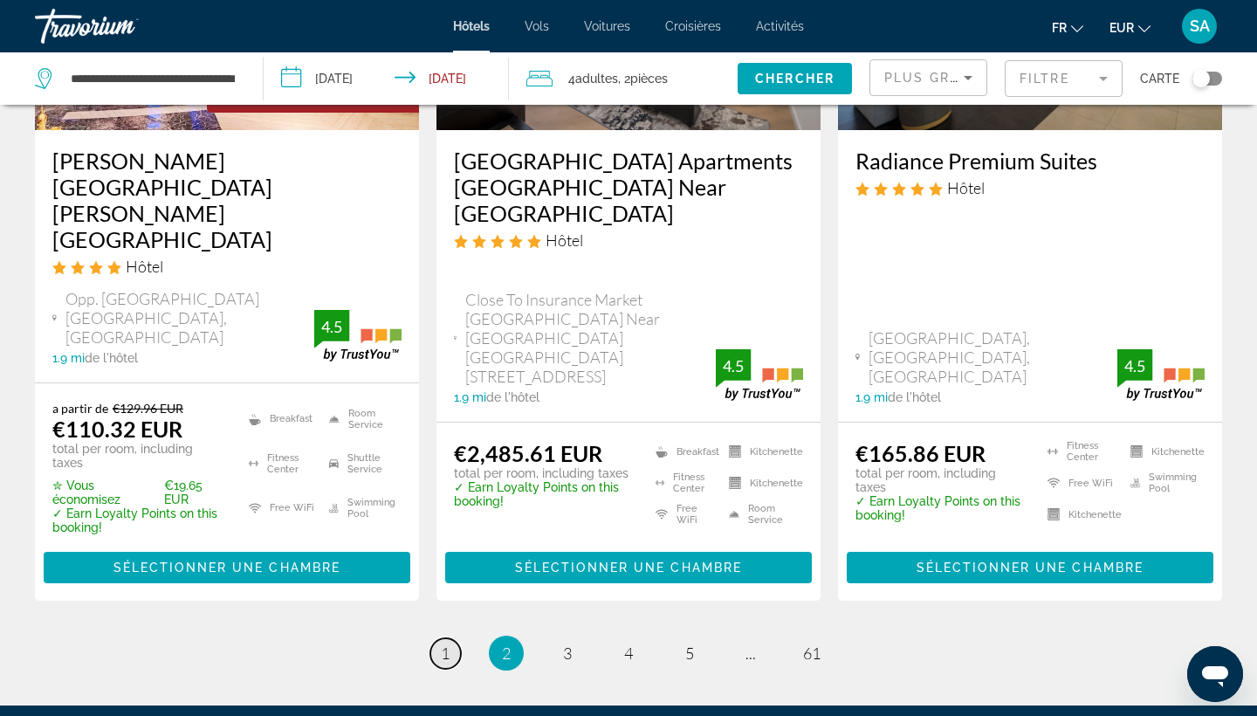
click at [442, 643] on span "1" at bounding box center [445, 652] width 9 height 19
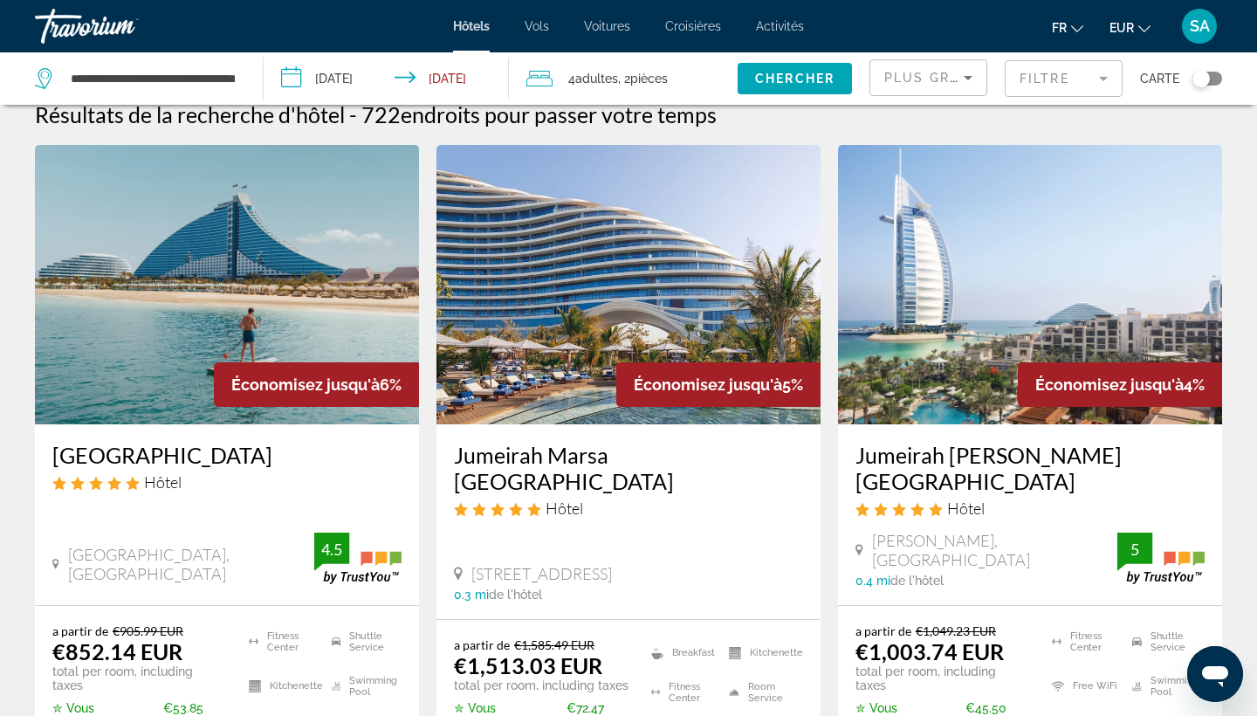
scroll to position [23, 0]
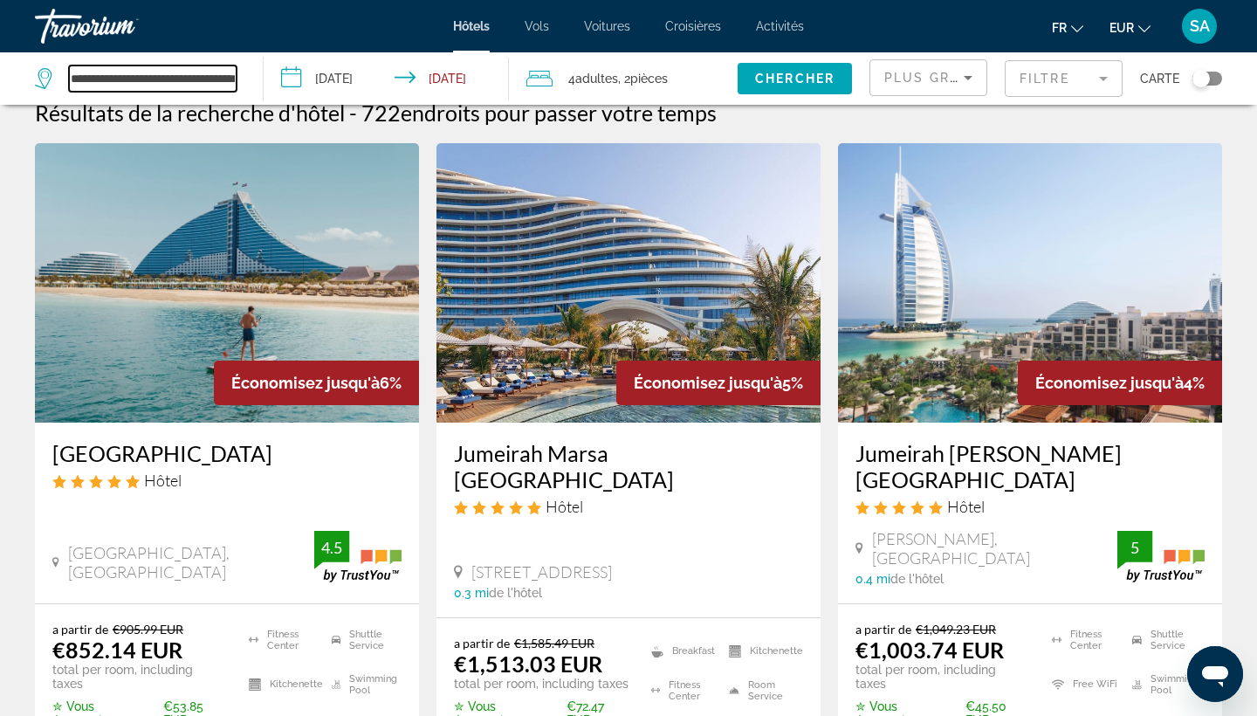
click at [164, 79] on input "**********" at bounding box center [153, 78] width 168 height 26
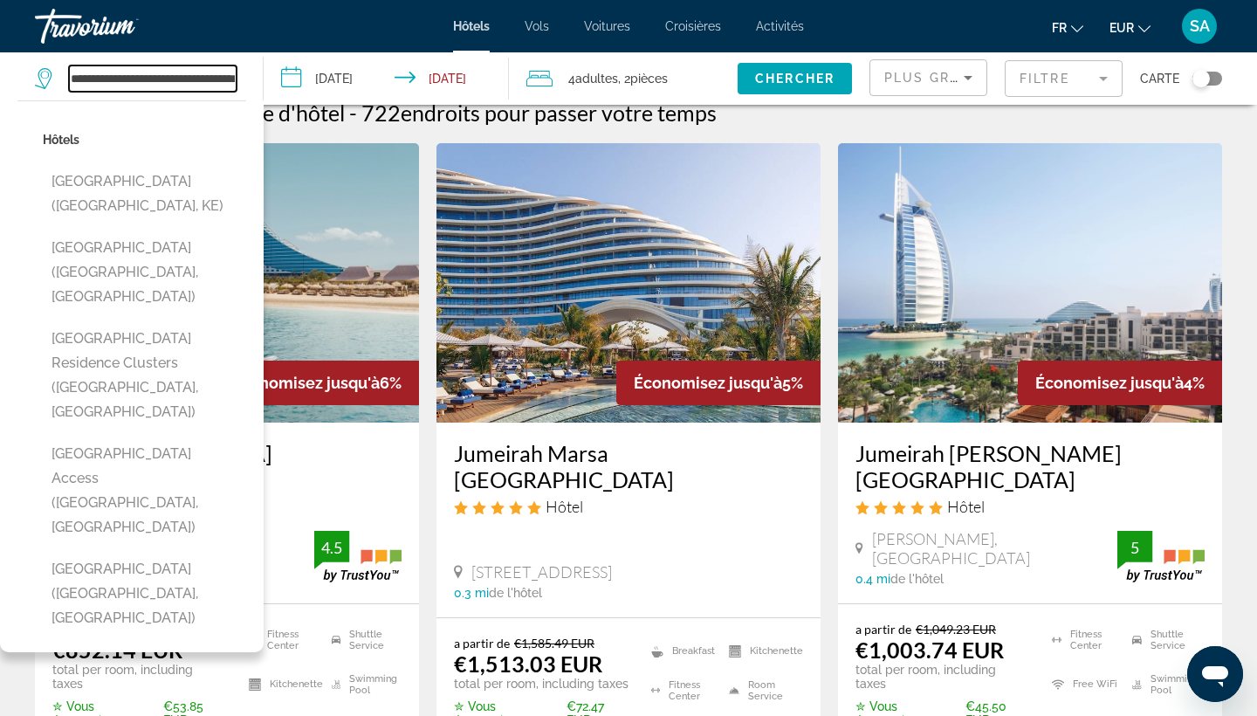
click at [164, 79] on input "**********" at bounding box center [153, 78] width 168 height 26
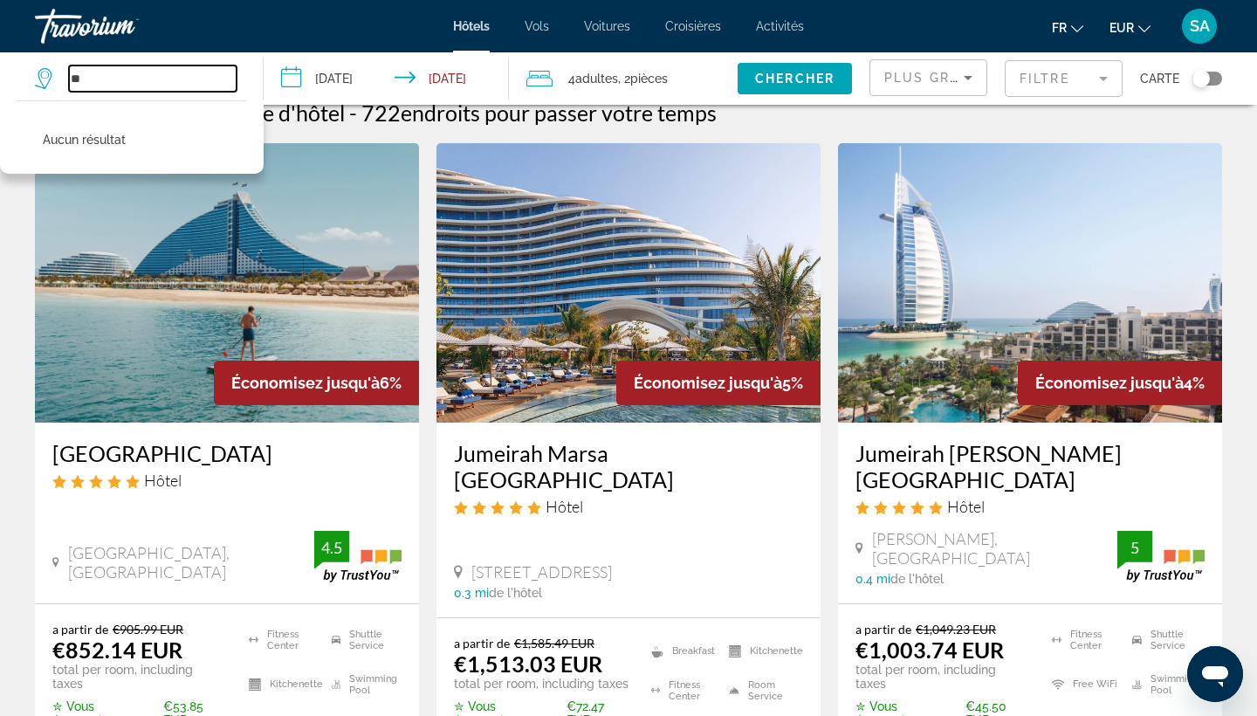
type input "*"
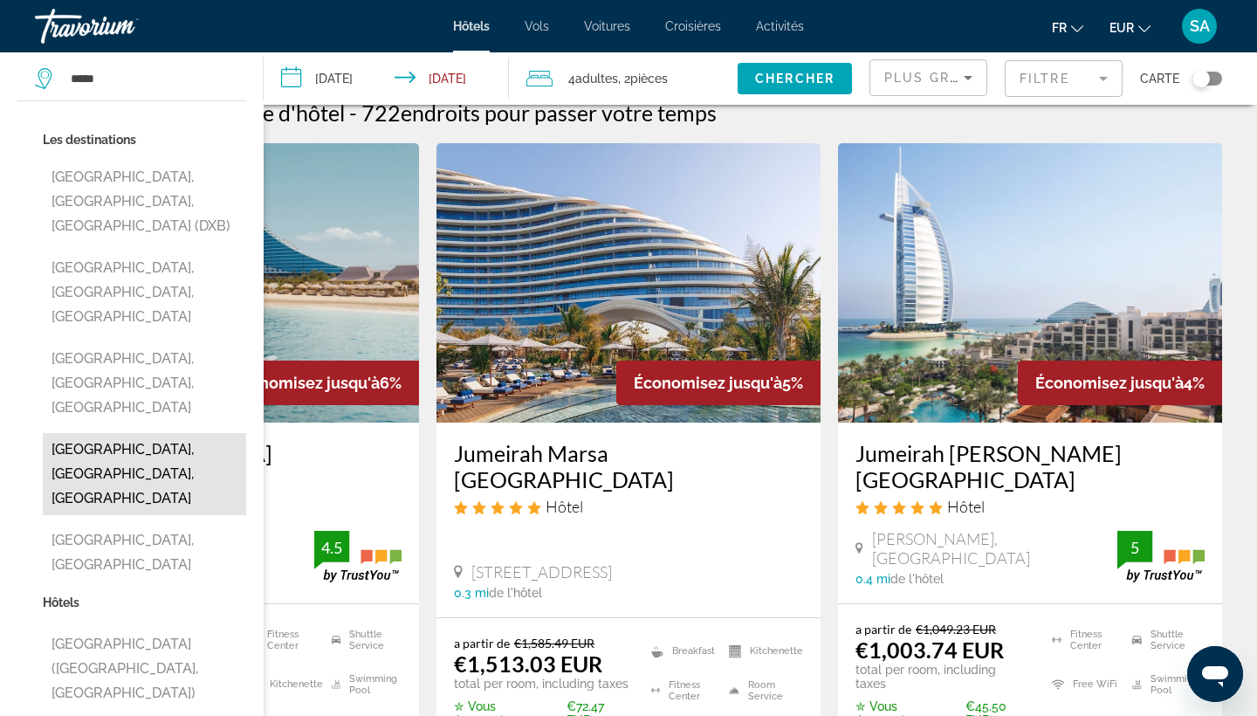
drag, startPoint x: 105, startPoint y: 108, endPoint x: 159, endPoint y: 441, distance: 336.8
click at [159, 441] on button "[GEOGRAPHIC_DATA], [GEOGRAPHIC_DATA], [GEOGRAPHIC_DATA]" at bounding box center [144, 474] width 203 height 82
type input "**********"
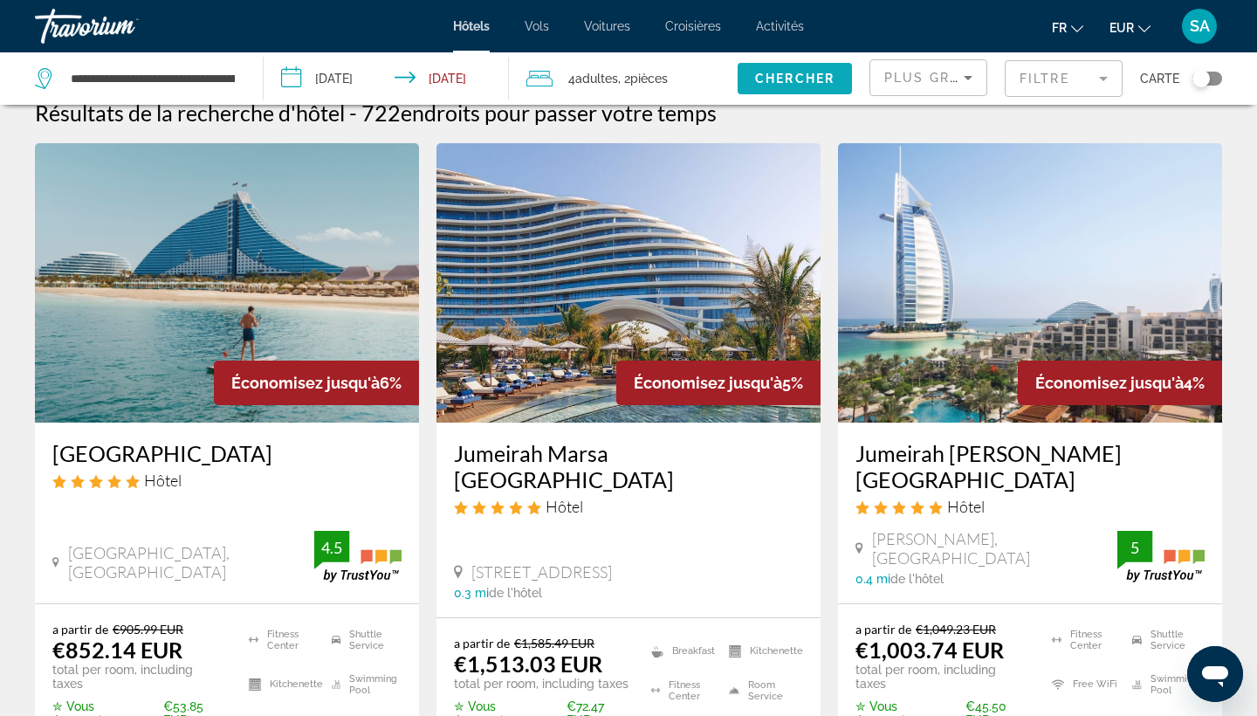
click at [802, 79] on span "Chercher" at bounding box center [794, 79] width 79 height 14
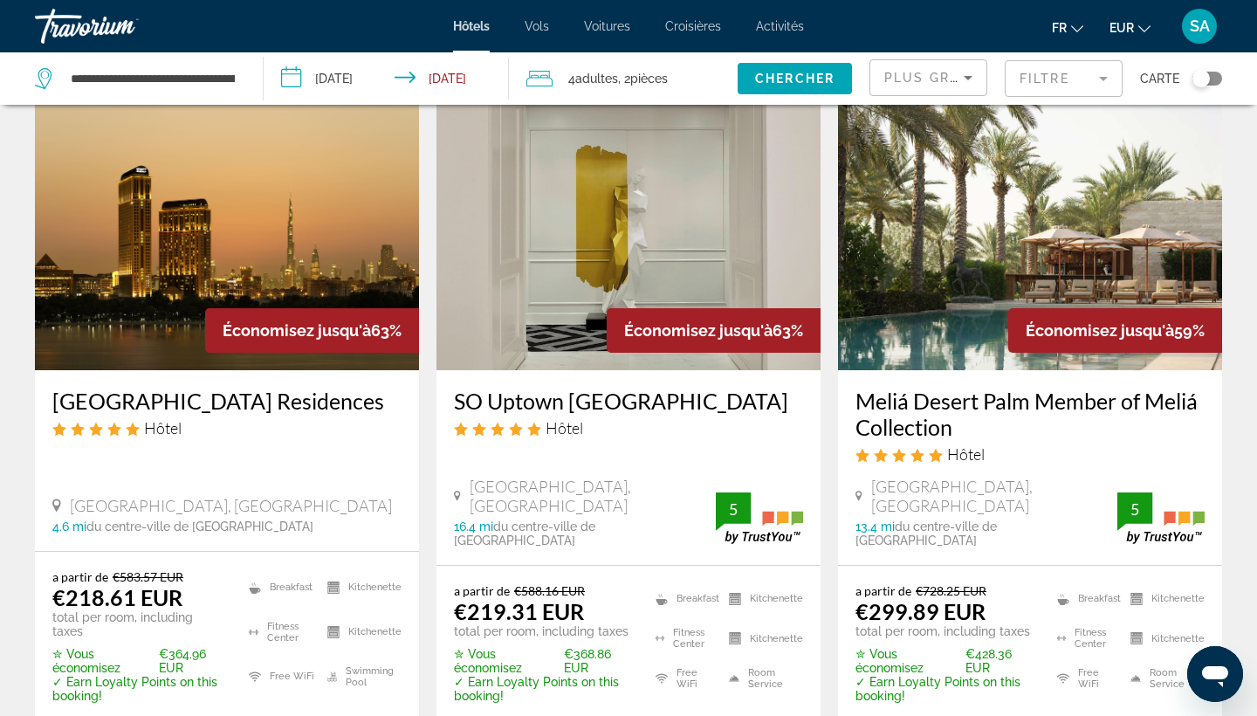
scroll to position [748, 0]
